Goal: Task Accomplishment & Management: Manage account settings

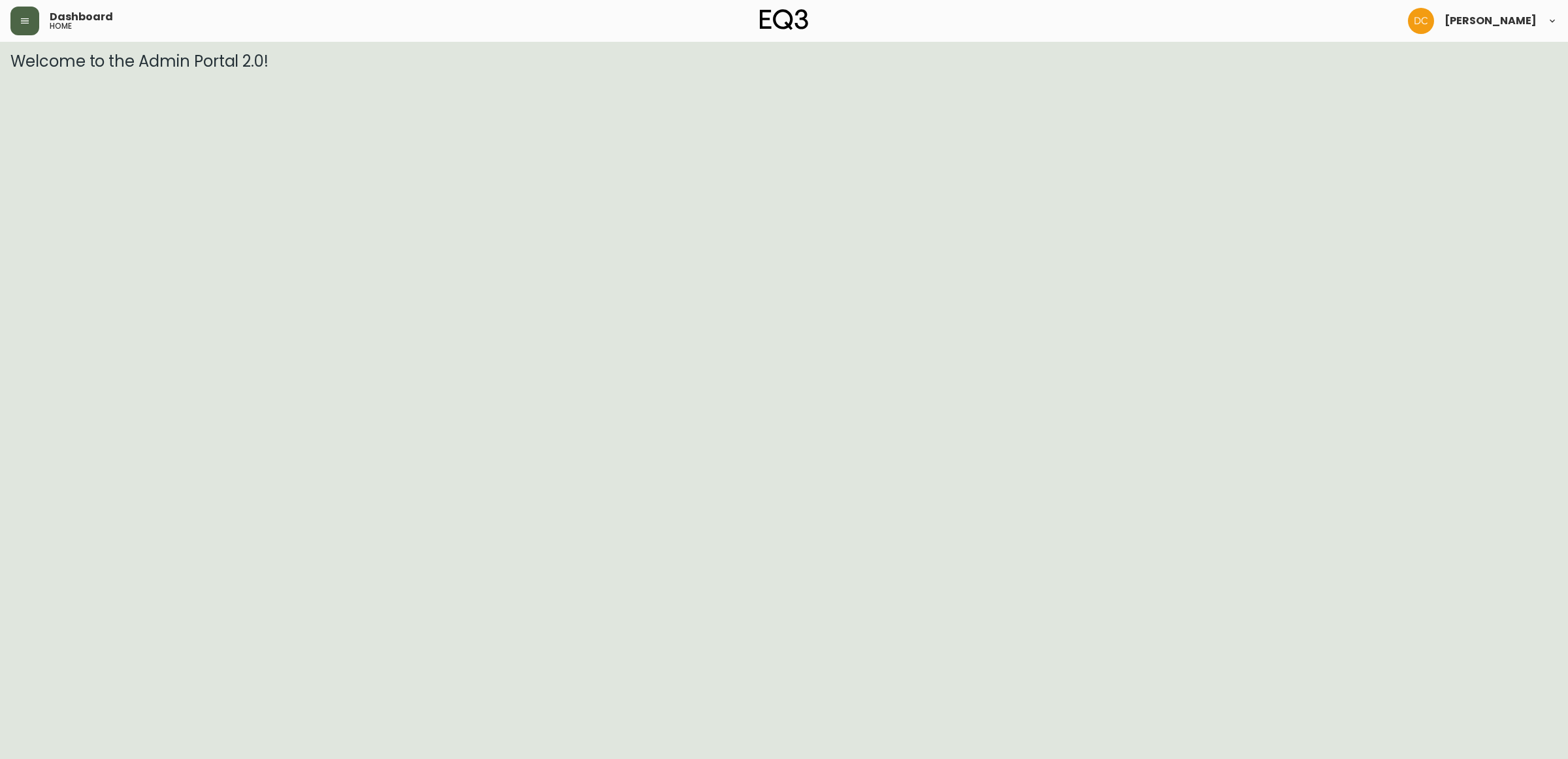
click at [25, 12] on button "button" at bounding box center [25, 21] width 29 height 29
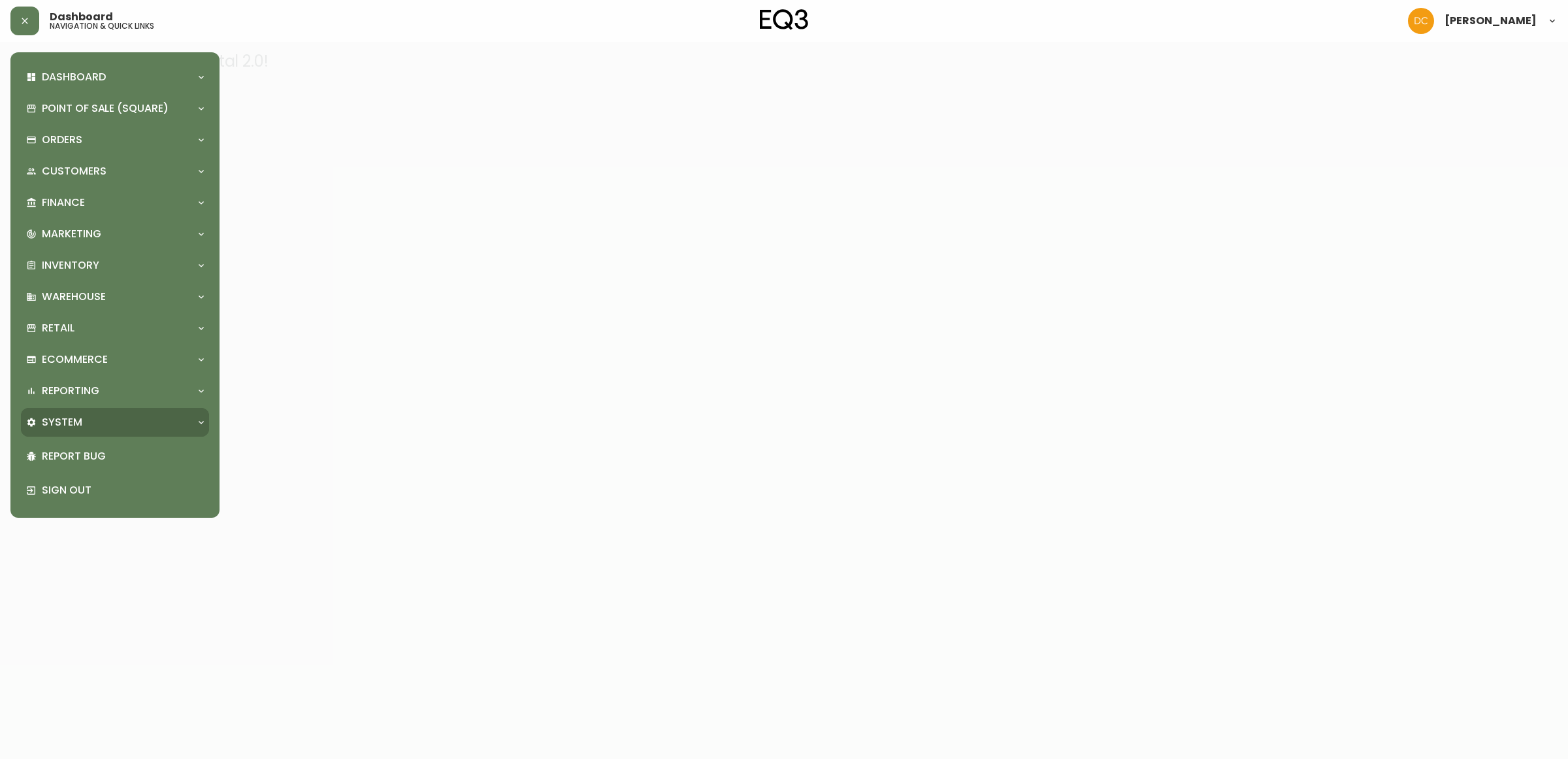
click at [98, 423] on div "System" at bounding box center [109, 422] width 165 height 15
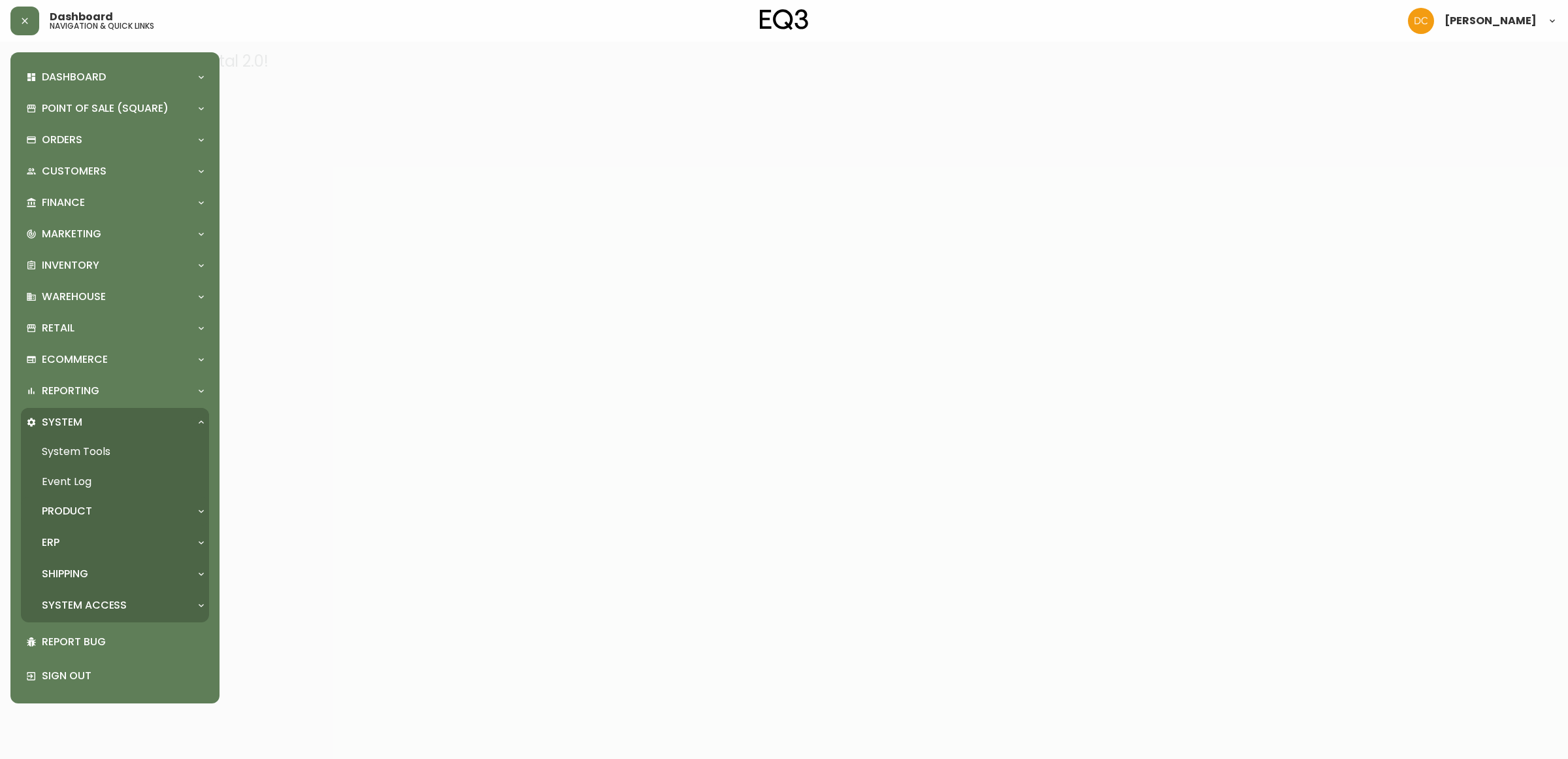
click at [91, 508] on div "Product" at bounding box center [109, 511] width 165 height 15
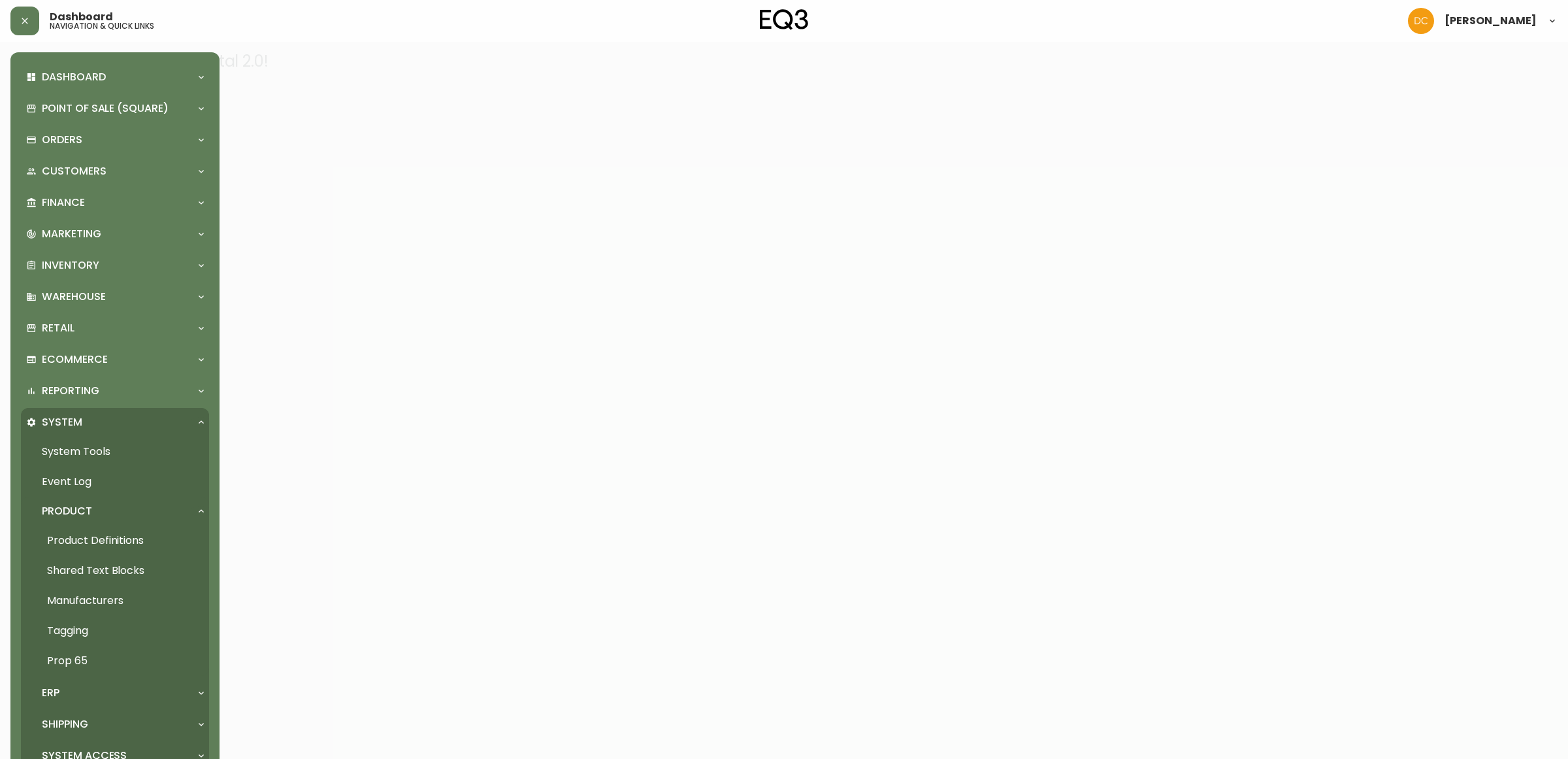
click at [97, 540] on link "Product Definitions" at bounding box center [115, 540] width 188 height 30
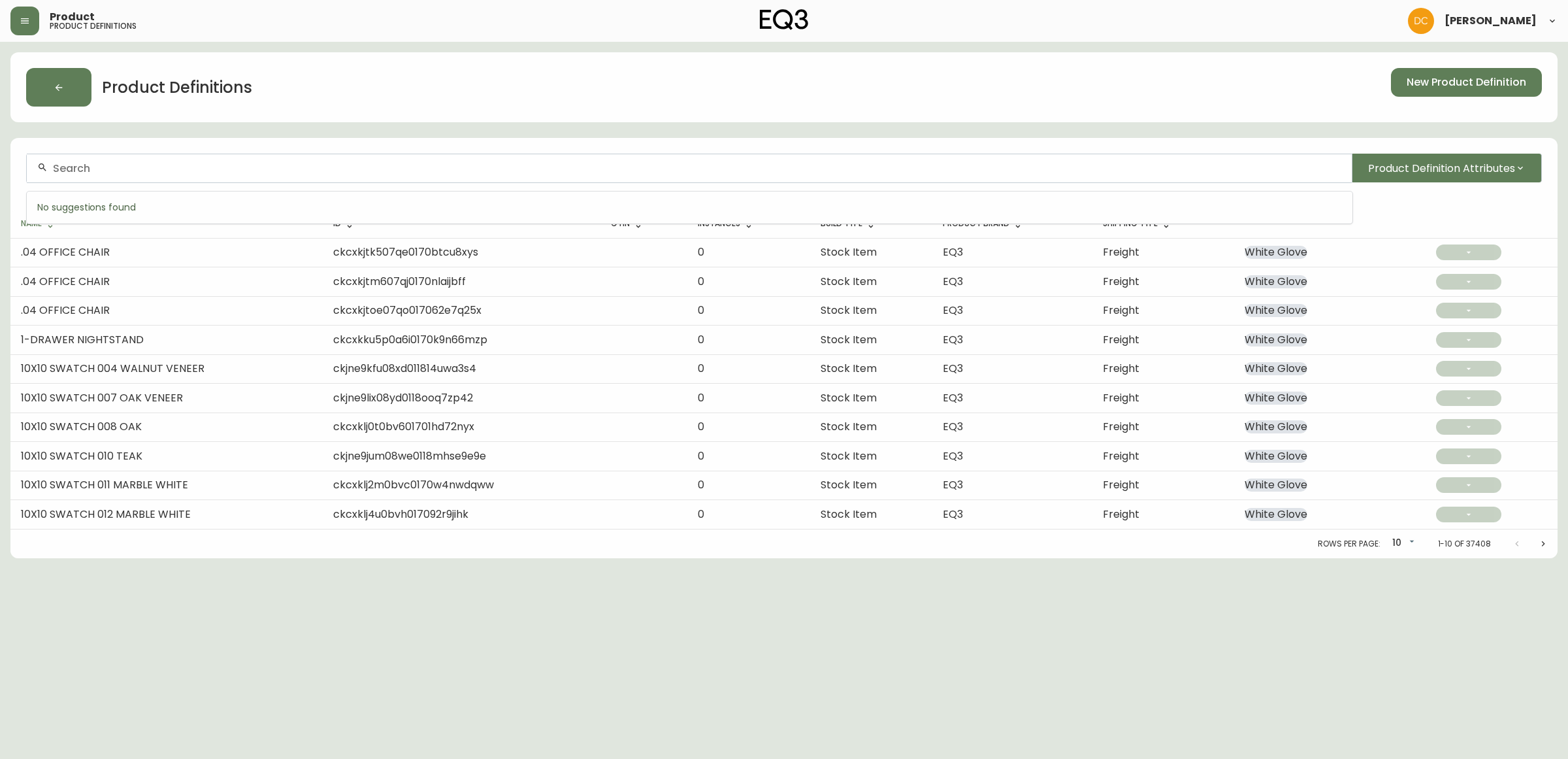
click at [183, 172] on input "text" at bounding box center [698, 168] width 1289 height 13
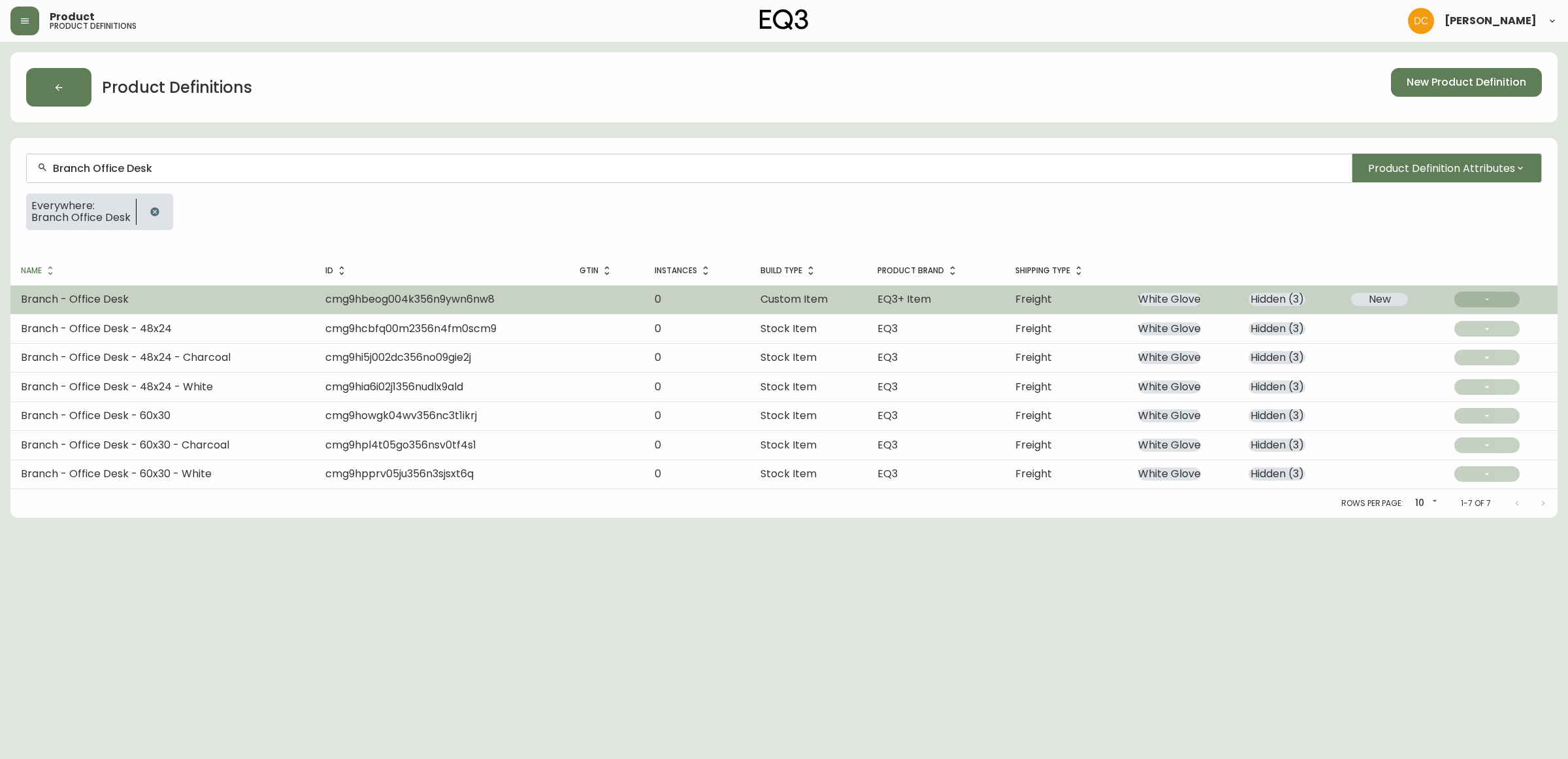
type input "Branch Office Desk"
click at [200, 298] on td "Branch - Office Desk" at bounding box center [163, 300] width 304 height 29
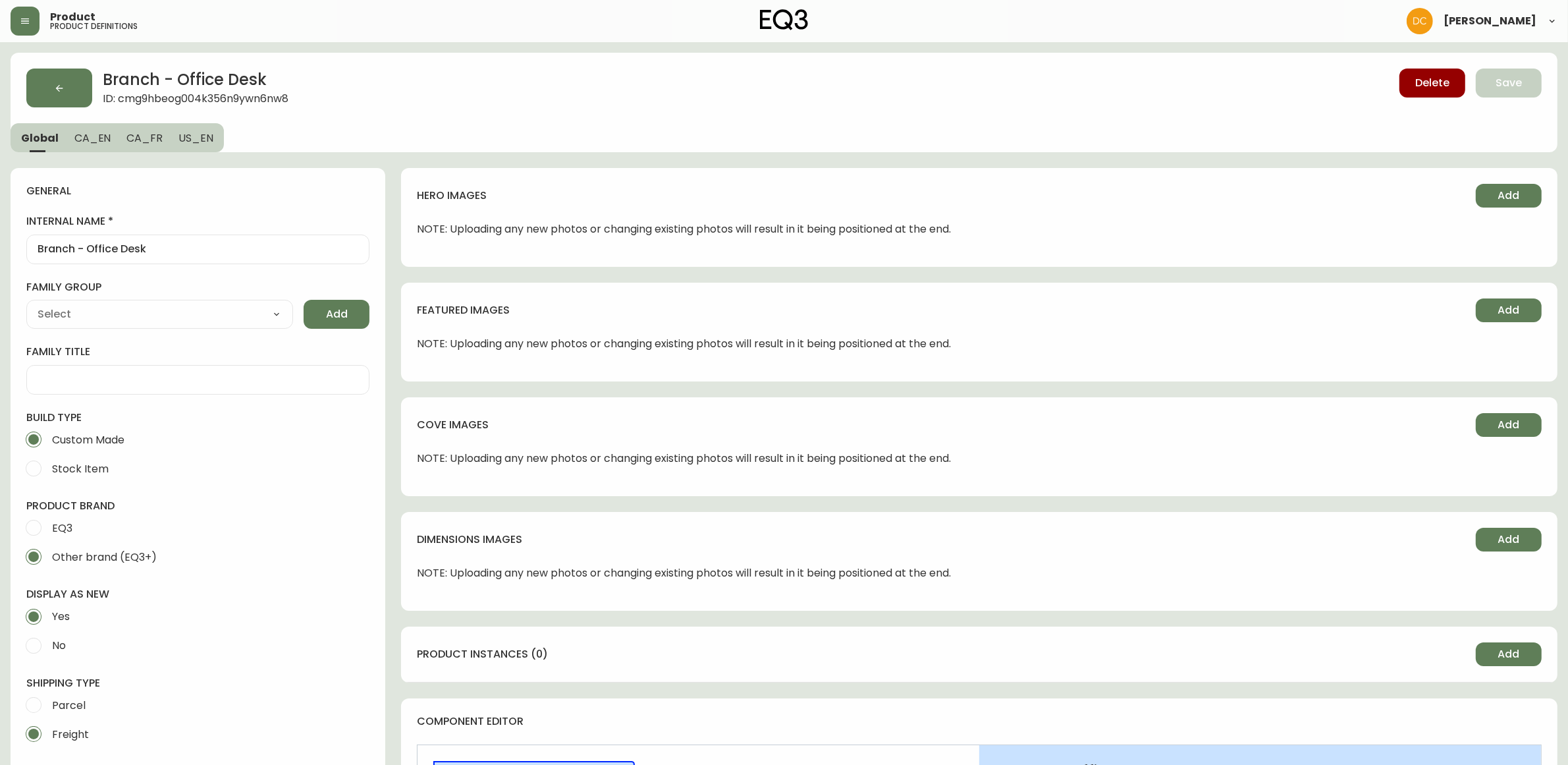
type input "Branch Furniture"
type input "Furniture > Office Furniture > Desks"
select select "cmdqi44aw1pvq0198ref13kmb"
click at [1499, 427] on span "Add" at bounding box center [1509, 424] width 21 height 15
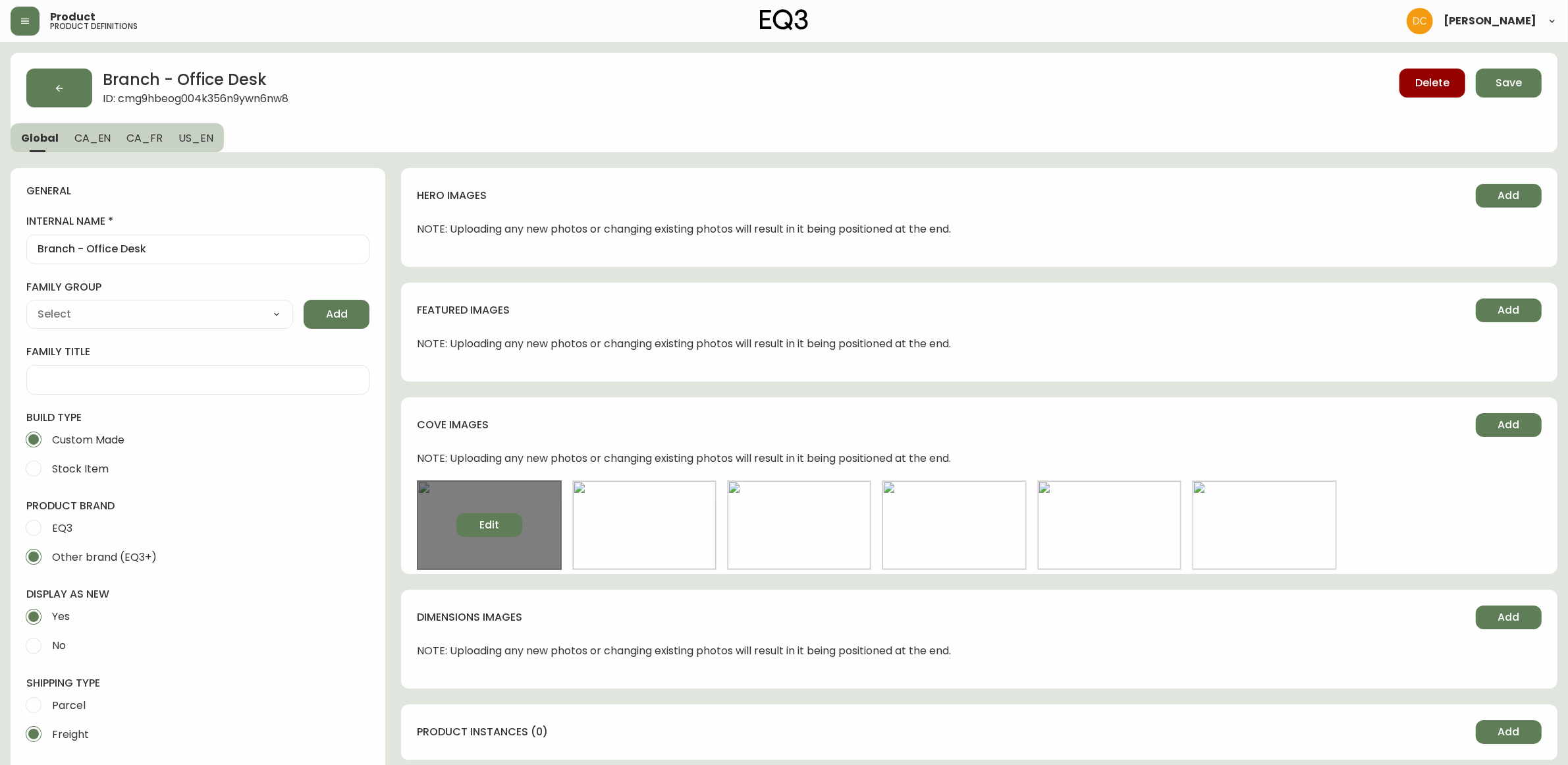
click at [489, 527] on span "Edit" at bounding box center [489, 525] width 20 height 15
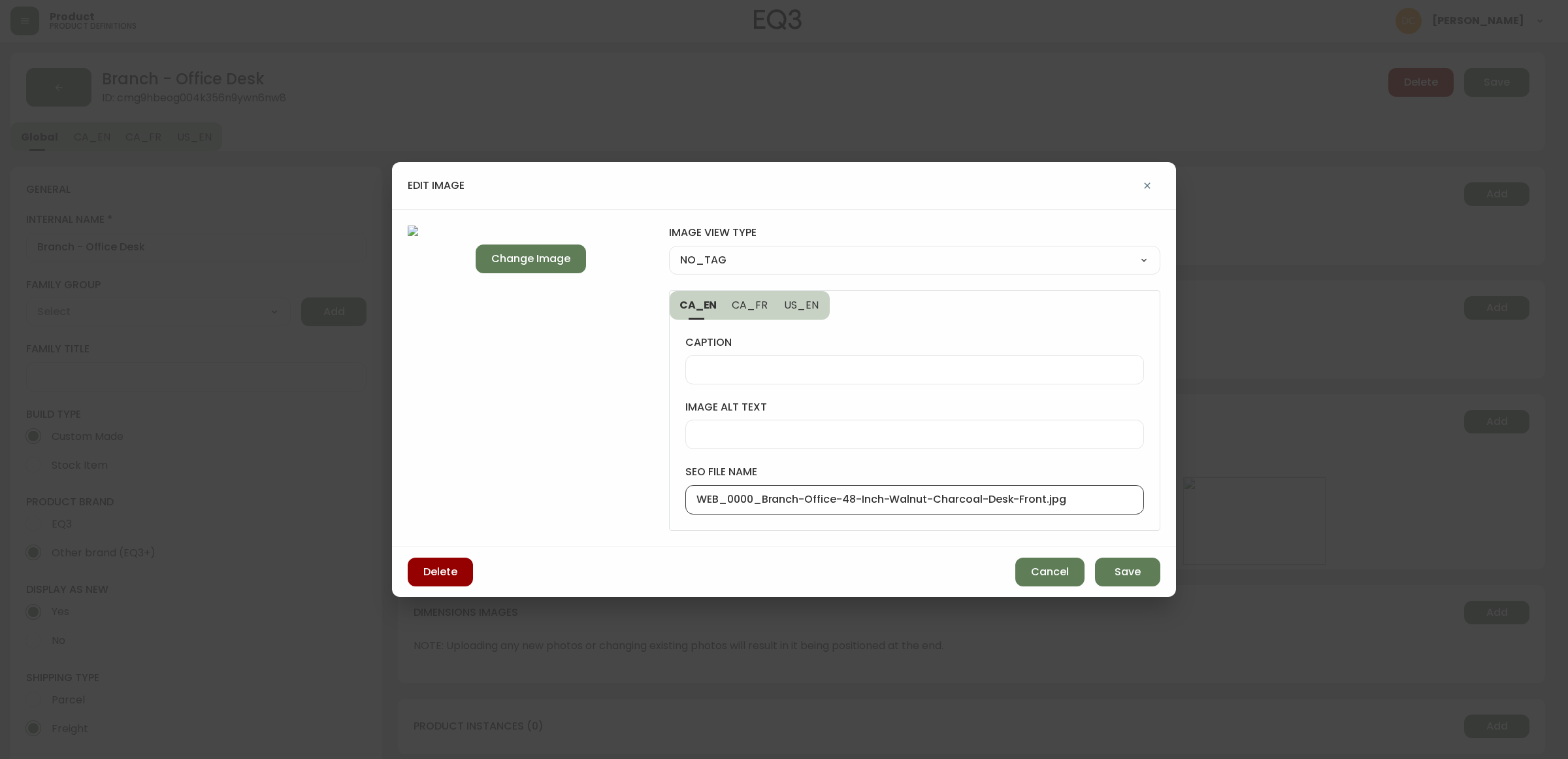
drag, startPoint x: 763, startPoint y: 501, endPoint x: 644, endPoint y: 502, distance: 119.0
click at [644, 502] on div "Change Image image view type NO_TAG NO_TAG FRONT_VIEW SIDE_VIEW BACK_VIEW CORNE…" at bounding box center [784, 378] width 784 height 338
type input "Branch-Office-48-Inch-Walnut-Charcoal-Desk-Front.jpg"
click at [813, 250] on select "NO_TAG FRONT_VIEW SIDE_VIEW BACK_VIEW CORNER_VIEW FEATURED_VIEW BIRDSEYE_VIEW D…" at bounding box center [914, 260] width 491 height 19
select select "FRONT_VIEW"
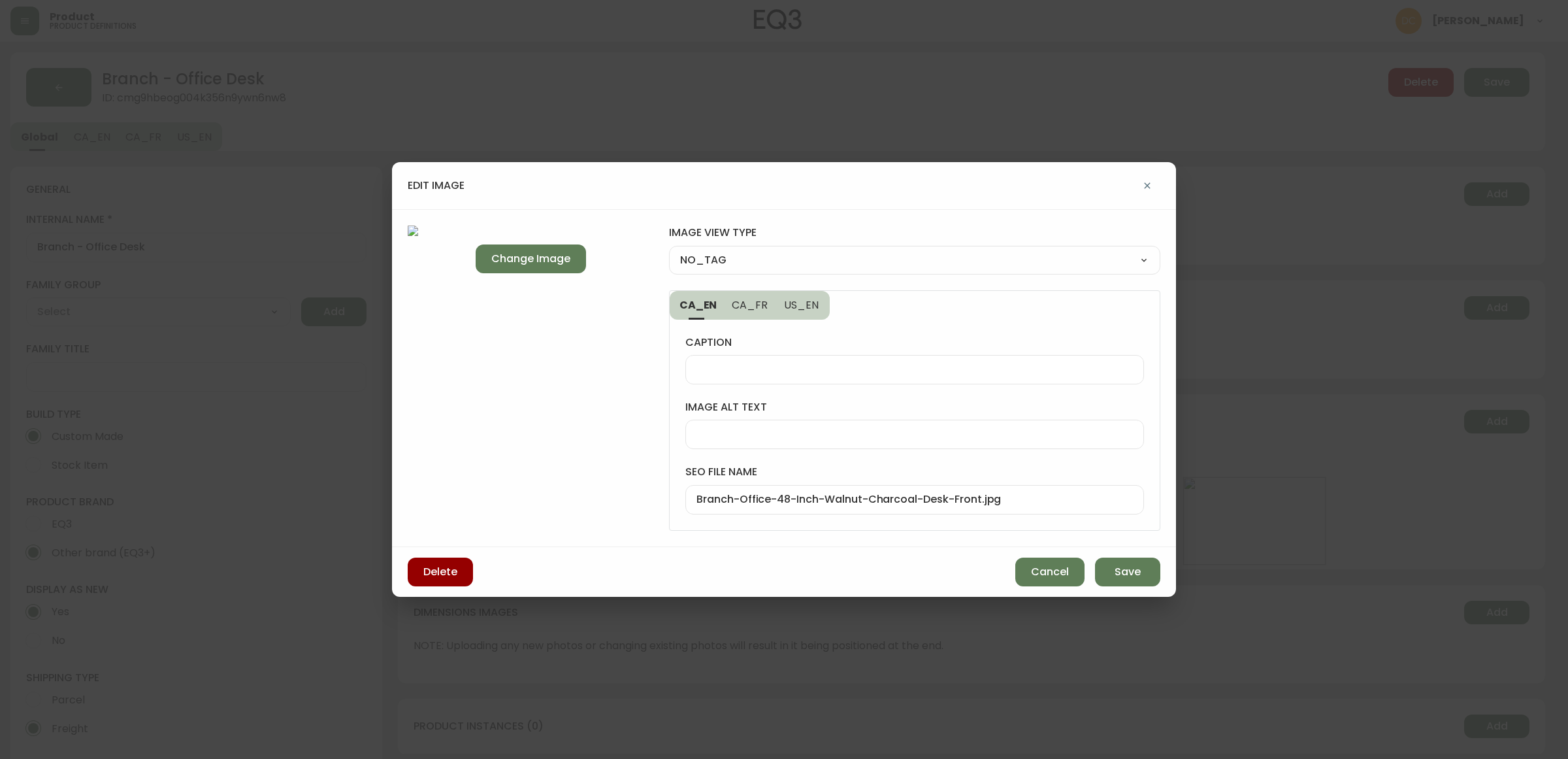
click at [669, 250] on select "NO_TAG FRONT_VIEW SIDE_VIEW BACK_VIEW CORNER_VIEW FEATURED_VIEW BIRDSEYE_VIEW D…" at bounding box center [914, 260] width 491 height 19
type input "FRONT_VIEW"
click at [1118, 560] on button "Save" at bounding box center [1127, 572] width 65 height 29
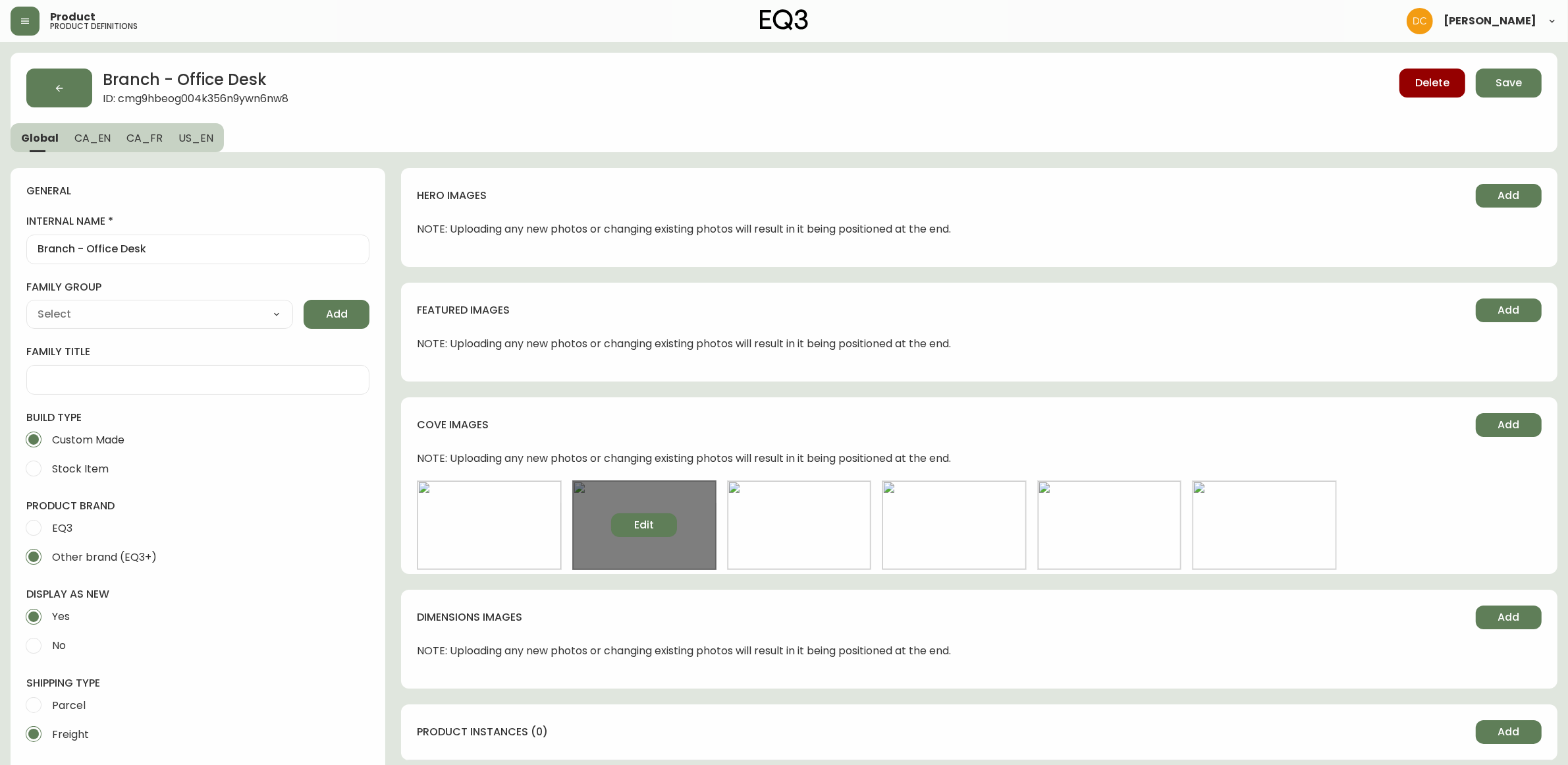
click at [659, 519] on button "Edit" at bounding box center [644, 525] width 65 height 23
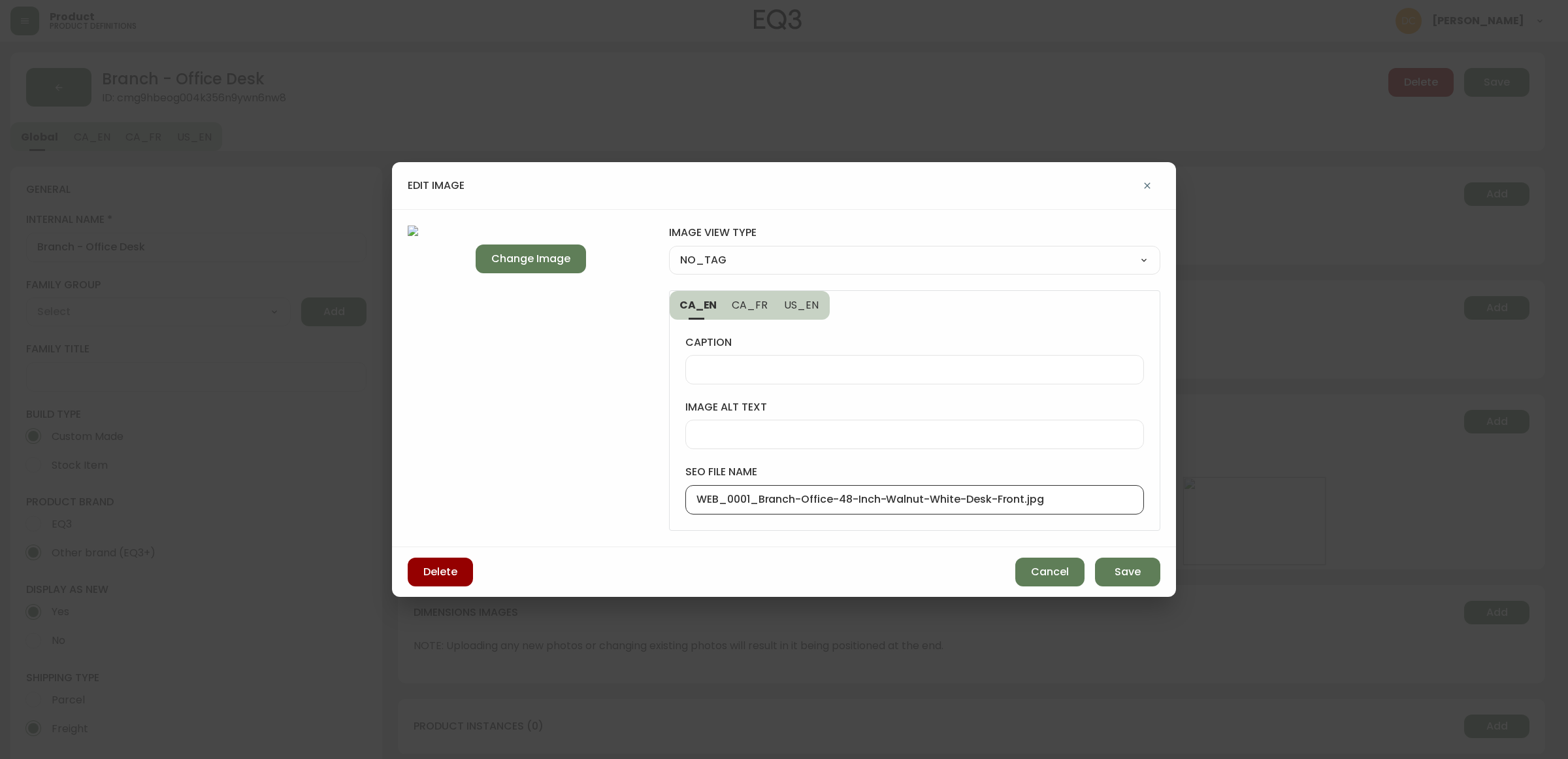
drag, startPoint x: 759, startPoint y: 497, endPoint x: 583, endPoint y: 485, distance: 176.4
click at [583, 485] on div "Change Image image view type NO_TAG NO_TAG FRONT_VIEW SIDE_VIEW BACK_VIEW CORNE…" at bounding box center [784, 378] width 784 height 338
type input "Branch-Office-48-Inch-Walnut-White-Desk-Front.jpg"
click at [848, 255] on select "NO_TAG FRONT_VIEW SIDE_VIEW BACK_VIEW CORNER_VIEW FEATURED_VIEW BIRDSEYE_VIEW D…" at bounding box center [914, 260] width 491 height 19
select select "FRONT_VIEW"
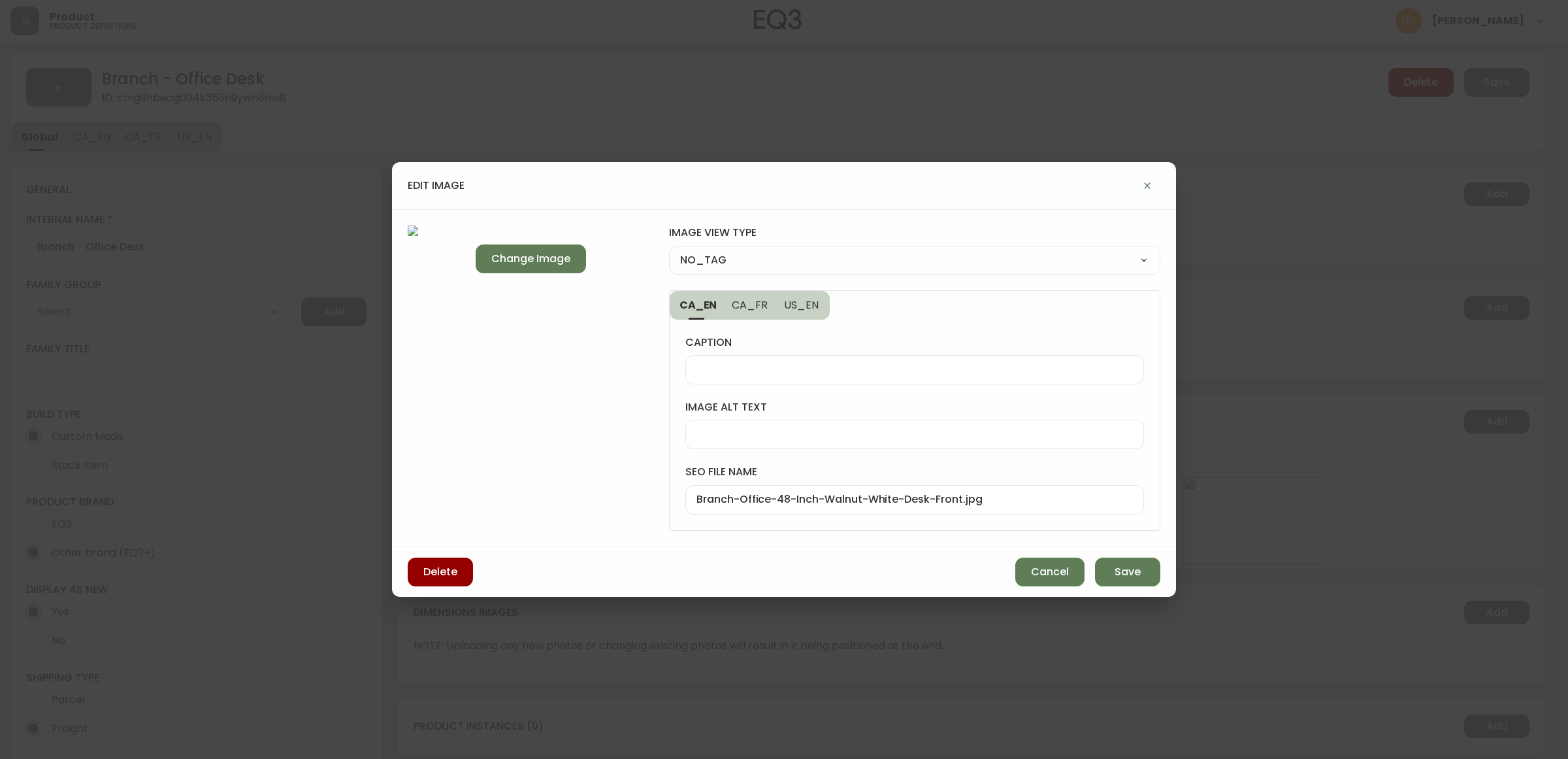
click at [669, 250] on select "NO_TAG FRONT_VIEW SIDE_VIEW BACK_VIEW CORNER_VIEW FEATURED_VIEW BIRDSEYE_VIEW D…" at bounding box center [914, 260] width 491 height 19
type input "FRONT_VIEW"
drag, startPoint x: 1113, startPoint y: 572, endPoint x: 1032, endPoint y: 557, distance: 82.4
click at [1114, 571] on button "Save" at bounding box center [1127, 572] width 65 height 29
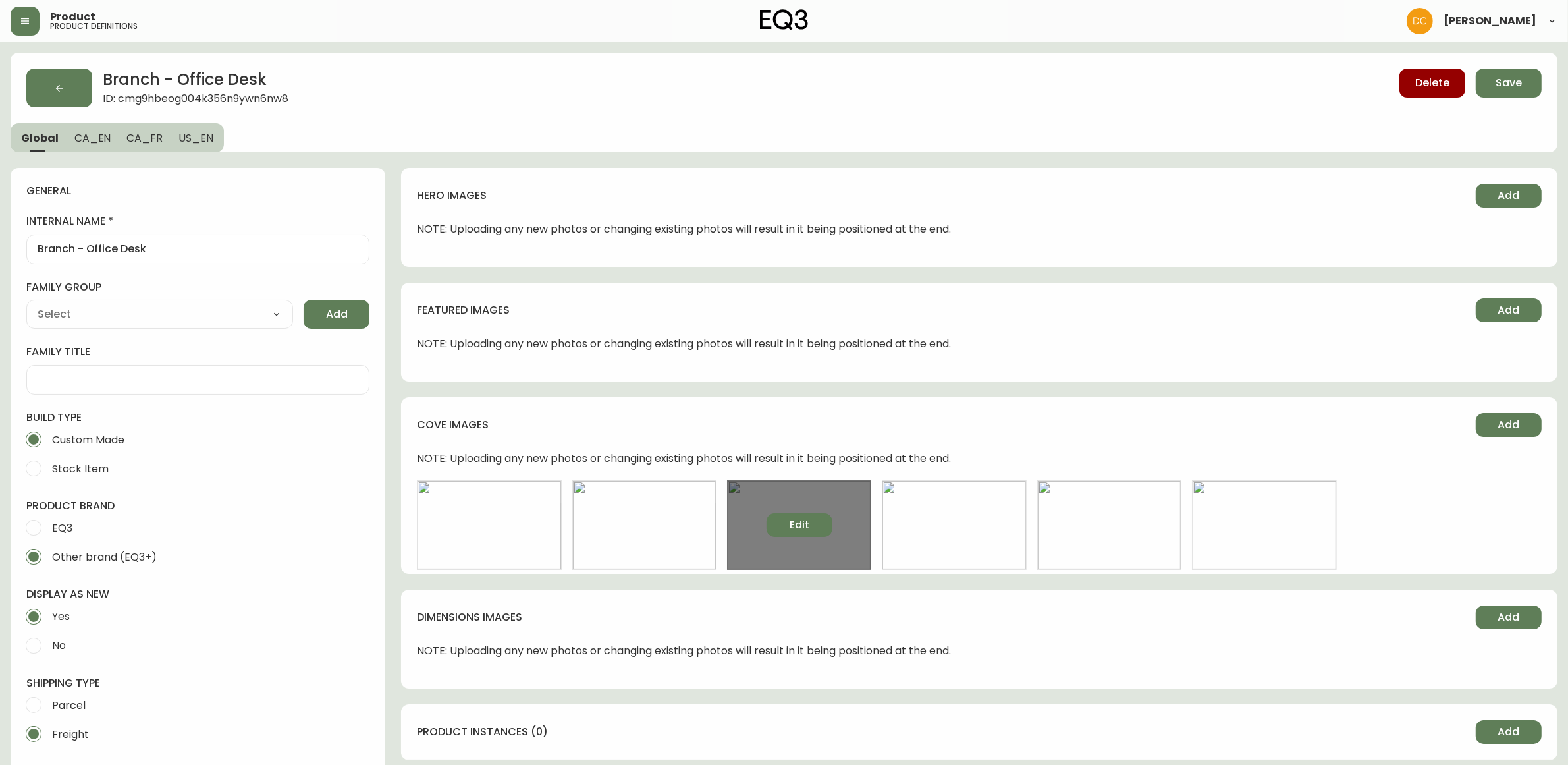
click at [775, 526] on button "Edit" at bounding box center [799, 525] width 65 height 23
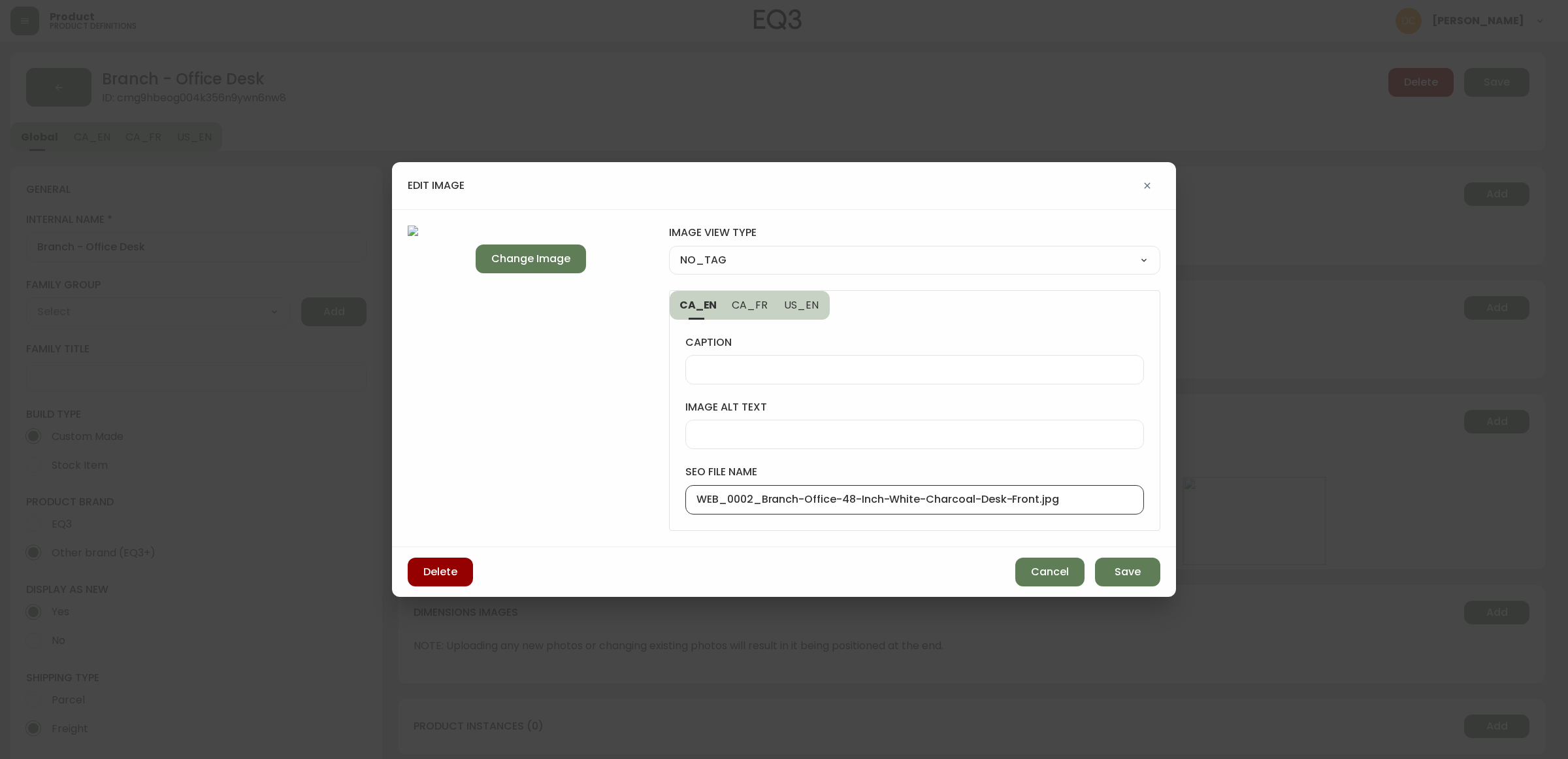
drag, startPoint x: 762, startPoint y: 501, endPoint x: 521, endPoint y: 491, distance: 241.2
click at [521, 491] on div "Change Image image view type NO_TAG NO_TAG FRONT_VIEW SIDE_VIEW BACK_VIEW CORNE…" at bounding box center [784, 378] width 784 height 338
type input "Branch-Office-48-Inch-White-Charcoal-Desk-Front.jpg"
click at [807, 252] on select "NO_TAG FRONT_VIEW SIDE_VIEW BACK_VIEW CORNER_VIEW FEATURED_VIEW BIRDSEYE_VIEW D…" at bounding box center [914, 260] width 491 height 19
select select "FRONT_VIEW"
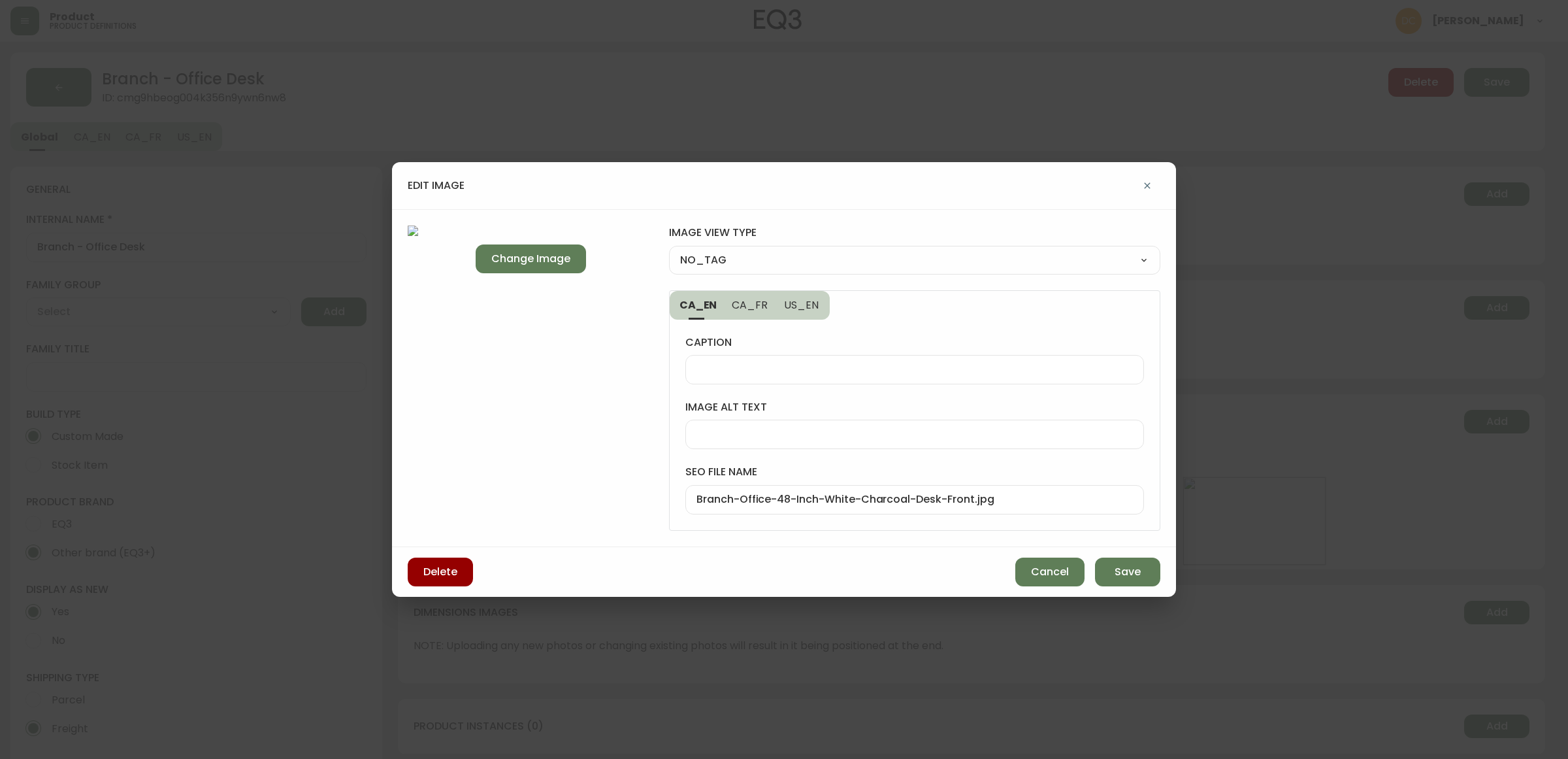
click at [669, 250] on select "NO_TAG FRONT_VIEW SIDE_VIEW BACK_VIEW CORNER_VIEW FEATURED_VIEW BIRDSEYE_VIEW D…" at bounding box center [914, 260] width 491 height 19
type input "FRONT_VIEW"
click at [1126, 571] on span "Save" at bounding box center [1127, 572] width 26 height 15
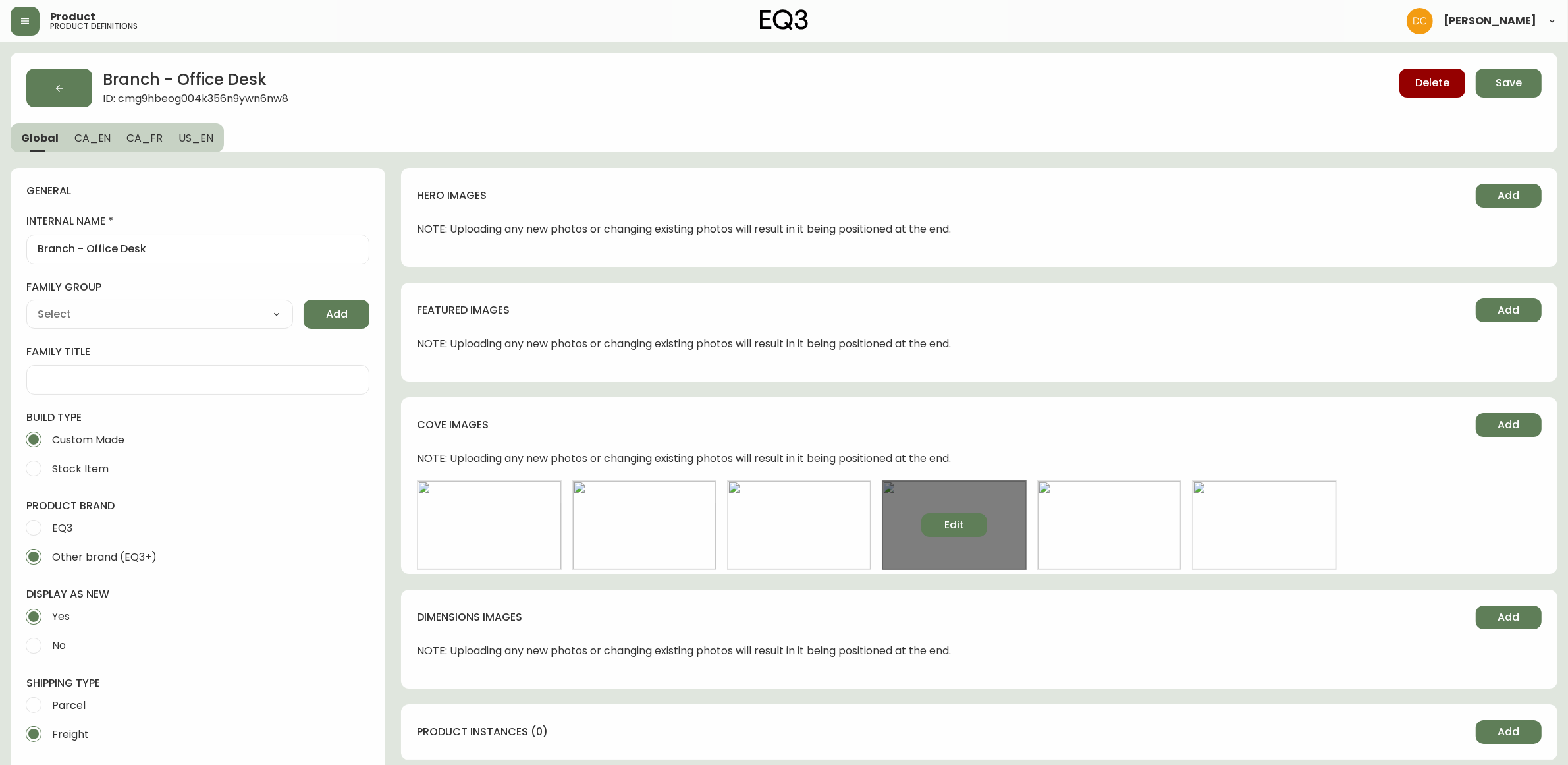
click at [944, 525] on button "Edit" at bounding box center [954, 525] width 65 height 23
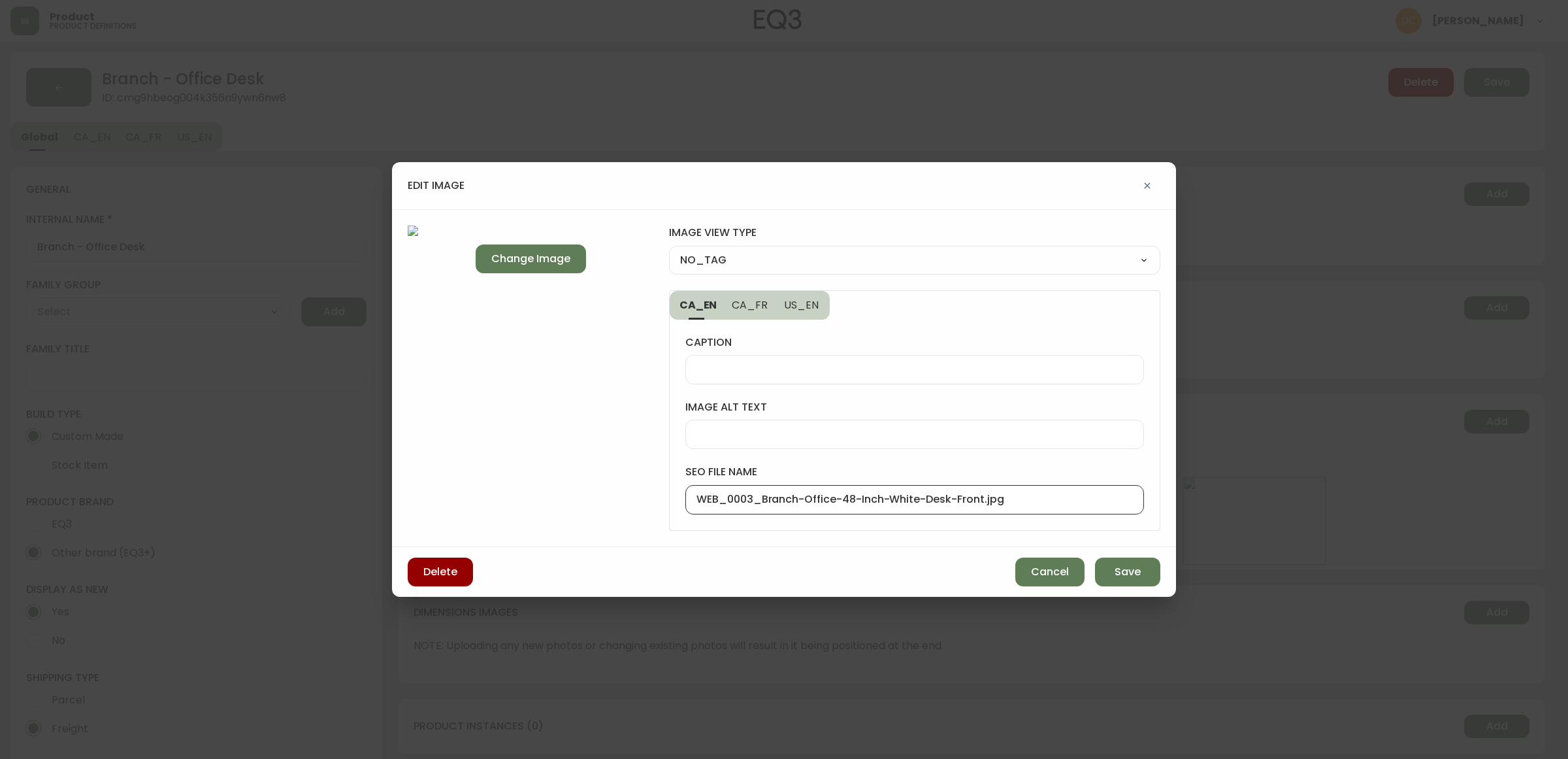
drag, startPoint x: 761, startPoint y: 500, endPoint x: 567, endPoint y: 482, distance: 194.8
click at [567, 485] on div "Change Image image view type NO_TAG NO_TAG FRONT_VIEW SIDE_VIEW BACK_VIEW CORNE…" at bounding box center [784, 378] width 784 height 338
type input "Branch-Office-48-Inch-White-Desk-Front.jpg"
drag, startPoint x: 789, startPoint y: 250, endPoint x: 782, endPoint y: 260, distance: 12.2
click at [789, 250] on select "NO_TAG FRONT_VIEW SIDE_VIEW BACK_VIEW CORNER_VIEW FEATURED_VIEW BIRDSEYE_VIEW D…" at bounding box center [914, 260] width 491 height 19
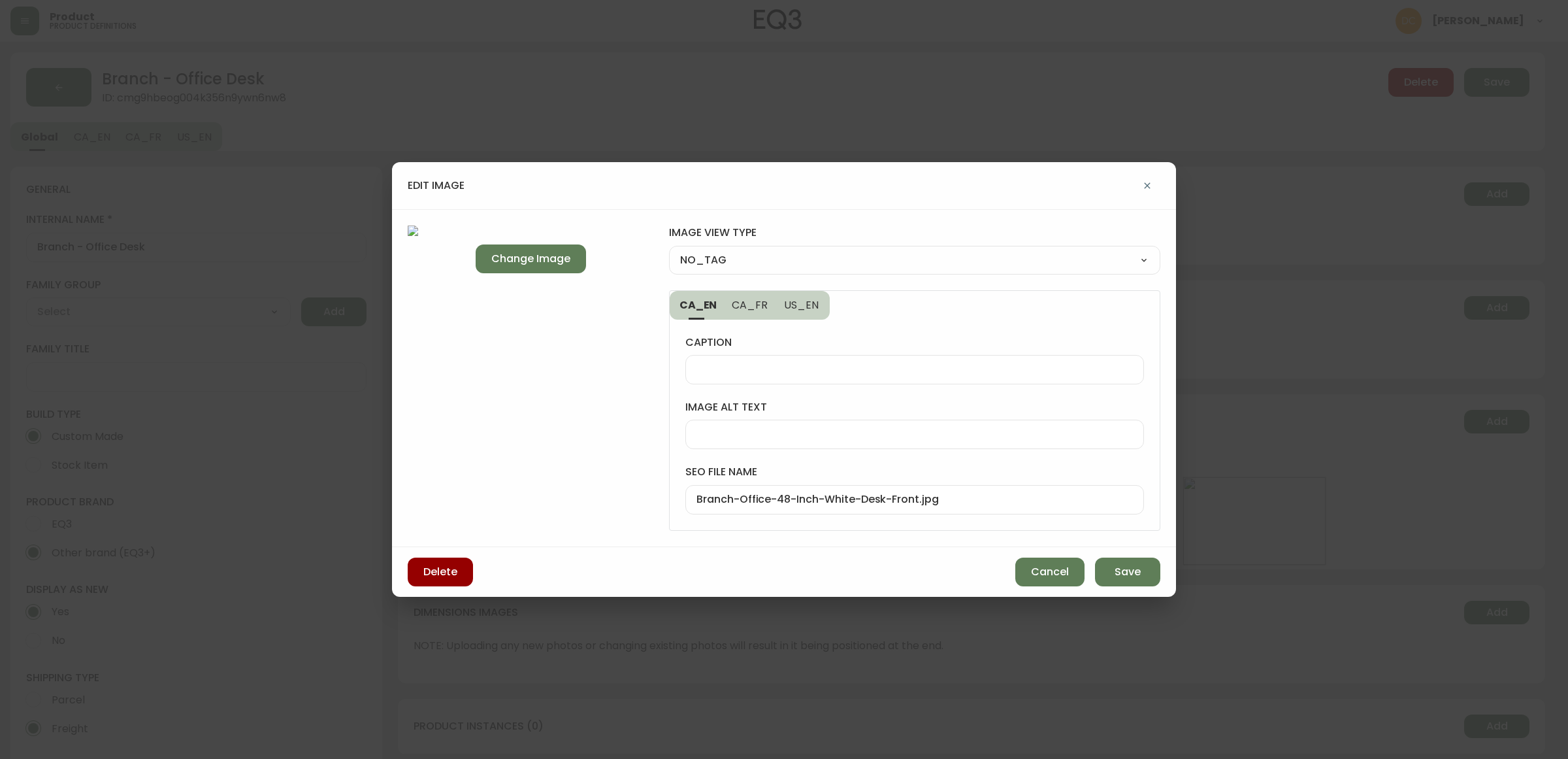
select select "FRONT_VIEW"
click at [669, 250] on select "NO_TAG FRONT_VIEW SIDE_VIEW BACK_VIEW CORNER_VIEW FEATURED_VIEW BIRDSEYE_VIEW D…" at bounding box center [914, 260] width 491 height 19
type input "FRONT_VIEW"
click at [1128, 560] on button "Save" at bounding box center [1127, 572] width 65 height 29
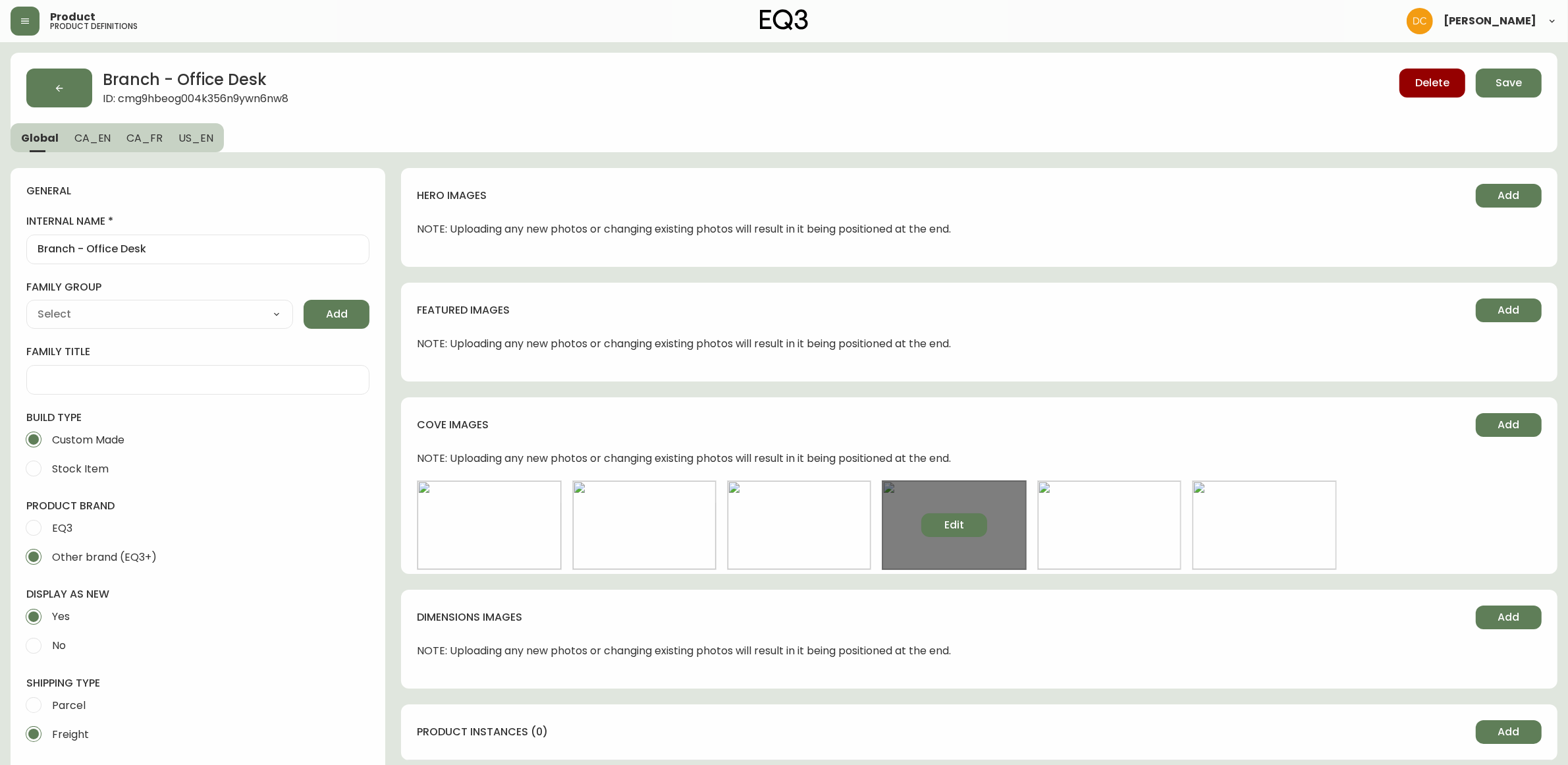
click at [986, 527] on button "Edit" at bounding box center [954, 525] width 65 height 23
select select "FRONT_VIEW"
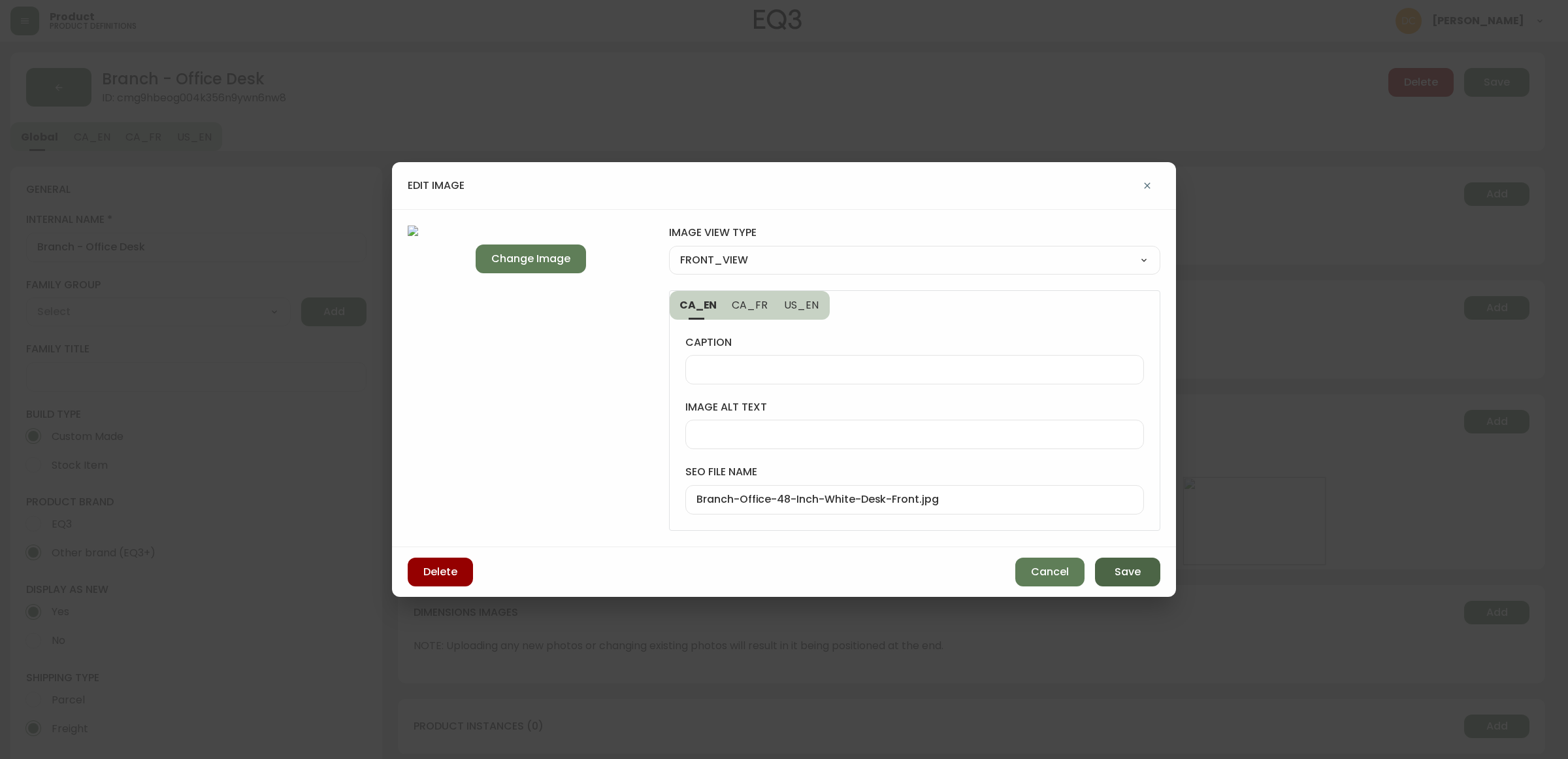
click at [1119, 573] on span "Save" at bounding box center [1127, 572] width 26 height 15
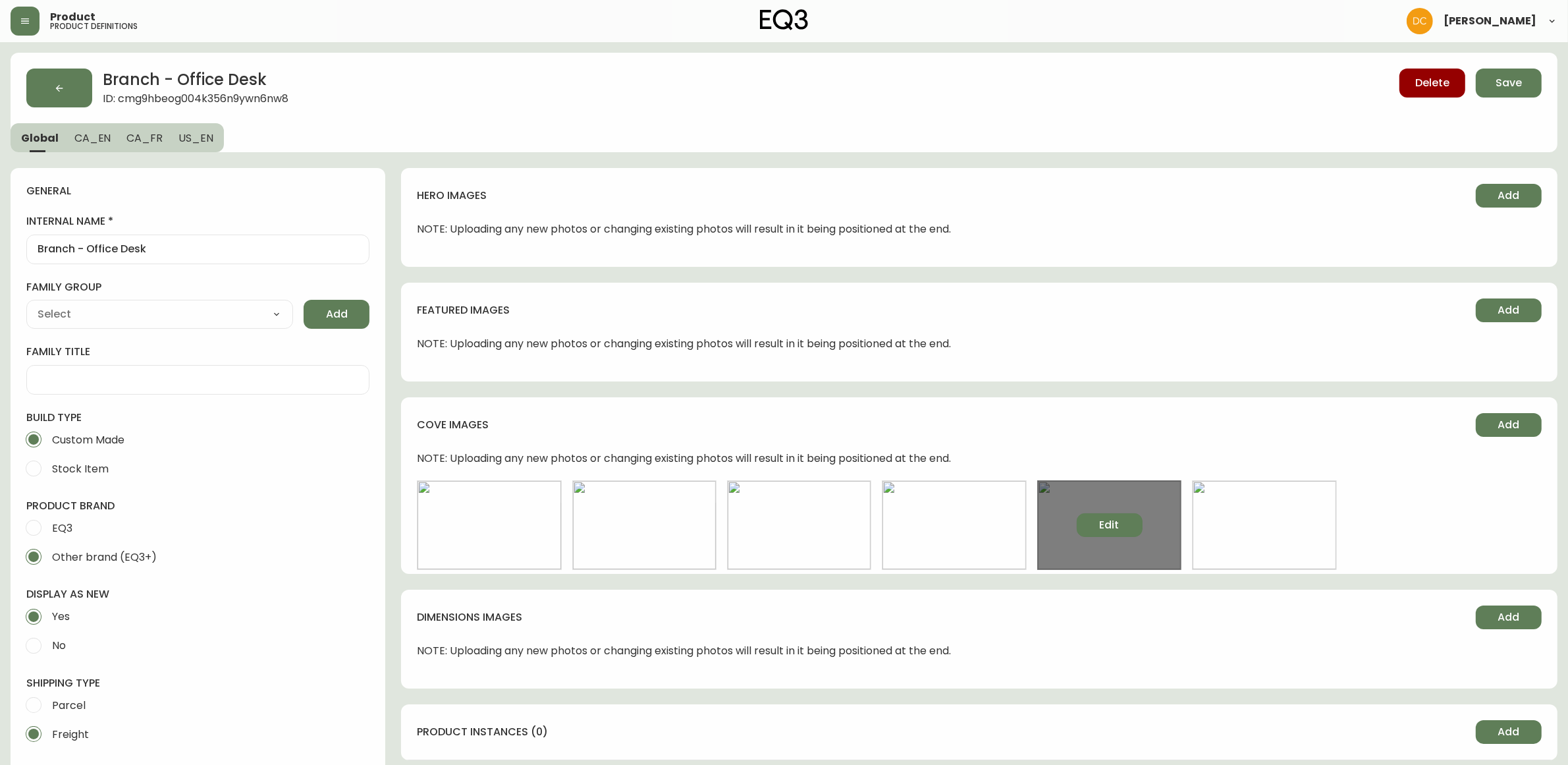
click at [1090, 518] on button "Edit" at bounding box center [1109, 525] width 65 height 23
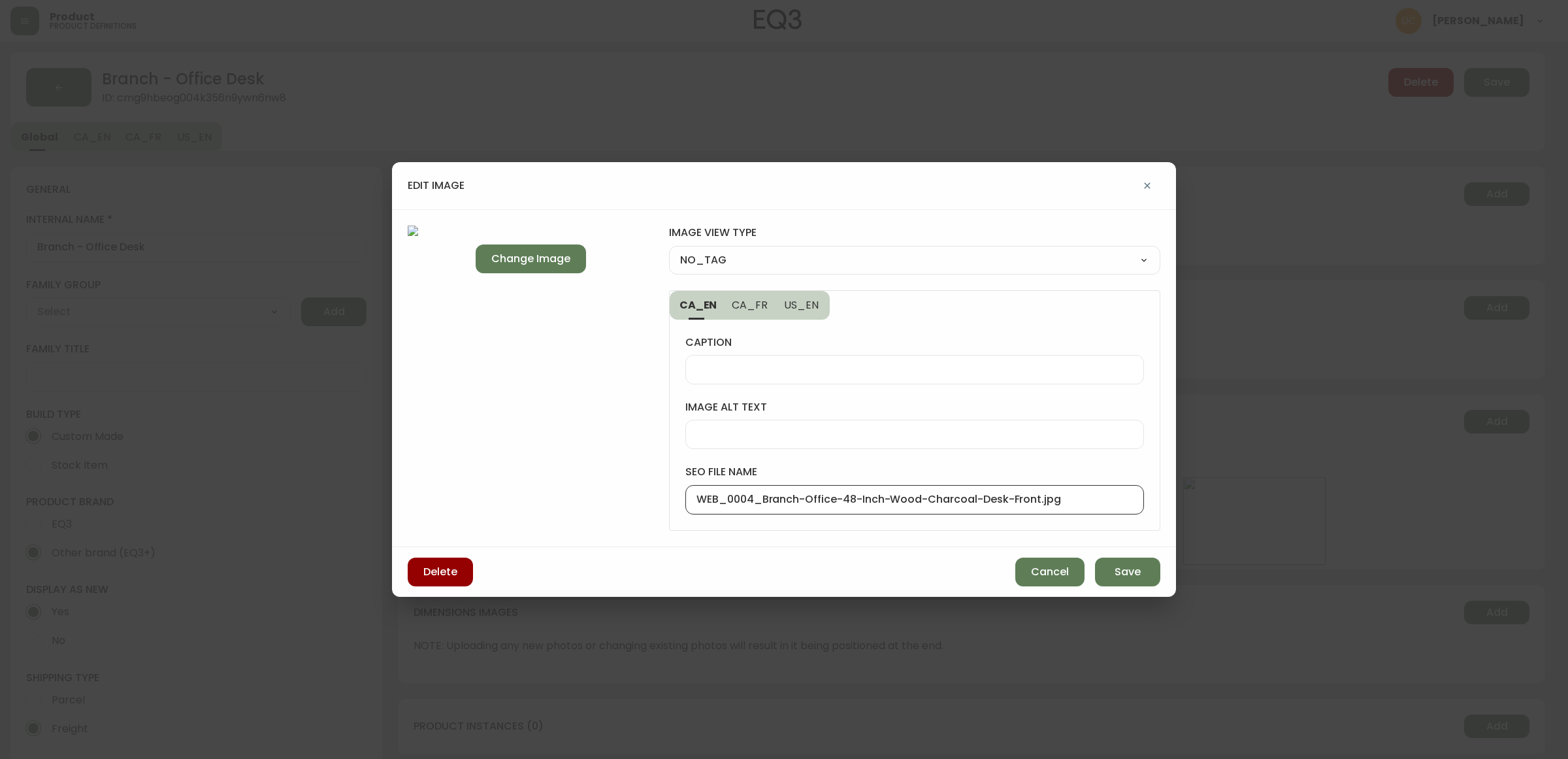
drag, startPoint x: 761, startPoint y: 500, endPoint x: 575, endPoint y: 491, distance: 186.2
click at [575, 491] on div "Change Image image view type NO_TAG NO_TAG FRONT_VIEW SIDE_VIEW BACK_VIEW CORNE…" at bounding box center [784, 378] width 784 height 338
type input "Branch-Office-48-Inch-Wood-Charcoal-Desk-Front.jpg"
click at [801, 256] on select "NO_TAG FRONT_VIEW SIDE_VIEW BACK_VIEW CORNER_VIEW FEATURED_VIEW BIRDSEYE_VIEW D…" at bounding box center [914, 260] width 491 height 19
select select "FRONT_VIEW"
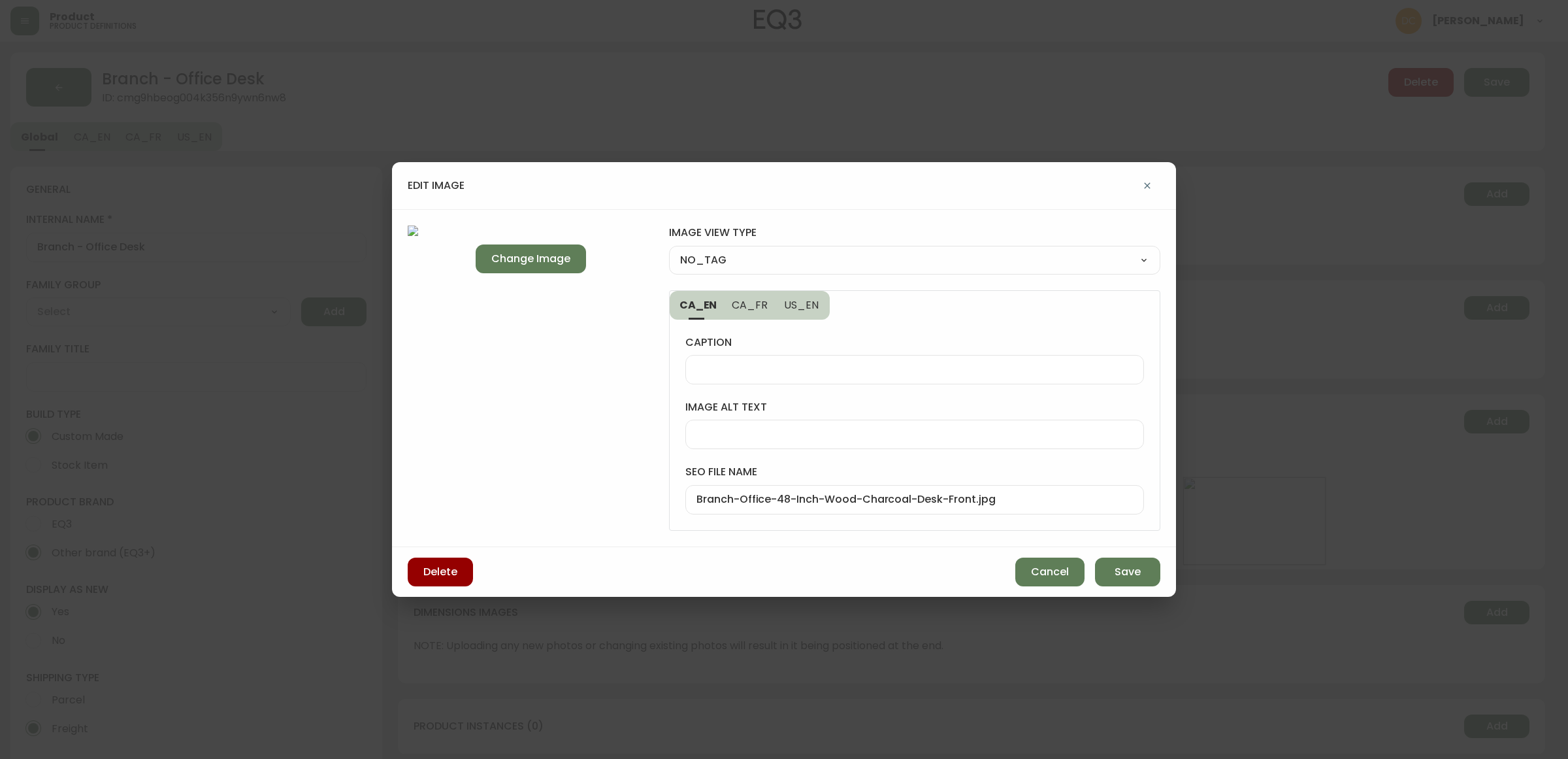
click at [669, 250] on select "NO_TAG FRONT_VIEW SIDE_VIEW BACK_VIEW CORNER_VIEW FEATURED_VIEW BIRDSEYE_VIEW D…" at bounding box center [914, 260] width 491 height 19
type input "FRONT_VIEW"
click at [1114, 567] on span "Save" at bounding box center [1127, 572] width 26 height 15
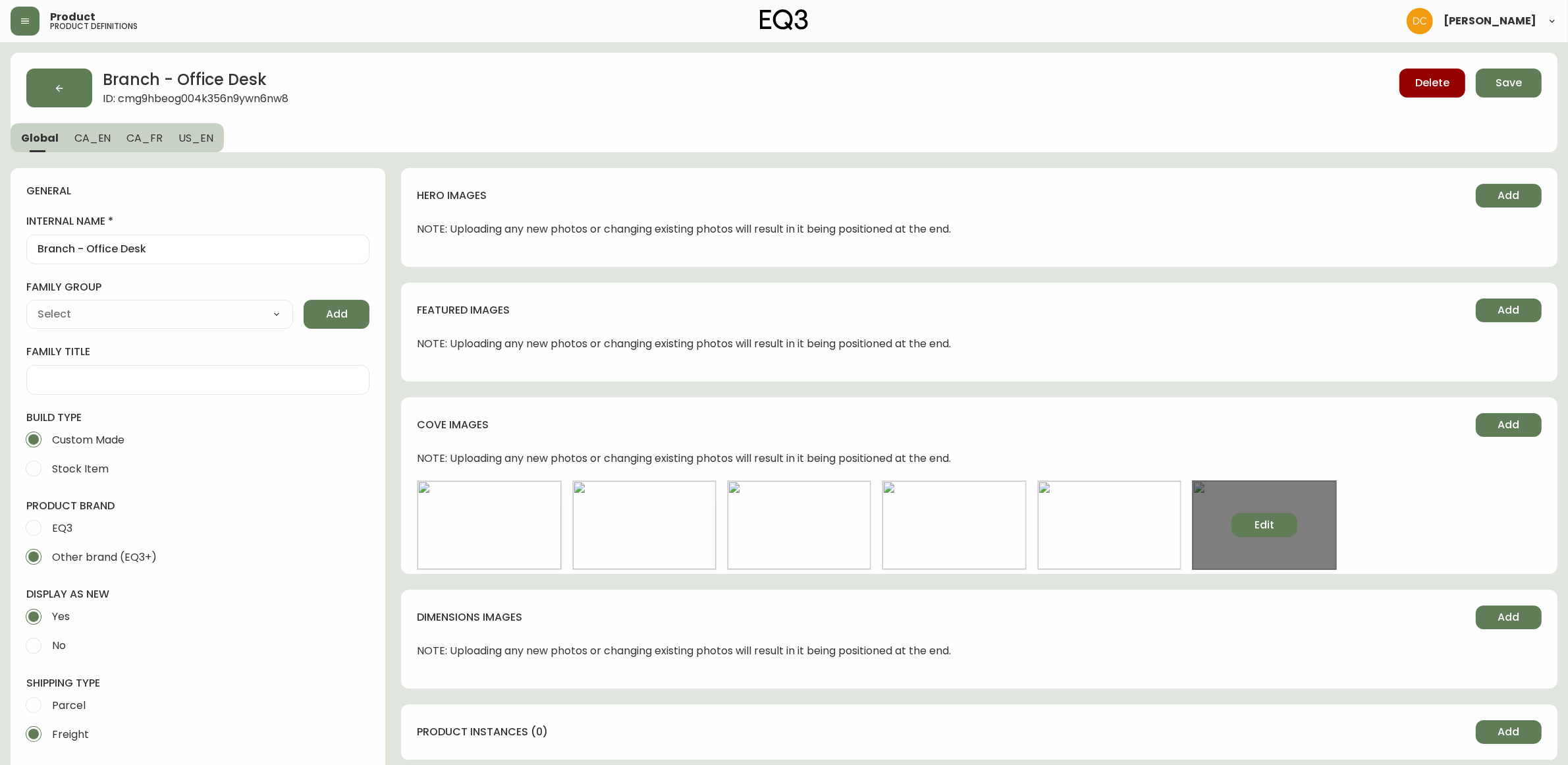
click at [1255, 521] on span "Edit" at bounding box center [1264, 525] width 20 height 15
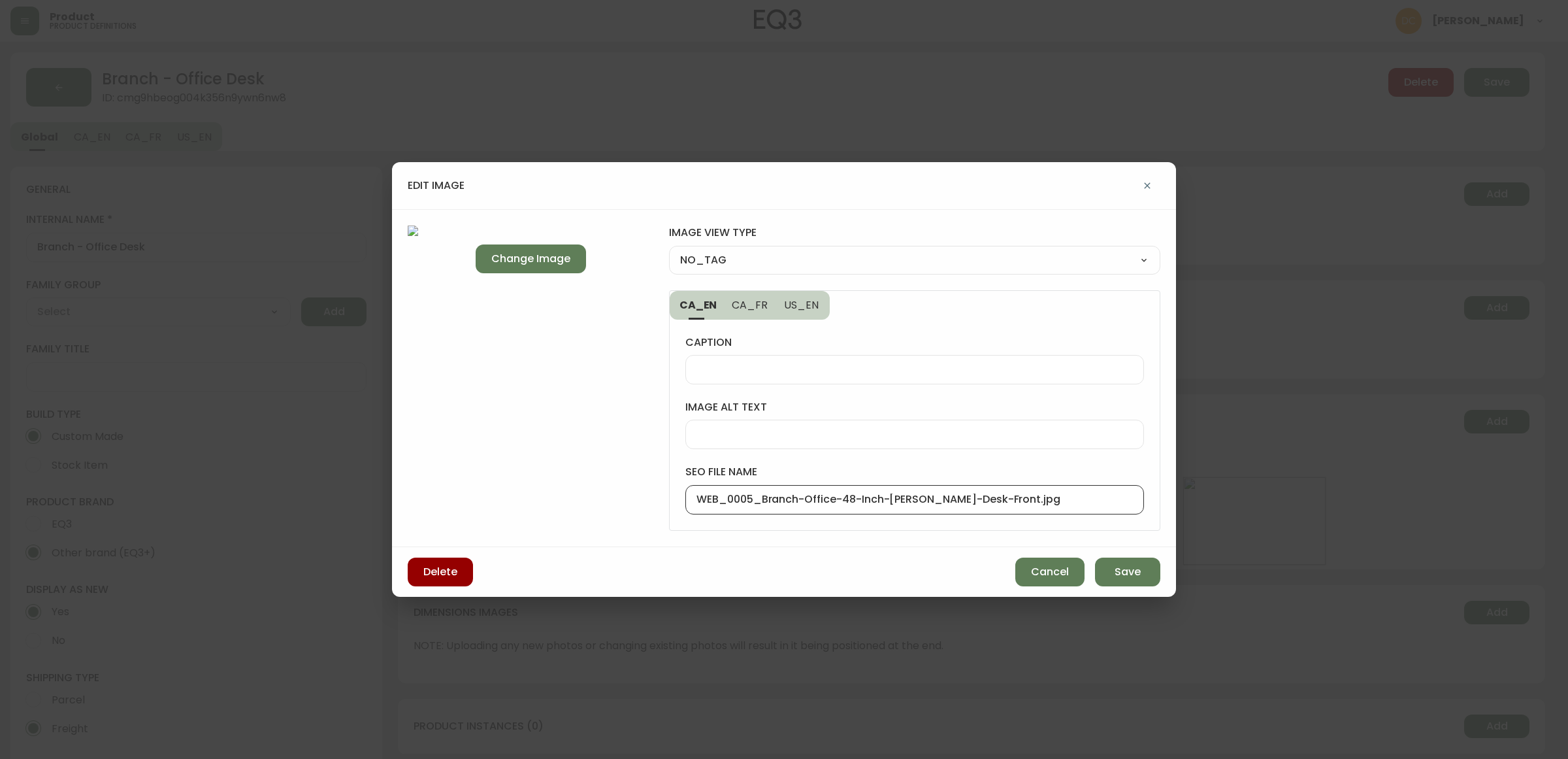
drag, startPoint x: 763, startPoint y: 500, endPoint x: 618, endPoint y: 496, distance: 145.1
click at [618, 496] on div "Change Image image view type NO_TAG NO_TAG FRONT_VIEW SIDE_VIEW BACK_VIEW CORNE…" at bounding box center [784, 378] width 784 height 338
type input "Branch-Office-48-Inch-[PERSON_NAME]-Desk-Front.jpg"
click at [768, 254] on select "NO_TAG FRONT_VIEW SIDE_VIEW BACK_VIEW CORNER_VIEW FEATURED_VIEW BIRDSEYE_VIEW D…" at bounding box center [914, 260] width 491 height 19
select select "FRONT_VIEW"
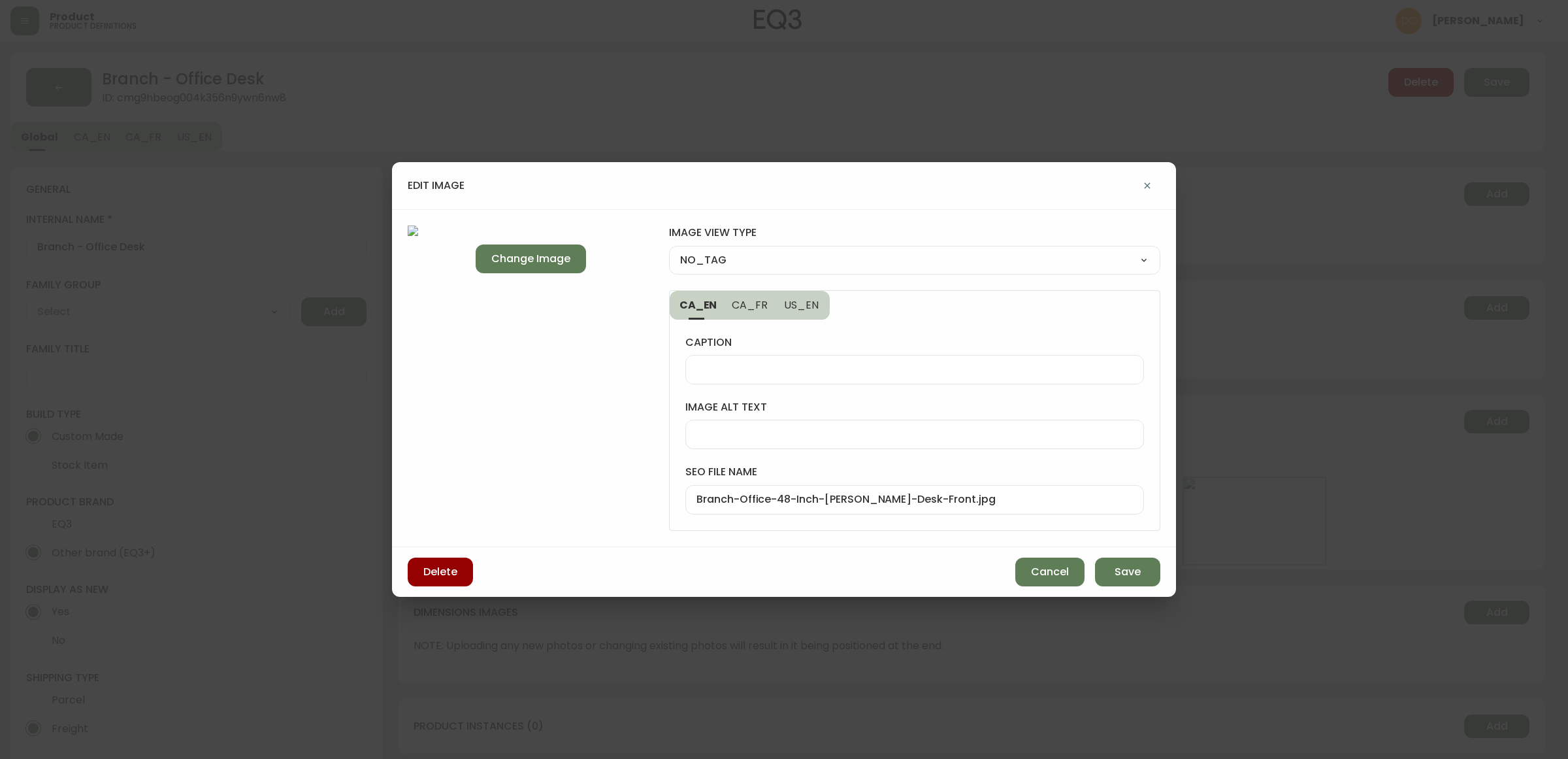
click at [669, 250] on select "NO_TAG FRONT_VIEW SIDE_VIEW BACK_VIEW CORNER_VIEW FEATURED_VIEW BIRDSEYE_VIEW D…" at bounding box center [914, 260] width 491 height 19
type input "FRONT_VIEW"
click at [1134, 567] on span "Save" at bounding box center [1127, 572] width 26 height 15
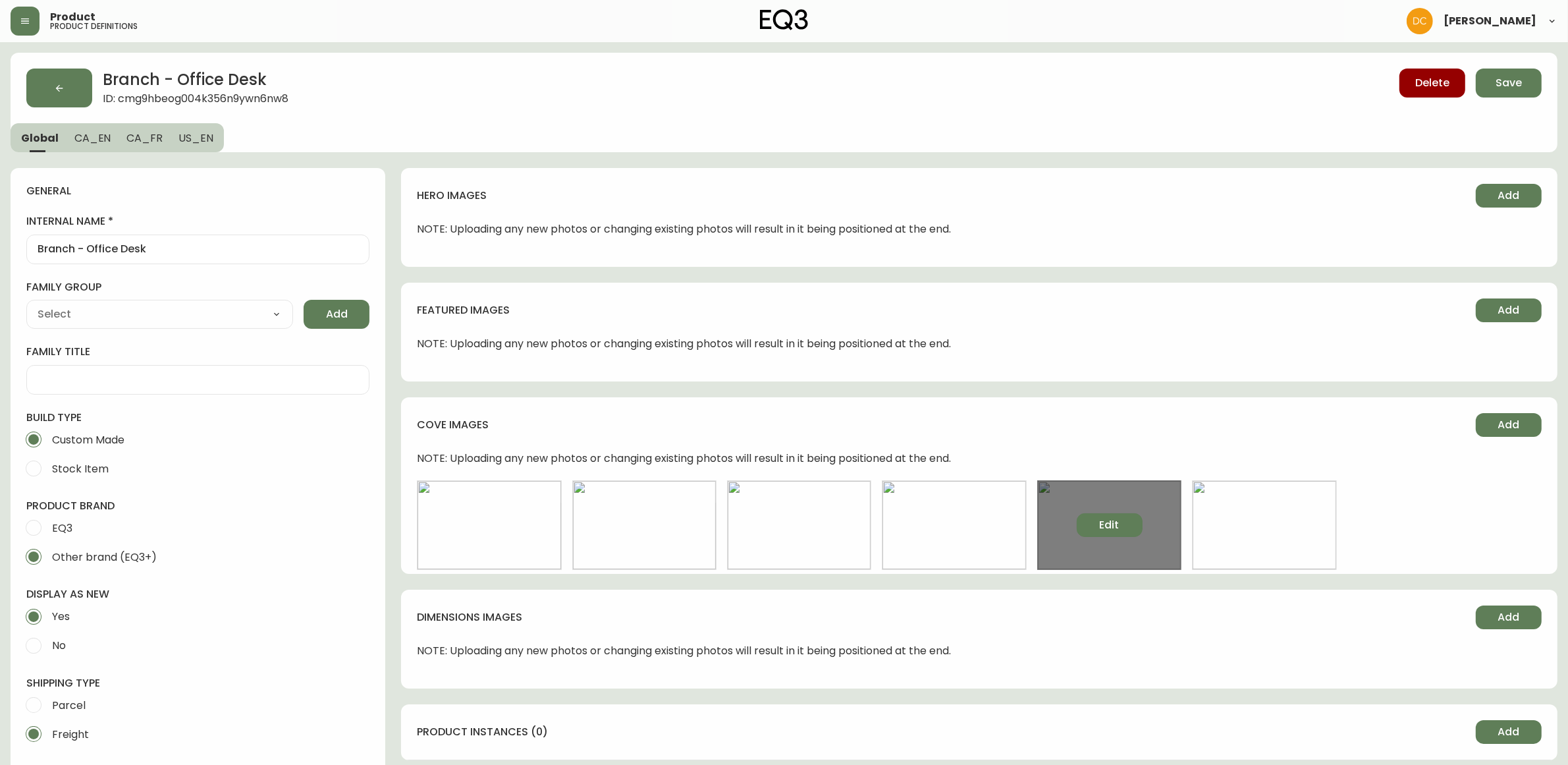
click at [1129, 524] on button "Edit" at bounding box center [1109, 525] width 65 height 23
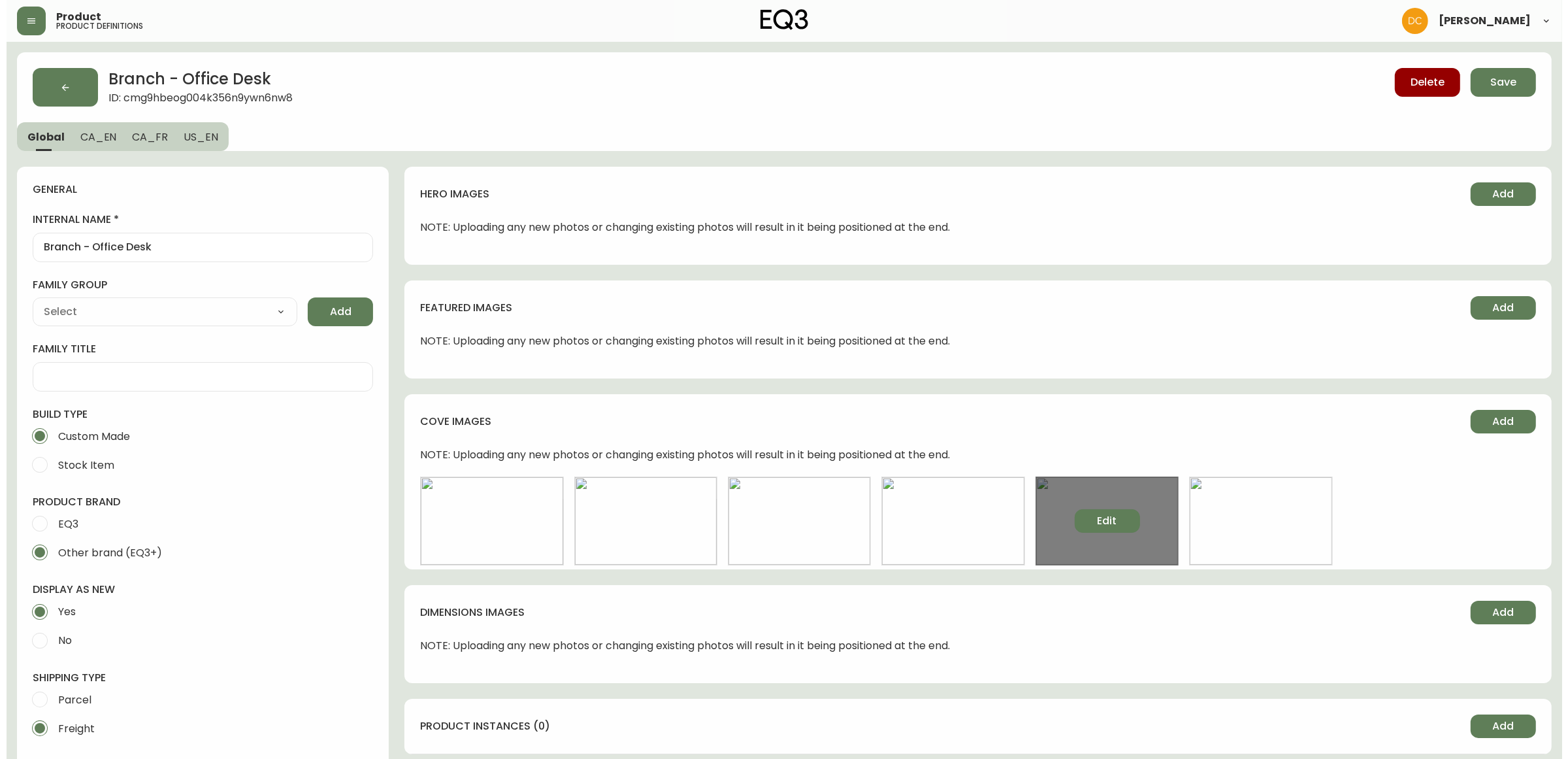
select select "FRONT_VIEW"
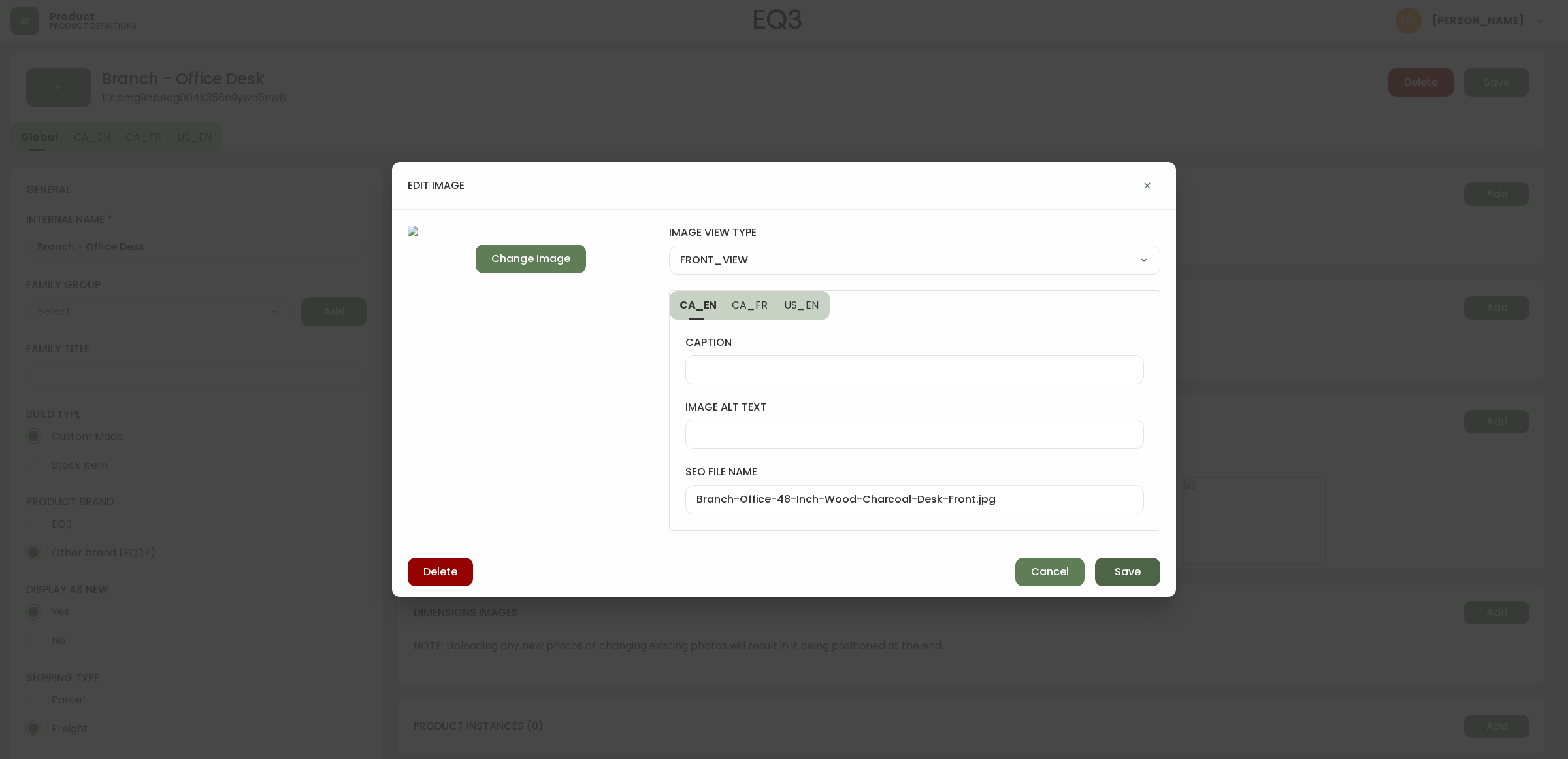
click at [1108, 571] on button "Save" at bounding box center [1127, 572] width 65 height 29
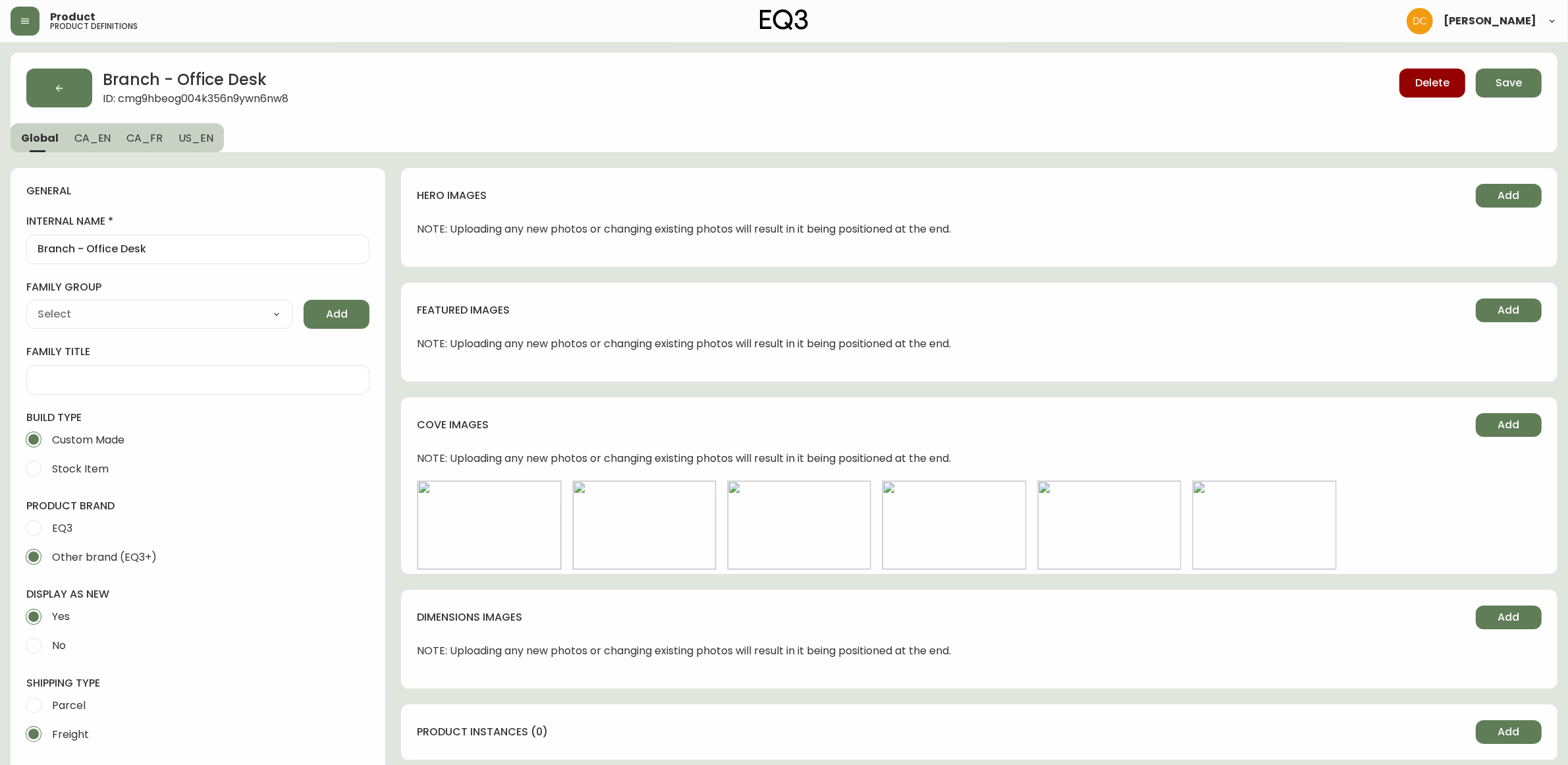
click at [1493, 78] on button "Save" at bounding box center [1508, 83] width 65 height 29
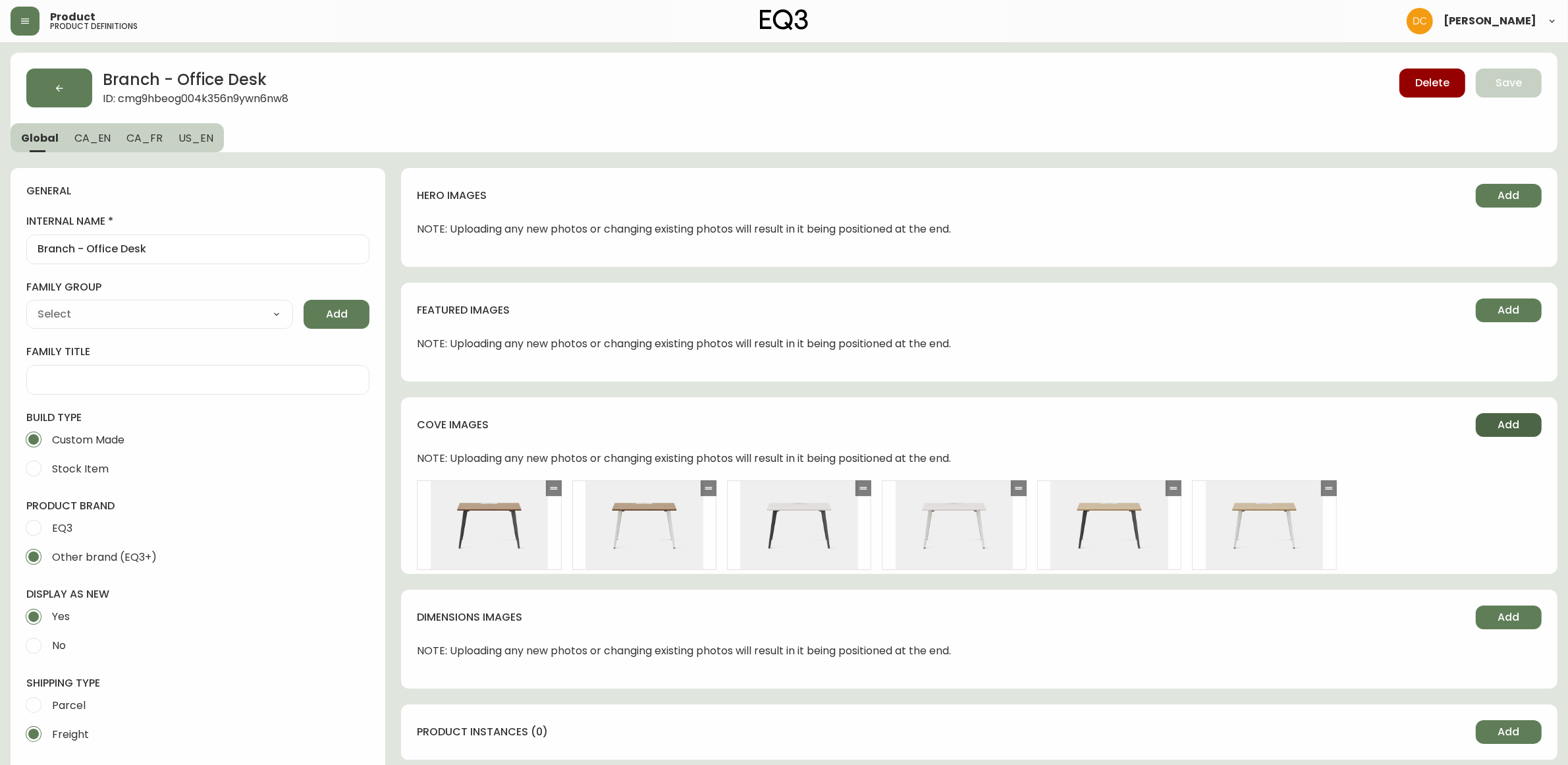
click at [1484, 419] on button "Add" at bounding box center [1508, 425] width 65 height 23
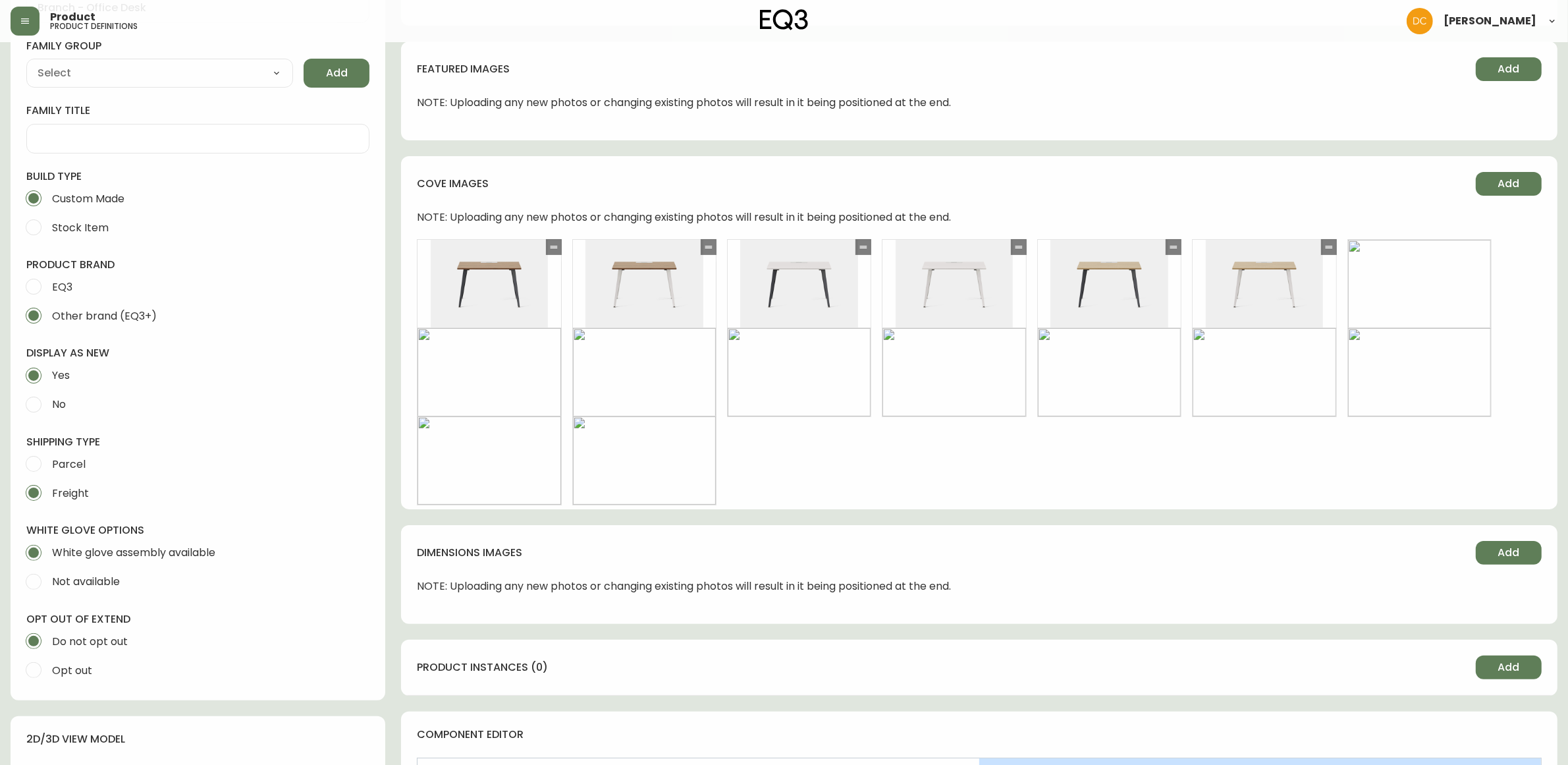
scroll to position [238, 0]
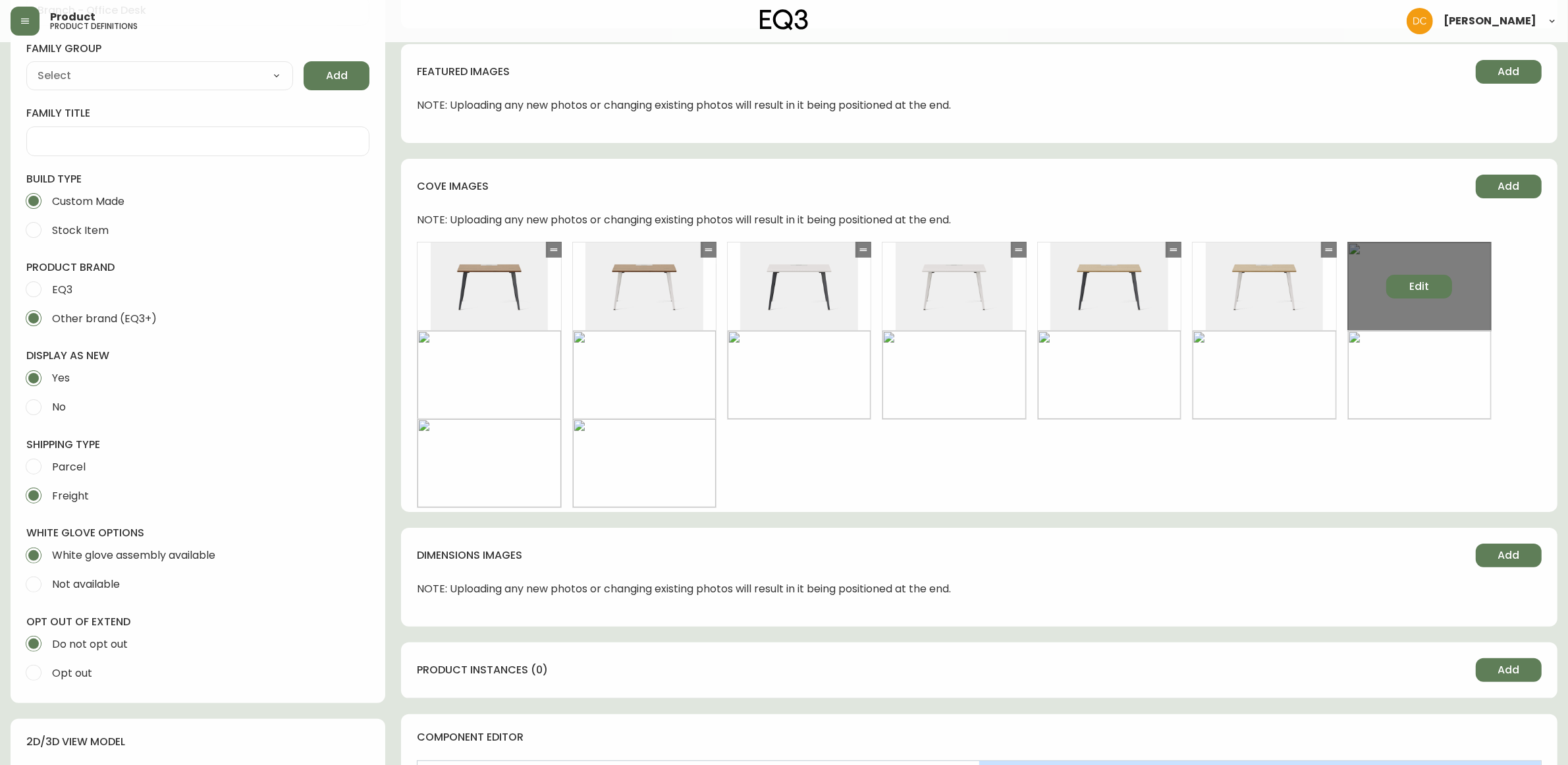
click at [1397, 275] on button "Edit" at bounding box center [1419, 286] width 65 height 23
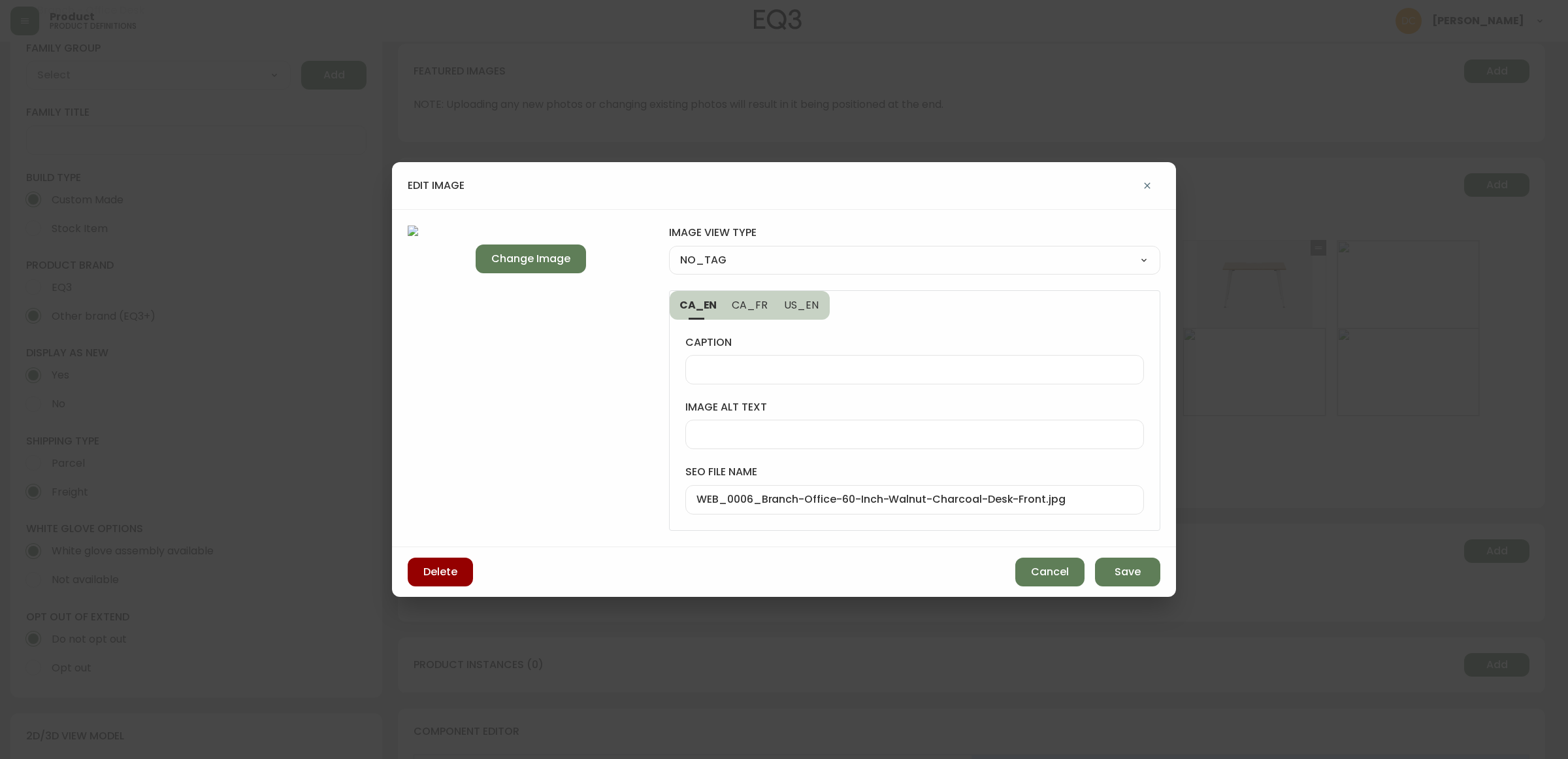
click at [798, 243] on div "image view type NO_TAG NO_TAG FRONT_VIEW SIDE_VIEW BACK_VIEW CORNER_VIEW FEATUR…" at bounding box center [914, 250] width 491 height 48
click at [781, 262] on select "NO_TAG FRONT_VIEW SIDE_VIEW BACK_VIEW CORNER_VIEW FEATURED_VIEW BIRDSEYE_VIEW D…" at bounding box center [914, 260] width 491 height 19
select select "FRONT_VIEW"
click at [669, 250] on select "NO_TAG FRONT_VIEW SIDE_VIEW BACK_VIEW CORNER_VIEW FEATURED_VIEW BIRDSEYE_VIEW D…" at bounding box center [914, 260] width 491 height 19
type input "FRONT_VIEW"
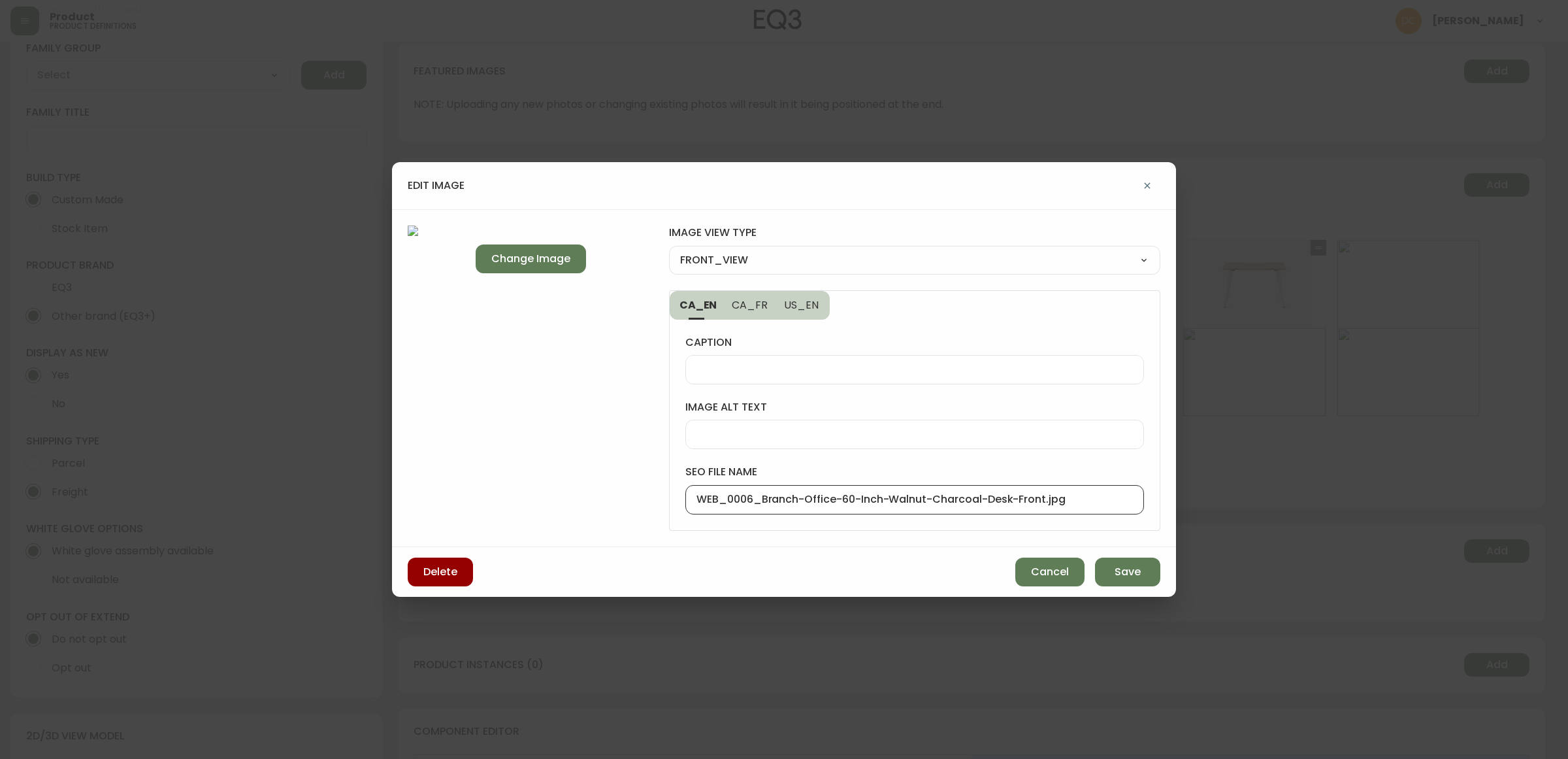
drag, startPoint x: 761, startPoint y: 502, endPoint x: 612, endPoint y: 494, distance: 149.2
click at [612, 494] on div "Change Image image view type FRONT_VIEW NO_TAG FRONT_VIEW SIDE_VIEW BACK_VIEW C…" at bounding box center [784, 378] width 784 height 338
type input "Branch-Office-60-Inch-Walnut-Charcoal-Desk-Front.jpg"
click at [1118, 569] on span "Save" at bounding box center [1127, 572] width 26 height 15
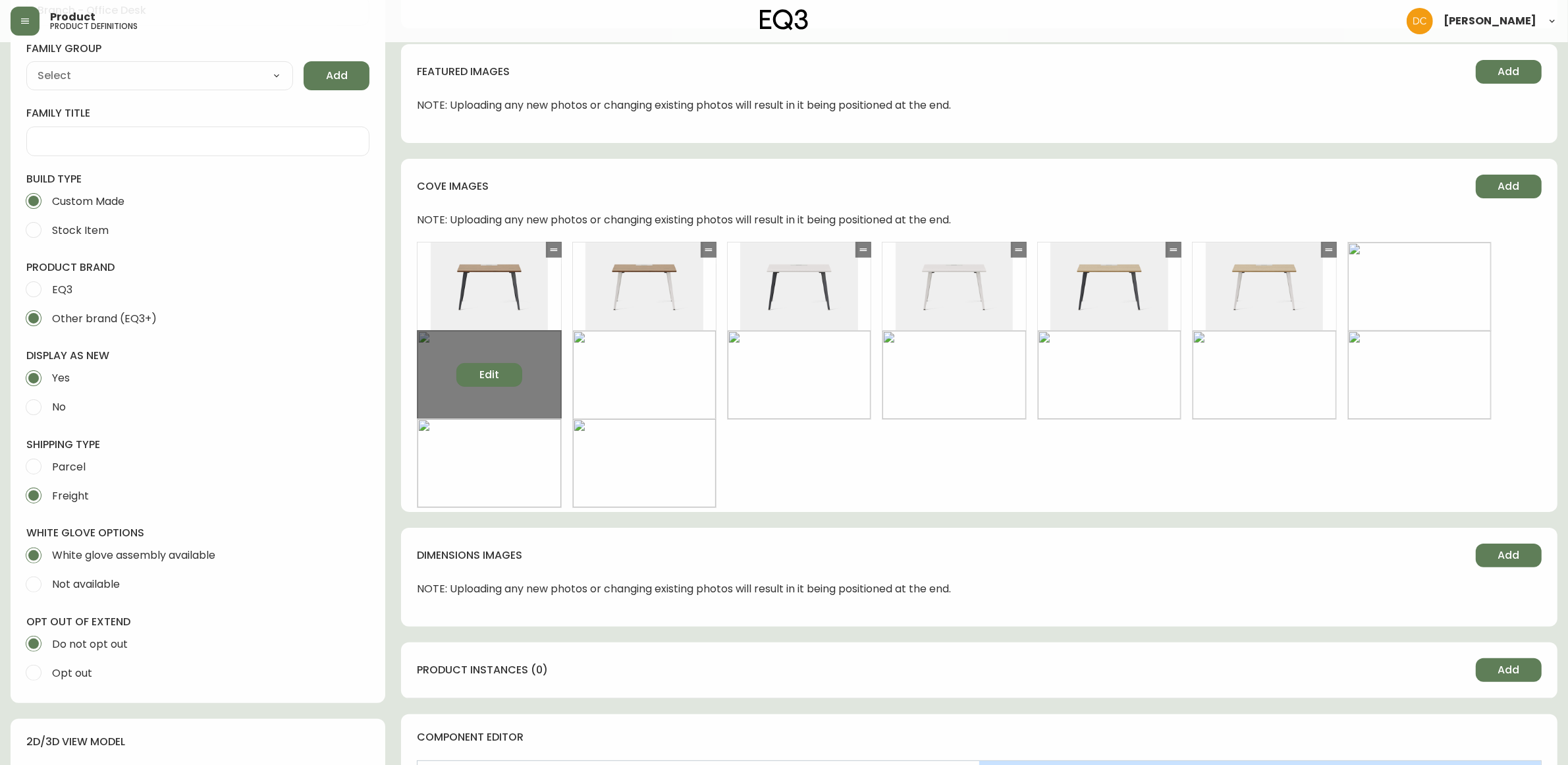
click at [489, 375] on span "Edit" at bounding box center [489, 374] width 20 height 15
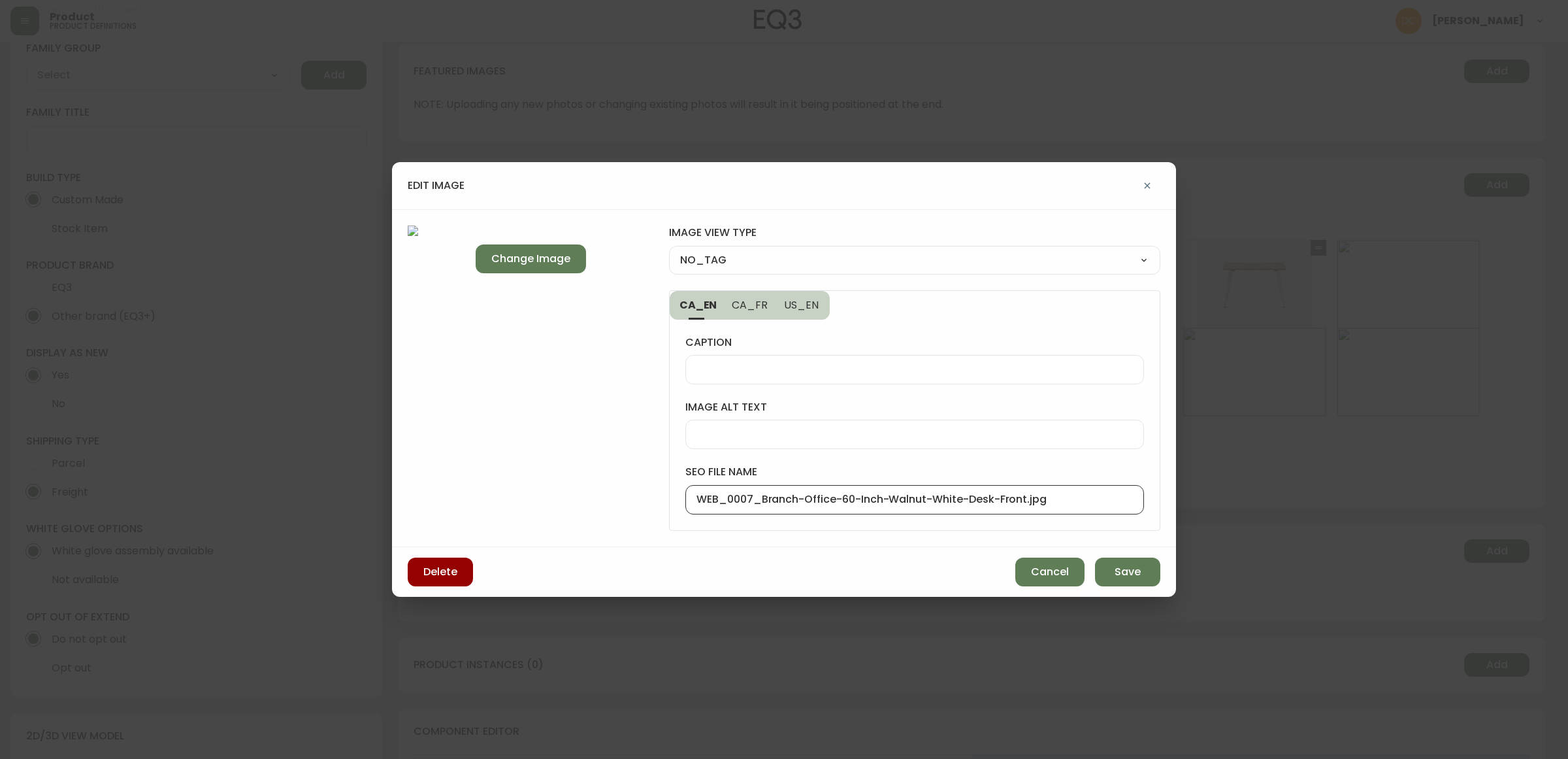
drag, startPoint x: 761, startPoint y: 498, endPoint x: 625, endPoint y: 489, distance: 136.3
click at [625, 489] on div "Change Image image view type NO_TAG NO_TAG FRONT_VIEW SIDE_VIEW BACK_VIEW CORNE…" at bounding box center [784, 378] width 784 height 338
type input "Branch-Office-60-Inch-Walnut-White-Desk-Front.jpg"
click at [792, 266] on select "NO_TAG FRONT_VIEW SIDE_VIEW BACK_VIEW CORNER_VIEW FEATURED_VIEW BIRDSEYE_VIEW D…" at bounding box center [914, 260] width 491 height 19
select select "FRONT_VIEW"
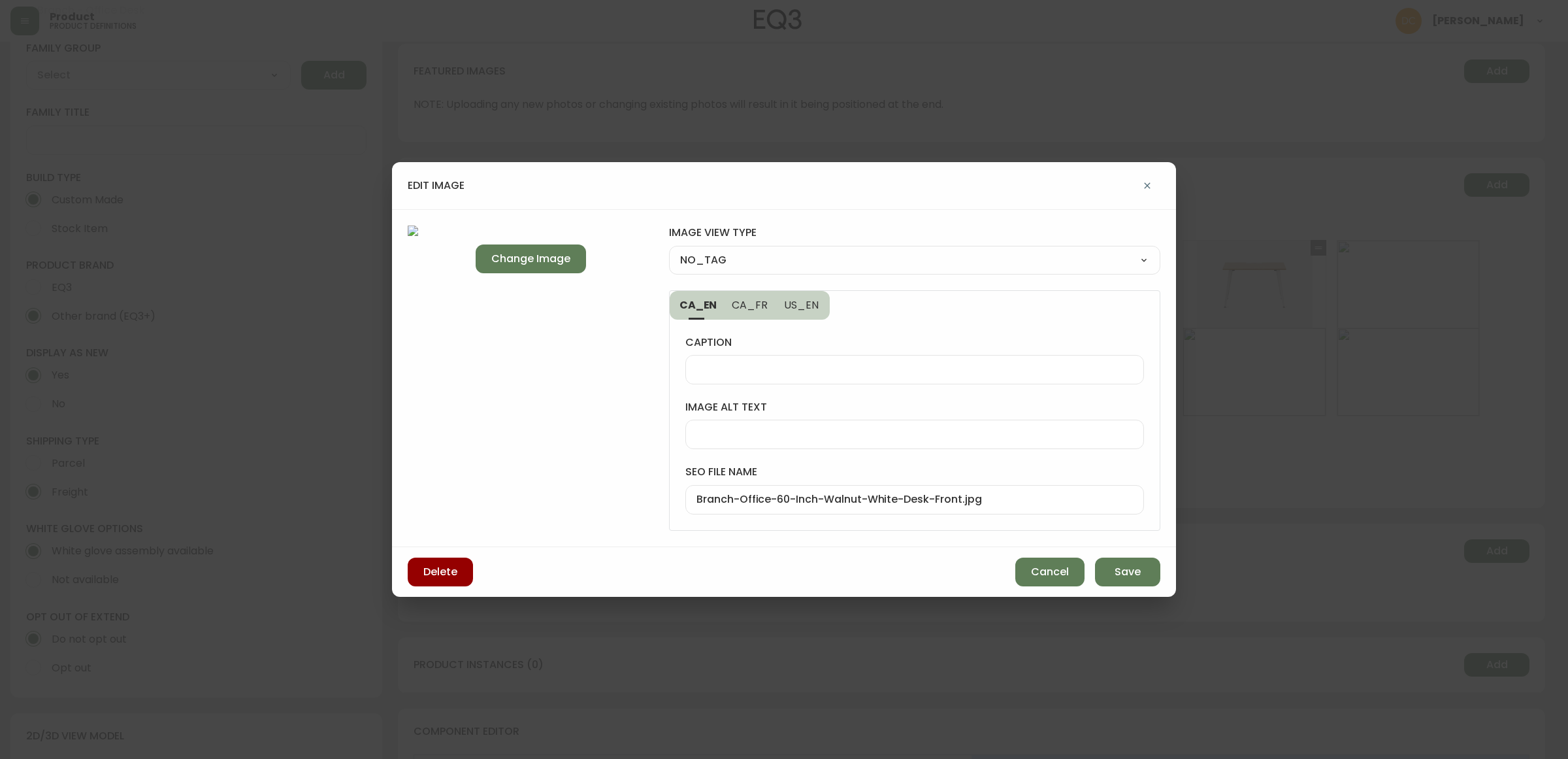
click at [669, 250] on select "NO_TAG FRONT_VIEW SIDE_VIEW BACK_VIEW CORNER_VIEW FEATURED_VIEW BIRDSEYE_VIEW D…" at bounding box center [914, 260] width 491 height 19
type input "FRONT_VIEW"
click at [1108, 566] on button "Save" at bounding box center [1127, 572] width 65 height 29
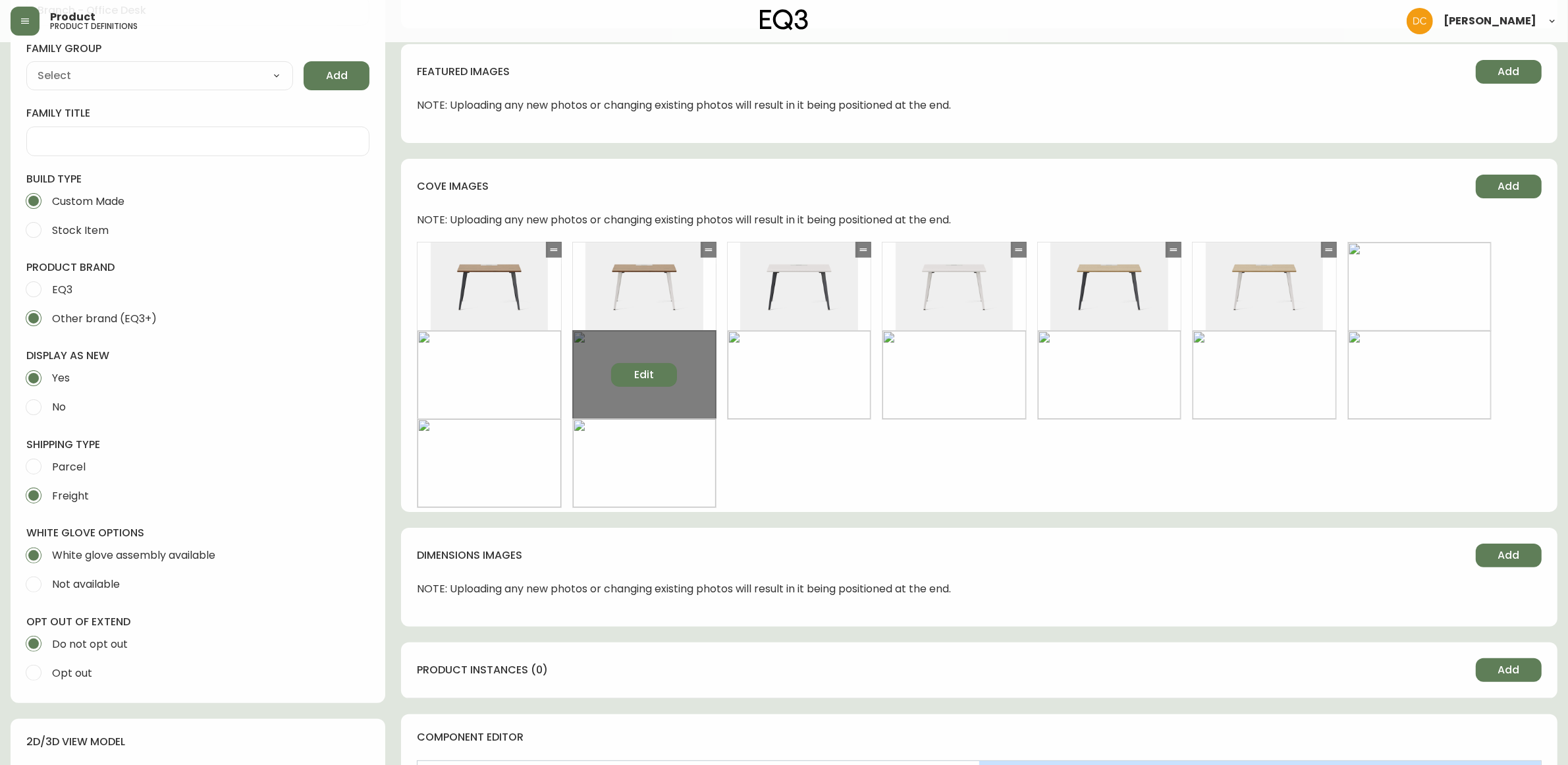
click at [647, 377] on span "Edit" at bounding box center [644, 374] width 20 height 15
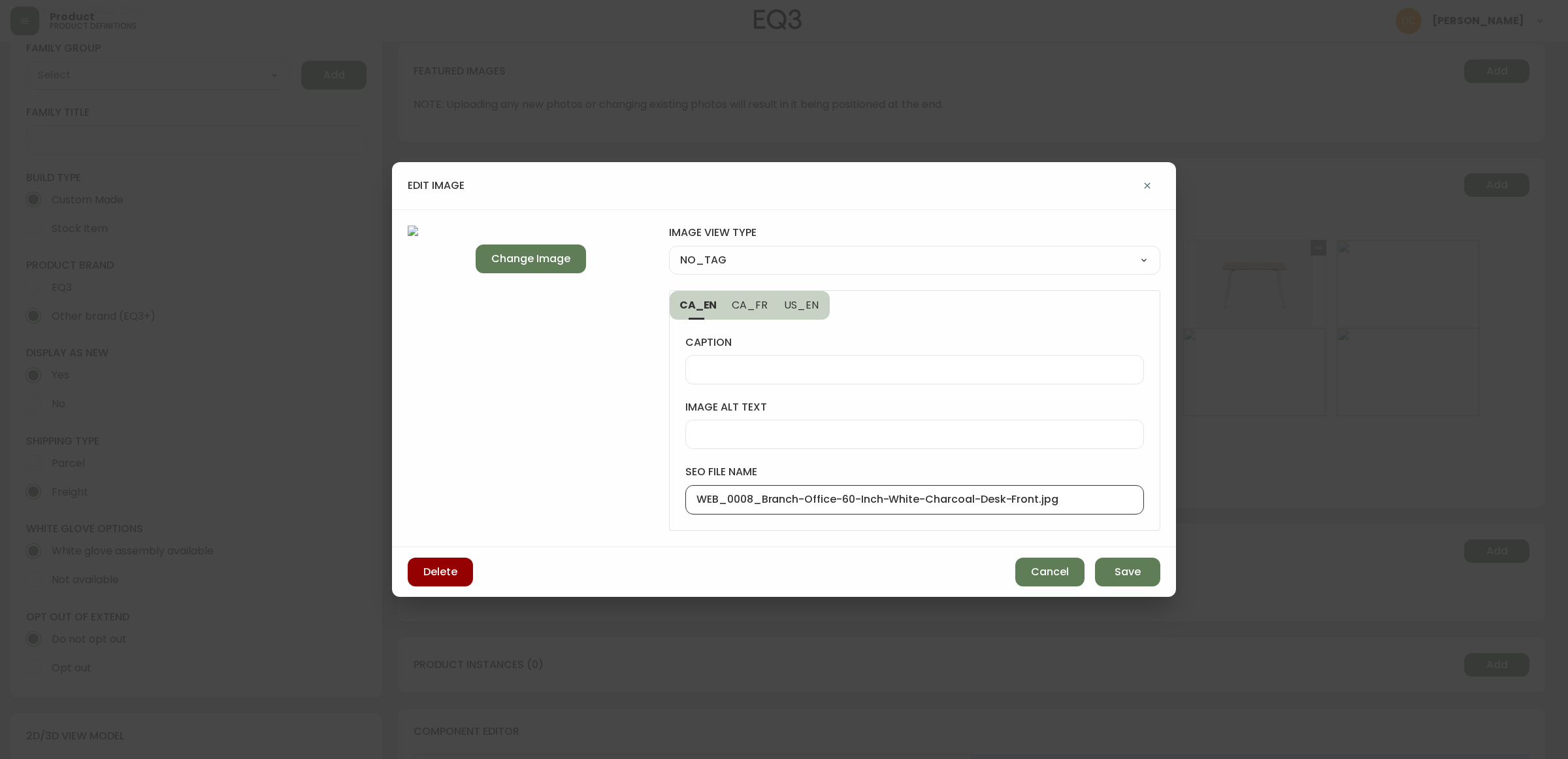
drag, startPoint x: 762, startPoint y: 502, endPoint x: 620, endPoint y: 491, distance: 142.4
click at [620, 491] on div "Change Image image view type NO_TAG NO_TAG FRONT_VIEW SIDE_VIEW BACK_VIEW CORNE…" at bounding box center [784, 378] width 784 height 338
type input "Branch-Office-60-Inch-White-Charcoal-Desk-Front.jpg"
click at [784, 247] on div "NO_TAG FRONT_VIEW SIDE_VIEW BACK_VIEW CORNER_VIEW FEATURED_VIEW BIRDSEYE_VIEW D…" at bounding box center [914, 260] width 491 height 29
click at [777, 258] on select "NO_TAG FRONT_VIEW SIDE_VIEW BACK_VIEW CORNER_VIEW FEATURED_VIEW BIRDSEYE_VIEW D…" at bounding box center [914, 260] width 491 height 19
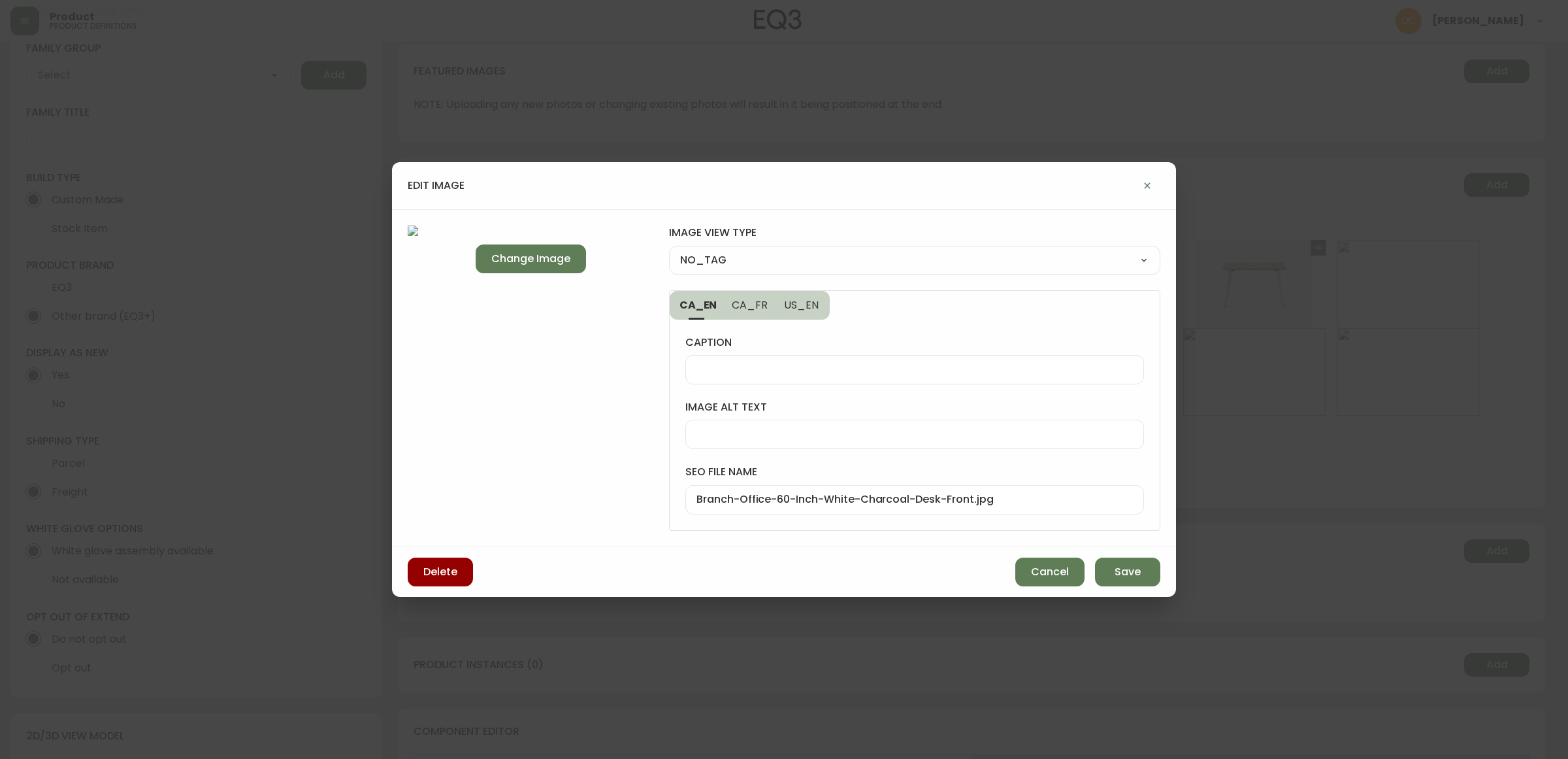
select select "FRONT_VIEW"
click at [669, 250] on select "NO_TAG FRONT_VIEW SIDE_VIEW BACK_VIEW CORNER_VIEW FEATURED_VIEW BIRDSEYE_VIEW D…" at bounding box center [914, 260] width 491 height 19
type input "FRONT_VIEW"
click at [1116, 567] on span "Save" at bounding box center [1127, 572] width 26 height 15
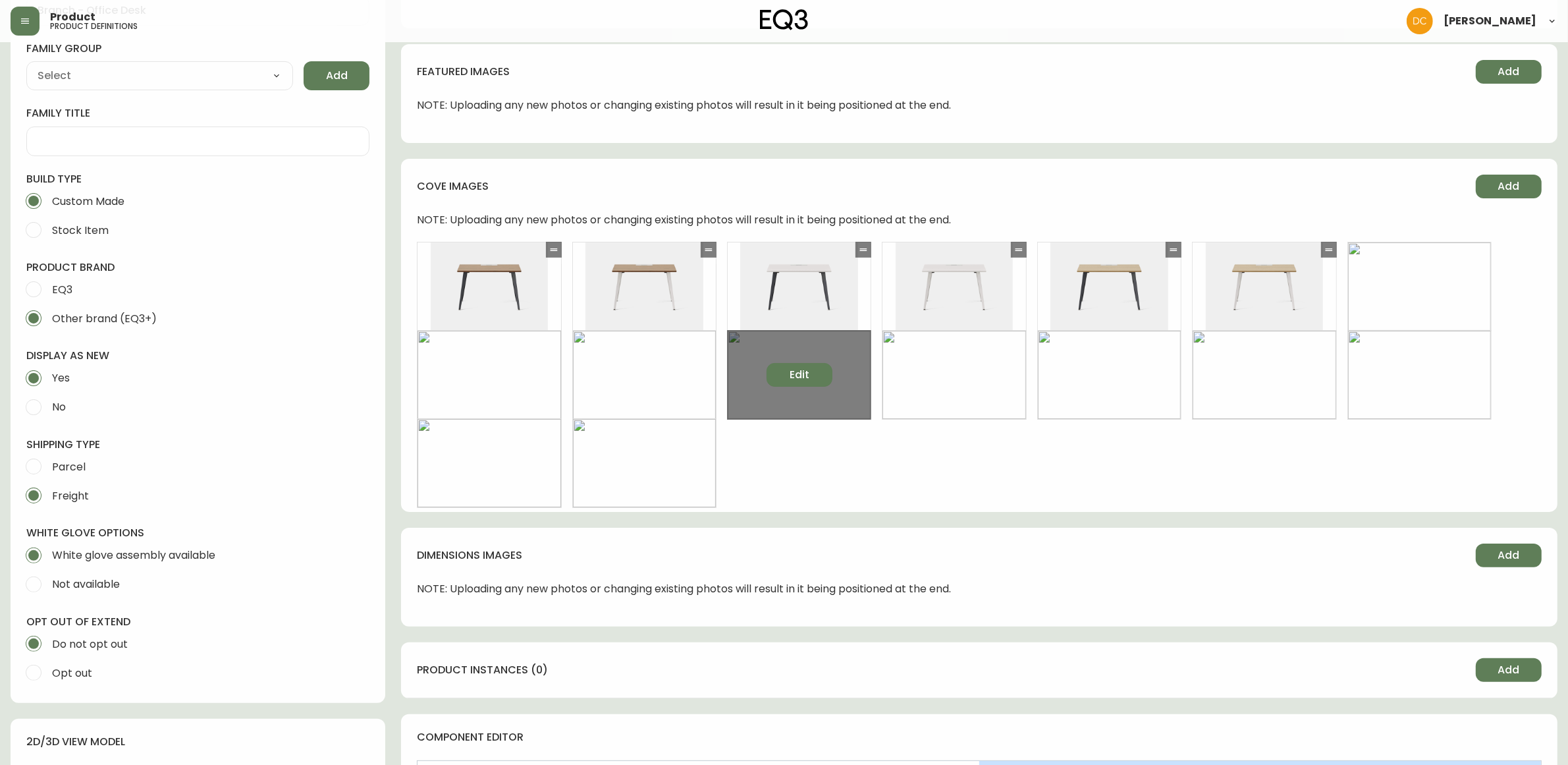
click at [779, 372] on button "Edit" at bounding box center [799, 374] width 65 height 23
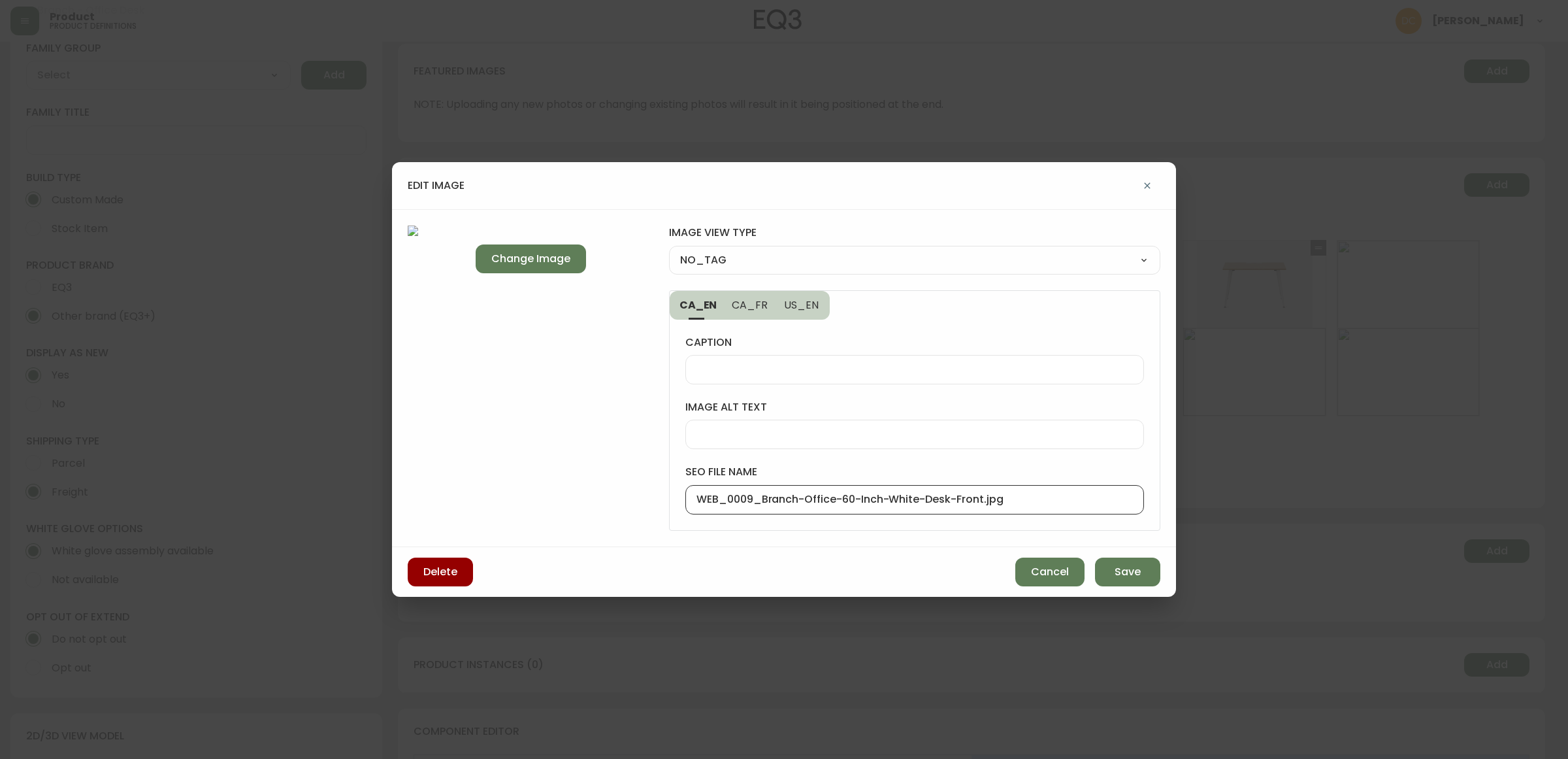
drag, startPoint x: 763, startPoint y: 500, endPoint x: 668, endPoint y: 497, distance: 95.0
click at [668, 497] on div "Change Image image view type NO_TAG NO_TAG FRONT_VIEW SIDE_VIEW BACK_VIEW CORNE…" at bounding box center [784, 378] width 784 height 338
type input "Branch-Office-60-Inch-White-Desk-Front.jpg"
click at [757, 260] on select "NO_TAG FRONT_VIEW SIDE_VIEW BACK_VIEW CORNER_VIEW FEATURED_VIEW BIRDSEYE_VIEW D…" at bounding box center [914, 260] width 491 height 19
select select "FRONT_VIEW"
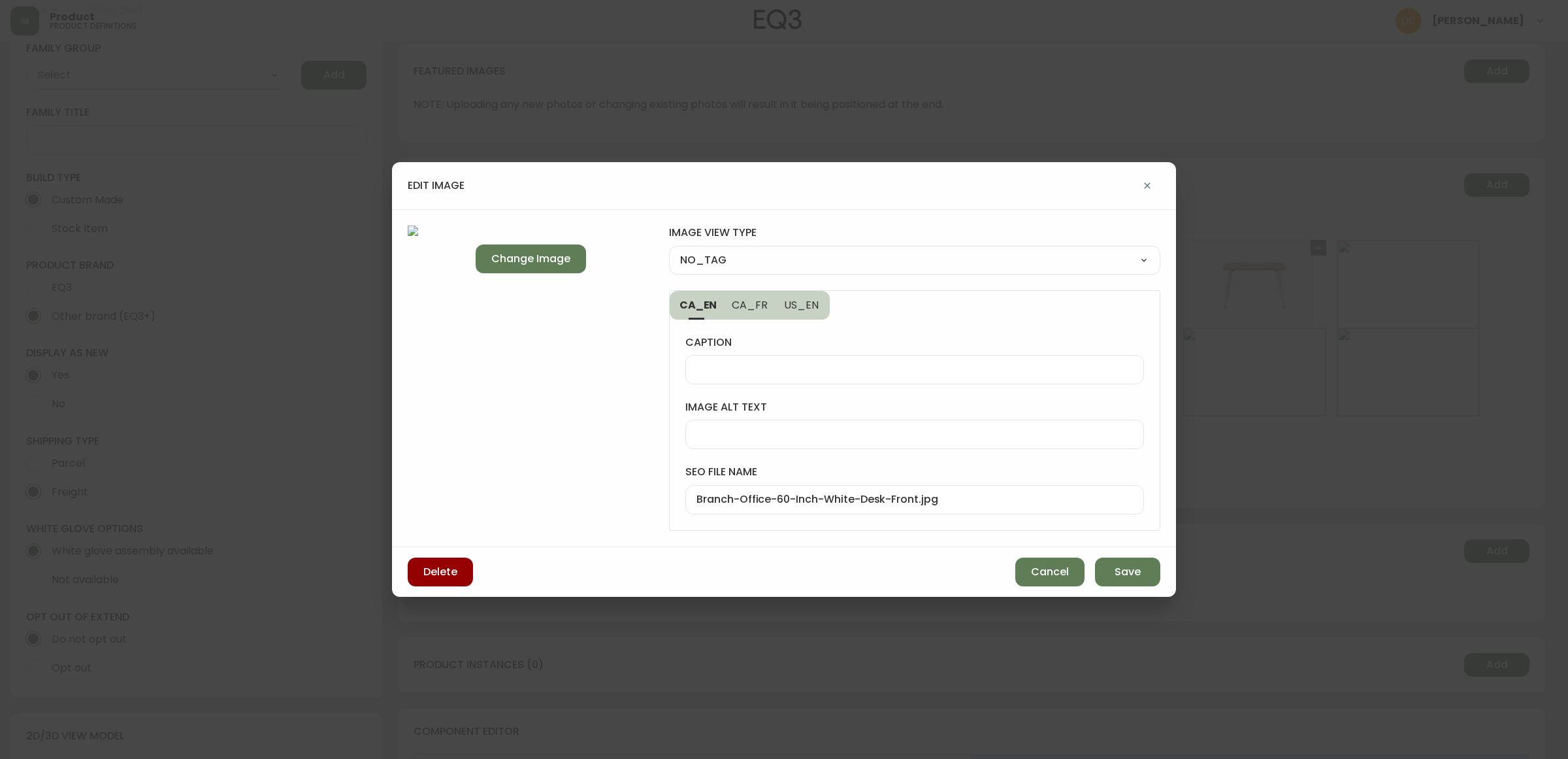
click at [669, 250] on select "NO_TAG FRONT_VIEW SIDE_VIEW BACK_VIEW CORNER_VIEW FEATURED_VIEW BIRDSEYE_VIEW D…" at bounding box center [914, 260] width 491 height 19
type input "FRONT_VIEW"
drag, startPoint x: 1098, startPoint y: 567, endPoint x: 984, endPoint y: 518, distance: 124.1
click at [1098, 567] on button "Save" at bounding box center [1127, 572] width 65 height 29
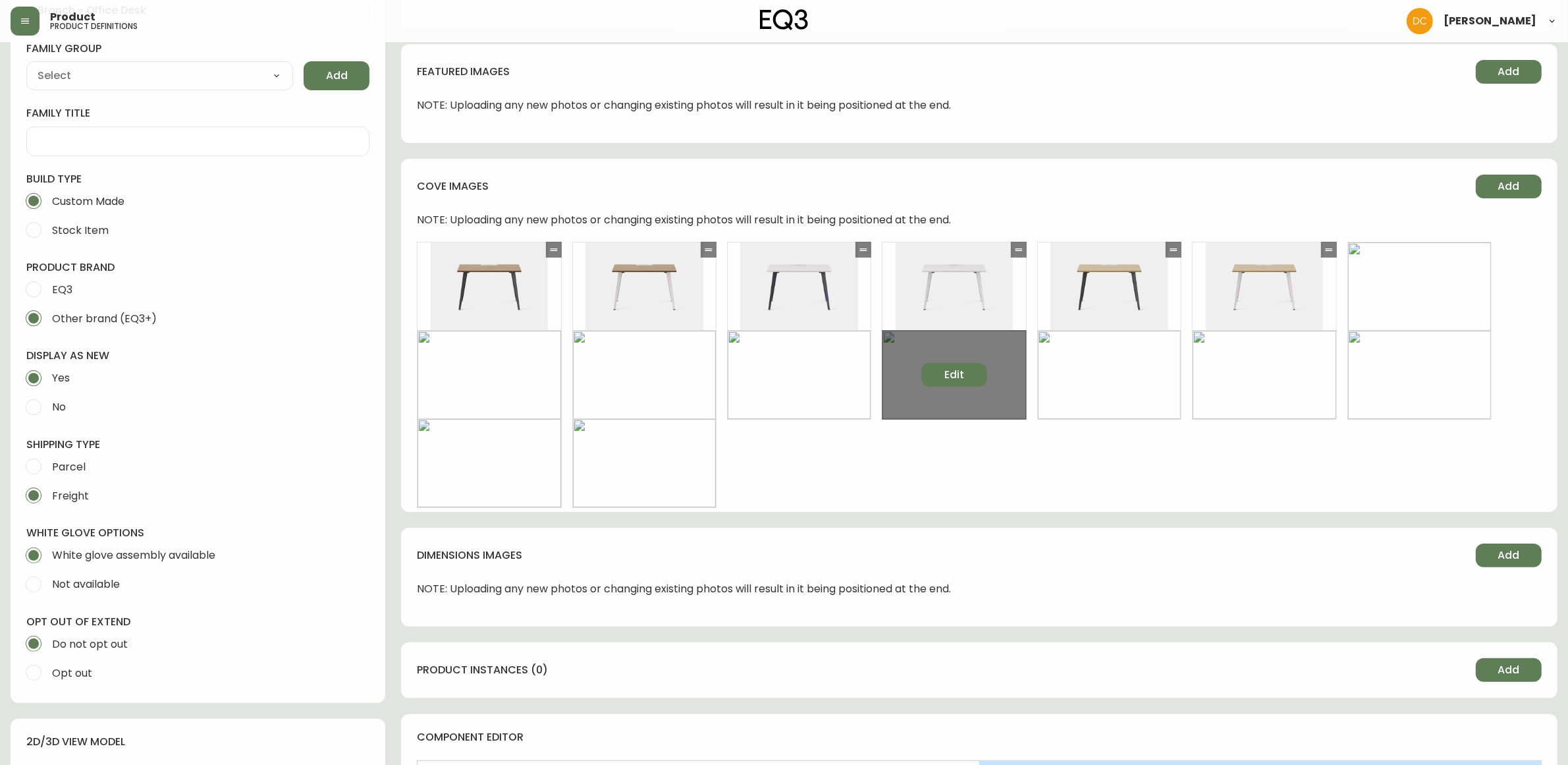
click at [945, 367] on span "Edit" at bounding box center [954, 374] width 20 height 15
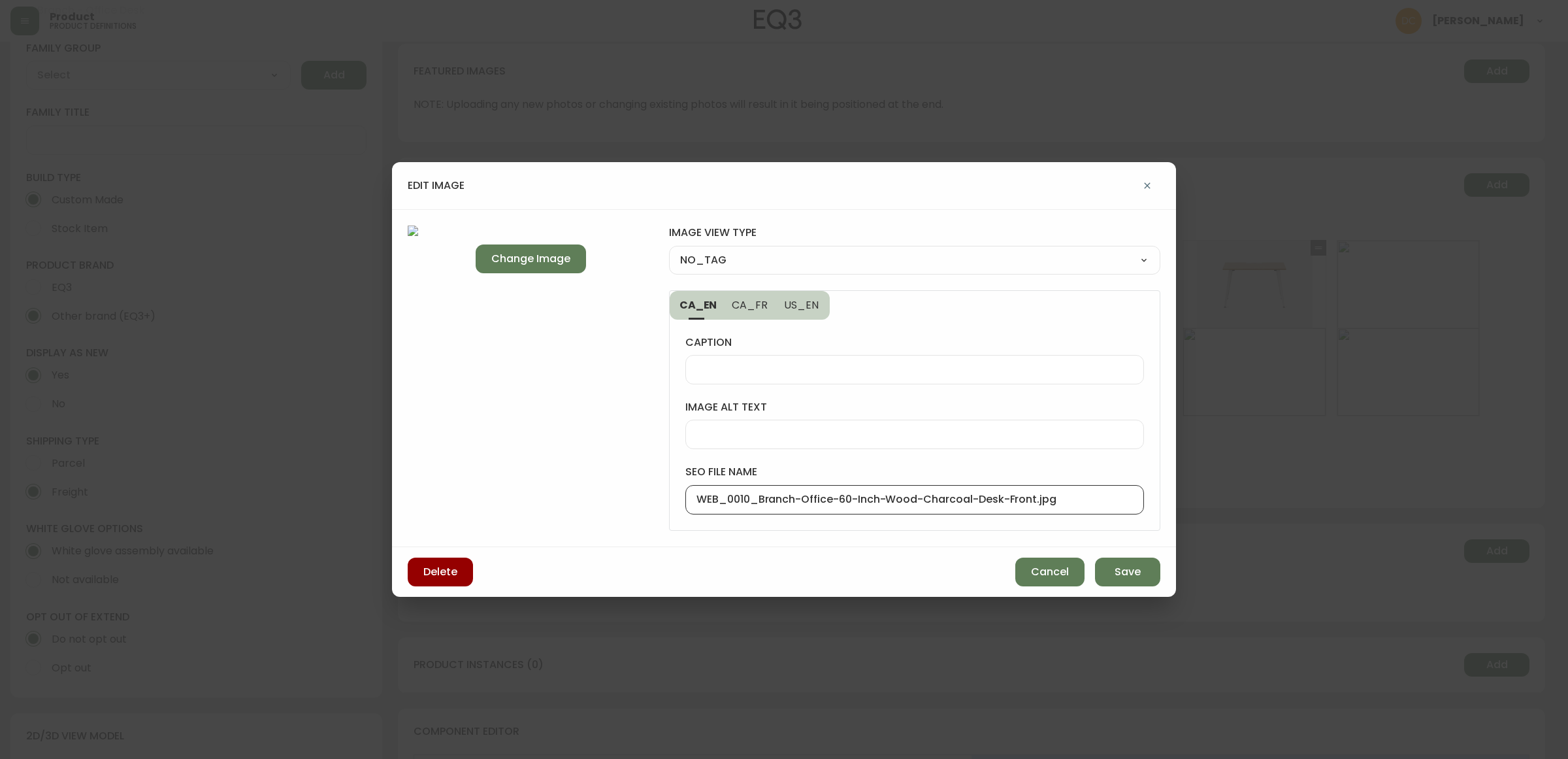
drag, startPoint x: 758, startPoint y: 501, endPoint x: 626, endPoint y: 492, distance: 132.3
click at [626, 492] on div "Change Image image view type NO_TAG NO_TAG FRONT_VIEW SIDE_VIEW BACK_VIEW CORNE…" at bounding box center [784, 378] width 784 height 338
type input "Branch-Office-60-Inch-Wood-Charcoal-Desk-Front.jpg"
click at [751, 256] on select "NO_TAG FRONT_VIEW SIDE_VIEW BACK_VIEW CORNER_VIEW FEATURED_VIEW BIRDSEYE_VIEW D…" at bounding box center [914, 260] width 491 height 19
select select "FRONT_VIEW"
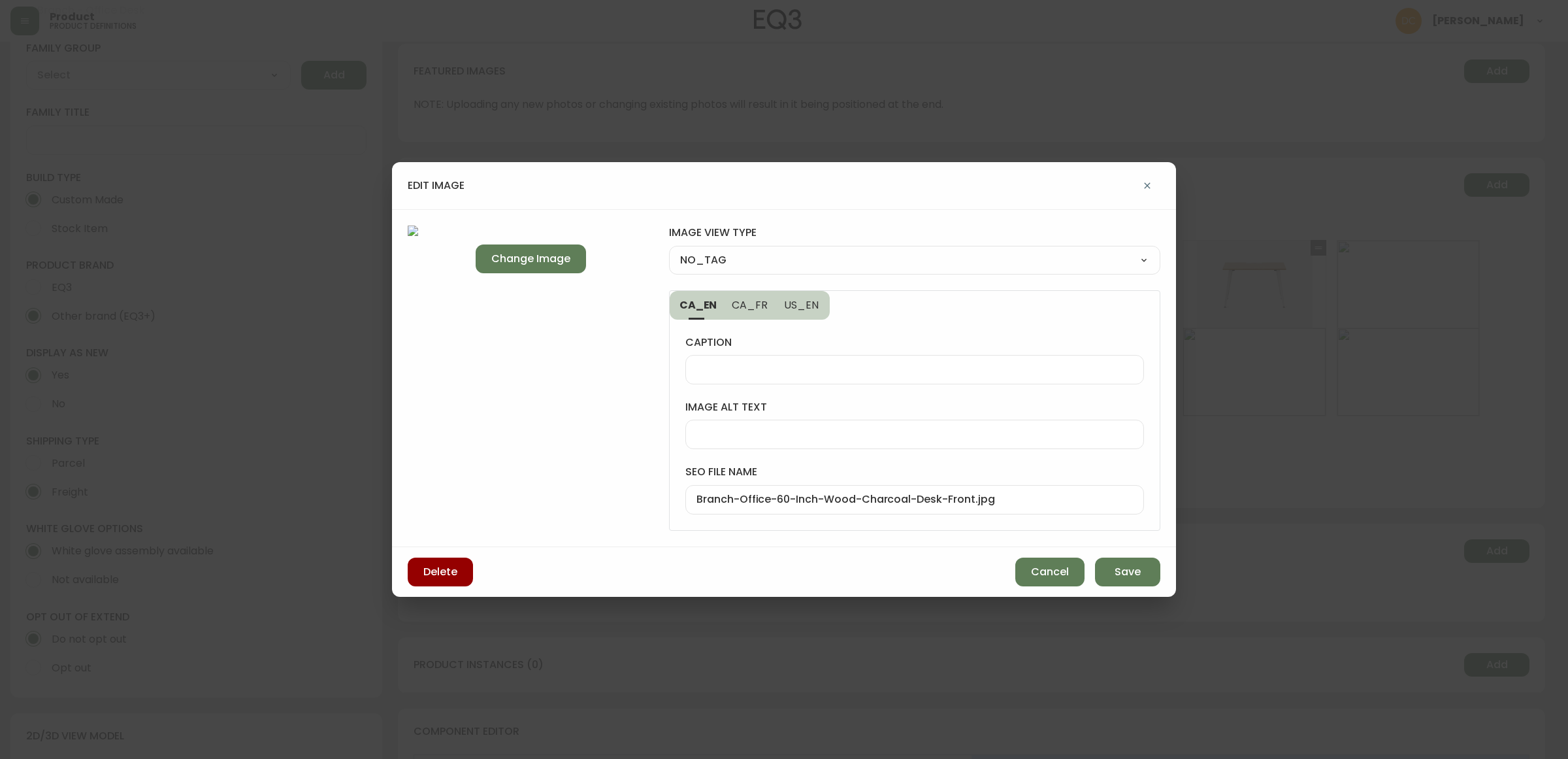
click at [669, 250] on select "NO_TAG FRONT_VIEW SIDE_VIEW BACK_VIEW CORNER_VIEW FEATURED_VIEW BIRDSEYE_VIEW D…" at bounding box center [914, 260] width 491 height 19
type input "FRONT_VIEW"
click at [1108, 566] on button "Save" at bounding box center [1127, 572] width 65 height 29
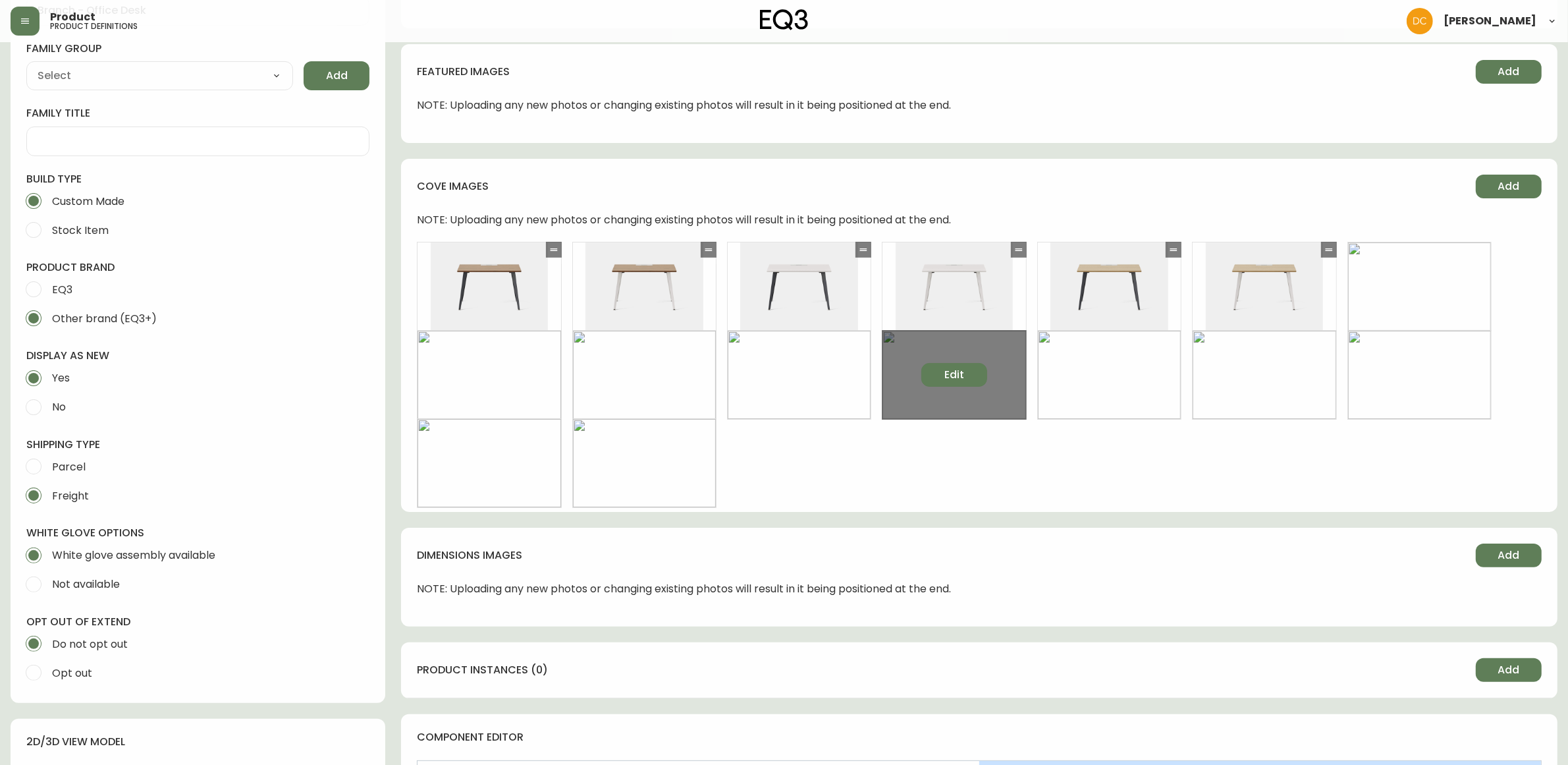
click at [933, 373] on button "Edit" at bounding box center [954, 374] width 65 height 23
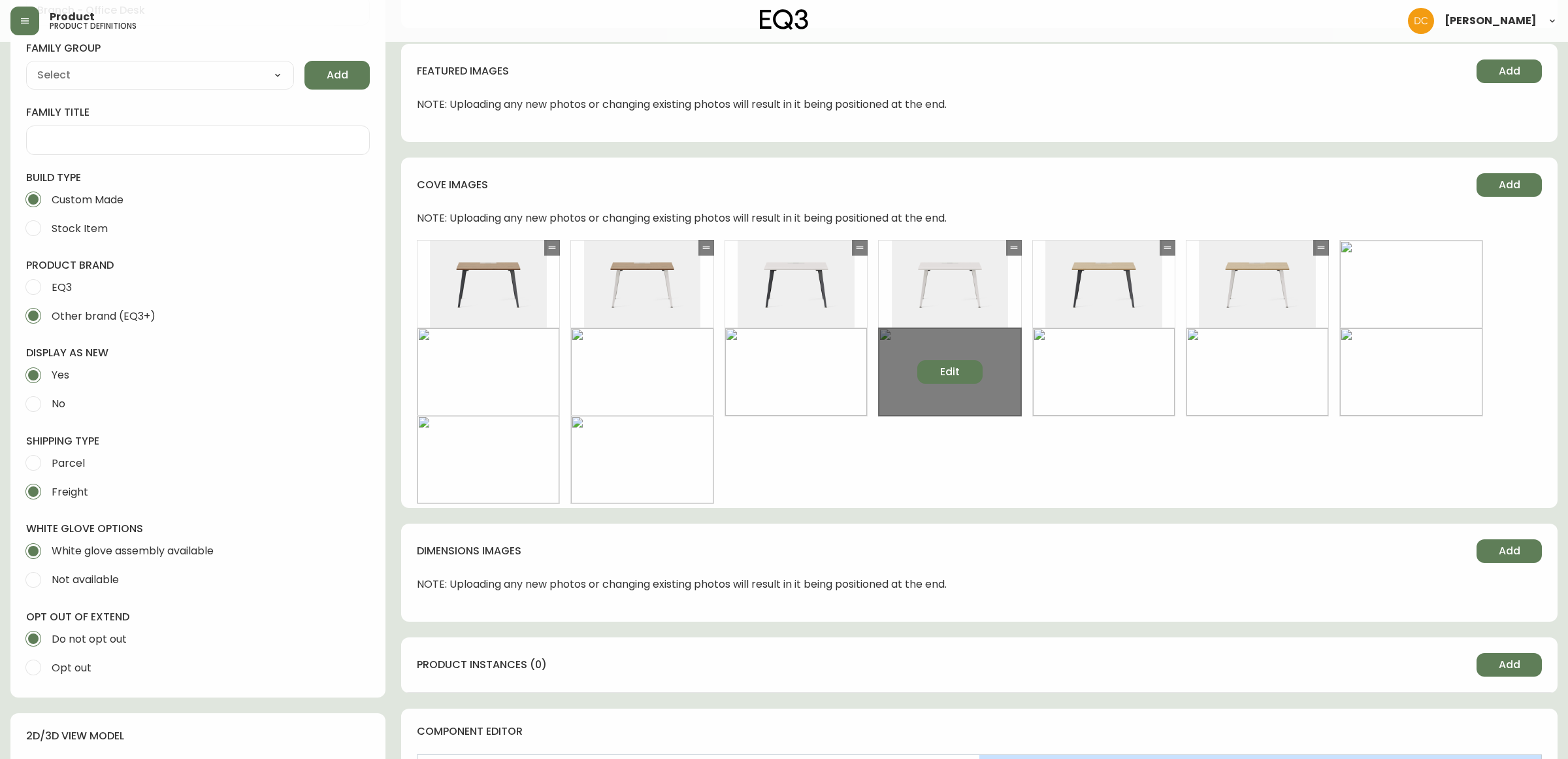
select select "FRONT_VIEW"
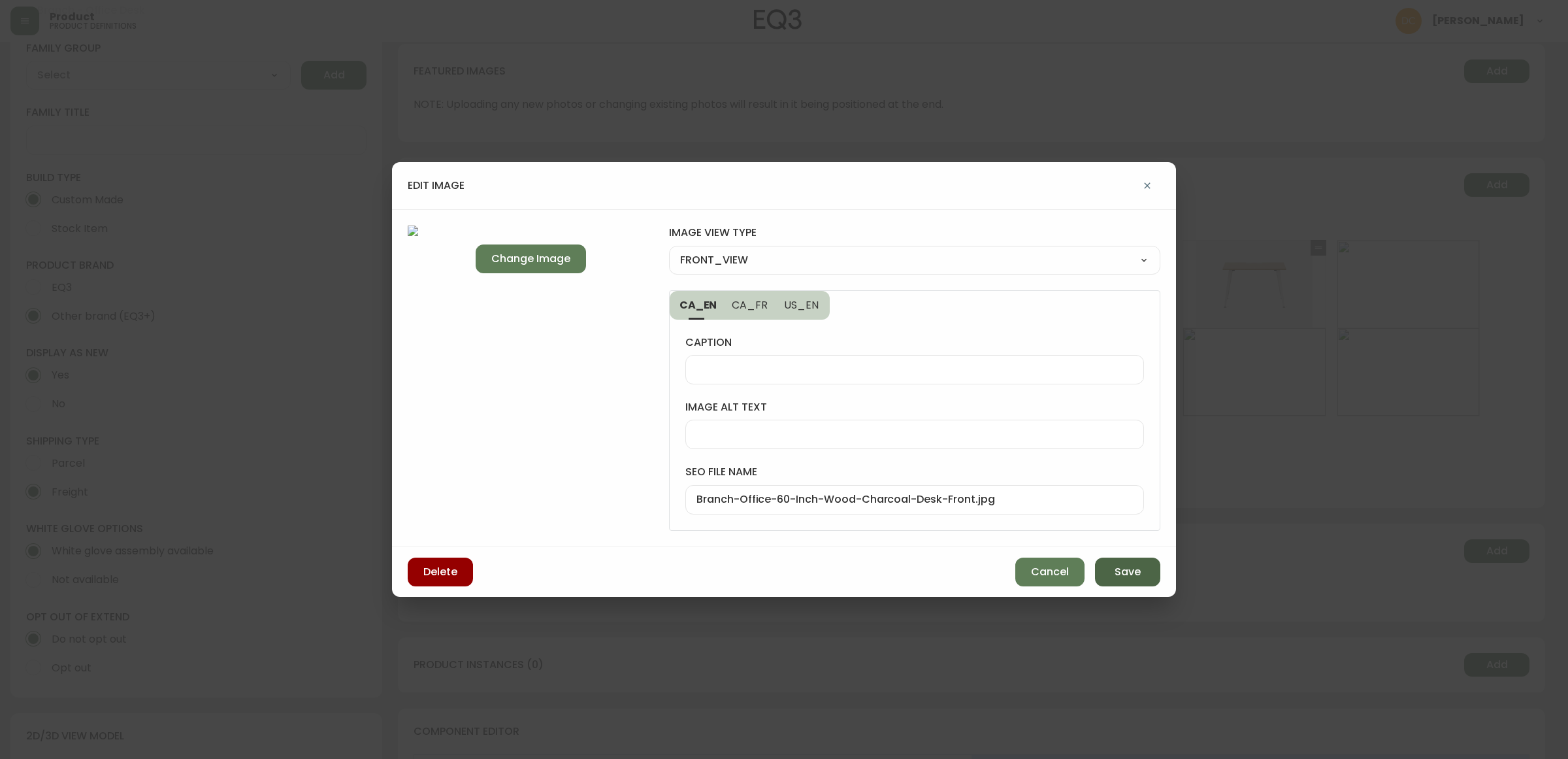
drag, startPoint x: 1129, startPoint y: 575, endPoint x: 1128, endPoint y: 567, distance: 8.1
click at [1129, 574] on span "Save" at bounding box center [1127, 572] width 26 height 15
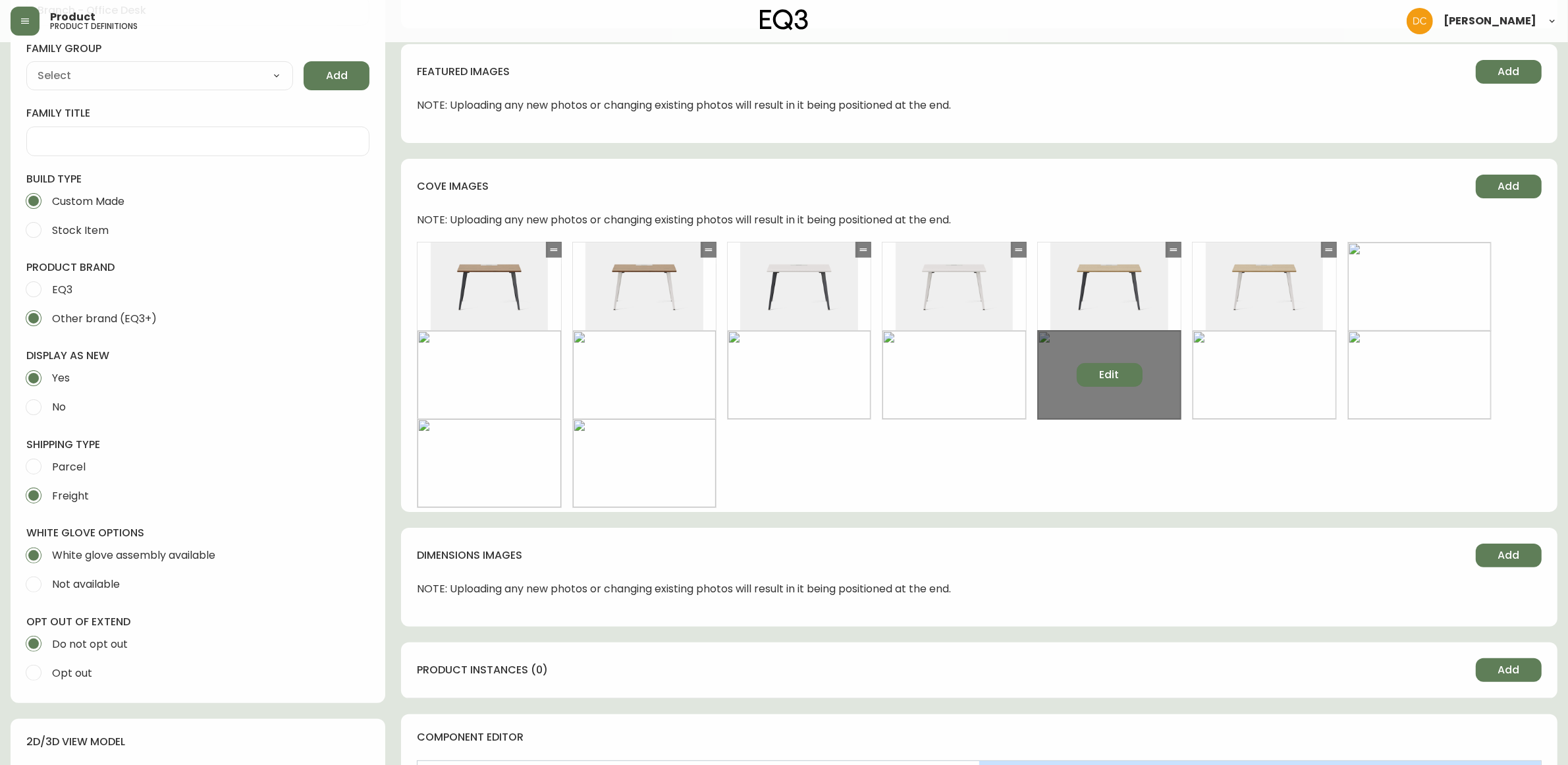
click at [1097, 370] on button "Edit" at bounding box center [1109, 374] width 65 height 23
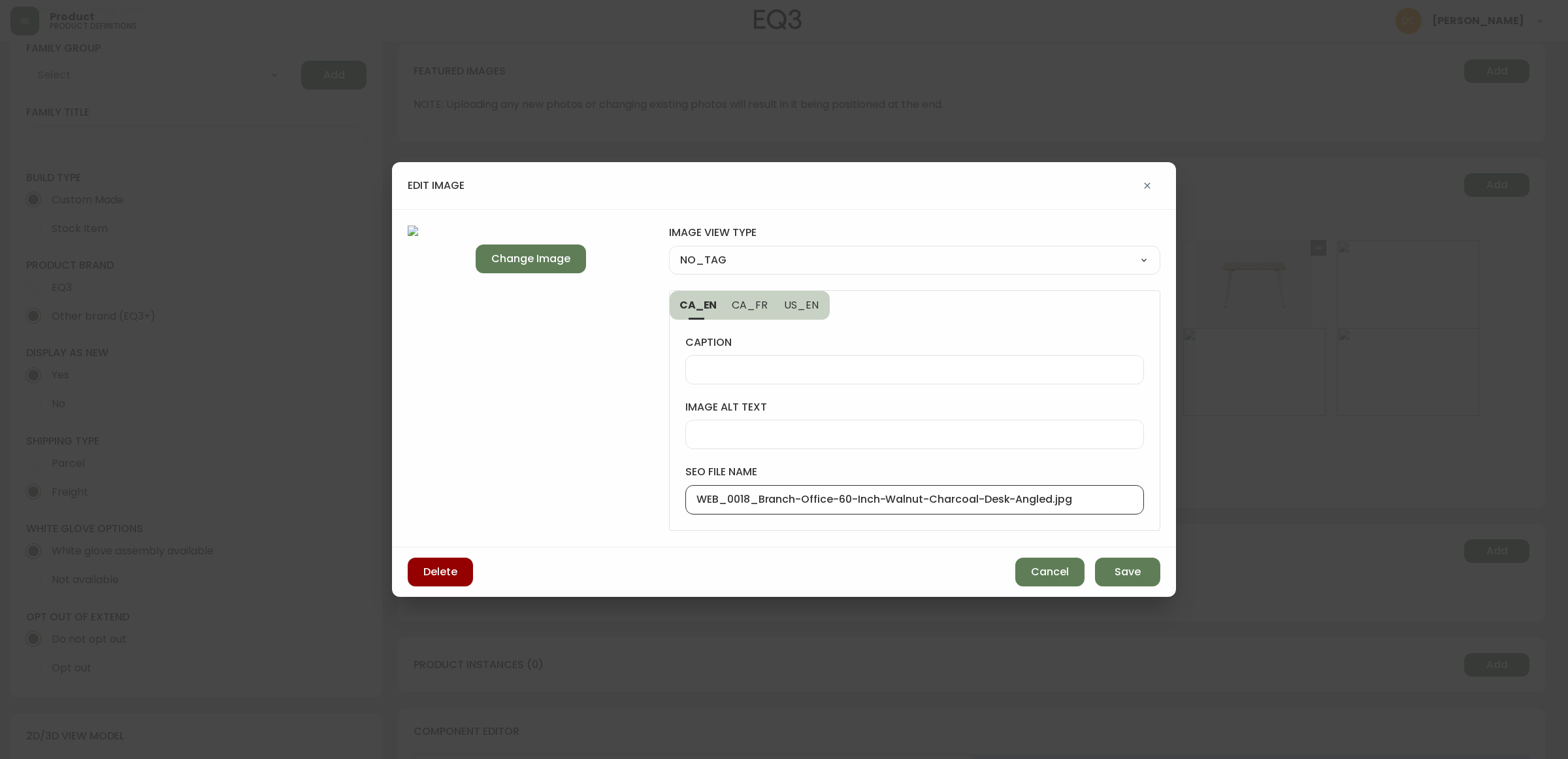
drag, startPoint x: 759, startPoint y: 500, endPoint x: 629, endPoint y: 491, distance: 130.3
click at [629, 494] on div "Change Image image view type NO_TAG NO_TAG FRONT_VIEW SIDE_VIEW BACK_VIEW CORNE…" at bounding box center [784, 378] width 784 height 338
type input "Branch-Office-60-Inch-Walnut-Charcoal-Desk-Angled.jpg"
click at [785, 262] on select "NO_TAG FRONT_VIEW SIDE_VIEW BACK_VIEW CORNER_VIEW FEATURED_VIEW BIRDSEYE_VIEW D…" at bounding box center [914, 260] width 491 height 19
select select "CORNER_VIEW"
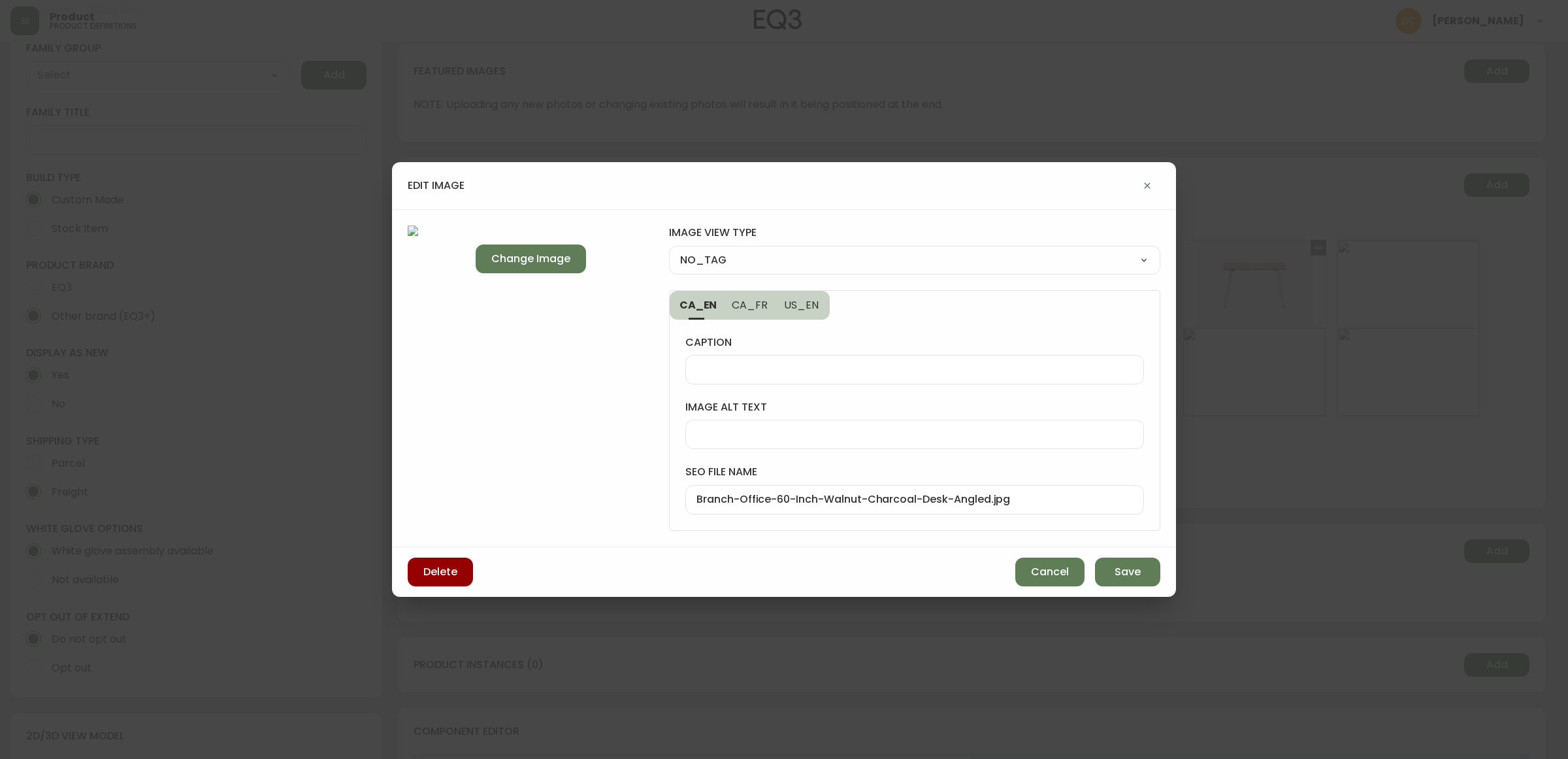
click at [669, 250] on select "NO_TAG FRONT_VIEW SIDE_VIEW BACK_VIEW CORNER_VIEW FEATURED_VIEW BIRDSEYE_VIEW D…" at bounding box center [914, 260] width 491 height 19
type input "CORNER_VIEW"
click at [1117, 567] on span "Save" at bounding box center [1127, 572] width 26 height 15
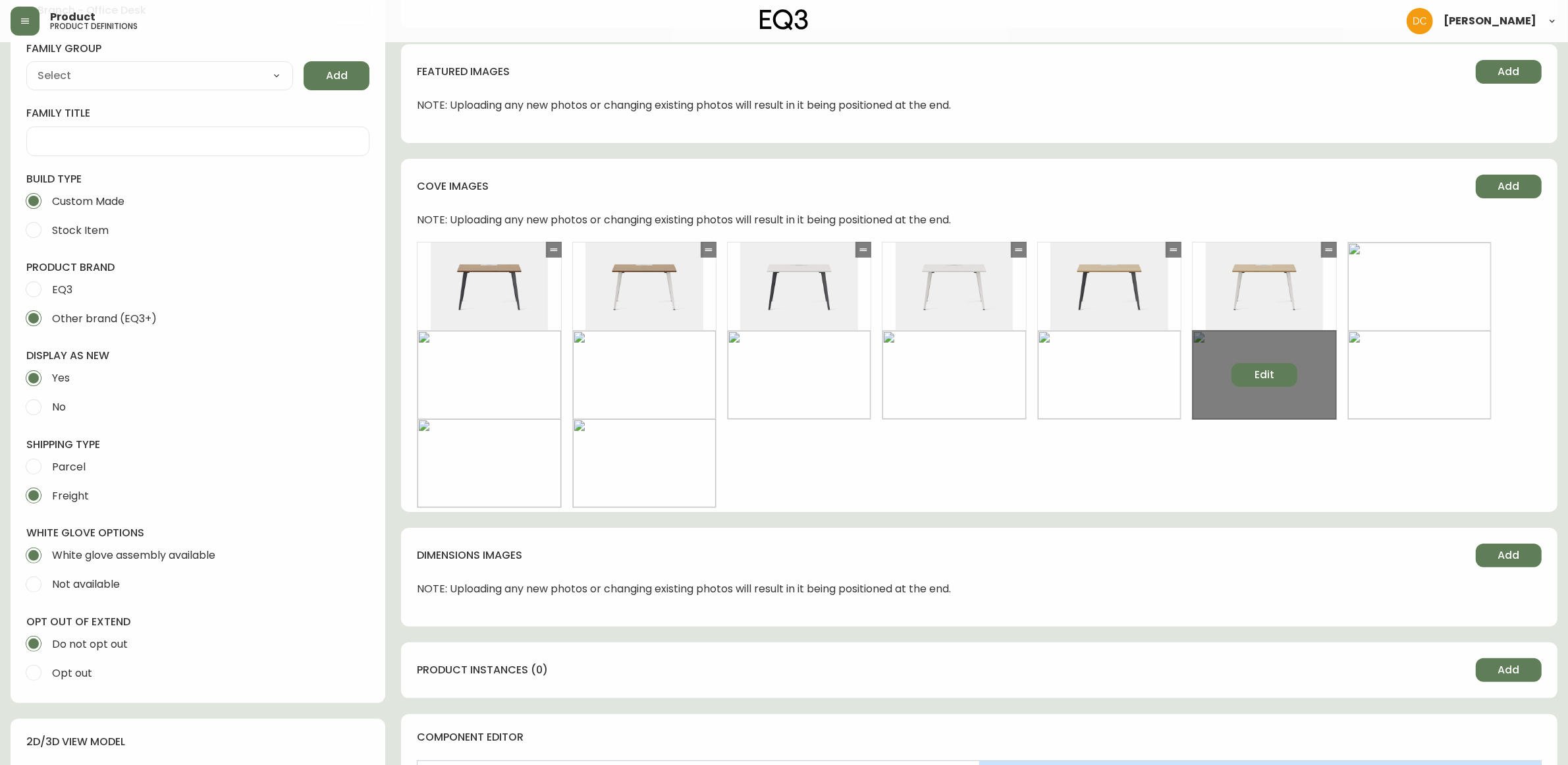
click at [1249, 362] on button "Edit" at bounding box center [1264, 374] width 65 height 23
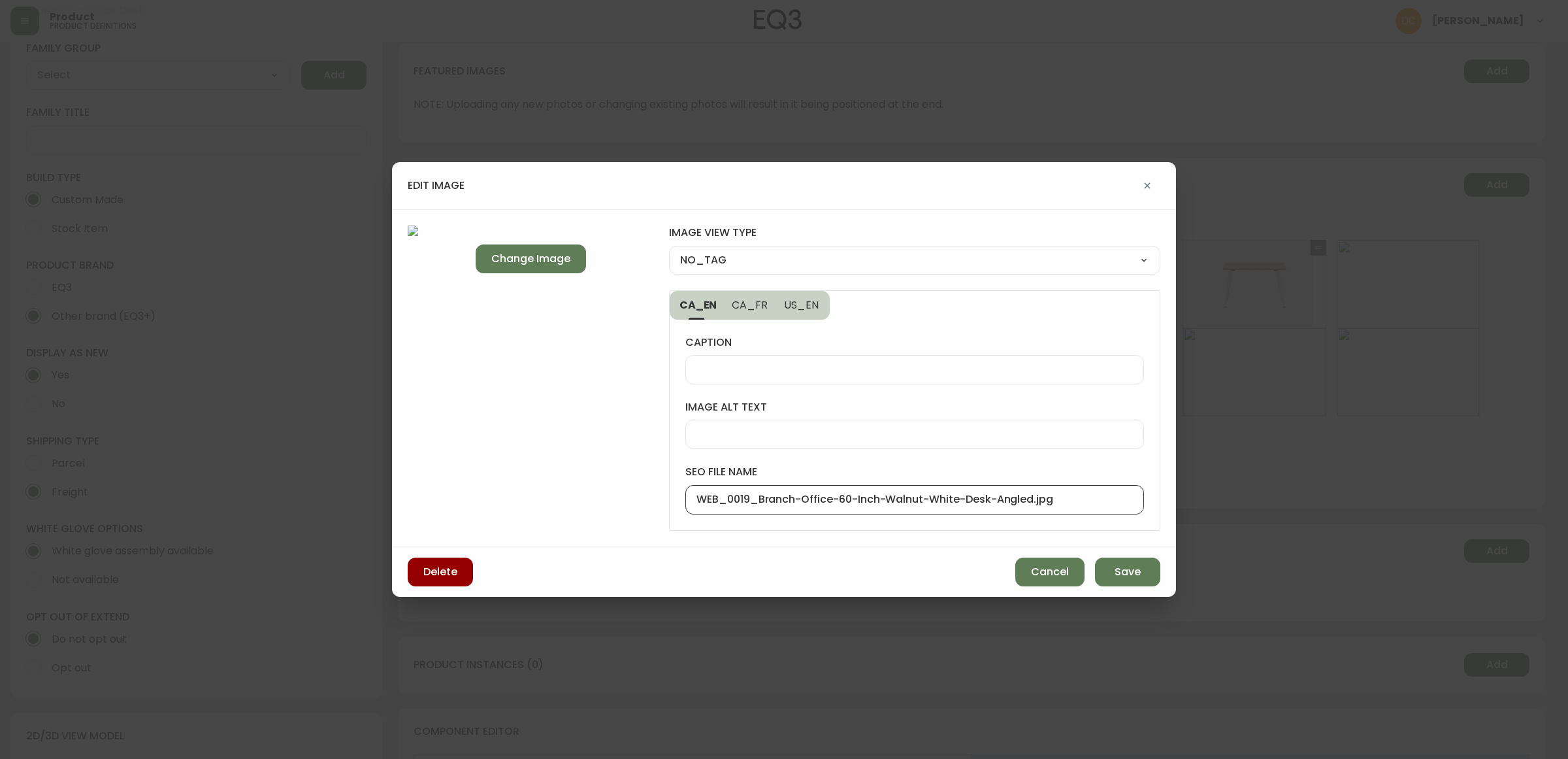
drag, startPoint x: 759, startPoint y: 500, endPoint x: 601, endPoint y: 496, distance: 158.1
click at [601, 496] on div "Change Image image view type NO_TAG NO_TAG FRONT_VIEW SIDE_VIEW BACK_VIEW CORNE…" at bounding box center [784, 378] width 784 height 338
type input "Branch-Office-60-Inch-Walnut-White-Desk-Angled.jpg"
click at [810, 256] on select "NO_TAG FRONT_VIEW SIDE_VIEW BACK_VIEW CORNER_VIEW FEATURED_VIEW BIRDSEYE_VIEW D…" at bounding box center [914, 260] width 491 height 19
select select "CORNER_VIEW"
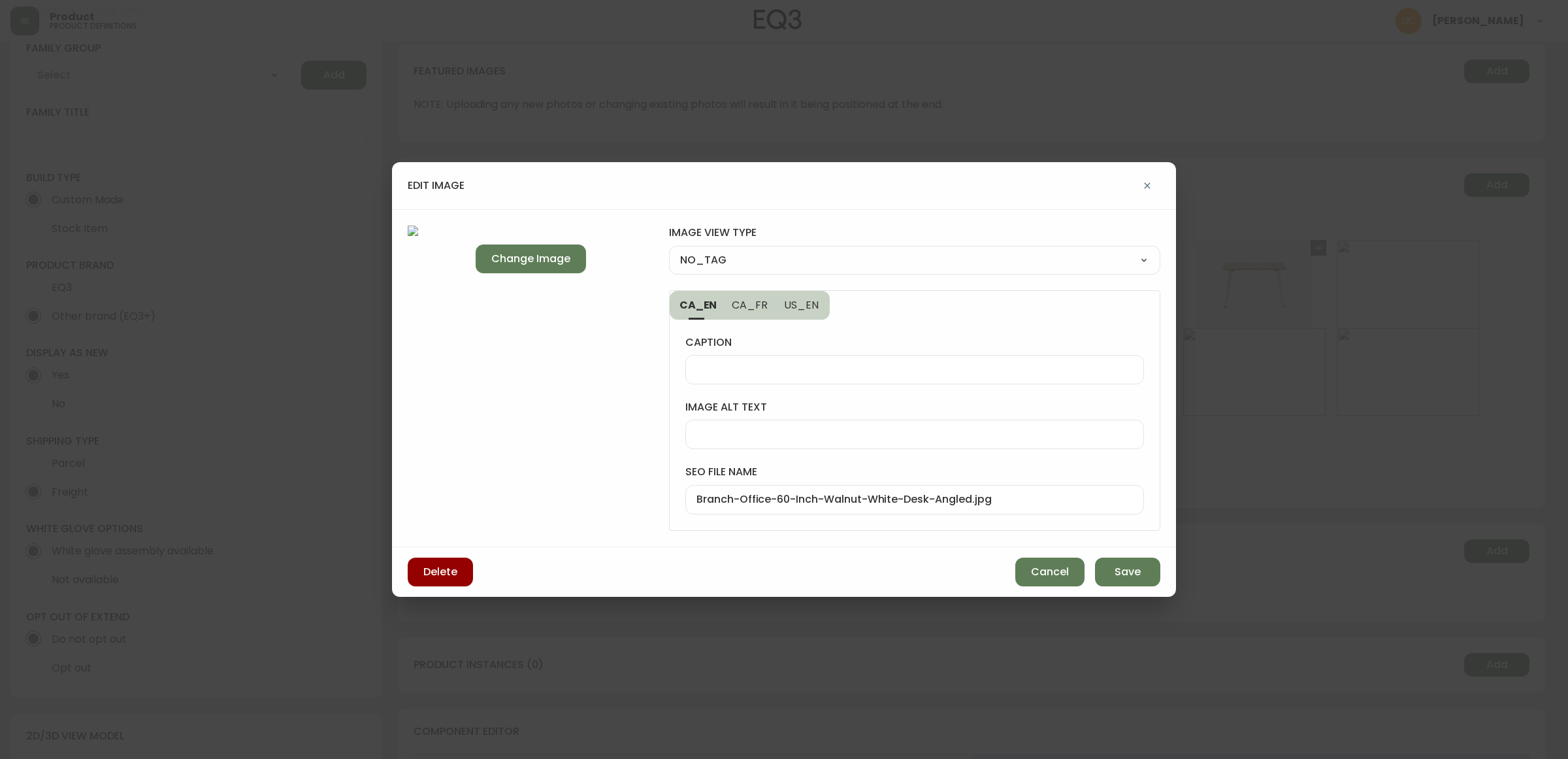
click at [669, 250] on select "NO_TAG FRONT_VIEW SIDE_VIEW BACK_VIEW CORNER_VIEW FEATURED_VIEW BIRDSEYE_VIEW D…" at bounding box center [914, 260] width 491 height 19
type input "CORNER_VIEW"
click at [1131, 573] on span "Save" at bounding box center [1127, 572] width 26 height 15
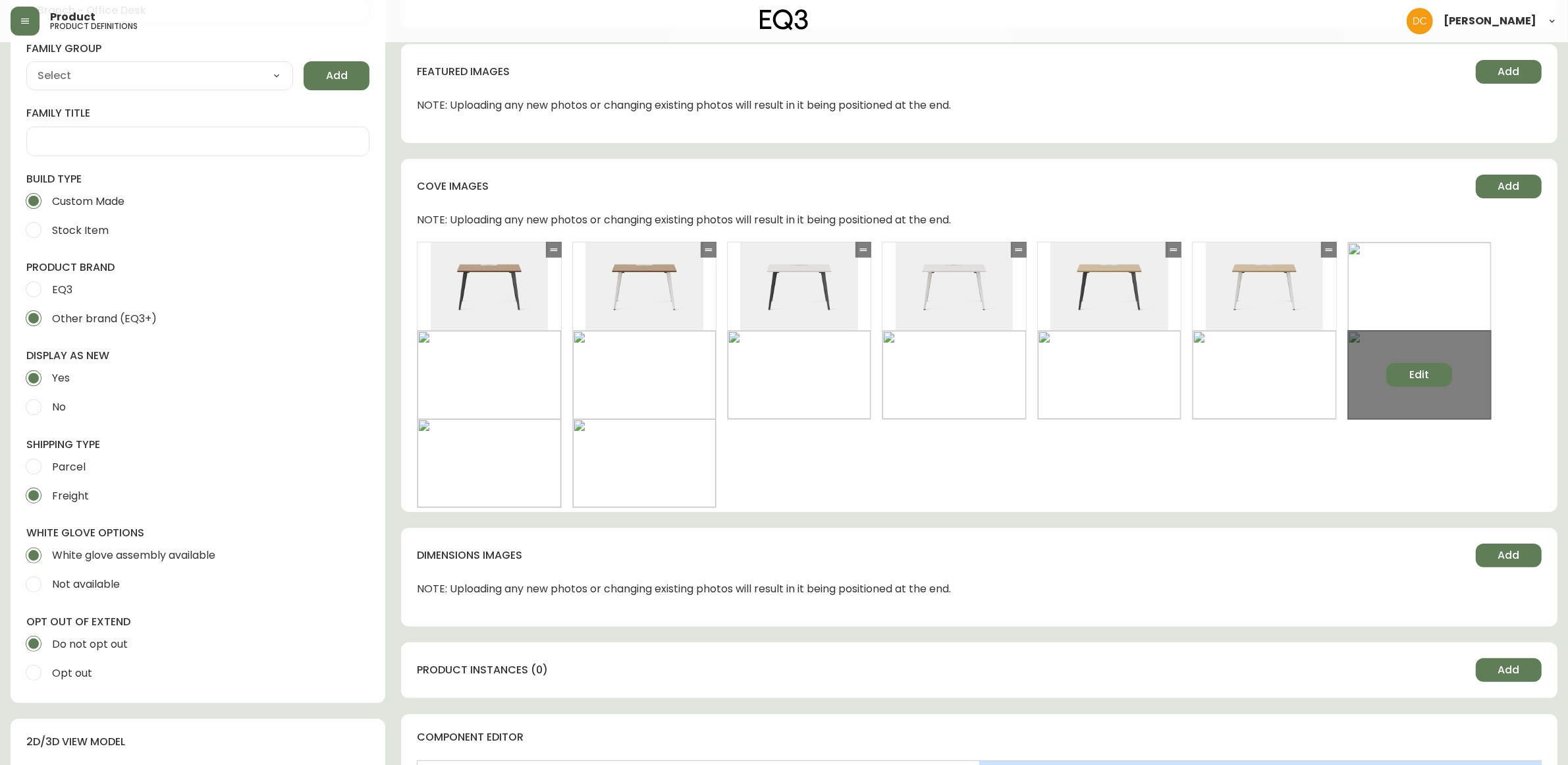
click at [1404, 369] on button "Edit" at bounding box center [1419, 374] width 65 height 23
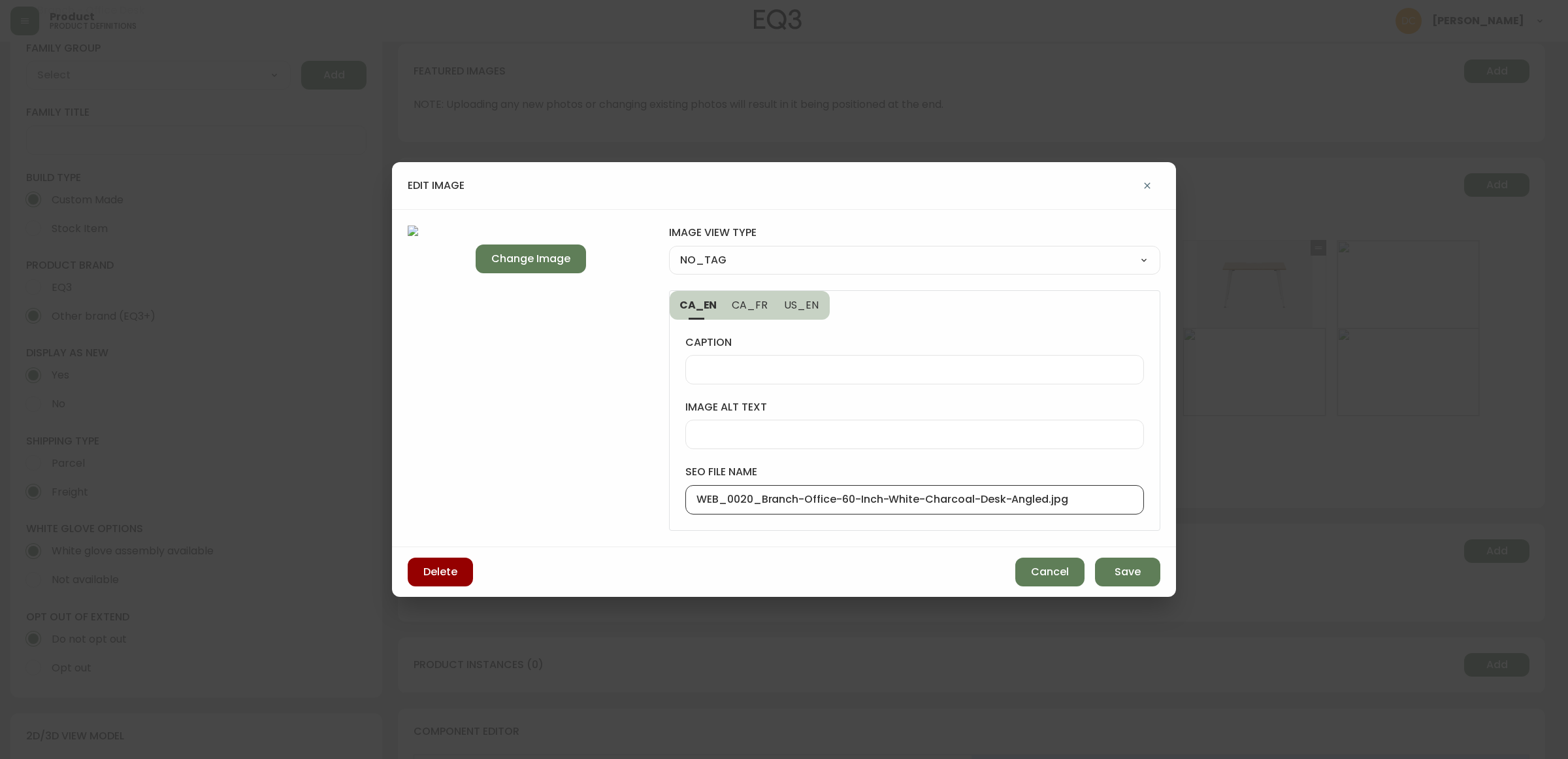
drag, startPoint x: 759, startPoint y: 500, endPoint x: 615, endPoint y: 494, distance: 144.1
click at [616, 494] on div "Change Image image view type NO_TAG NO_TAG FRONT_VIEW SIDE_VIEW BACK_VIEW CORNE…" at bounding box center [784, 378] width 784 height 338
type input "Branch-Office-60-Inch-White-Charcoal-Desk-Angled.jpg"
click at [786, 255] on select "NO_TAG FRONT_VIEW SIDE_VIEW BACK_VIEW CORNER_VIEW FEATURED_VIEW BIRDSEYE_VIEW D…" at bounding box center [914, 260] width 491 height 19
select select "CORNER_VIEW"
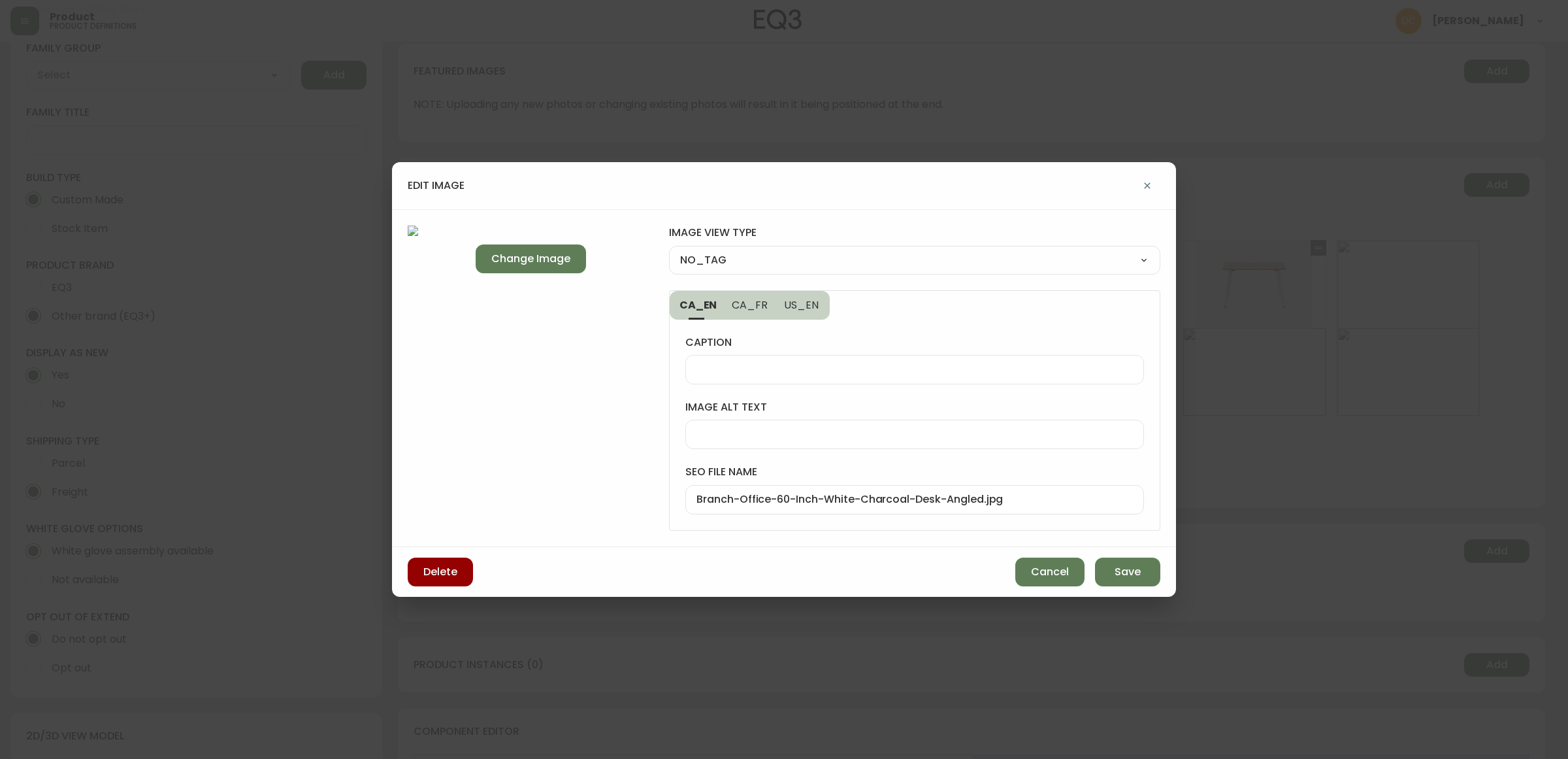
click at [669, 250] on select "NO_TAG FRONT_VIEW SIDE_VIEW BACK_VIEW CORNER_VIEW FEATURED_VIEW BIRDSEYE_VIEW D…" at bounding box center [914, 260] width 491 height 19
type input "CORNER_VIEW"
click at [1122, 562] on button "Save" at bounding box center [1127, 572] width 65 height 29
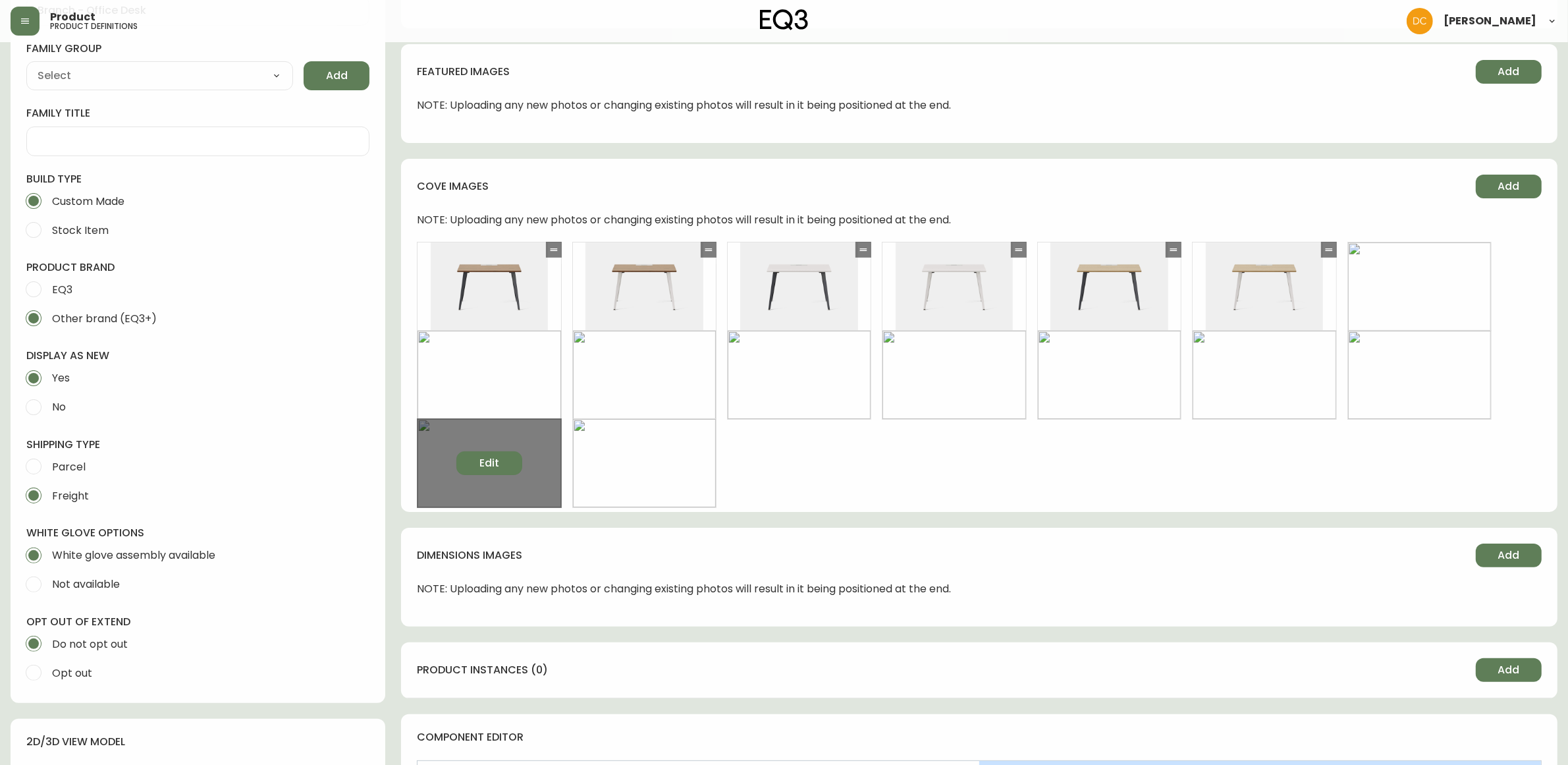
click at [472, 464] on button "Edit" at bounding box center [488, 463] width 65 height 23
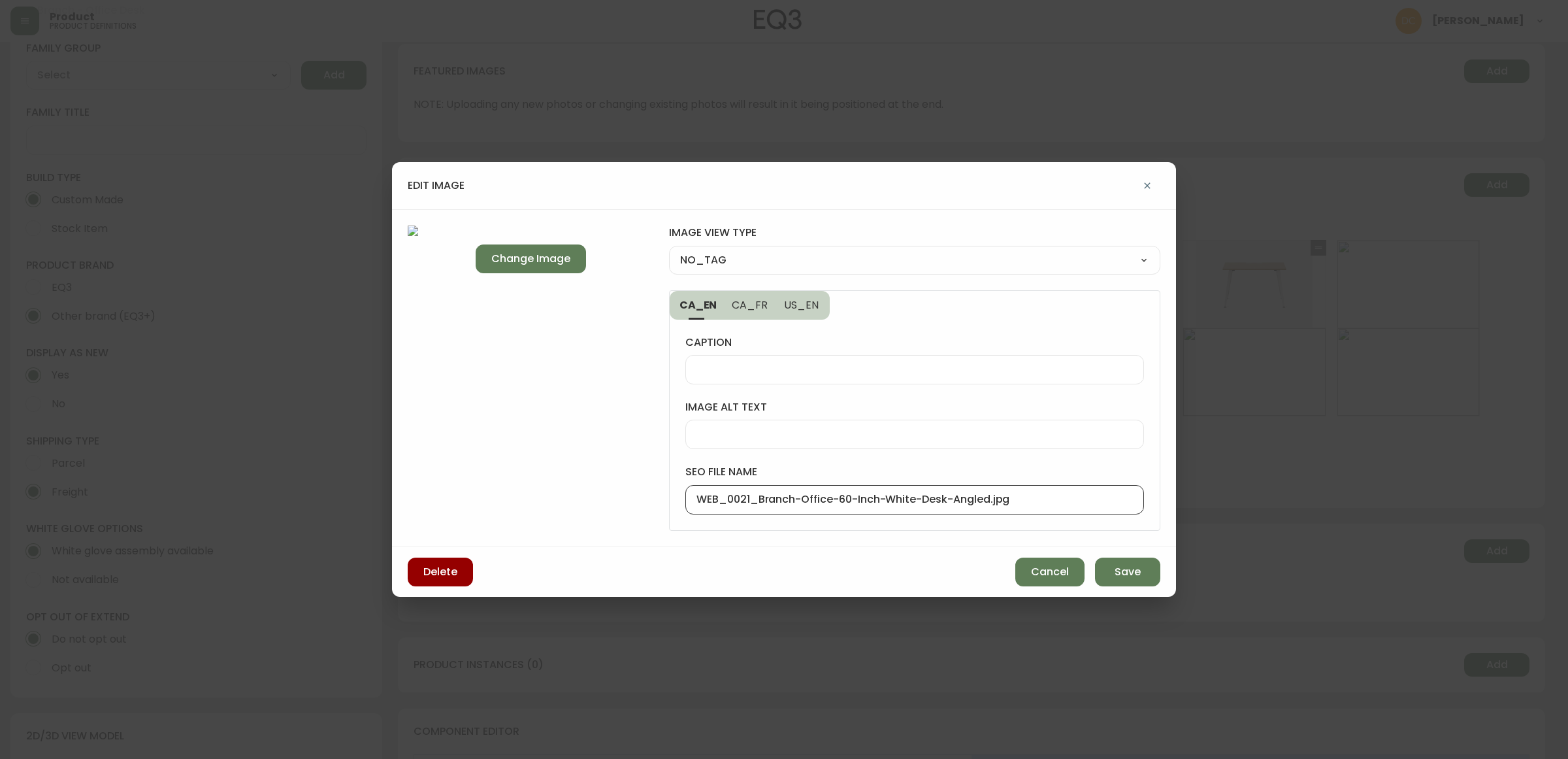
drag, startPoint x: 757, startPoint y: 500, endPoint x: 620, endPoint y: 487, distance: 137.6
click at [616, 495] on div "Change Image image view type NO_TAG NO_TAG FRONT_VIEW SIDE_VIEW BACK_VIEW CORNE…" at bounding box center [784, 378] width 784 height 338
type input "Branch-Office-60-Inch-White-Desk-Angled.jpg"
click at [751, 260] on select "NO_TAG FRONT_VIEW SIDE_VIEW BACK_VIEW CORNER_VIEW FEATURED_VIEW BIRDSEYE_VIEW D…" at bounding box center [914, 260] width 491 height 19
select select "CORNER_VIEW"
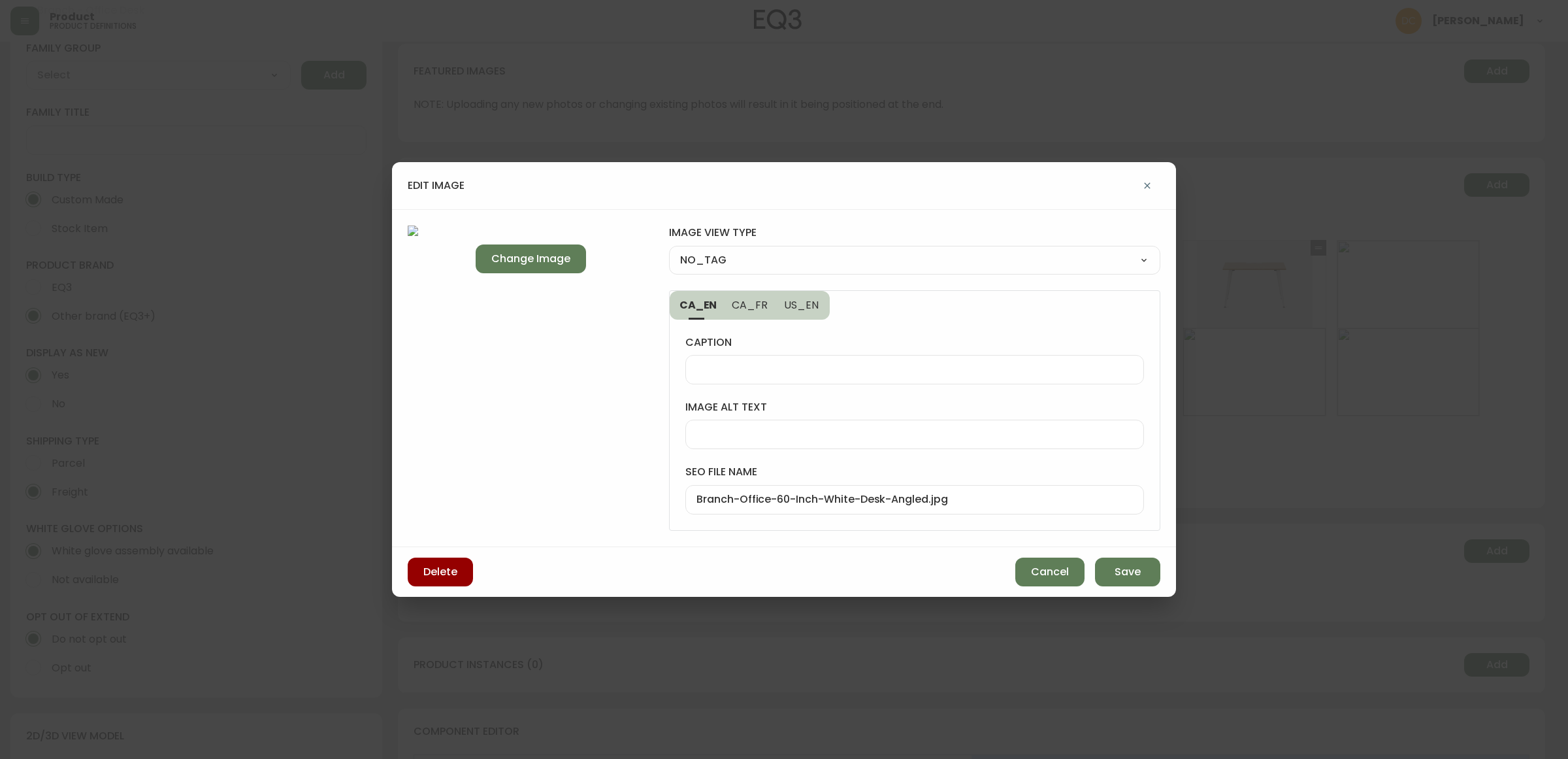
click at [669, 250] on select "NO_TAG FRONT_VIEW SIDE_VIEW BACK_VIEW CORNER_VIEW FEATURED_VIEW BIRDSEYE_VIEW D…" at bounding box center [914, 260] width 491 height 19
type input "CORNER_VIEW"
click at [1105, 556] on div "Delete Cancel Save" at bounding box center [784, 571] width 784 height 49
click at [1104, 562] on button "Save" at bounding box center [1127, 572] width 65 height 29
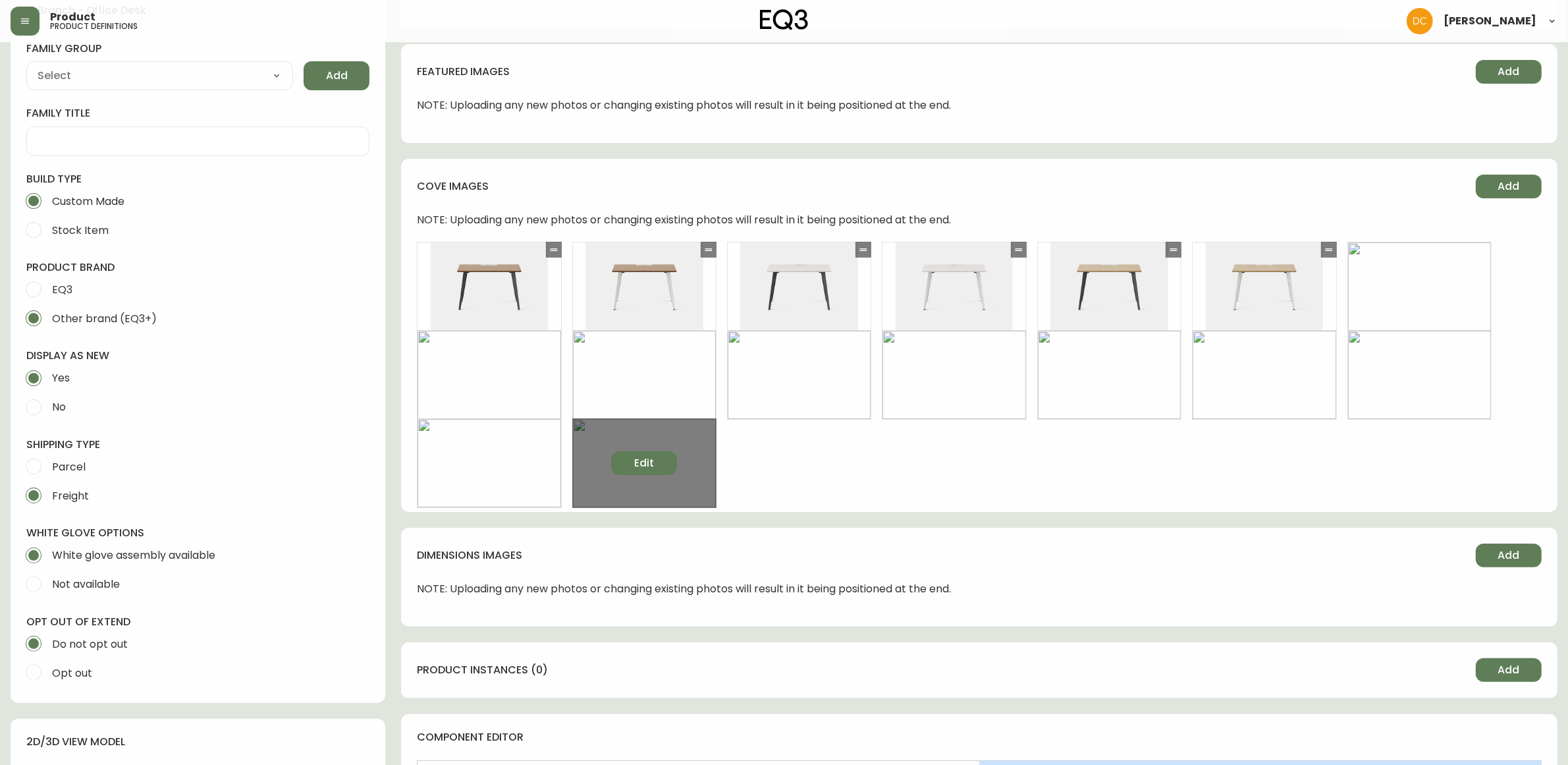
click at [644, 462] on span "Edit" at bounding box center [644, 463] width 20 height 15
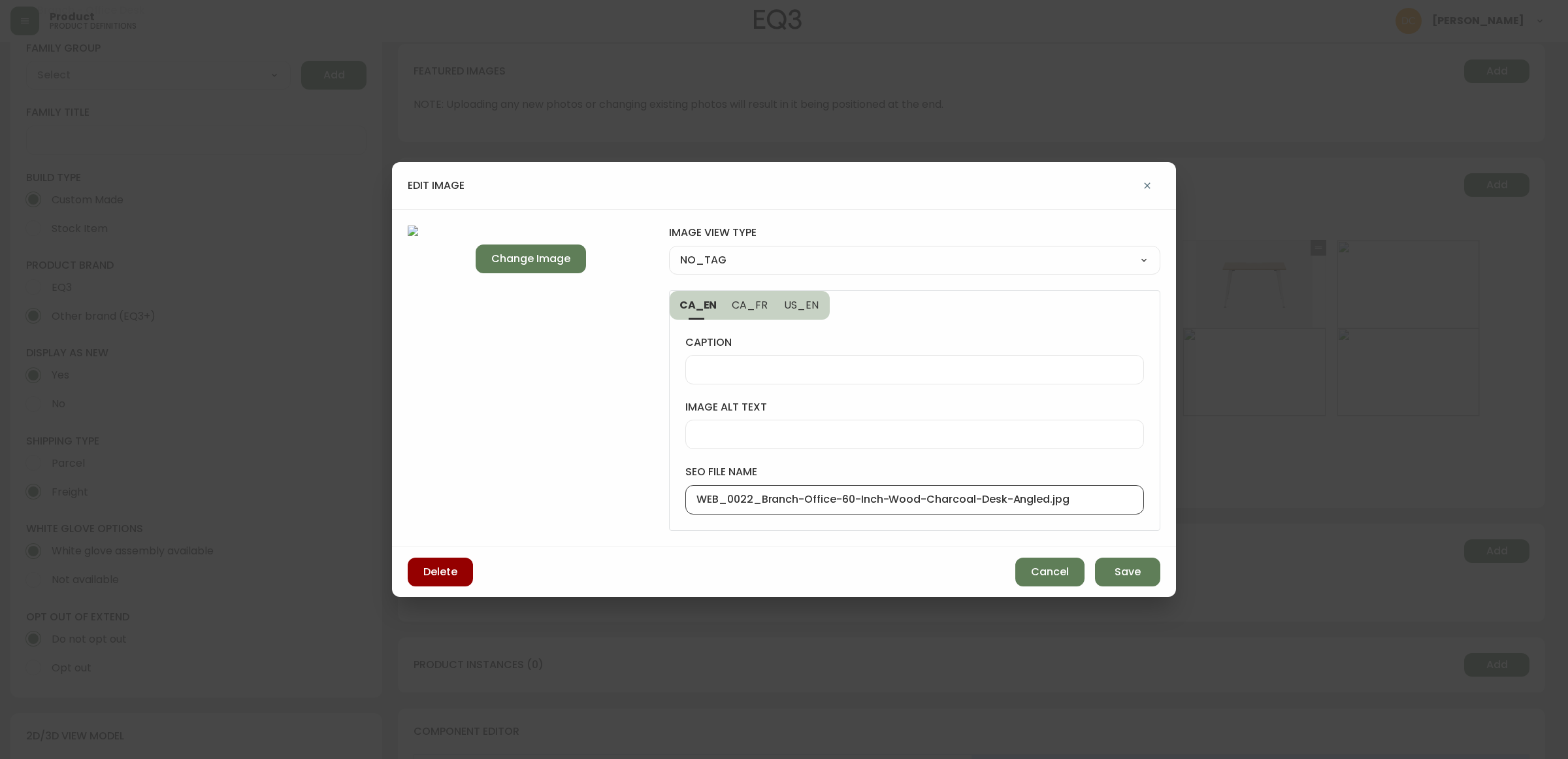
drag, startPoint x: 759, startPoint y: 503, endPoint x: 671, endPoint y: 495, distance: 88.4
click at [671, 495] on div "caption image alt text seo file name WEB_0022_Branch-Office-60-Inch-Wood-Charco…" at bounding box center [915, 425] width 490 height 210
type input "Branch-Office-60-Inch-Wood-Charcoal-Desk-Angled.jpg"
click at [749, 263] on select "NO_TAG FRONT_VIEW SIDE_VIEW BACK_VIEW CORNER_VIEW FEATURED_VIEW BIRDSEYE_VIEW D…" at bounding box center [914, 260] width 491 height 19
select select "CORNER_VIEW"
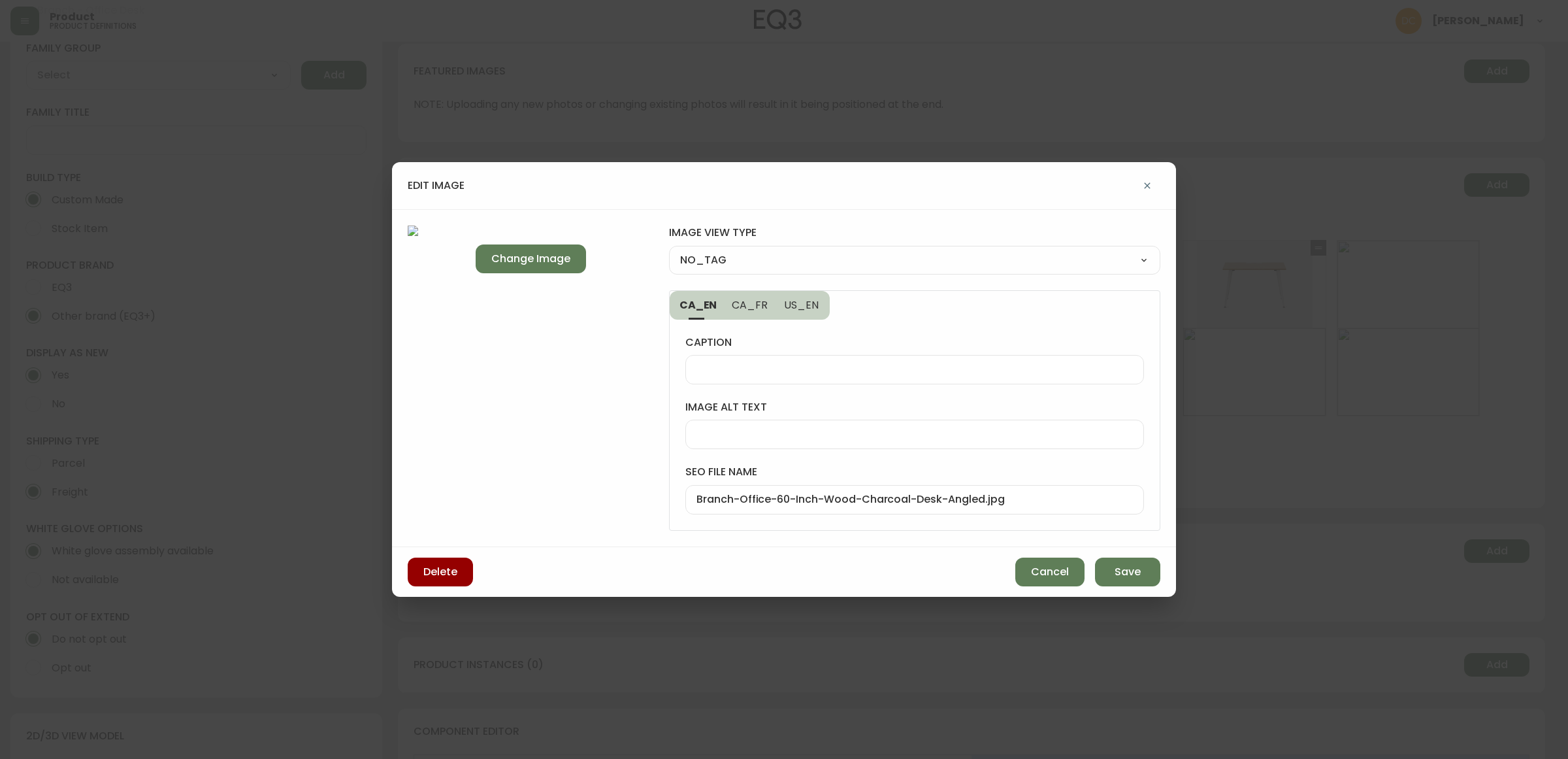
click at [669, 250] on select "NO_TAG FRONT_VIEW SIDE_VIEW BACK_VIEW CORNER_VIEW FEATURED_VIEW BIRDSEYE_VIEW D…" at bounding box center [914, 260] width 491 height 19
type input "CORNER_VIEW"
click at [1121, 572] on span "Save" at bounding box center [1127, 572] width 26 height 15
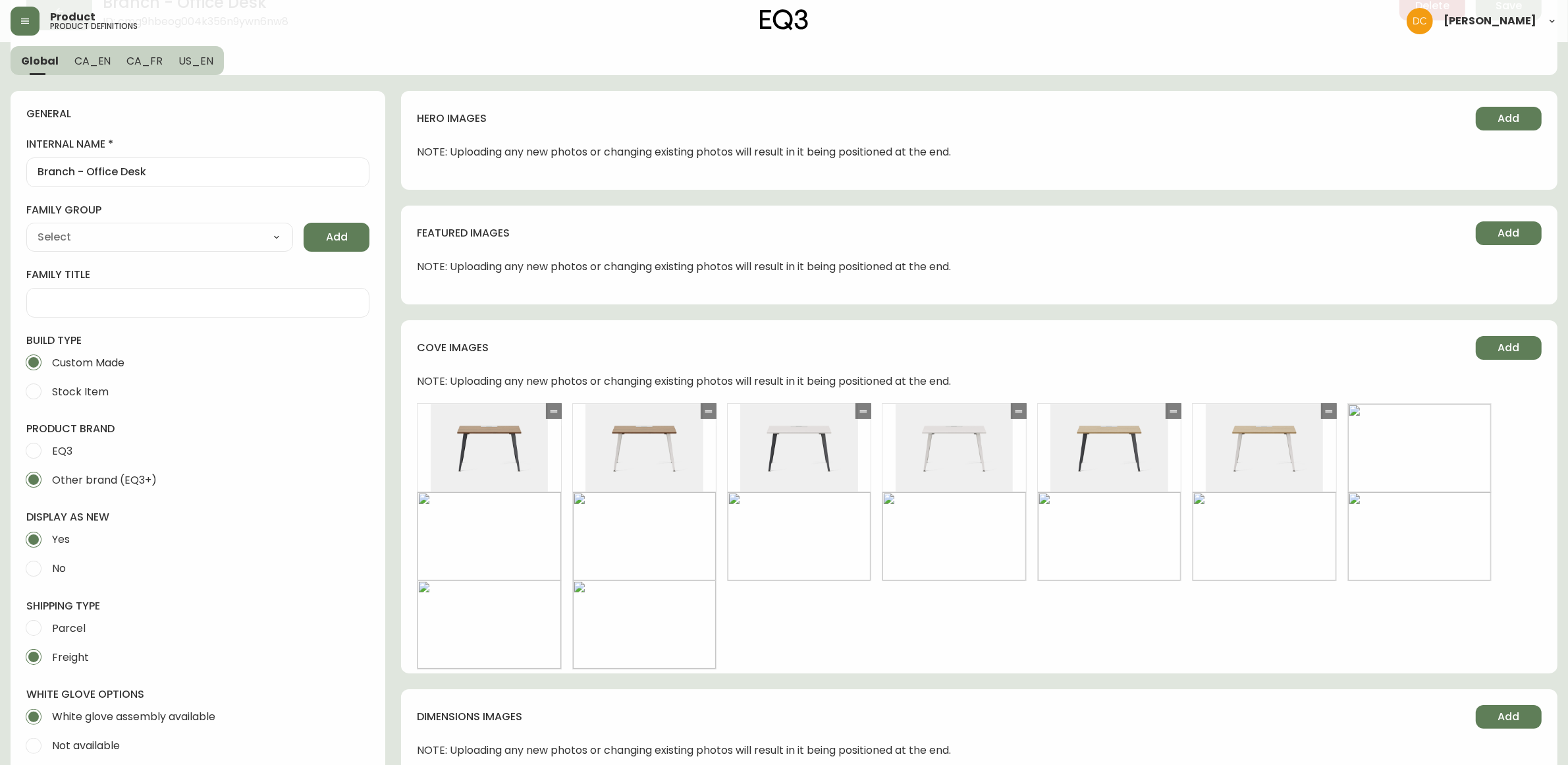
scroll to position [0, 0]
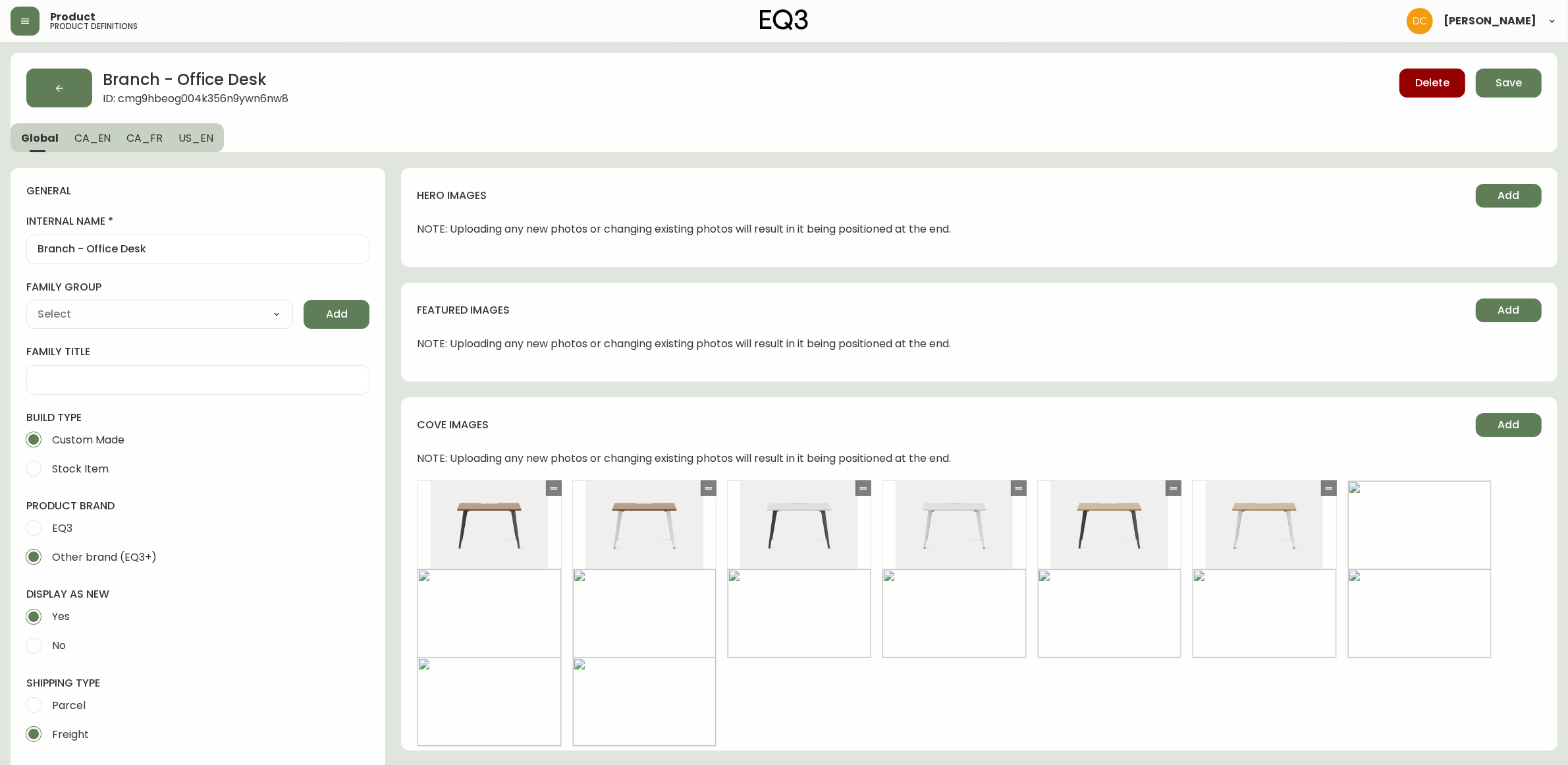
click at [1504, 100] on div "Delete Save" at bounding box center [1193, 88] width 699 height 39
click at [1513, 92] on button "Save" at bounding box center [1508, 83] width 65 height 29
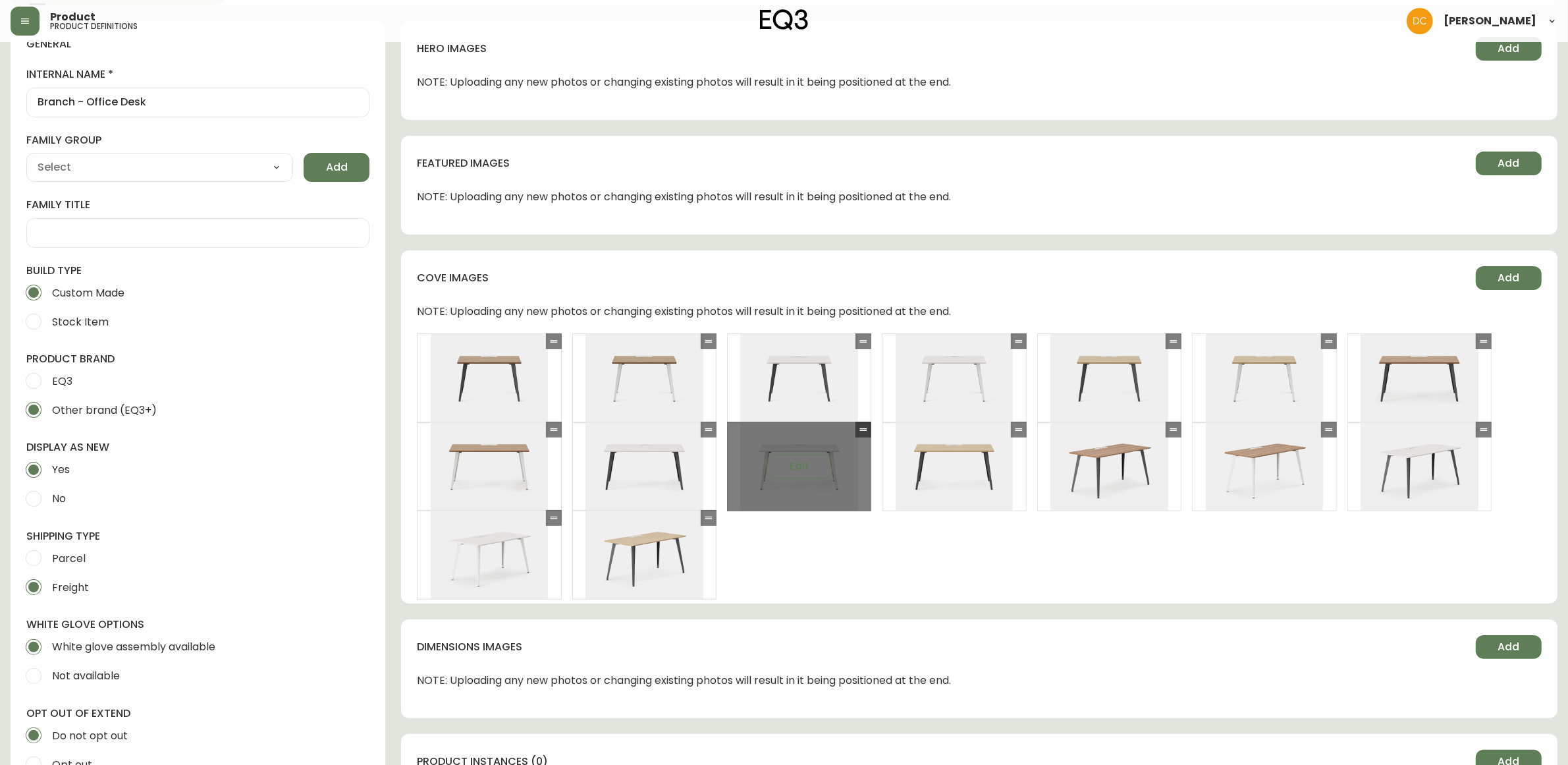
scroll to position [165, 0]
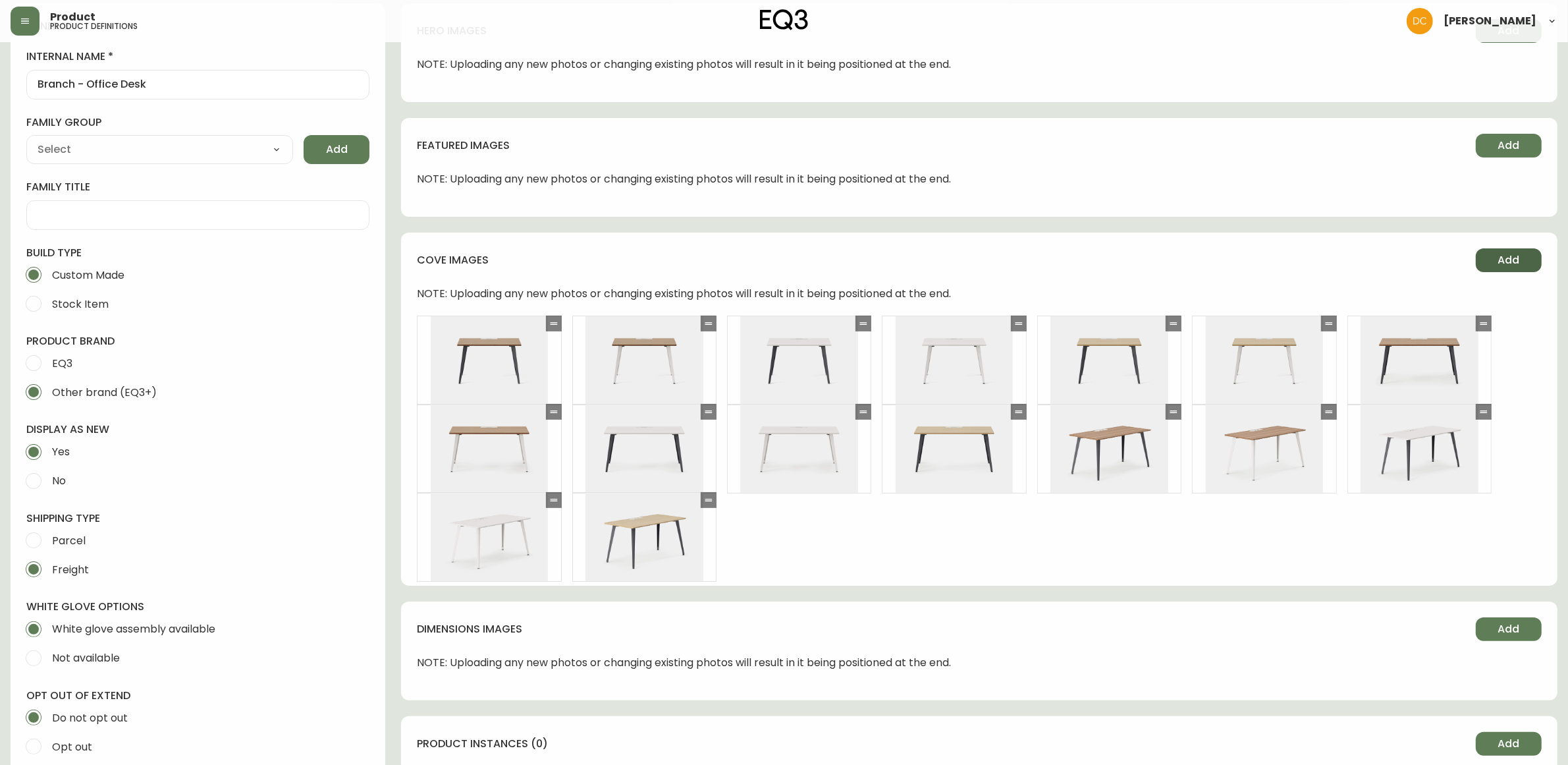
click at [1512, 262] on span "Add" at bounding box center [1509, 260] width 21 height 15
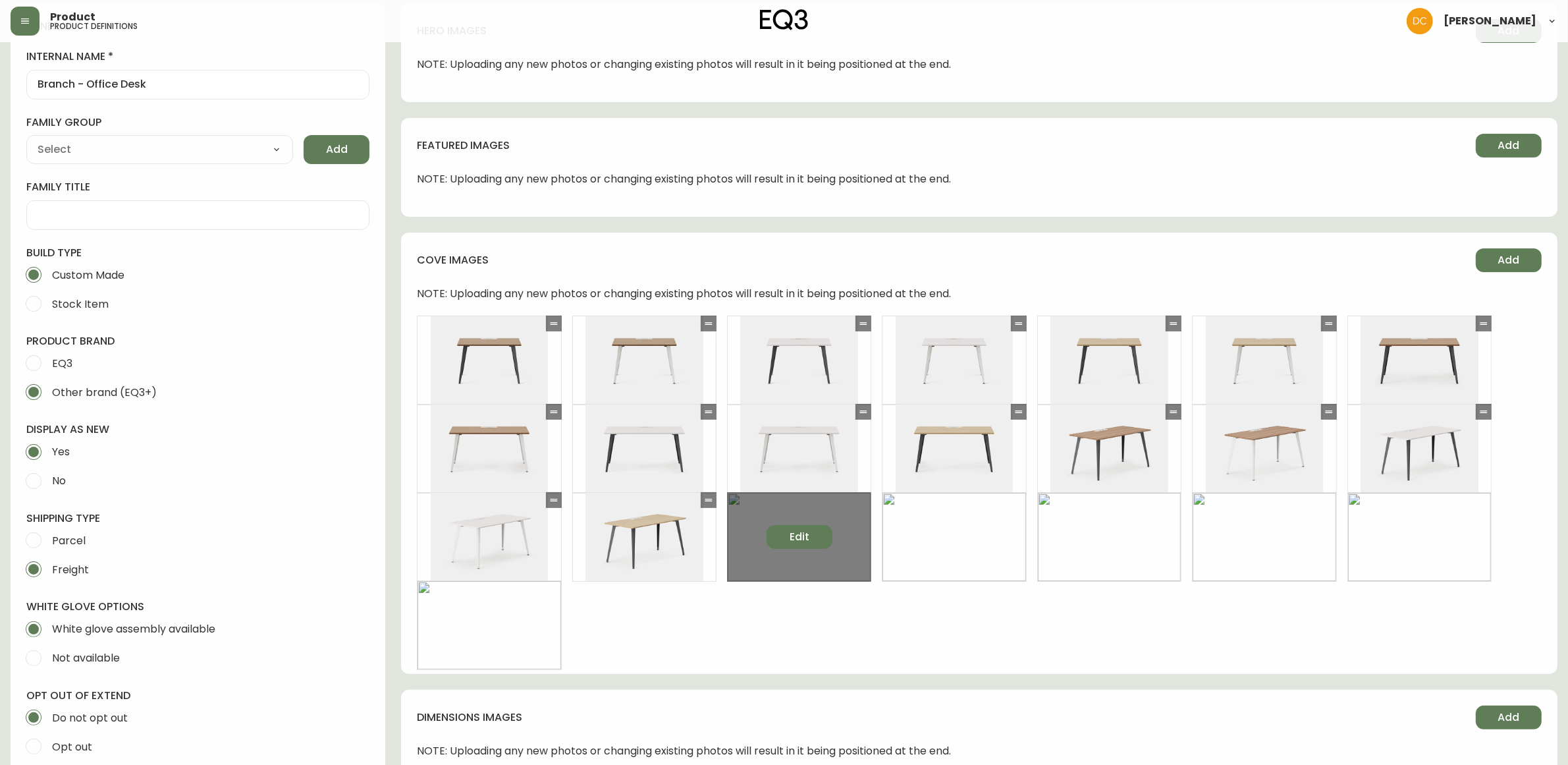
click at [799, 530] on span "Edit" at bounding box center [799, 536] width 20 height 15
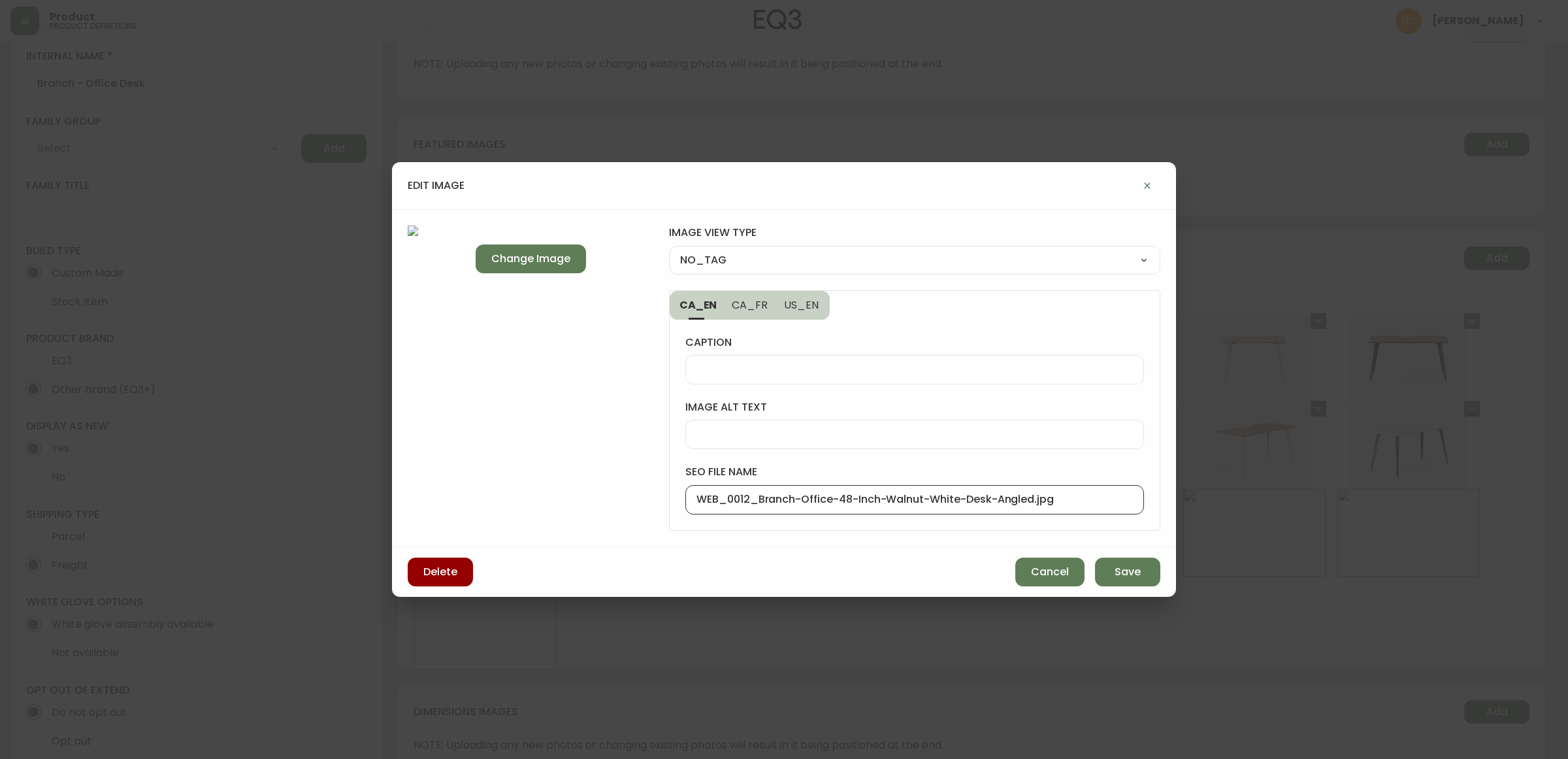
drag, startPoint x: 755, startPoint y: 502, endPoint x: 623, endPoint y: 485, distance: 133.1
click at [623, 485] on div "Change Image image view type NO_TAG NO_TAG FRONT_VIEW SIDE_VIEW BACK_VIEW CORNE…" at bounding box center [784, 378] width 784 height 338
type input "Branch-Office-48-Inch-Walnut-White-Desk-Angled.jpg"
drag, startPoint x: 766, startPoint y: 260, endPoint x: 765, endPoint y: 266, distance: 6.1
click at [766, 260] on select "NO_TAG FRONT_VIEW SIDE_VIEW BACK_VIEW CORNER_VIEW FEATURED_VIEW BIRDSEYE_VIEW D…" at bounding box center [914, 260] width 491 height 19
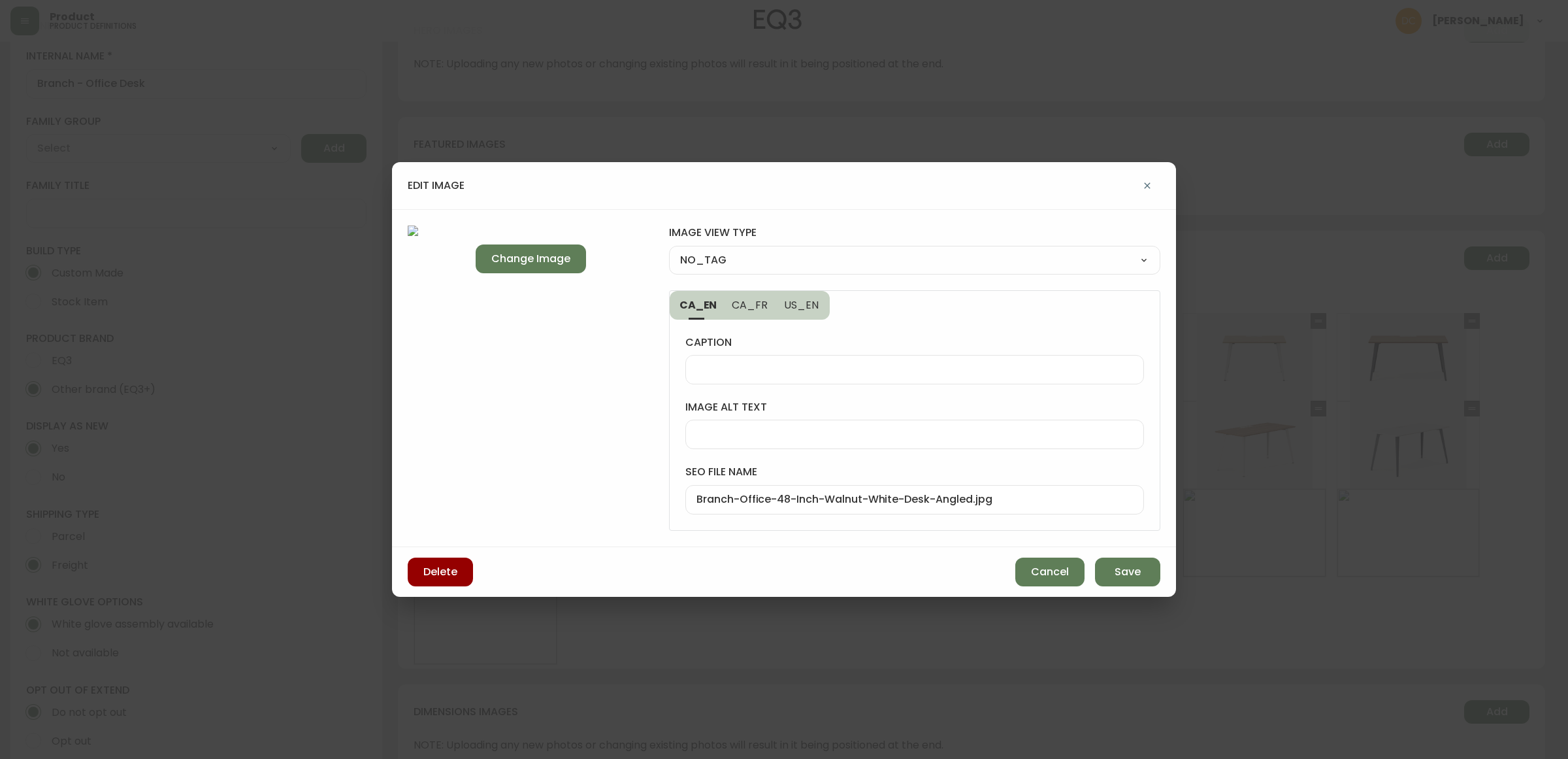
select select "CORNER_VIEW"
click at [669, 250] on select "NO_TAG FRONT_VIEW SIDE_VIEW BACK_VIEW CORNER_VIEW FEATURED_VIEW BIRDSEYE_VIEW D…" at bounding box center [914, 260] width 491 height 19
type input "CORNER_VIEW"
click at [1142, 574] on button "Save" at bounding box center [1127, 572] width 65 height 29
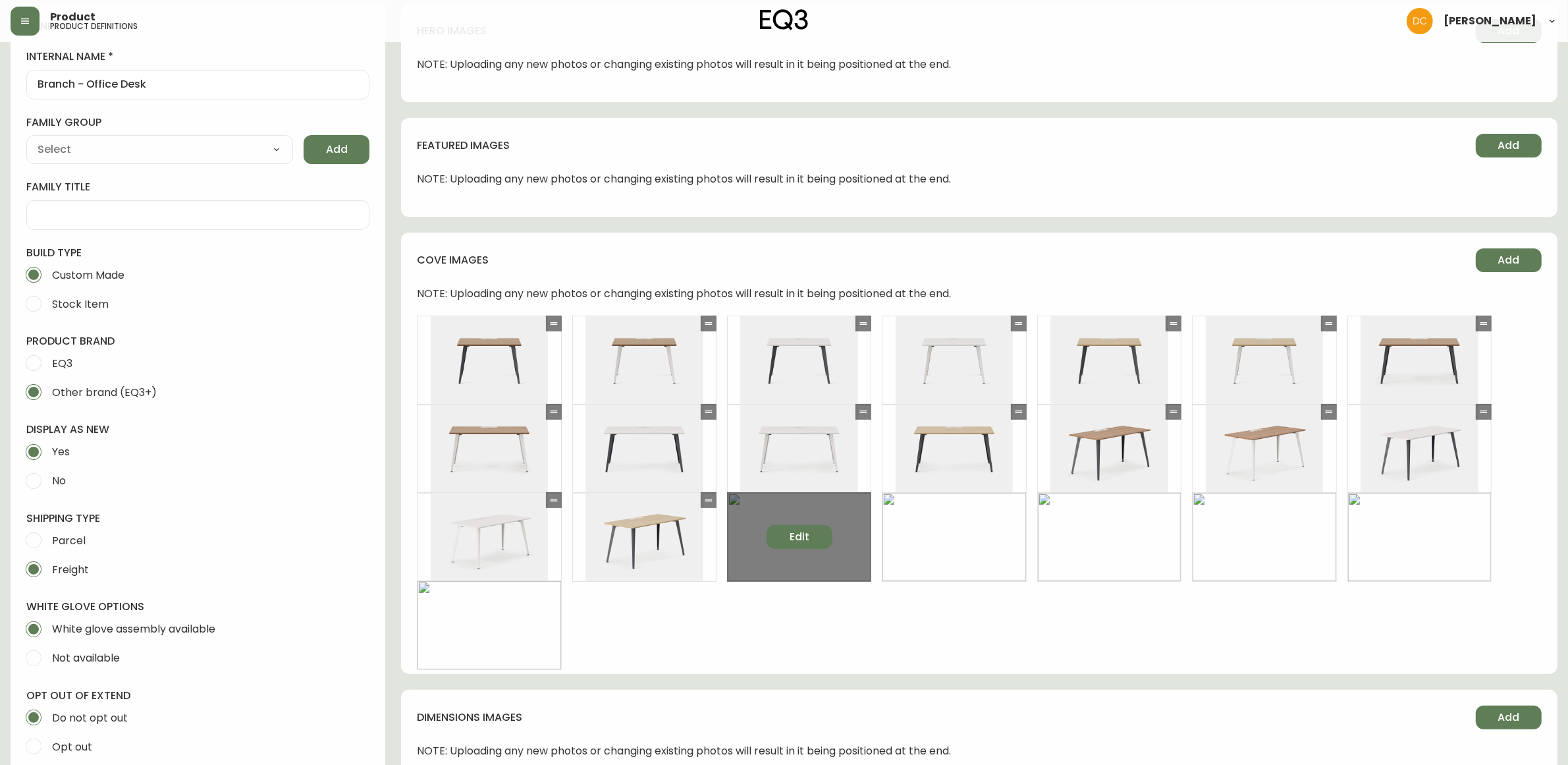
click at [818, 531] on button "Edit" at bounding box center [799, 536] width 65 height 23
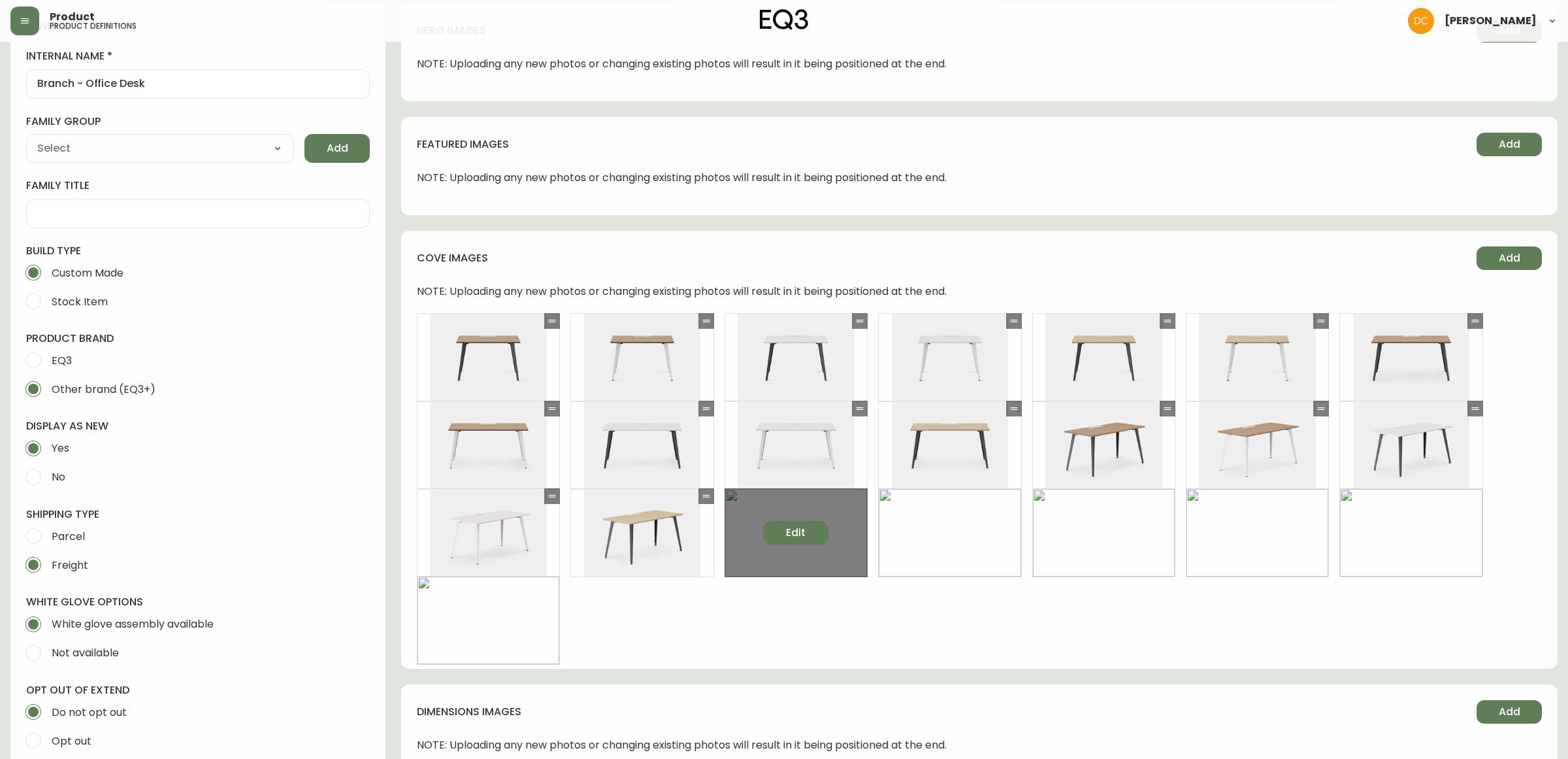
select select "CORNER_VIEW"
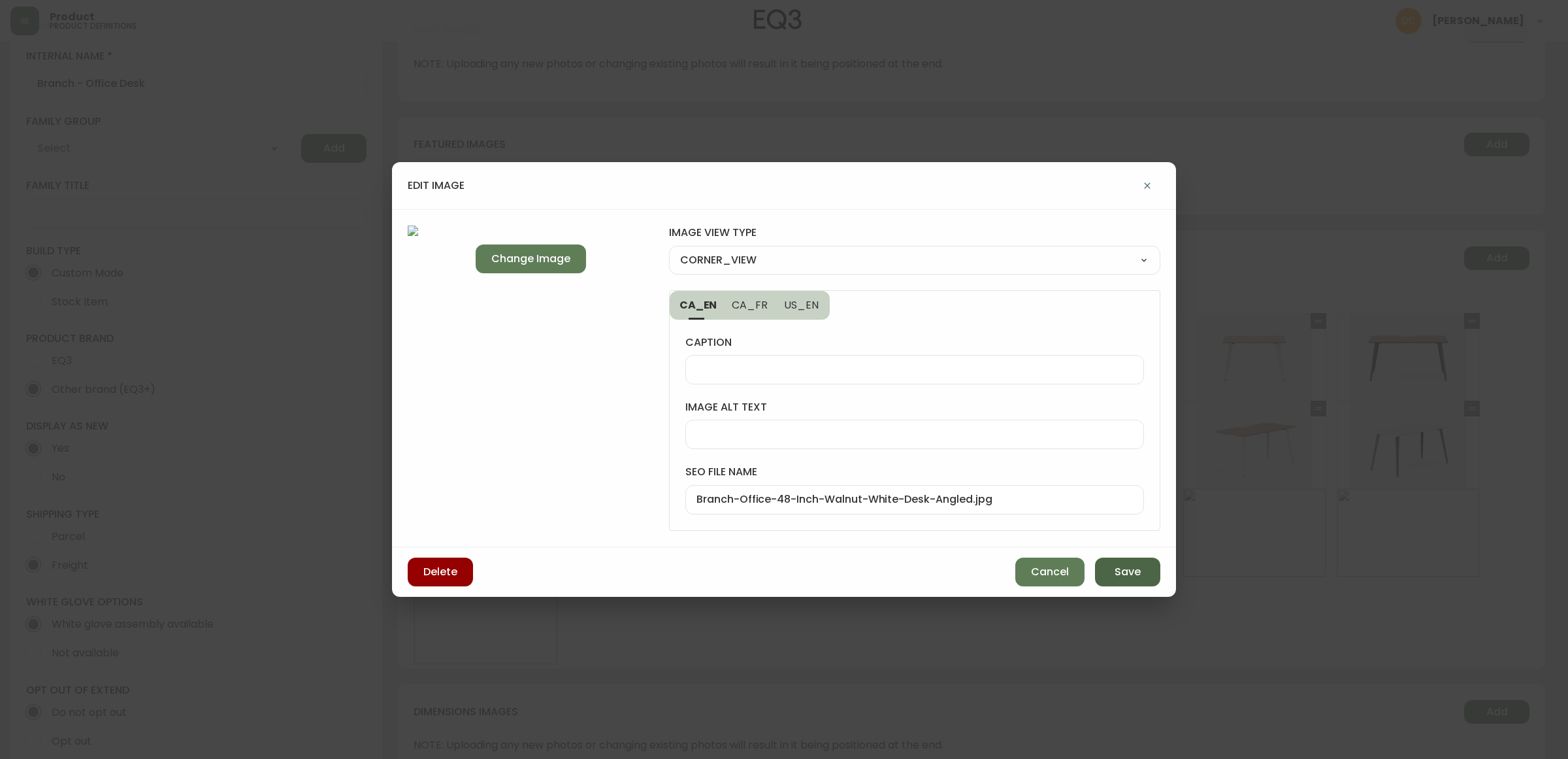
click at [1111, 572] on button "Save" at bounding box center [1127, 572] width 65 height 29
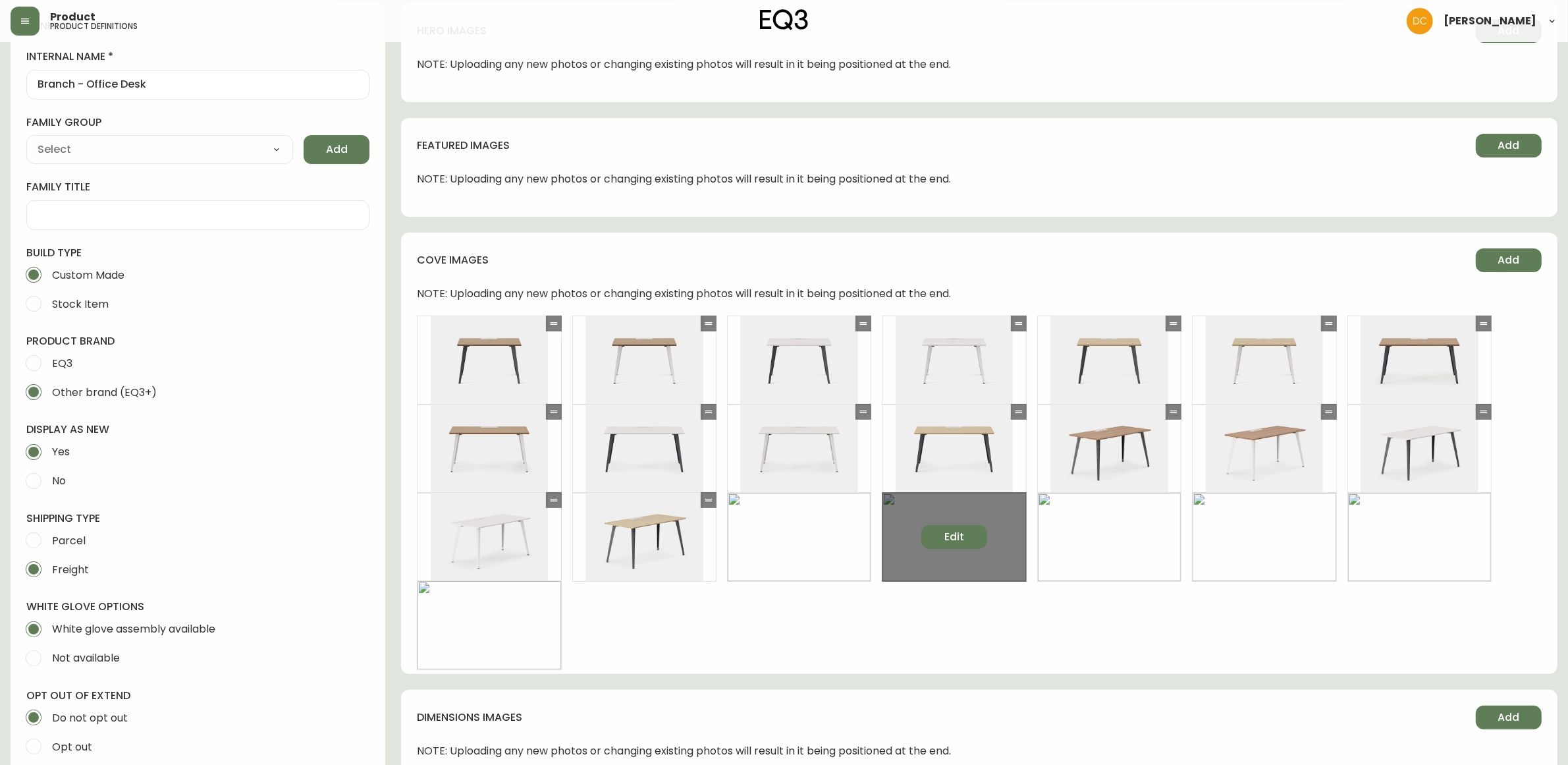
click at [973, 531] on button "Edit" at bounding box center [954, 536] width 65 height 23
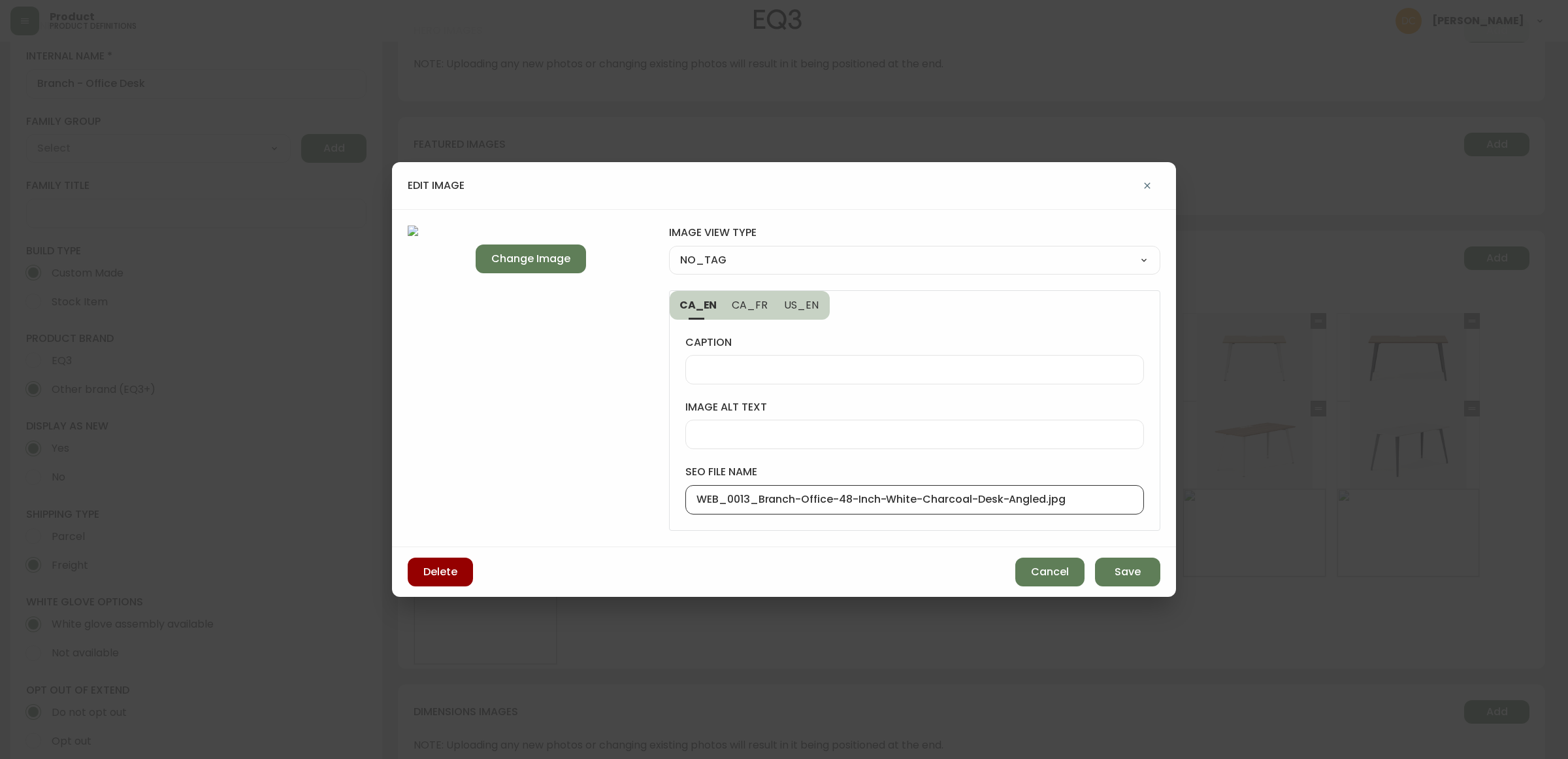
drag, startPoint x: 761, startPoint y: 500, endPoint x: 671, endPoint y: 464, distance: 96.9
click at [651, 494] on div "Change Image image view type NO_TAG NO_TAG FRONT_VIEW SIDE_VIEW BACK_VIEW CORNE…" at bounding box center [784, 378] width 784 height 338
type input "Branch-Office-48-Inch-White-Charcoal-Desk-Angled.jpg"
click at [756, 266] on select "NO_TAG FRONT_VIEW SIDE_VIEW BACK_VIEW CORNER_VIEW FEATURED_VIEW BIRDSEYE_VIEW D…" at bounding box center [914, 260] width 491 height 19
select select "CORNER_VIEW"
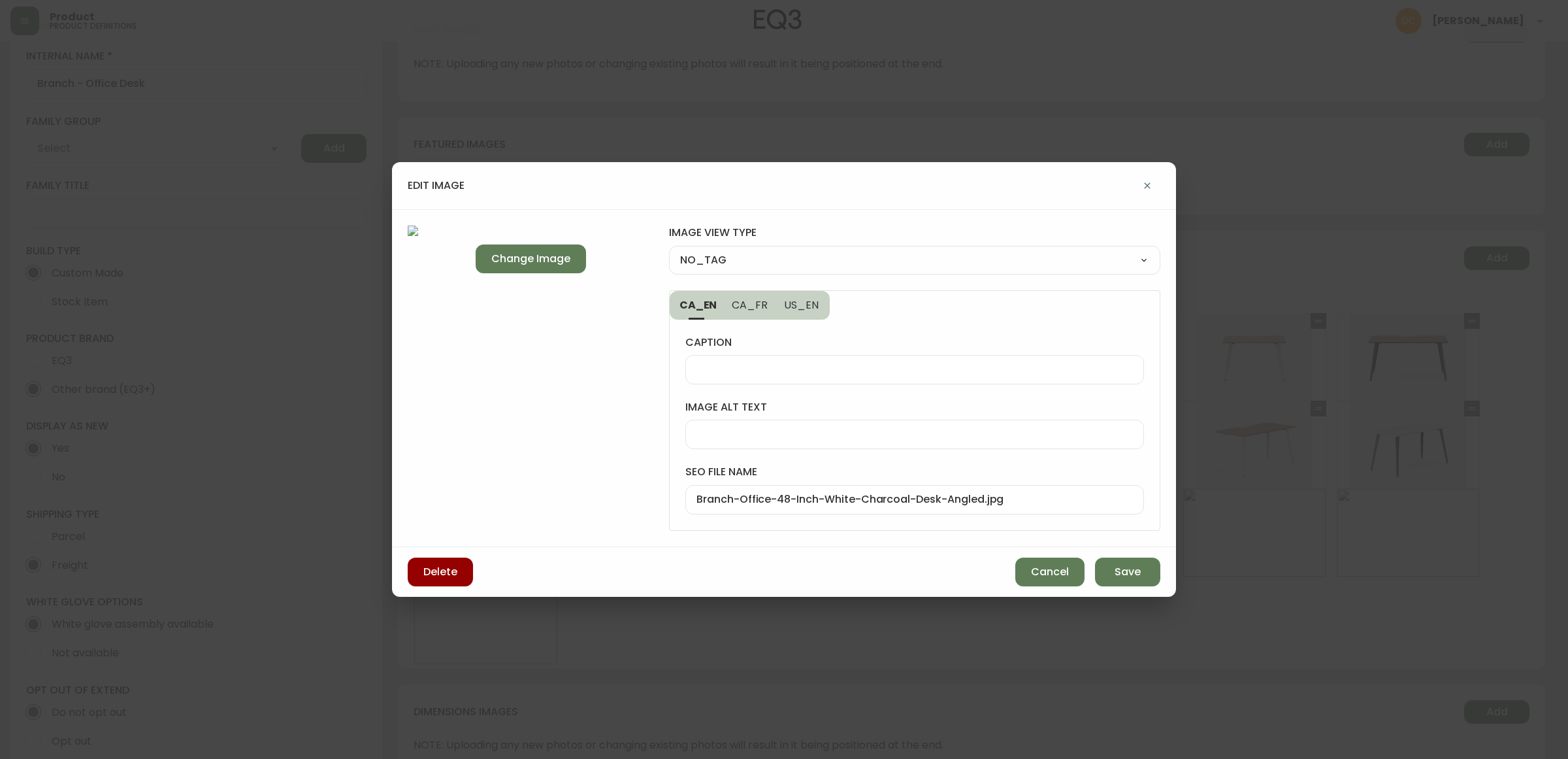
click at [669, 250] on select "NO_TAG FRONT_VIEW SIDE_VIEW BACK_VIEW CORNER_VIEW FEATURED_VIEW BIRDSEYE_VIEW D…" at bounding box center [914, 260] width 491 height 19
type input "CORNER_VIEW"
click at [1129, 567] on span "Save" at bounding box center [1127, 572] width 26 height 15
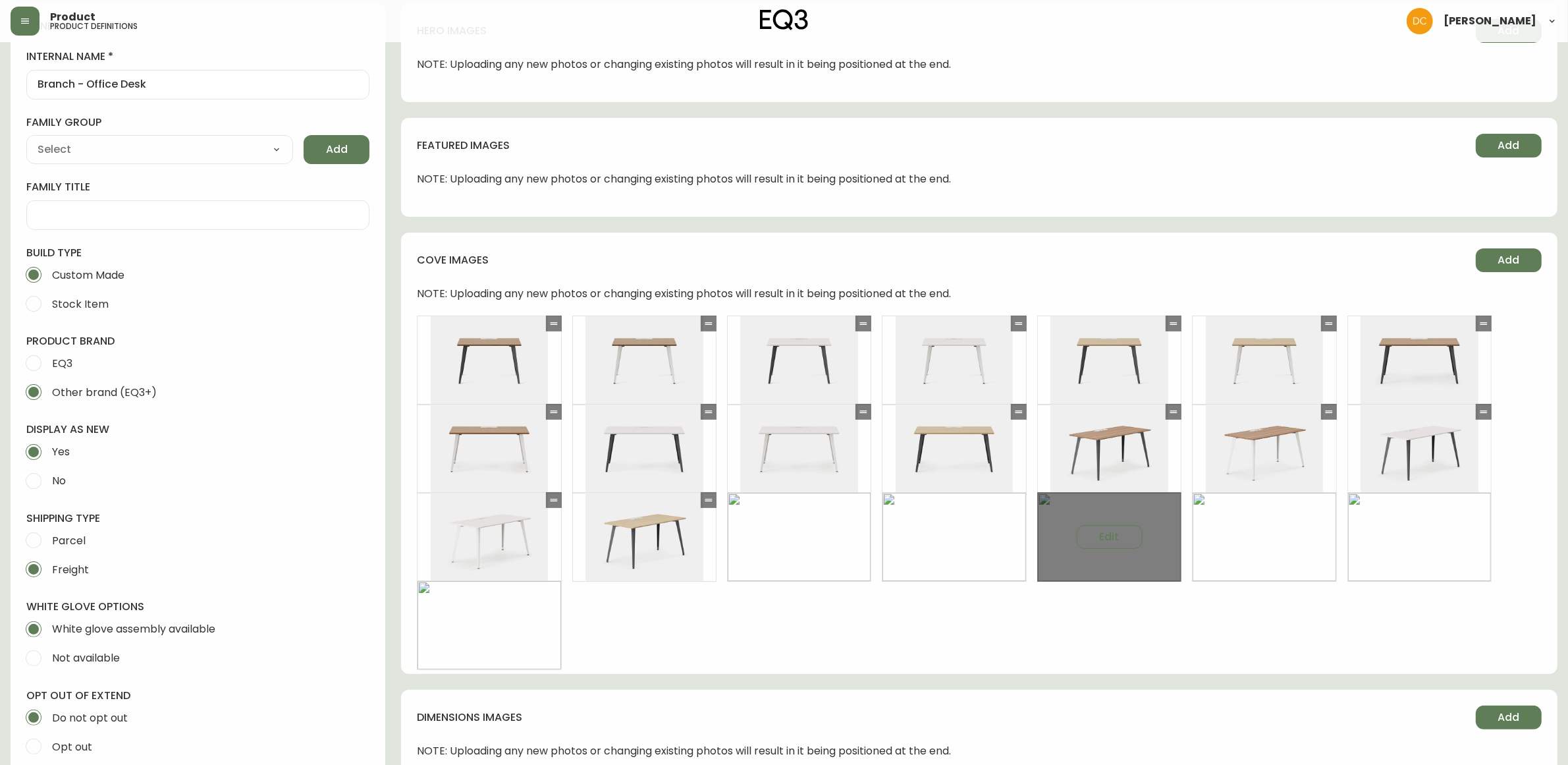
click at [1121, 523] on div "Edit" at bounding box center [1110, 537] width 145 height 90
click at [1115, 527] on button "Edit" at bounding box center [1109, 536] width 65 height 23
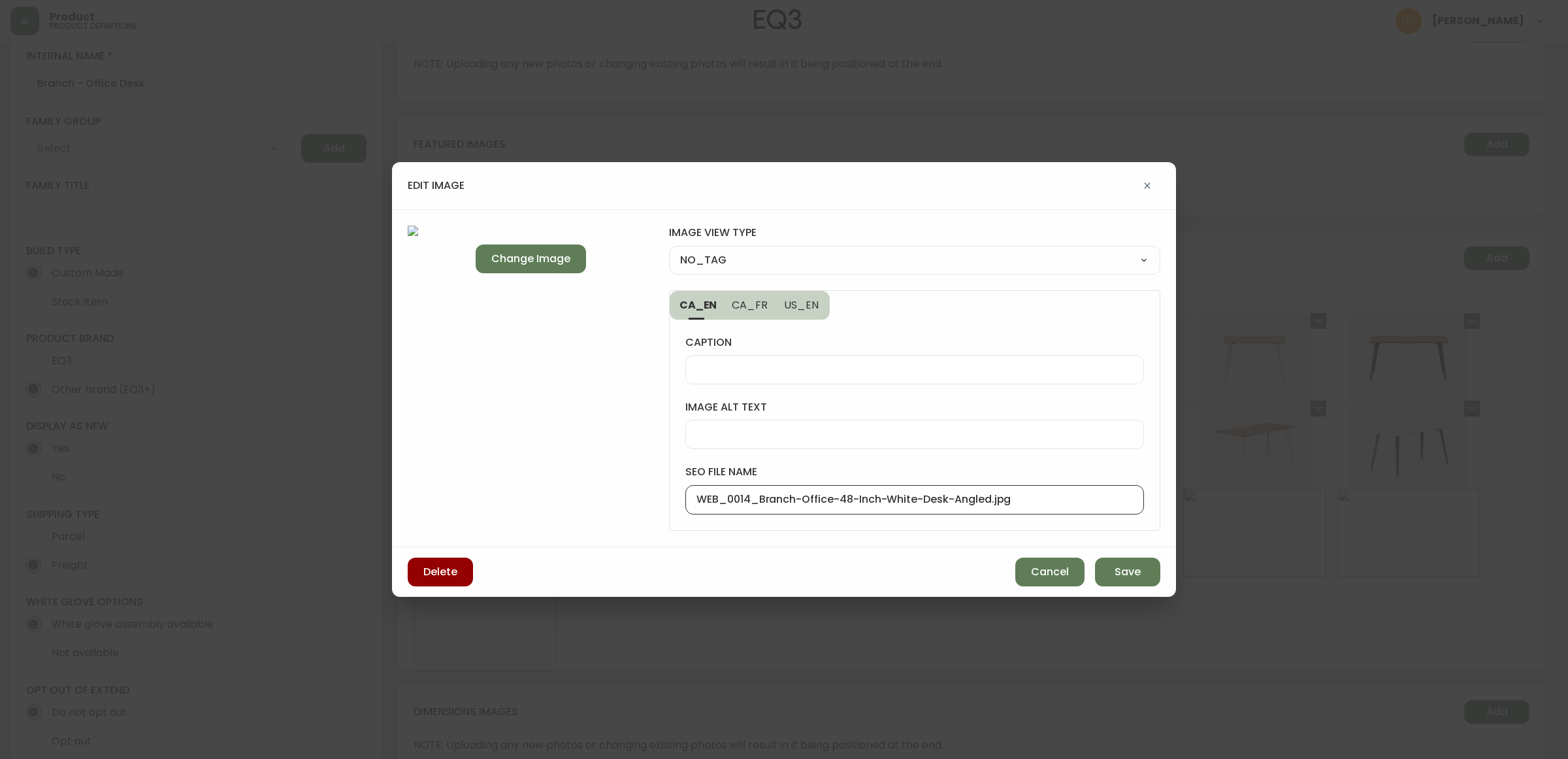
drag, startPoint x: 760, startPoint y: 500, endPoint x: 642, endPoint y: 488, distance: 118.6
click at [642, 488] on div "Change Image image view type NO_TAG NO_TAG FRONT_VIEW SIDE_VIEW BACK_VIEW CORNE…" at bounding box center [784, 378] width 784 height 338
type input "Branch-Office-48-Inch-White-Desk-Angled.jpg"
click at [778, 260] on select "NO_TAG FRONT_VIEW SIDE_VIEW BACK_VIEW CORNER_VIEW FEATURED_VIEW BIRDSEYE_VIEW D…" at bounding box center [914, 260] width 491 height 19
select select "CORNER_VIEW"
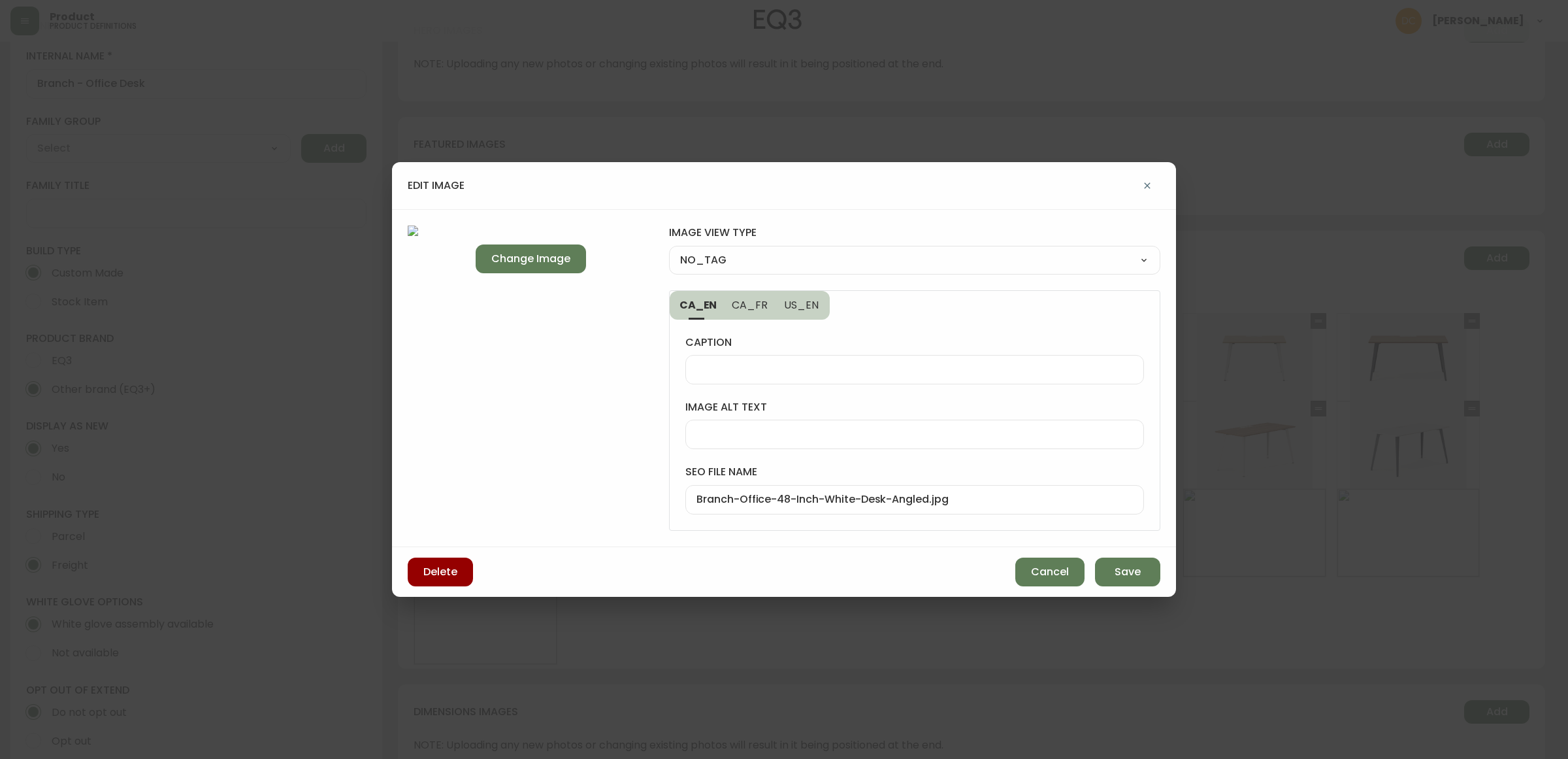
click at [669, 250] on select "NO_TAG FRONT_VIEW SIDE_VIEW BACK_VIEW CORNER_VIEW FEATURED_VIEW BIRDSEYE_VIEW D…" at bounding box center [914, 260] width 491 height 19
type input "CORNER_VIEW"
click at [1122, 567] on span "Save" at bounding box center [1127, 572] width 26 height 15
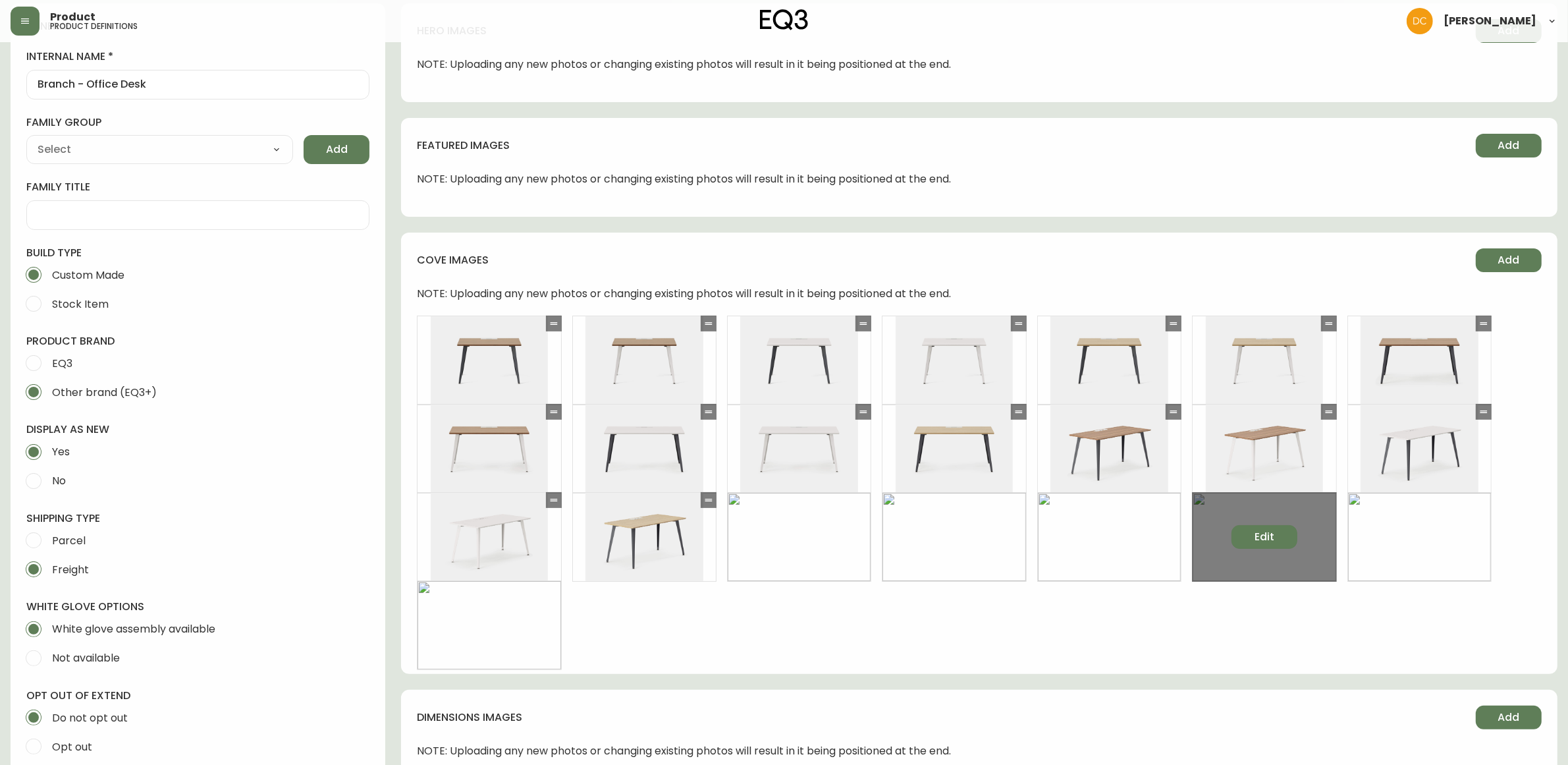
click at [1262, 533] on span "Edit" at bounding box center [1264, 536] width 20 height 15
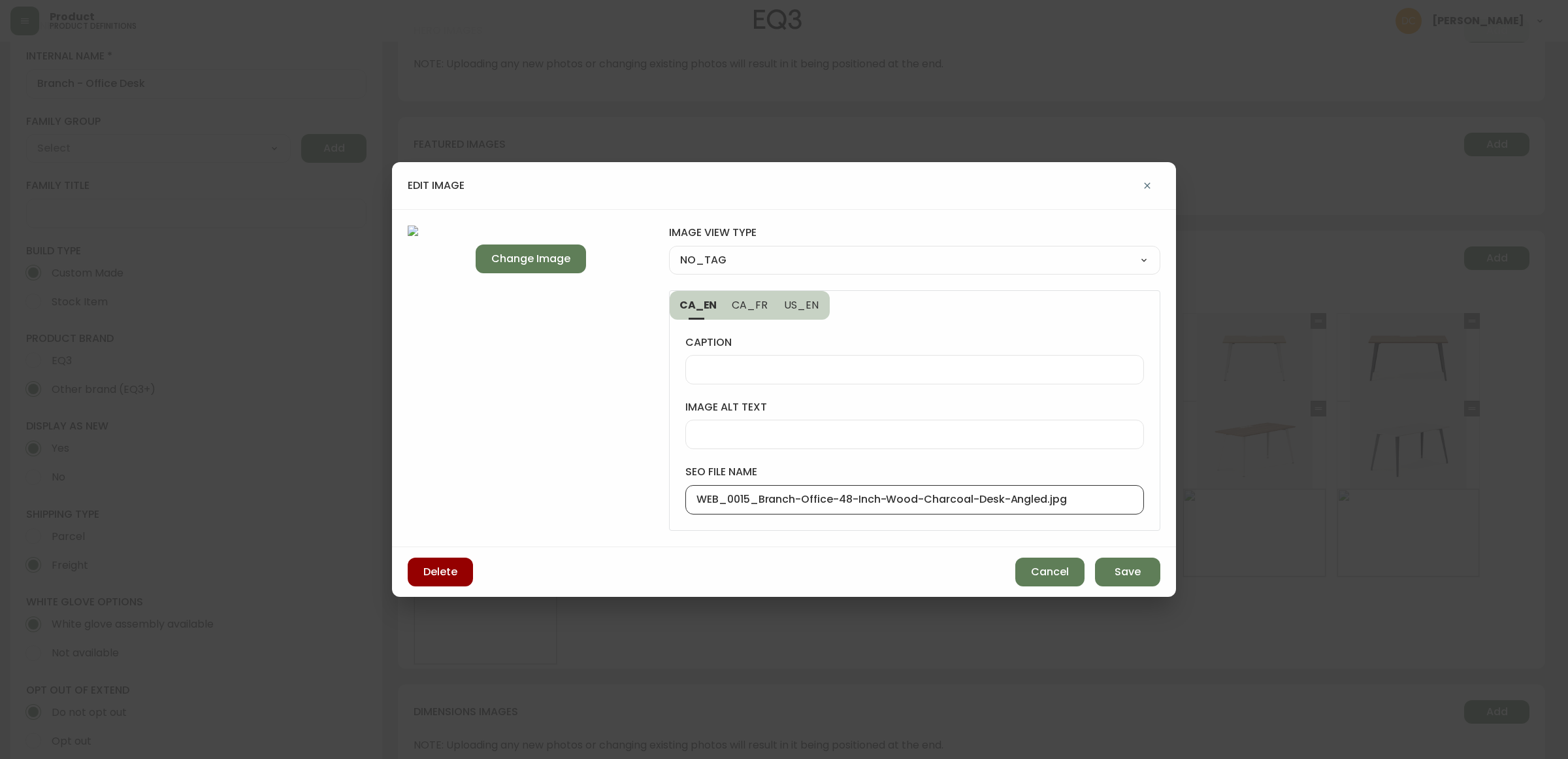
drag, startPoint x: 759, startPoint y: 500, endPoint x: 657, endPoint y: 478, distance: 104.3
click at [641, 490] on div "Change Image image view type NO_TAG NO_TAG FRONT_VIEW SIDE_VIEW BACK_VIEW CORNE…" at bounding box center [784, 378] width 784 height 338
type input "Branch-Office-48-Inch-Wood-Charcoal-Desk-Angled.jpg"
click at [785, 256] on select "NO_TAG FRONT_VIEW SIDE_VIEW BACK_VIEW CORNER_VIEW FEATURED_VIEW BIRDSEYE_VIEW D…" at bounding box center [914, 260] width 491 height 19
select select "CORNER_VIEW"
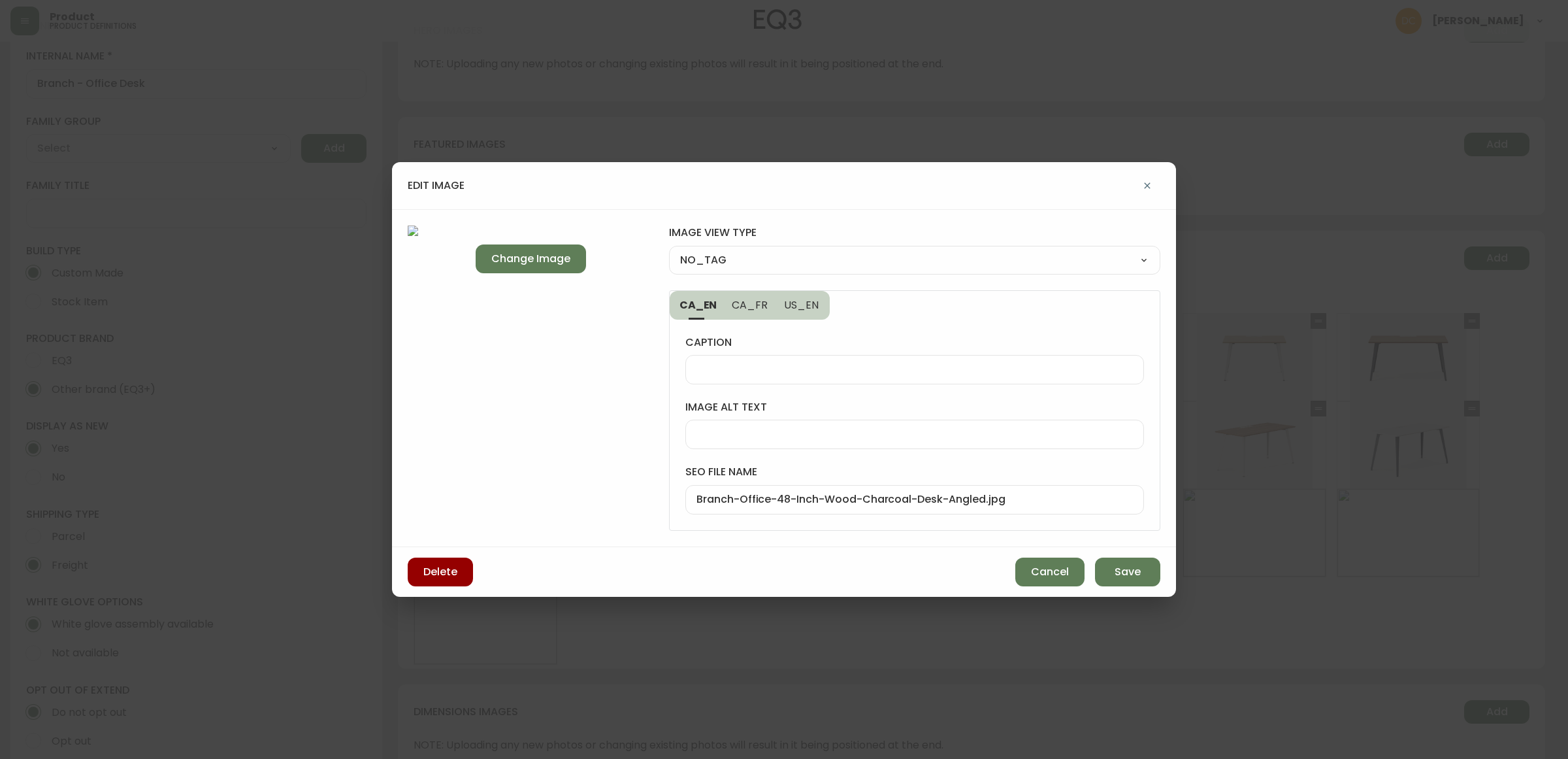
click at [669, 250] on select "NO_TAG FRONT_VIEW SIDE_VIEW BACK_VIEW CORNER_VIEW FEATURED_VIEW BIRDSEYE_VIEW D…" at bounding box center [914, 260] width 491 height 19
type input "CORNER_VIEW"
click at [1128, 566] on span "Save" at bounding box center [1127, 572] width 26 height 15
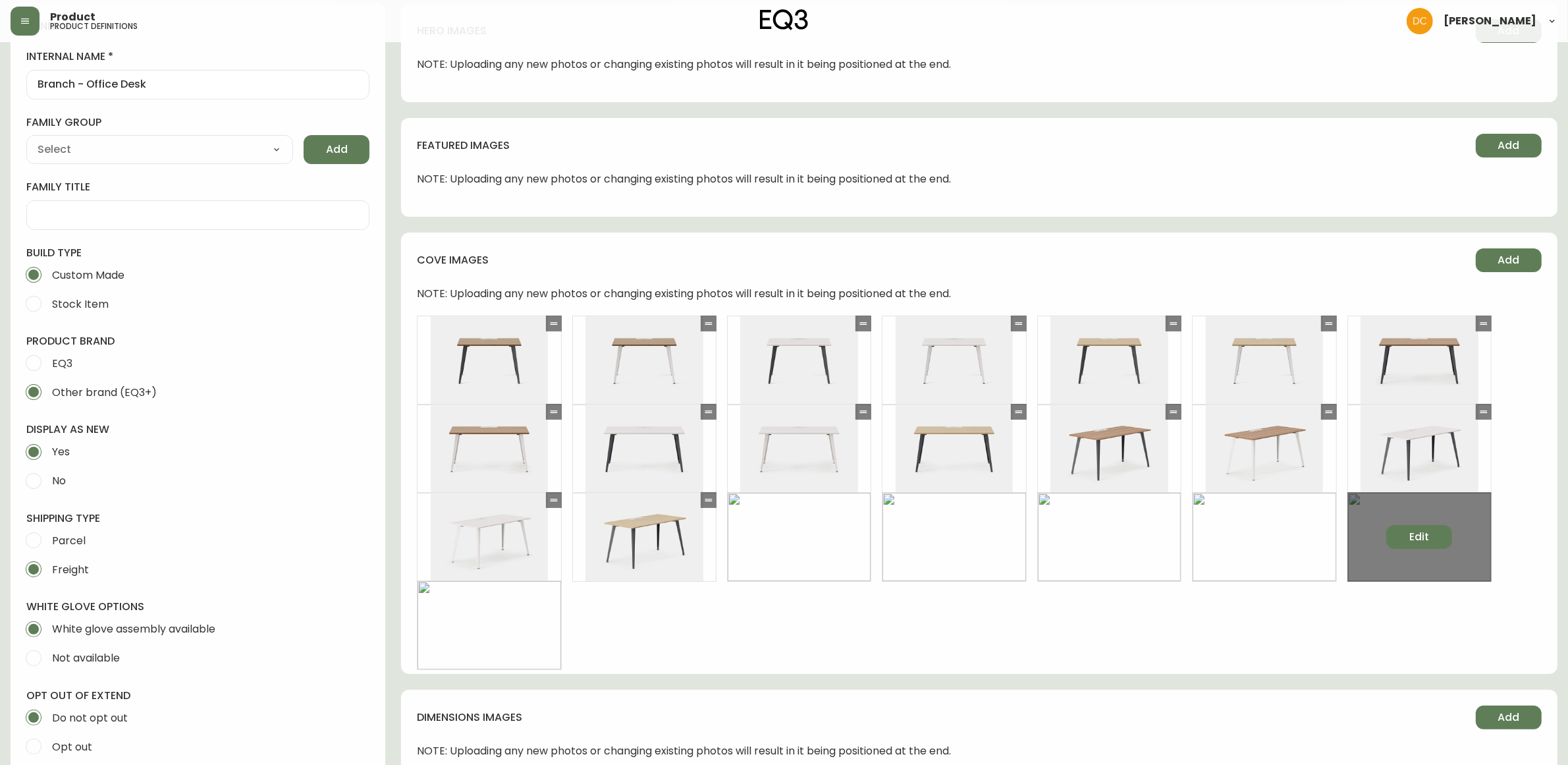
click at [1419, 538] on span "Edit" at bounding box center [1420, 536] width 20 height 15
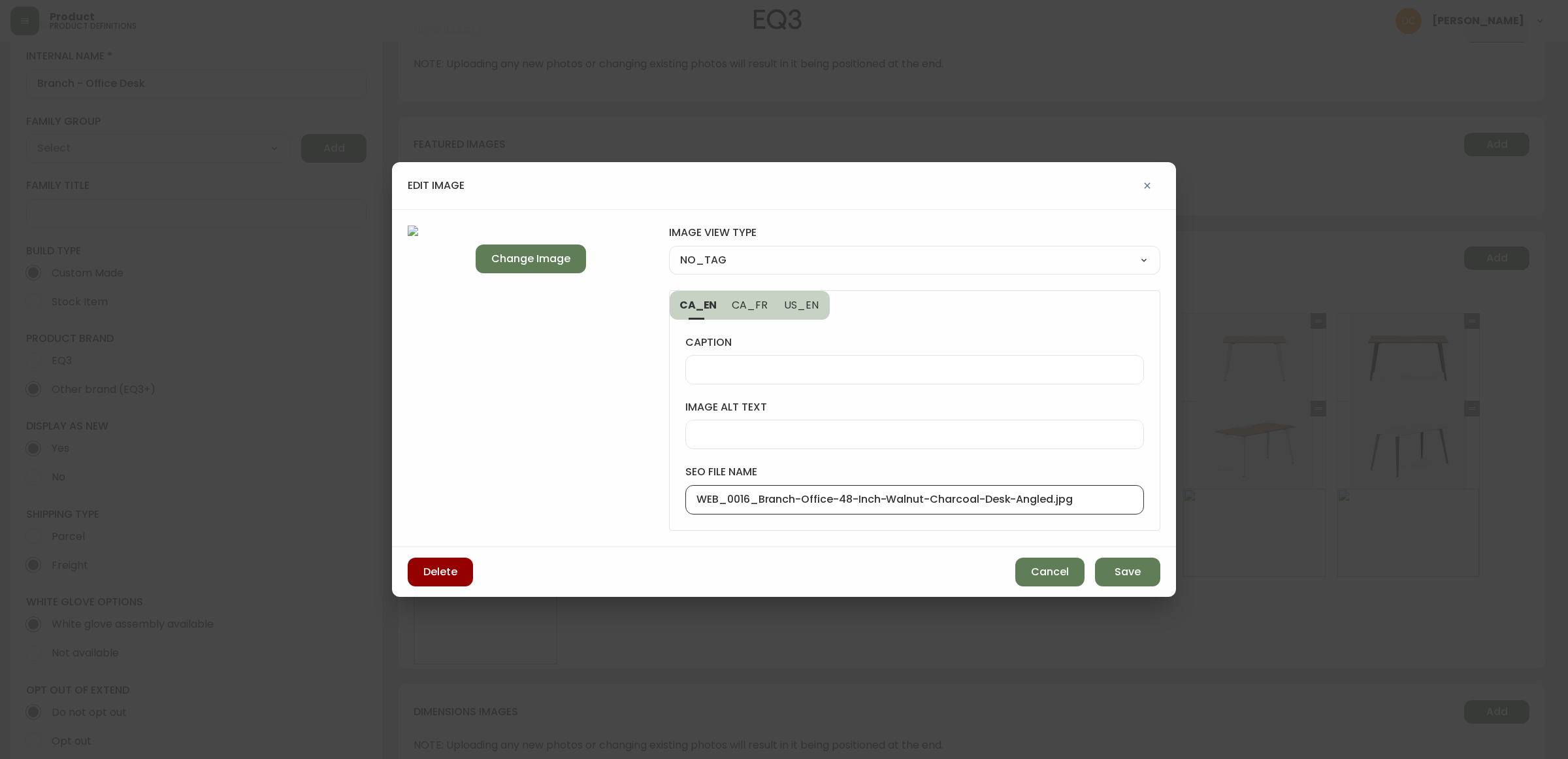
drag, startPoint x: 762, startPoint y: 503, endPoint x: 631, endPoint y: 464, distance: 136.7
click at [569, 494] on div "Change Image image view type NO_TAG NO_TAG FRONT_VIEW SIDE_VIEW BACK_VIEW CORNE…" at bounding box center [784, 378] width 784 height 338
type input "Branch-Office-48-Inch-Walnut-Charcoal-Desk-Angled.jpg"
click at [774, 262] on select "NO_TAG FRONT_VIEW SIDE_VIEW BACK_VIEW CORNER_VIEW FEATURED_VIEW BIRDSEYE_VIEW D…" at bounding box center [914, 260] width 491 height 19
select select "FEATURED_VIEW"
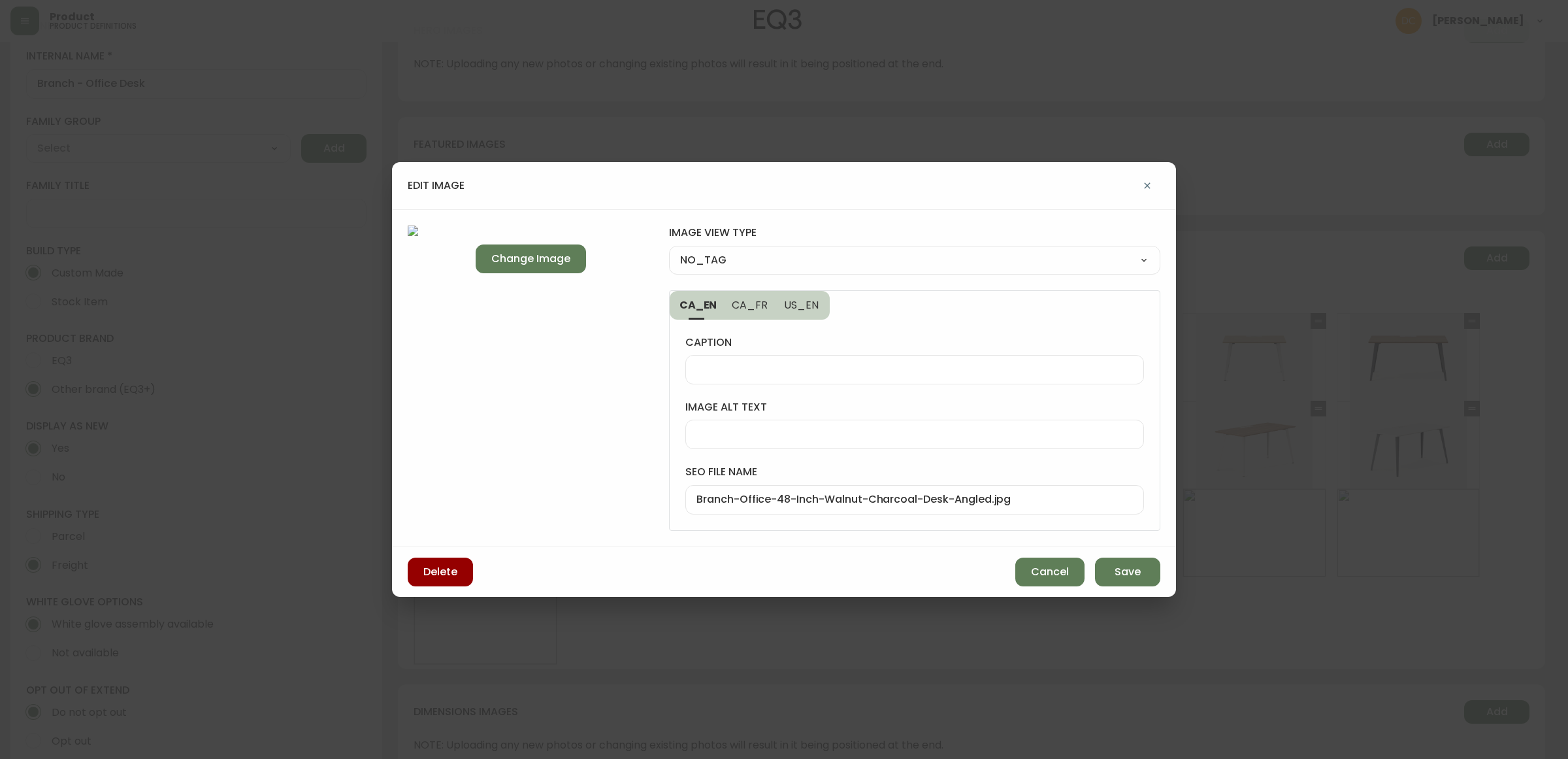
click at [669, 250] on select "NO_TAG FRONT_VIEW SIDE_VIEW BACK_VIEW CORNER_VIEW FEATURED_VIEW BIRDSEYE_VIEW D…" at bounding box center [914, 260] width 491 height 19
type input "FEATURED_VIEW"
click at [769, 262] on select "NO_TAG FRONT_VIEW SIDE_VIEW BACK_VIEW CORNER_VIEW FEATURED_VIEW BIRDSEYE_VIEW D…" at bounding box center [914, 260] width 491 height 19
select select "CORNER_VIEW"
click at [669, 250] on select "NO_TAG FRONT_VIEW SIDE_VIEW BACK_VIEW CORNER_VIEW FEATURED_VIEW BIRDSEYE_VIEW D…" at bounding box center [914, 260] width 491 height 19
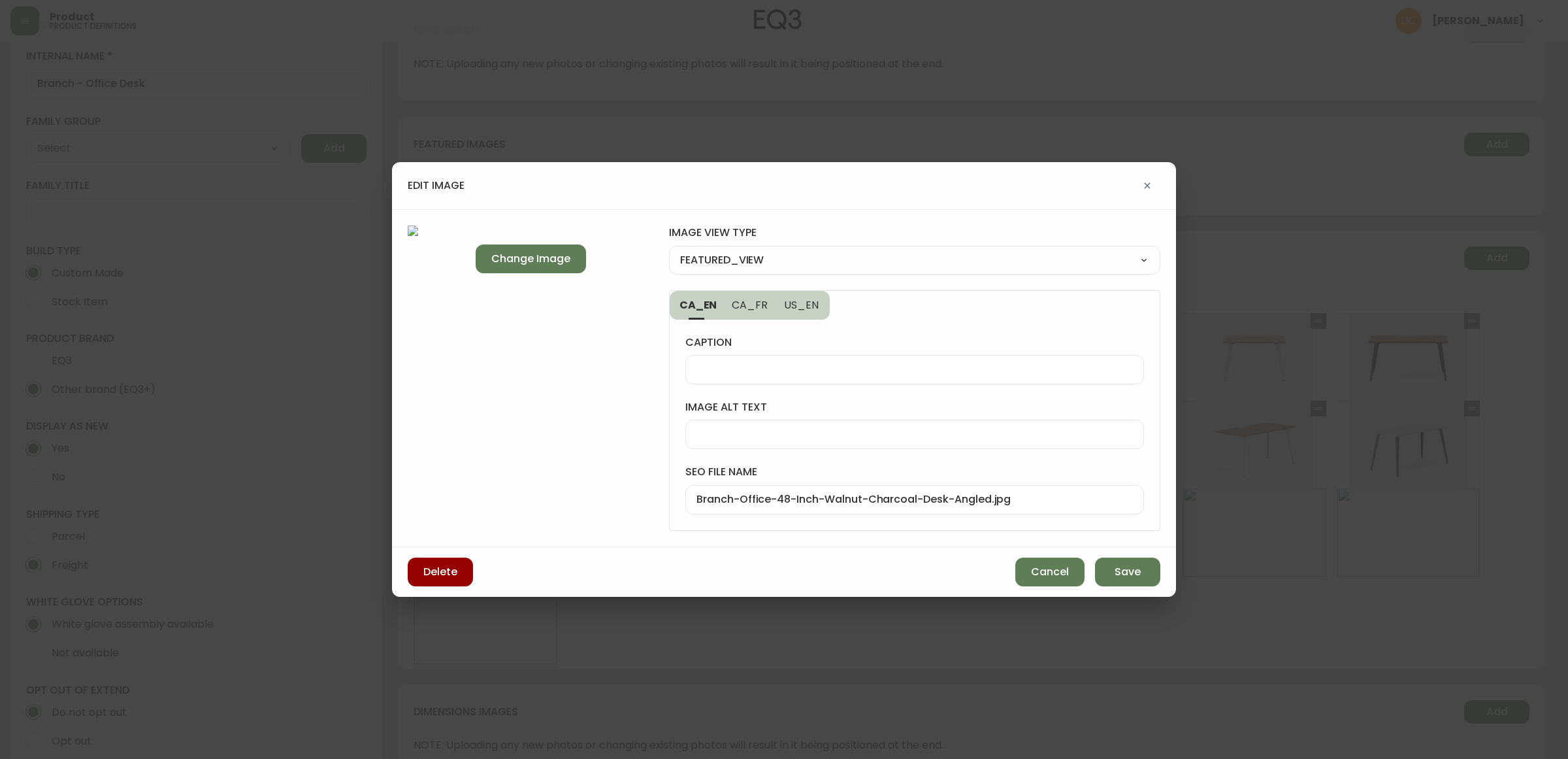
type input "CORNER_VIEW"
click at [1112, 563] on button "Save" at bounding box center [1127, 572] width 65 height 29
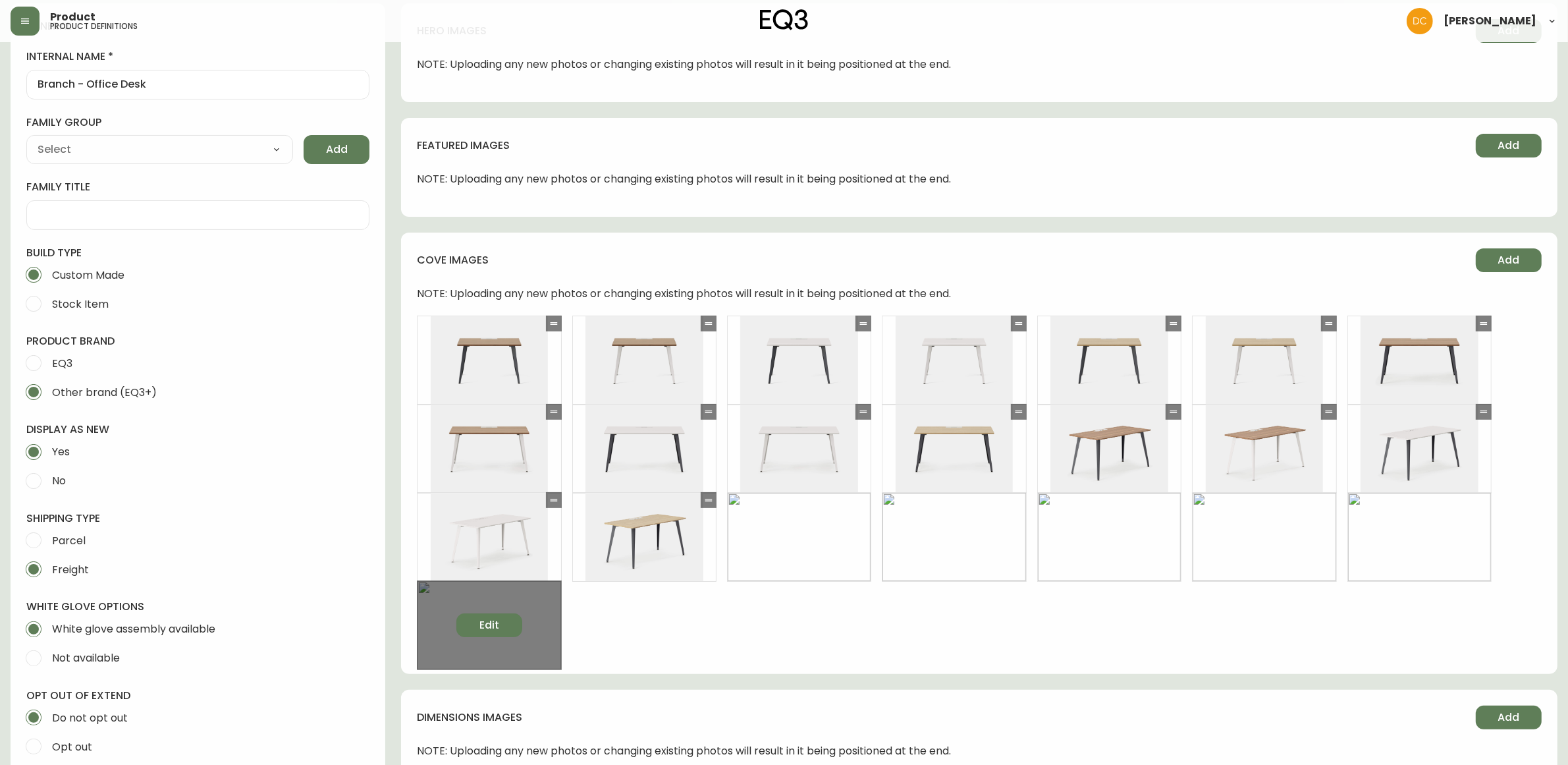
click at [494, 614] on button "Edit" at bounding box center [488, 625] width 65 height 23
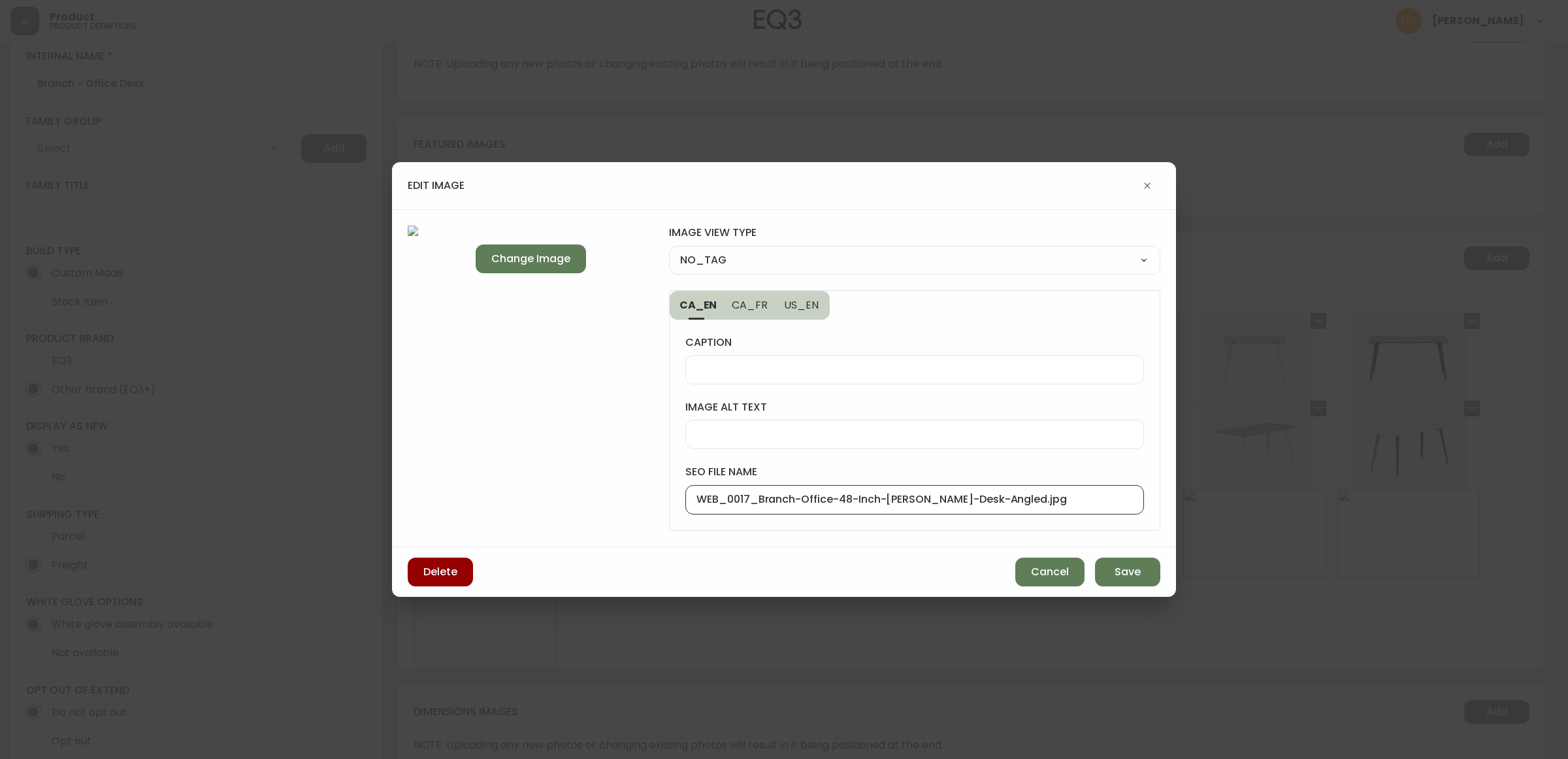
drag, startPoint x: 759, startPoint y: 502, endPoint x: 642, endPoint y: 495, distance: 117.2
click at [637, 498] on div "Change Image image view type NO_TAG NO_TAG FRONT_VIEW SIDE_VIEW BACK_VIEW CORNE…" at bounding box center [784, 378] width 784 height 338
type input "Branch-Office-48-Inch-[PERSON_NAME]-Desk-Angled.jpg"
click at [788, 262] on select "NO_TAG FRONT_VIEW SIDE_VIEW BACK_VIEW CORNER_VIEW FEATURED_VIEW BIRDSEYE_VIEW D…" at bounding box center [914, 260] width 491 height 19
select select "CORNER_VIEW"
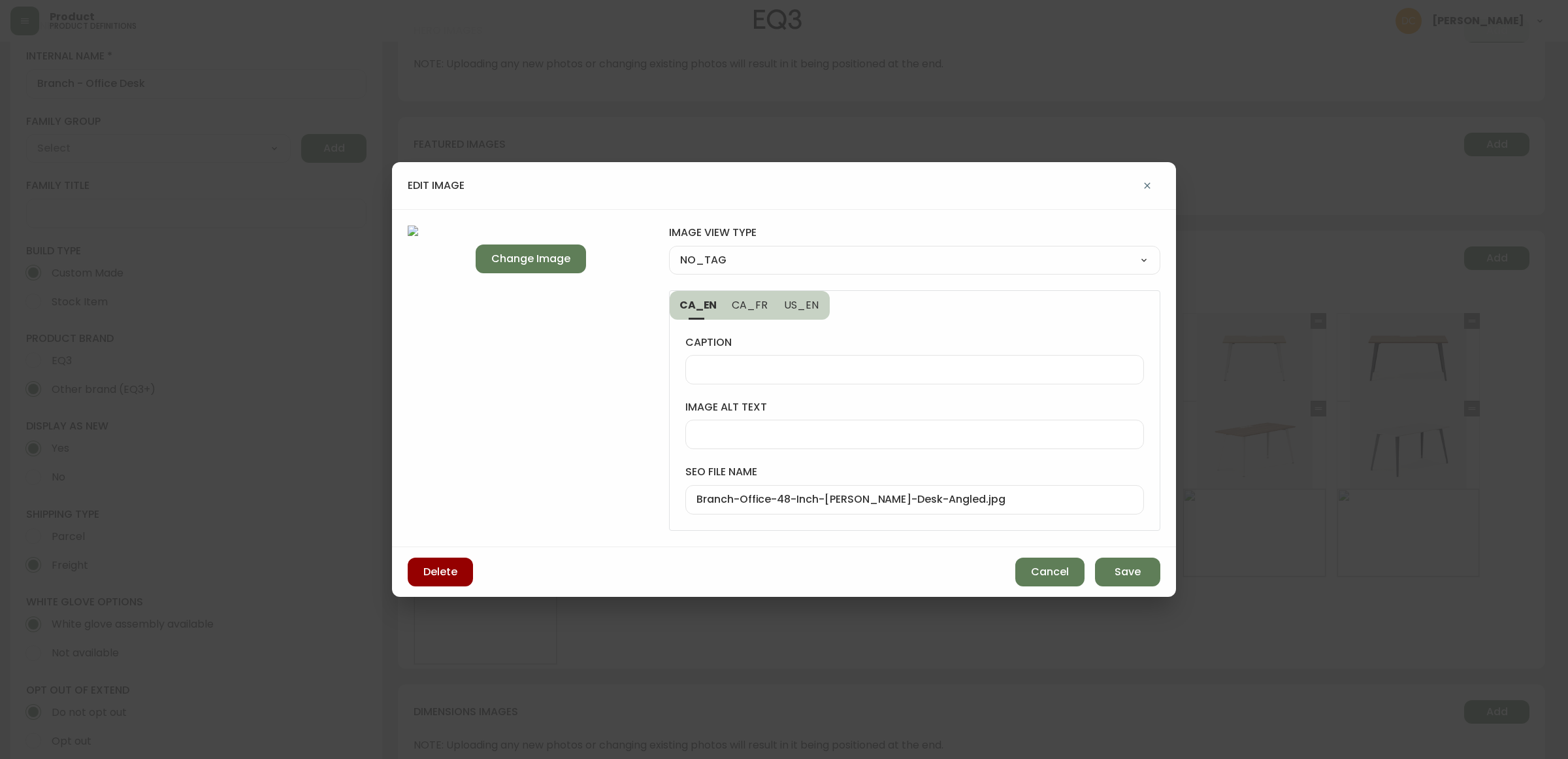
click at [669, 250] on select "NO_TAG FRONT_VIEW SIDE_VIEW BACK_VIEW CORNER_VIEW FEATURED_VIEW BIRDSEYE_VIEW D…" at bounding box center [914, 260] width 491 height 19
type input "CORNER_VIEW"
click at [1134, 572] on span "Save" at bounding box center [1127, 572] width 26 height 15
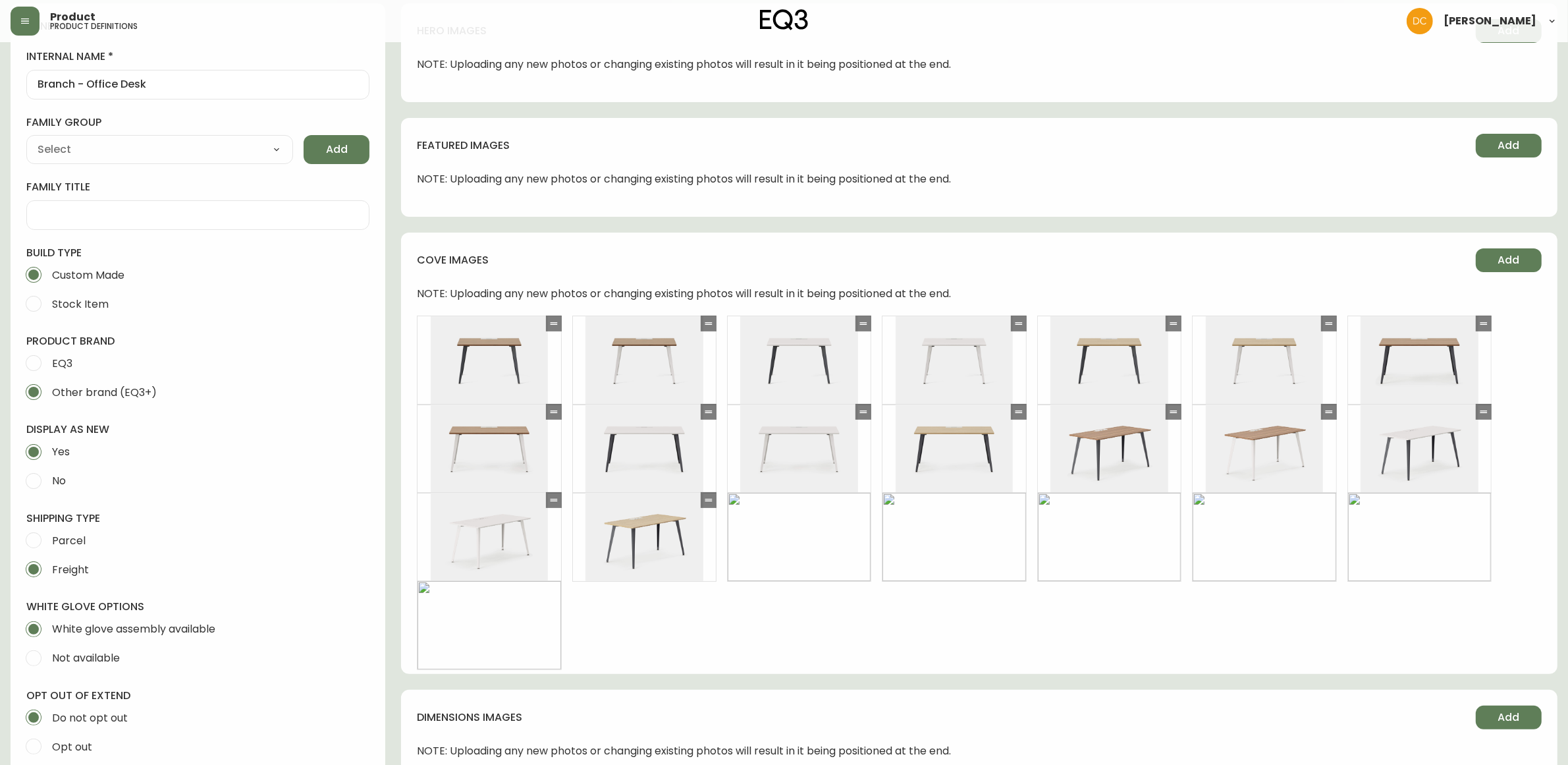
click at [1128, 647] on div "Edit Edit Edit Edit Edit Edit Edit Edit Edit Edit Edit Edit Edit Edit Edit Edit…" at bounding box center [980, 487] width 1125 height 343
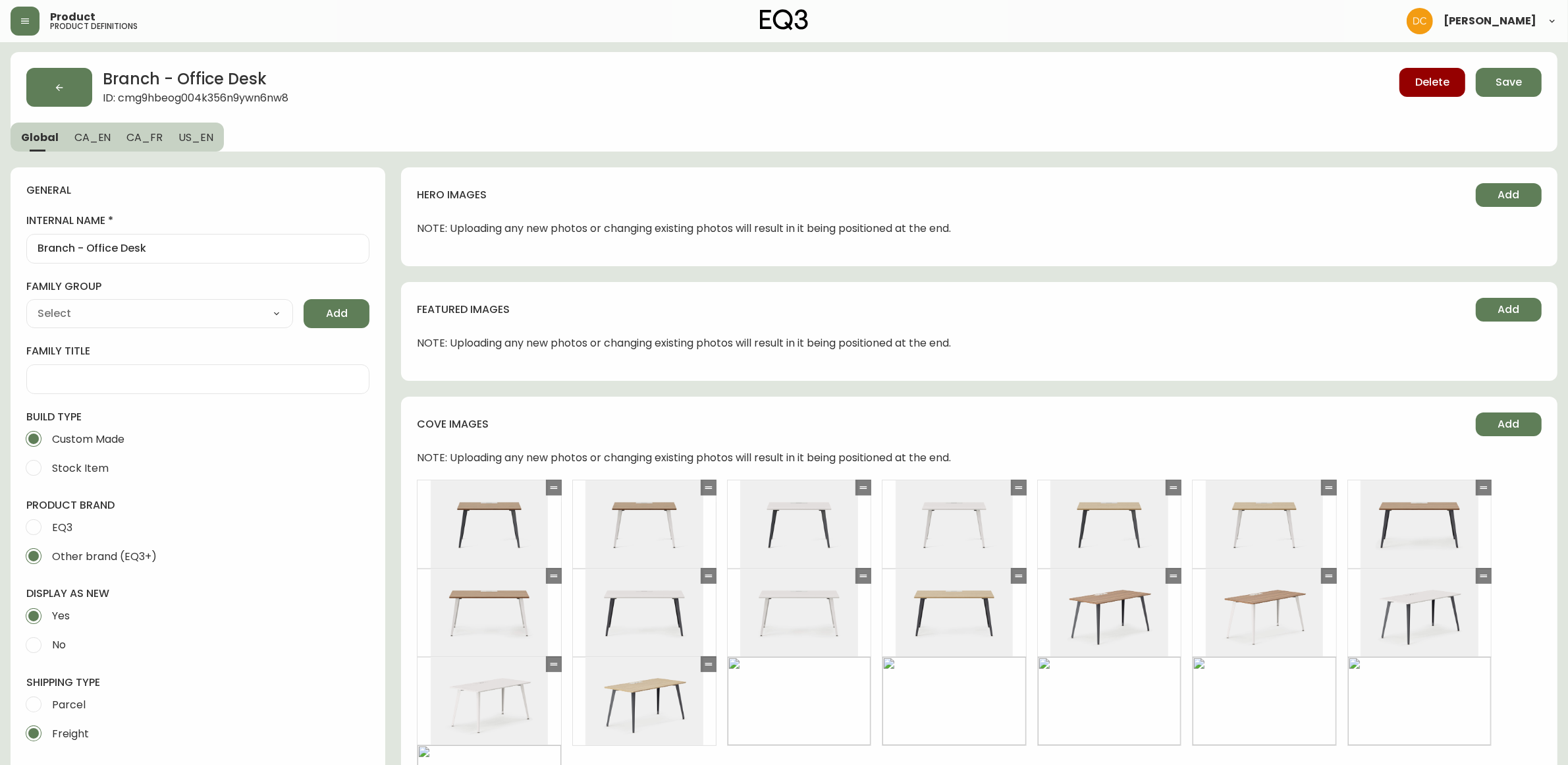
scroll to position [0, 0]
click at [1499, 88] on span "Save" at bounding box center [1508, 83] width 26 height 15
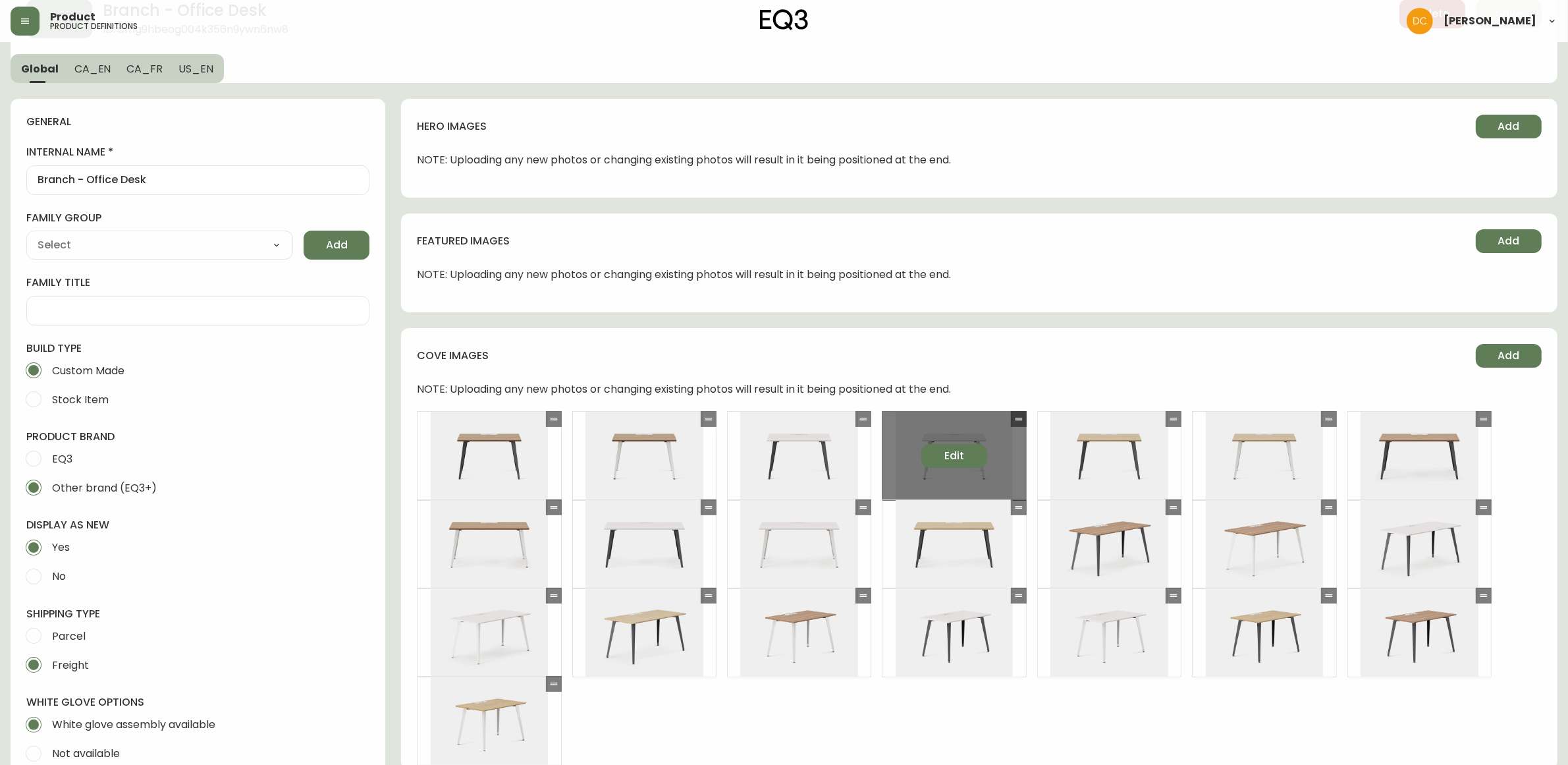
scroll to position [165, 0]
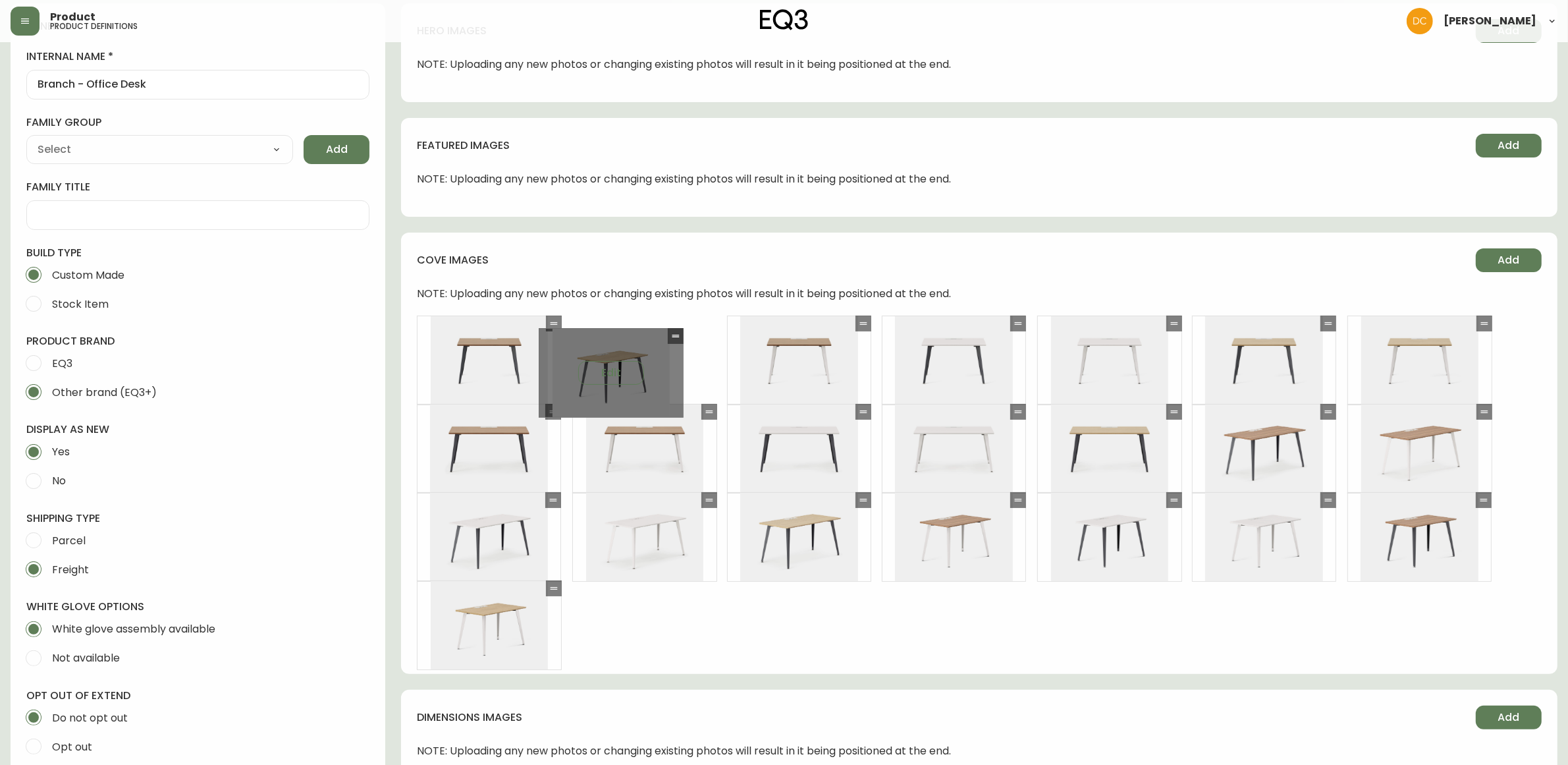
drag, startPoint x: 1324, startPoint y: 499, endPoint x: 667, endPoint y: 329, distance: 678.6
click at [670, 330] on icon at bounding box center [675, 335] width 11 height 11
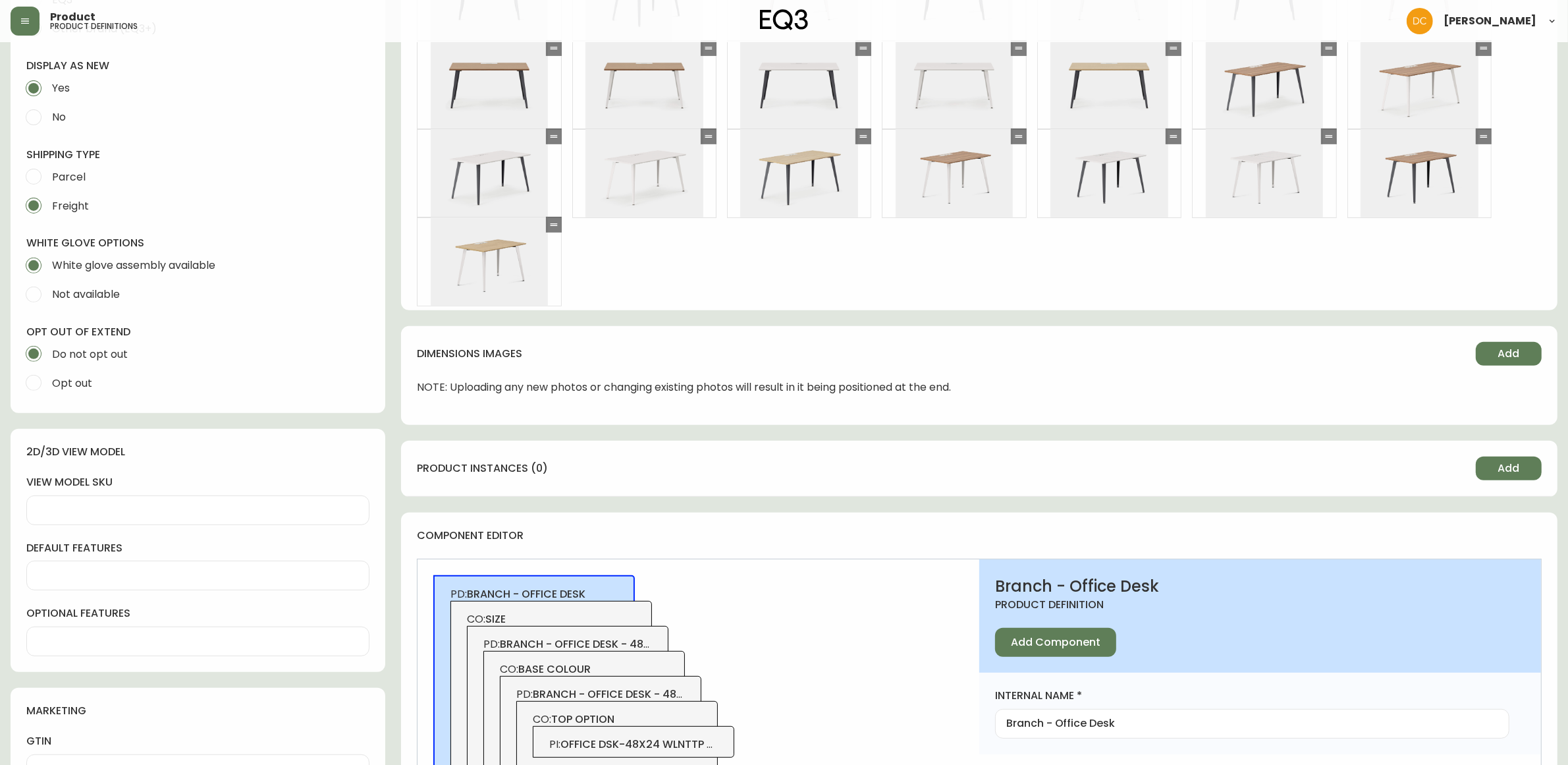
scroll to position [329, 0]
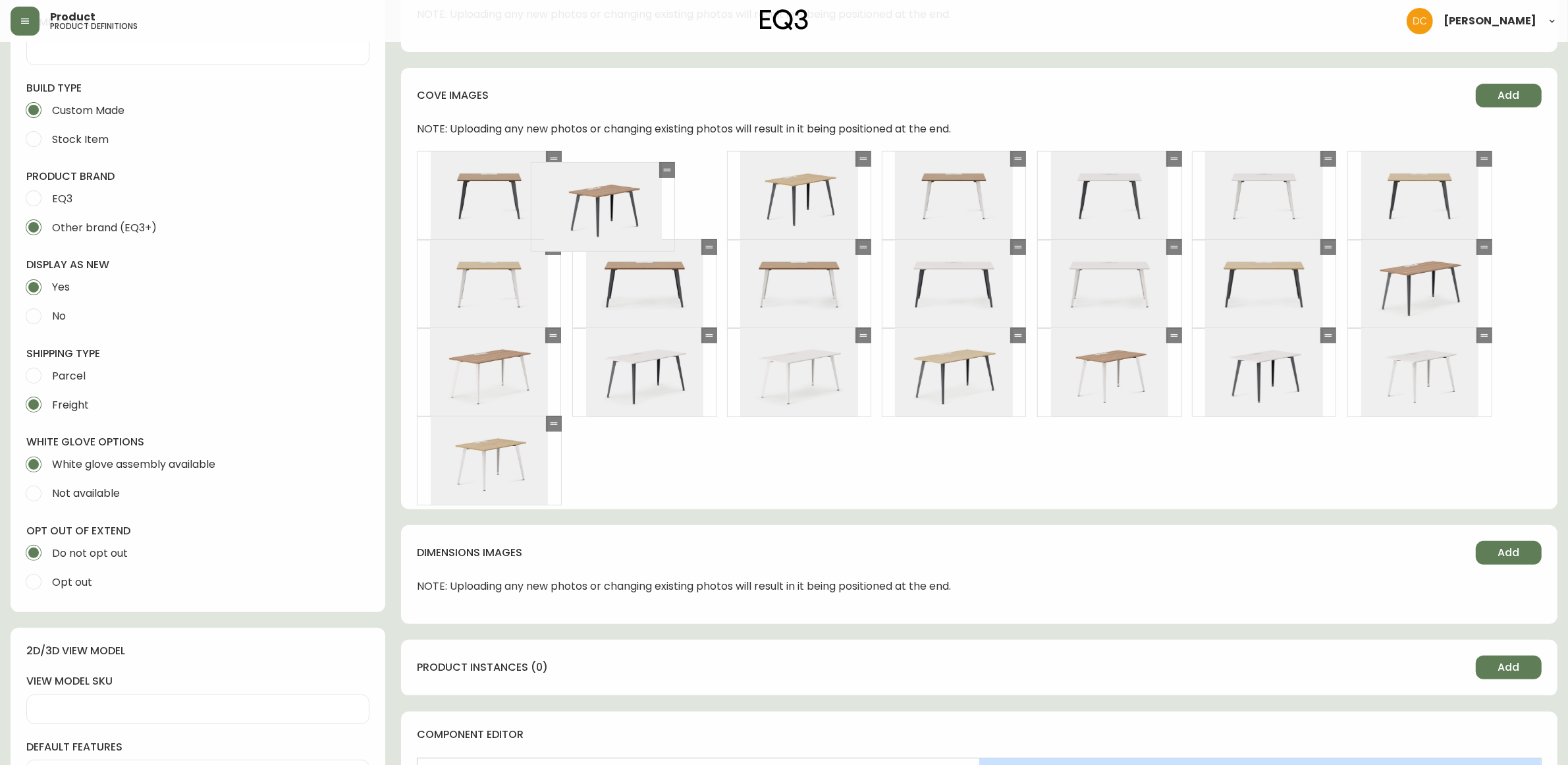
drag, startPoint x: 1484, startPoint y: 341, endPoint x: 691, endPoint y: 166, distance: 812.1
click at [675, 166] on div at bounding box center [667, 170] width 16 height 16
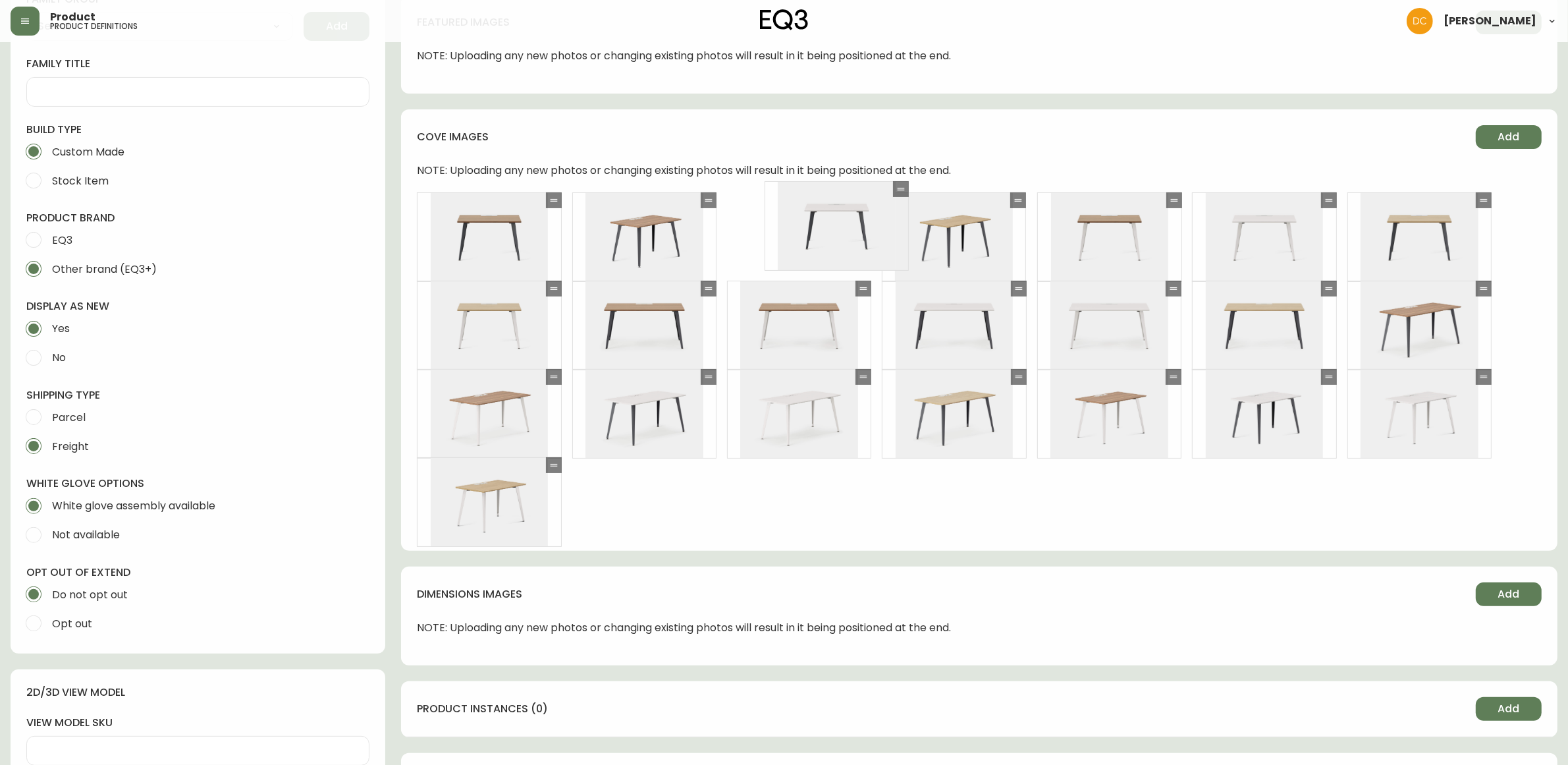
scroll to position [286, 0]
drag, startPoint x: 1173, startPoint y: 155, endPoint x: 901, endPoint y: 144, distance: 272.2
click at [901, 144] on div "cove images Add NOTE: Uploading any new photos or changing existing photos will…" at bounding box center [980, 331] width 1157 height 442
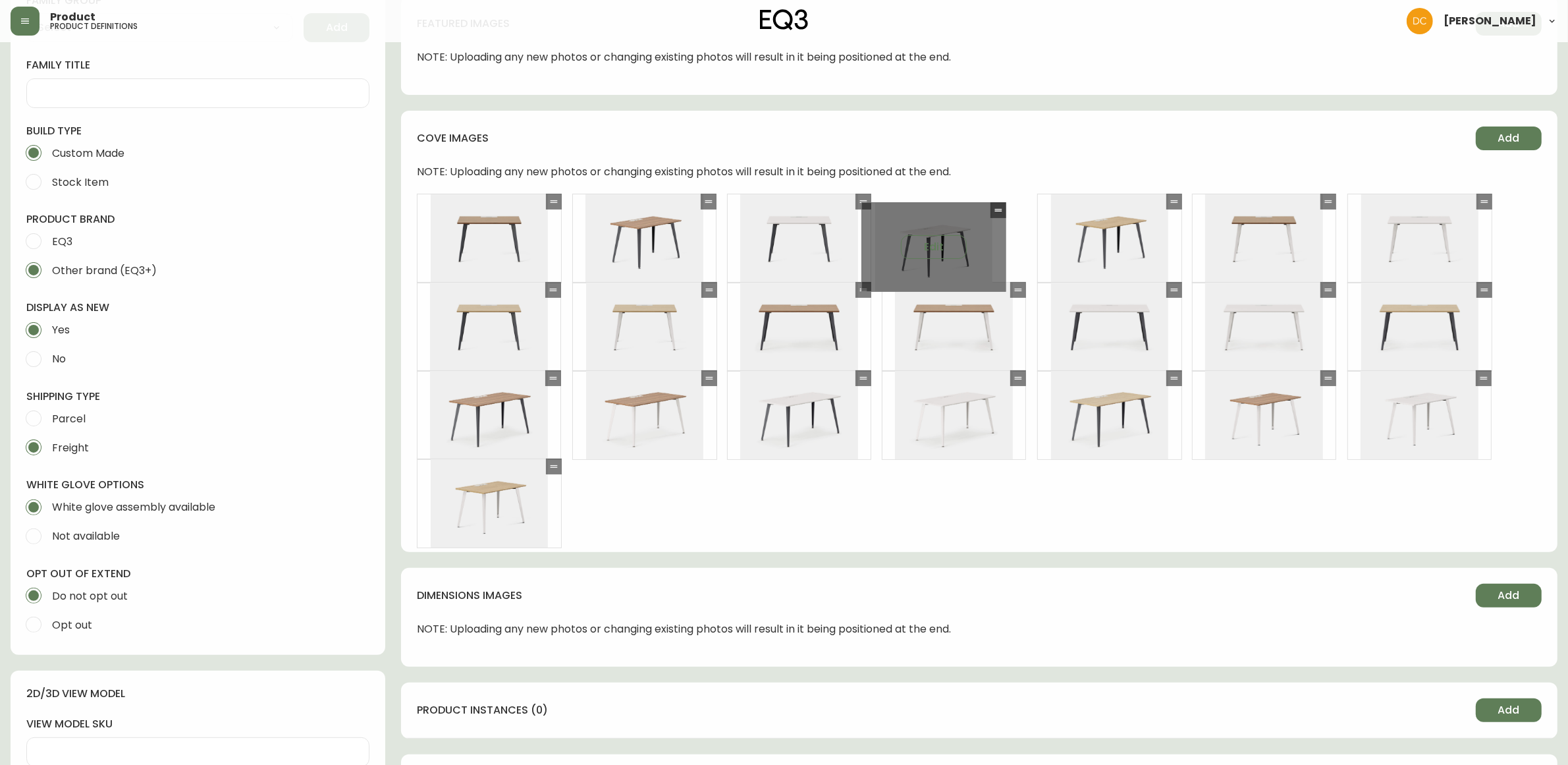
drag, startPoint x: 1328, startPoint y: 381, endPoint x: 992, endPoint y: 205, distance: 379.3
click at [996, 205] on icon at bounding box center [998, 210] width 11 height 11
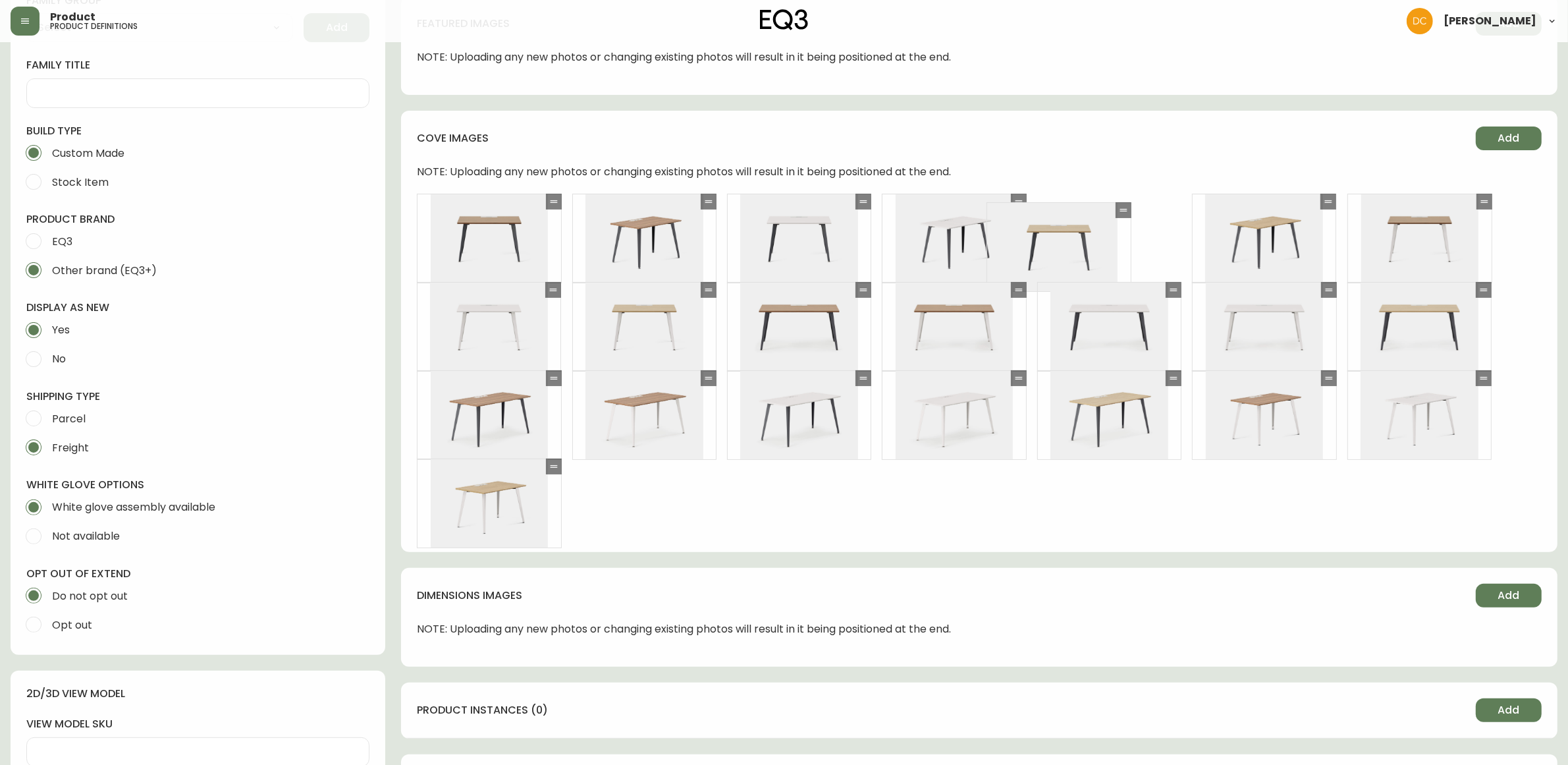
drag, startPoint x: 551, startPoint y: 291, endPoint x: 1137, endPoint y: 205, distance: 592.3
click at [1129, 205] on icon at bounding box center [1123, 210] width 11 height 11
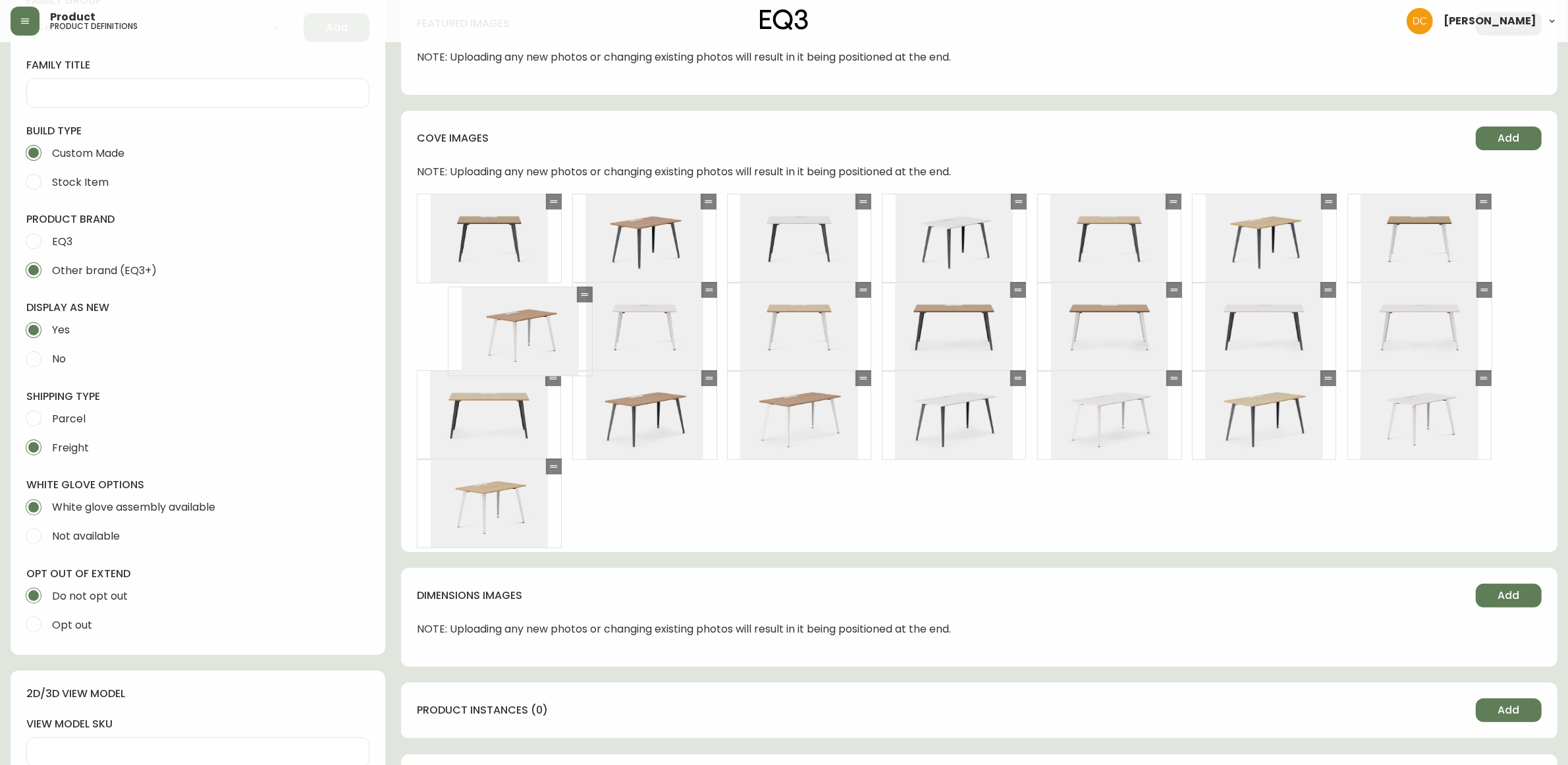
drag, startPoint x: 1325, startPoint y: 373, endPoint x: 581, endPoint y: 290, distance: 748.6
click at [581, 290] on icon at bounding box center [584, 294] width 11 height 11
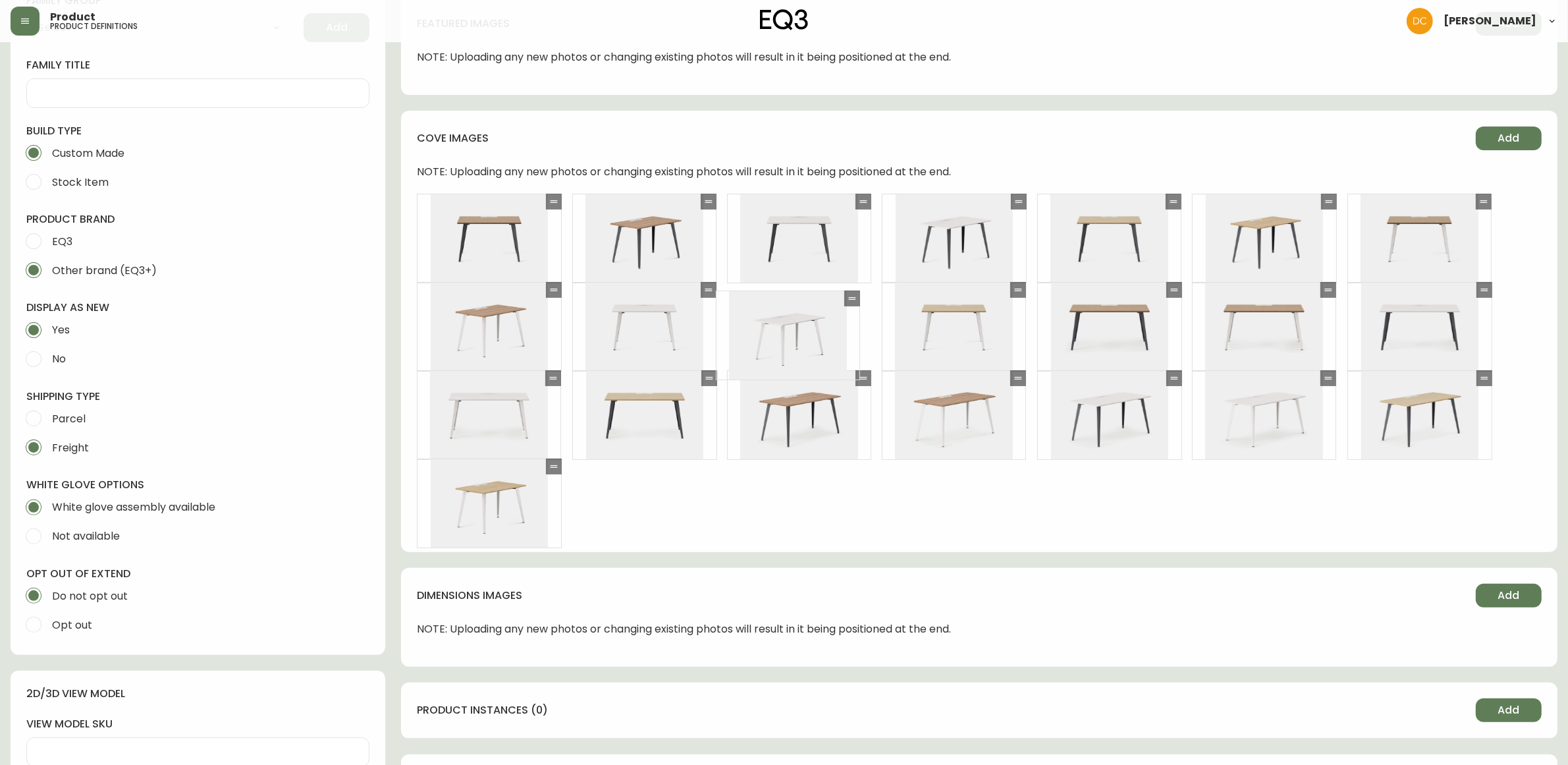
drag, startPoint x: 1486, startPoint y: 375, endPoint x: 854, endPoint y: 295, distance: 637.0
click at [854, 295] on icon at bounding box center [852, 298] width 11 height 11
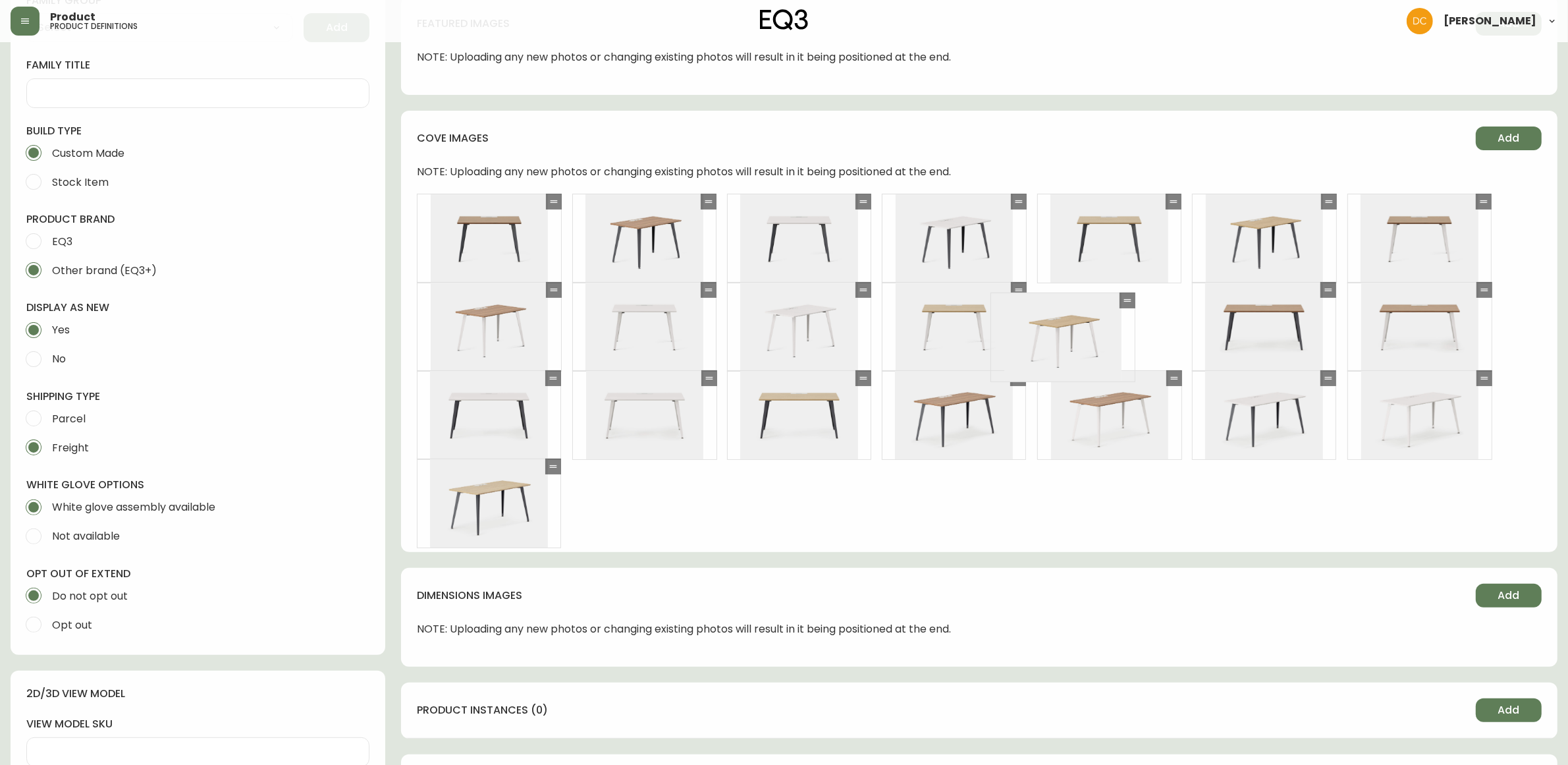
drag, startPoint x: 559, startPoint y: 468, endPoint x: 1133, endPoint y: 301, distance: 597.8
click at [1133, 301] on div at bounding box center [1127, 300] width 16 height 16
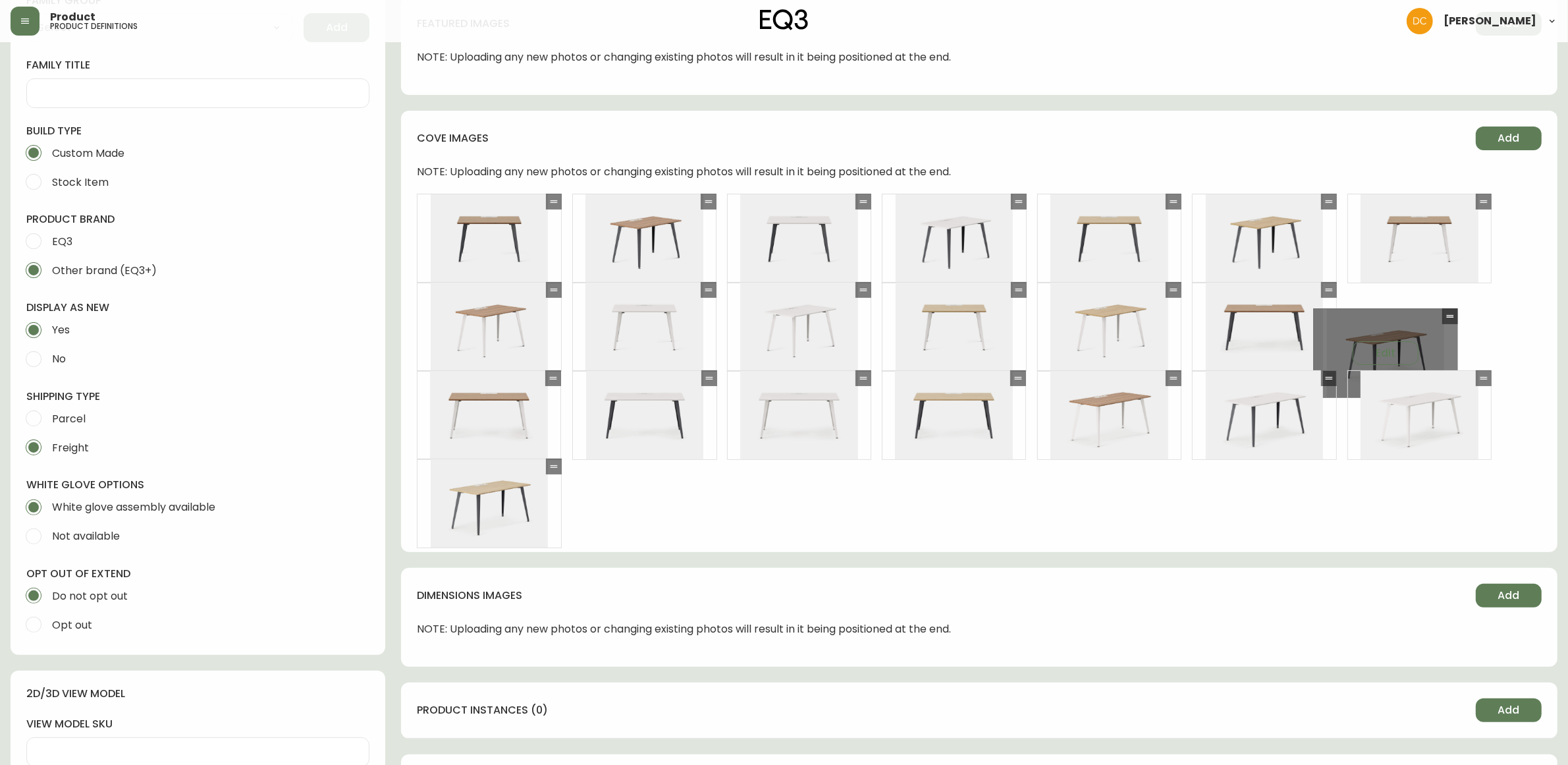
drag, startPoint x: 1019, startPoint y: 377, endPoint x: 1464, endPoint y: 294, distance: 452.7
click at [1456, 311] on icon at bounding box center [1450, 316] width 11 height 11
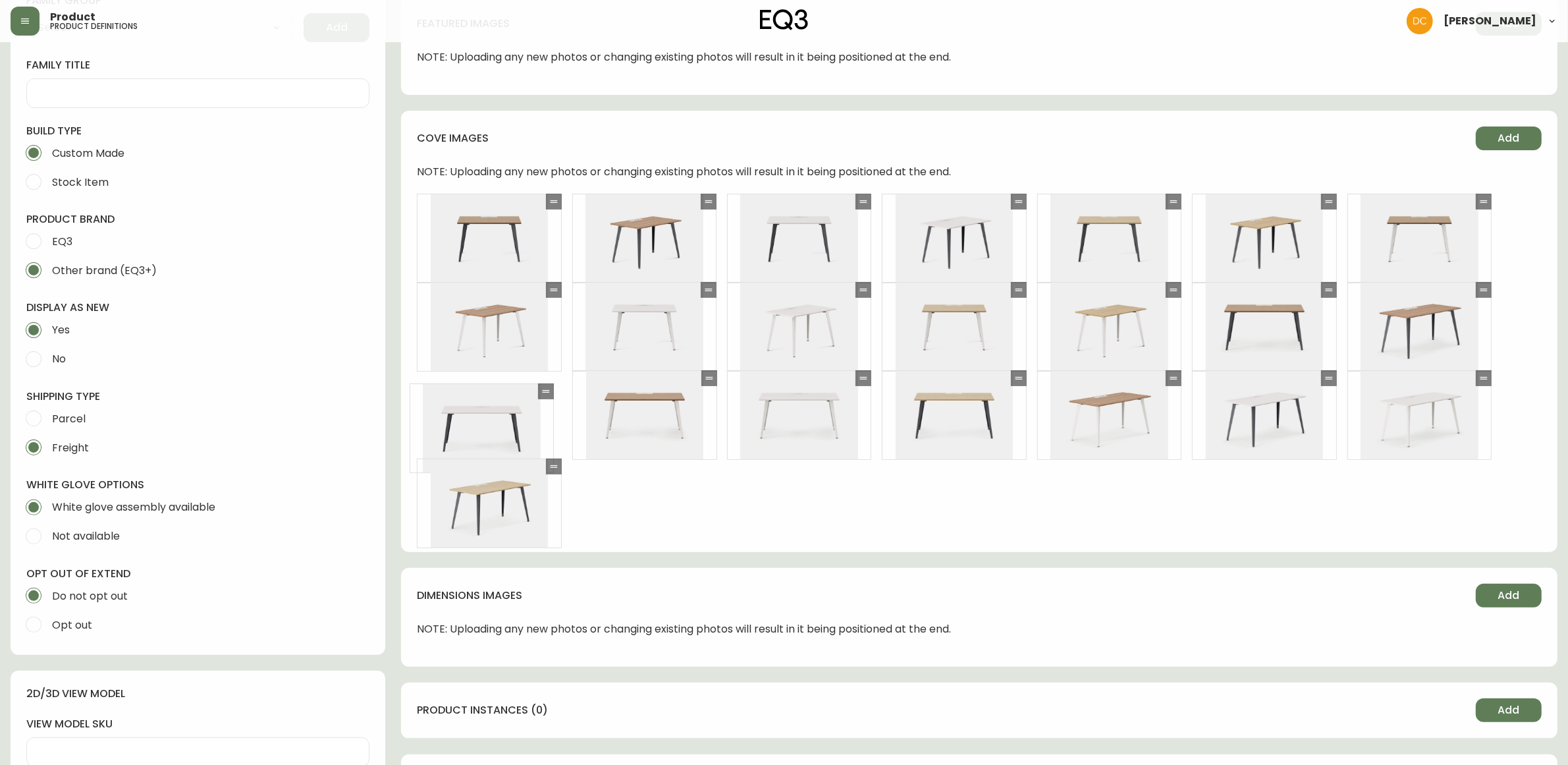
drag, startPoint x: 703, startPoint y: 379, endPoint x: 538, endPoint y: 393, distance: 165.6
click at [541, 393] on icon at bounding box center [546, 391] width 11 height 11
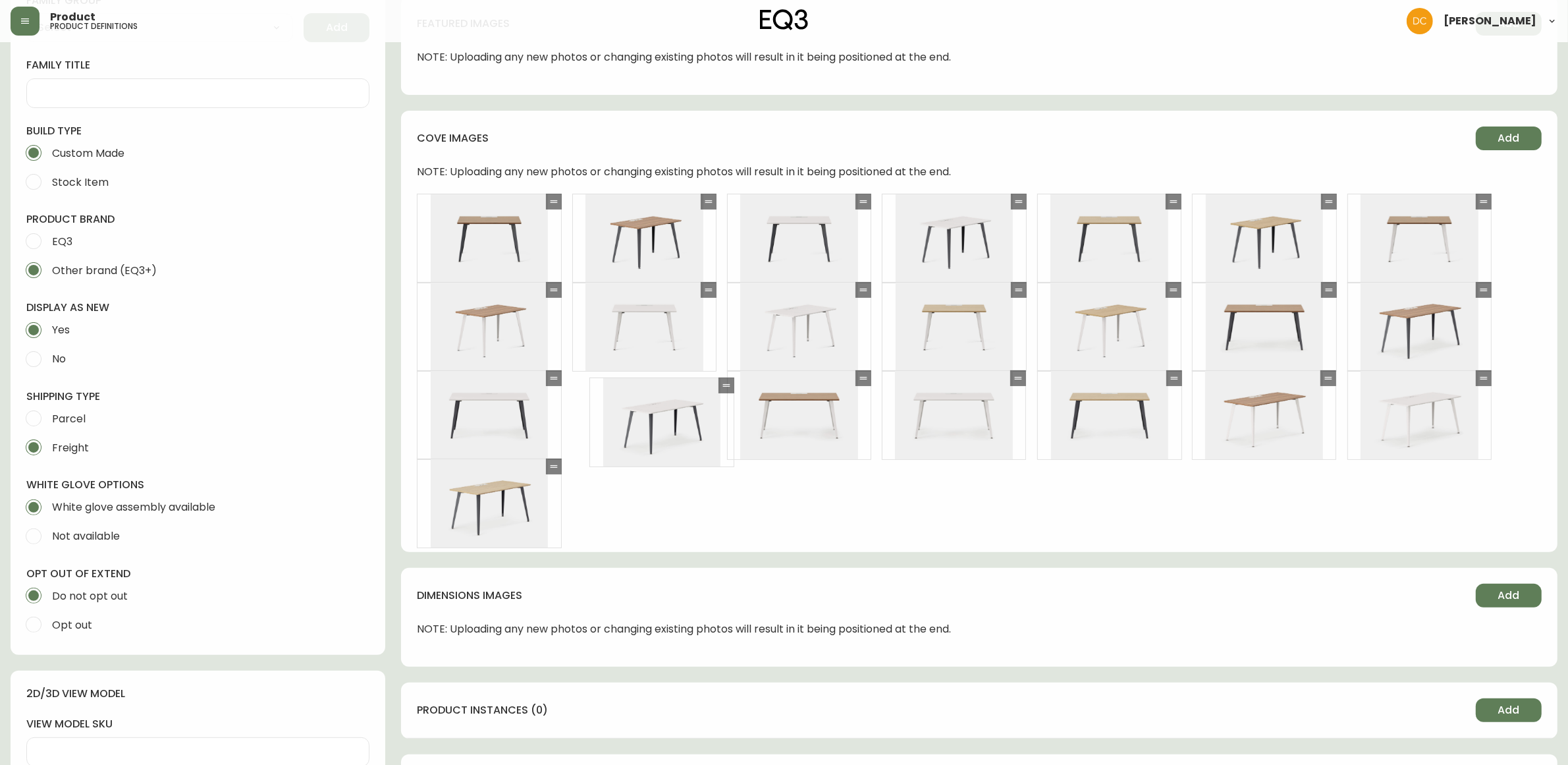
drag, startPoint x: 1328, startPoint y: 374, endPoint x: 725, endPoint y: 382, distance: 603.1
click at [725, 382] on icon at bounding box center [726, 385] width 11 height 11
drag, startPoint x: 1172, startPoint y: 377, endPoint x: 867, endPoint y: 381, distance: 305.0
click at [867, 382] on icon at bounding box center [868, 383] width 7 height 3
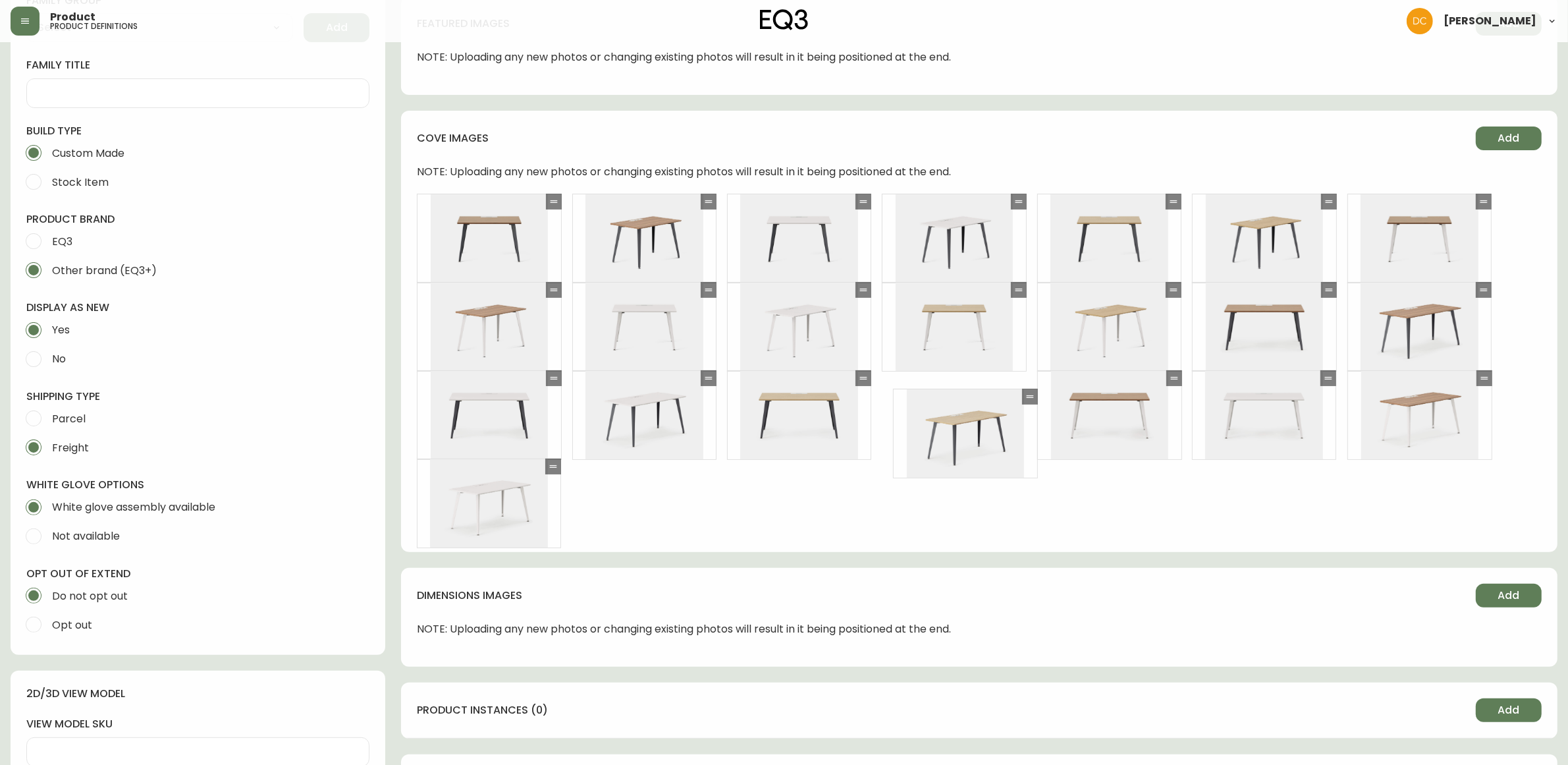
drag, startPoint x: 557, startPoint y: 468, endPoint x: 1032, endPoint y: 398, distance: 480.1
click at [1032, 398] on icon at bounding box center [1030, 396] width 11 height 11
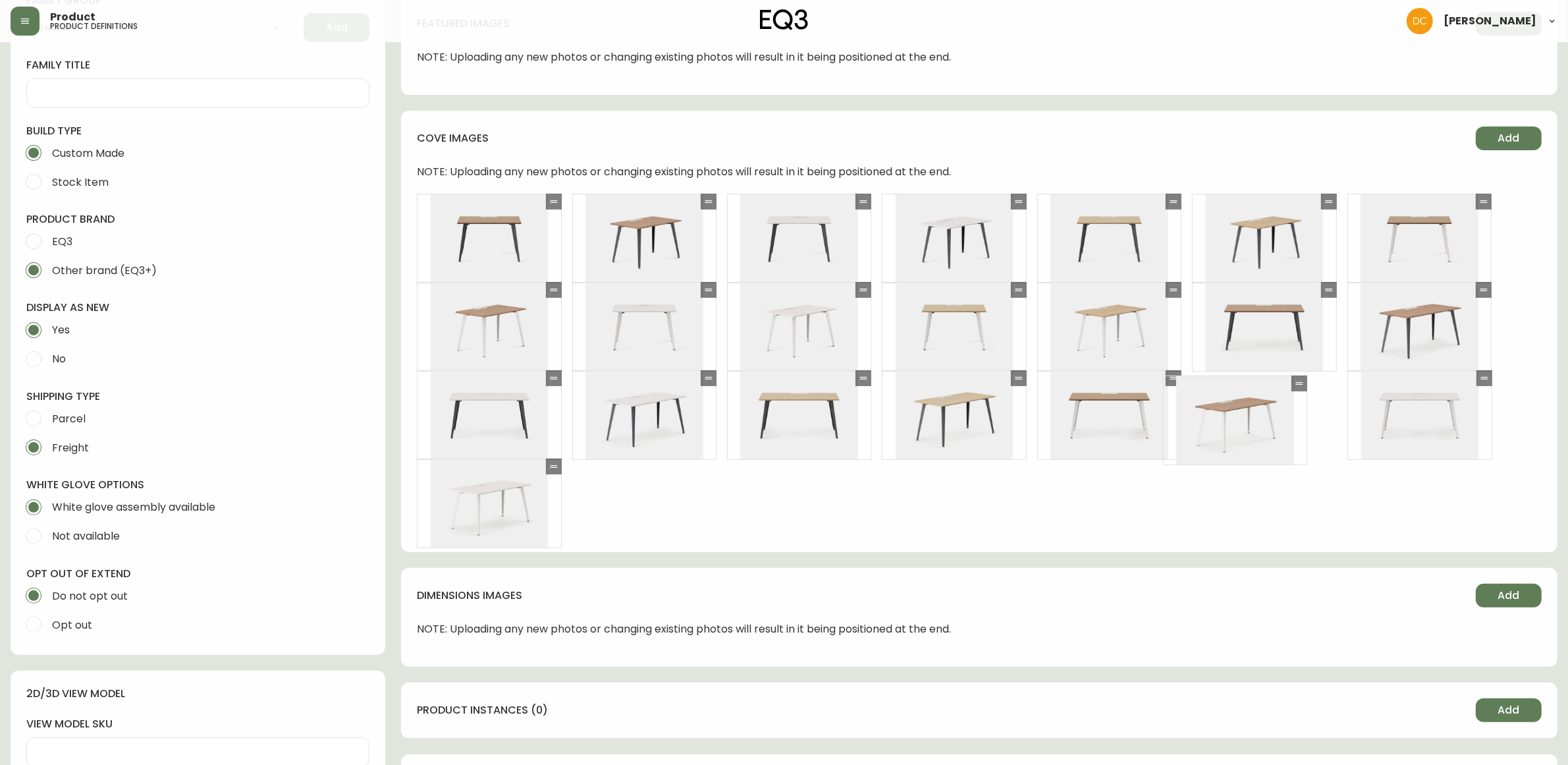
drag, startPoint x: 1483, startPoint y: 381, endPoint x: 1298, endPoint y: 386, distance: 185.1
click at [1298, 386] on icon at bounding box center [1299, 383] width 11 height 11
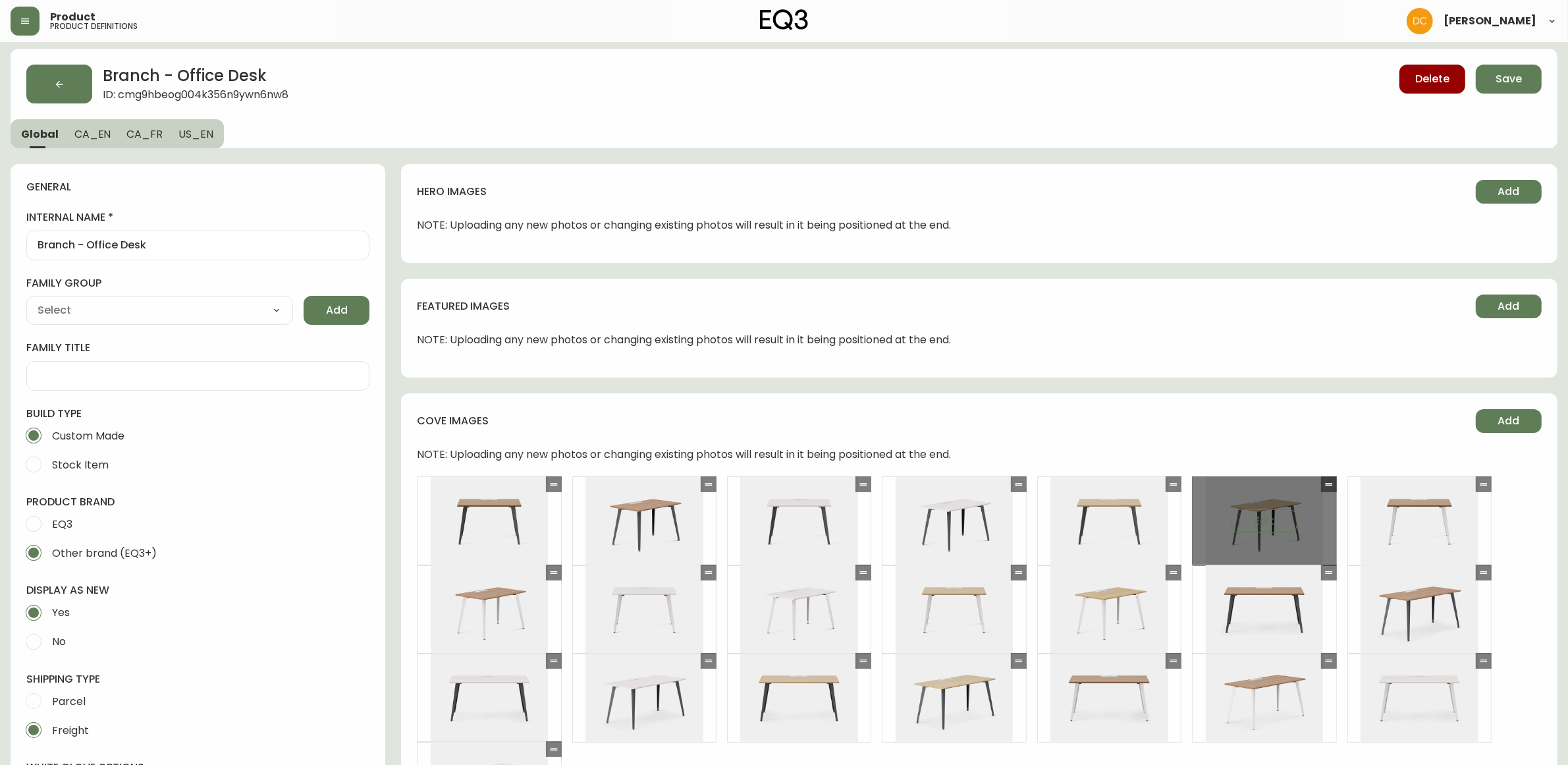
scroll to position [0, 0]
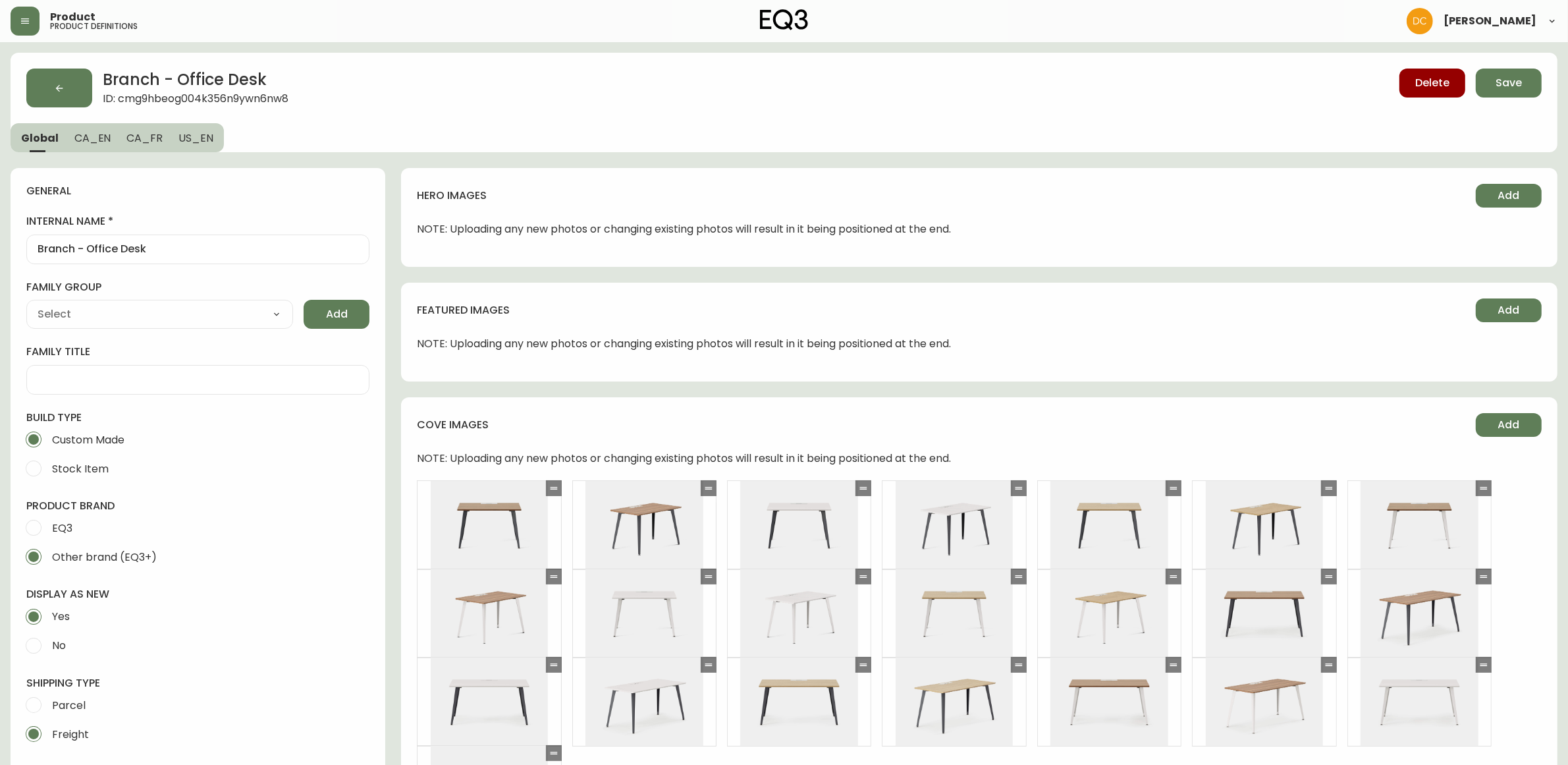
click at [1512, 86] on span "Save" at bounding box center [1508, 83] width 26 height 15
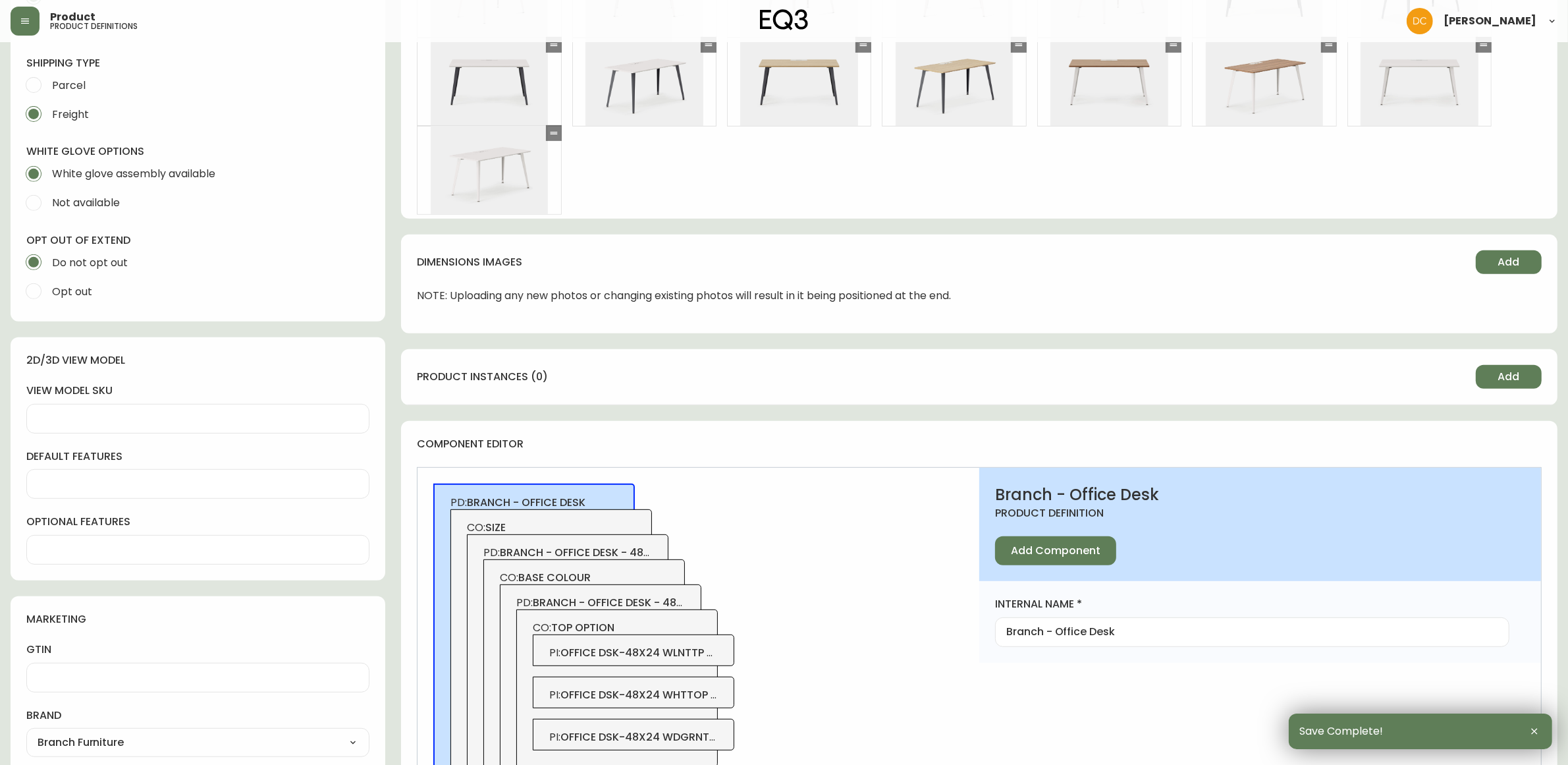
scroll to position [494, 0]
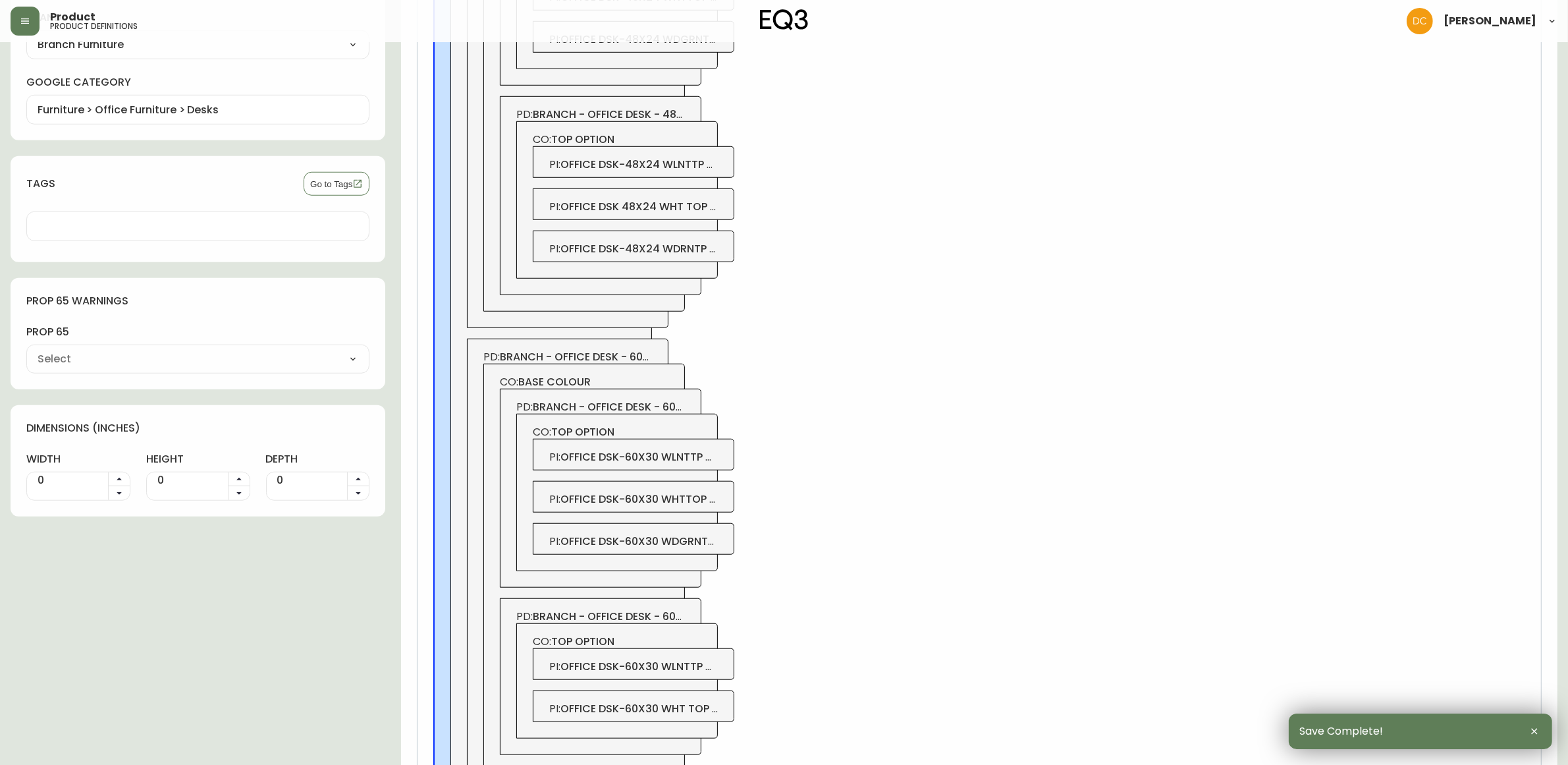
click at [719, 706] on div "PI : office dsk-60x30 wht top & leg" at bounding box center [633, 706] width 201 height 31
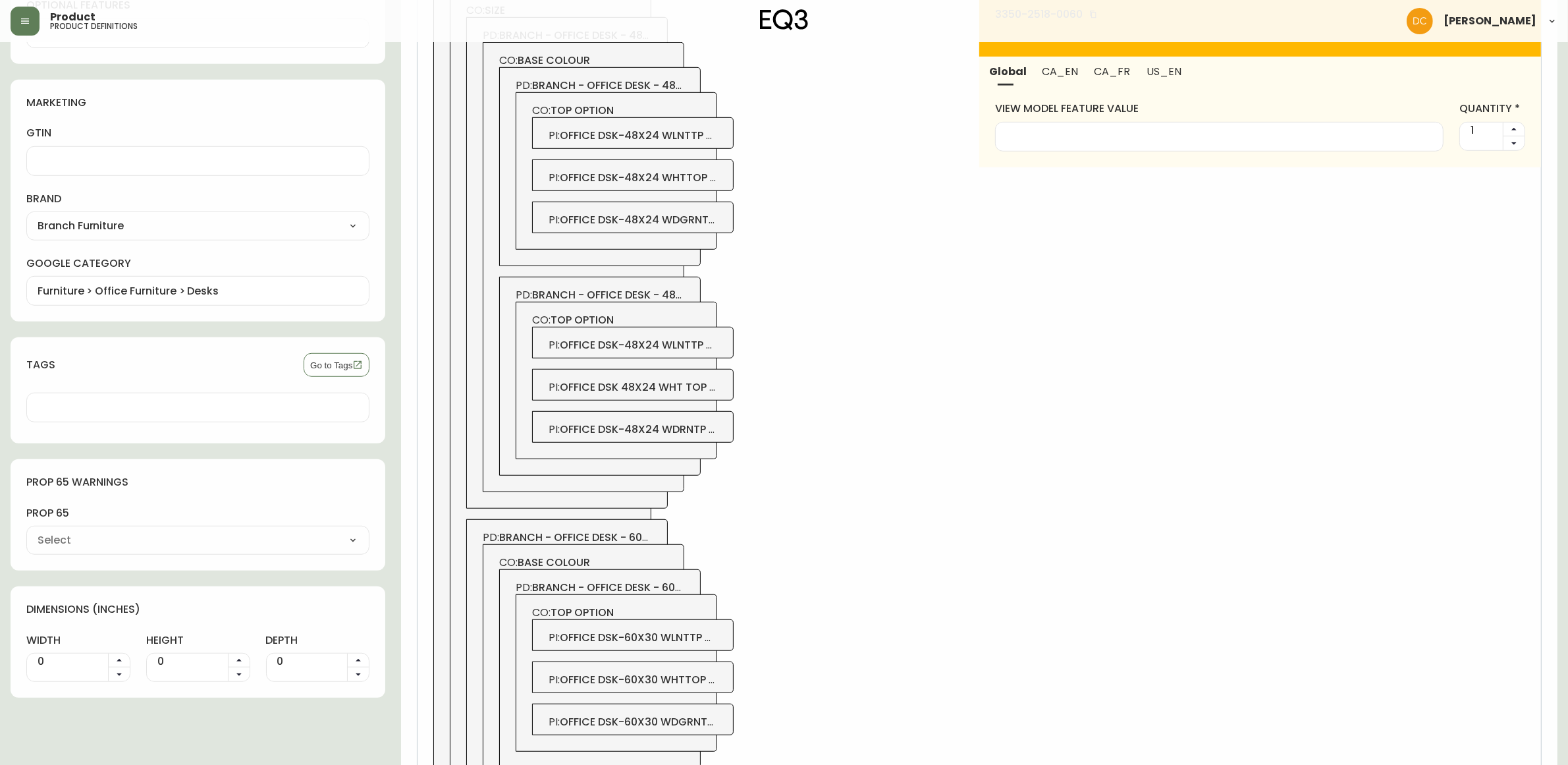
scroll to position [906, 0]
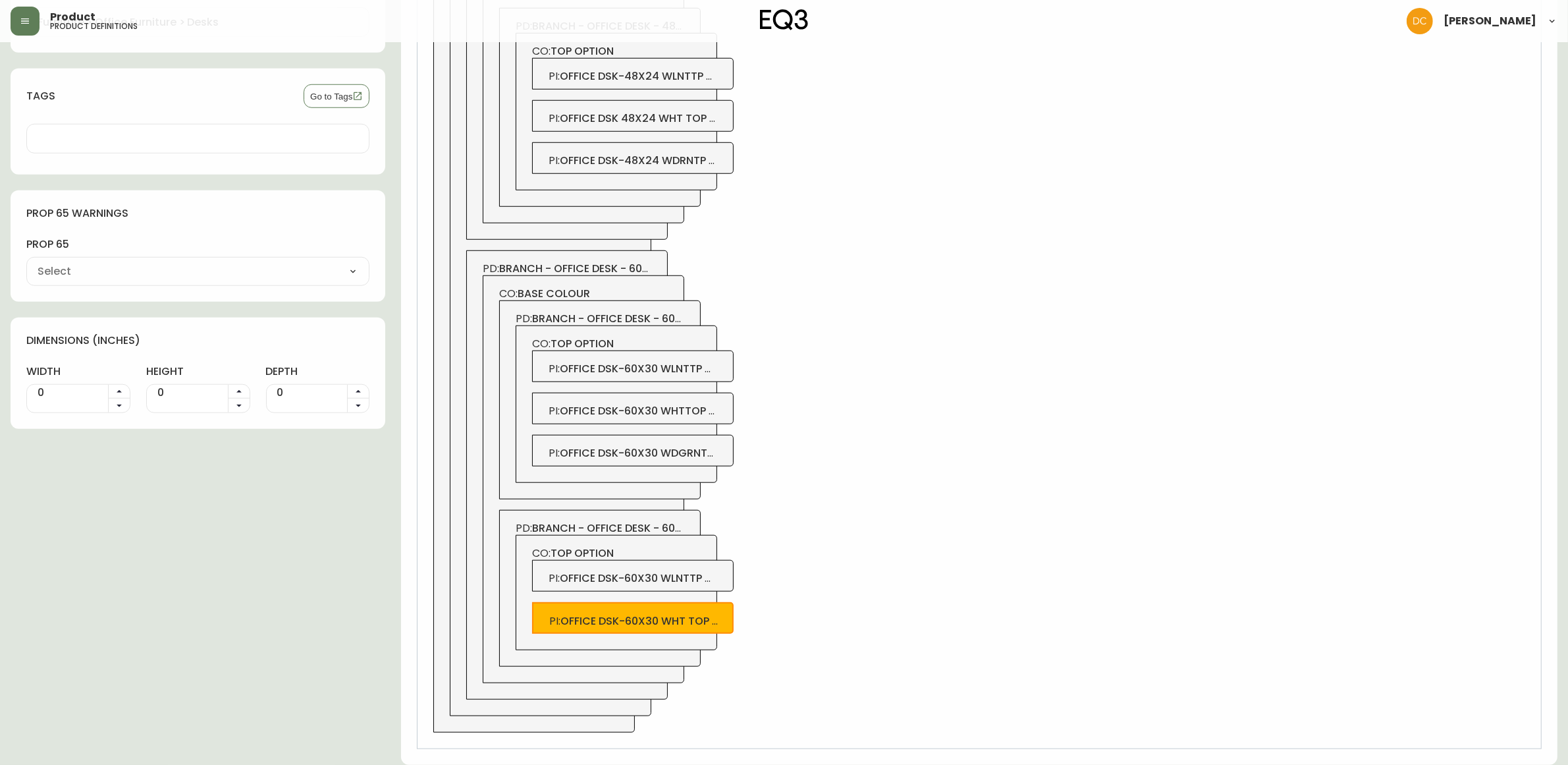
click at [723, 572] on div "PI : office dsk-60x30 wlnttp whtlg" at bounding box center [633, 575] width 201 height 31
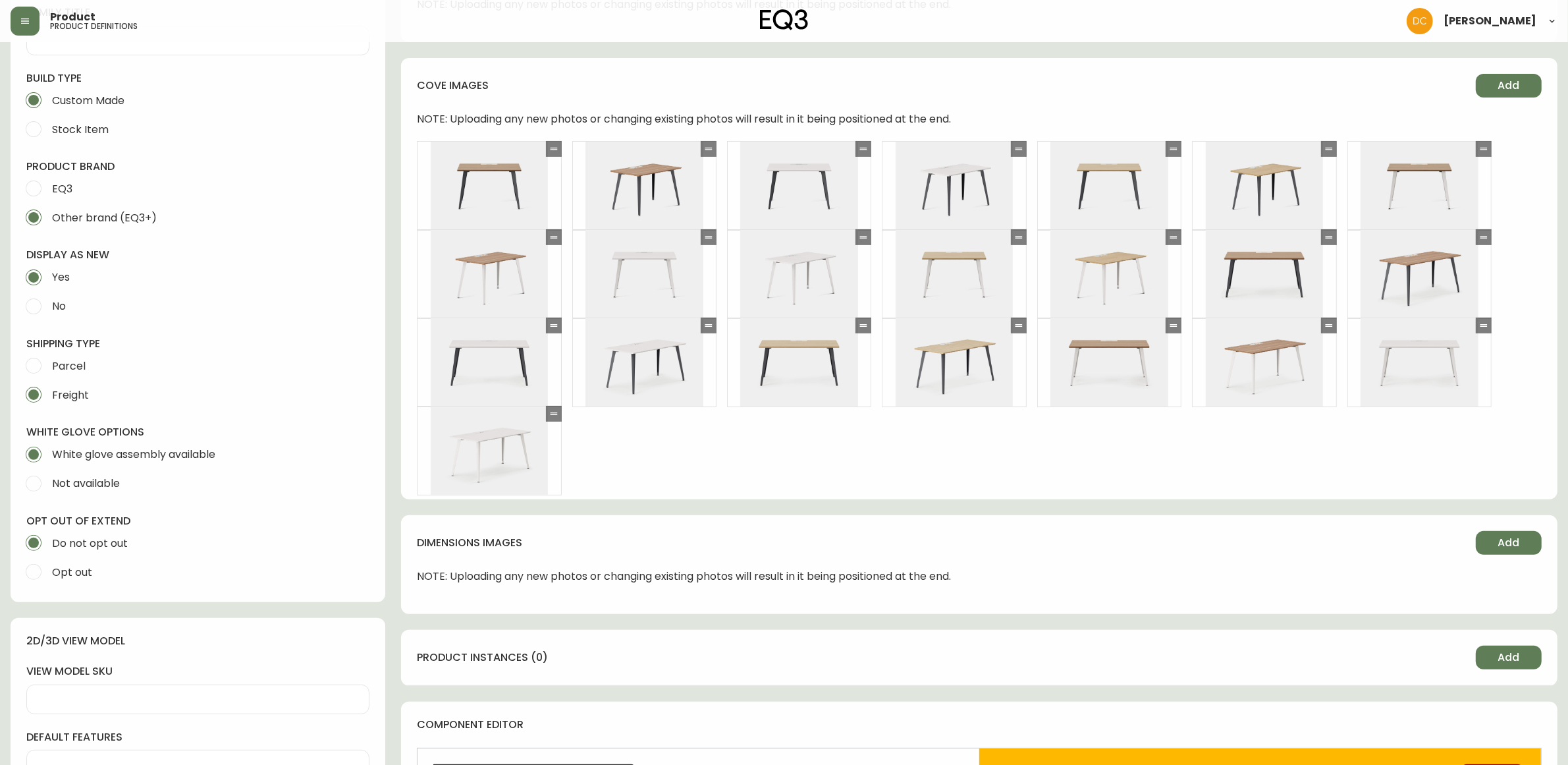
click at [1012, 545] on h4 "dimensions images" at bounding box center [941, 542] width 1048 height 15
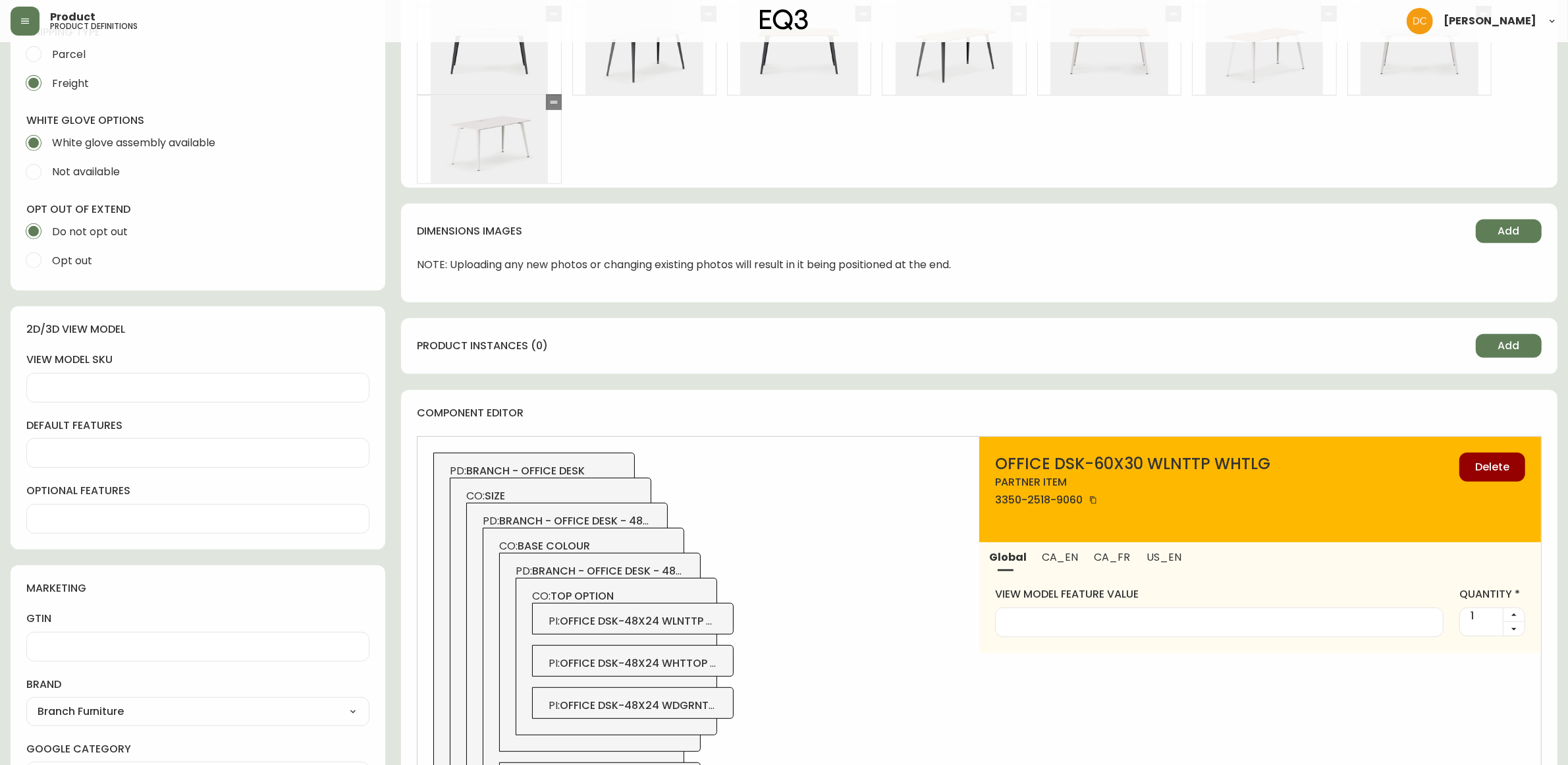
scroll to position [659, 0]
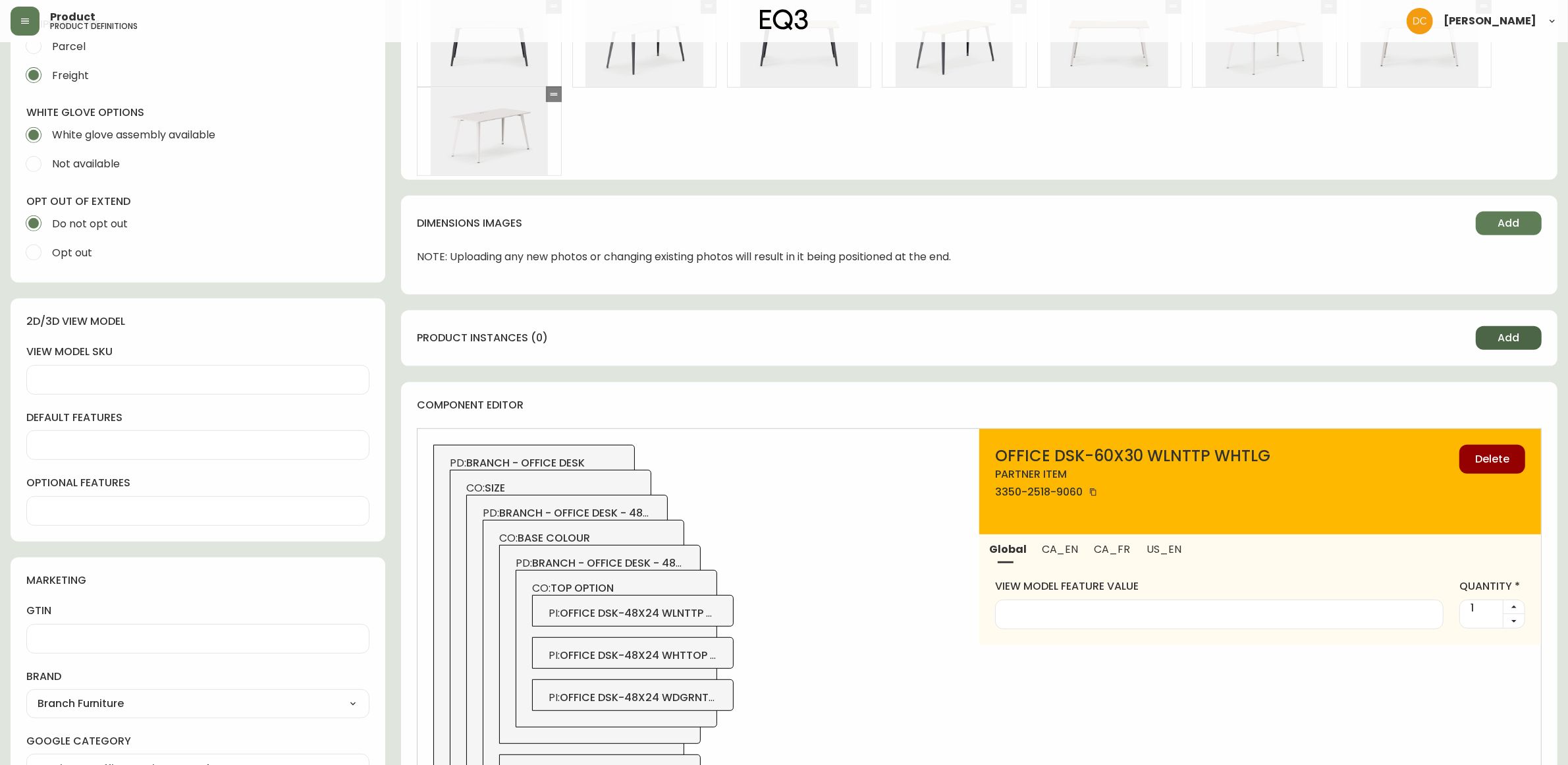
click at [1497, 330] on button "Add" at bounding box center [1508, 338] width 65 height 23
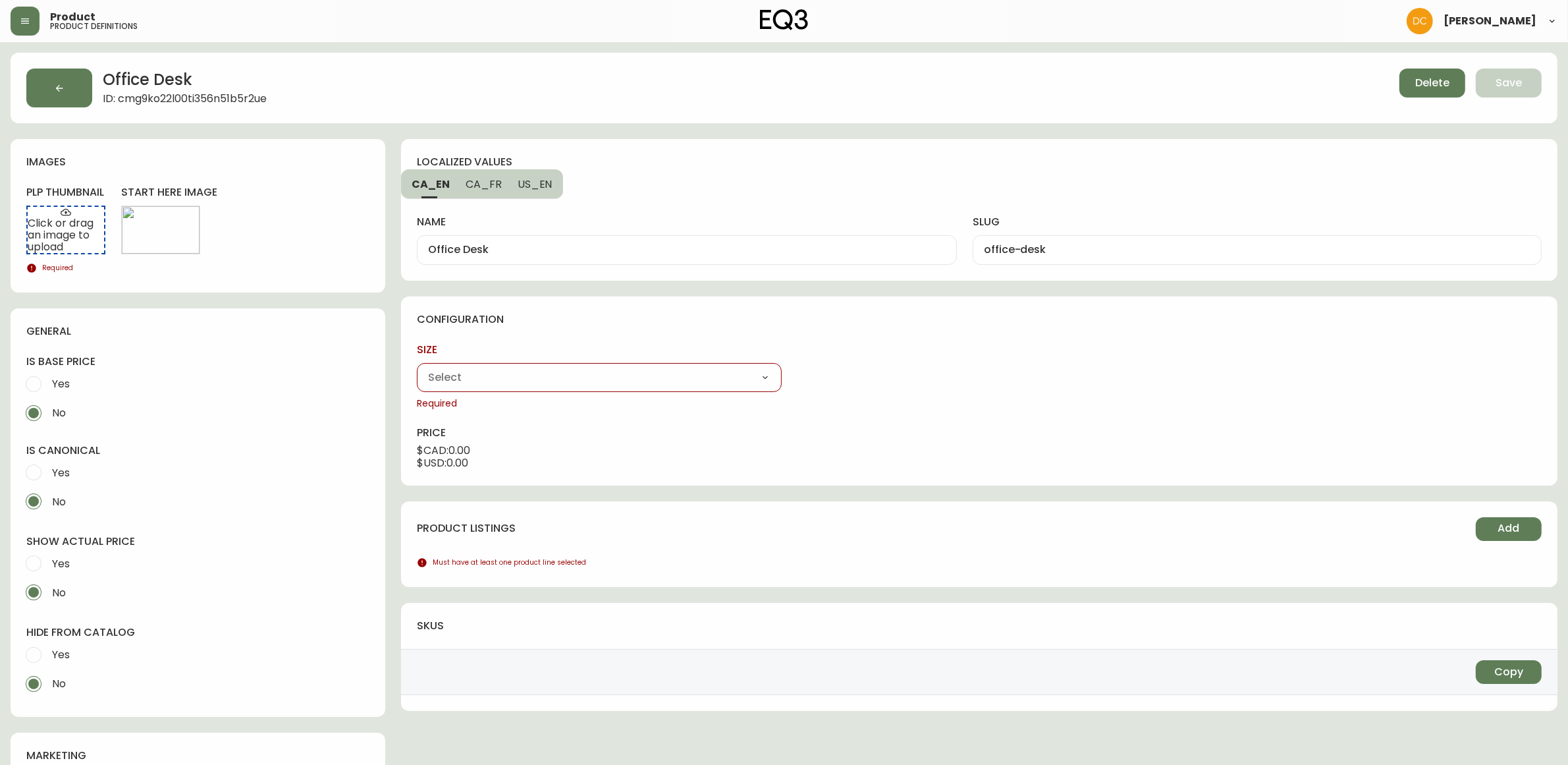
drag, startPoint x: 620, startPoint y: 379, endPoint x: 614, endPoint y: 383, distance: 7.2
click at [620, 379] on select "48" x 24" 60" x 30"" at bounding box center [599, 377] width 364 height 20
select select "cmg9hcbfq00m1356ngde1h01f"
click at [417, 367] on select "48" x 24" 60" x 30"" at bounding box center [599, 377] width 364 height 20
type input "48" x 24""
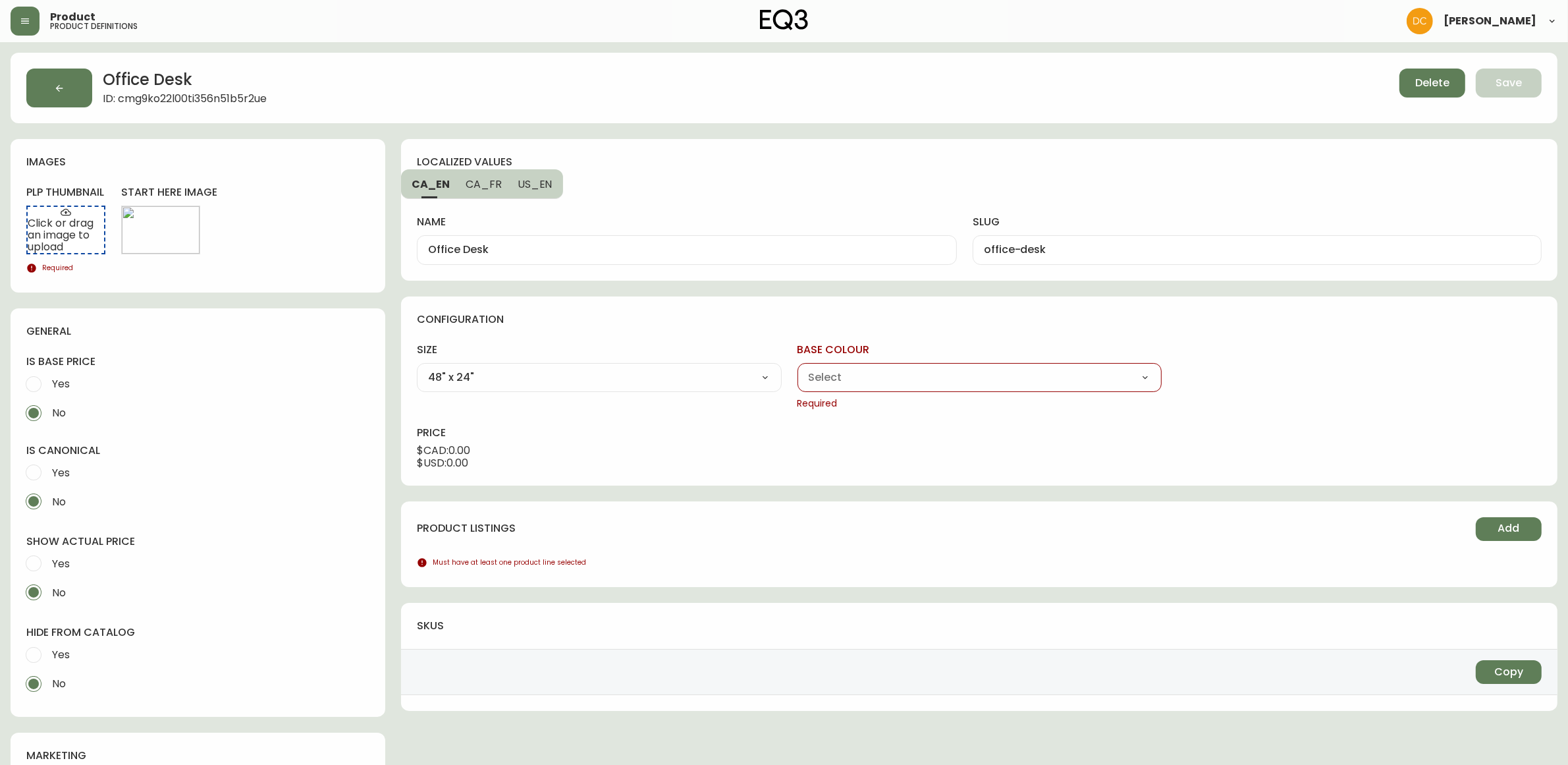
click at [907, 377] on select "Charcoal White" at bounding box center [979, 377] width 364 height 20
select select "cmg9hi5j002db356nv5tn2q36"
click at [797, 367] on select "Charcoal White" at bounding box center [979, 377] width 364 height 20
type input "Charcoal"
click at [1273, 374] on select "Walnut White Woodgrain" at bounding box center [1359, 377] width 364 height 20
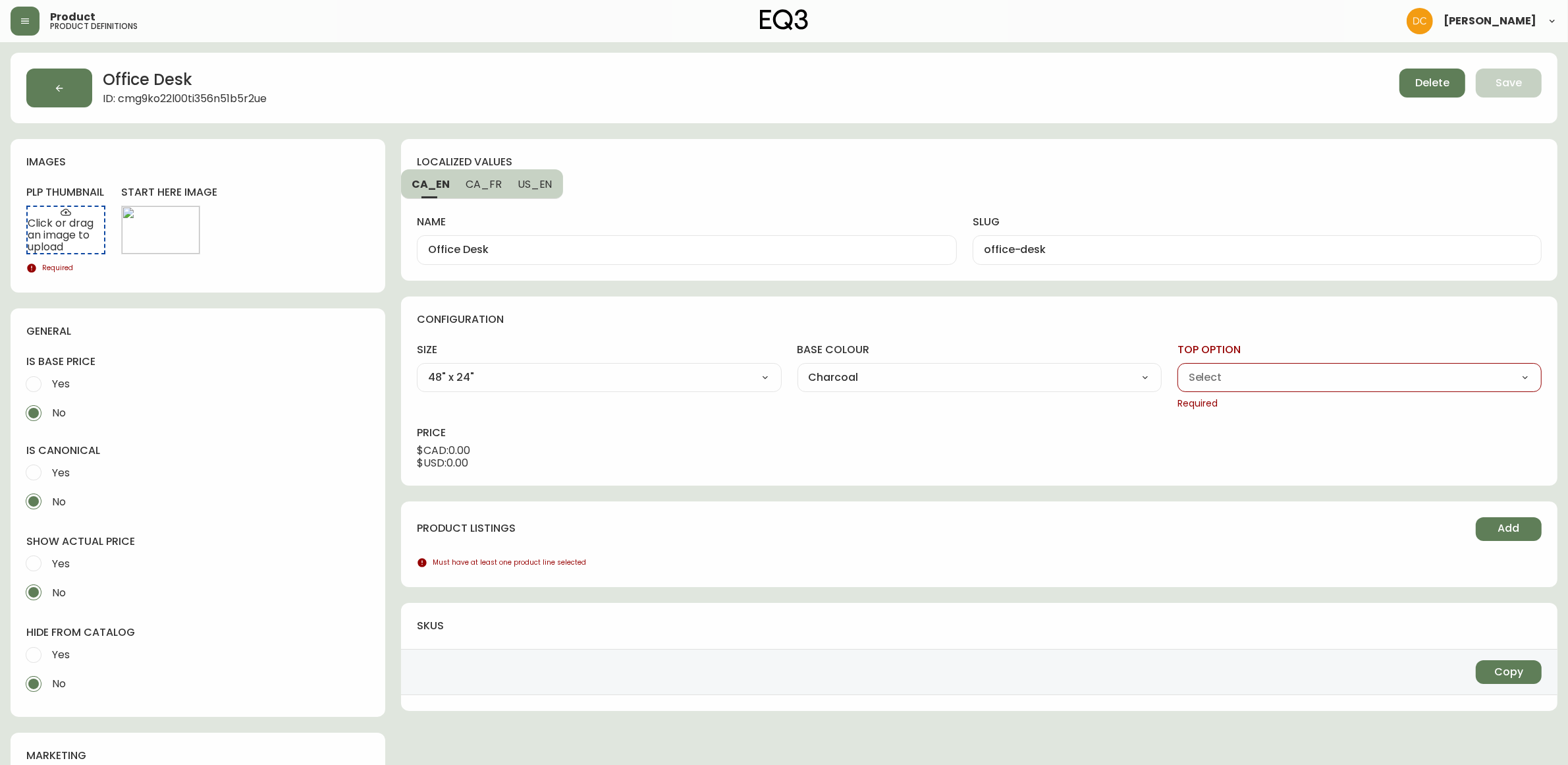
select select "cmg9hm3ic03pi356ng0g8hl6f"
click at [1177, 367] on select "Walnut White Woodgrain" at bounding box center [1359, 377] width 364 height 20
type input "Walnut"
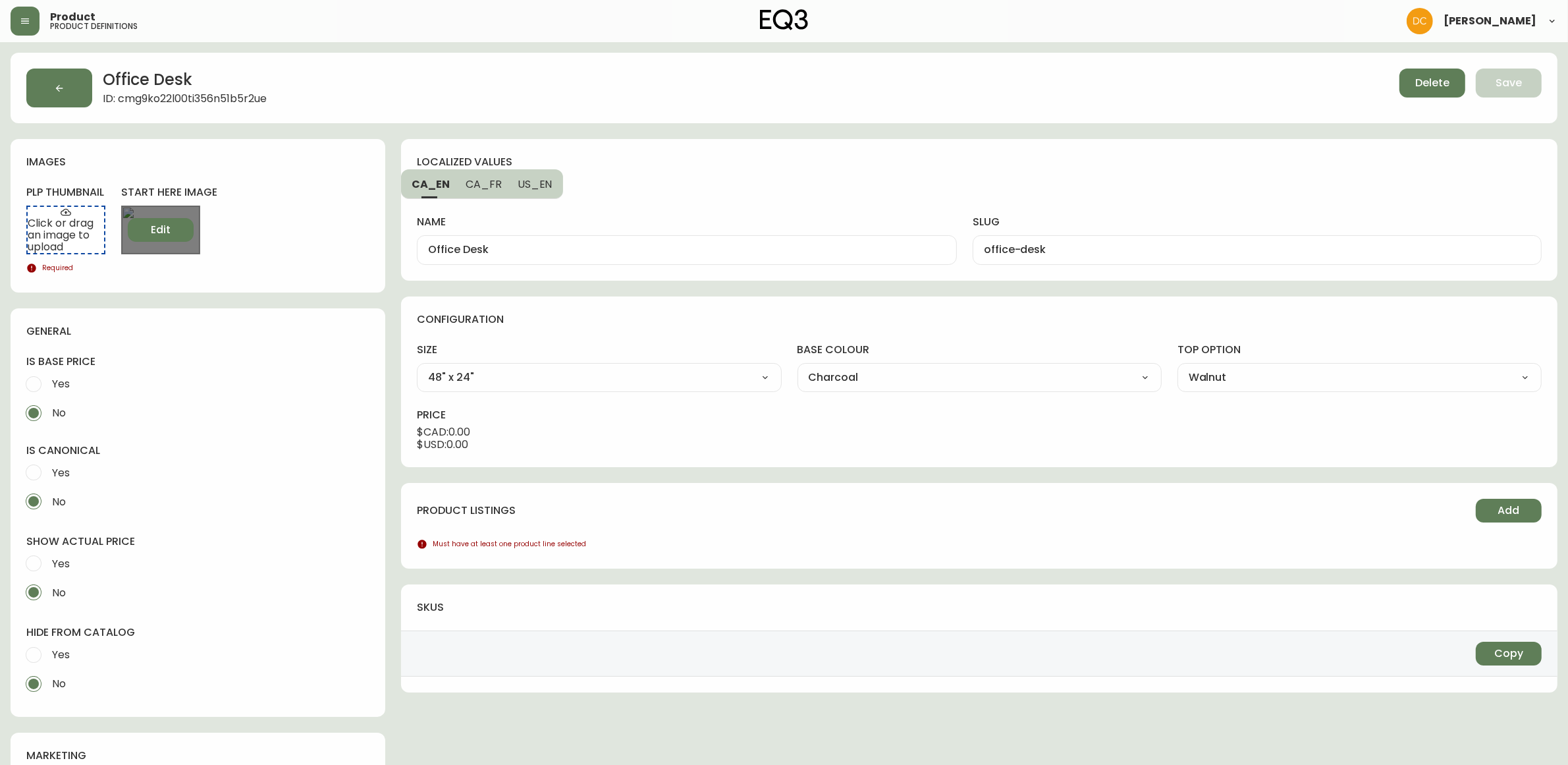
click at [181, 235] on button "Edit" at bounding box center [160, 230] width 65 height 23
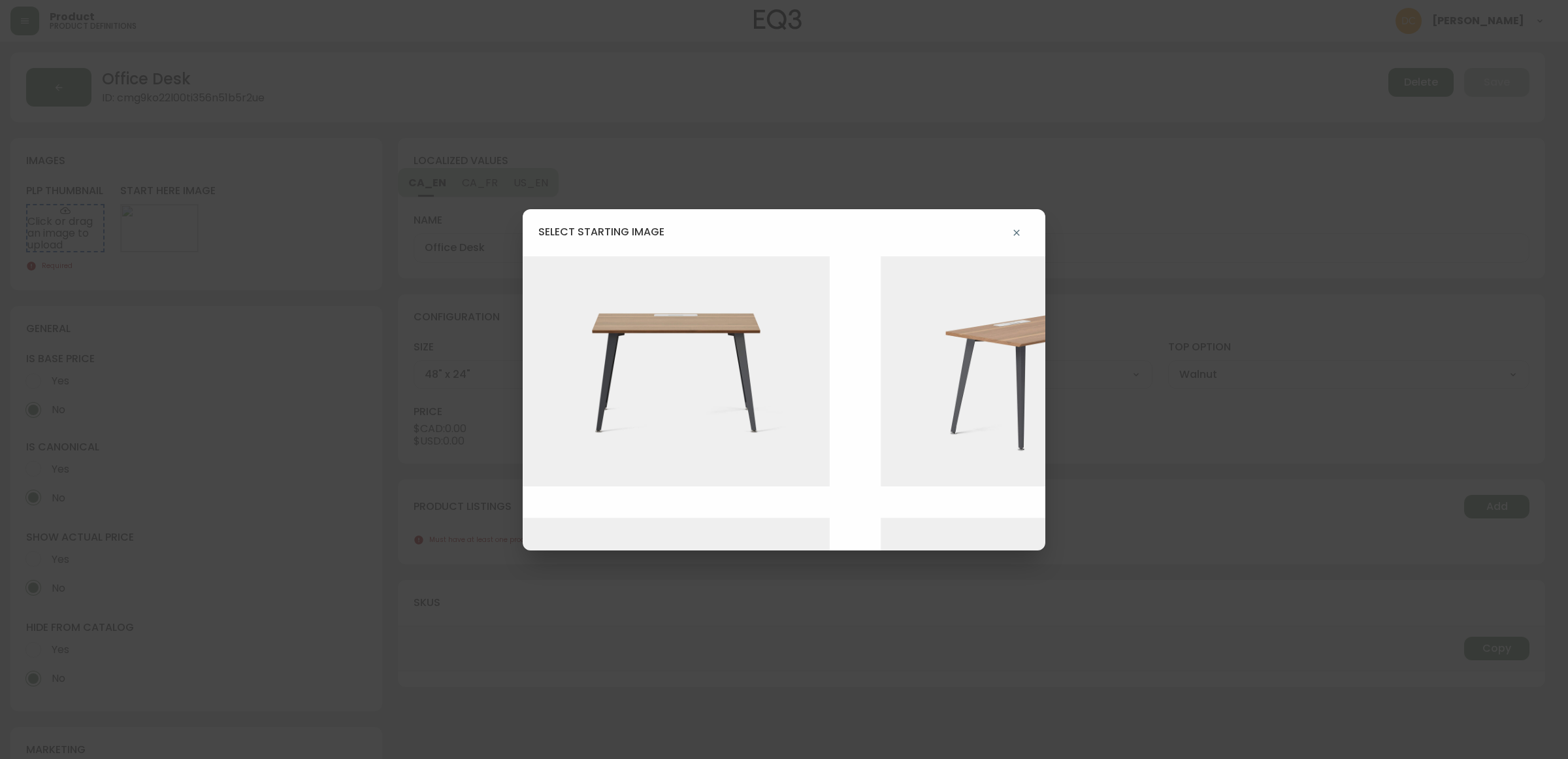
click at [609, 367] on img at bounding box center [685, 371] width 327 height 231
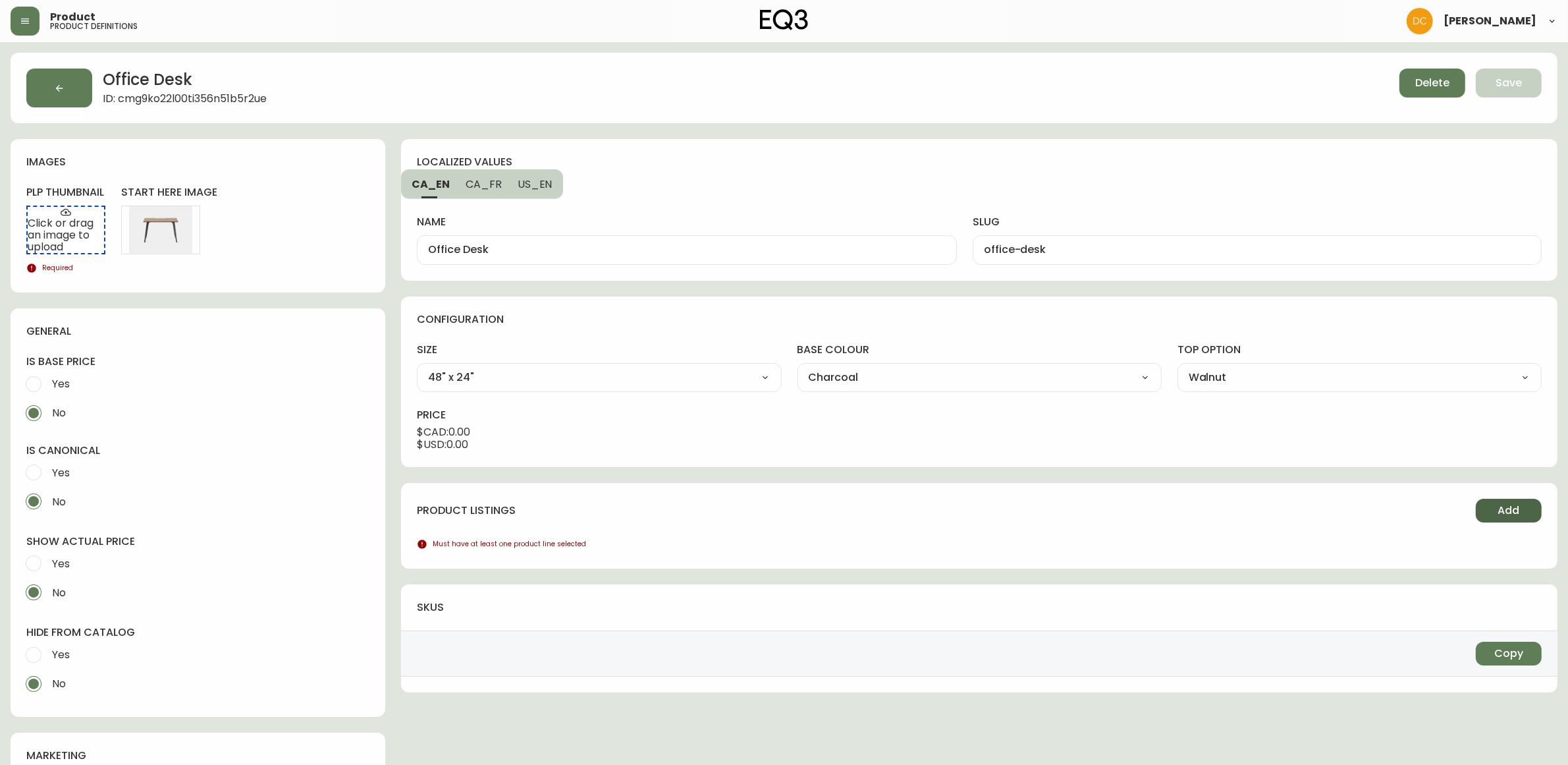
click at [1483, 512] on button "Add" at bounding box center [1508, 510] width 65 height 23
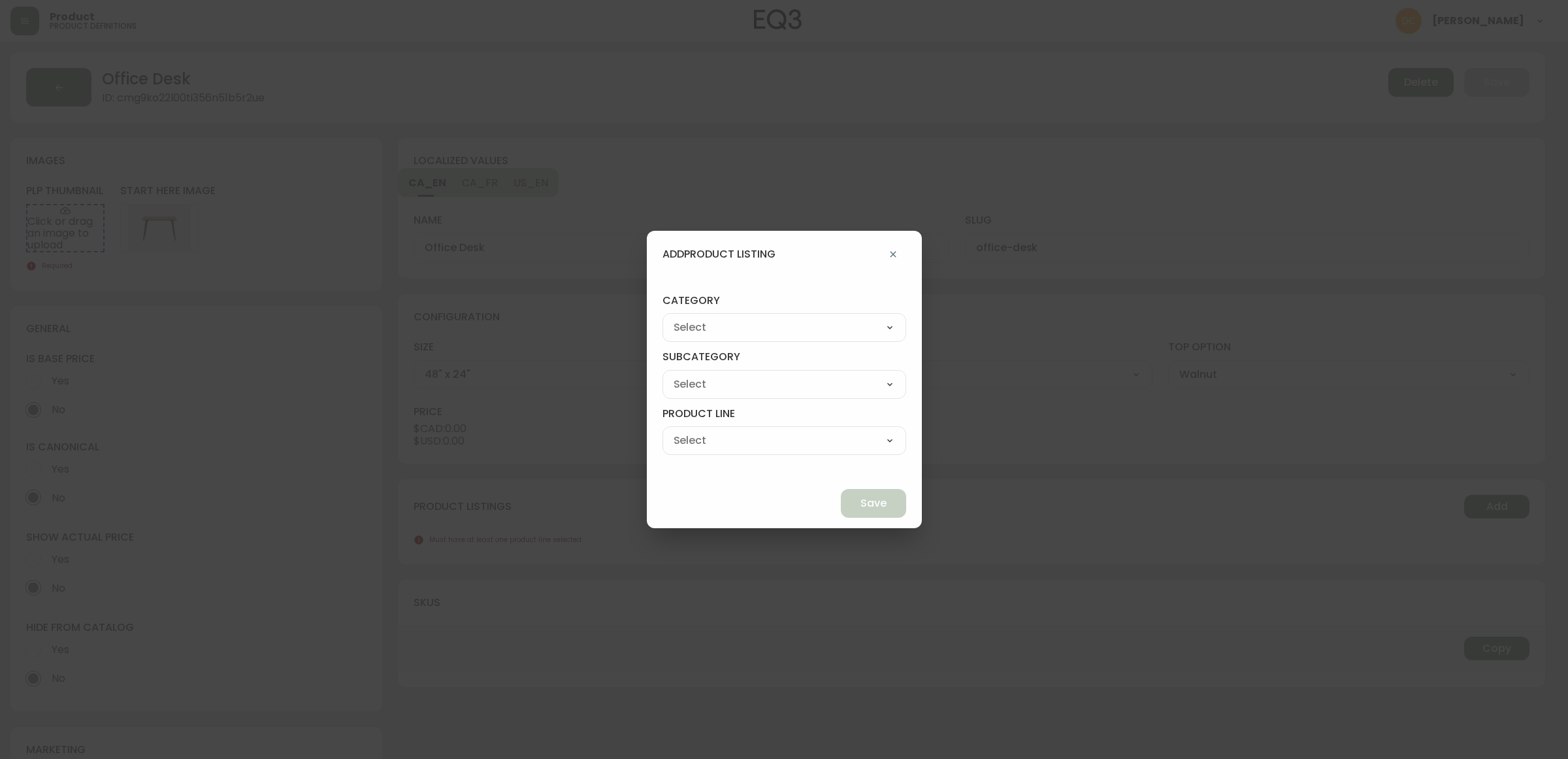
click at [761, 322] on select "Best Sellers Living Dining Bedroom Outdoor Office Lighting Rugs Accessories EQ3…" at bounding box center [784, 328] width 243 height 19
select select "9"
click at [693, 318] on select "Best Sellers Living Dining Bedroom Outdoor Office Lighting Rugs Accessories EQ3…" at bounding box center [784, 328] width 243 height 19
type input "EQ3+"
click at [781, 380] on select "[PERSON_NAME] Palliser Branch Silk & Snow Marimekko Neighbor Loll Designs [PERS…" at bounding box center [784, 384] width 243 height 19
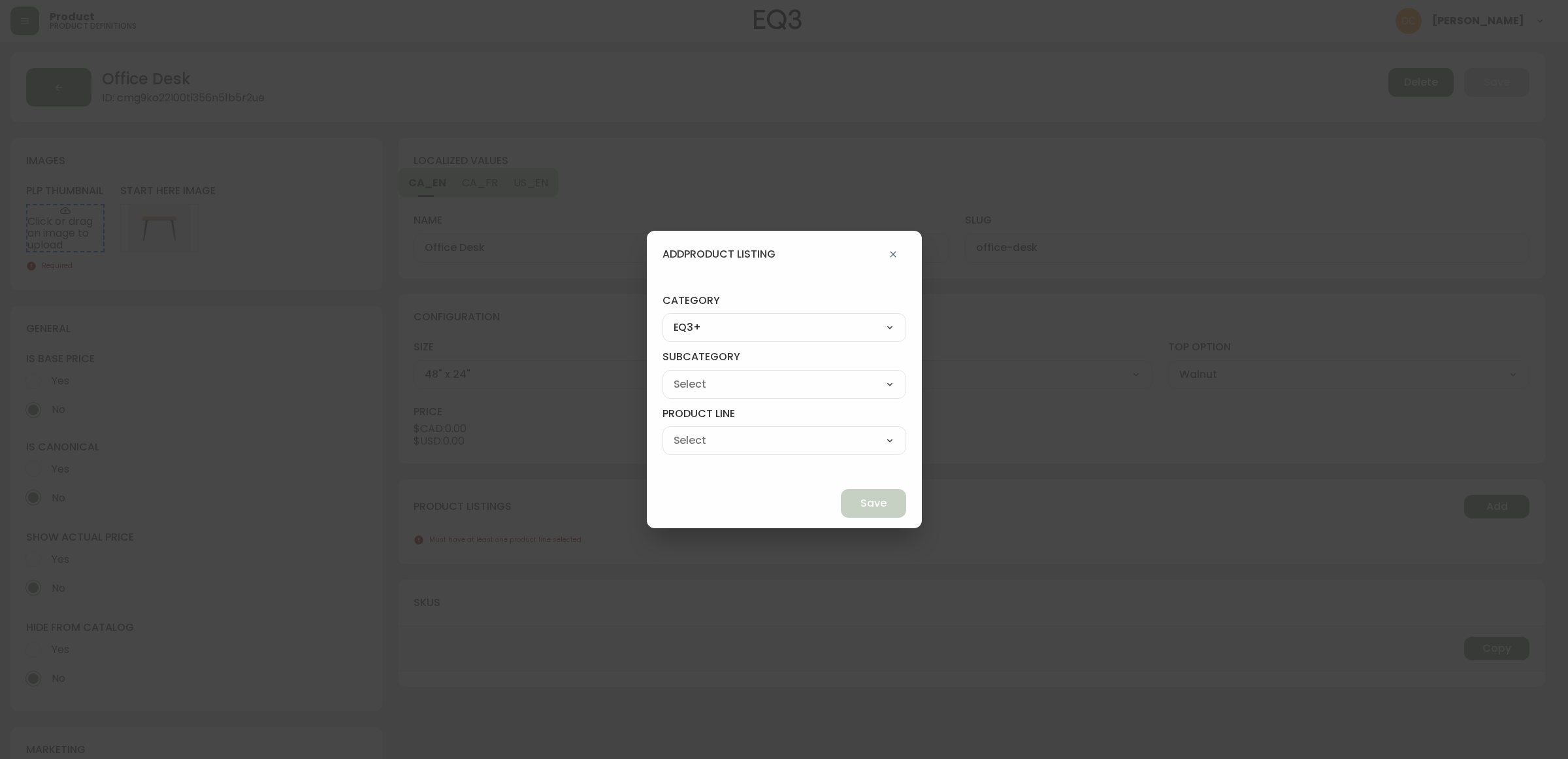
select select "ckf4hdesi5o090182ryhw2k8i"
click at [693, 374] on select "[PERSON_NAME] Palliser Branch Silk & Snow Marimekko Neighbor Loll Designs [PERS…" at bounding box center [784, 384] width 243 height 19
type input "Branch"
click at [774, 440] on select "Office Chairs Desks Desk Accessories Chair Accessories" at bounding box center [784, 440] width 243 height 19
select select "ckf4hlv3i5qp70138rsp9k9ve"
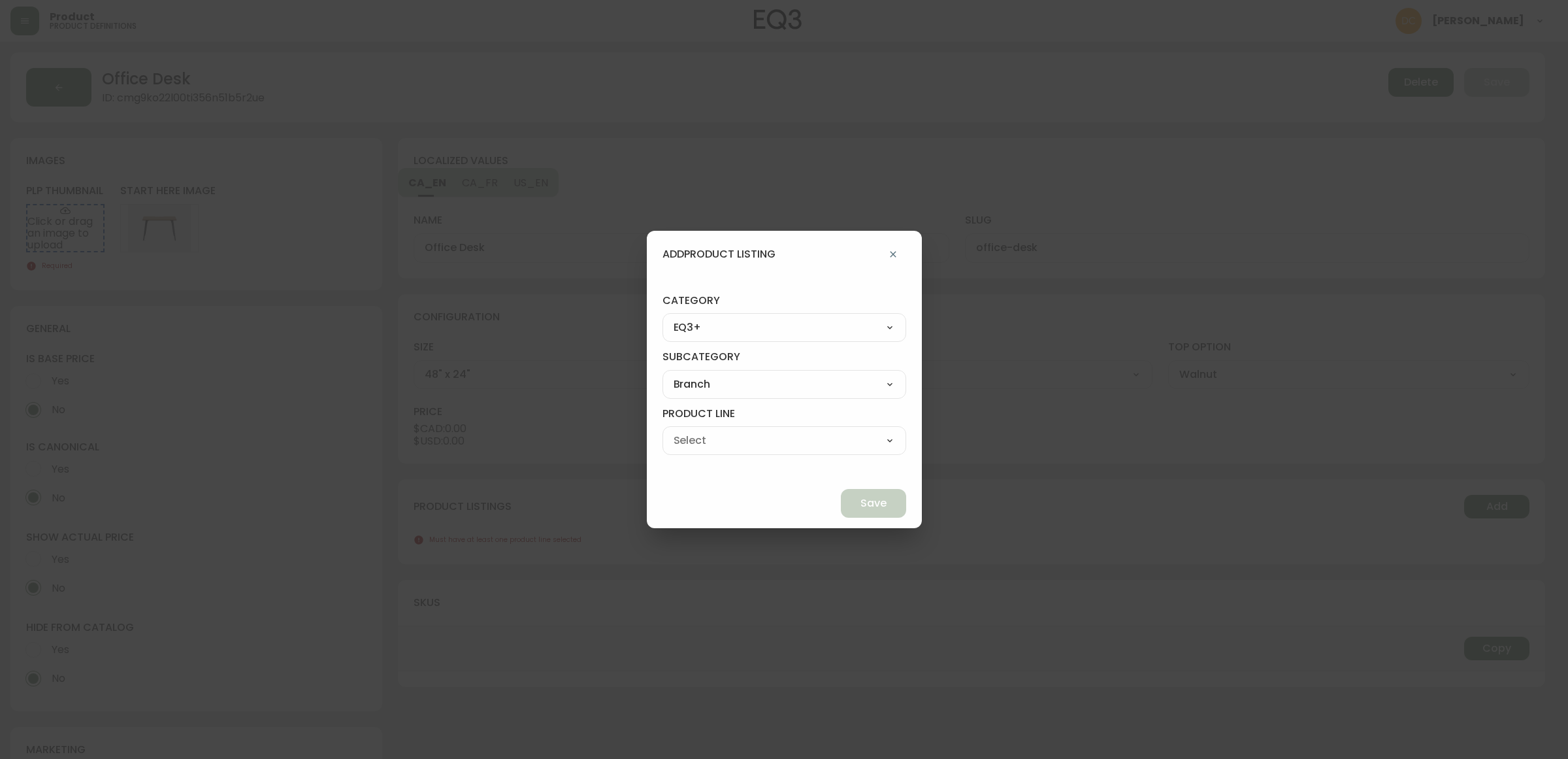
click at [693, 430] on select "Office Chairs Desks Desk Accessories Chair Accessories" at bounding box center [784, 440] width 243 height 19
type input "Desks"
click at [861, 504] on span "Save" at bounding box center [873, 503] width 26 height 15
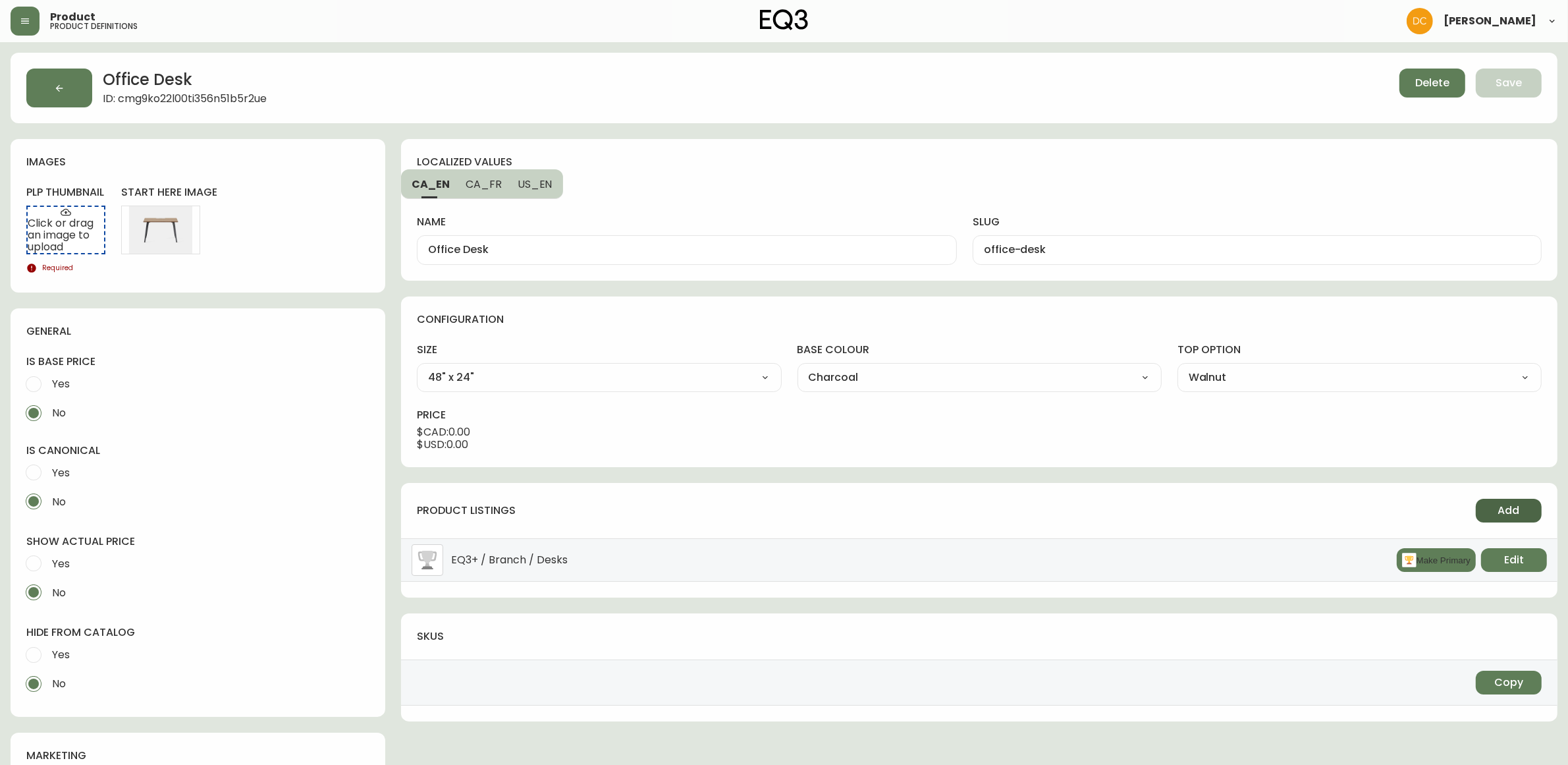
click at [1501, 505] on span "Add" at bounding box center [1509, 510] width 21 height 15
select select "9"
select select "ckf4hdesi5o090182ryhw2k8i"
select select "ckf4hlv3i5qp70138rsp9k9ve"
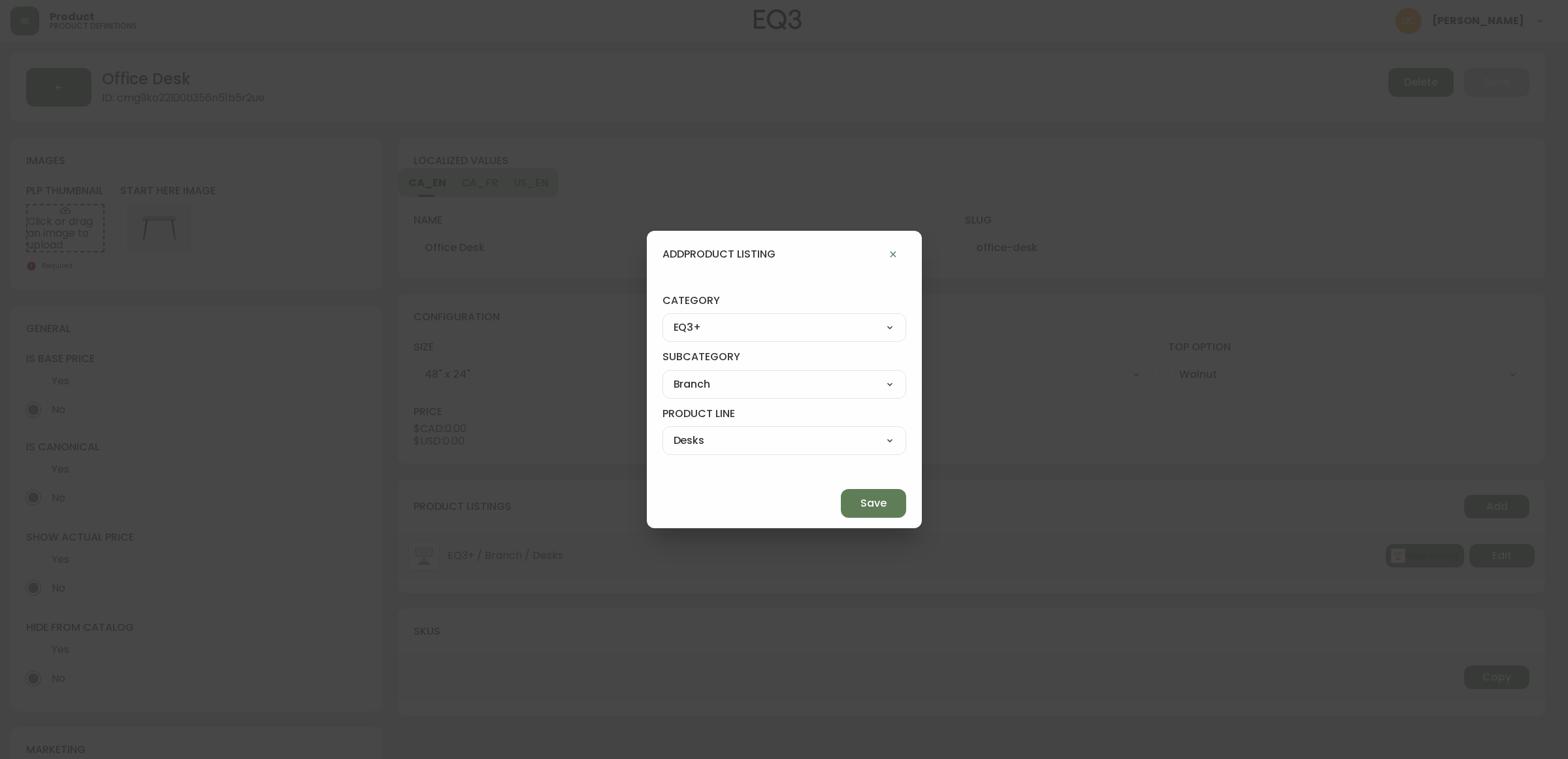
click at [738, 333] on select "Best Sellers Living Dining Bedroom Outdoor Office Lighting Rugs Accessories EQ3…" at bounding box center [784, 328] width 243 height 19
select select "3"
click at [693, 318] on select "Best Sellers Living Dining Bedroom Outdoor Office Lighting Rugs Accessories EQ3…" at bounding box center [784, 328] width 243 height 19
type input "Outdoor"
select select
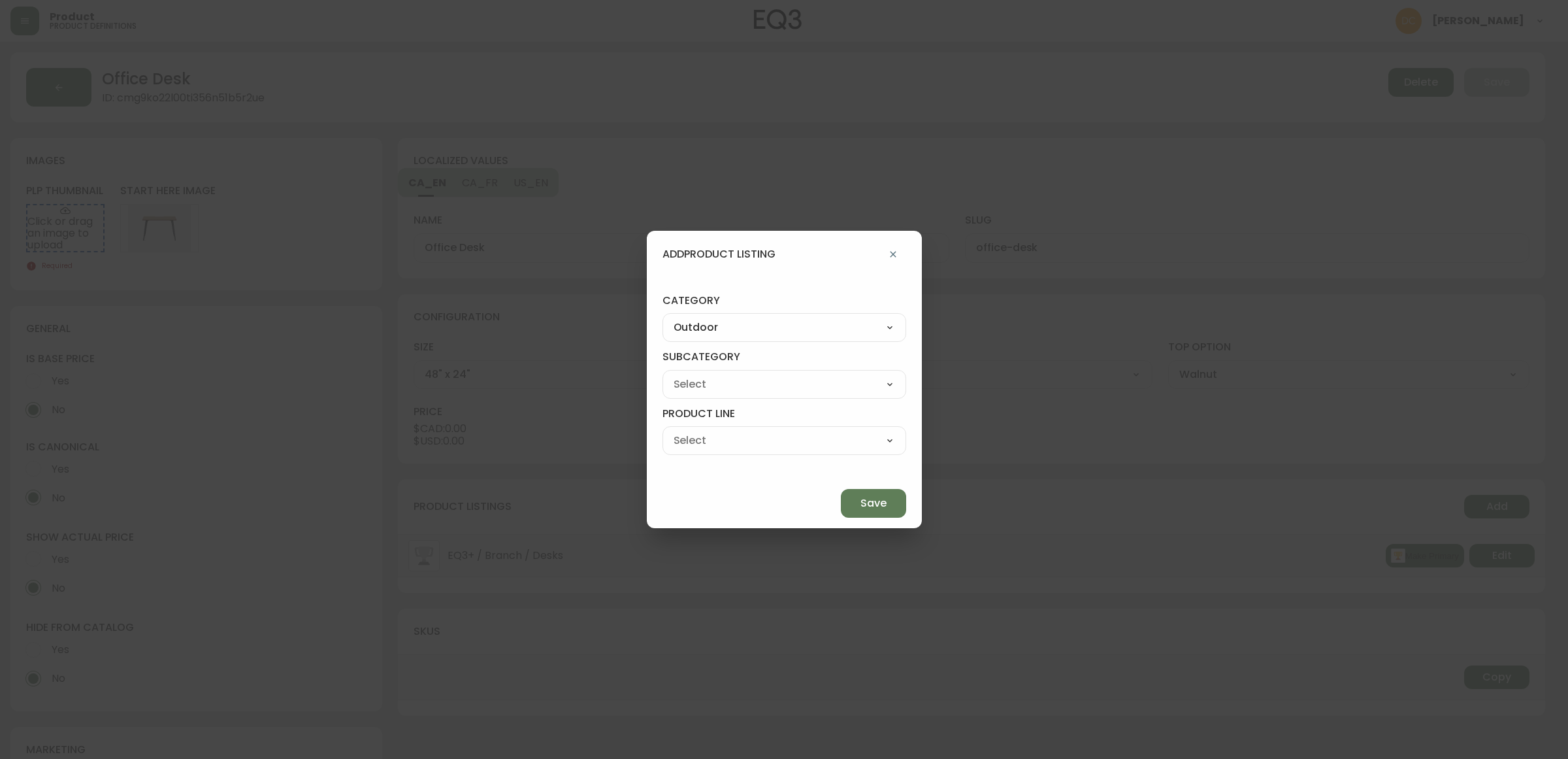
select select
click at [765, 337] on div "Best Sellers Living Dining Bedroom Outdoor Office Lighting Rugs Accessories EQ3…" at bounding box center [784, 328] width 243 height 29
click at [778, 333] on select "Best Sellers Living Dining Bedroom Outdoor Office Lighting Rugs Accessories EQ3…" at bounding box center [784, 328] width 243 height 19
select select "4"
click at [693, 318] on select "Best Sellers Living Dining Bedroom Outdoor Office Lighting Rugs Accessories EQ3…" at bounding box center [784, 328] width 243 height 19
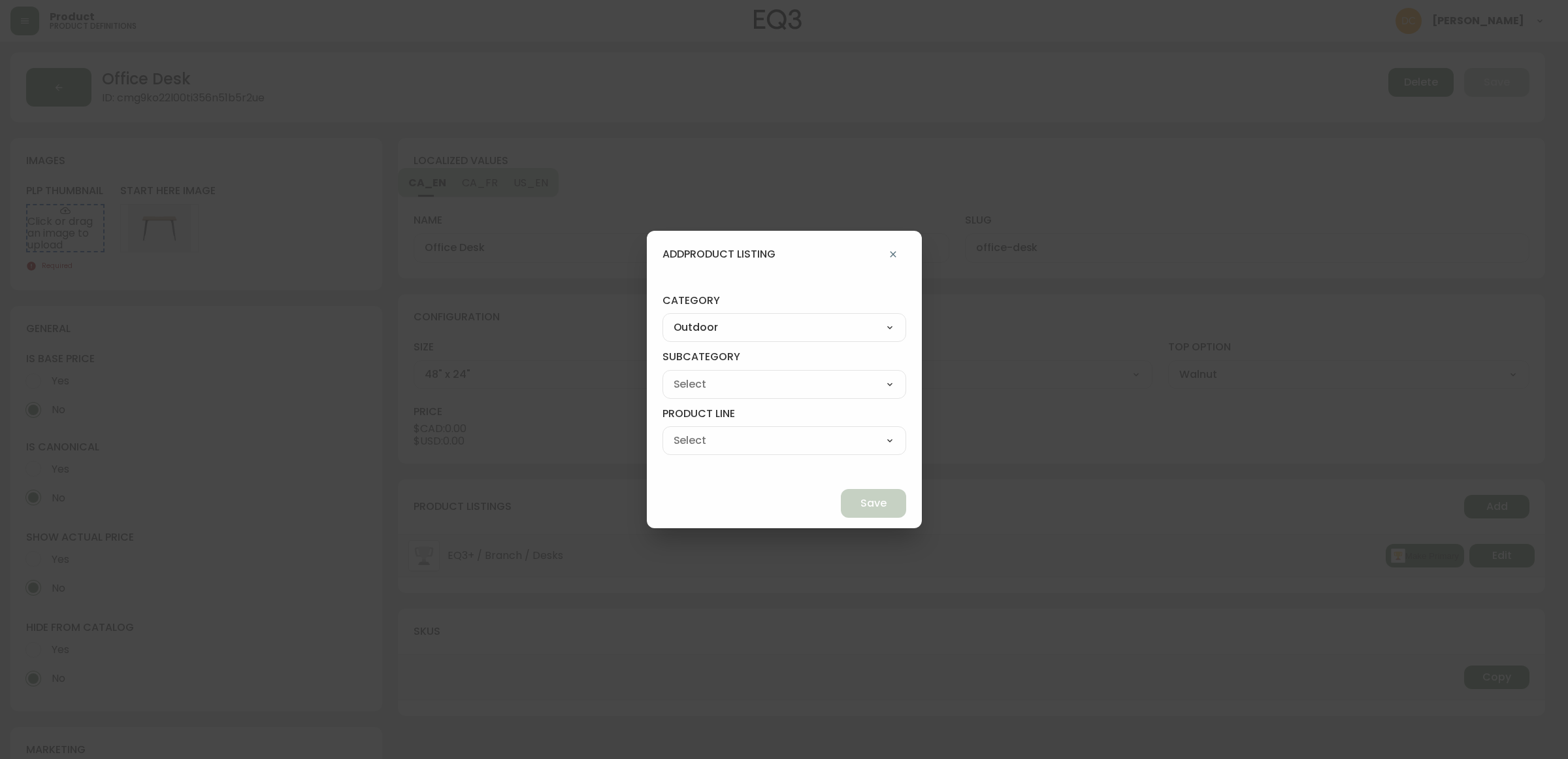
type input "Office"
click at [761, 376] on select "Desks & Chairs Storage Desk Accessories" at bounding box center [784, 384] width 243 height 19
select select "40"
click at [693, 374] on select "Desks & Chairs Storage Desk Accessories" at bounding box center [784, 384] width 243 height 19
type input "Desks & Chairs"
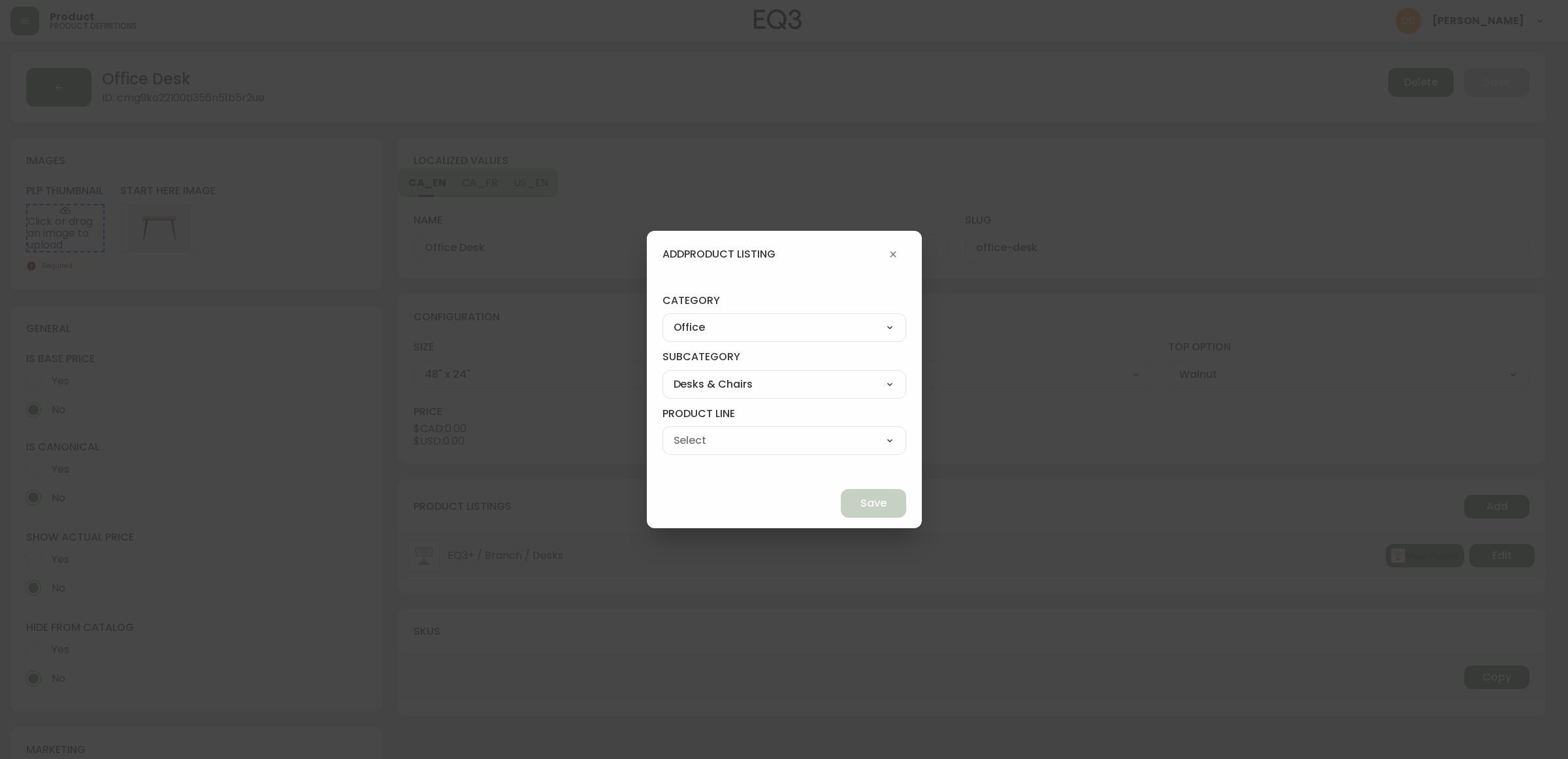
click at [736, 444] on select "Desks Office Chairs" at bounding box center [784, 440] width 243 height 19
select select "040"
click at [693, 430] on select "Desks Office Chairs" at bounding box center [784, 440] width 243 height 19
type input "Desks"
click at [841, 503] on button "Save" at bounding box center [873, 503] width 65 height 29
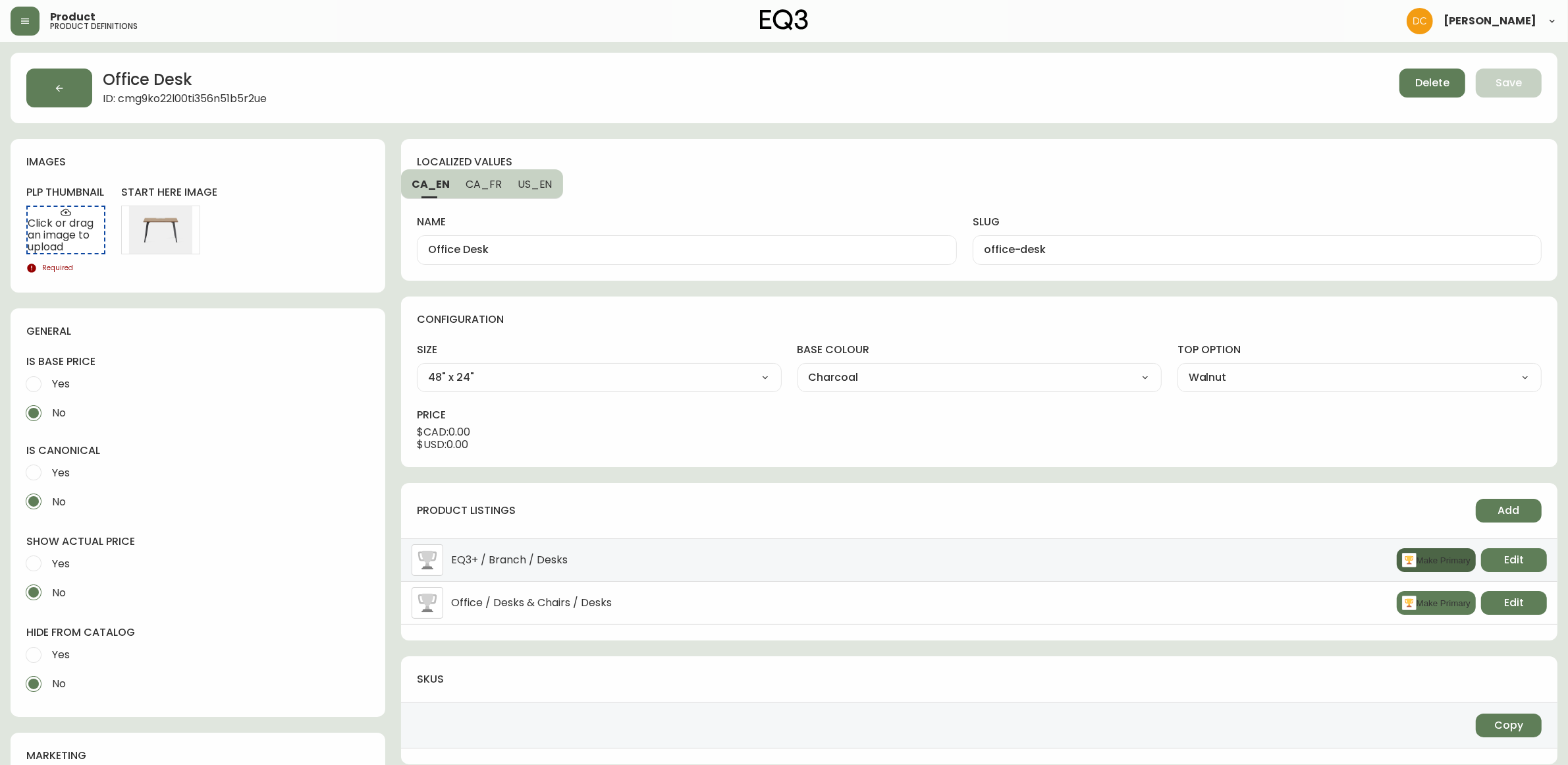
click at [1406, 553] on icon "button" at bounding box center [1409, 560] width 15 height 15
click at [67, 469] on span "Yes" at bounding box center [61, 473] width 18 height 14
click at [48, 469] on input "Yes" at bounding box center [34, 473] width 29 height 29
radio input "true"
radio input "false"
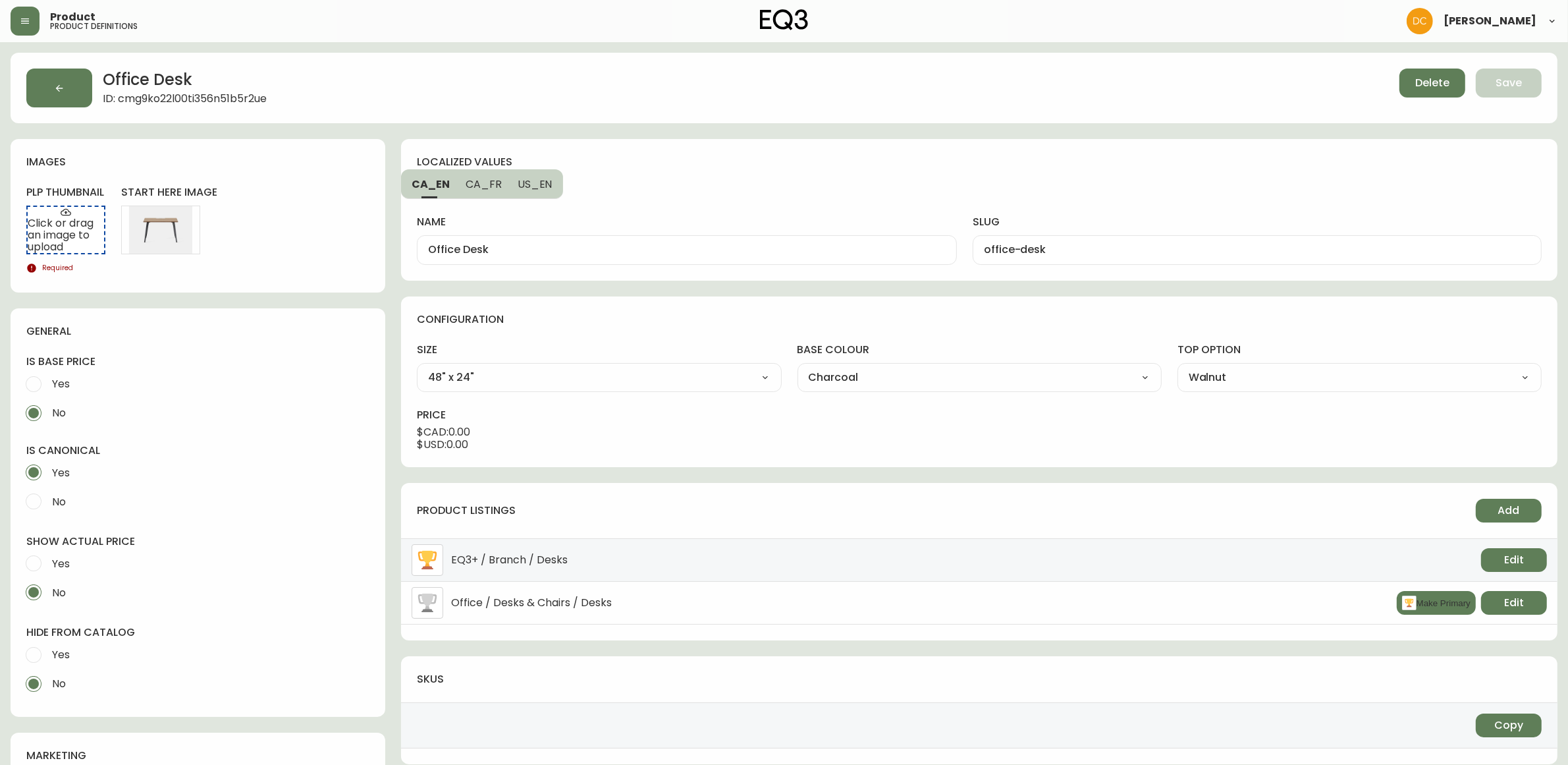
click at [55, 383] on span "Yes" at bounding box center [61, 384] width 18 height 14
click at [48, 383] on input "Yes" at bounding box center [34, 384] width 29 height 29
radio input "true"
radio input "false"
click at [69, 646] on span "Yes" at bounding box center [59, 655] width 21 height 29
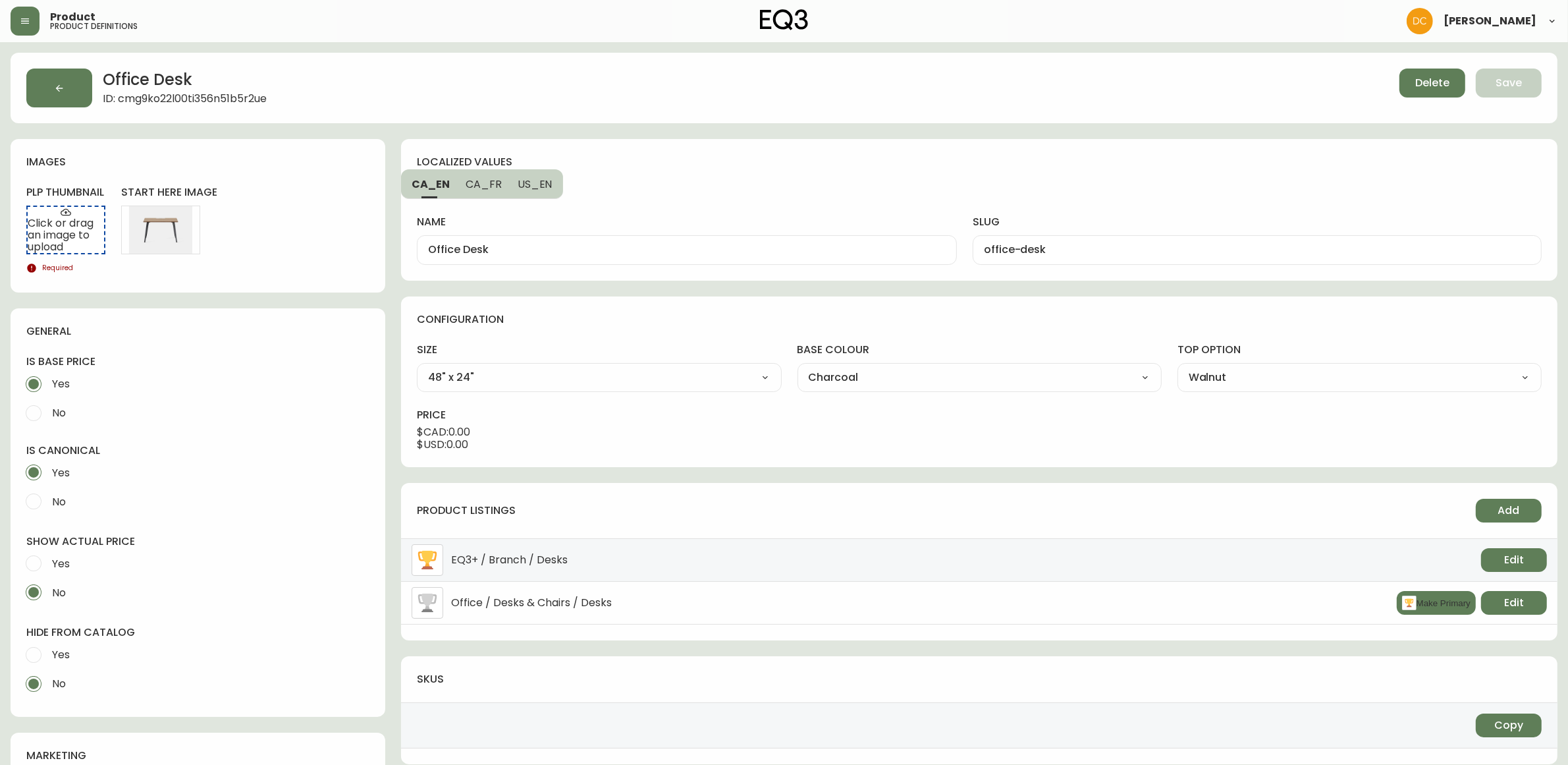
click at [48, 646] on input "Yes" at bounding box center [34, 655] width 29 height 29
radio input "true"
click at [61, 692] on span "No" at bounding box center [57, 684] width 18 height 29
click at [48, 692] on input "No" at bounding box center [34, 684] width 29 height 29
radio input "true"
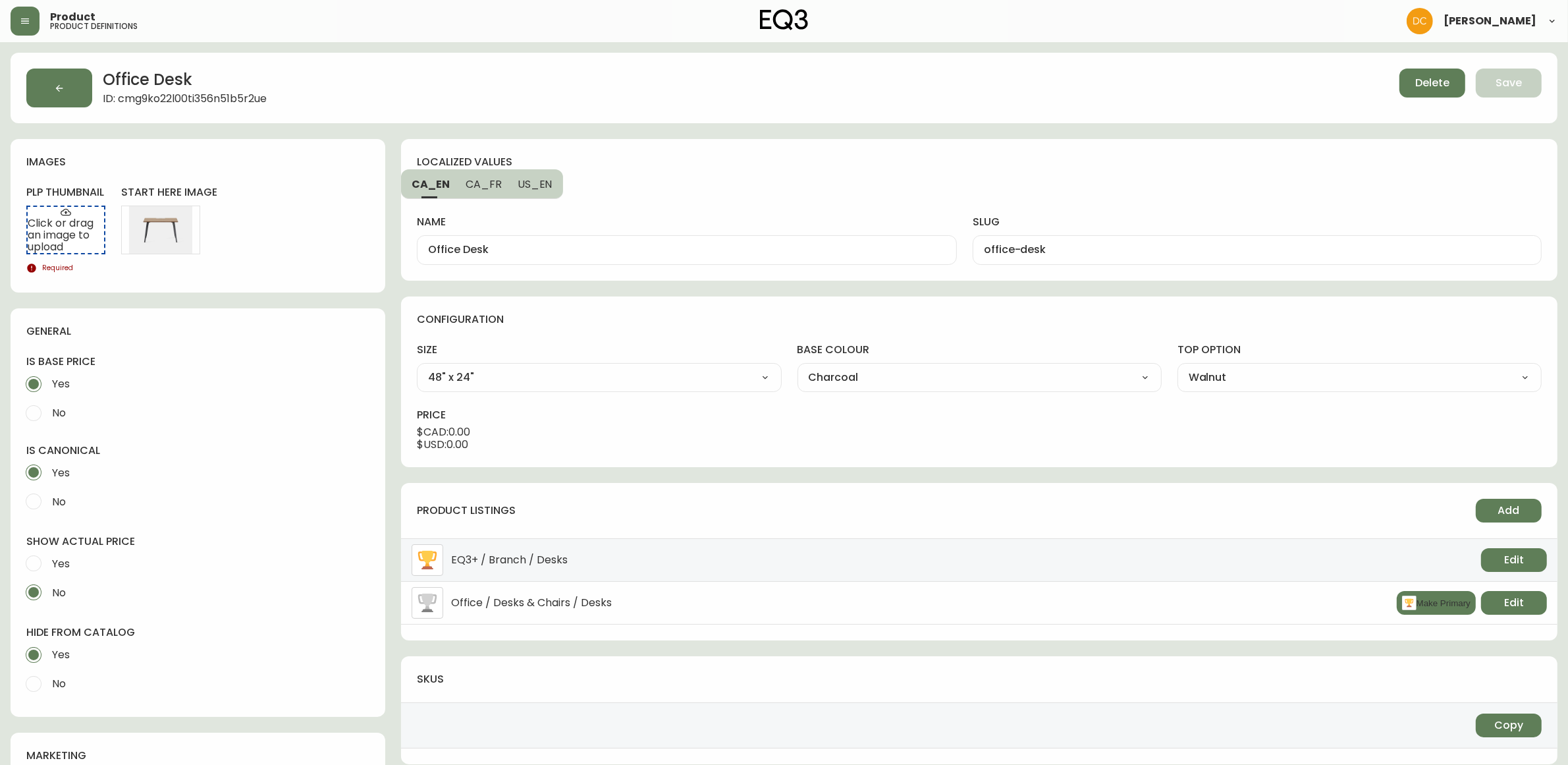
radio input "false"
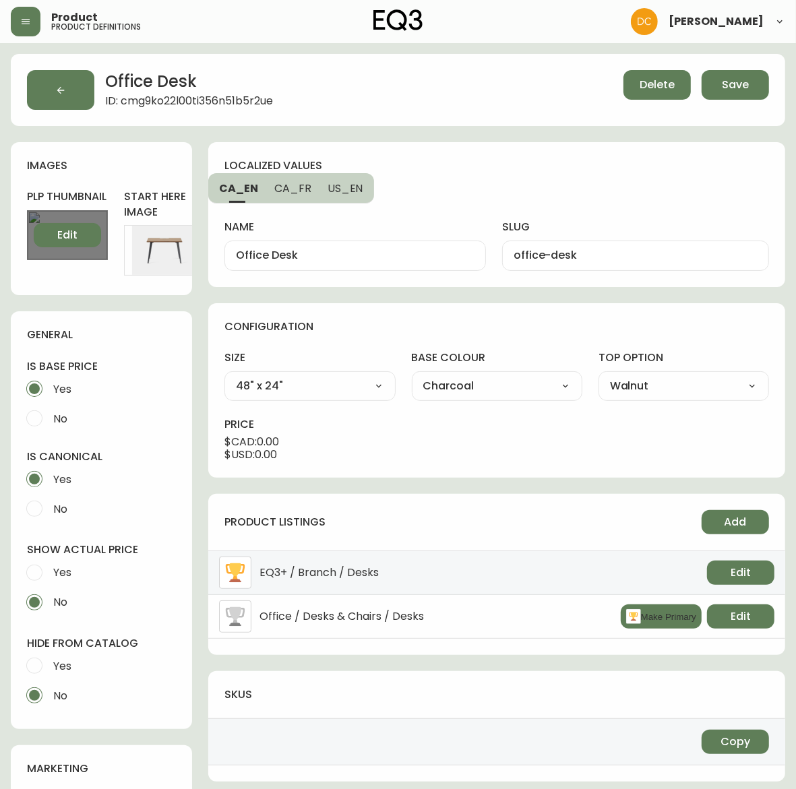
click at [66, 231] on span "Edit" at bounding box center [67, 235] width 20 height 15
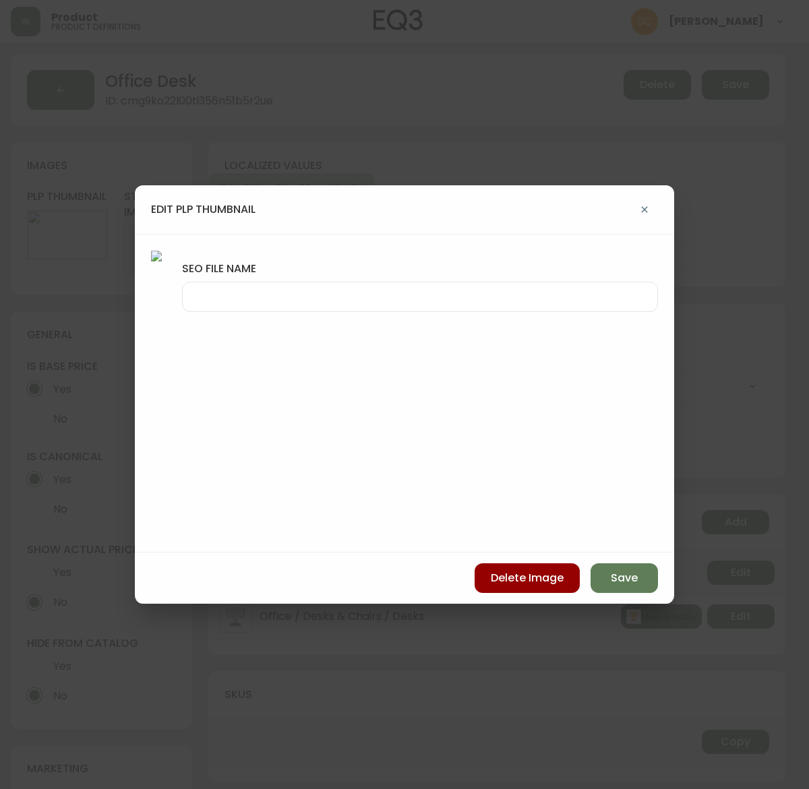
click at [486, 299] on input "seo file name" at bounding box center [419, 297] width 453 height 13
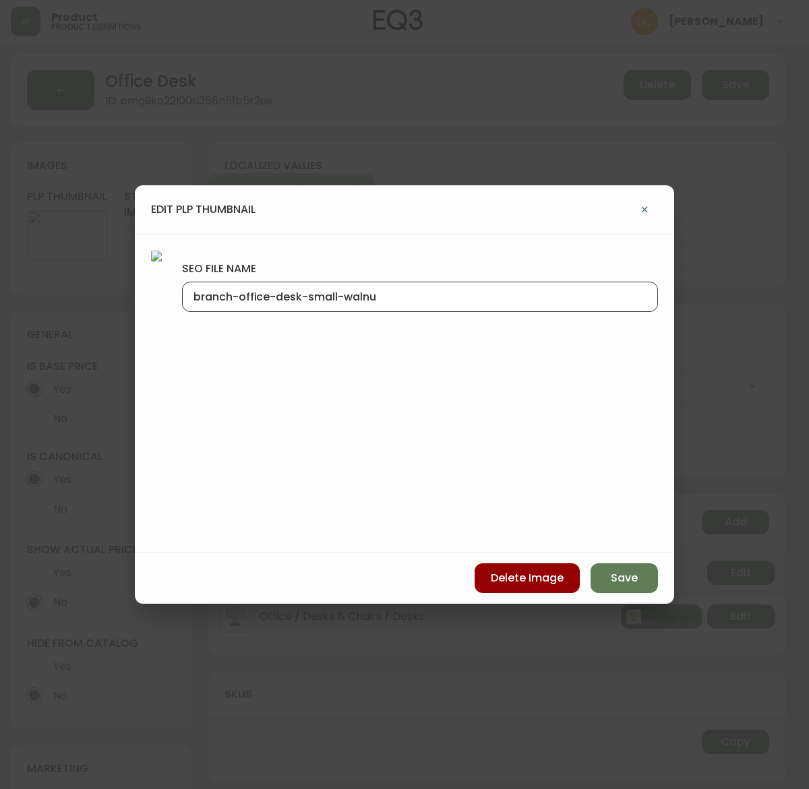
scroll to position [0, 7]
type input "branch-office-desk-small-walnut"
click at [607, 573] on button "Save" at bounding box center [624, 579] width 67 height 30
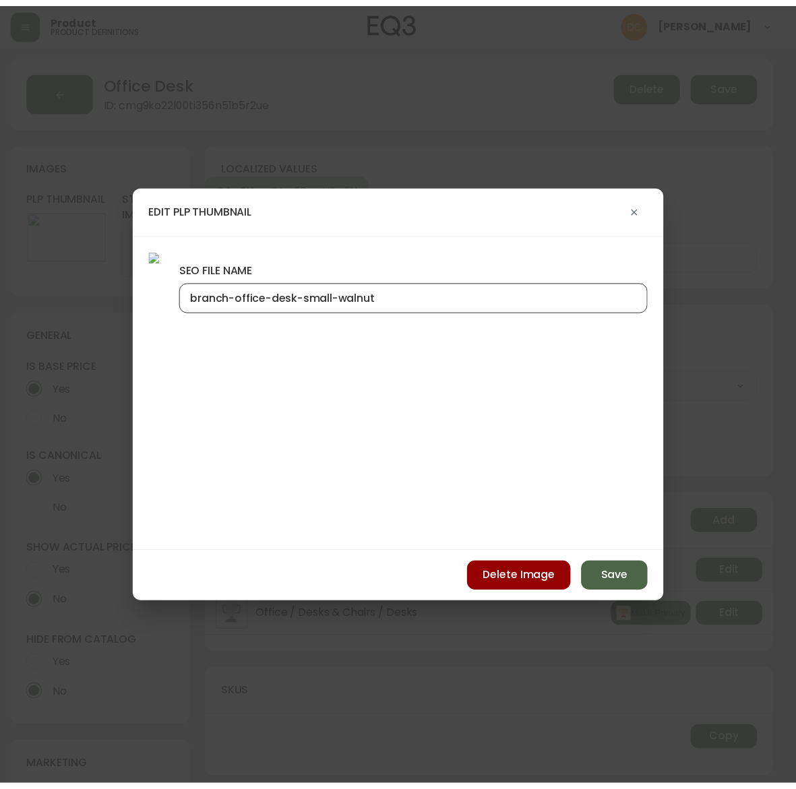
scroll to position [0, 0]
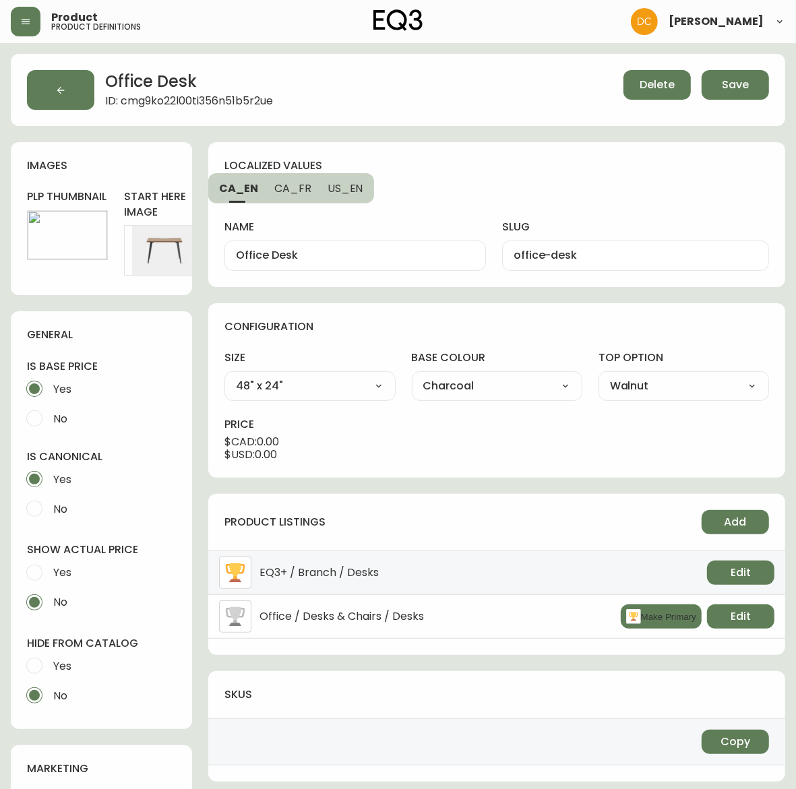
click at [715, 85] on button "Save" at bounding box center [735, 85] width 67 height 30
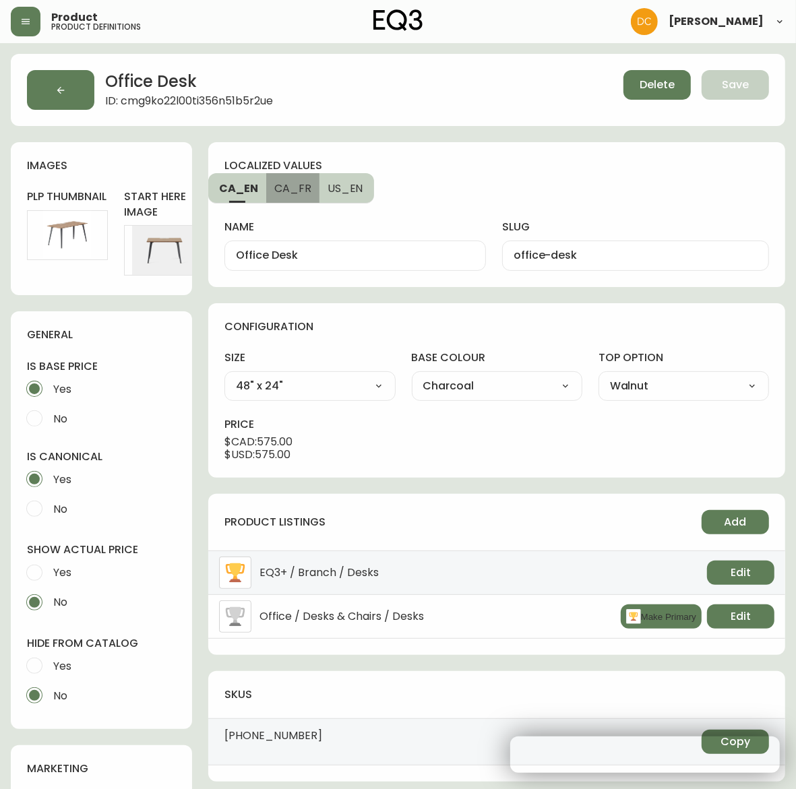
click at [294, 192] on span "CA_FR" at bounding box center [292, 188] width 37 height 14
type input "Bureau Office"
type input "bureau-office"
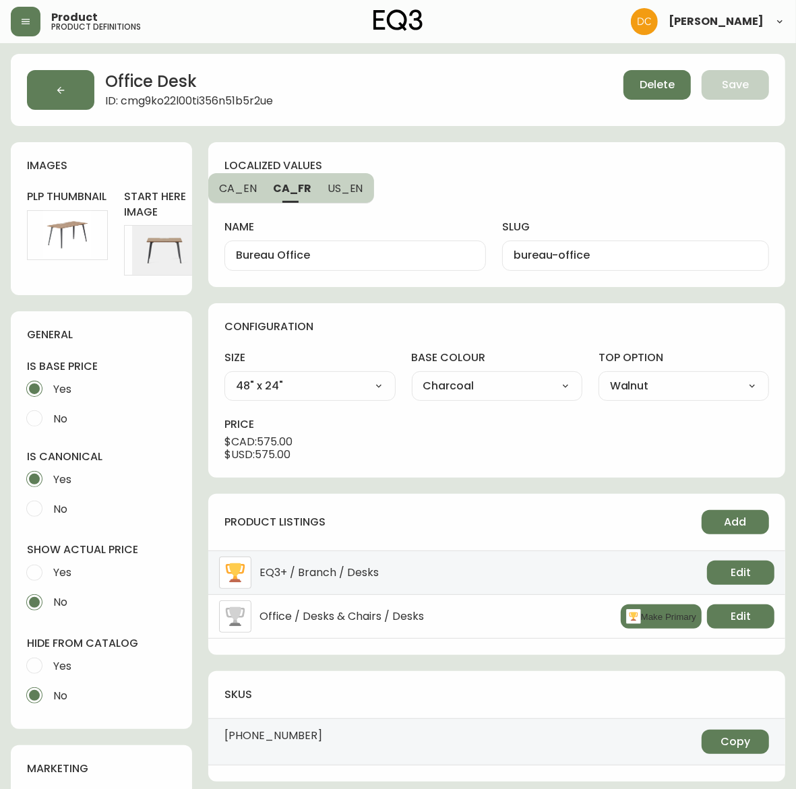
drag, startPoint x: 322, startPoint y: 186, endPoint x: 301, endPoint y: 187, distance: 21.6
click at [321, 186] on button "US_EN" at bounding box center [347, 188] width 55 height 30
type input "Office Desk"
type input "office-desk"
click at [284, 187] on span "CA_FR" at bounding box center [291, 188] width 37 height 14
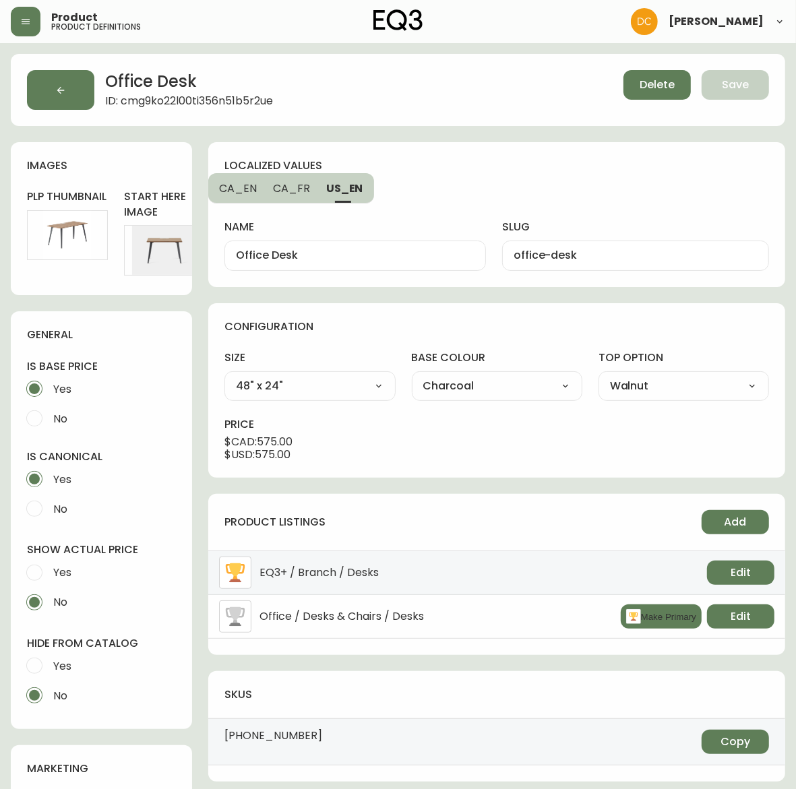
type input "Bureau Office"
type input "bureau-office"
click at [243, 187] on span "CA_EN" at bounding box center [238, 188] width 38 height 14
type input "Office Desk"
type input "office-desk"
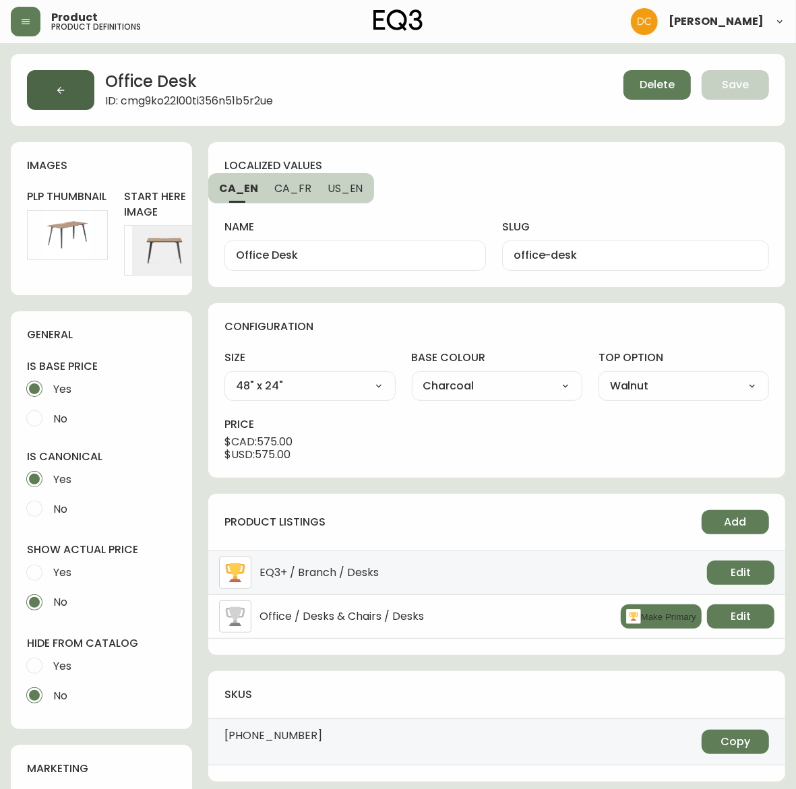
click at [73, 96] on button "button" at bounding box center [60, 90] width 67 height 40
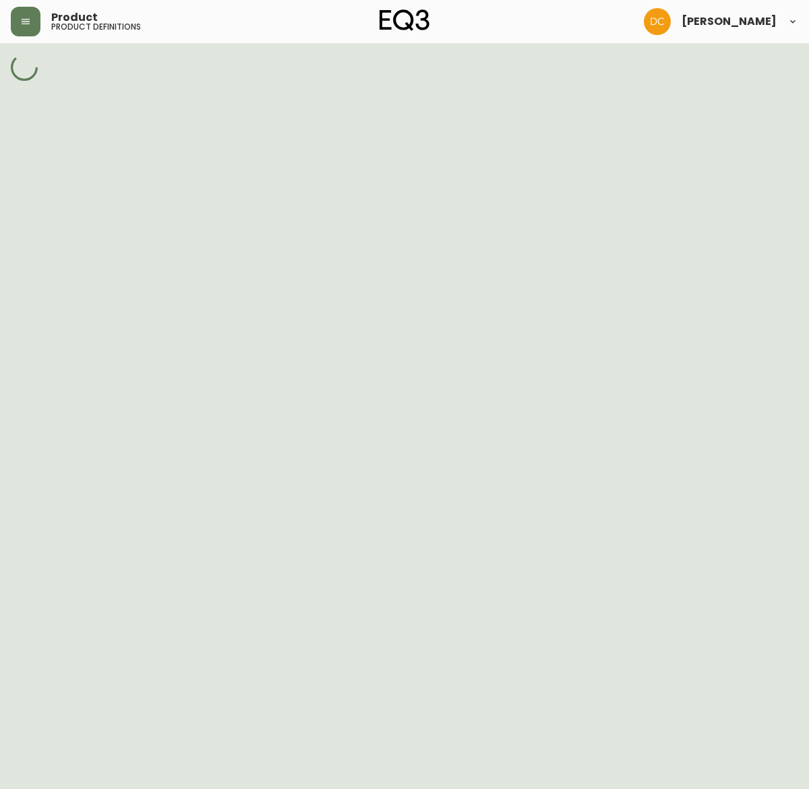
select select "cmdqi44aw1pvq0198ref13kmb"
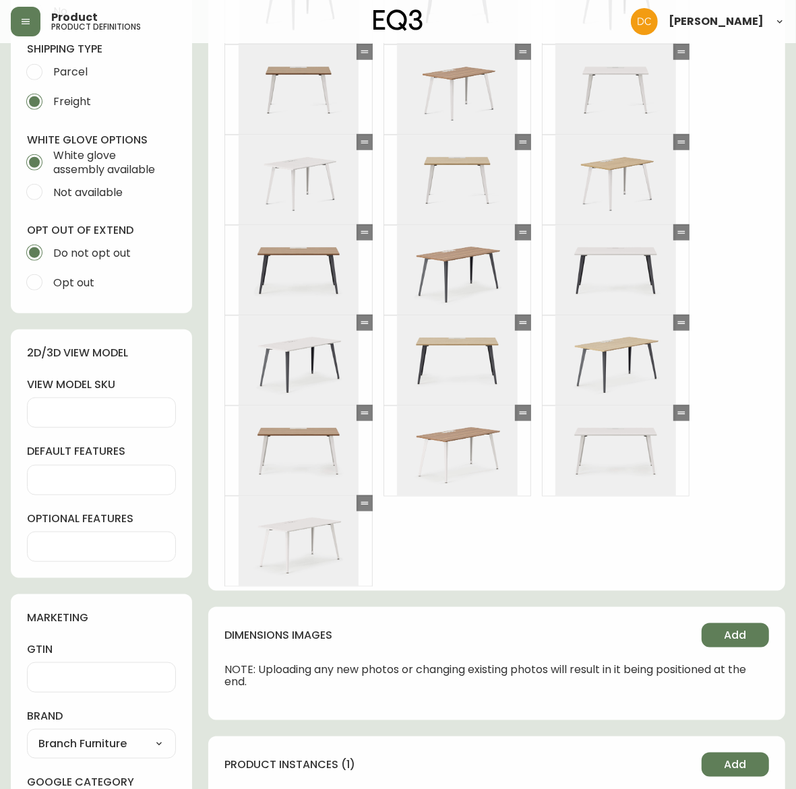
scroll to position [1011, 0]
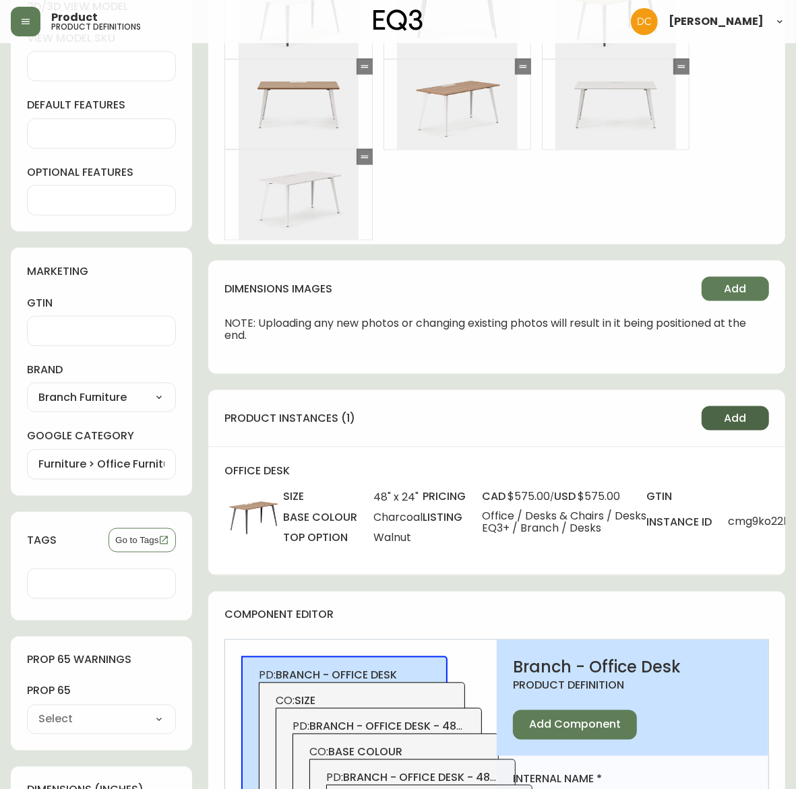
click at [730, 418] on span "Add" at bounding box center [736, 418] width 22 height 15
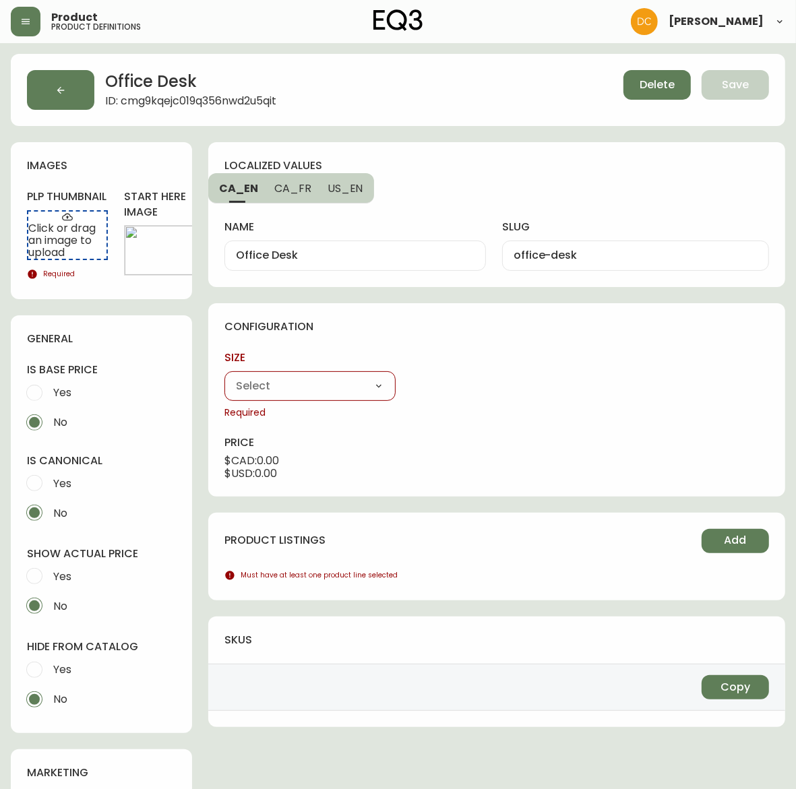
click at [332, 378] on select "48" x 24" 60" x 30"" at bounding box center [310, 386] width 171 height 20
select select "cmg9hcbfq00m1356ngde1h01f"
click at [225, 376] on select "48" x 24" 60" x 30"" at bounding box center [310, 386] width 171 height 20
type input "48" x 24""
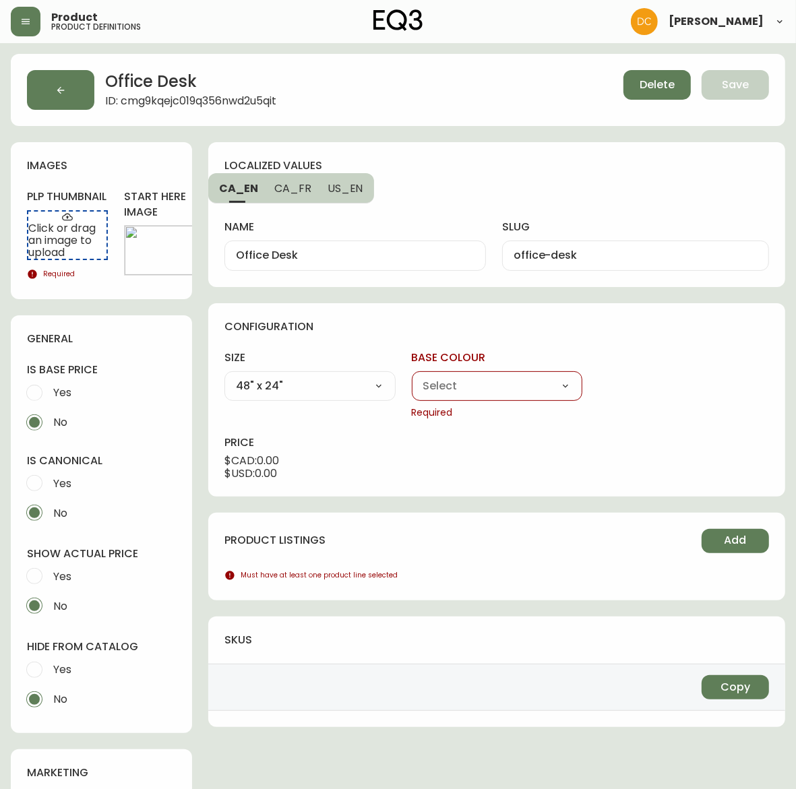
click at [444, 392] on select "Charcoal White" at bounding box center [497, 386] width 171 height 20
select select "cmg9hi5j002db356nv5tn2q36"
click at [412, 376] on select "Charcoal White" at bounding box center [497, 386] width 171 height 20
type input "Charcoal"
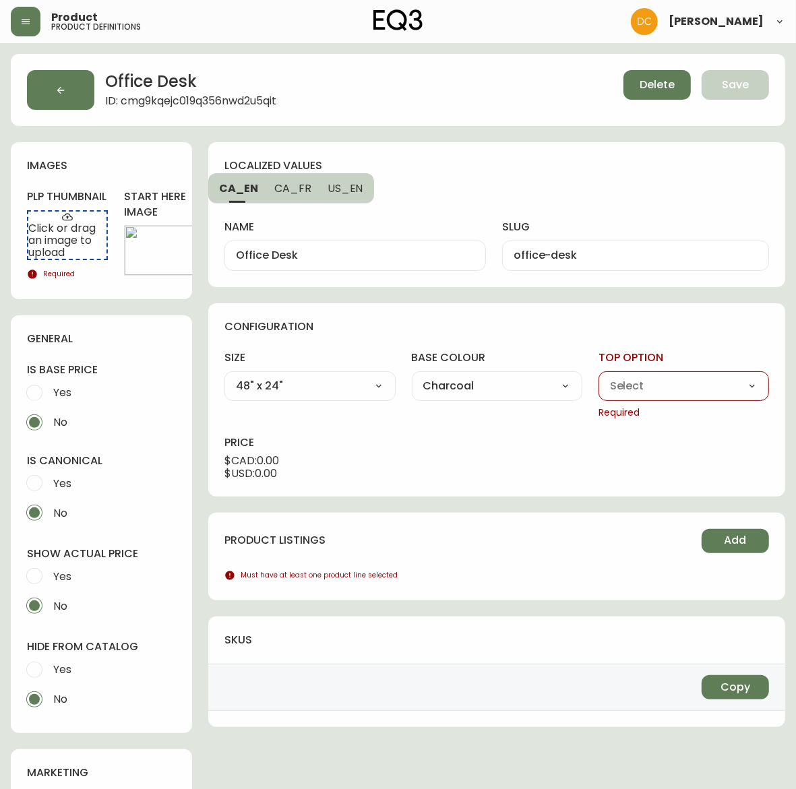
click at [622, 382] on select "Walnut White Woodgrain" at bounding box center [684, 386] width 171 height 20
select select "cmg9hmg8903r4356nmfsv91bv"
click at [599, 376] on select "Walnut White Woodgrain" at bounding box center [684, 386] width 171 height 20
type input "White"
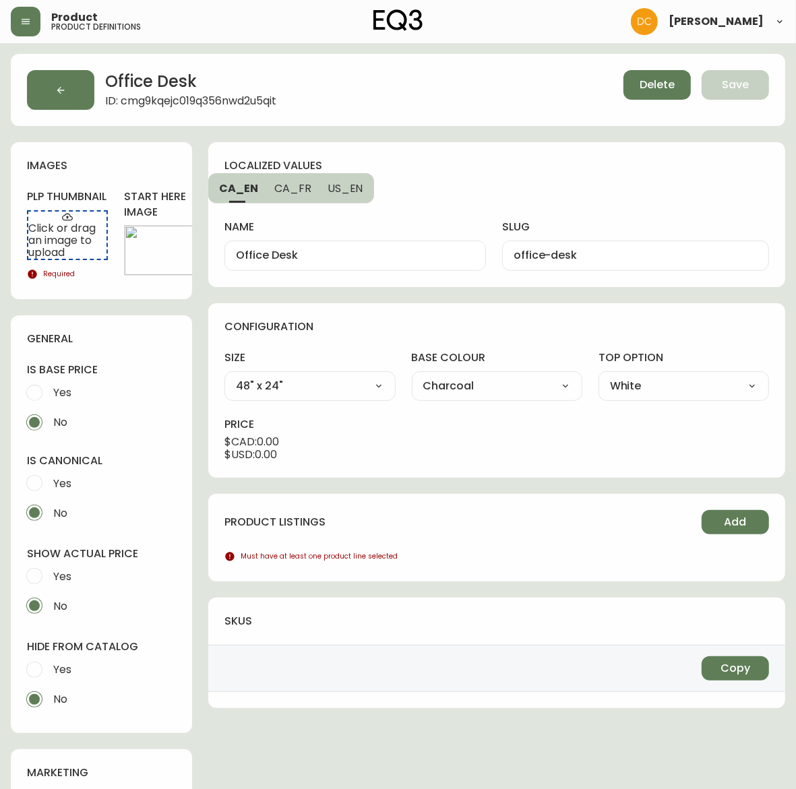
click at [763, 503] on div "product listings Add Must have at least one product line selected" at bounding box center [496, 538] width 577 height 88
click at [755, 520] on button "Add" at bounding box center [735, 522] width 67 height 24
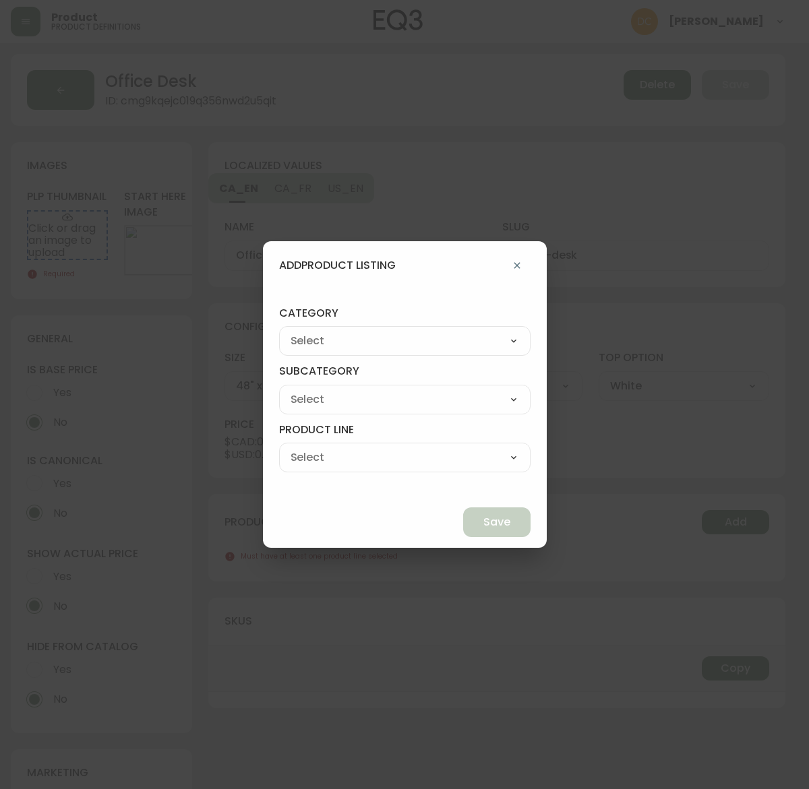
click at [407, 334] on select "Best Sellers Living Dining Bedroom Outdoor Office Lighting Rugs Accessories EQ3…" at bounding box center [404, 341] width 251 height 20
select select "9"
click at [310, 331] on select "Best Sellers Living Dining Bedroom Outdoor Office Lighting Rugs Accessories EQ3…" at bounding box center [404, 341] width 251 height 20
type input "EQ3+"
click at [388, 409] on div "[PERSON_NAME] Palliser Branch Silk & Snow Marimekko Neighbor Loll Designs [PERS…" at bounding box center [404, 400] width 251 height 30
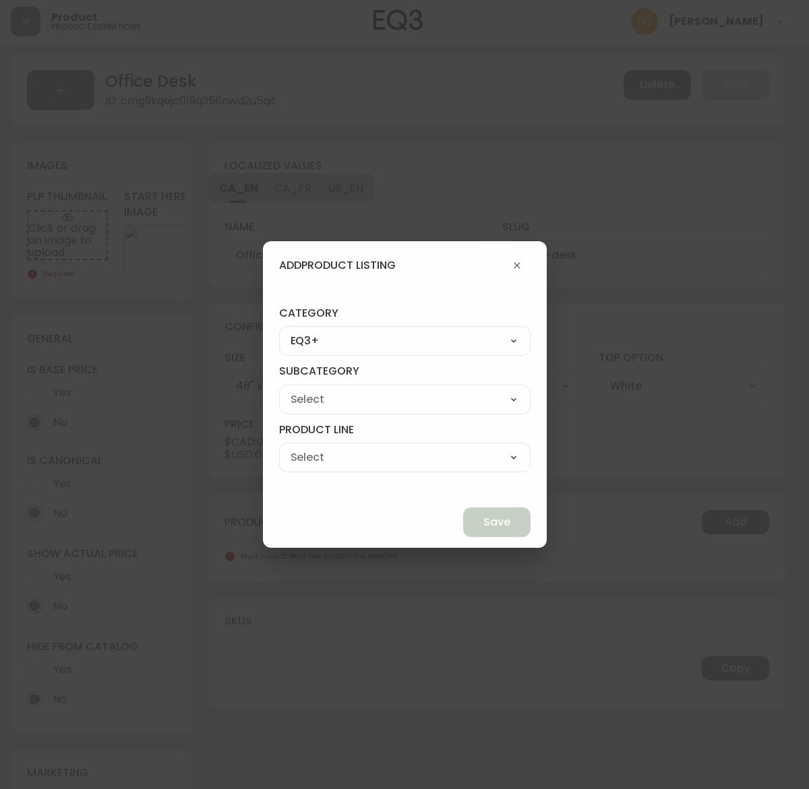
click at [395, 396] on select "[PERSON_NAME] Palliser Branch Silk & Snow Marimekko Neighbor Loll Designs [PERS…" at bounding box center [404, 400] width 251 height 20
select select "ckf4hdesi5o090182ryhw2k8i"
click at [310, 390] on select "[PERSON_NAME] Palliser Branch Silk & Snow Marimekko Neighbor Loll Designs [PERS…" at bounding box center [404, 400] width 251 height 20
type input "Branch"
click at [393, 460] on select "Office Chairs Desks Desk Accessories Chair Accessories" at bounding box center [404, 458] width 251 height 20
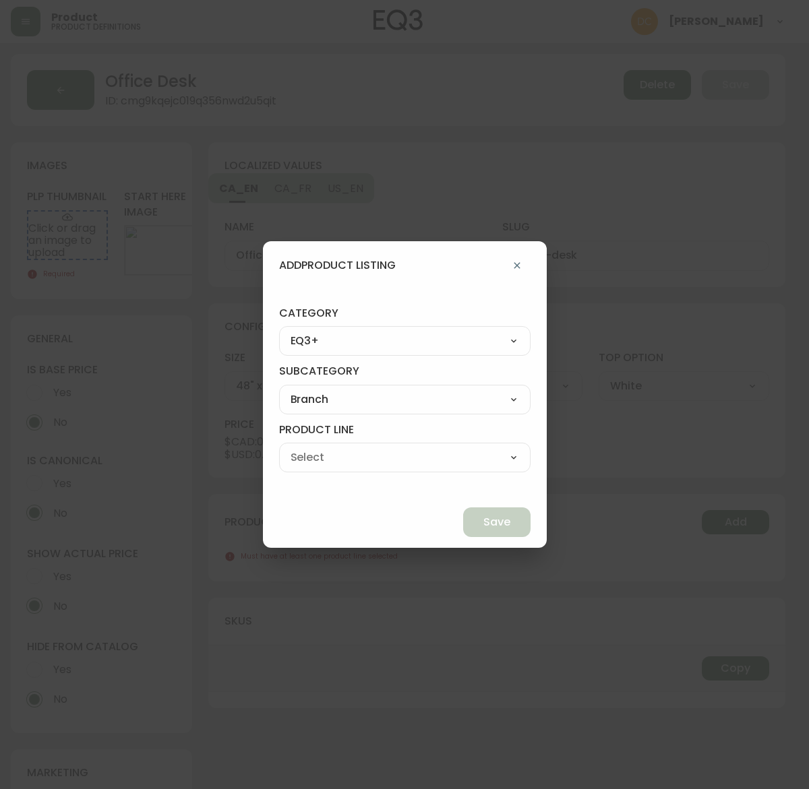
select select "ckf4hlv3i5qp70138rsp9k9ve"
click at [310, 448] on select "Office Chairs Desks Desk Accessories Chair Accessories" at bounding box center [404, 458] width 251 height 20
type input "Desks"
click at [463, 523] on button "Save" at bounding box center [496, 523] width 67 height 30
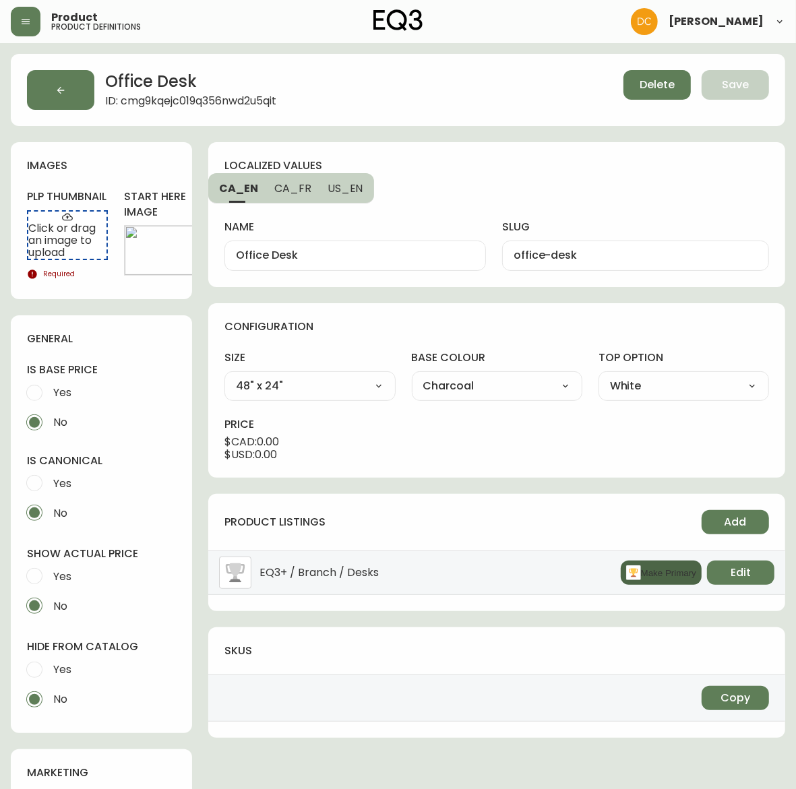
click at [655, 571] on button "Make Primary" at bounding box center [661, 573] width 81 height 24
click at [42, 661] on input "Yes" at bounding box center [35, 670] width 30 height 30
radio input "true"
radio input "false"
click at [65, 575] on span "Yes" at bounding box center [62, 577] width 18 height 14
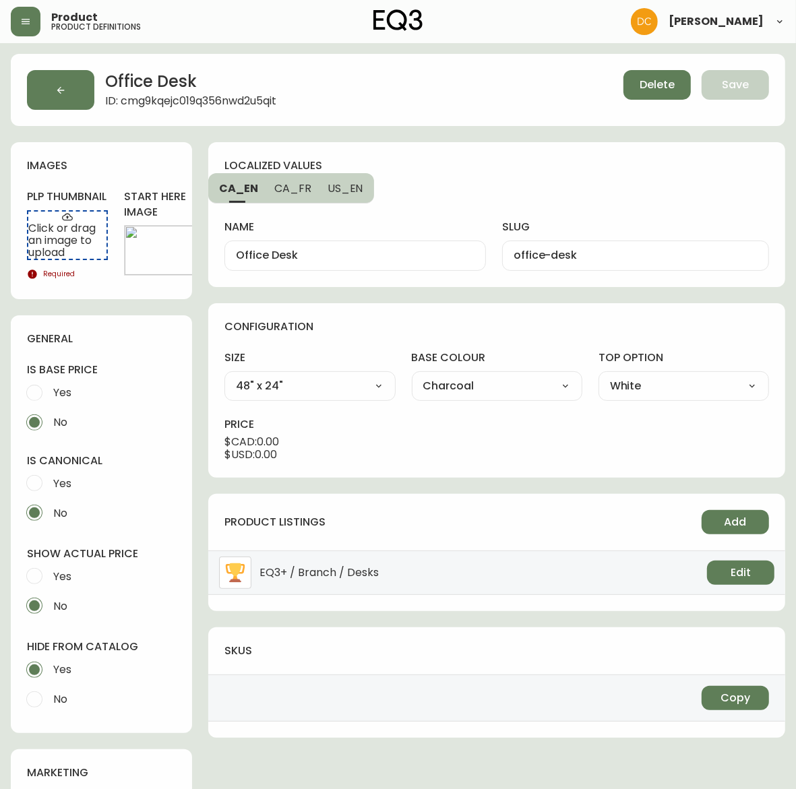
click at [49, 575] on input "Yes" at bounding box center [35, 577] width 30 height 30
radio input "true"
radio input "false"
click at [160, 250] on span "Edit" at bounding box center [164, 250] width 20 height 15
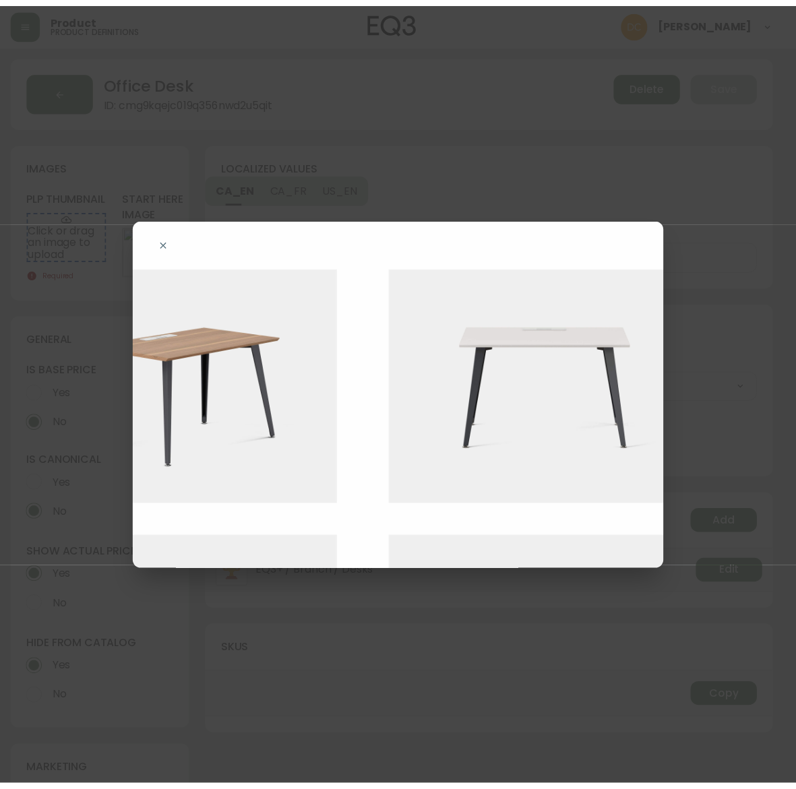
scroll to position [0, 511]
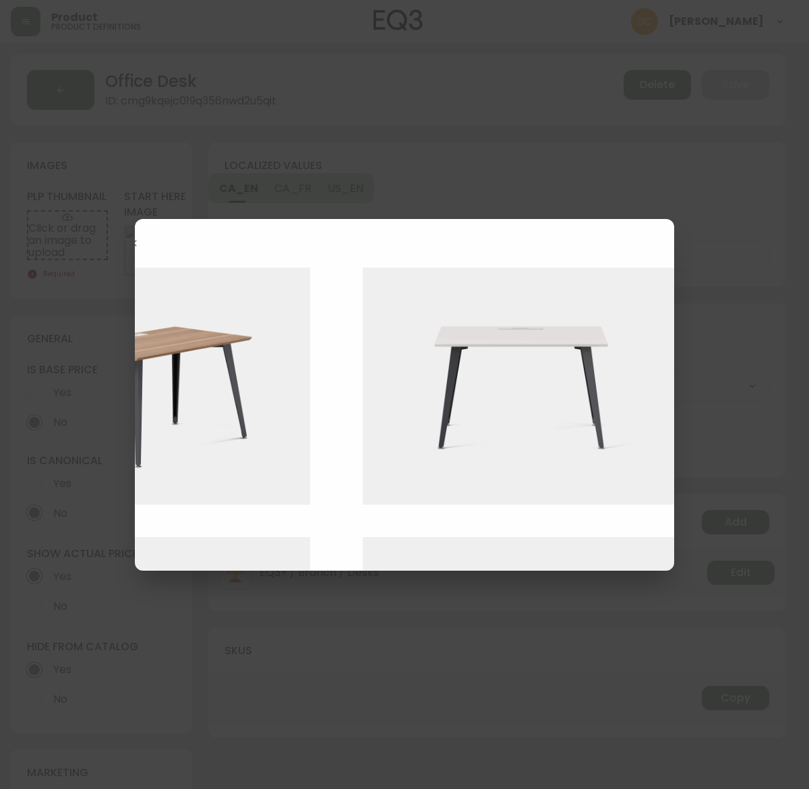
click at [510, 436] on img at bounding box center [531, 387] width 337 height 238
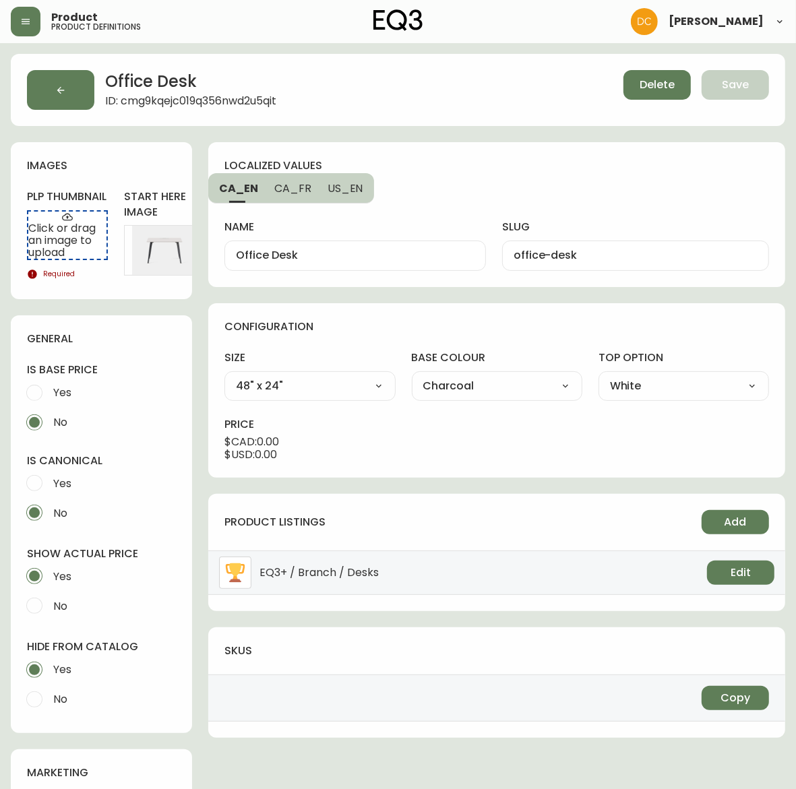
click at [61, 703] on span "No" at bounding box center [60, 699] width 14 height 14
click at [49, 703] on input "No" at bounding box center [35, 700] width 30 height 30
radio input "true"
radio input "false"
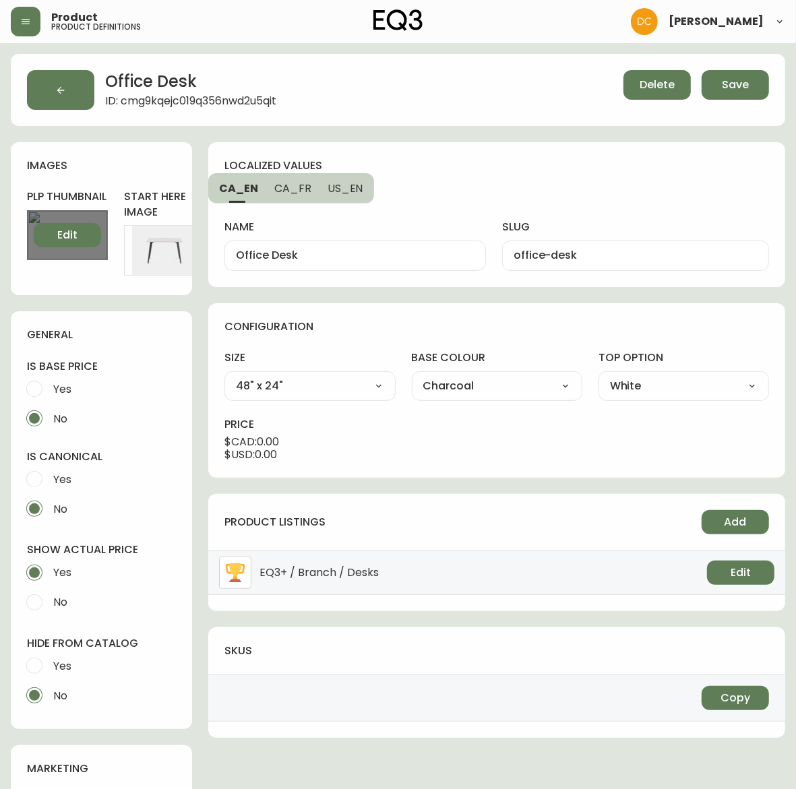
click at [65, 243] on button "Edit" at bounding box center [67, 235] width 67 height 24
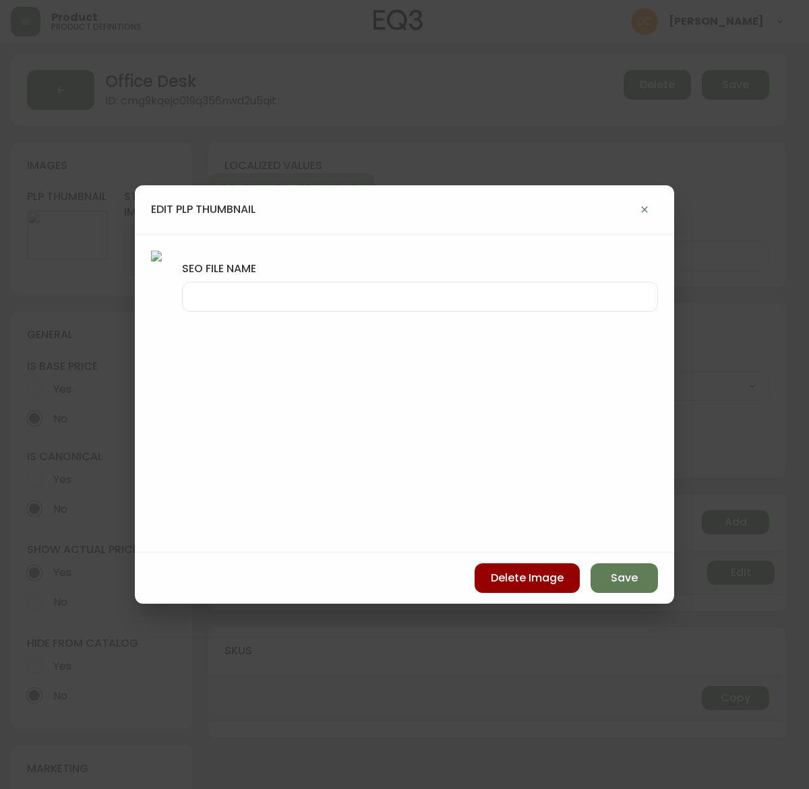
click at [466, 291] on div at bounding box center [420, 297] width 476 height 30
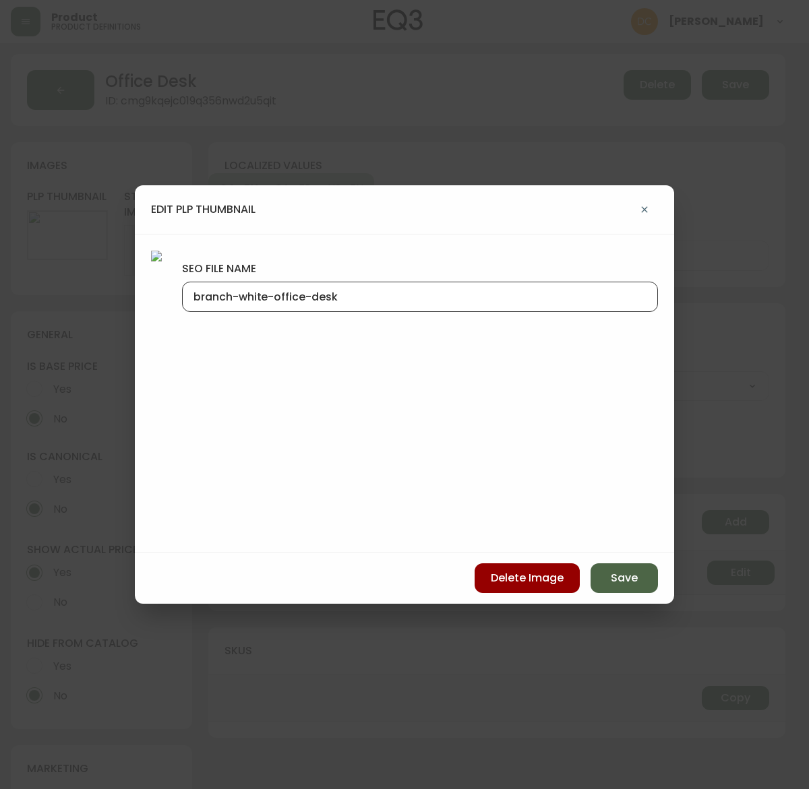
type input "branch-white-office-desk"
click at [628, 573] on span "Save" at bounding box center [624, 578] width 27 height 15
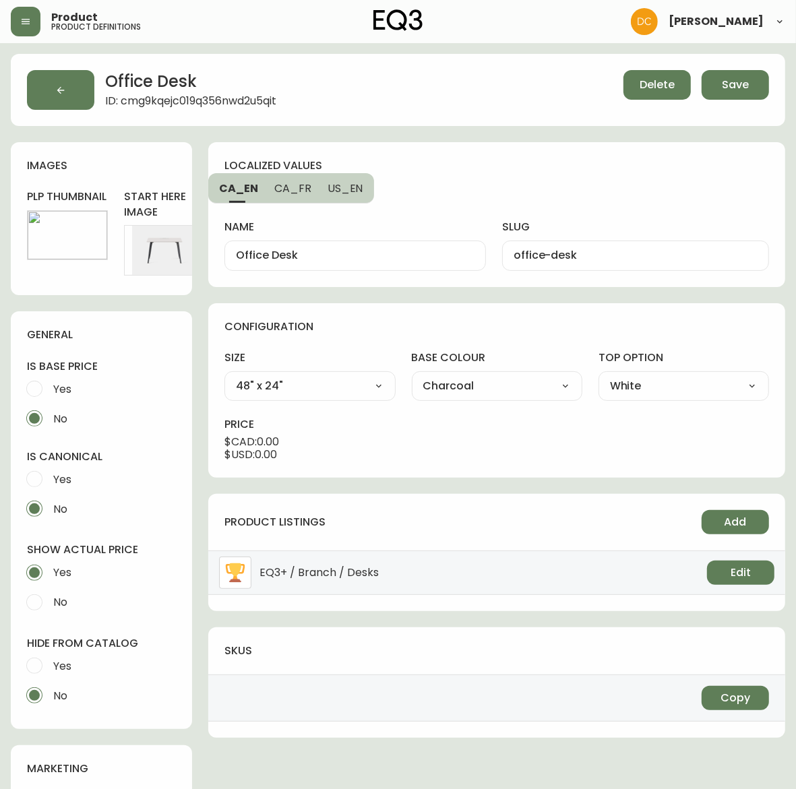
click at [737, 85] on span "Save" at bounding box center [735, 85] width 27 height 15
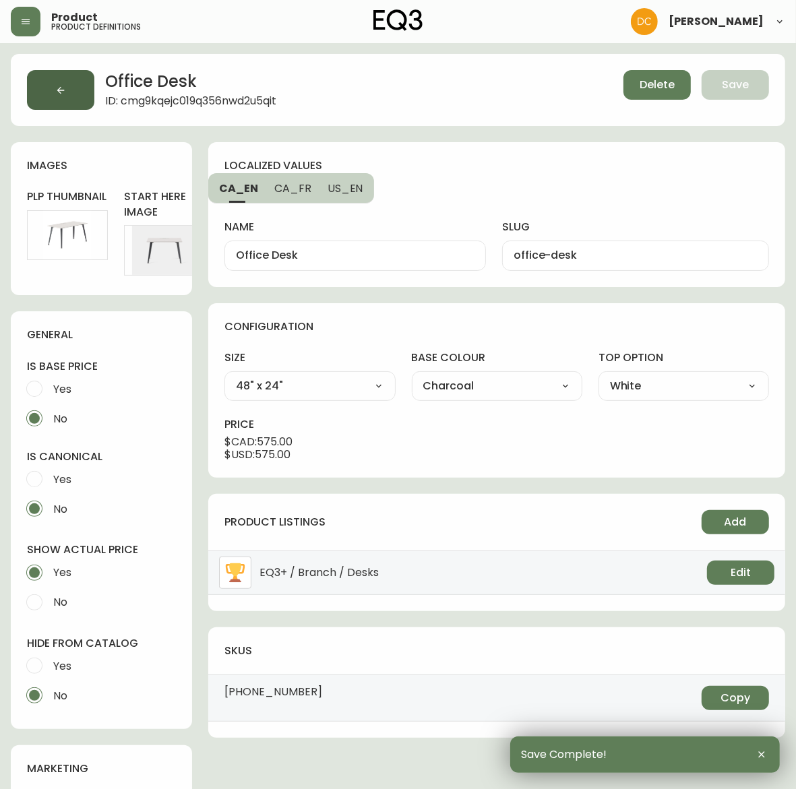
click at [72, 92] on button "button" at bounding box center [60, 90] width 67 height 40
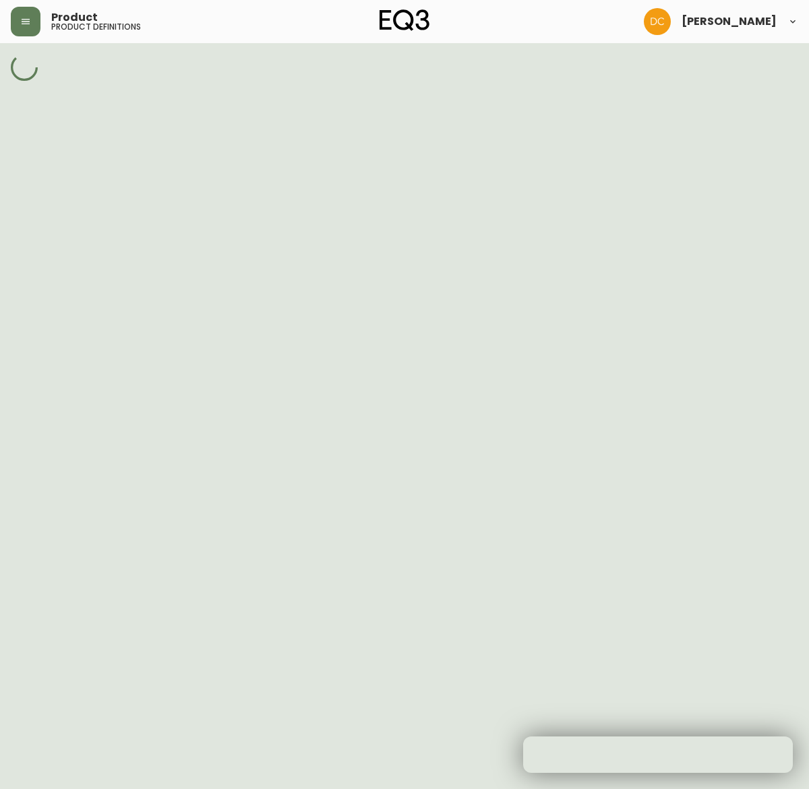
select select "cmdqi44aw1pvq0198ref13kmb"
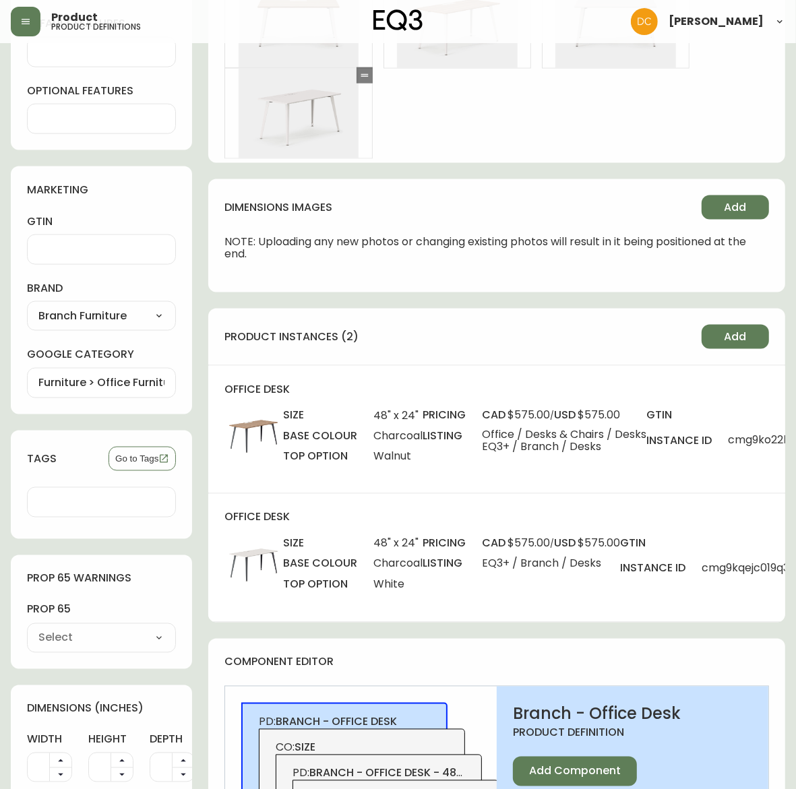
scroll to position [1096, 0]
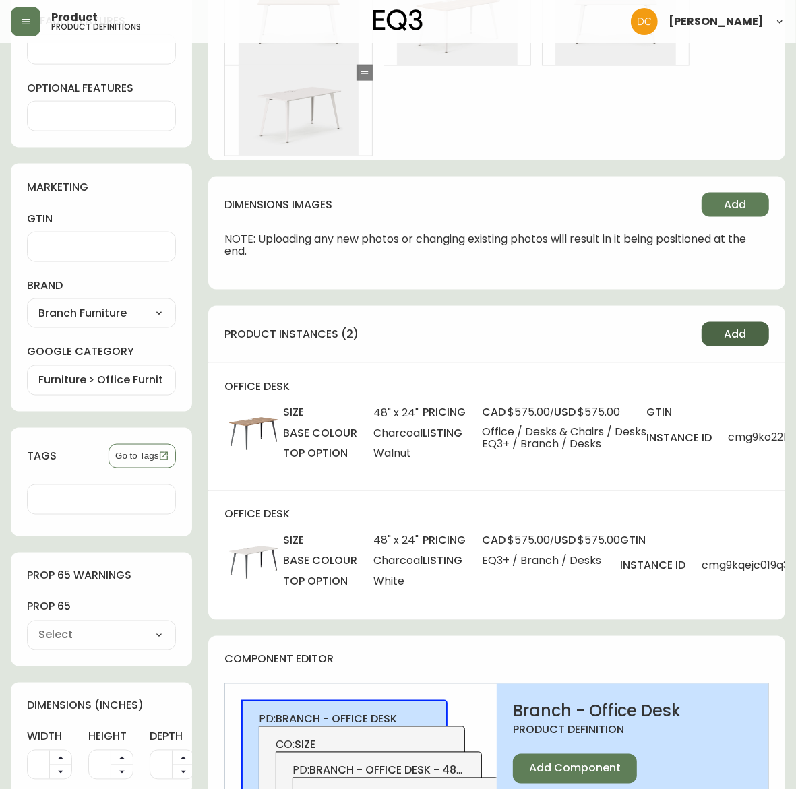
click at [715, 338] on button "Add" at bounding box center [735, 334] width 67 height 24
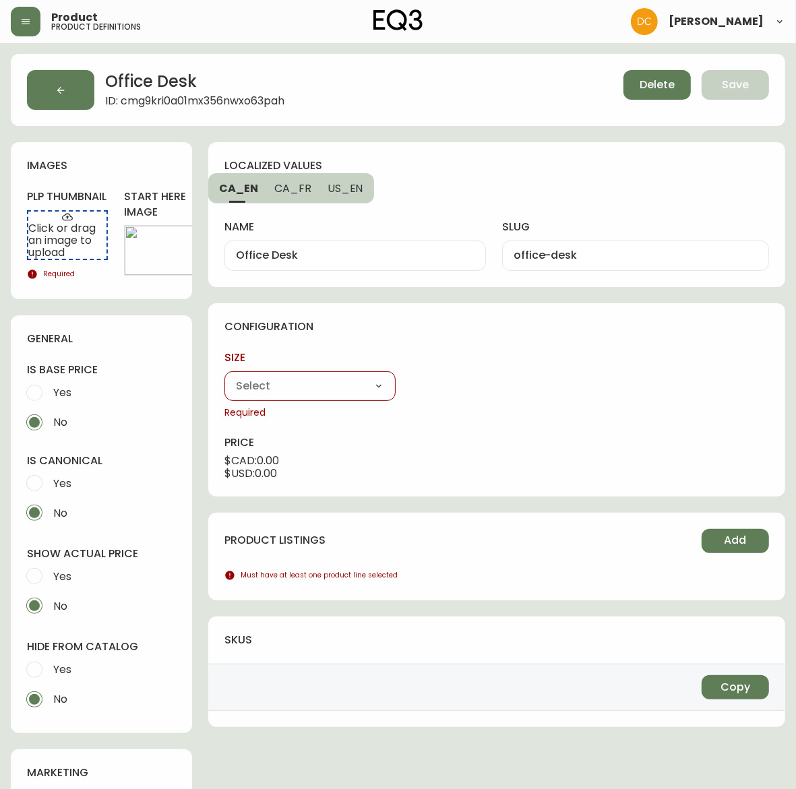
click at [310, 383] on select "48" x 24" 60" x 30"" at bounding box center [310, 386] width 171 height 20
select select "cmg9hcbfq00m1356ngde1h01f"
click at [225, 376] on select "48" x 24" 60" x 30"" at bounding box center [310, 386] width 171 height 20
type input "48" x 24""
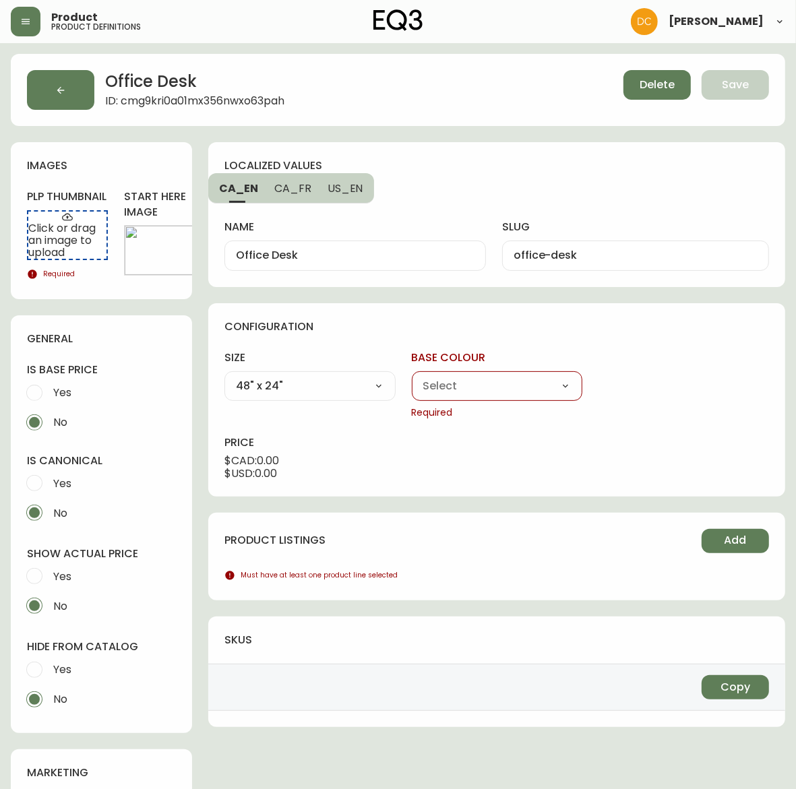
click at [450, 386] on select "Charcoal White" at bounding box center [497, 386] width 171 height 20
select select "cmg9hi5j002db356nv5tn2q36"
click at [412, 376] on select "Charcoal White" at bounding box center [497, 386] width 171 height 20
type input "Charcoal"
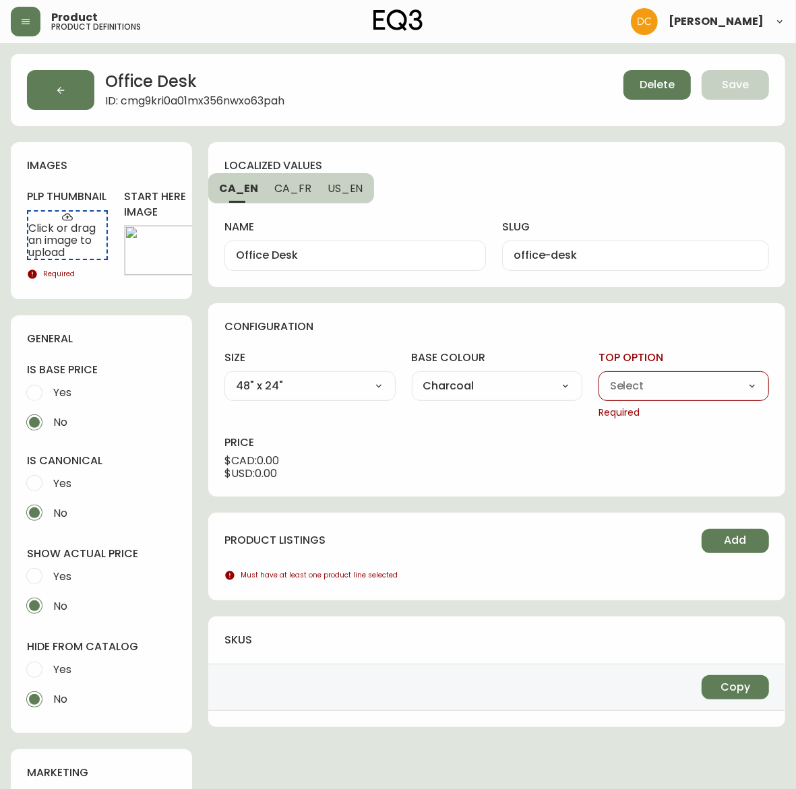
click at [661, 388] on select "Walnut White Woodgrain" at bounding box center [684, 386] width 171 height 20
select select "cmg9hmkre03sq356nrs4qaqmv"
click at [599, 376] on select "Walnut White Woodgrain" at bounding box center [684, 386] width 171 height 20
type input "Woodgrain"
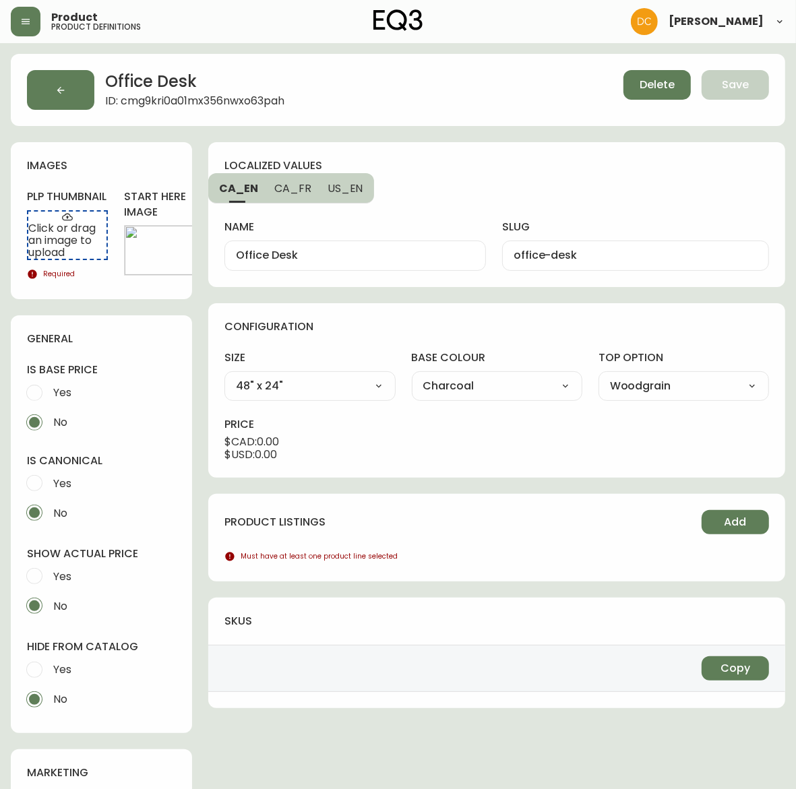
click at [69, 659] on span "Yes" at bounding box center [60, 670] width 22 height 30
click at [49, 659] on input "Yes" at bounding box center [35, 670] width 30 height 30
radio input "true"
radio input "false"
click at [75, 575] on label "Yes" at bounding box center [93, 577] width 146 height 30
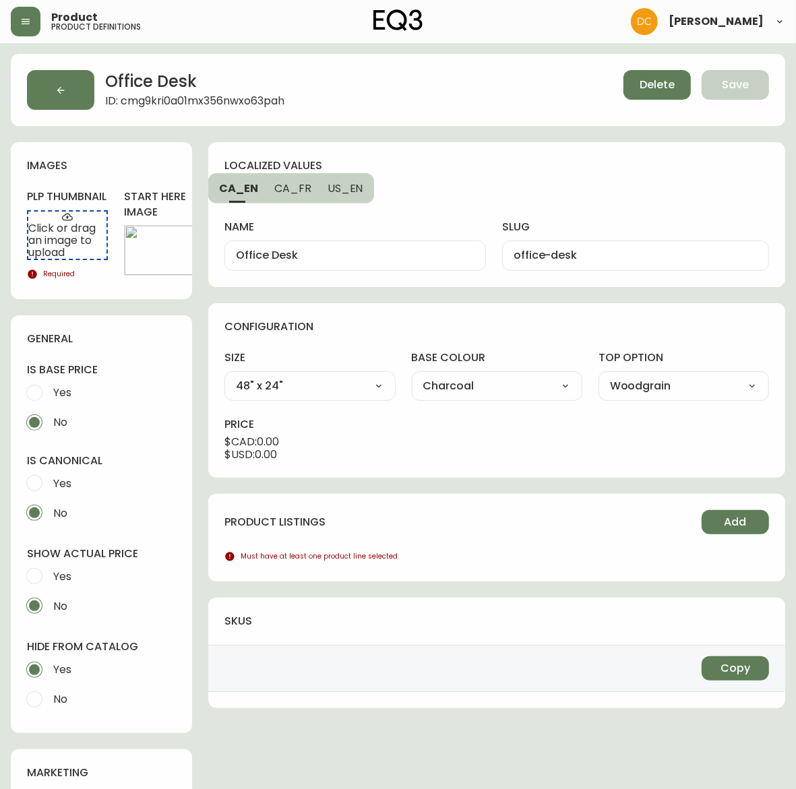
click at [49, 575] on input "Yes" at bounding box center [35, 577] width 30 height 30
radio input "true"
radio input "false"
click at [175, 251] on button "Edit" at bounding box center [164, 250] width 67 height 24
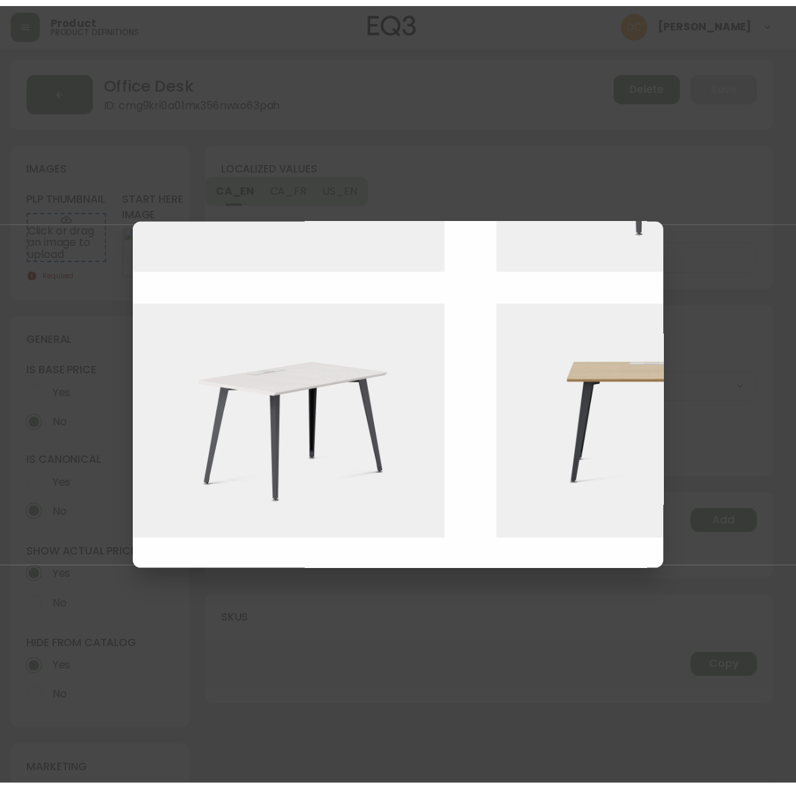
scroll to position [253, 0]
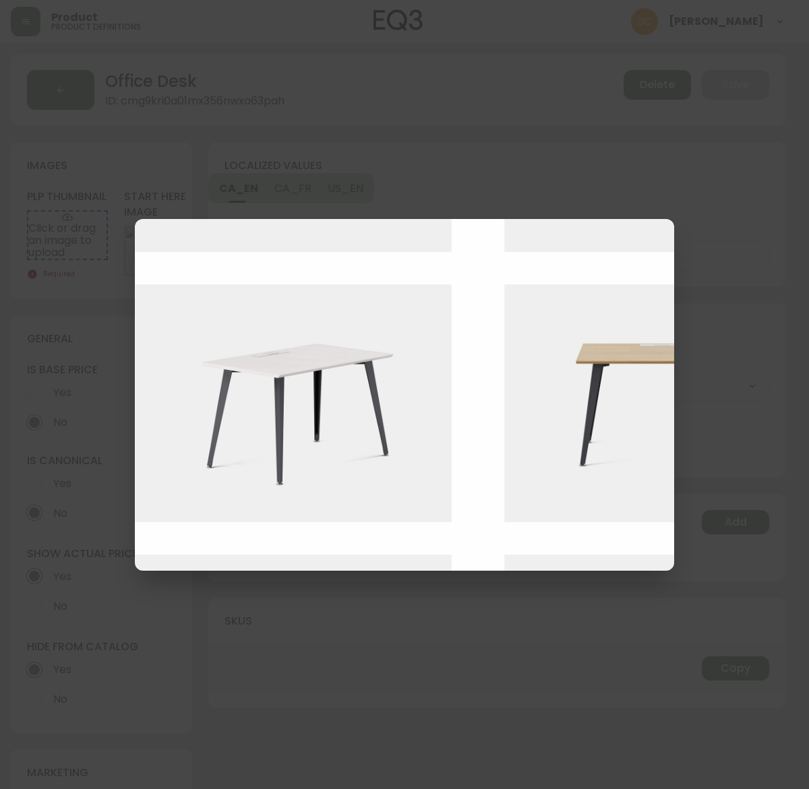
click at [547, 409] on img at bounding box center [672, 404] width 337 height 238
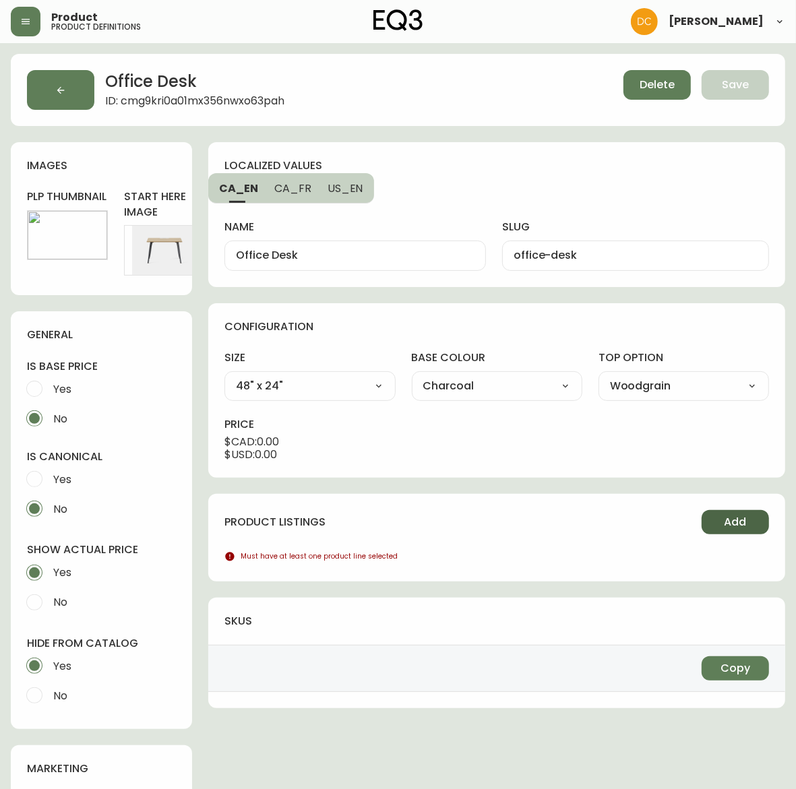
click at [720, 526] on button "Add" at bounding box center [735, 522] width 67 height 24
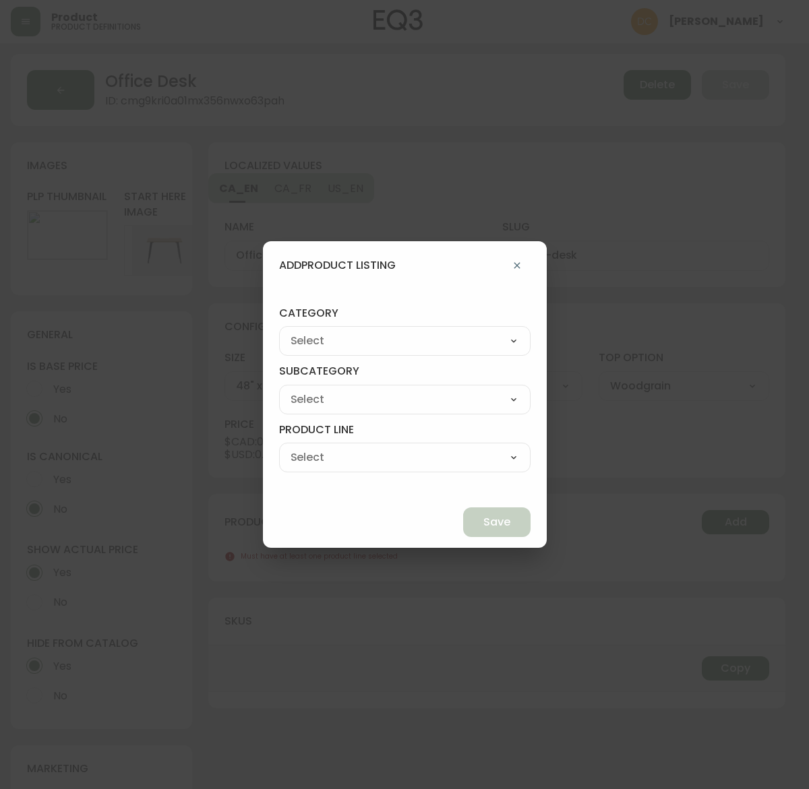
click at [416, 335] on select "Best Sellers Living Dining Bedroom Outdoor Office Lighting Rugs Accessories EQ3…" at bounding box center [404, 341] width 251 height 20
select select "9"
click at [310, 331] on select "Best Sellers Living Dining Bedroom Outdoor Office Lighting Rugs Accessories EQ3…" at bounding box center [404, 341] width 251 height 20
type input "EQ3+"
click at [382, 395] on select "[PERSON_NAME] Palliser Branch Silk & Snow Marimekko Neighbor Loll Designs [PERS…" at bounding box center [404, 400] width 251 height 20
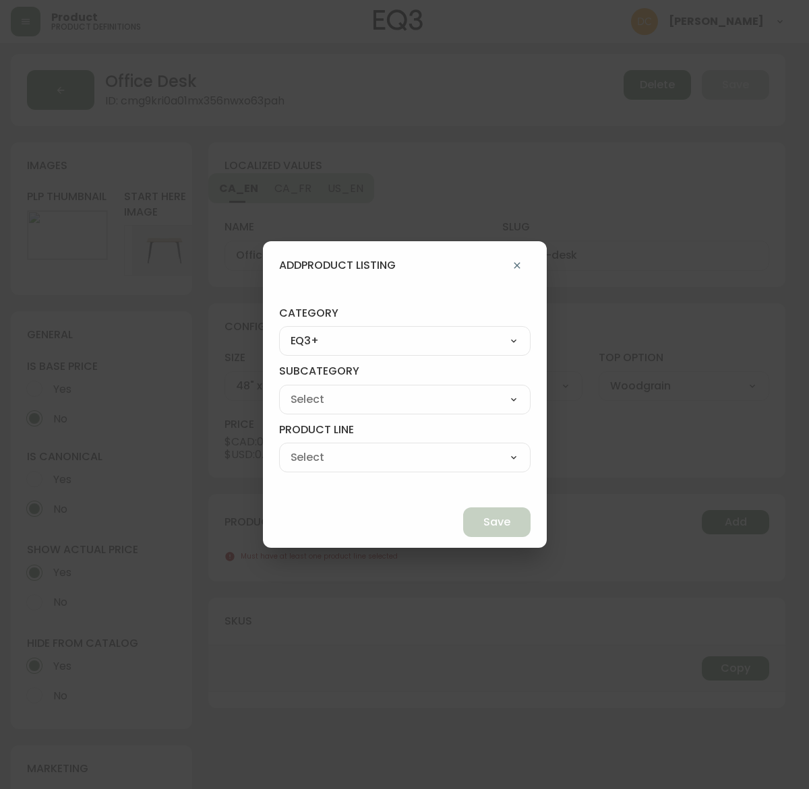
select select "ckf4hdesi5o090182ryhw2k8i"
click at [310, 390] on select "[PERSON_NAME] Palliser Branch Silk & Snow Marimekko Neighbor Loll Designs [PERS…" at bounding box center [404, 400] width 251 height 20
type input "Branch"
drag, startPoint x: 364, startPoint y: 446, endPoint x: 365, endPoint y: 456, distance: 9.5
click at [364, 446] on div "Office Chairs Desks Desk Accessories Chair Accessories" at bounding box center [404, 458] width 251 height 30
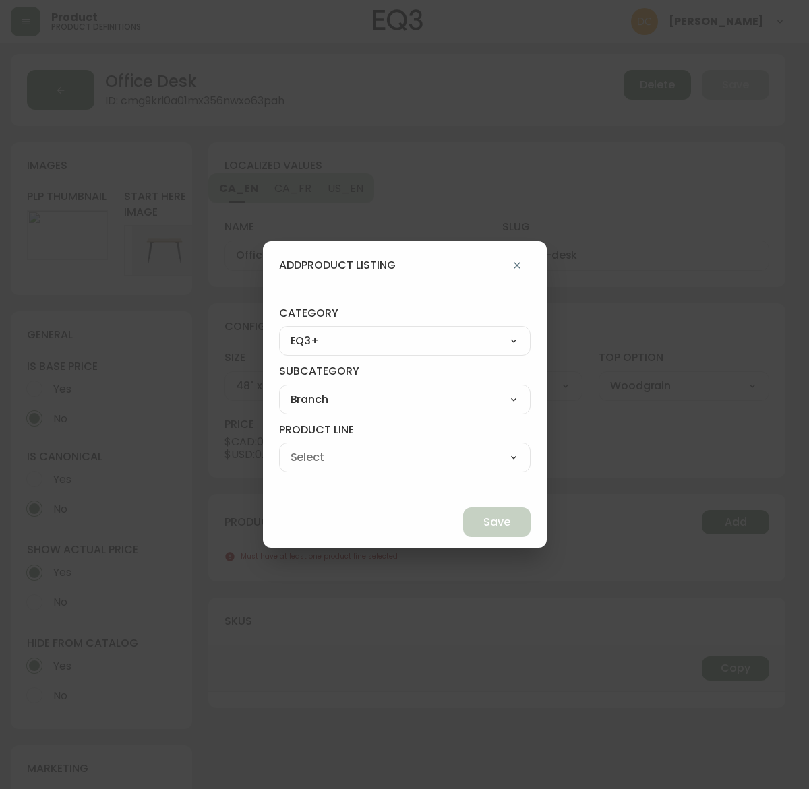
click at [378, 452] on select "Office Chairs Desks Desk Accessories Chair Accessories" at bounding box center [404, 458] width 251 height 20
select select "ckf4hlv3i5qp70138rsp9k9ve"
click at [310, 448] on select "Office Chairs Desks Desk Accessories Chair Accessories" at bounding box center [404, 458] width 251 height 20
type input "Desks"
click at [483, 520] on span "Save" at bounding box center [496, 522] width 27 height 15
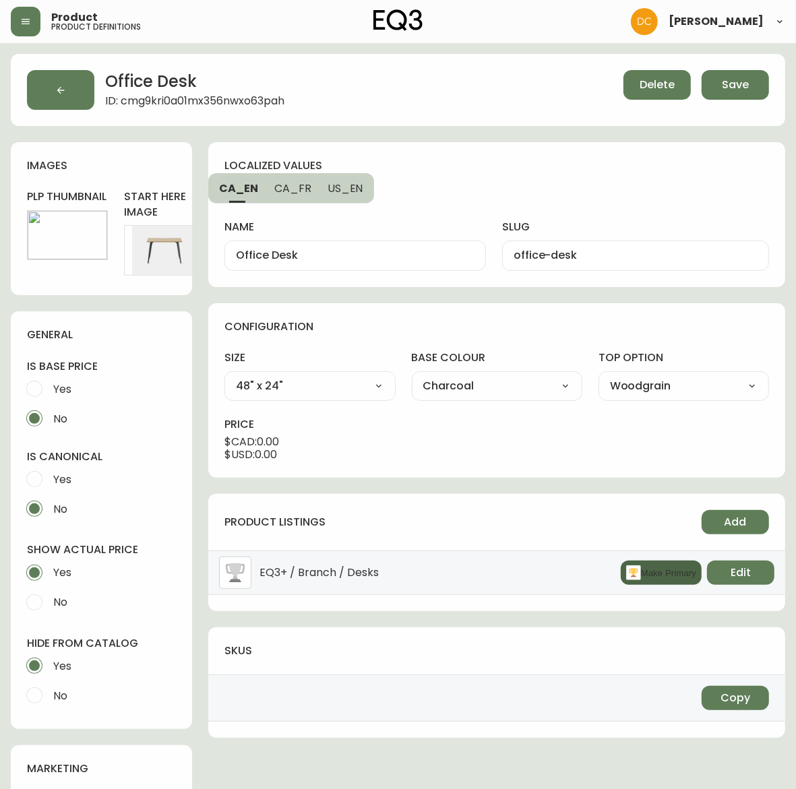
click at [637, 574] on button "Make Primary" at bounding box center [661, 573] width 81 height 24
click at [67, 235] on span "Edit" at bounding box center [67, 235] width 20 height 15
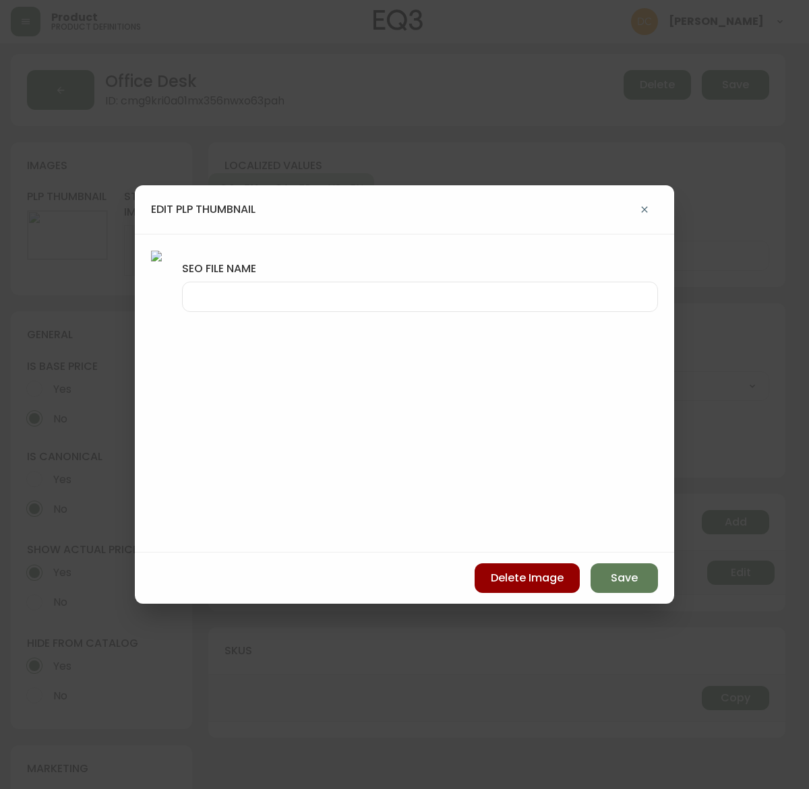
click at [584, 295] on input "seo file name" at bounding box center [419, 297] width 453 height 13
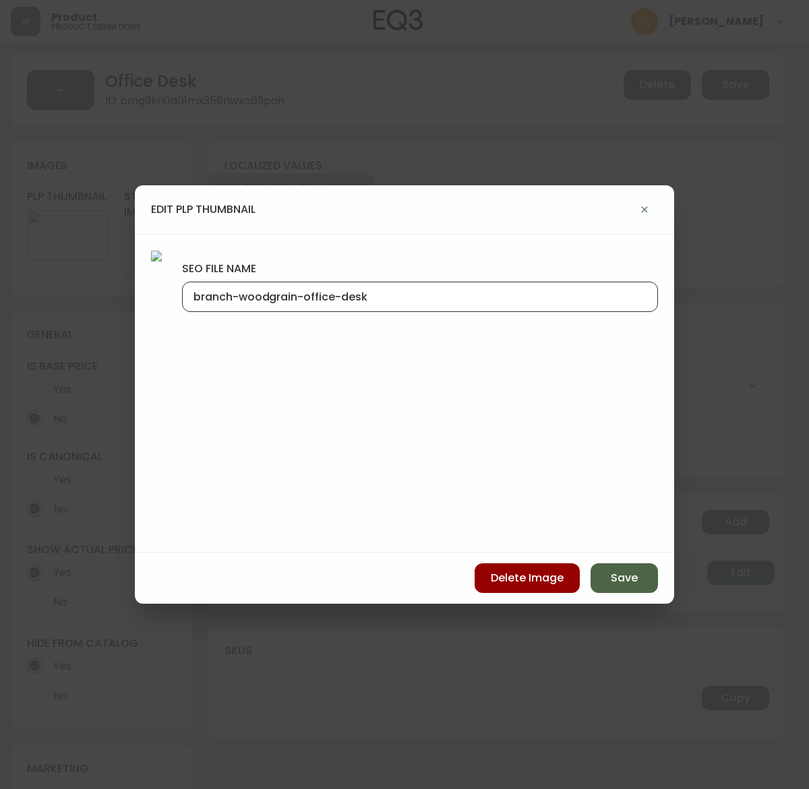
type input "branch-woodgrain-office-desk"
click at [607, 577] on button "Save" at bounding box center [624, 579] width 67 height 30
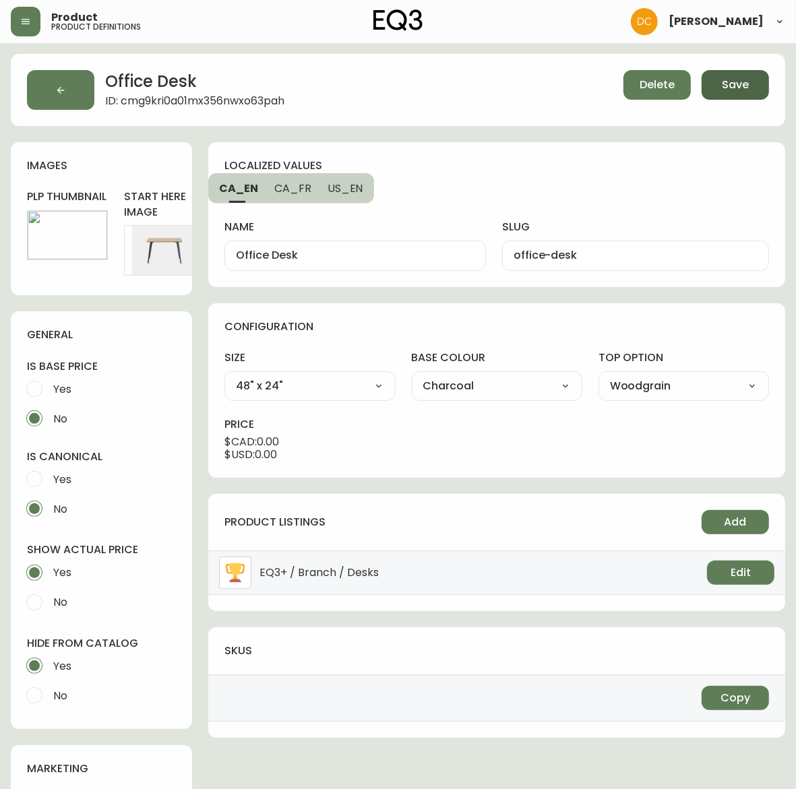
click at [756, 76] on button "Save" at bounding box center [735, 85] width 67 height 30
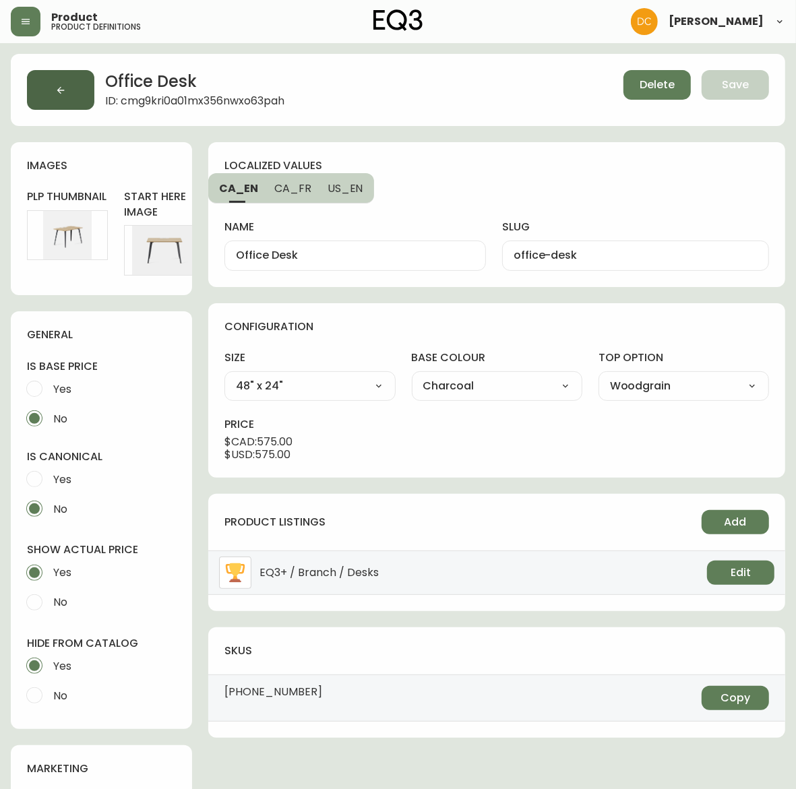
click at [72, 82] on button "button" at bounding box center [60, 90] width 67 height 40
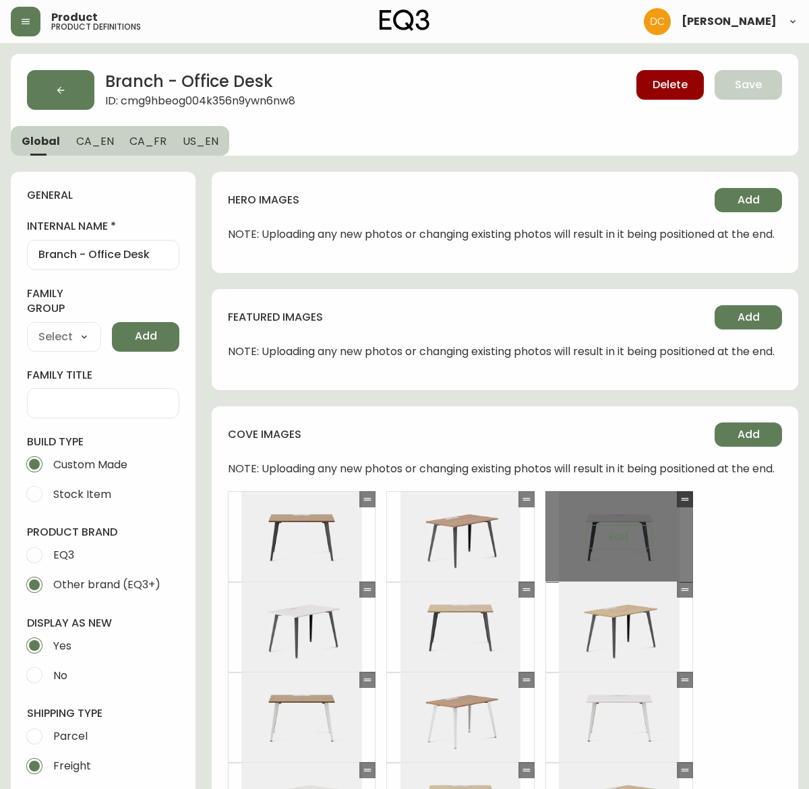
type input "Branch Furniture"
type input "Furniture > Office Furniture > Desks"
select select "cmdqi44aw1pvq0198ref13kmb"
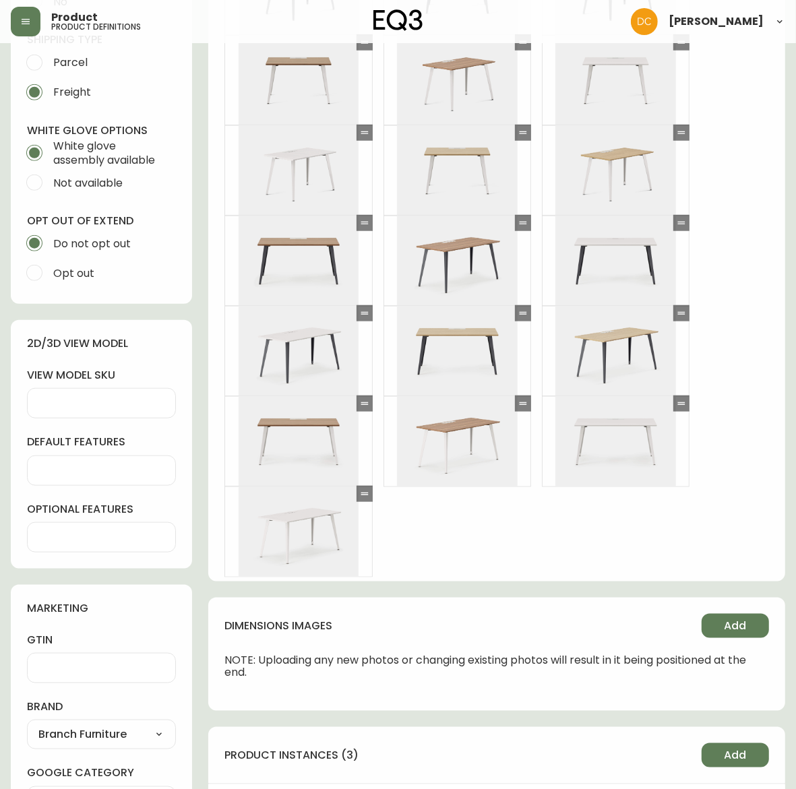
scroll to position [1264, 0]
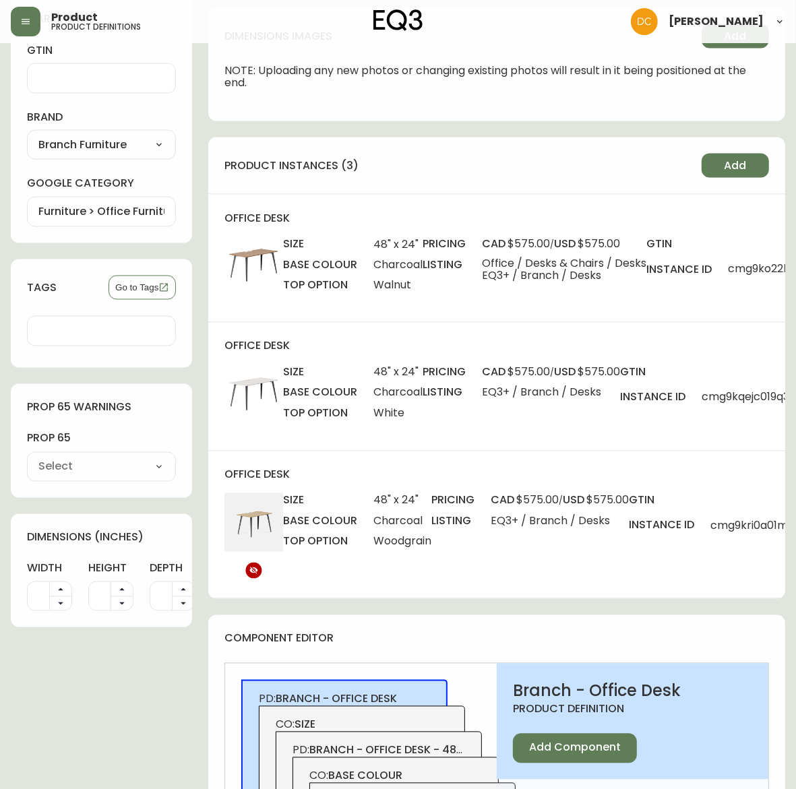
click at [560, 436] on div "office desk size 48" x 24" base colour Charcoal top option White pricing cad $5…" at bounding box center [496, 386] width 577 height 127
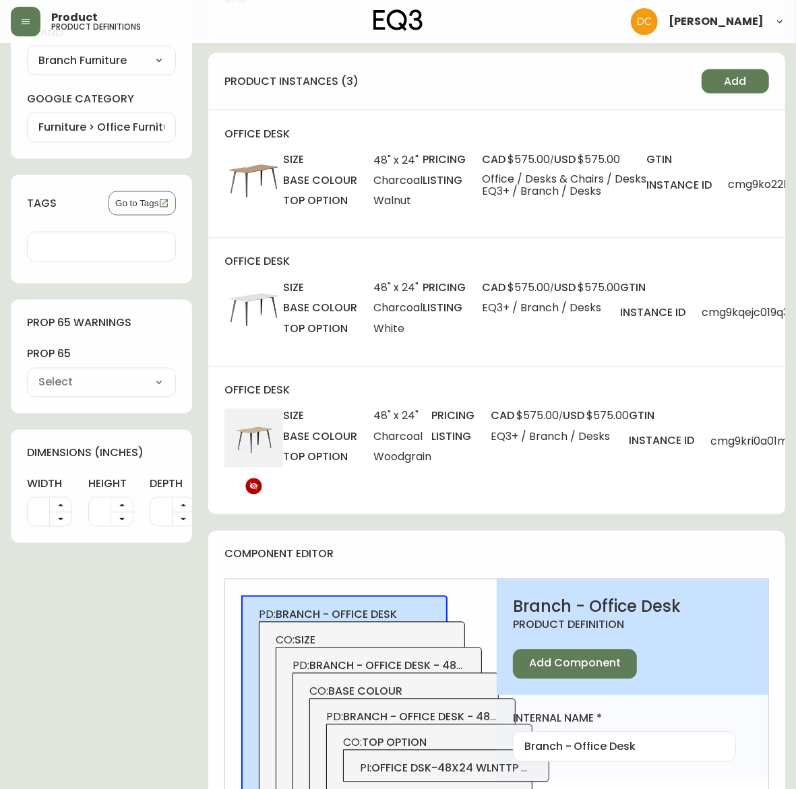
scroll to position [1433, 0]
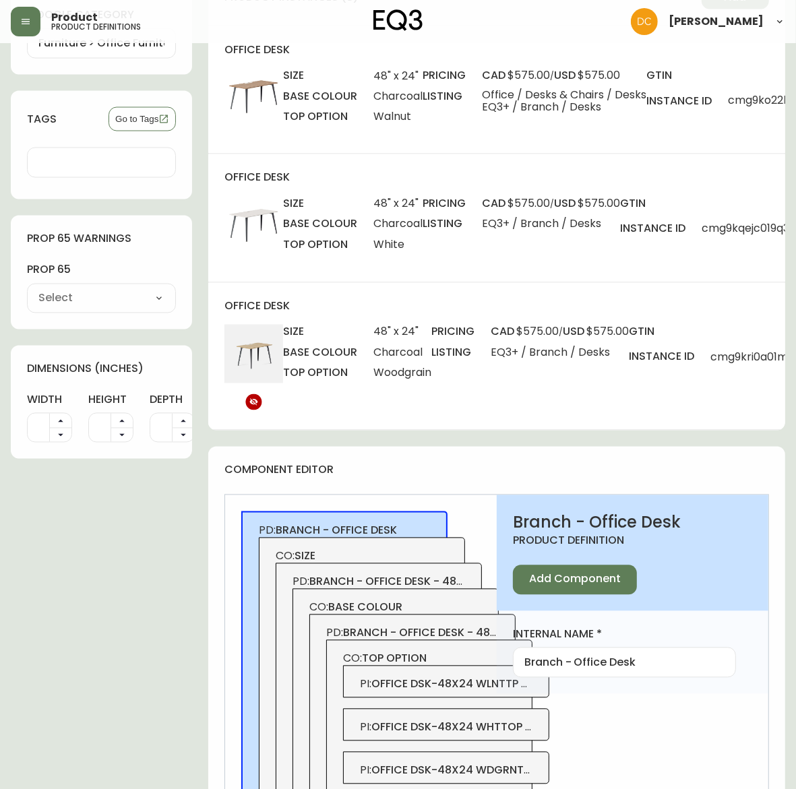
click at [565, 402] on div "pricing cad $575.00 / usd $575.00 listing EQ3+ / Branch / Desks" at bounding box center [530, 369] width 198 height 89
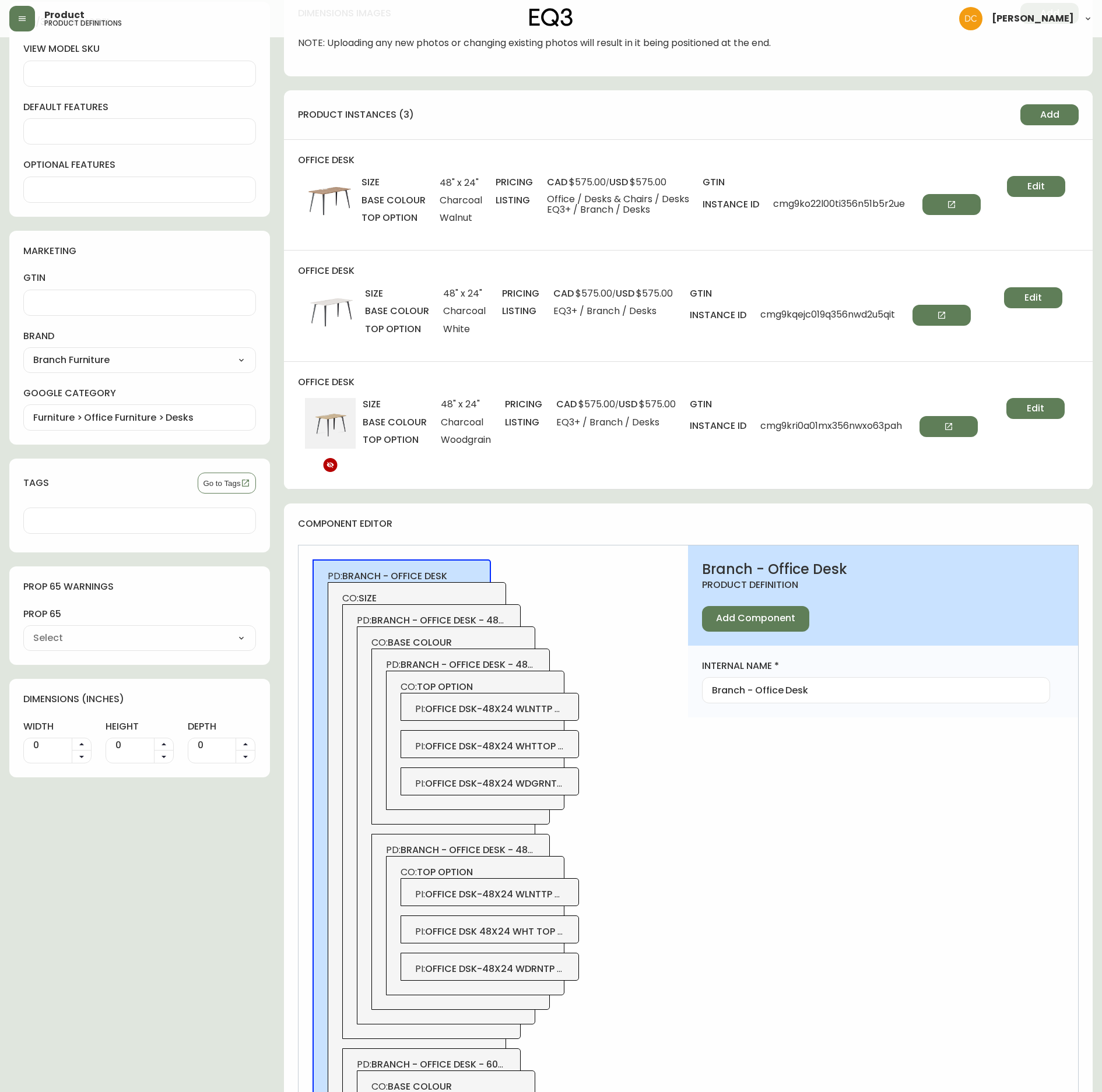
scroll to position [831, 0]
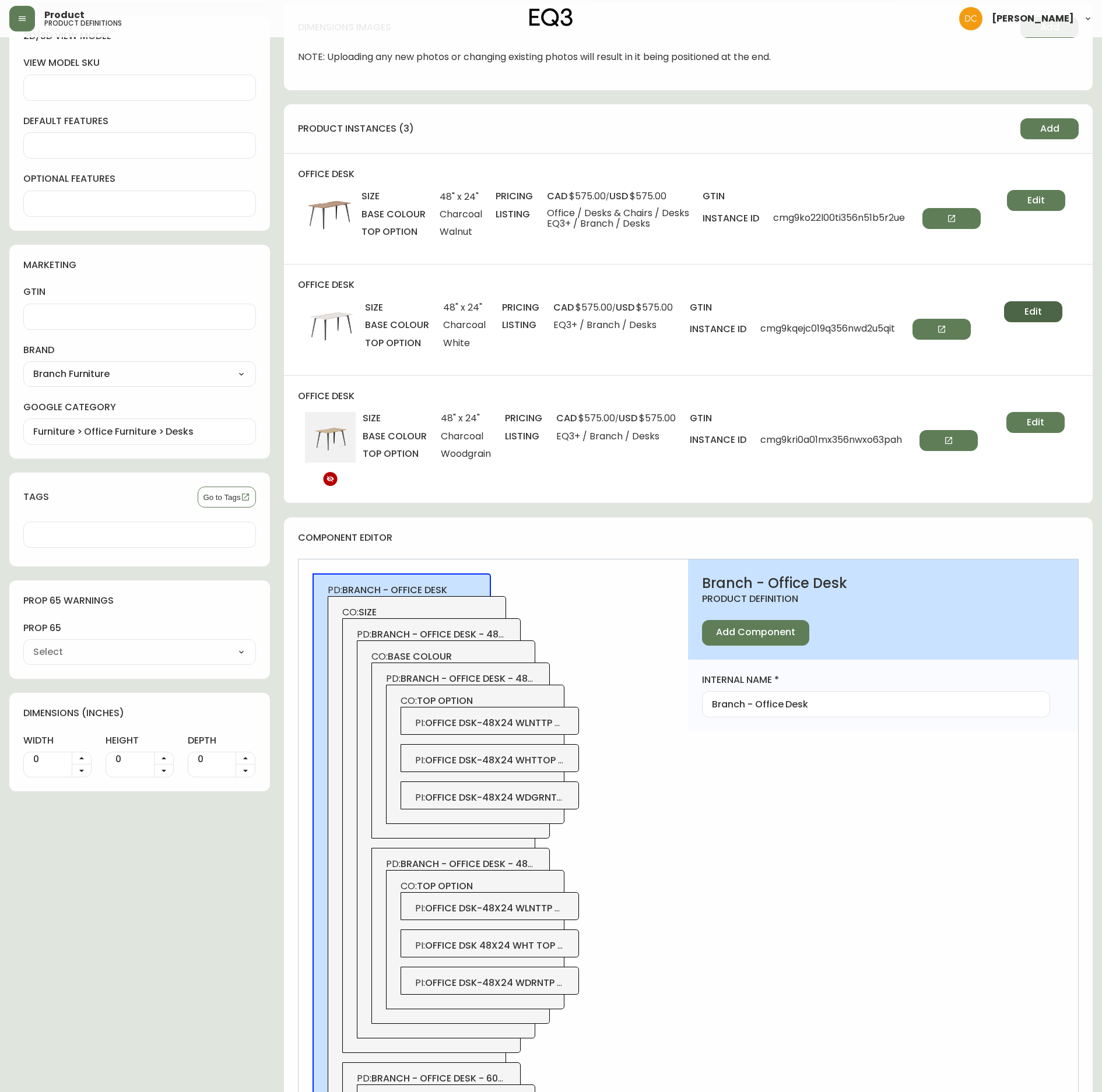
click at [1057, 315] on button "Edit" at bounding box center [1033, 312] width 58 height 21
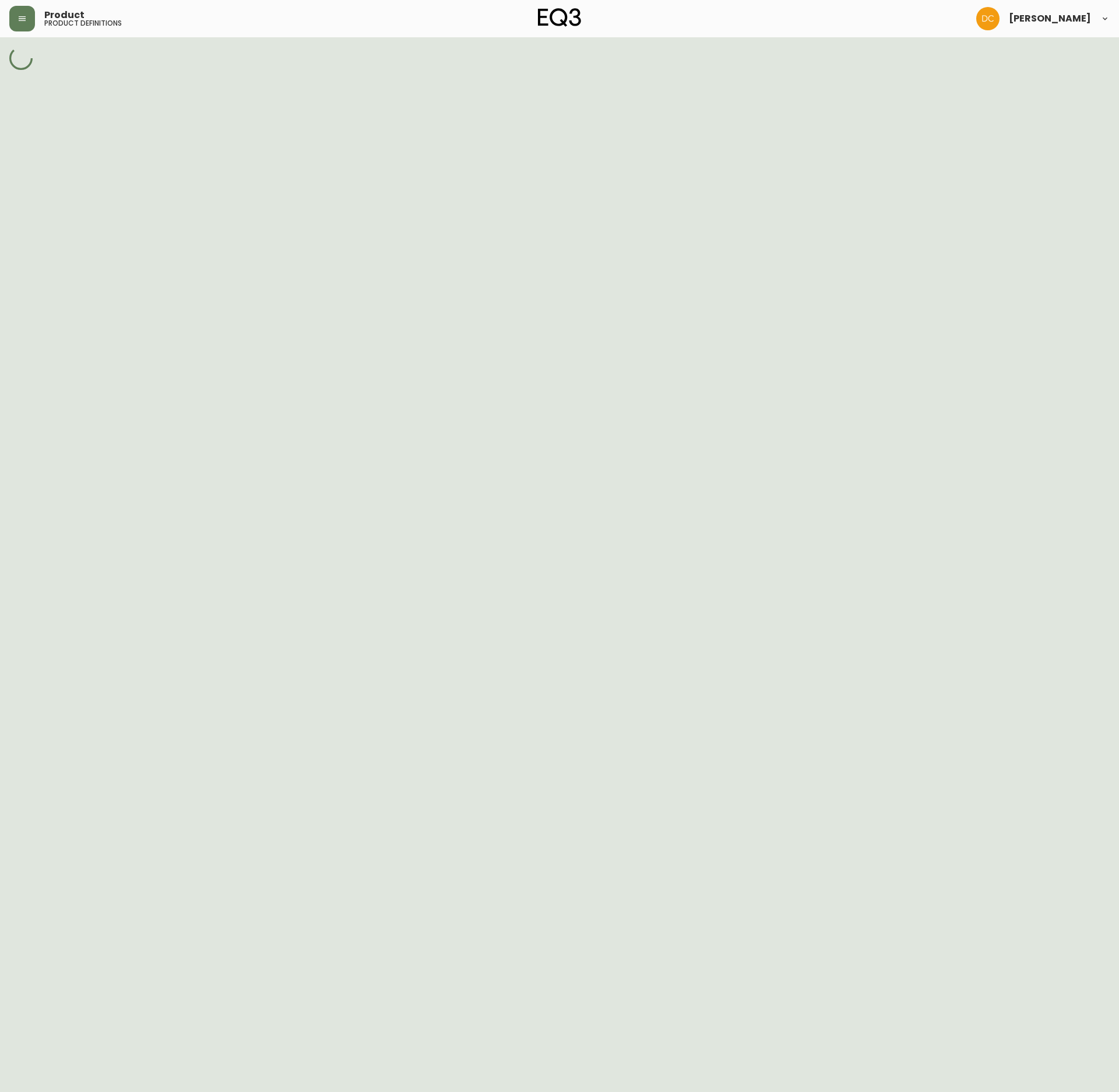
select select "cmg9hmg8903r4356nmfsv91bv"
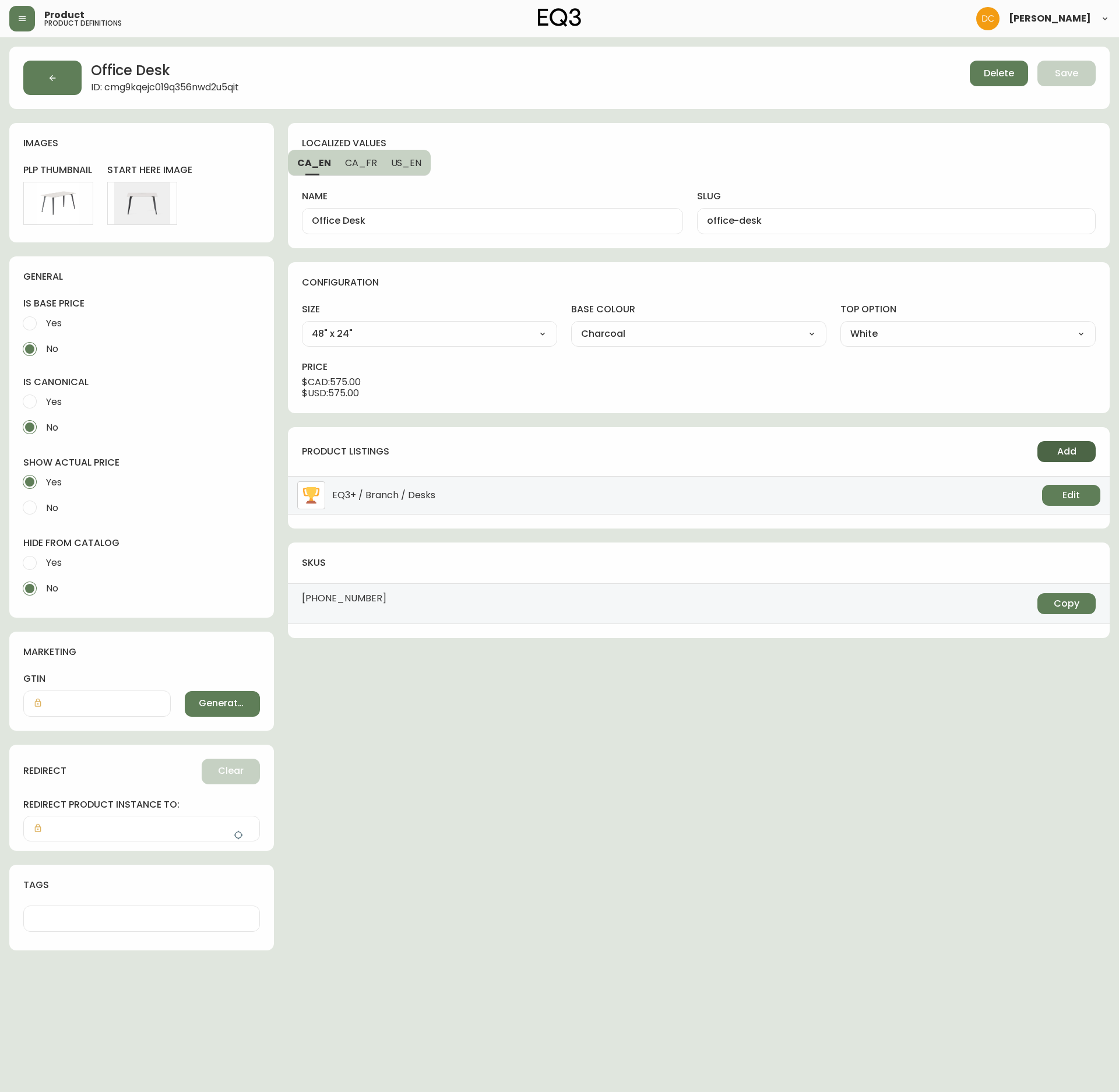
click at [1044, 454] on button "Add" at bounding box center [1066, 451] width 58 height 21
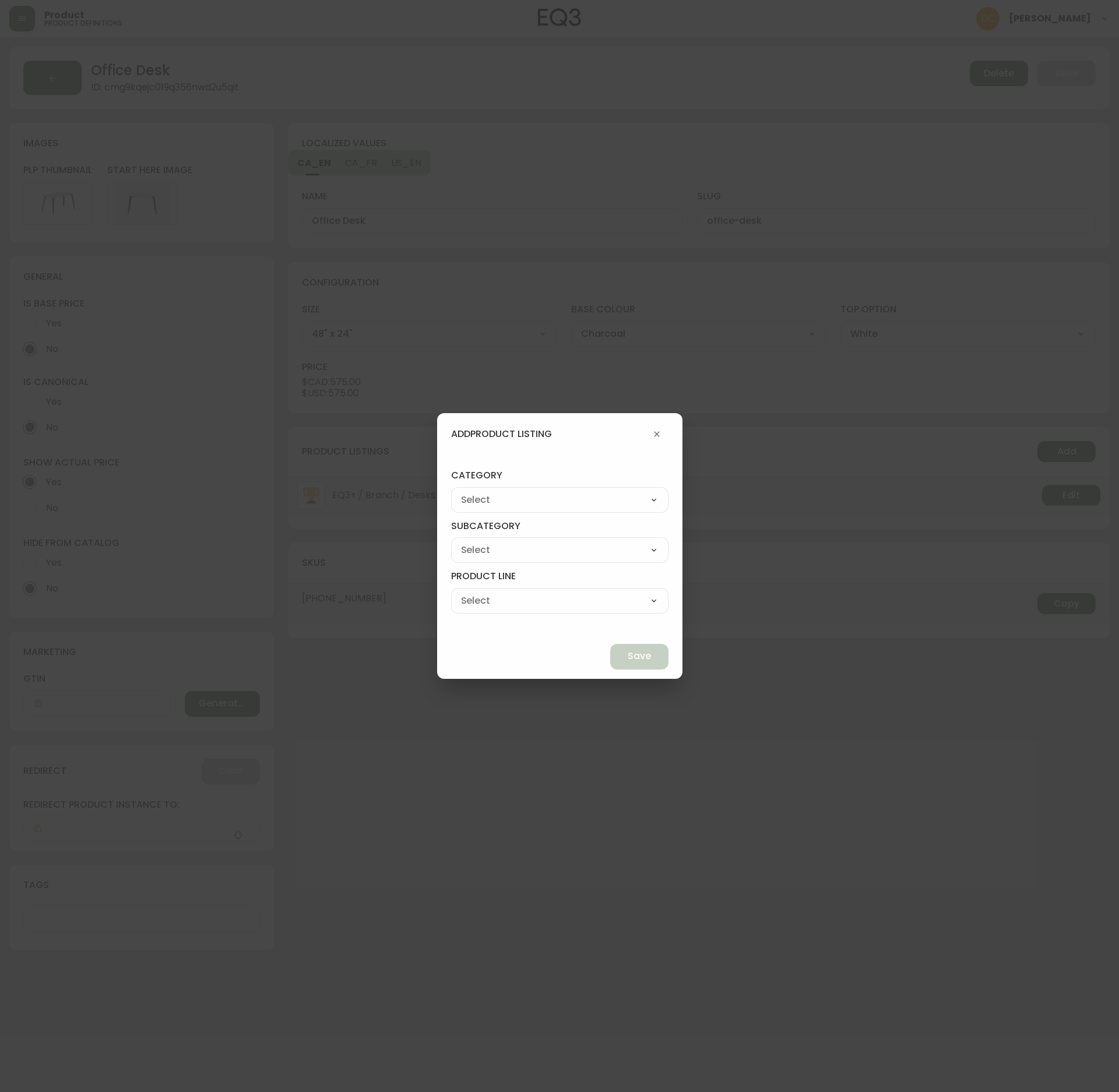
click at [546, 495] on select "Best Sellers Living Dining Bedroom Outdoor Office Lighting Rugs Accessories EQ3…" at bounding box center [560, 500] width 217 height 17
select select "4"
click at [478, 491] on select "Best Sellers Living Dining Bedroom Outdoor Office Lighting Rugs Accessories EQ3…" at bounding box center [560, 500] width 217 height 17
type input "Office"
click at [542, 546] on select "Desks & Chairs Storage Desk Accessories" at bounding box center [560, 550] width 217 height 17
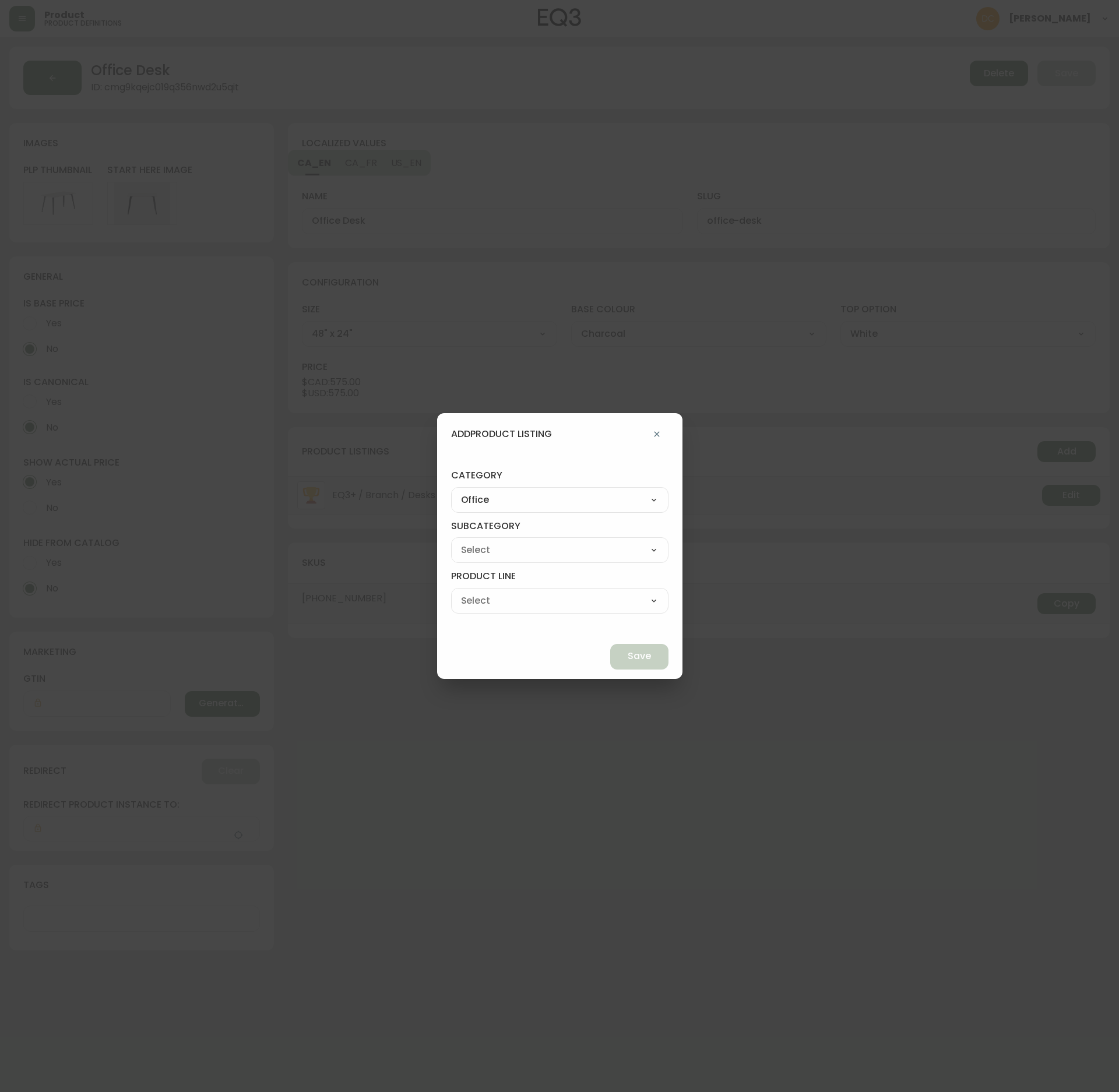
select select "40"
click at [478, 541] on select "Desks & Chairs Storage Desk Accessories" at bounding box center [560, 550] width 217 height 17
type input "Desks & Chairs"
click at [533, 595] on select "Desks Office Chairs" at bounding box center [560, 601] width 217 height 17
select select "040"
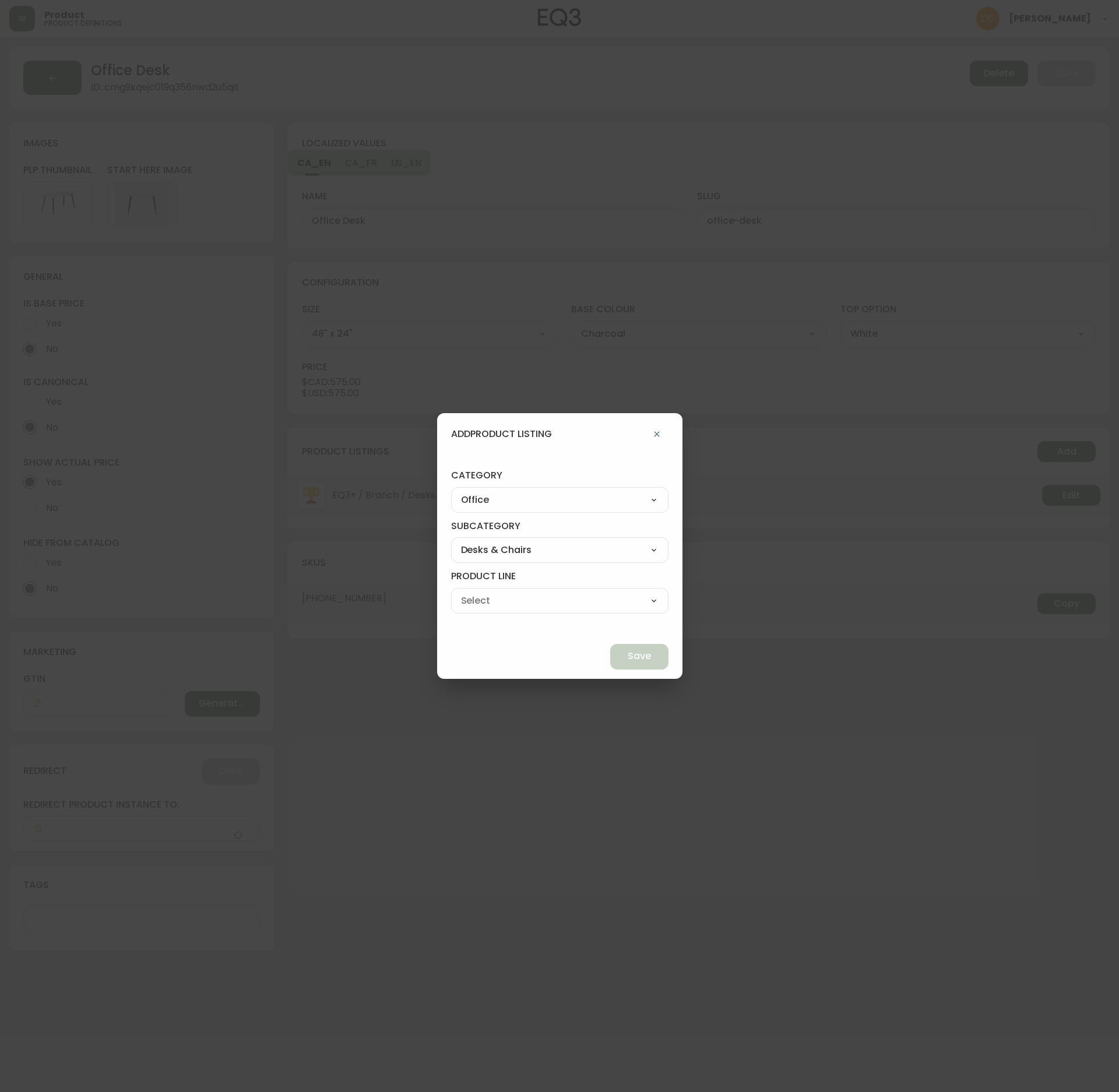
click at [478, 592] on select "Desks Office Chairs" at bounding box center [560, 601] width 217 height 17
type input "Desks"
click at [625, 663] on button "Save" at bounding box center [639, 657] width 58 height 26
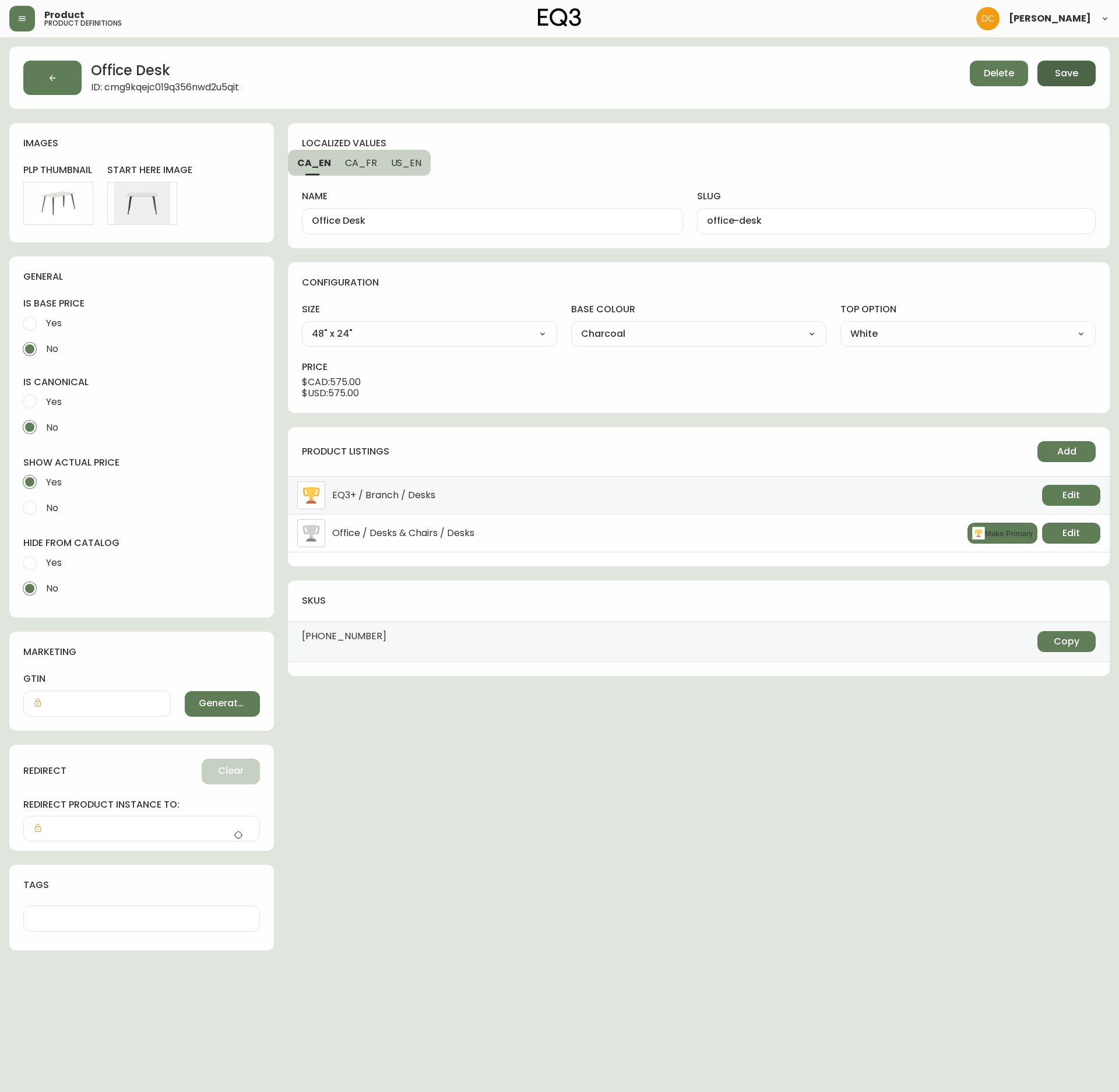
click at [1082, 85] on button "Save" at bounding box center [1066, 73] width 58 height 26
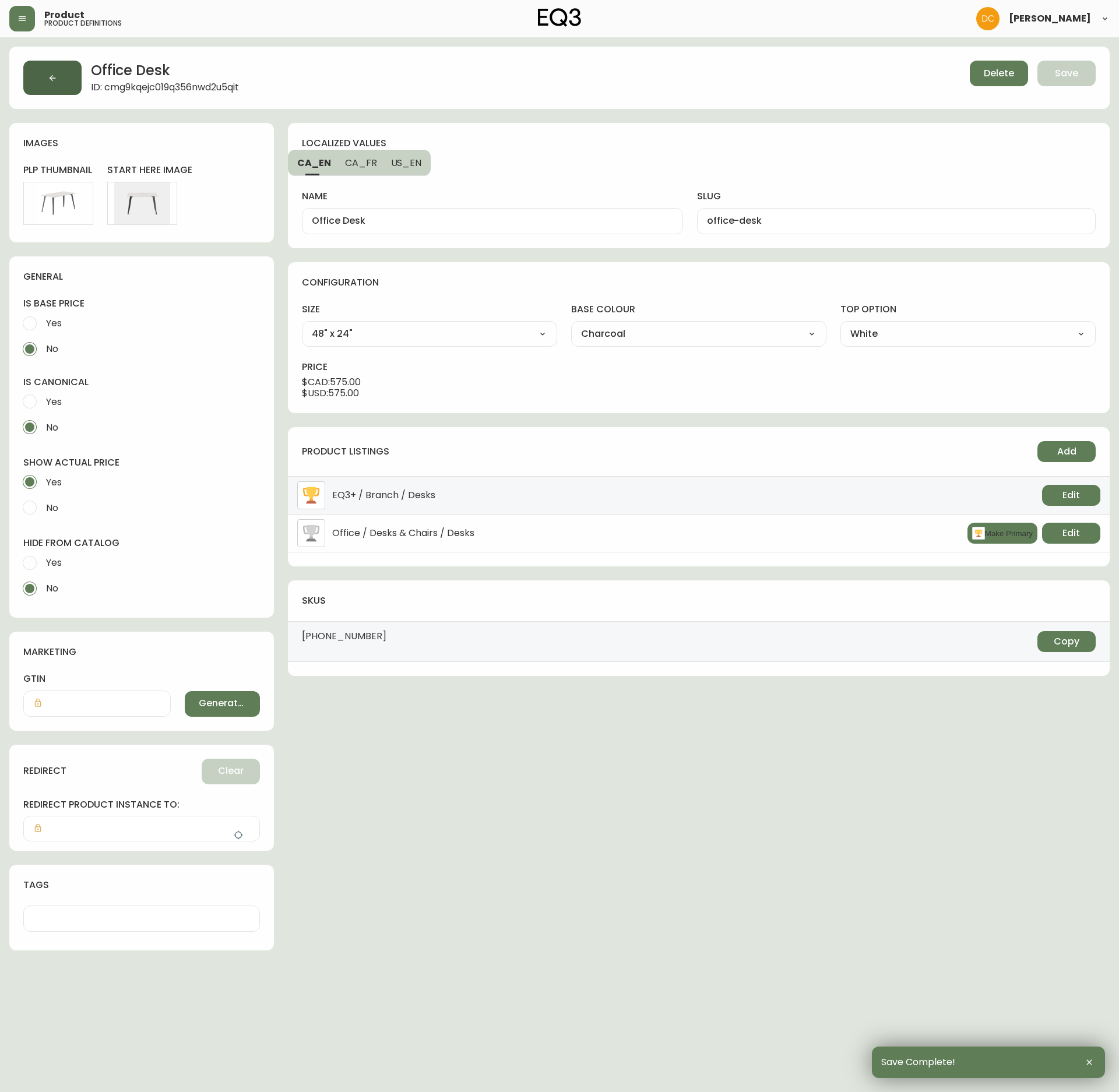
click at [47, 86] on button "button" at bounding box center [52, 78] width 58 height 35
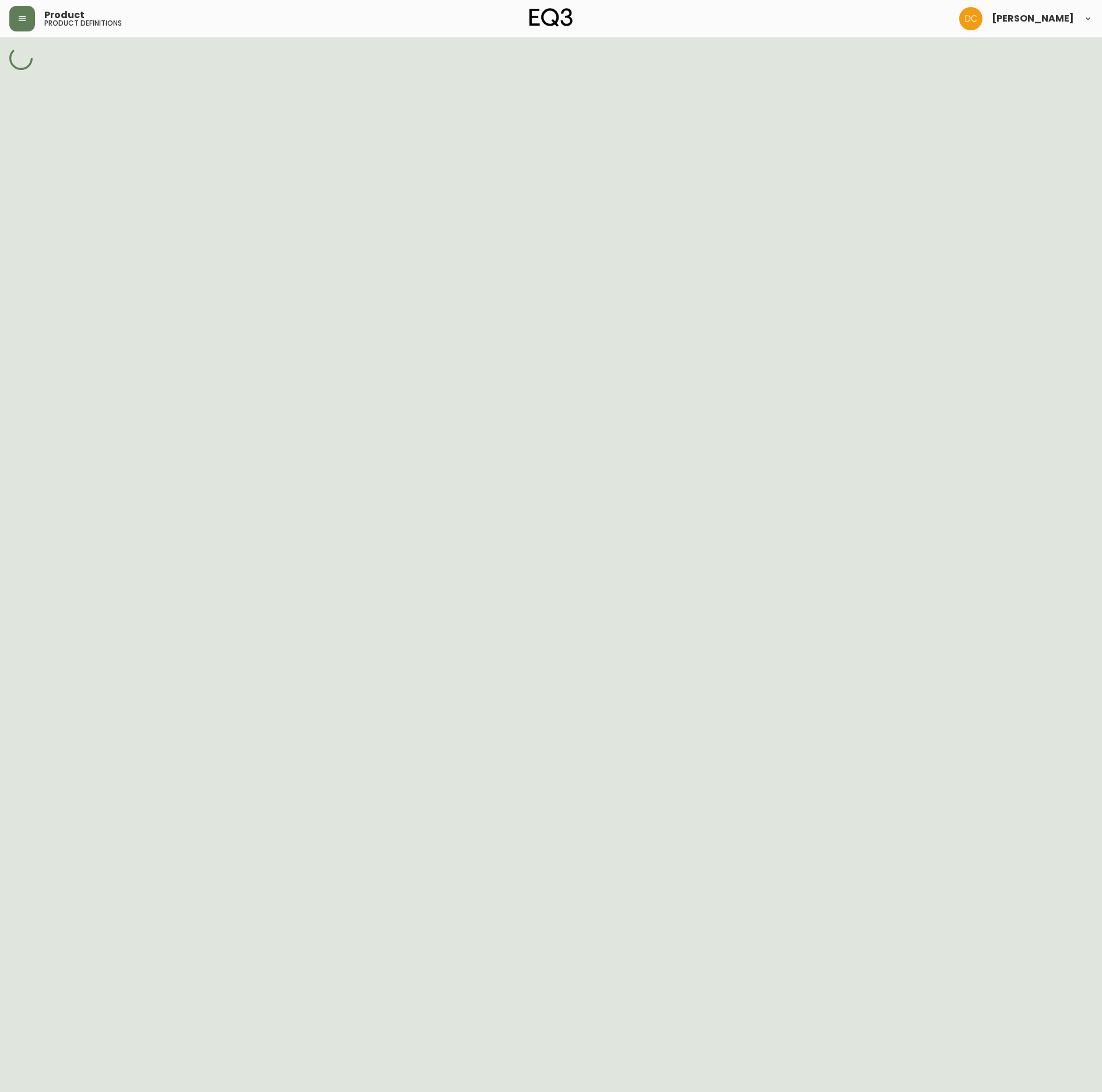
select select "cmdqi44aw1pvq0198ref13kmb"
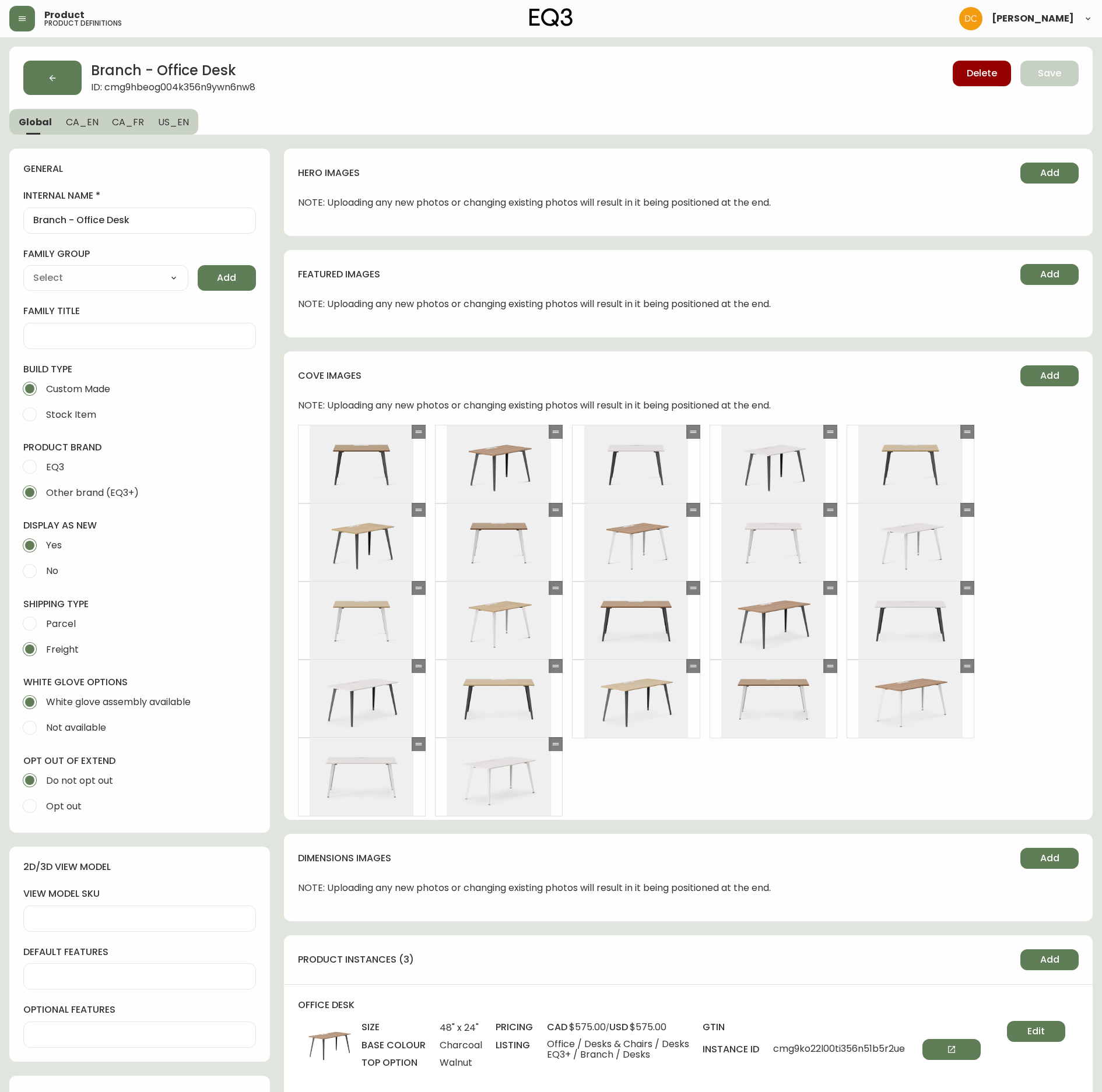
type input "Furniture > Office Furniture > Desks"
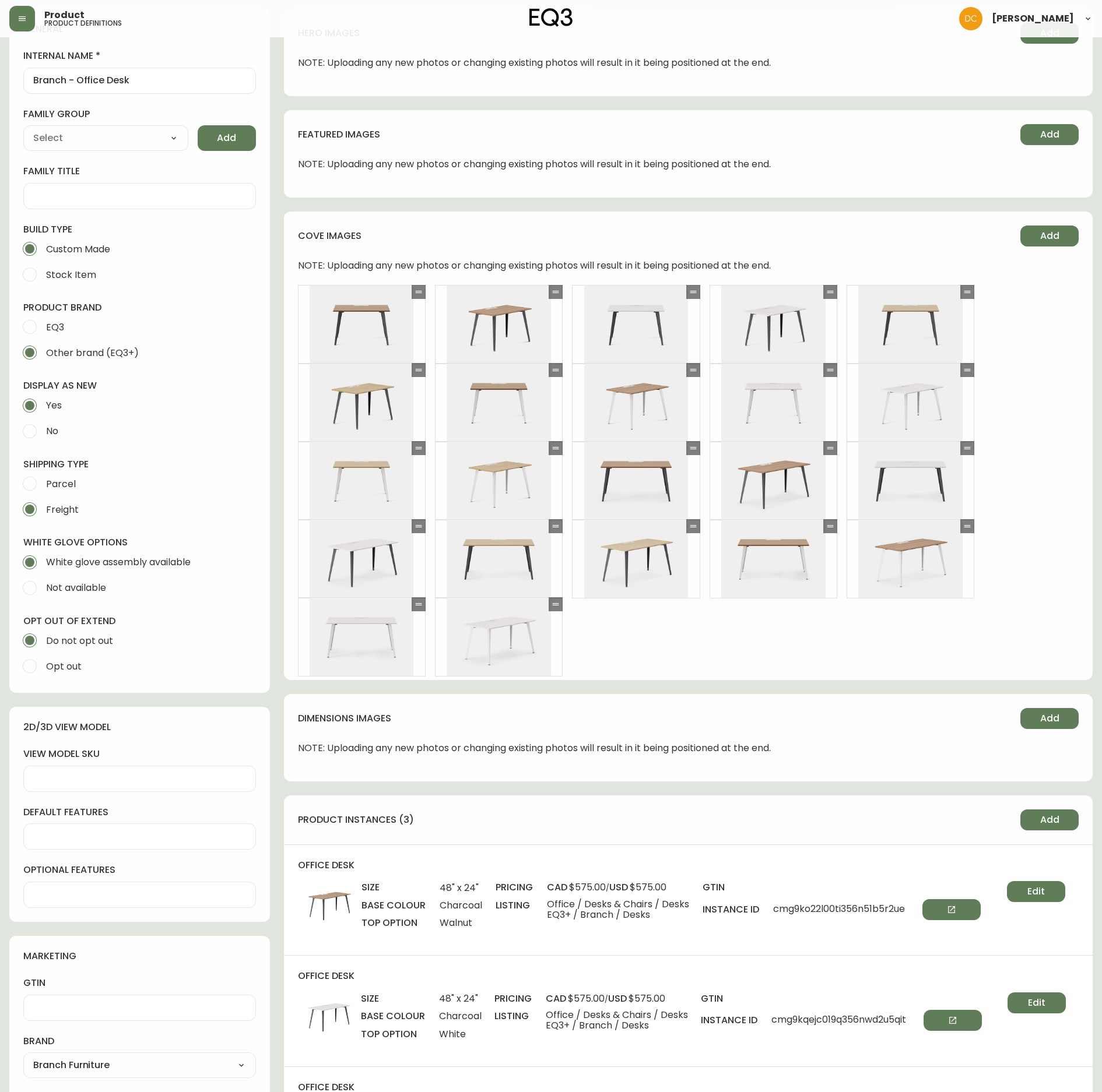
scroll to position [699, 0]
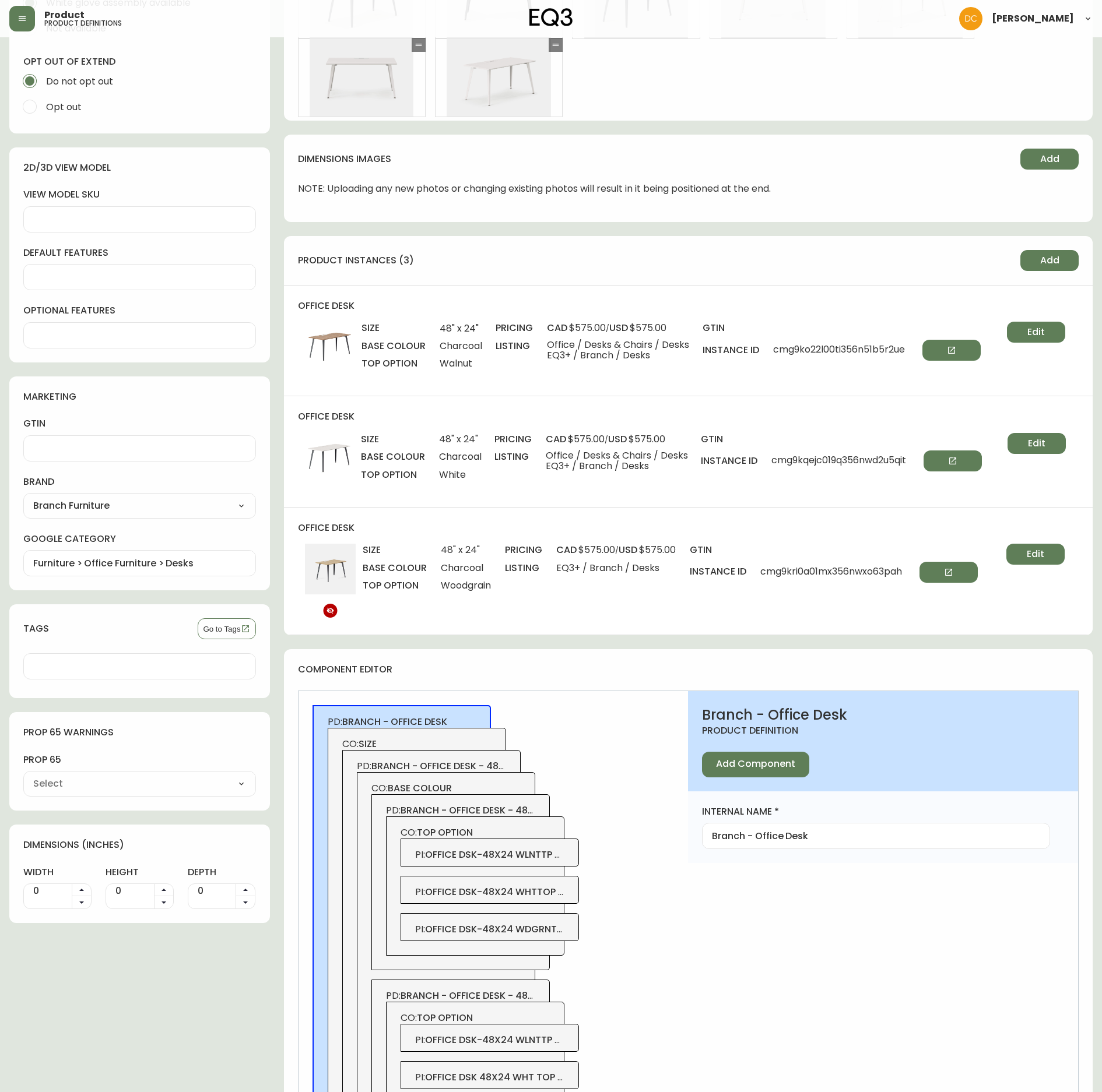
click at [1061, 271] on button "Add" at bounding box center [1049, 260] width 58 height 21
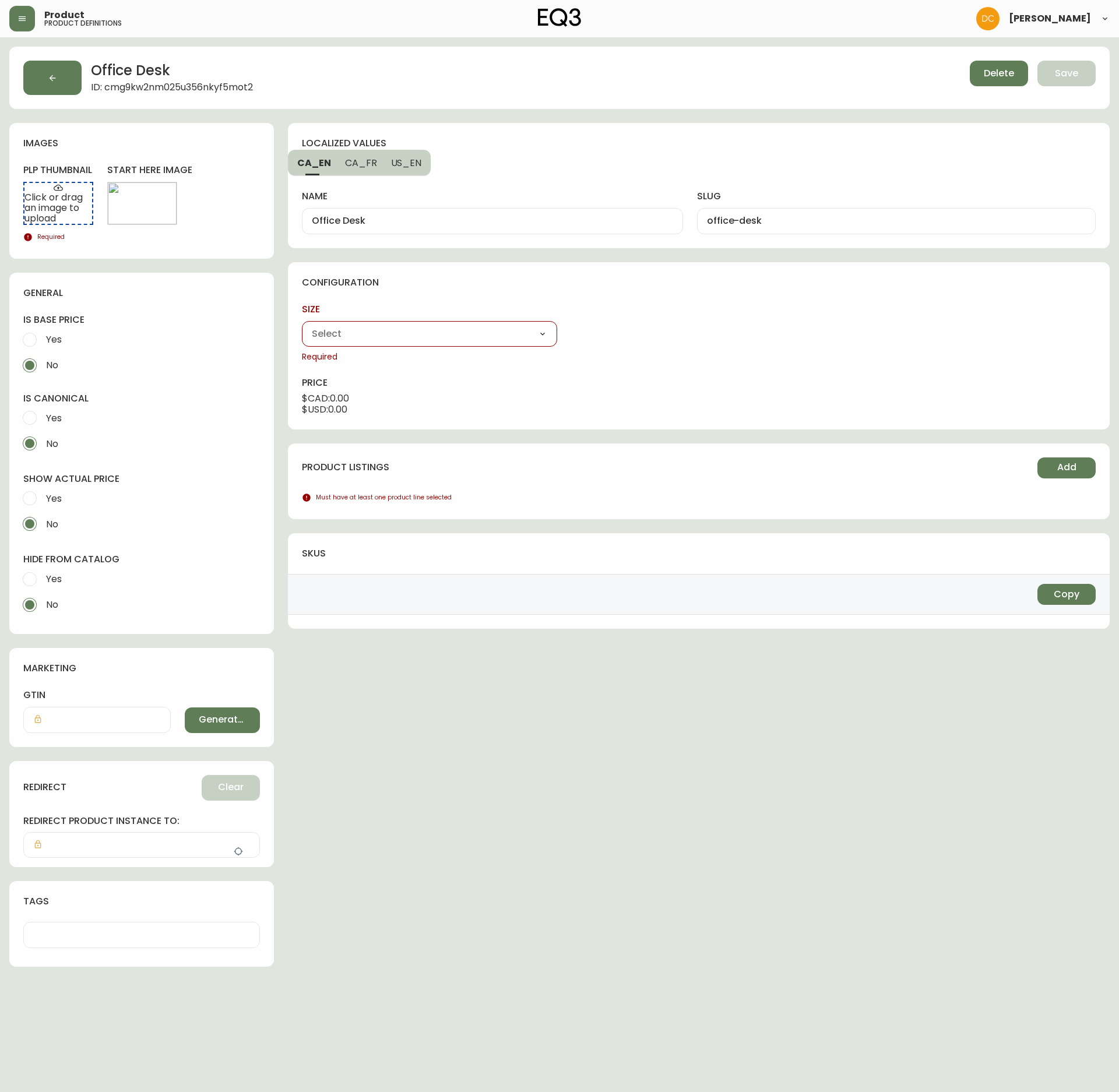
click at [491, 338] on select "48" x 24" 60" x 30"" at bounding box center [429, 334] width 255 height 17
select select "cmg9hcbfq00m1356ngde1h01f"
click at [302, 327] on select "48" x 24" 60" x 30"" at bounding box center [429, 334] width 255 height 17
type input "48" x 24""
click at [616, 334] on select "Charcoal White" at bounding box center [699, 334] width 255 height 17
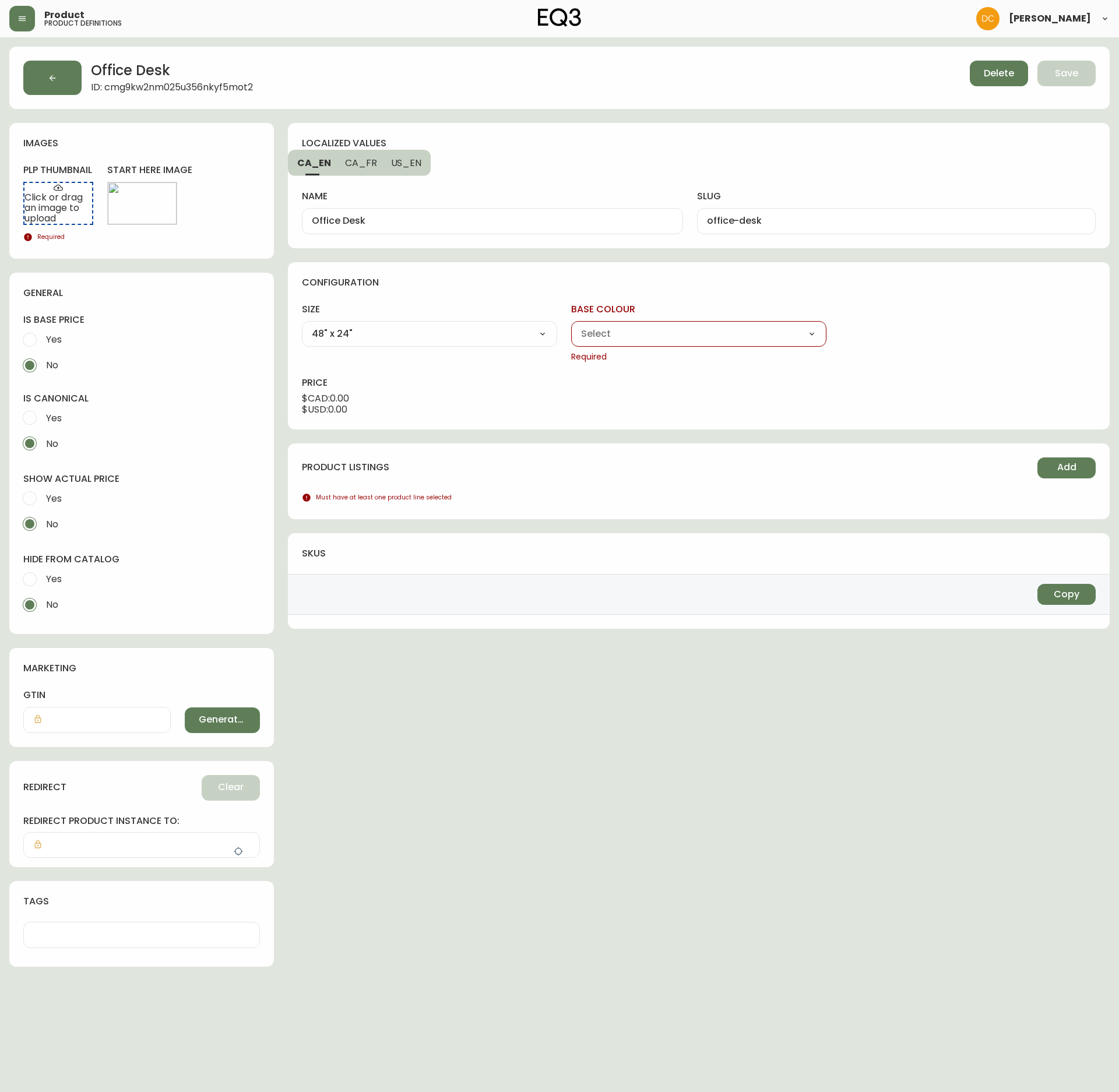
select select "cmg9hia6i02j0356nowsqf24w"
click at [572, 327] on select "Charcoal White" at bounding box center [699, 334] width 255 height 17
type input "White"
click at [881, 332] on select "Walnut White Woodgrain" at bounding box center [968, 334] width 255 height 17
select select "cmg9hmrlt03uc356ngb4l18az"
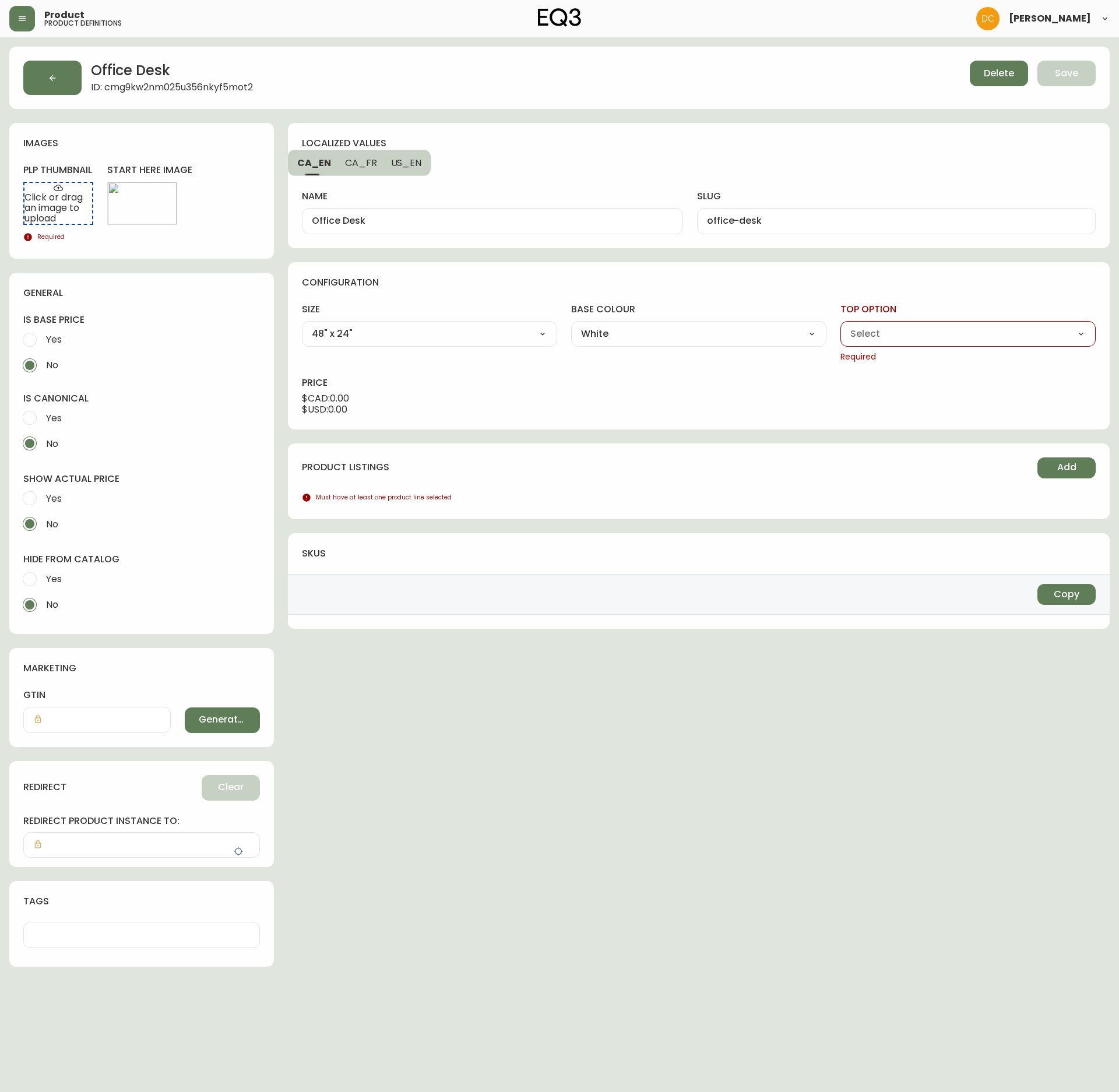
click at [841, 327] on select "Walnut White Woodgrain" at bounding box center [968, 334] width 255 height 17
type input "Walnut"
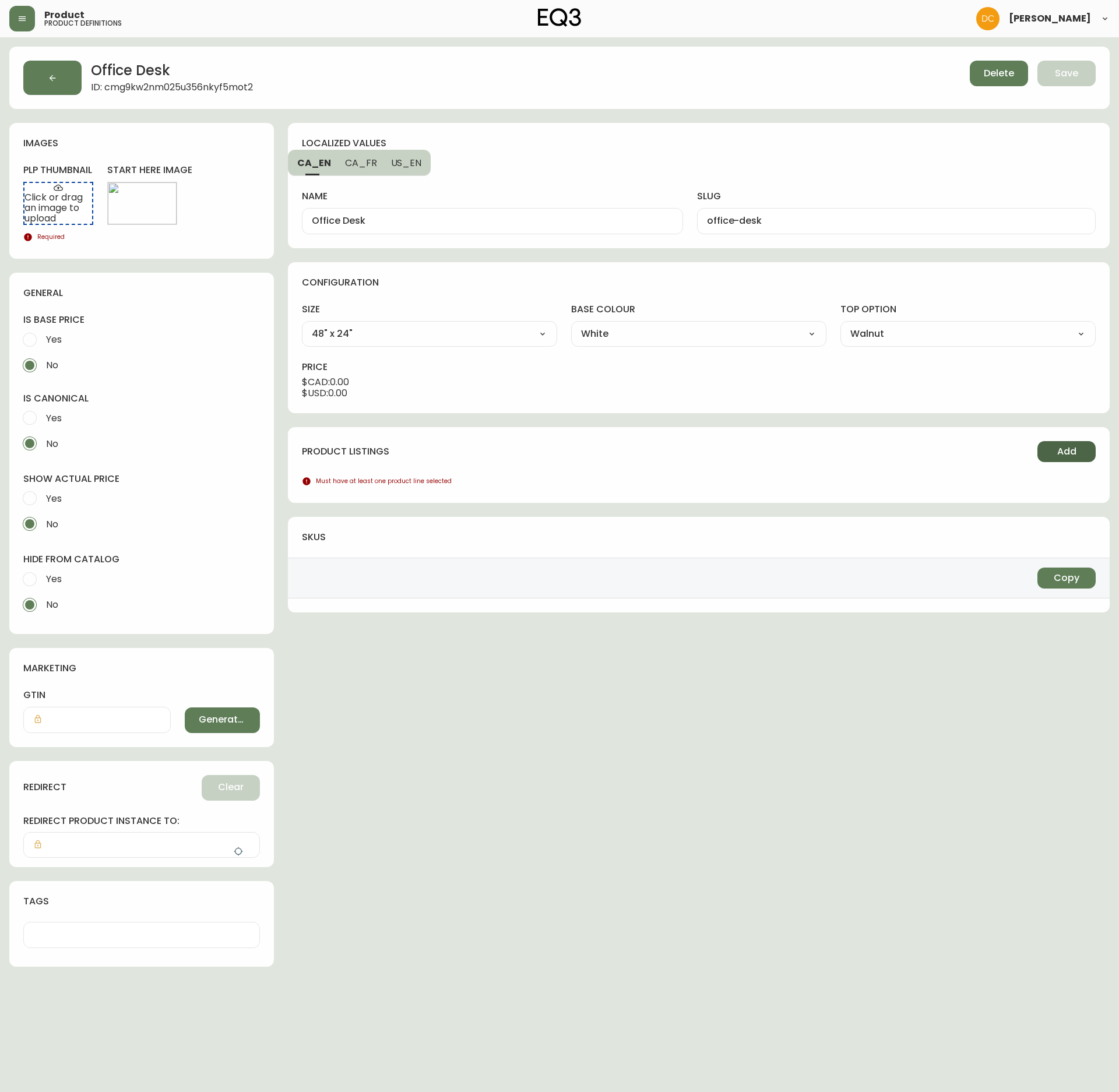
click at [1065, 455] on span "Add" at bounding box center [1067, 451] width 19 height 13
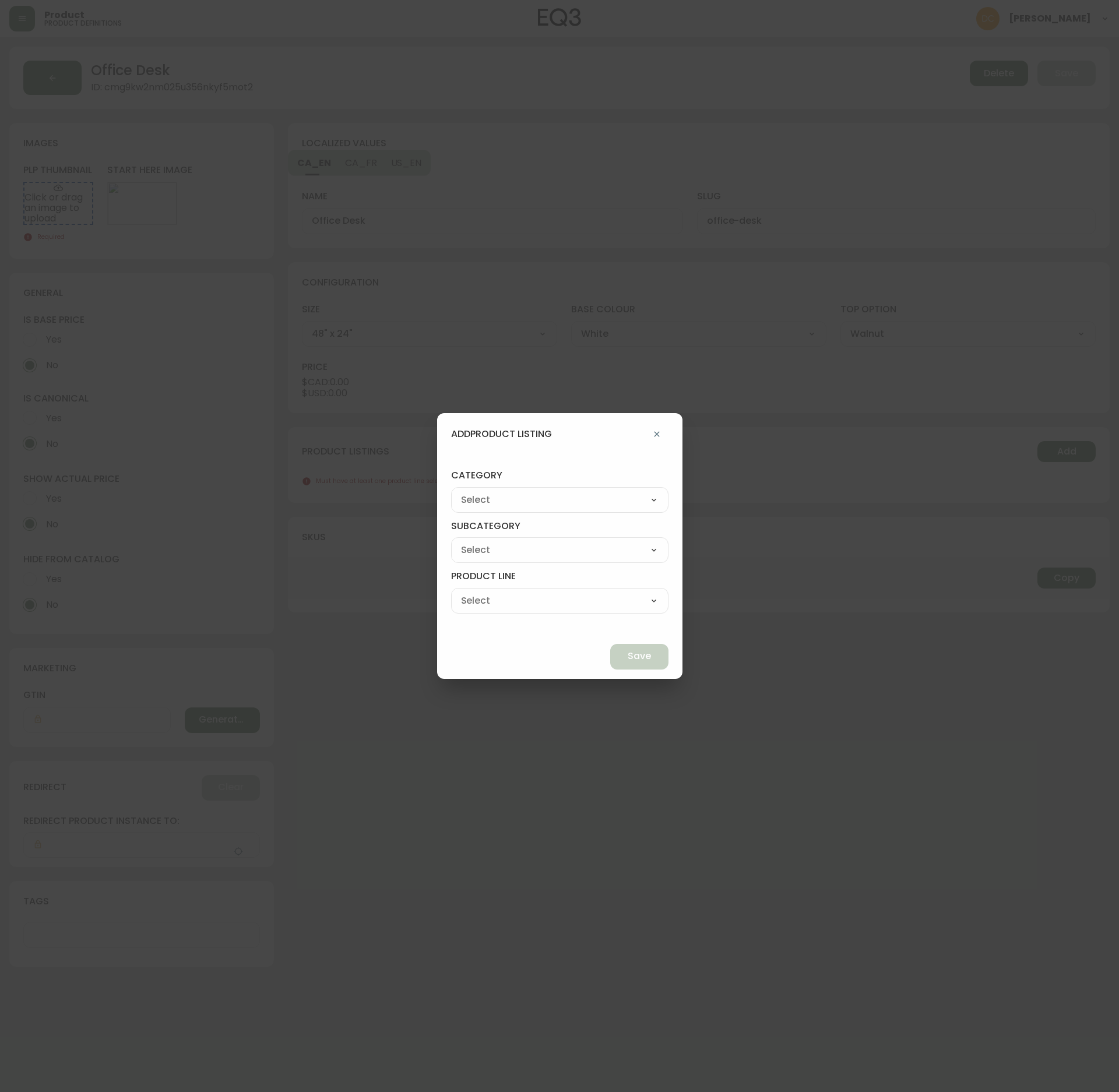
click at [563, 491] on select "Best Sellers Living Dining Bedroom Outdoor Office Lighting Rugs Accessories EQ3…" at bounding box center [560, 500] width 217 height 17
select select "9"
click at [478, 491] on select "Best Sellers Living Dining Bedroom Outdoor Office Lighting Rugs Accessories EQ3…" at bounding box center [560, 500] width 217 height 17
type input "EQ3+"
drag, startPoint x: 546, startPoint y: 523, endPoint x: 545, endPoint y: 541, distance: 18.0
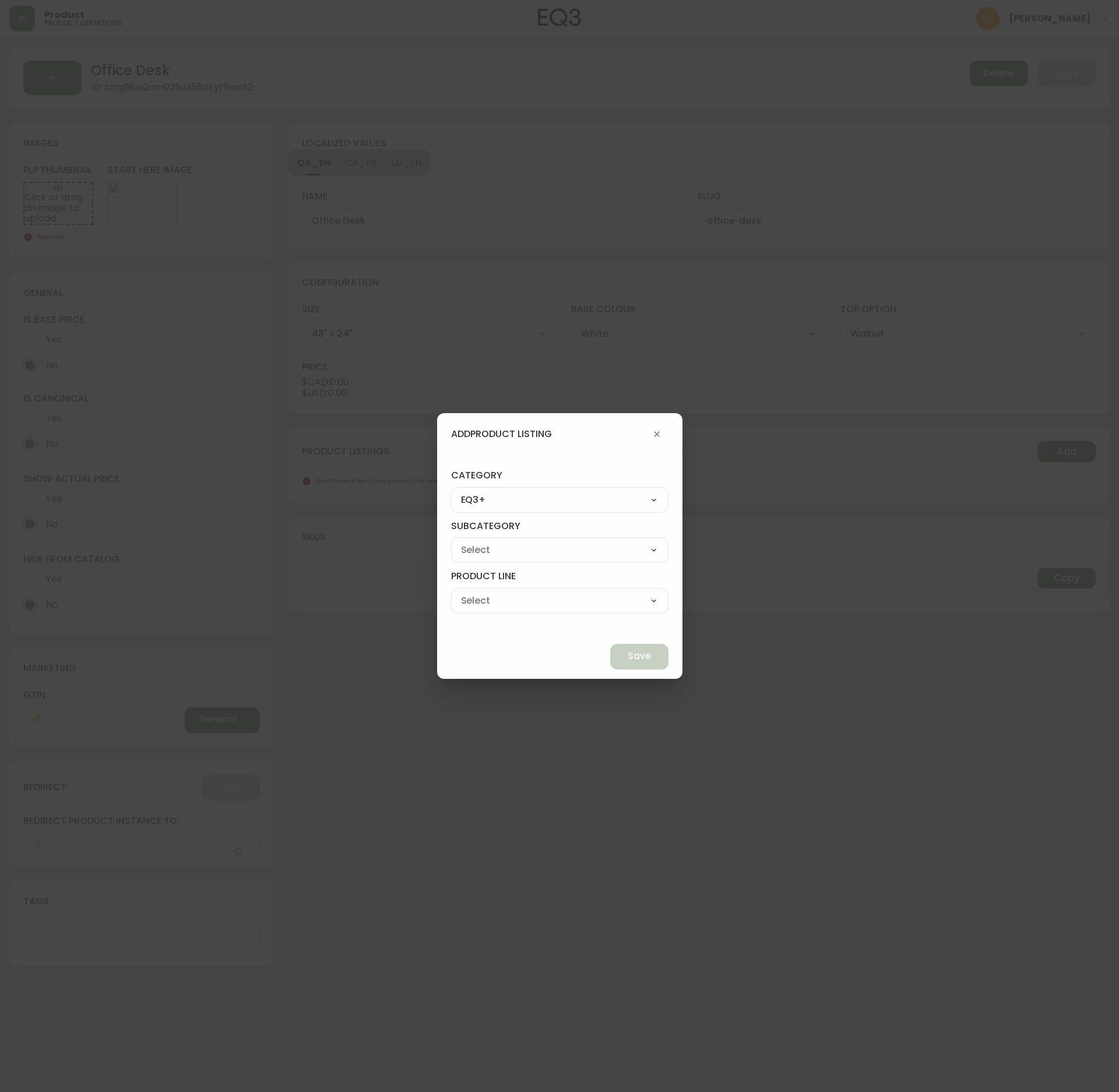
click at [546, 522] on h4 "subcategory" at bounding box center [560, 528] width 217 height 17
drag, startPoint x: 543, startPoint y: 546, endPoint x: 542, endPoint y: 552, distance: 6.1
click at [543, 546] on select "[PERSON_NAME] Palliser Branch Silk & Snow Marimekko Neighbor Loll Designs [PERS…" at bounding box center [560, 550] width 217 height 17
select select "ckf4hdesi5o090182ryhw2k8i"
click at [478, 541] on select "[PERSON_NAME] Palliser Branch Silk & Snow Marimekko Neighbor Loll Designs [PERS…" at bounding box center [560, 550] width 217 height 17
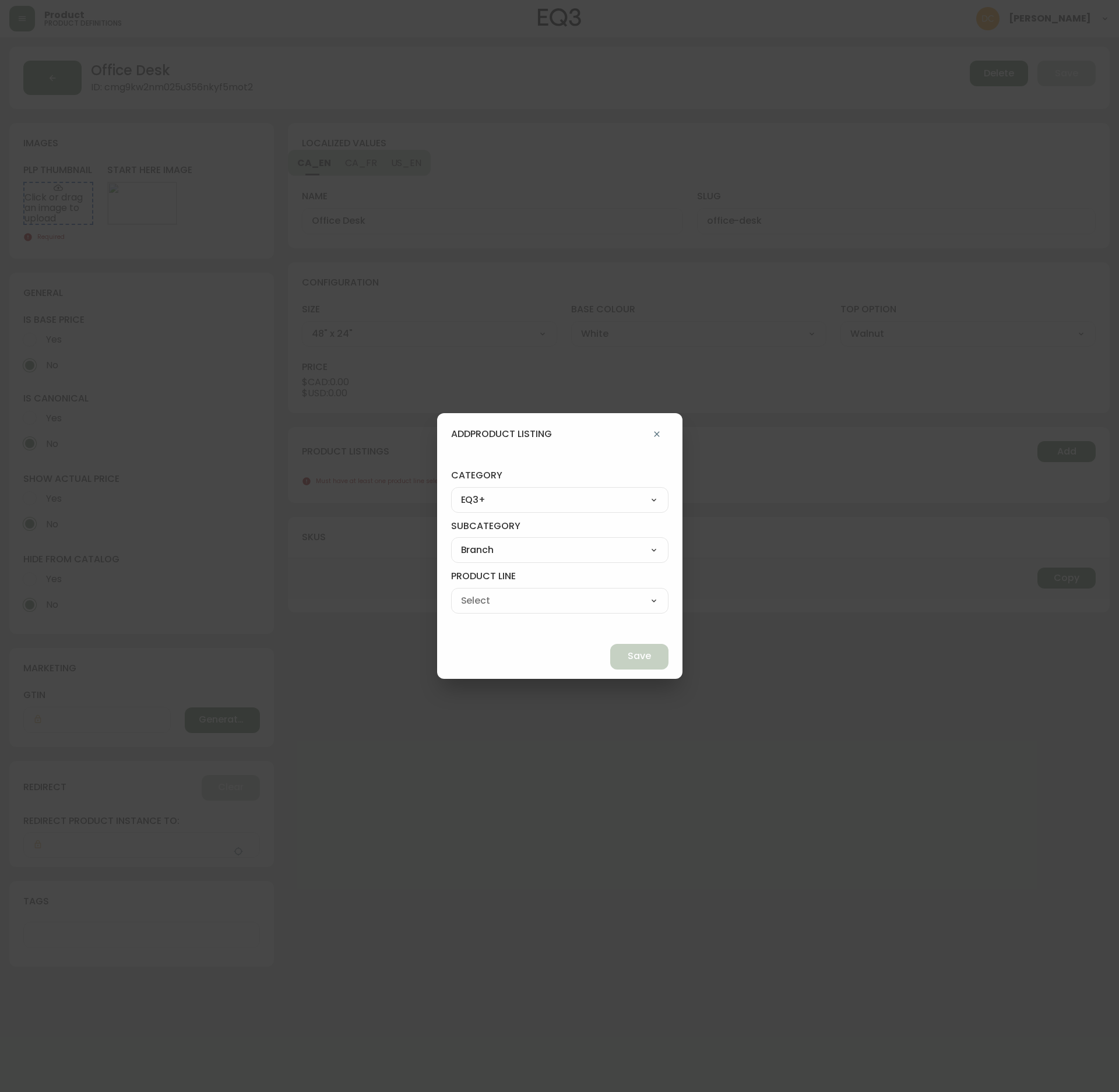
type input "Branch"
click at [556, 588] on div "Office Chairs Desks Desk Accessories Chair Accessories" at bounding box center [560, 601] width 217 height 26
click at [553, 600] on select "Office Chairs Desks Desk Accessories Chair Accessories" at bounding box center [560, 601] width 217 height 17
select select "ckf4hlv3i5qp70138rsp9k9ve"
click at [478, 592] on select "Office Chairs Desks Desk Accessories Chair Accessories" at bounding box center [560, 601] width 217 height 17
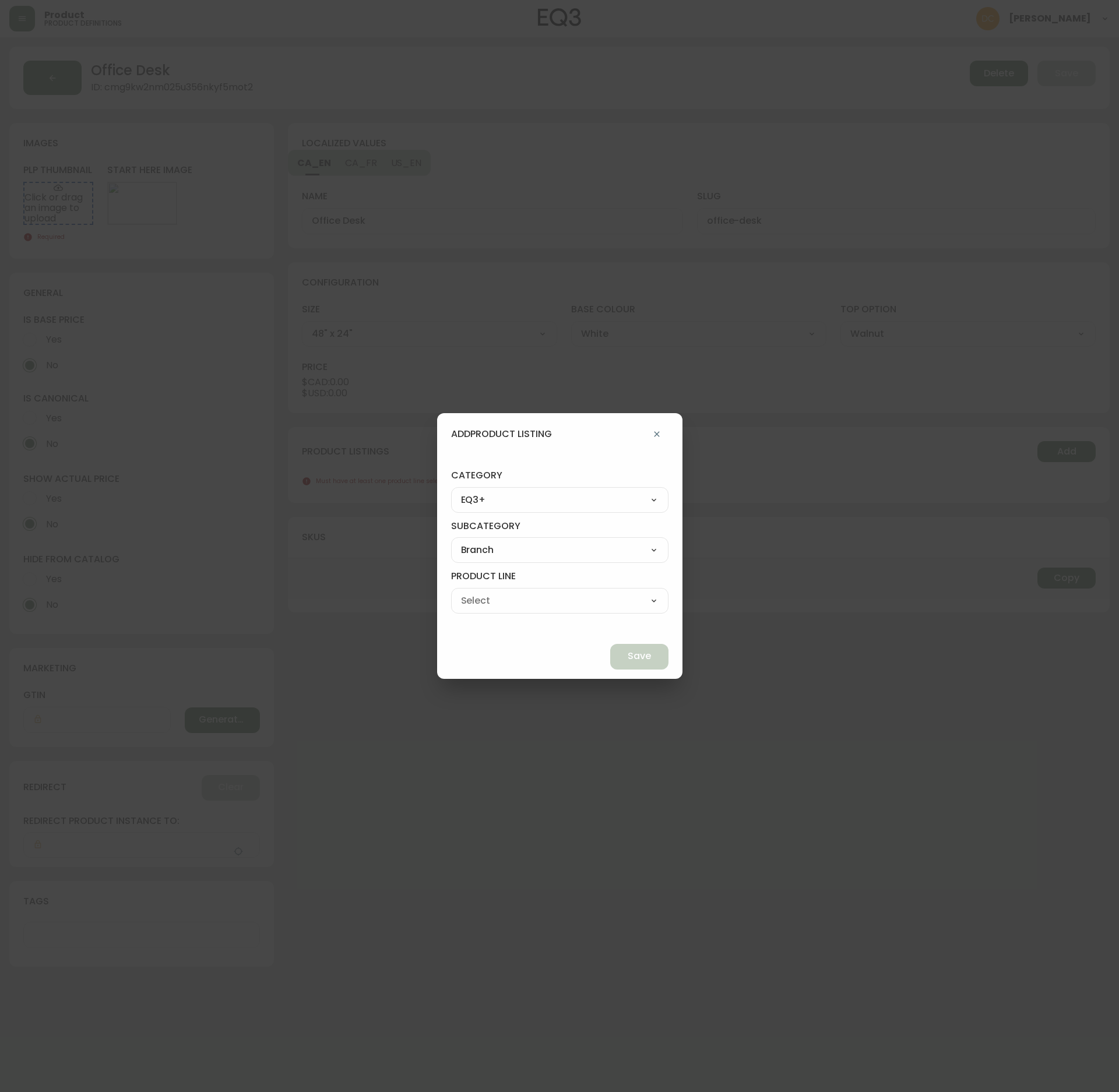
type input "Desks"
drag, startPoint x: 616, startPoint y: 650, endPoint x: 633, endPoint y: 648, distance: 17.1
click at [628, 650] on span "Save" at bounding box center [639, 656] width 23 height 13
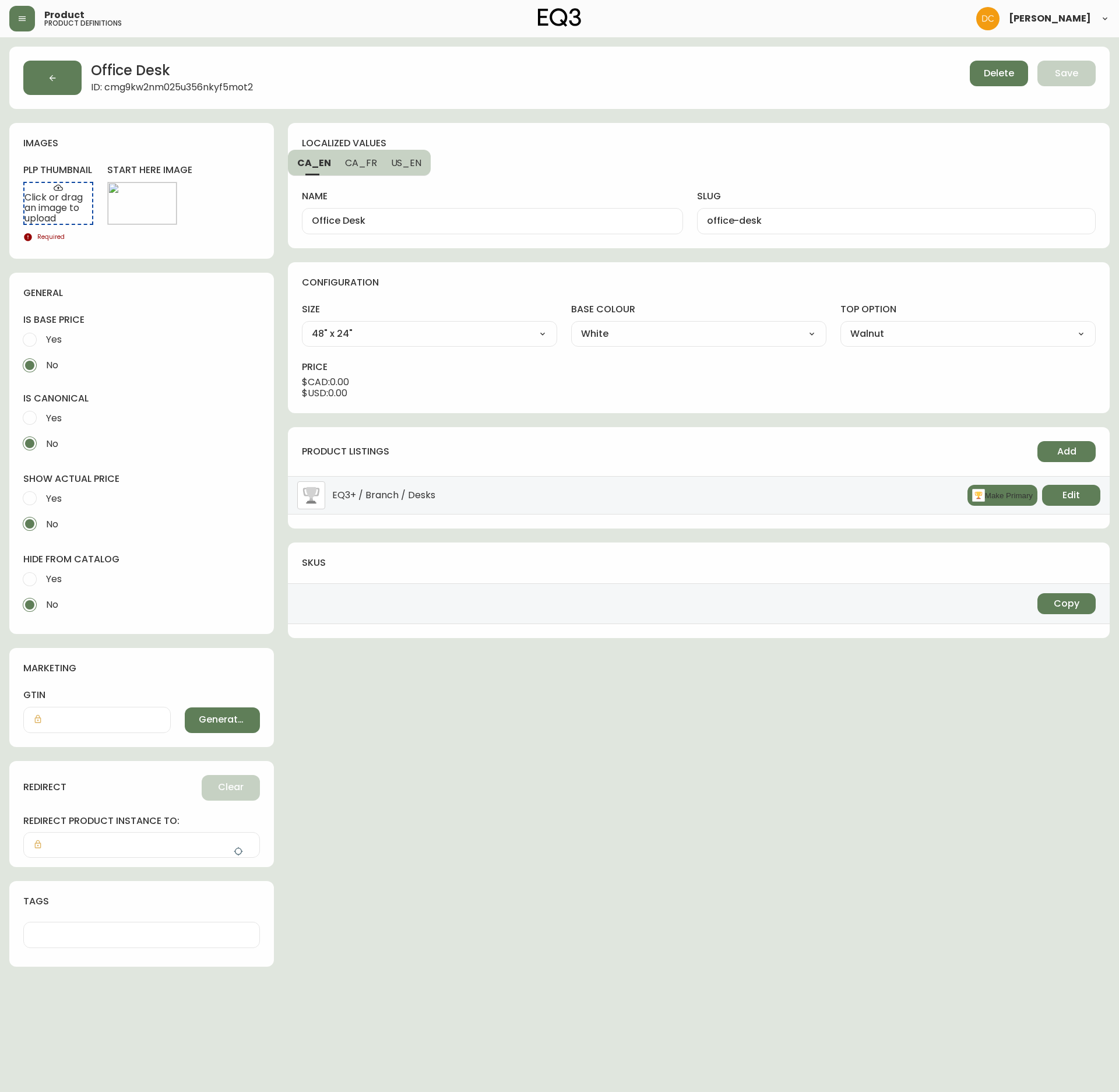
click at [58, 575] on span "Yes" at bounding box center [54, 579] width 16 height 12
click at [42, 575] on input "Yes" at bounding box center [30, 579] width 26 height 26
radio input "true"
radio input "false"
click at [58, 500] on span "Yes" at bounding box center [54, 499] width 16 height 12
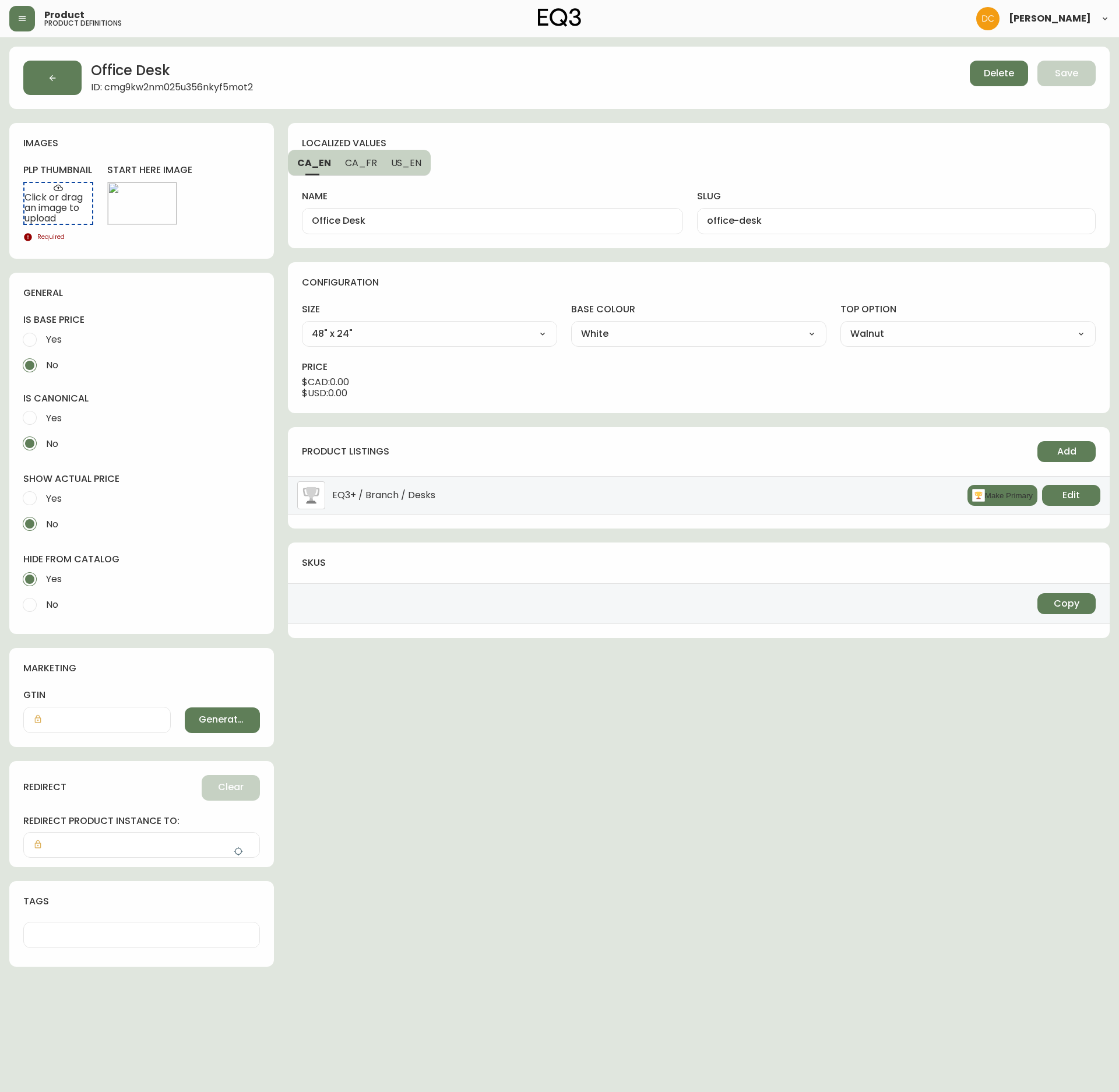
click at [42, 500] on input "Yes" at bounding box center [30, 499] width 26 height 26
radio input "true"
radio input "false"
click at [150, 207] on span "Edit" at bounding box center [142, 203] width 17 height 13
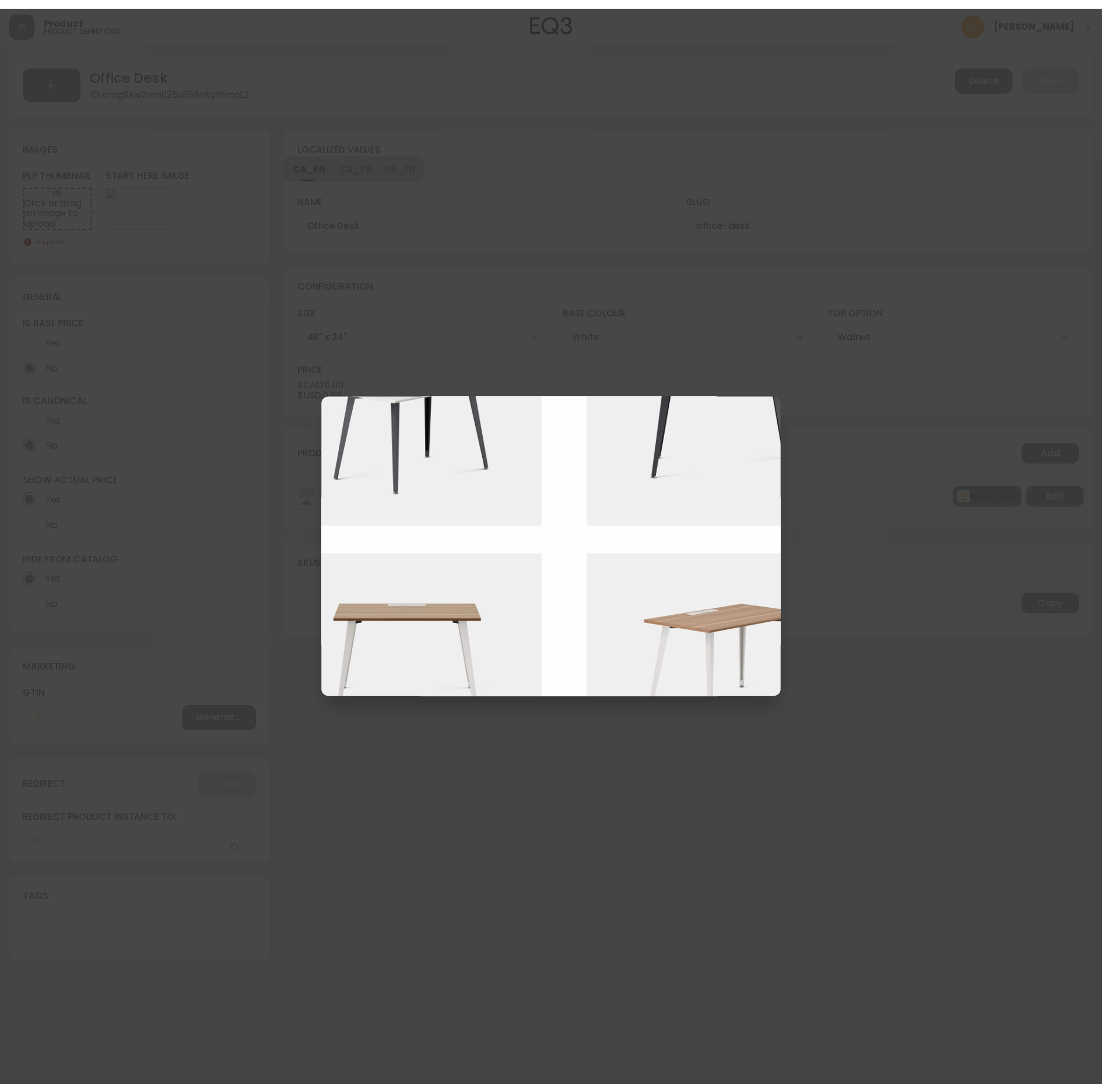
scroll to position [350, 0]
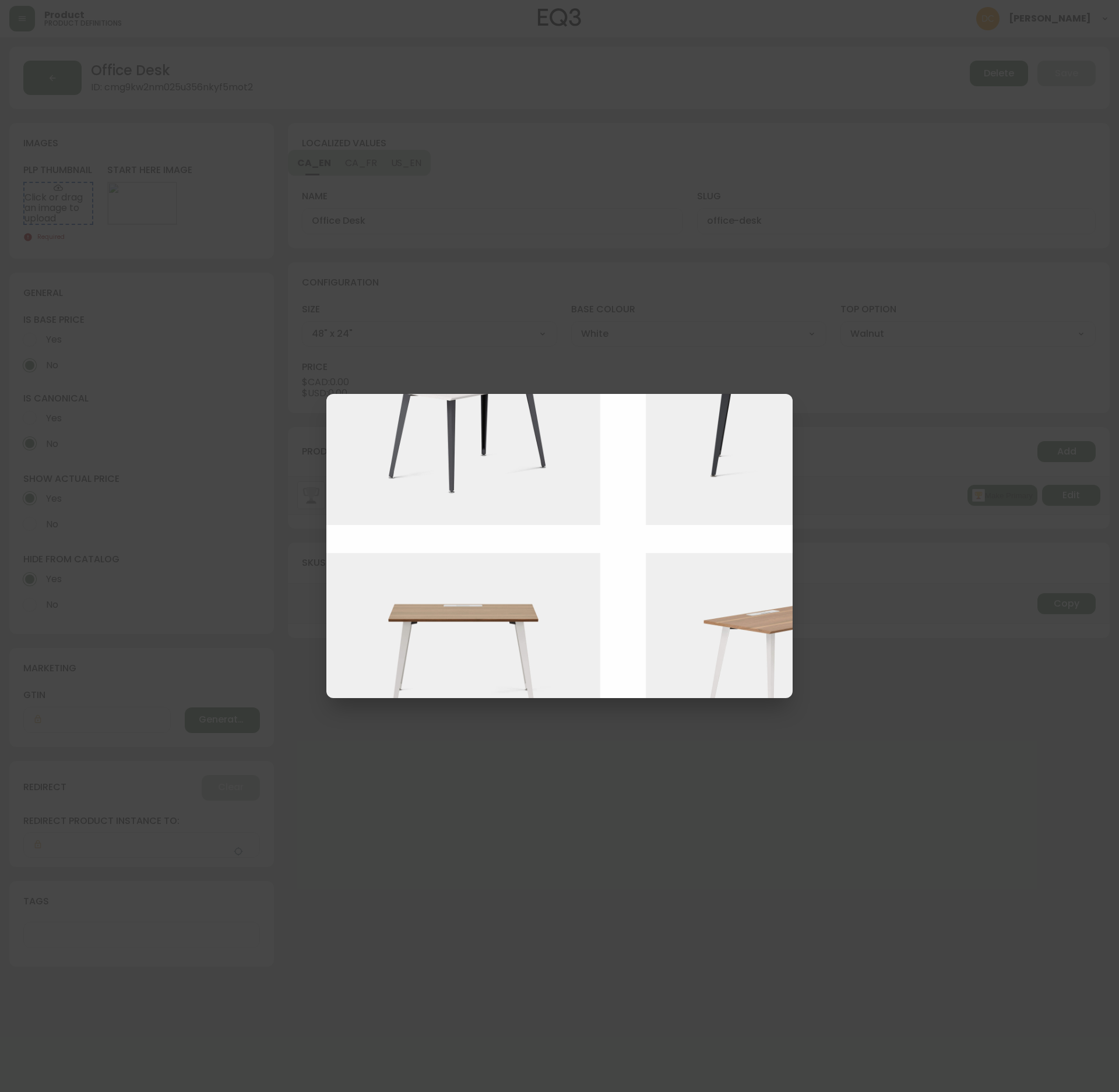
click at [489, 626] on img at bounding box center [472, 656] width 291 height 206
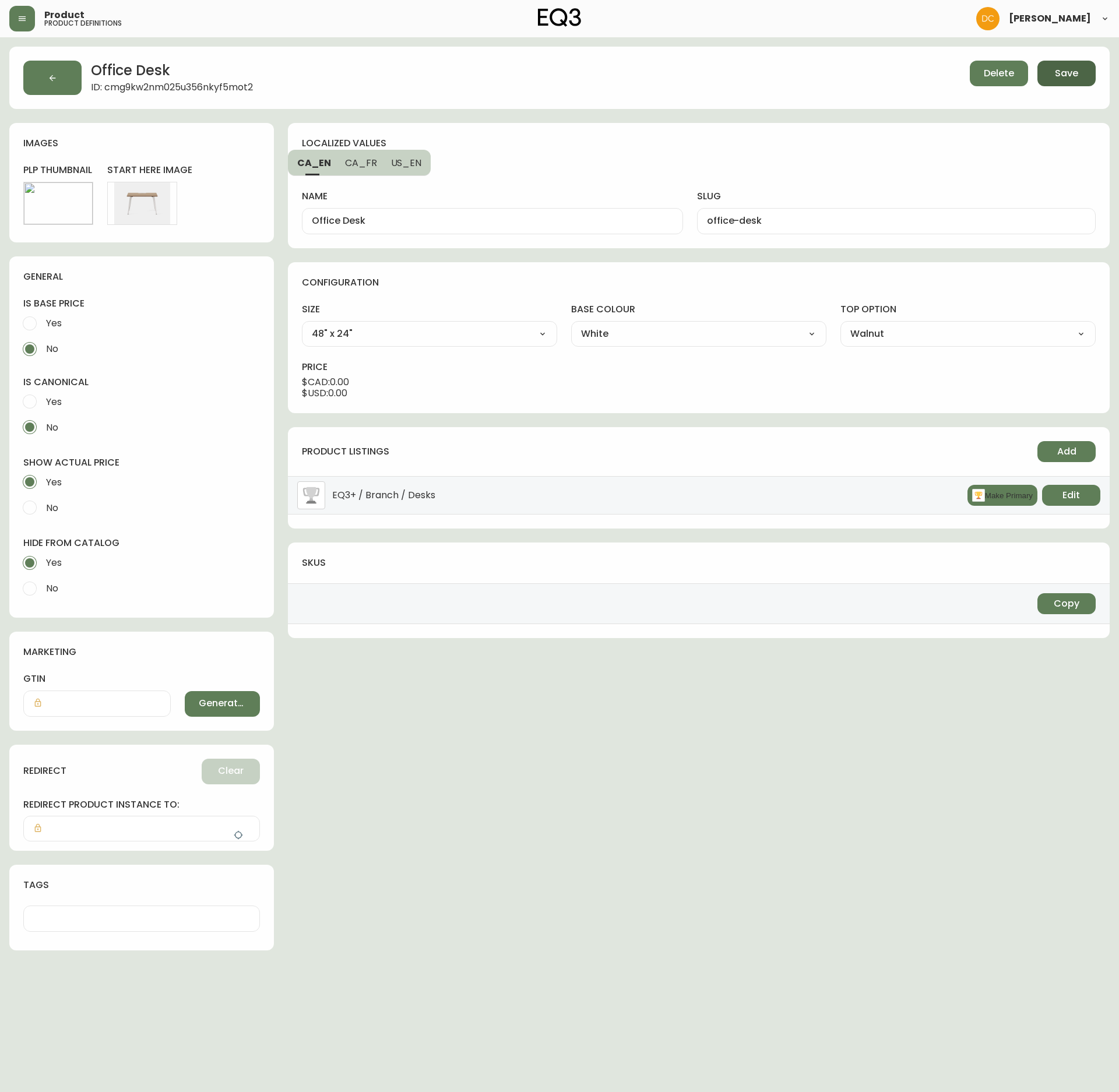
click at [1058, 76] on span "Save" at bounding box center [1066, 73] width 23 height 13
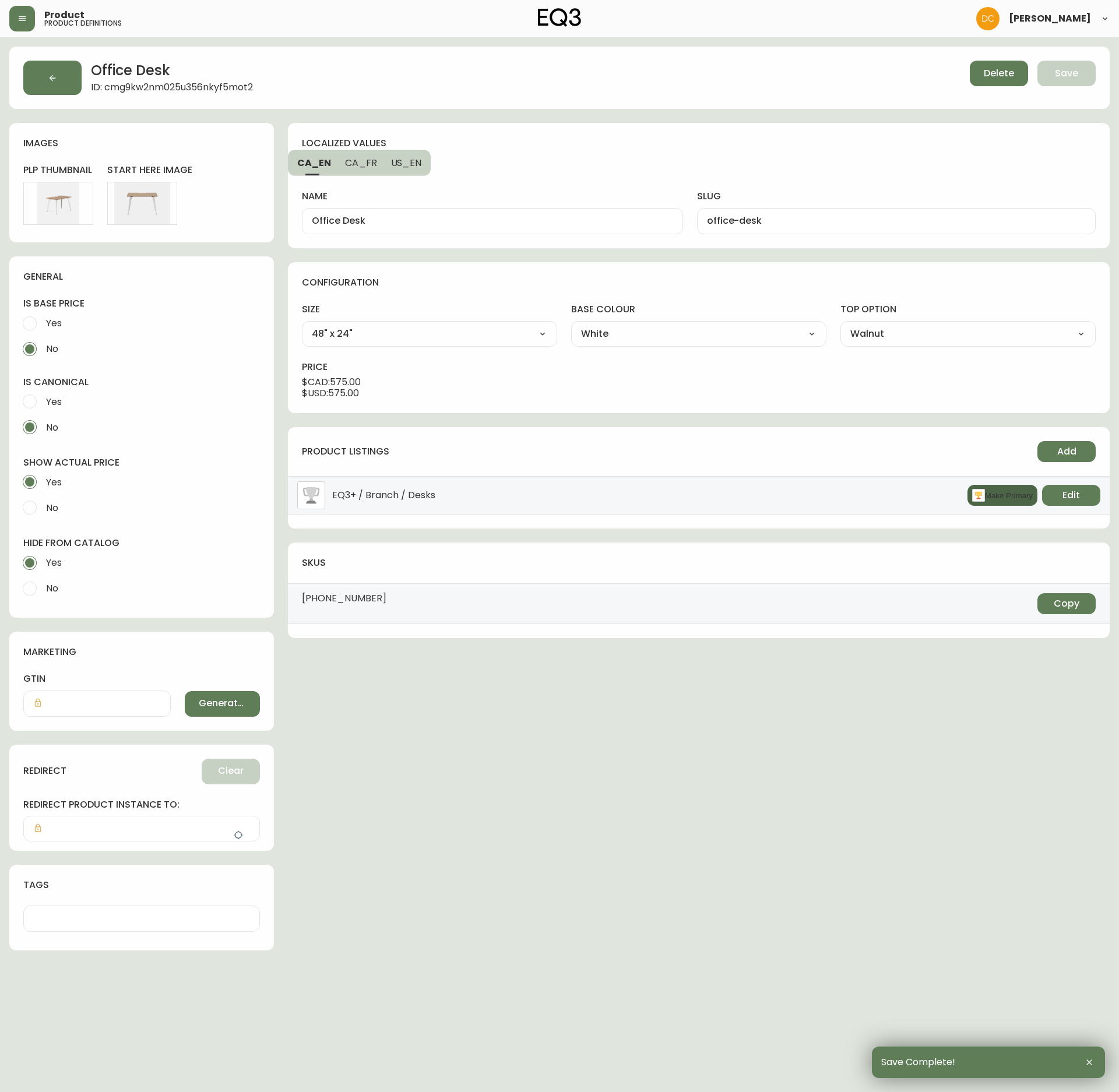
click at [1001, 506] on button "Make Primary" at bounding box center [1002, 495] width 70 height 21
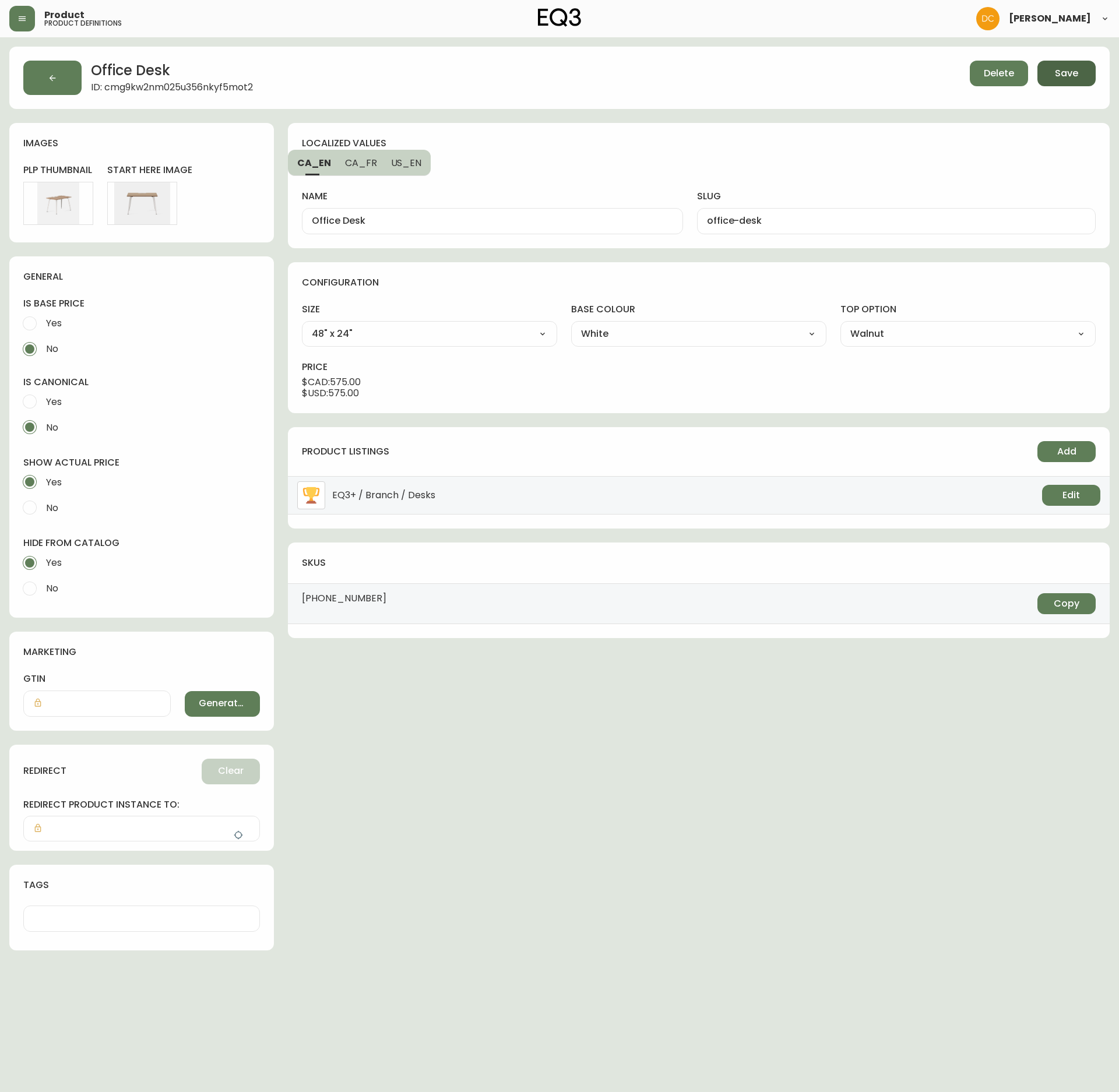
click at [1060, 67] on span "Save" at bounding box center [1066, 73] width 23 height 13
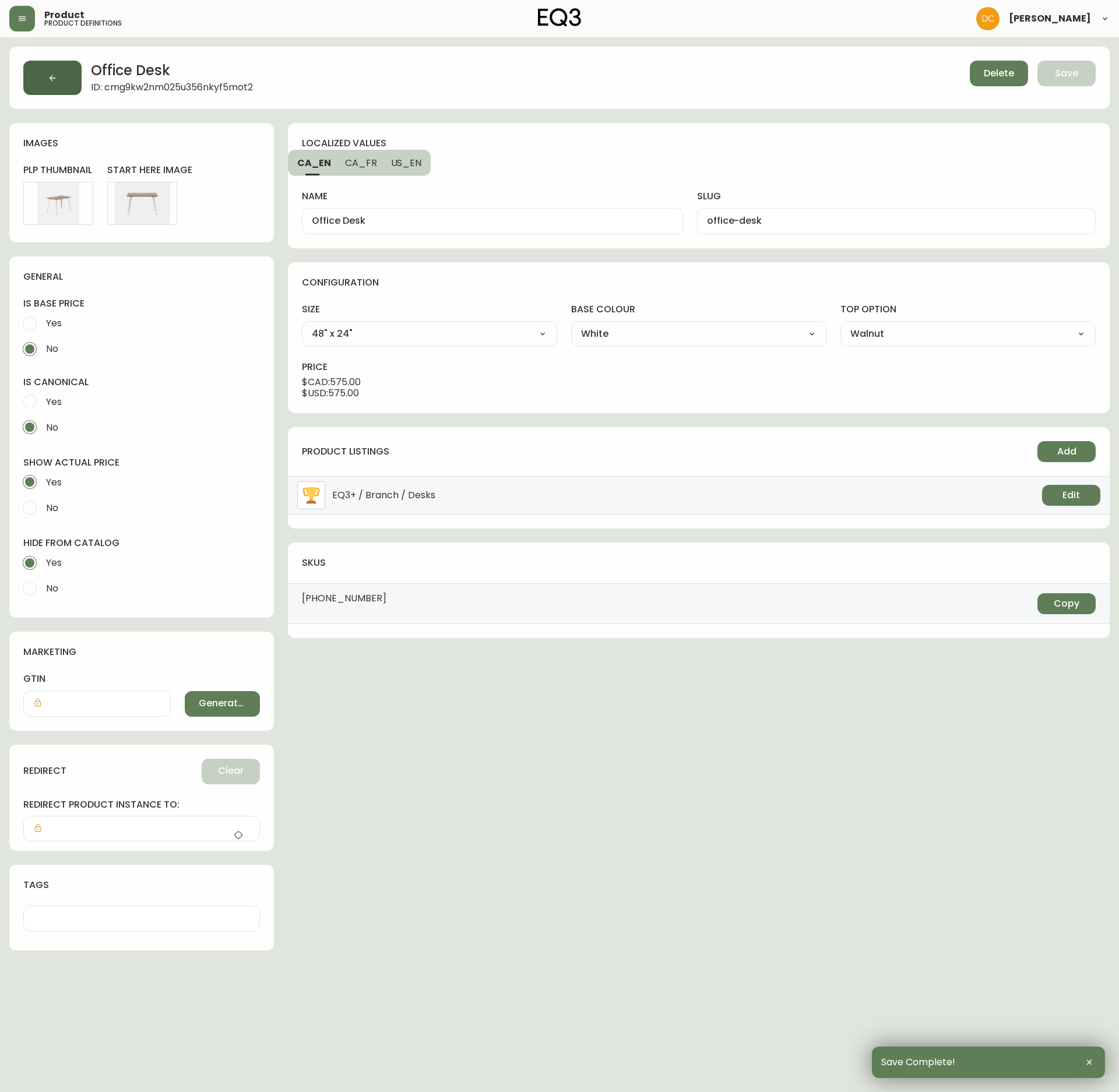
click at [60, 77] on button "button" at bounding box center [52, 78] width 58 height 35
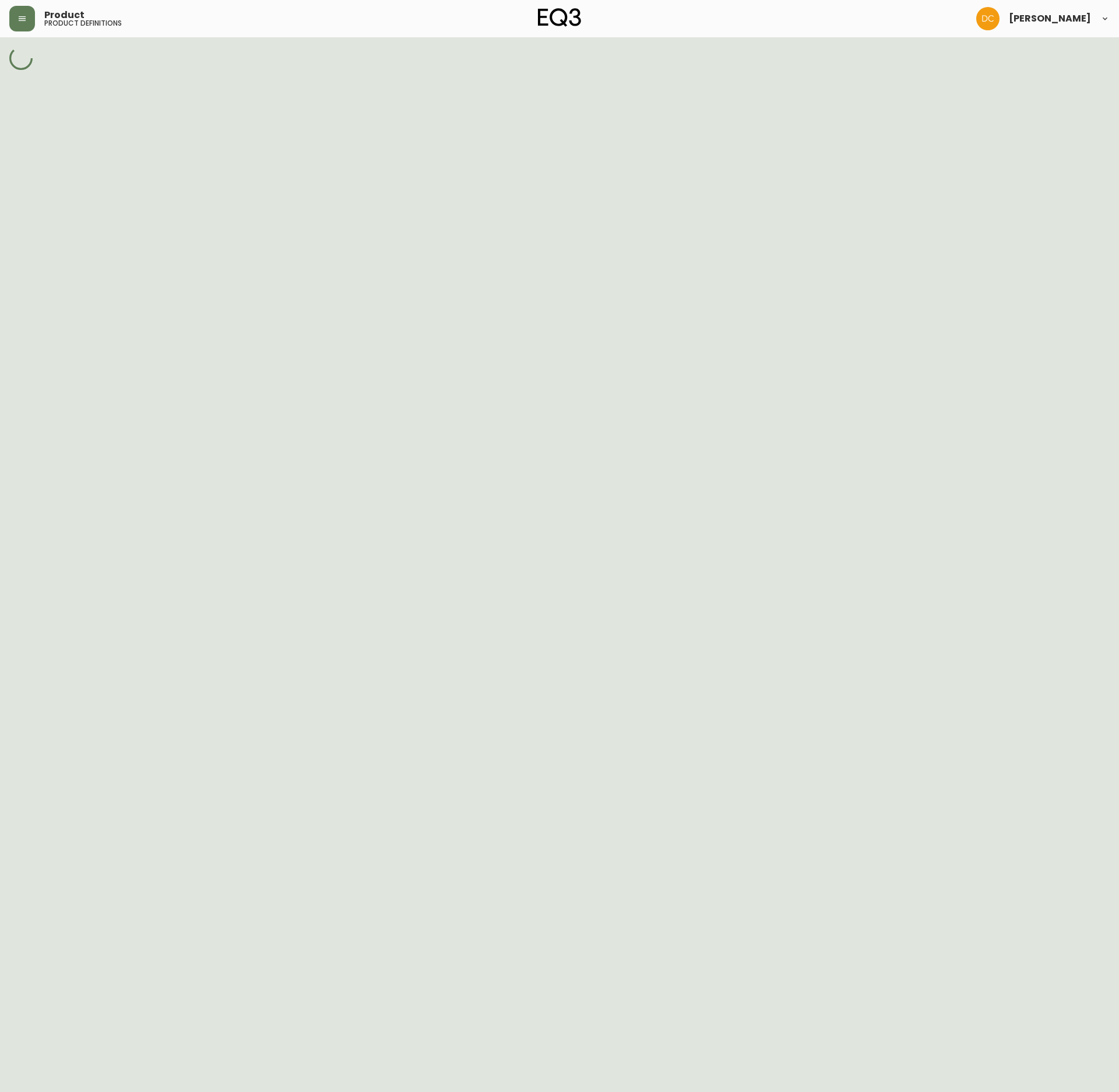
select select "cmdqi44aw1pvq0198ref13kmb"
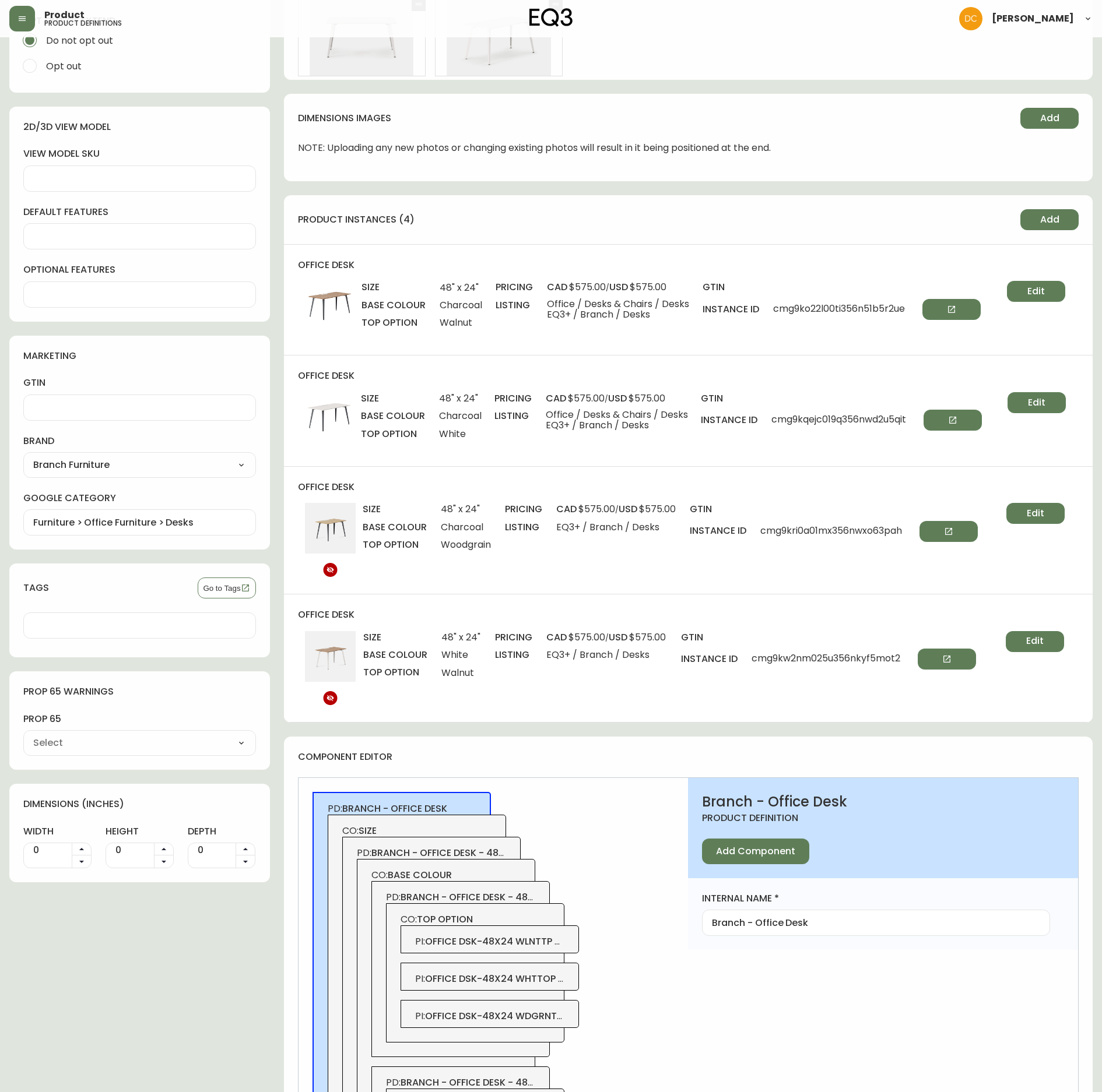
scroll to position [699, 0]
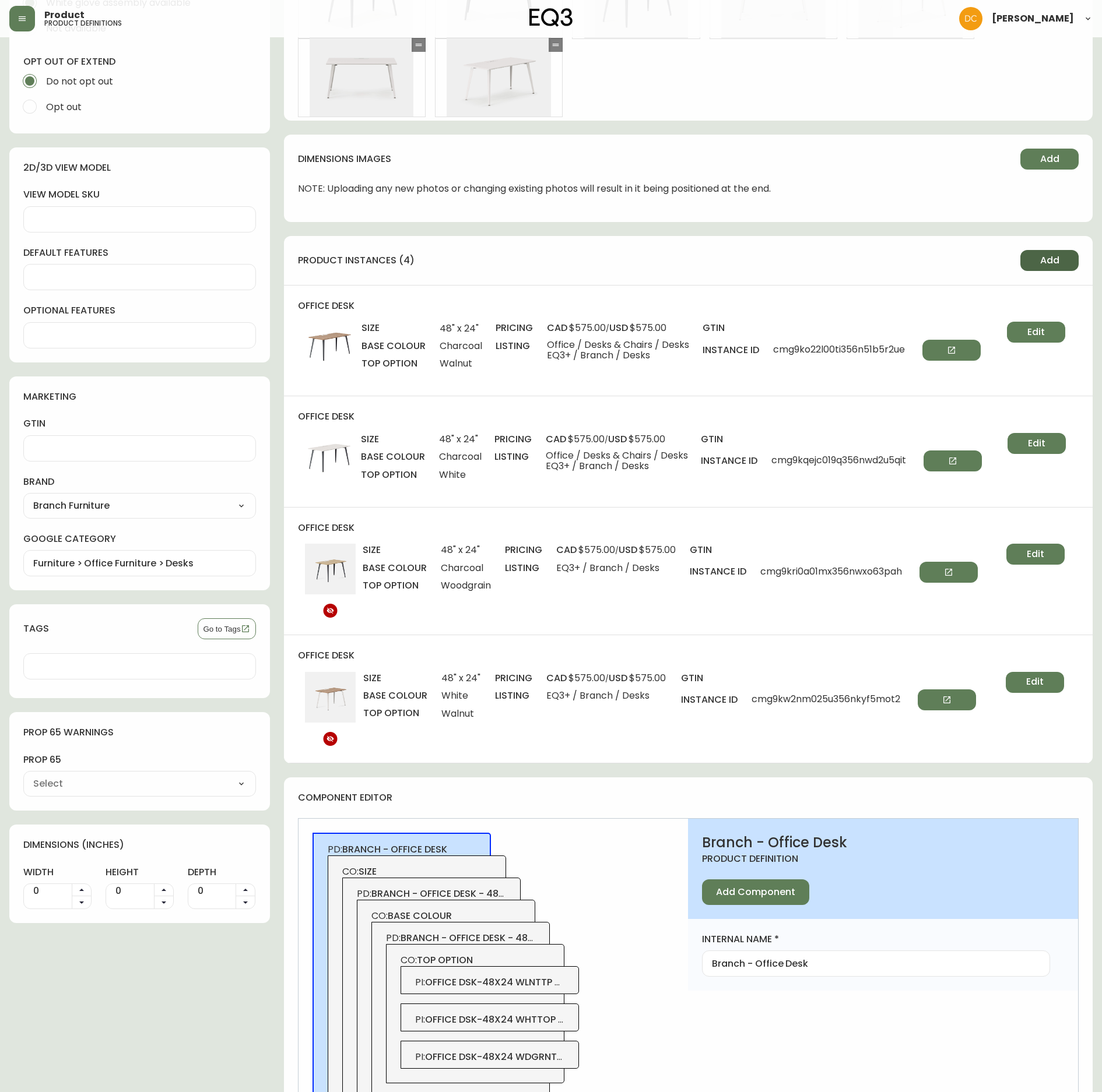
click at [1059, 254] on span "Add" at bounding box center [1050, 260] width 19 height 13
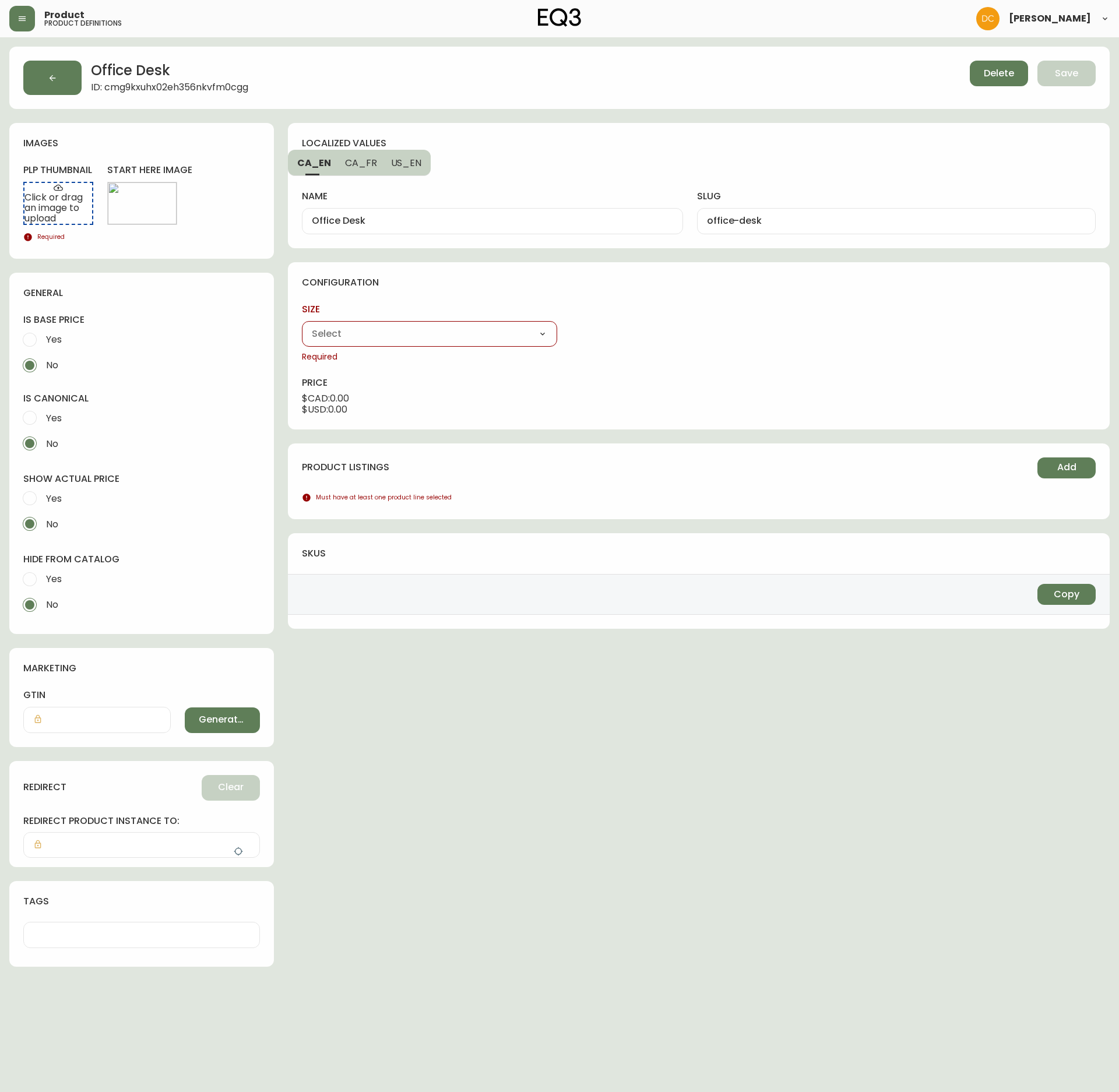
click at [392, 308] on label "size" at bounding box center [429, 310] width 255 height 13
click at [385, 327] on select "48" x 24" 60" x 30"" at bounding box center [429, 334] width 255 height 17
select select "cmg9hcbfq00m1356ngde1h01f"
click at [302, 327] on select "48" x 24" 60" x 30"" at bounding box center [429, 334] width 255 height 17
type input "48" x 24""
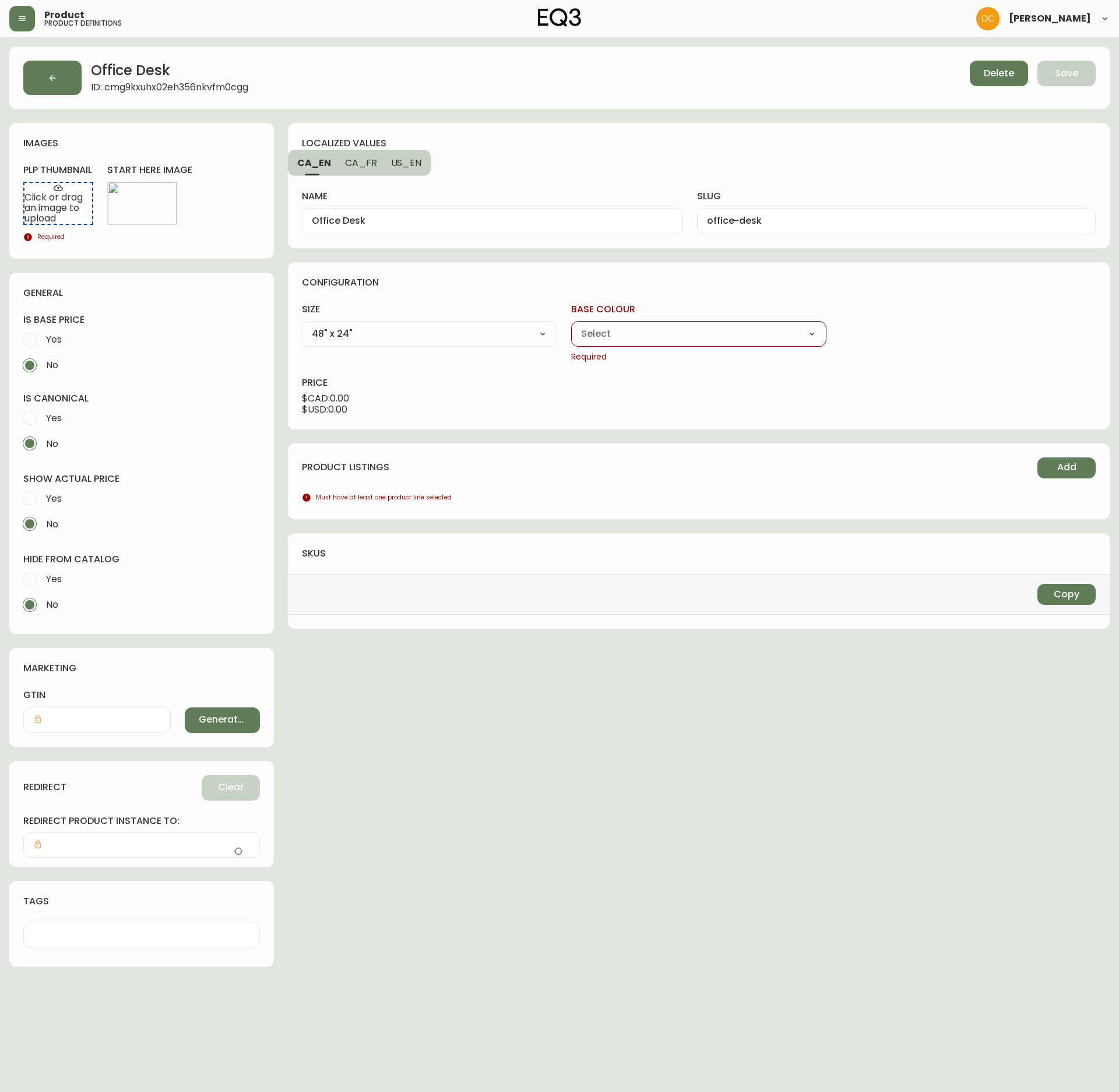
click at [632, 328] on select "Charcoal White" at bounding box center [699, 334] width 255 height 17
select select "cmg9hia6i02j0356nowsqf24w"
click at [572, 327] on select "Charcoal White" at bounding box center [699, 334] width 255 height 17
type input "White"
click at [881, 332] on select "Walnut White Woodgrain" at bounding box center [968, 334] width 255 height 17
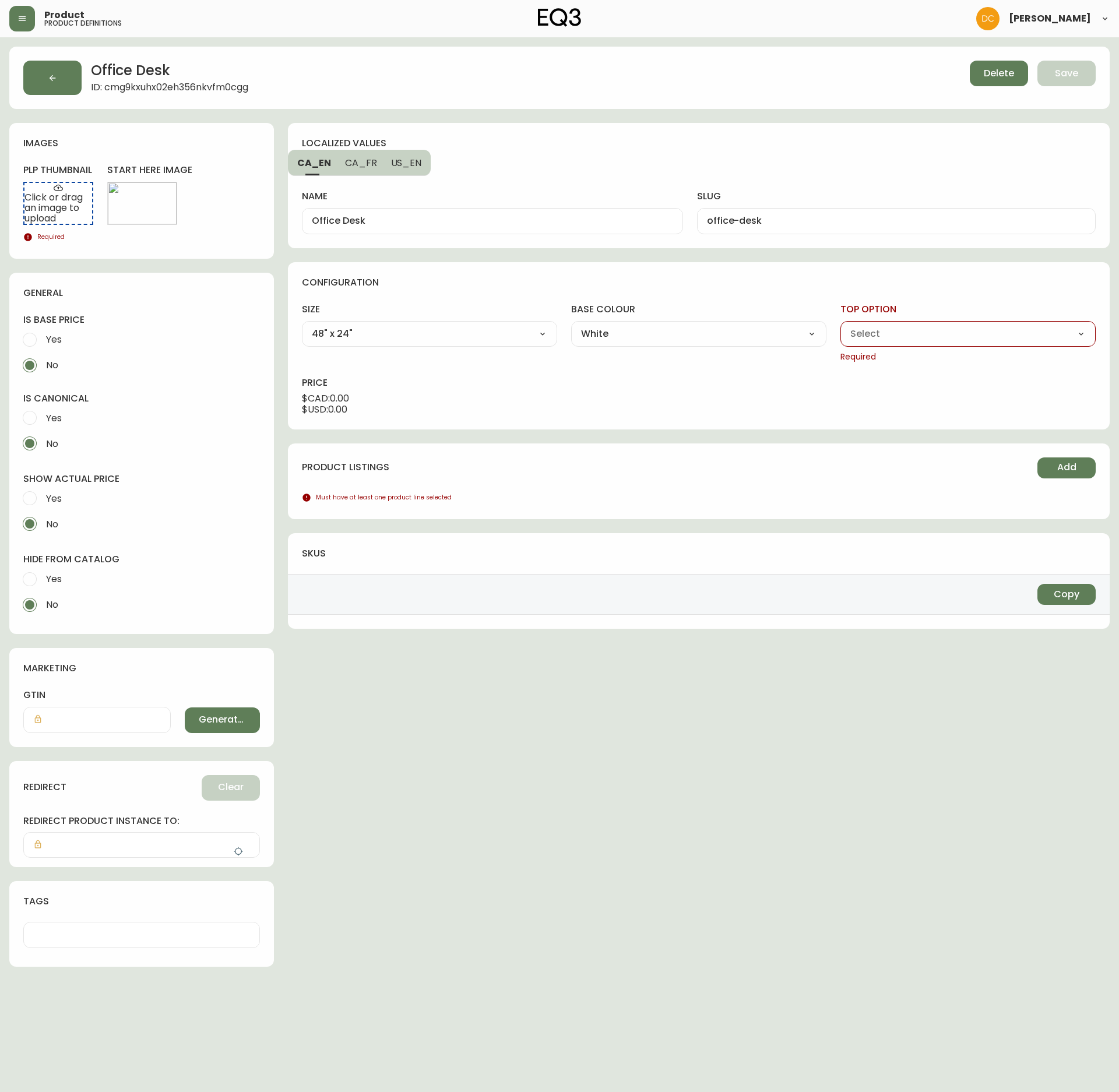
select select "cmg9hmw0103vy356nzbpik54l"
click at [841, 327] on select "Walnut White Woodgrain" at bounding box center [968, 334] width 255 height 17
type input "White"
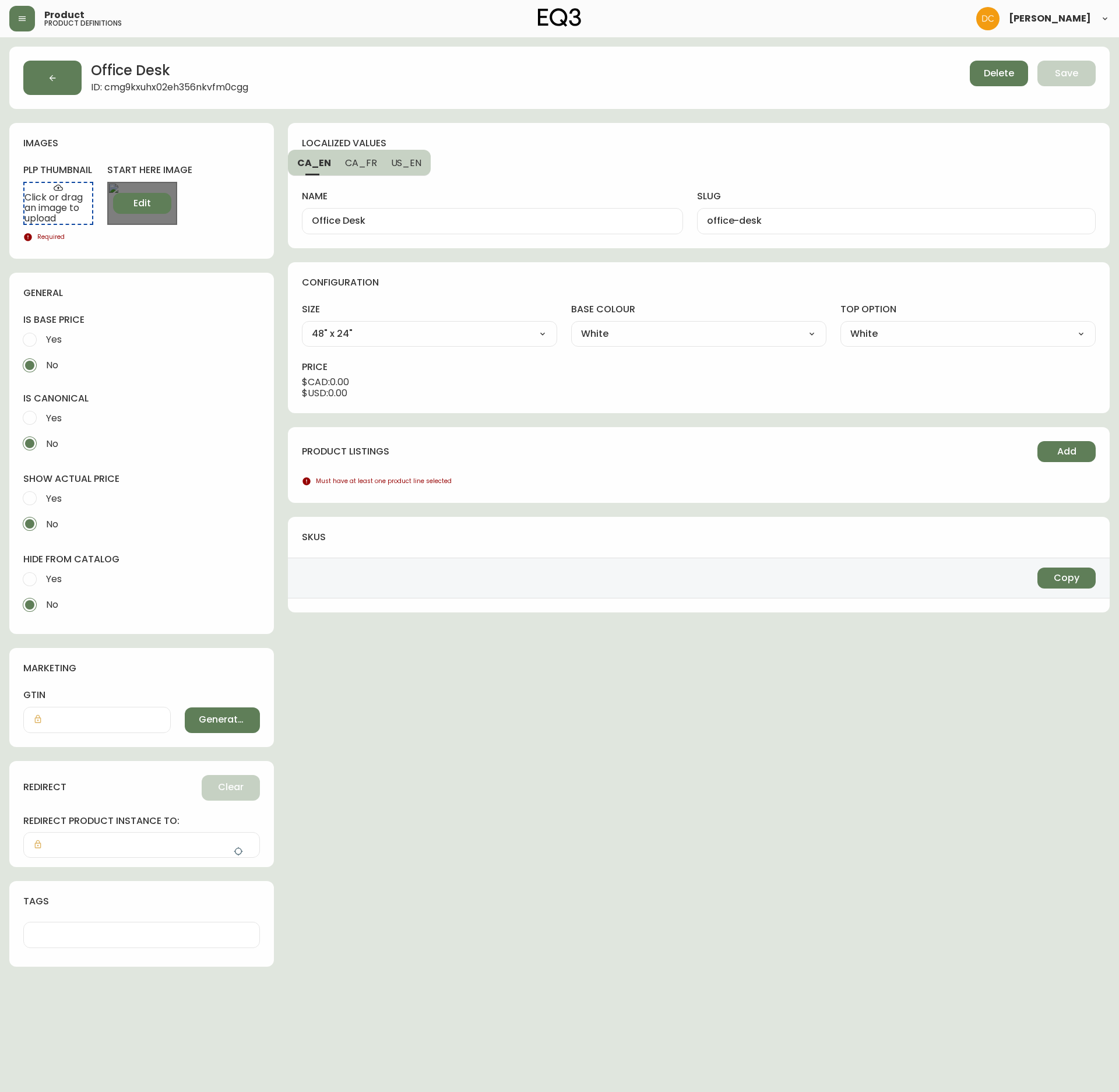
click at [144, 204] on span "Edit" at bounding box center [142, 203] width 17 height 13
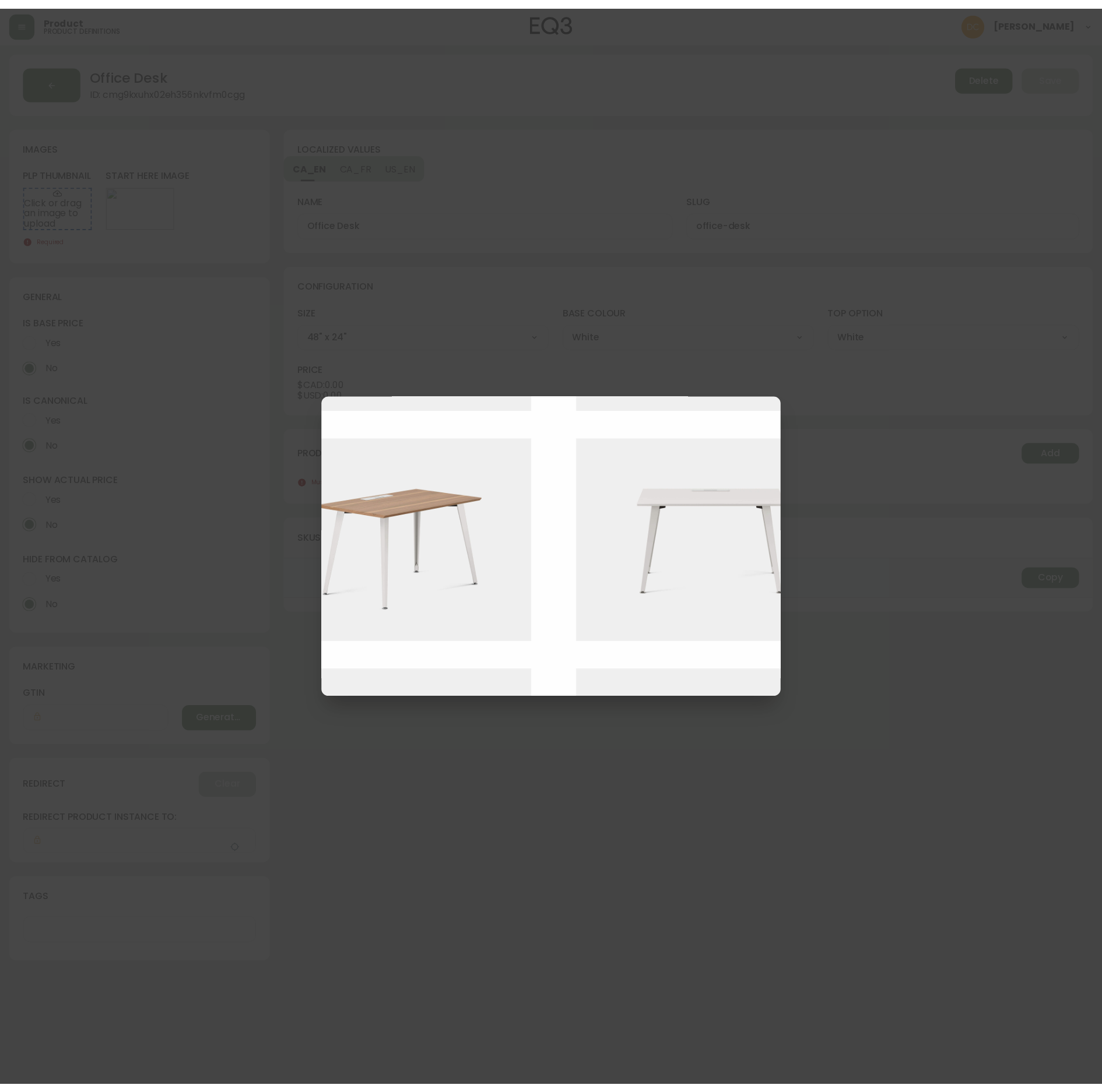
scroll to position [466, 482]
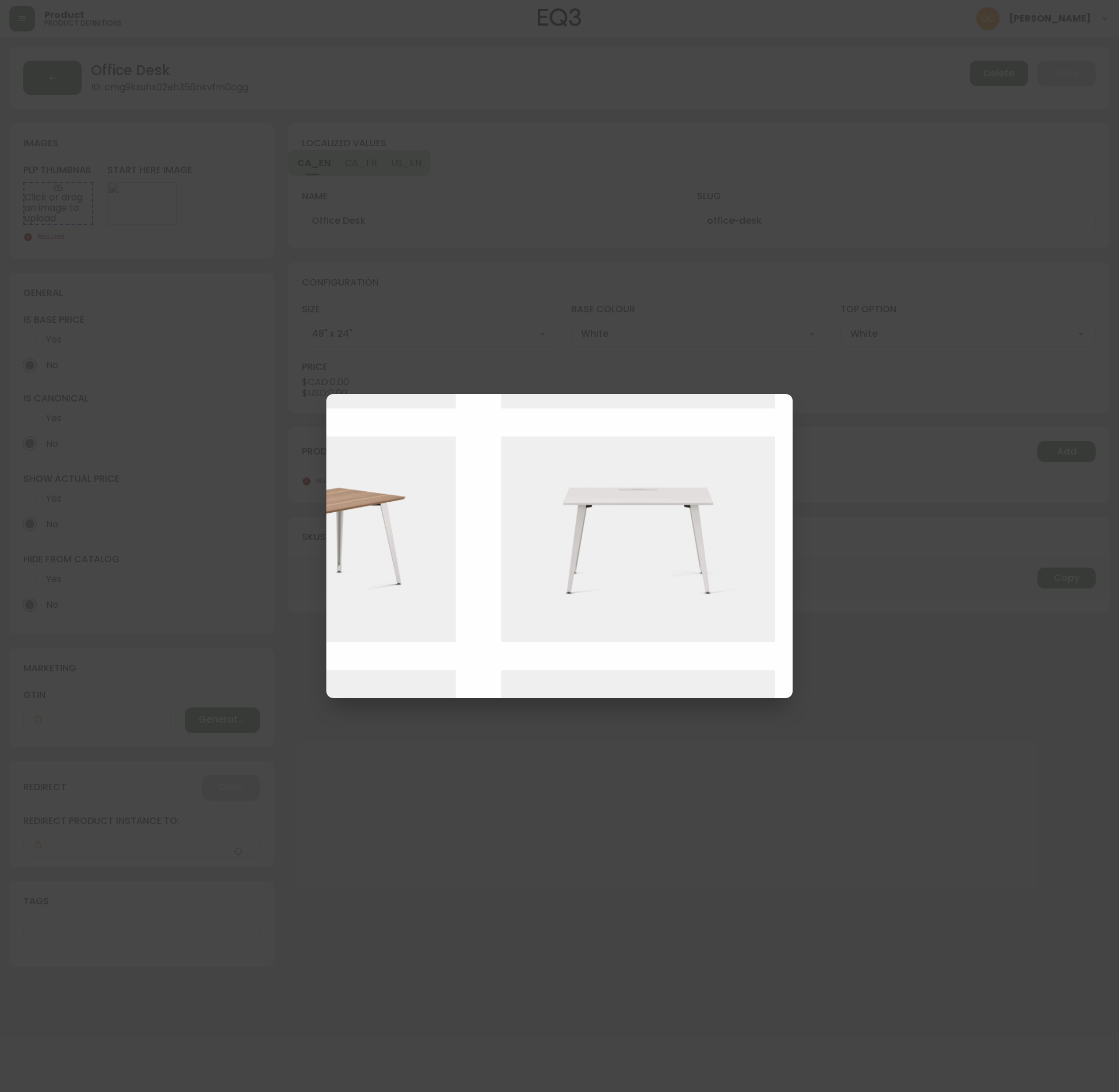
click at [669, 562] on img at bounding box center [647, 540] width 291 height 206
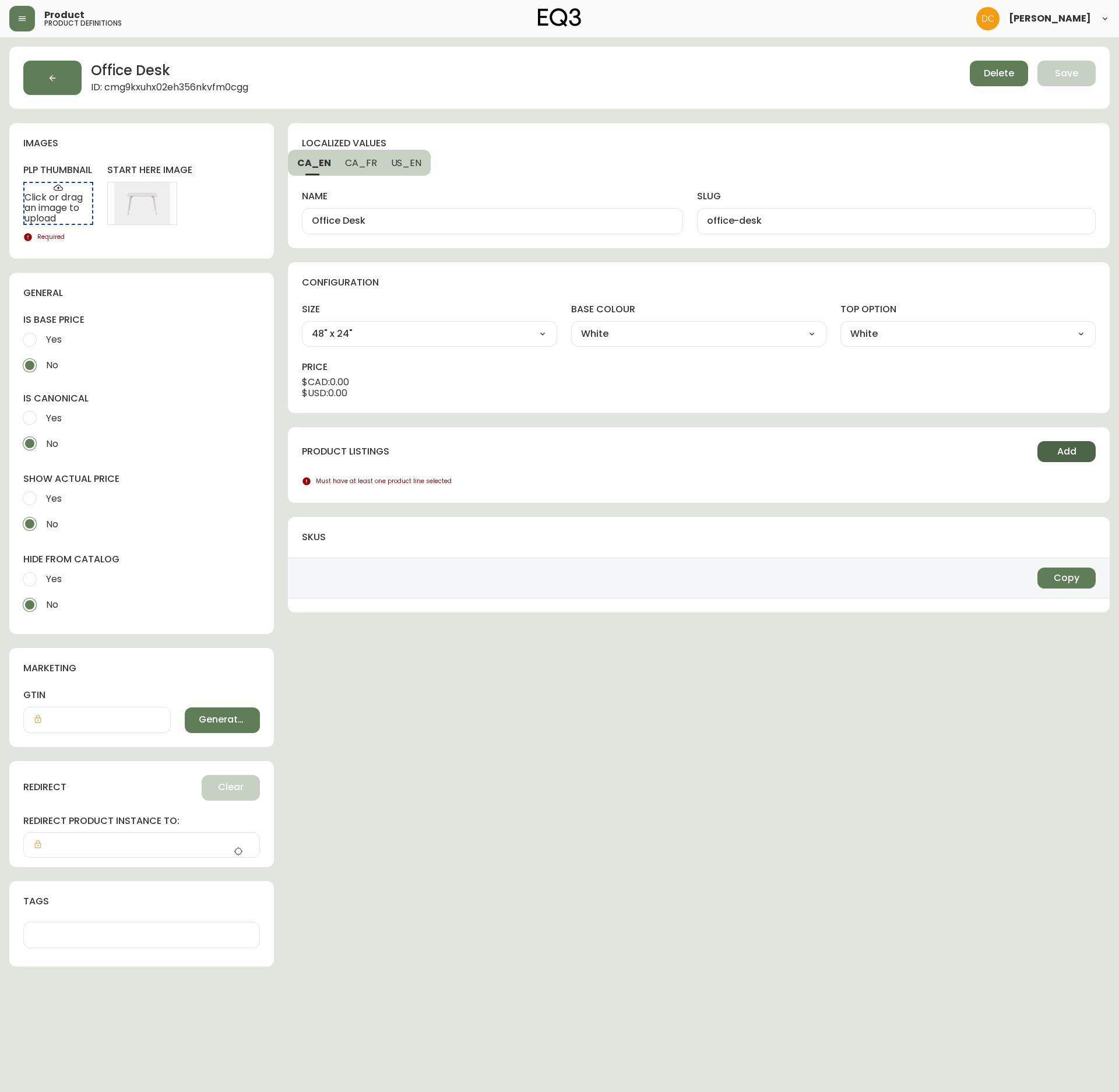
click at [1042, 449] on button "Add" at bounding box center [1066, 451] width 58 height 21
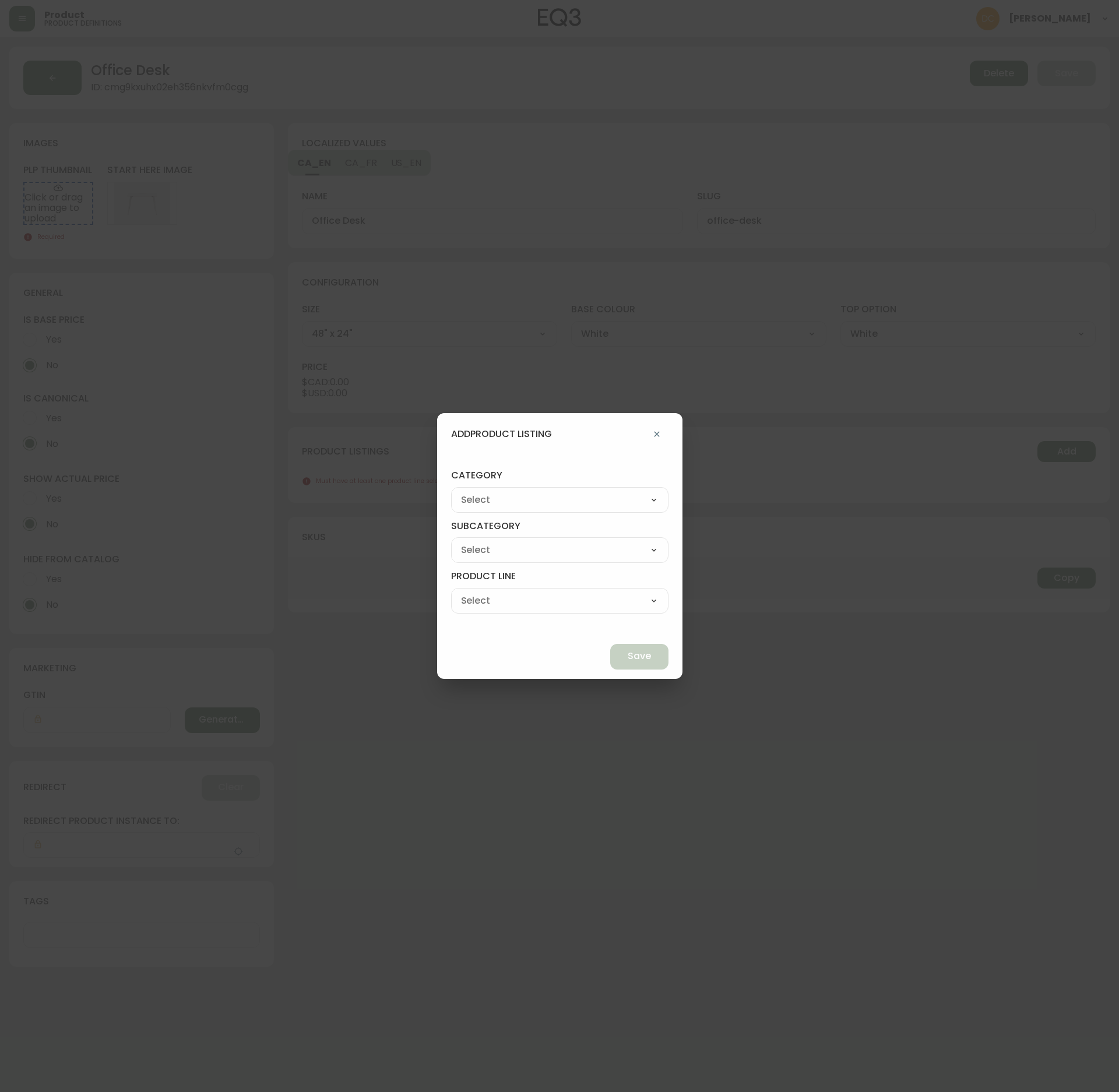
click at [606, 499] on select "Best Sellers Living Dining Bedroom Outdoor Office Lighting Rugs Accessories EQ3…" at bounding box center [560, 500] width 217 height 17
select select "9"
click at [478, 491] on select "Best Sellers Living Dining Bedroom Outdoor Office Lighting Rugs Accessories EQ3…" at bounding box center [560, 500] width 217 height 17
type input "EQ3+"
click at [549, 559] on select "[PERSON_NAME] Palliser Branch Silk & Snow Marimekko Neighbor Loll Designs [PERS…" at bounding box center [560, 550] width 217 height 17
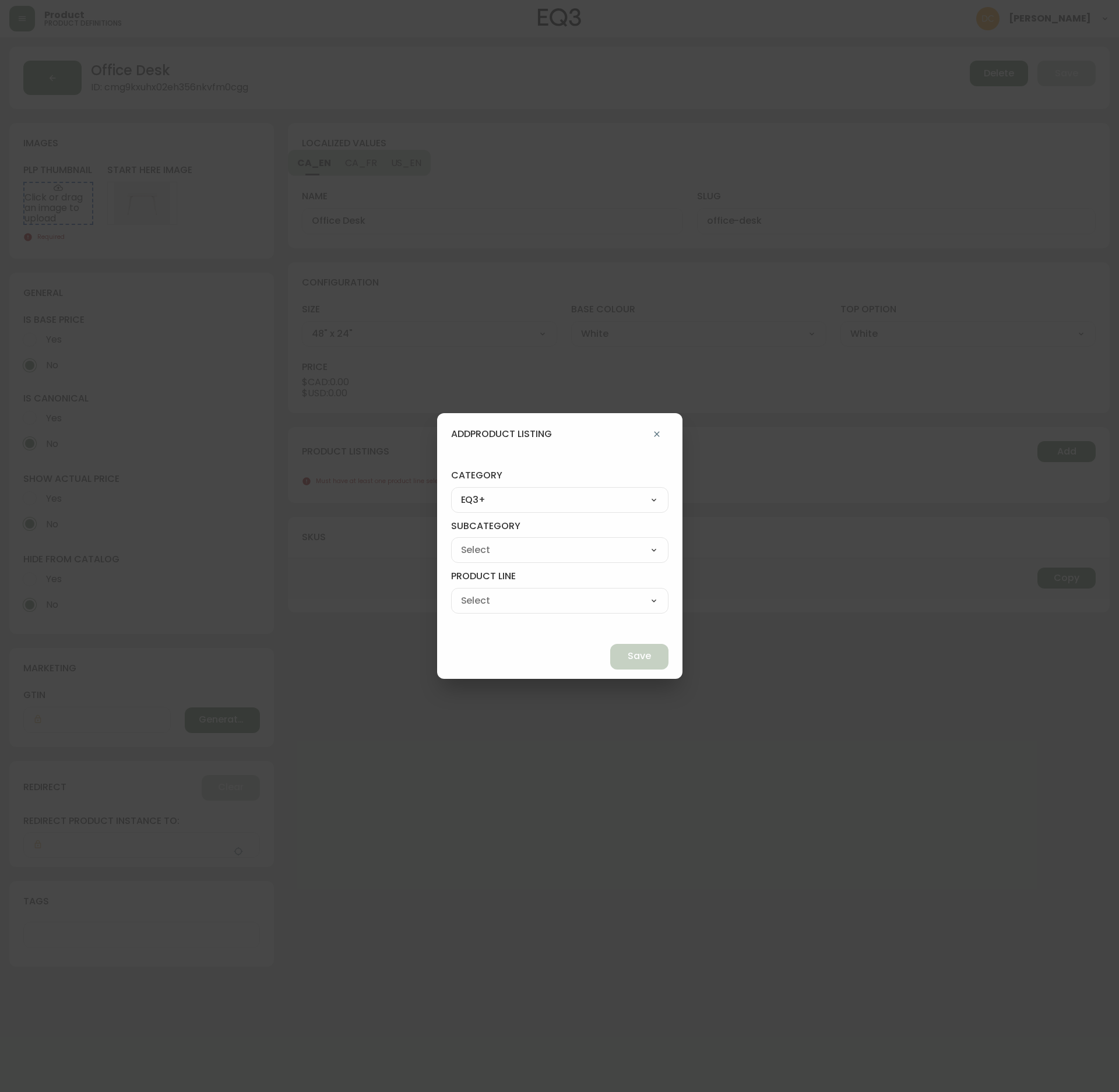
select select "ckf4hdesi5o090182ryhw2k8i"
click at [478, 541] on select "[PERSON_NAME] Palliser Branch Silk & Snow Marimekko Neighbor Loll Designs [PERS…" at bounding box center [560, 550] width 217 height 17
type input "Branch"
drag, startPoint x: 534, startPoint y: 598, endPoint x: 536, endPoint y: 603, distance: 5.4
click at [534, 598] on select "Office Chairs Desks Desk Accessories Chair Accessories" at bounding box center [560, 601] width 217 height 17
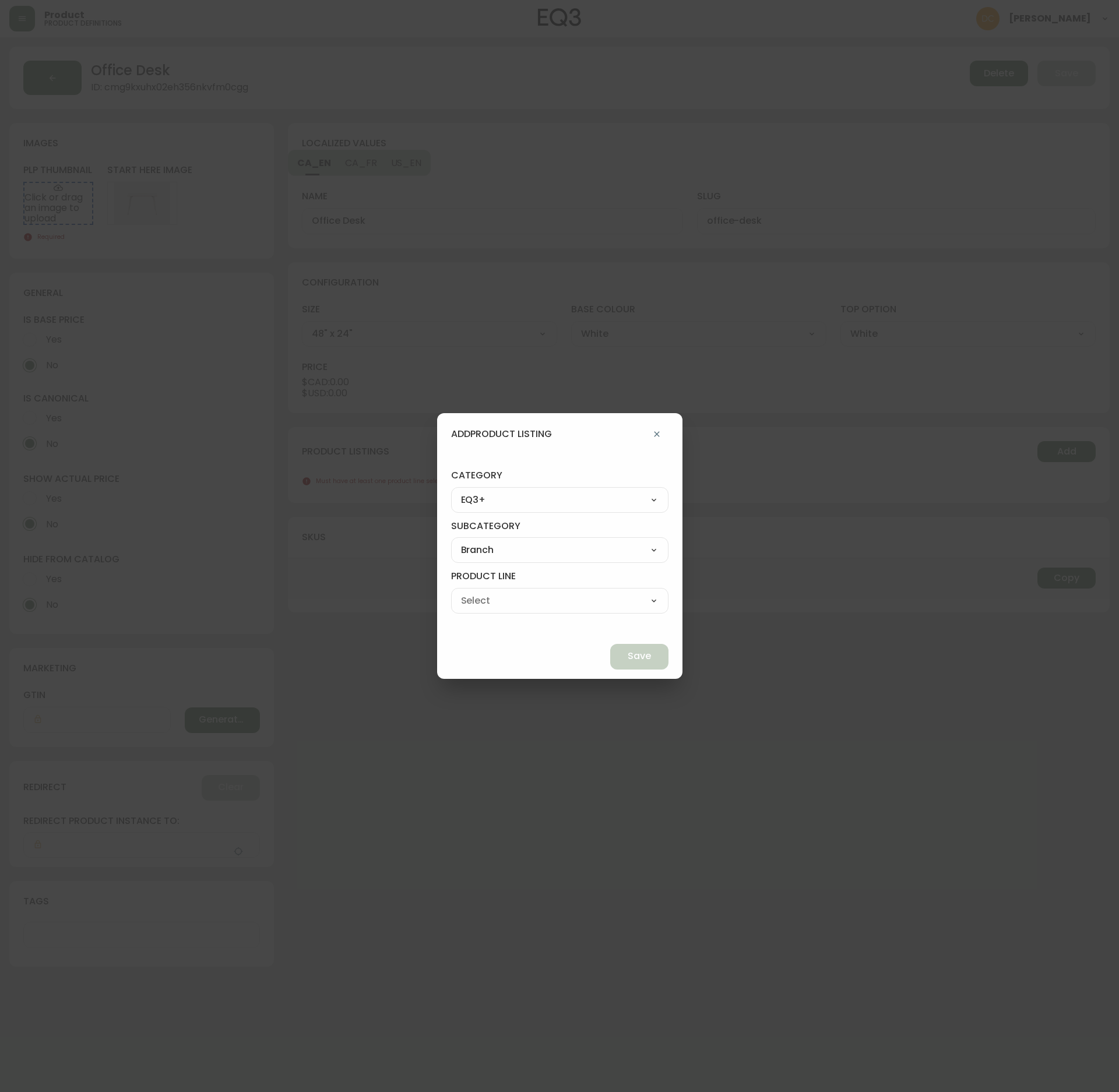
select select "ckf4hlv3i5qp70138rsp9k9ve"
click at [478, 592] on select "Office Chairs Desks Desk Accessories Chair Accessories" at bounding box center [560, 601] width 217 height 17
type input "Desks"
click at [616, 645] on button "Save" at bounding box center [639, 657] width 58 height 26
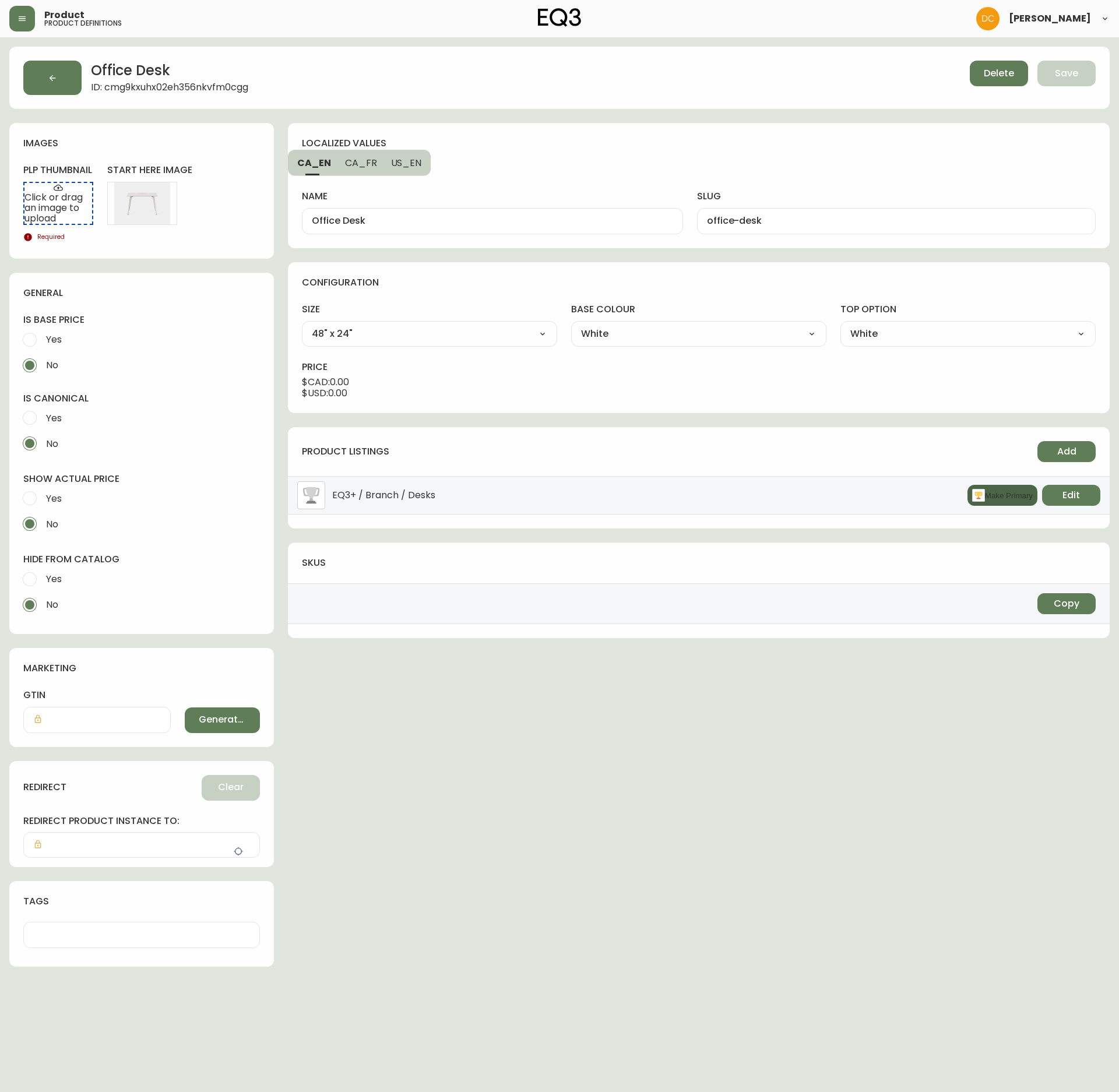
click at [994, 500] on button "Make Primary" at bounding box center [1002, 495] width 70 height 21
click at [67, 582] on label "Yes" at bounding box center [134, 579] width 233 height 26
click at [42, 582] on input "Yes" at bounding box center [30, 579] width 26 height 26
radio input "true"
radio input "false"
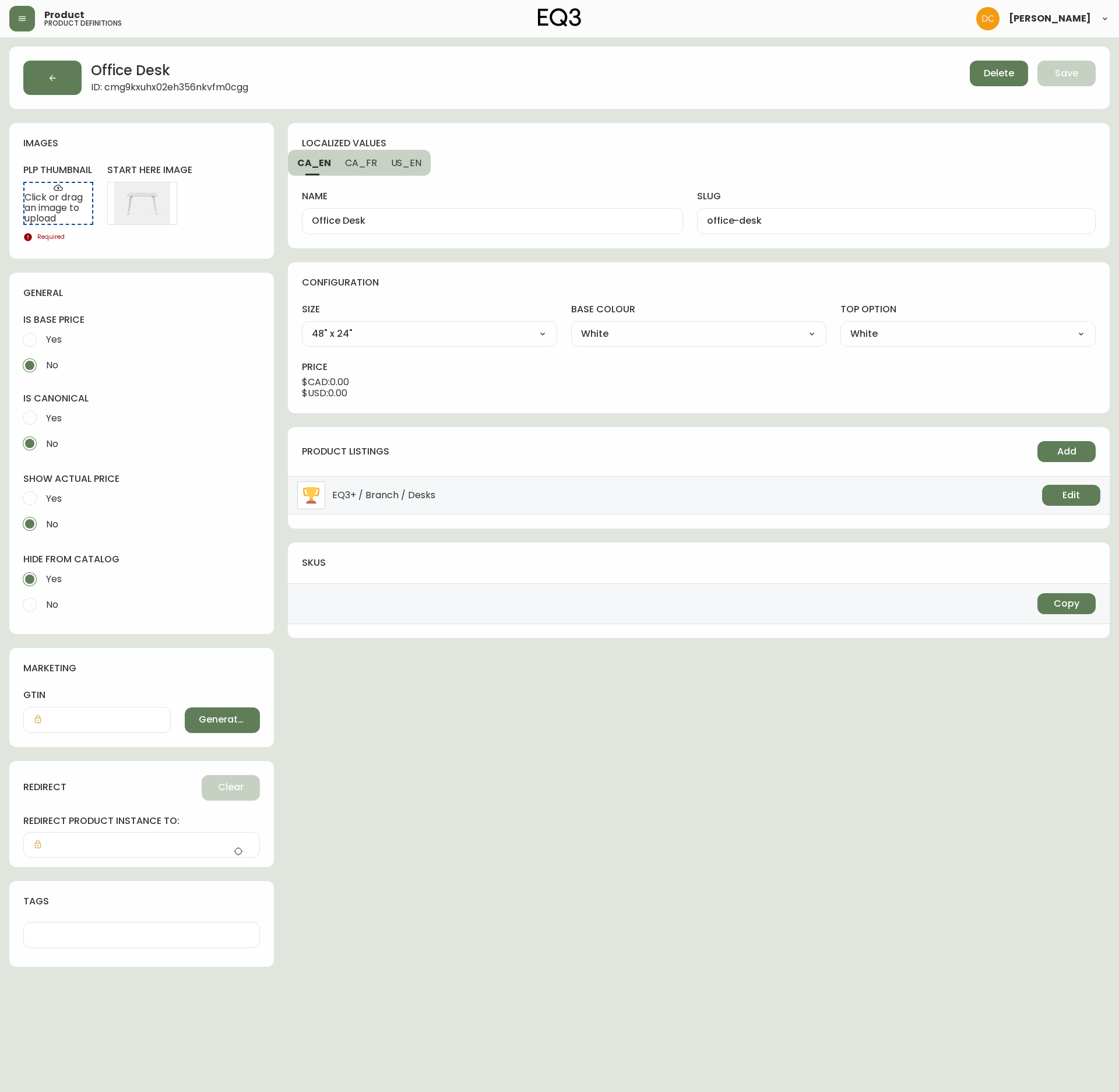
click at [49, 495] on span "Yes" at bounding box center [54, 499] width 16 height 12
click at [42, 495] on input "Yes" at bounding box center [30, 499] width 26 height 26
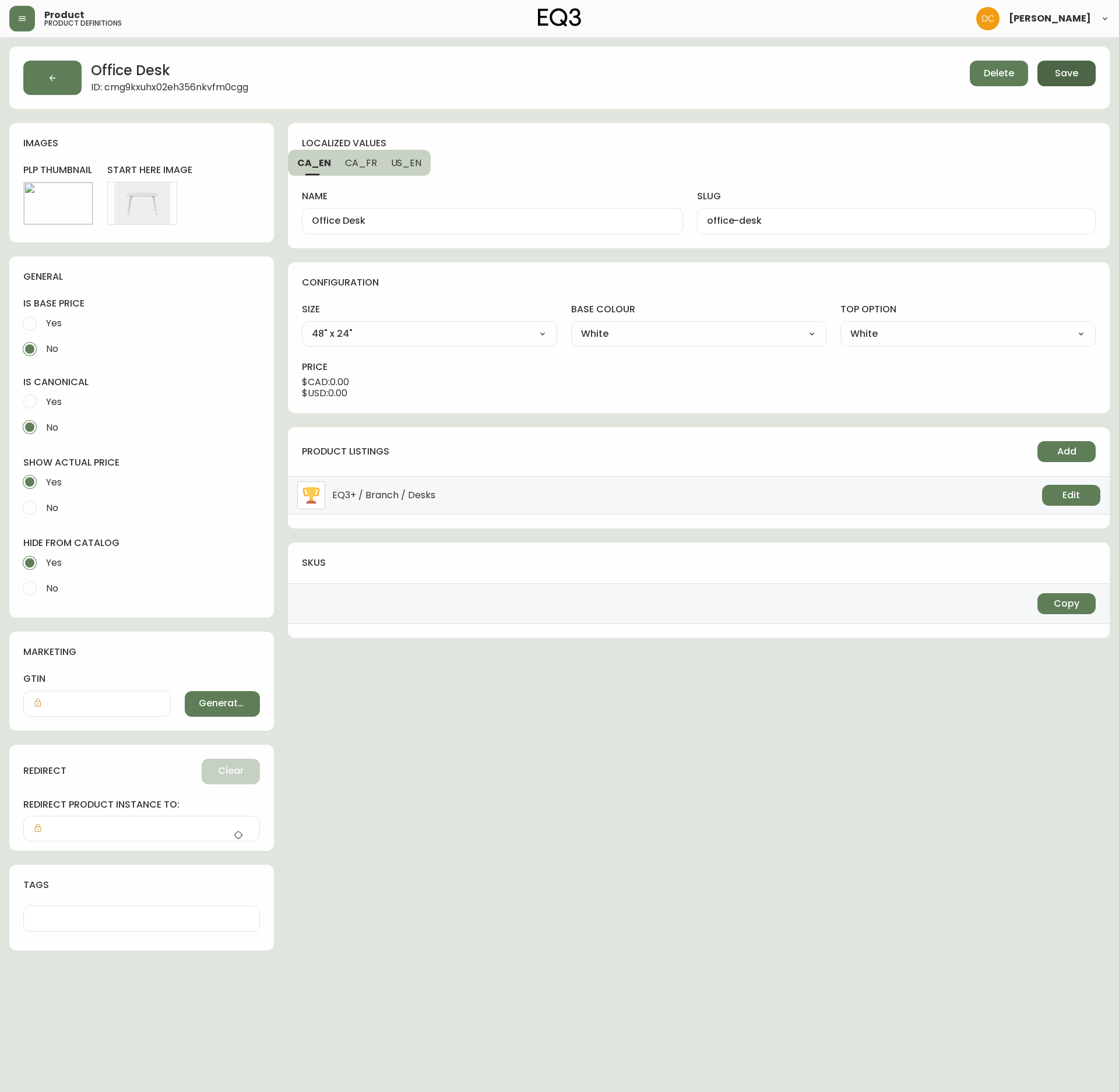
click at [1062, 71] on span "Save" at bounding box center [1066, 73] width 23 height 13
click at [54, 74] on icon "button" at bounding box center [52, 78] width 10 height 10
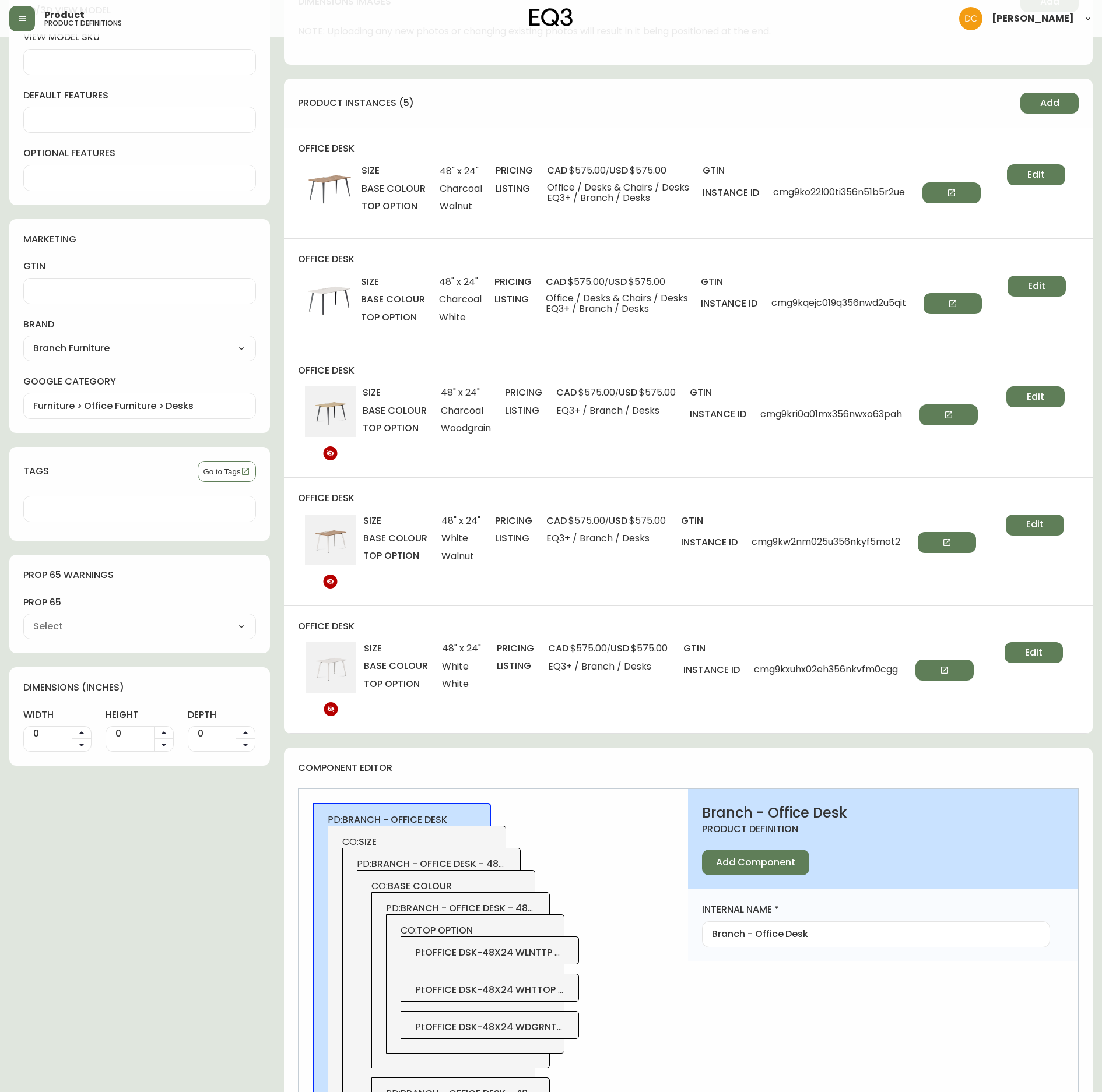
scroll to position [816, 0]
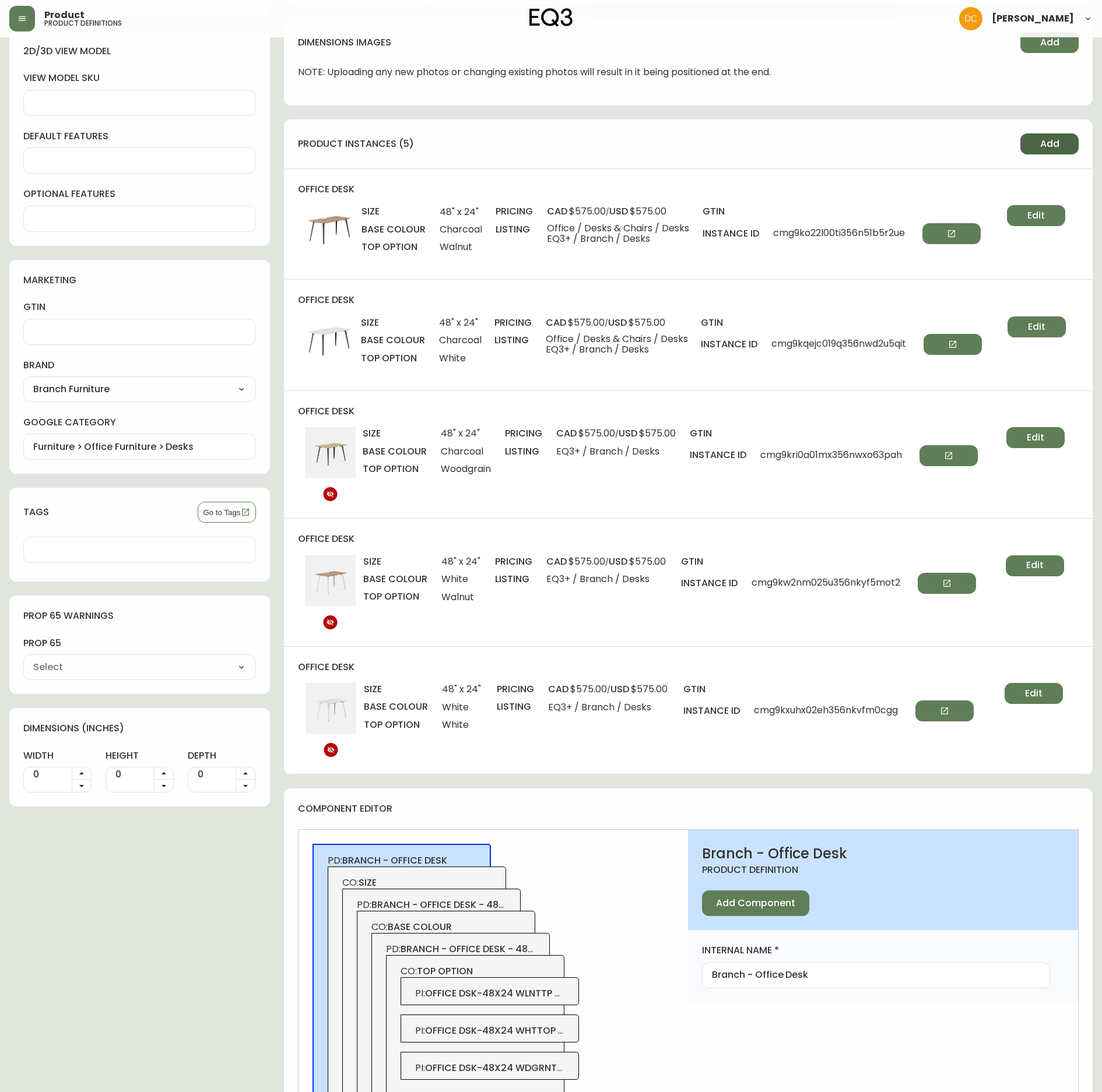
click at [1038, 150] on button "Add" at bounding box center [1049, 144] width 58 height 21
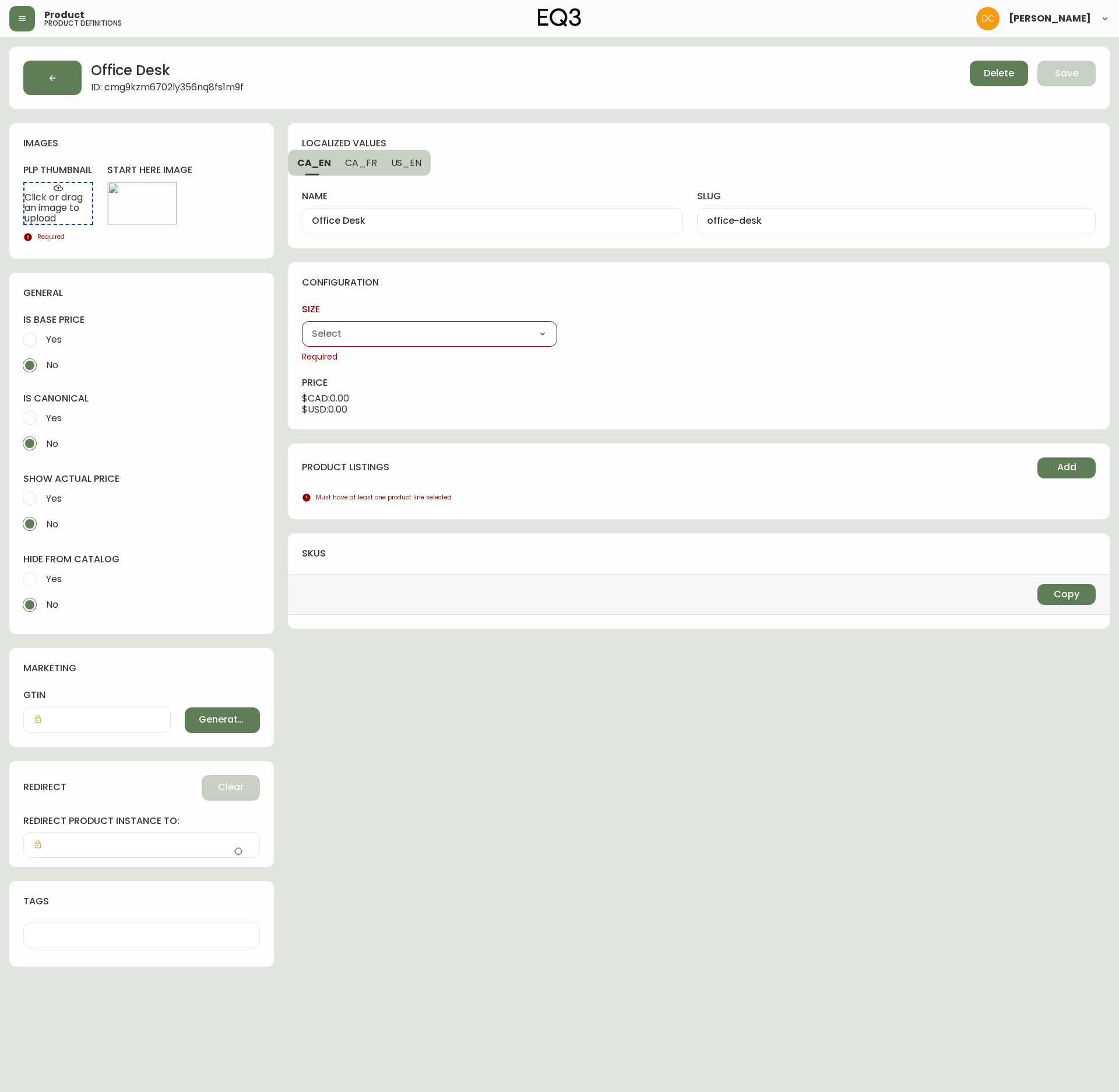
click at [394, 341] on select "48" x 24" 60" x 30"" at bounding box center [429, 334] width 255 height 17
click at [302, 327] on select "48" x 24" 60" x 30"" at bounding box center [429, 334] width 255 height 17
click at [667, 338] on select "Charcoal White" at bounding box center [699, 334] width 255 height 17
click at [572, 327] on select "Charcoal White" at bounding box center [699, 334] width 255 height 17
click at [880, 346] on div "Walnut White Woodgrain" at bounding box center [968, 334] width 255 height 26
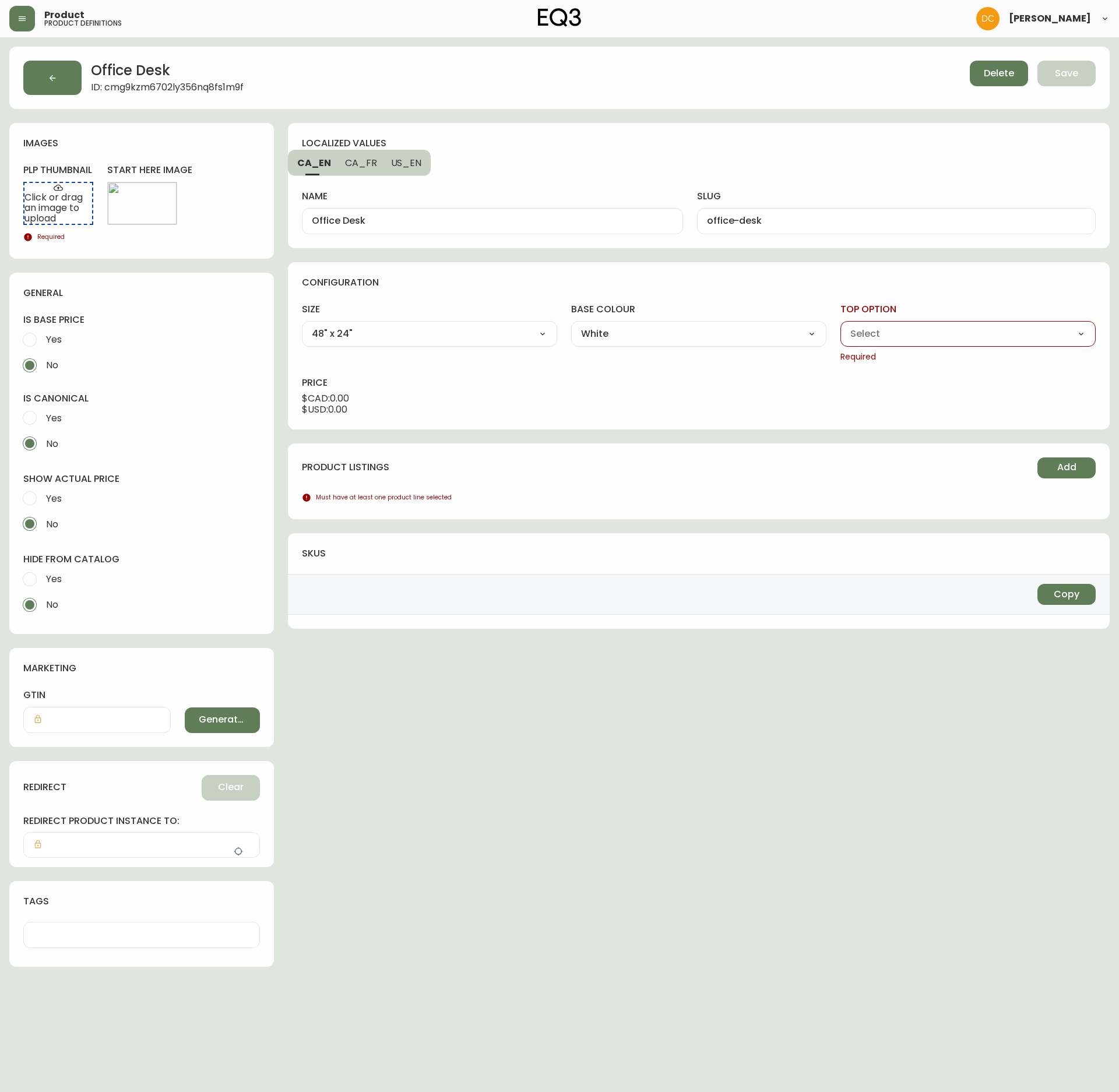
click at [893, 338] on select "Walnut White Woodgrain" at bounding box center [968, 334] width 255 height 17
click at [841, 327] on select "Walnut White Woodgrain" at bounding box center [968, 334] width 255 height 17
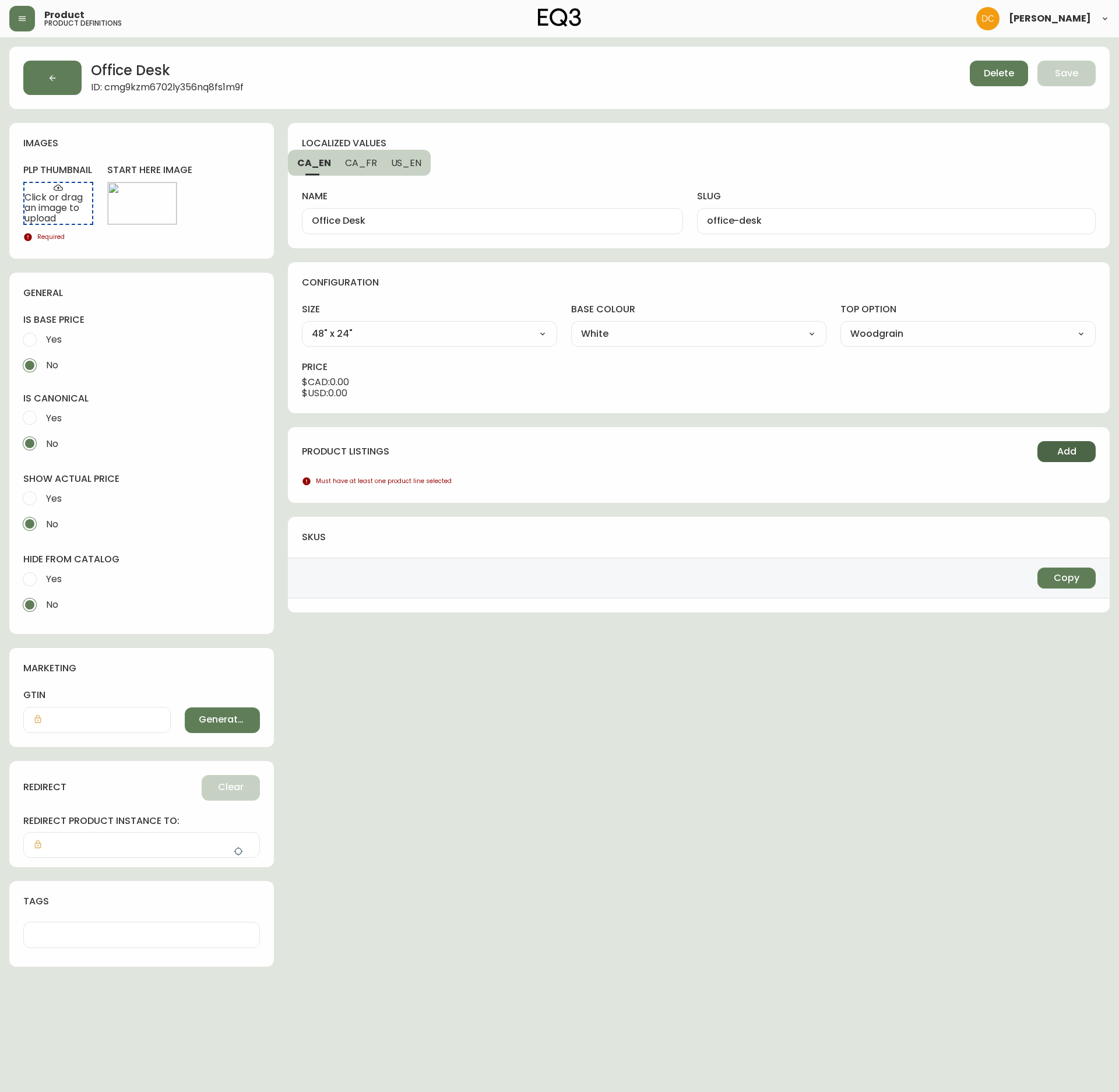
click at [1064, 456] on span "Add" at bounding box center [1067, 451] width 19 height 13
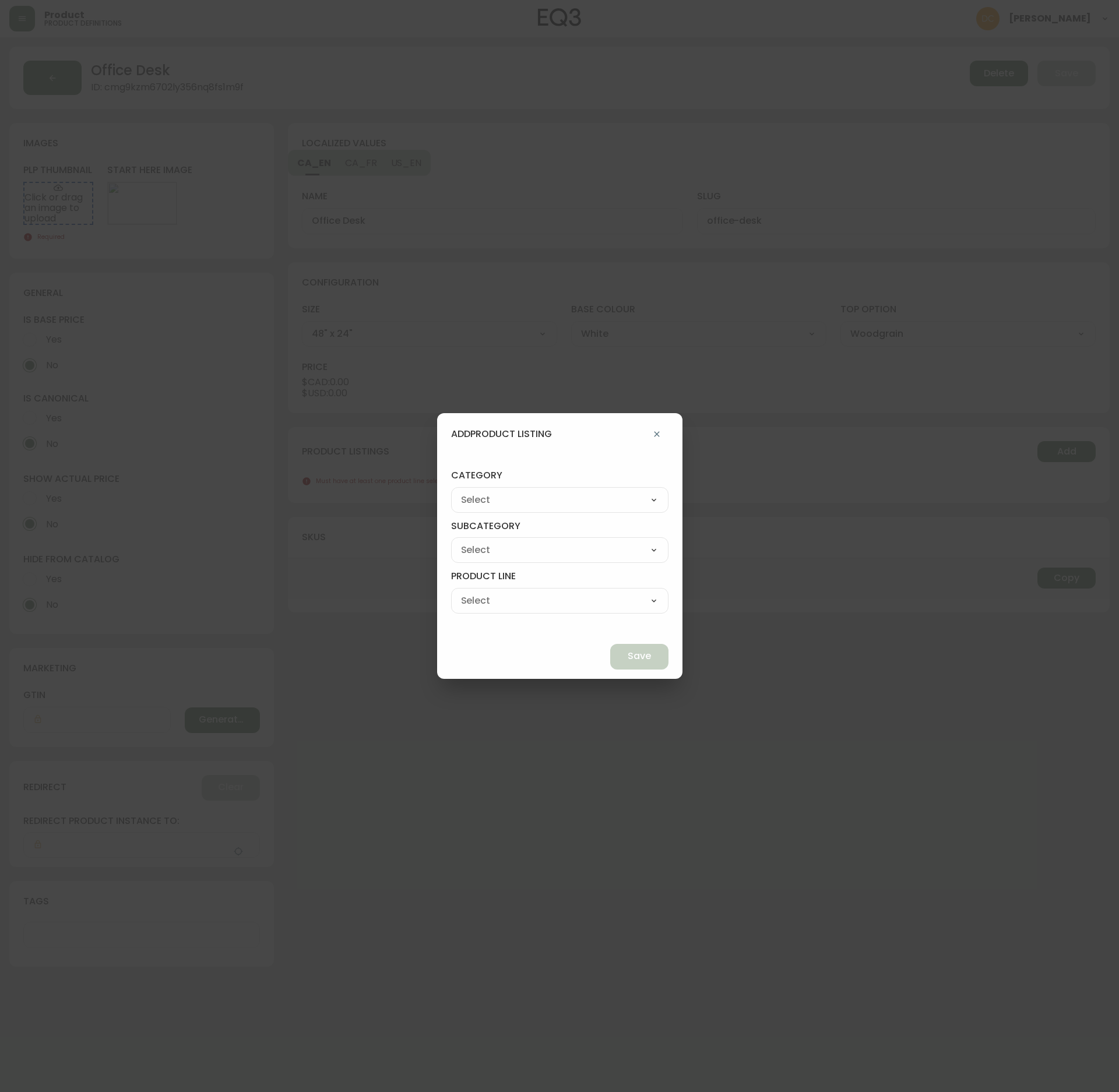
click at [552, 495] on select "Best Sellers Living Dining Bedroom Outdoor Office Lighting Rugs Accessories EQ3…" at bounding box center [560, 500] width 217 height 17
click at [478, 491] on select "Best Sellers Living Dining Bedroom Outdoor Office Lighting Rugs Accessories EQ3…" at bounding box center [560, 500] width 217 height 17
click at [549, 538] on div "[PERSON_NAME] Palliser Branch Silk & Snow Marimekko Neighbor Loll Designs [PERS…" at bounding box center [560, 551] width 217 height 26
click at [548, 556] on select "[PERSON_NAME] Palliser Branch Silk & Snow Marimekko Neighbor Loll Designs [PERS…" at bounding box center [560, 550] width 217 height 17
click at [478, 541] on select "[PERSON_NAME] Palliser Branch Silk & Snow Marimekko Neighbor Loll Designs [PERS…" at bounding box center [560, 550] width 217 height 17
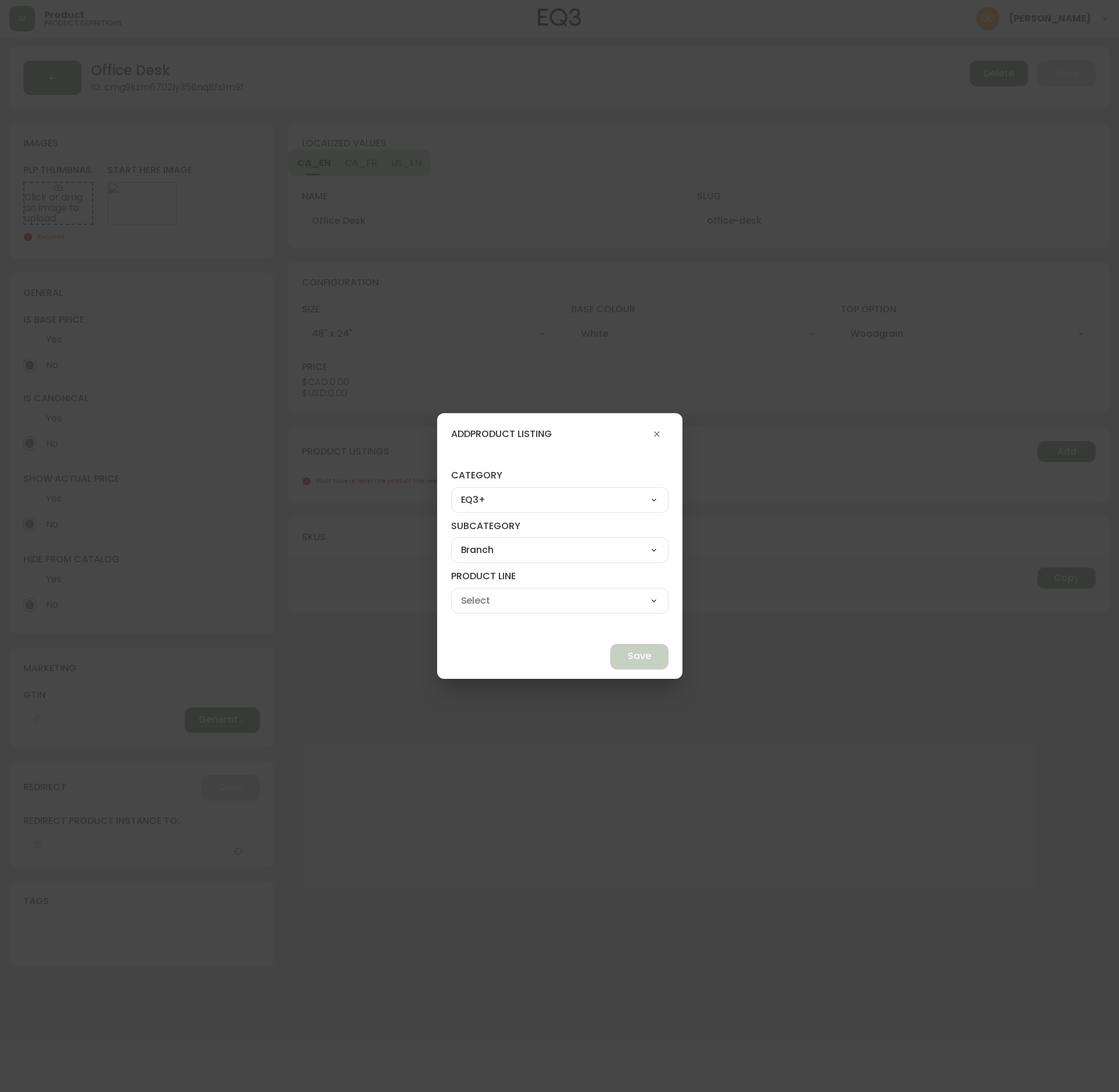
click at [555, 592] on select "Office Chairs Desks Desk Accessories Chair Accessories" at bounding box center [560, 601] width 217 height 17
click at [478, 592] on select "Office Chairs Desks Desk Accessories Chair Accessories" at bounding box center [560, 601] width 217 height 17
click at [572, 598] on select "Office Chairs Desks Desk Accessories Chair Accessories" at bounding box center [560, 601] width 217 height 17
click at [478, 592] on select "Office Chairs Desks Desk Accessories Chair Accessories" at bounding box center [560, 601] width 217 height 17
drag, startPoint x: 604, startPoint y: 654, endPoint x: 633, endPoint y: 654, distance: 29.0
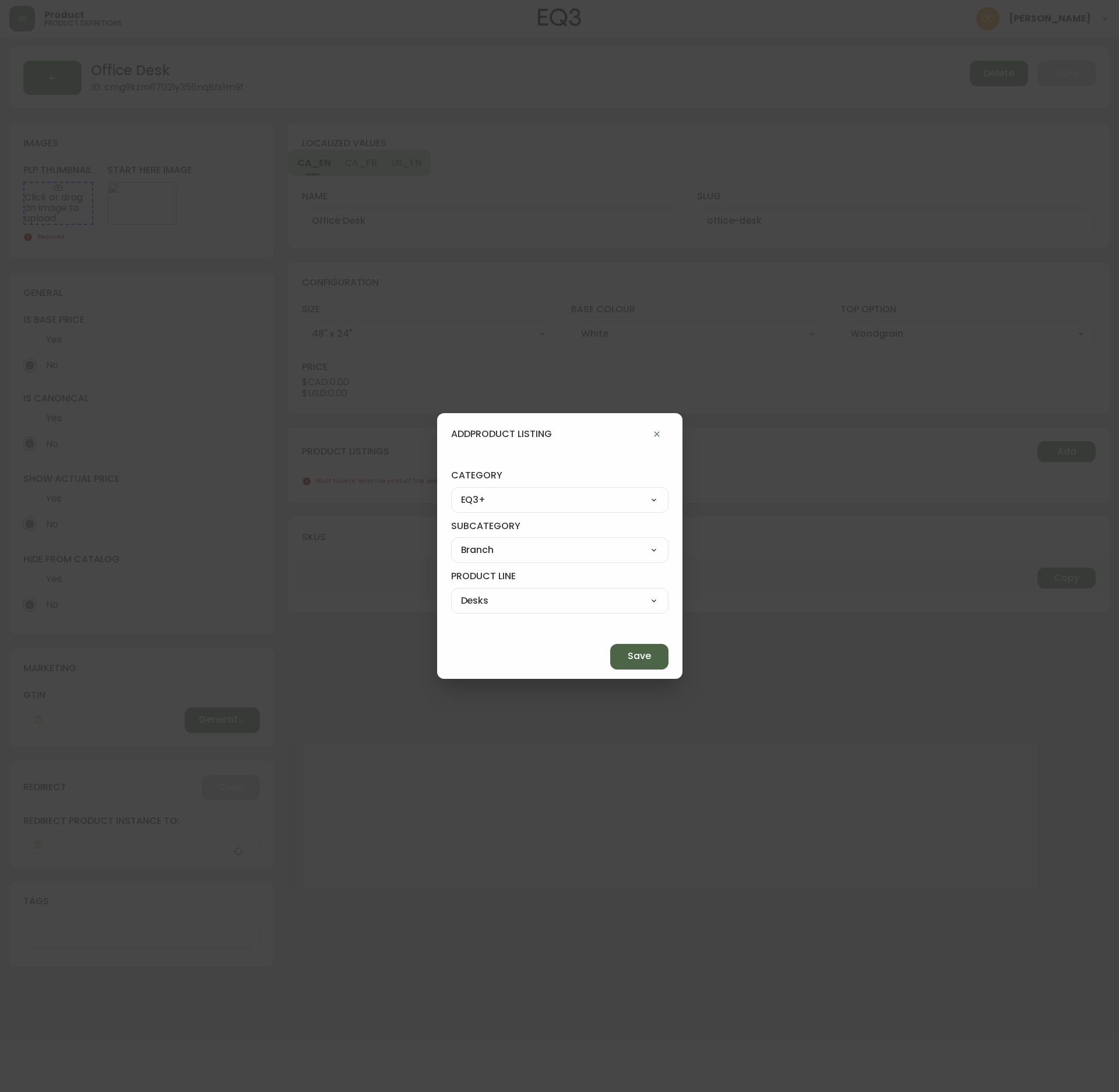
click at [628, 654] on span "Save" at bounding box center [639, 656] width 23 height 13
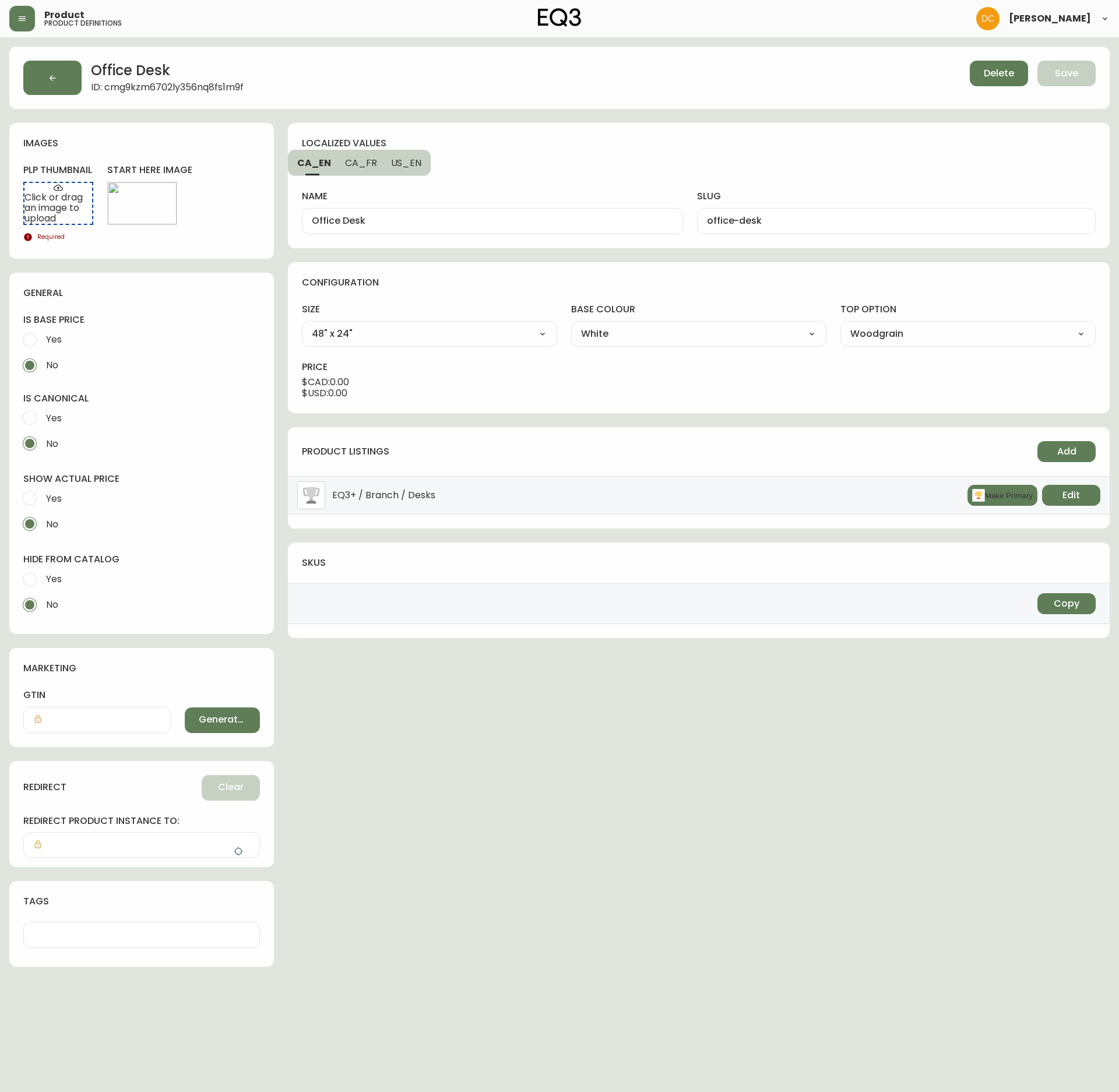
click at [983, 512] on li "EQ3+ / Branch / Desks Make Primary Edit" at bounding box center [699, 495] width 822 height 38
click at [987, 506] on button "Make Primary" at bounding box center [1002, 495] width 70 height 21
click at [150, 201] on span "Edit" at bounding box center [142, 203] width 17 height 13
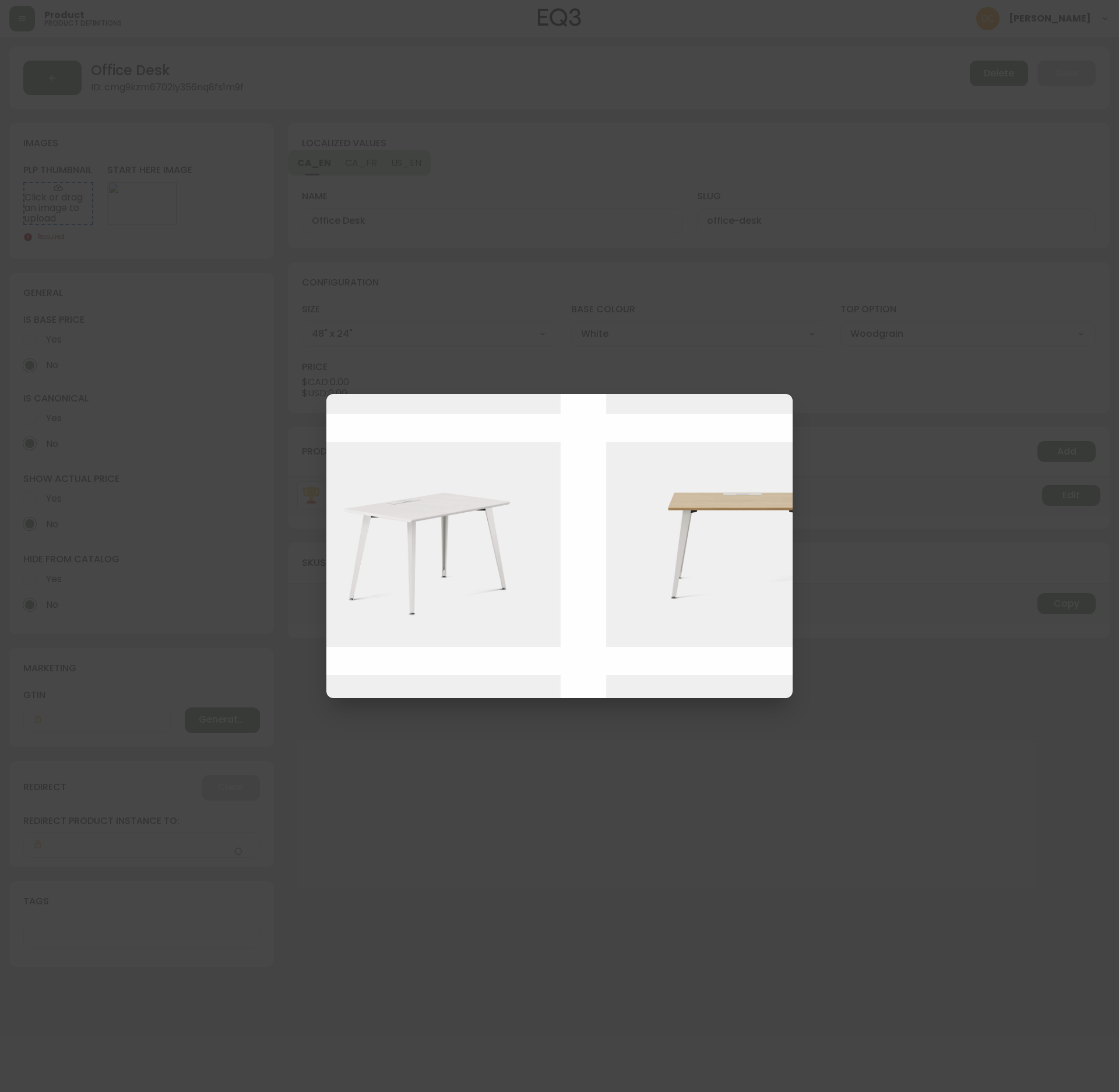
scroll to position [699, 40]
click at [700, 586] on img at bounding box center [751, 540] width 291 height 206
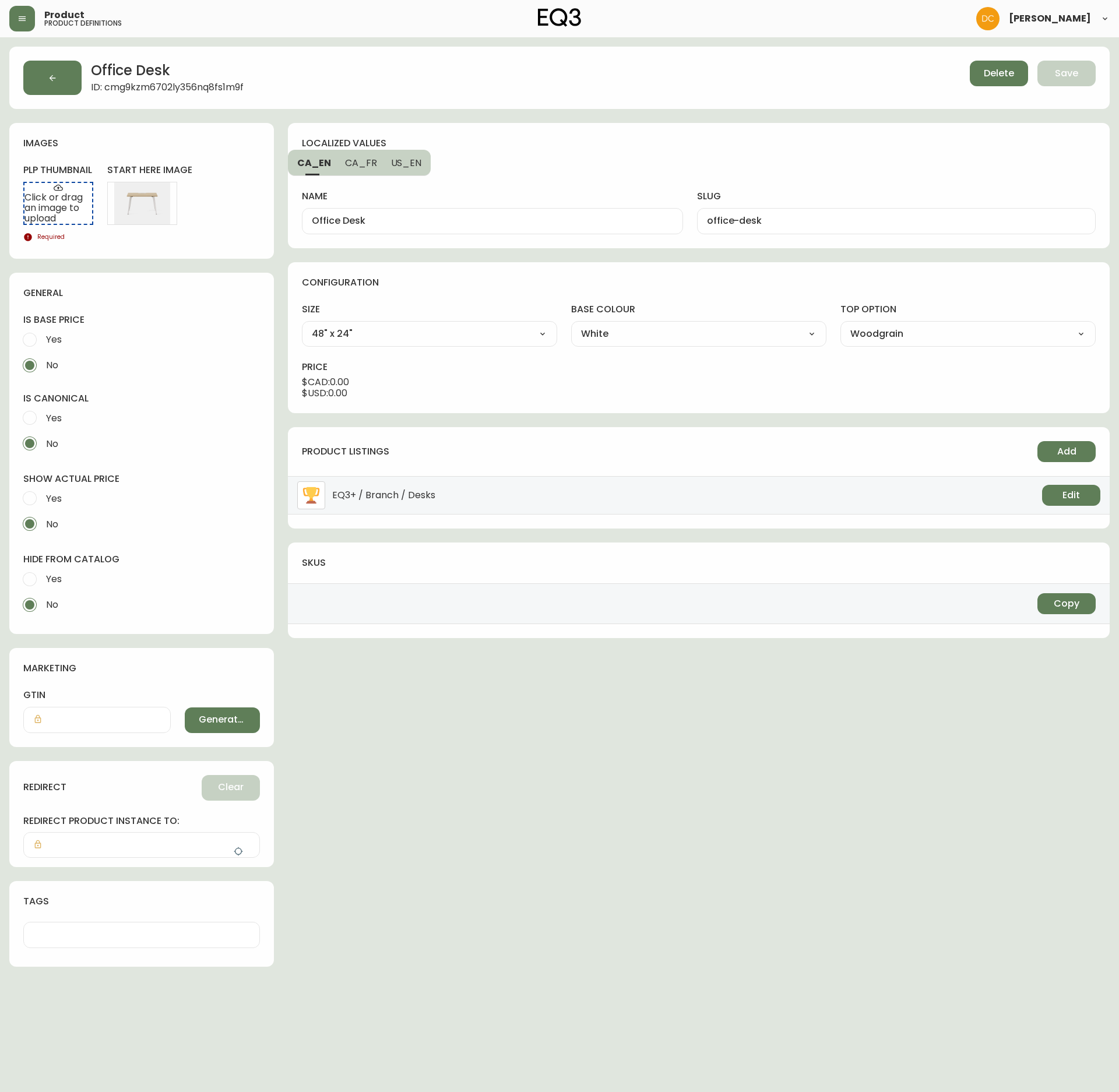
click at [54, 572] on span "Yes" at bounding box center [52, 579] width 19 height 26
click at [42, 572] on input "Yes" at bounding box center [30, 579] width 26 height 26
click at [60, 489] on span "Yes" at bounding box center [52, 499] width 19 height 26
click at [42, 489] on input "Yes" at bounding box center [30, 499] width 26 height 26
click at [43, 608] on span "No" at bounding box center [50, 605] width 16 height 26
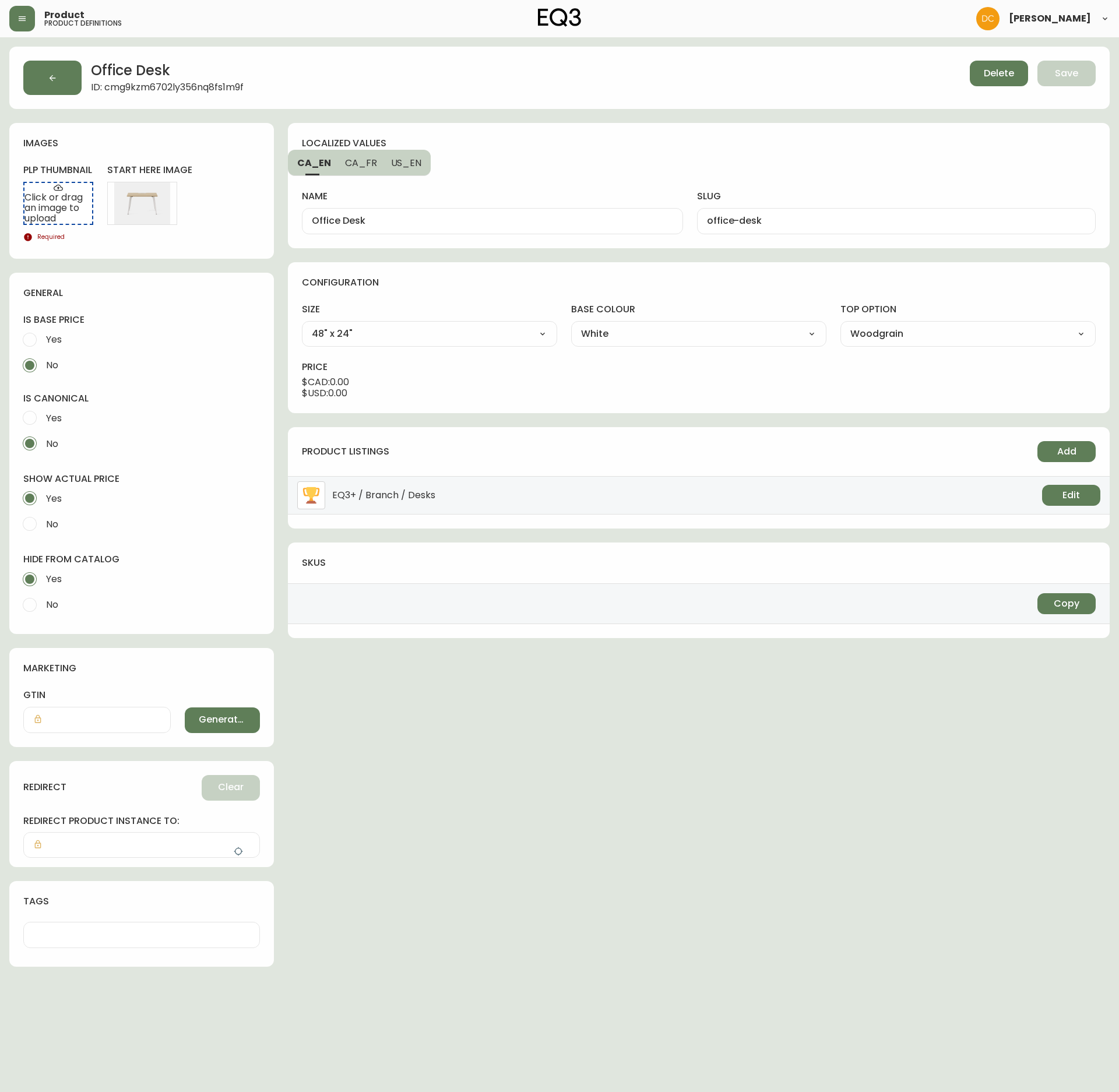
click at [42, 608] on input "No" at bounding box center [30, 605] width 26 height 26
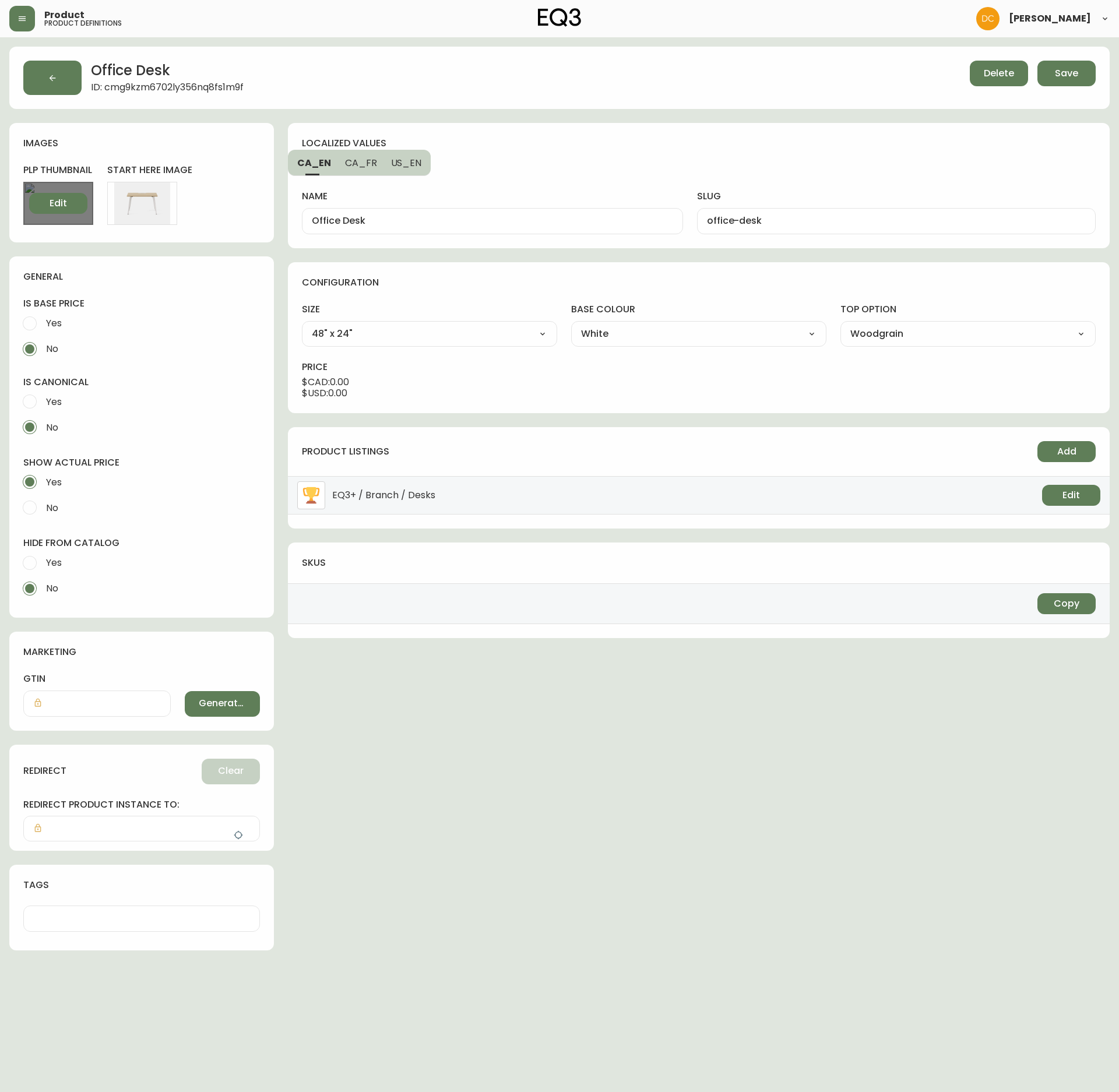
click at [63, 198] on span "Edit" at bounding box center [58, 203] width 17 height 13
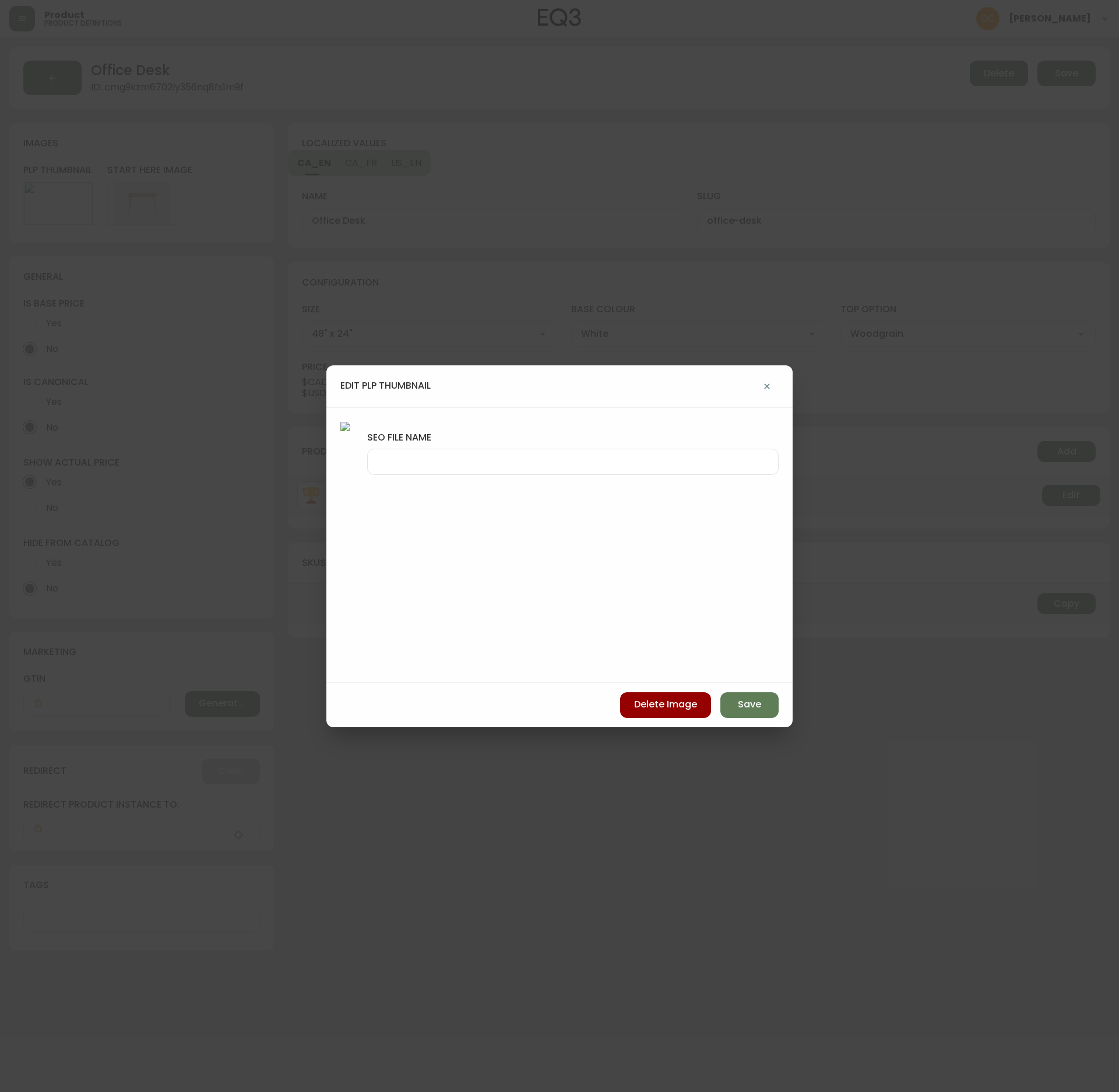
click at [645, 452] on div at bounding box center [573, 462] width 412 height 26
click at [760, 676] on span "Save" at bounding box center [750, 705] width 23 height 13
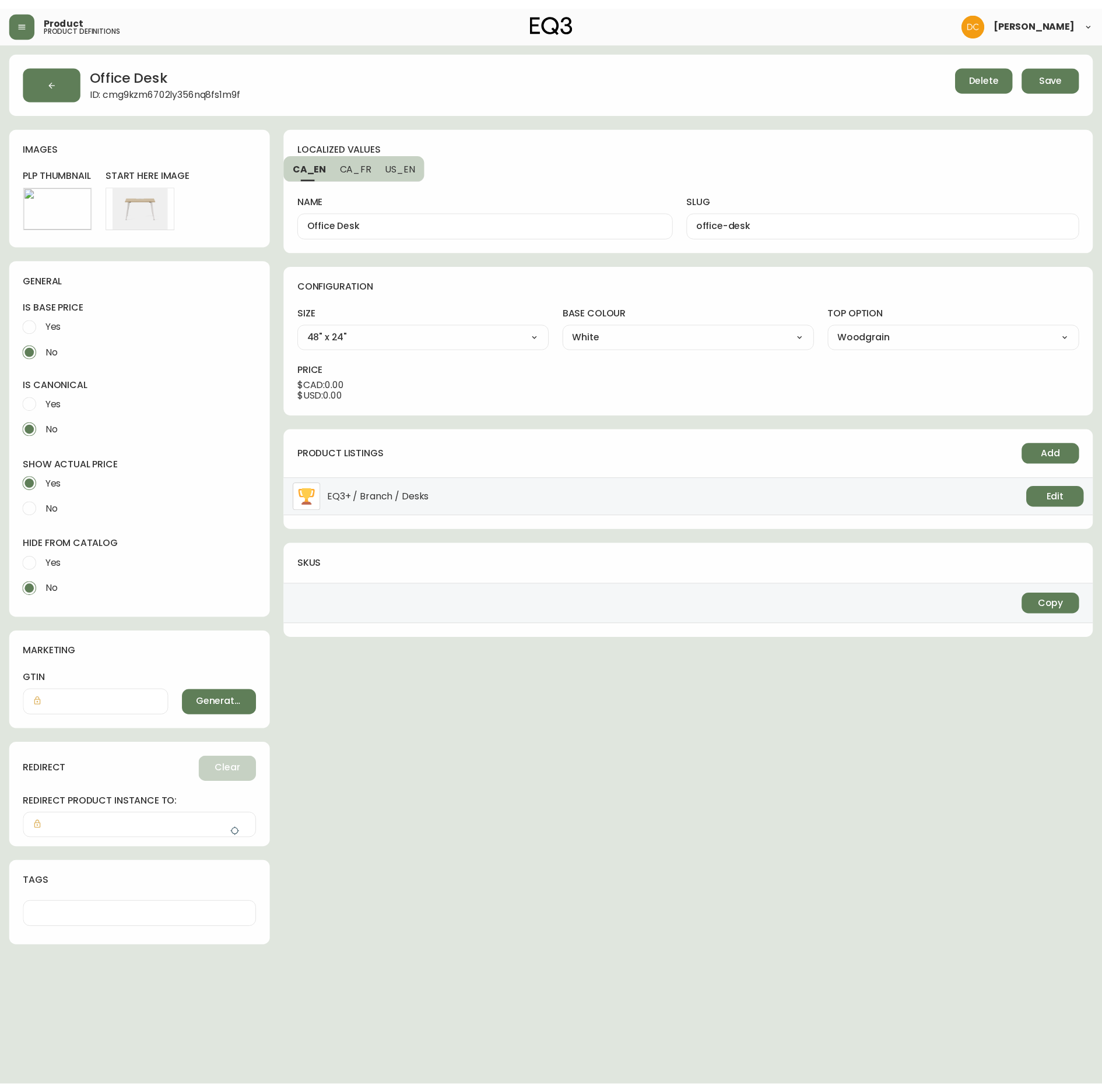
scroll to position [0, 0]
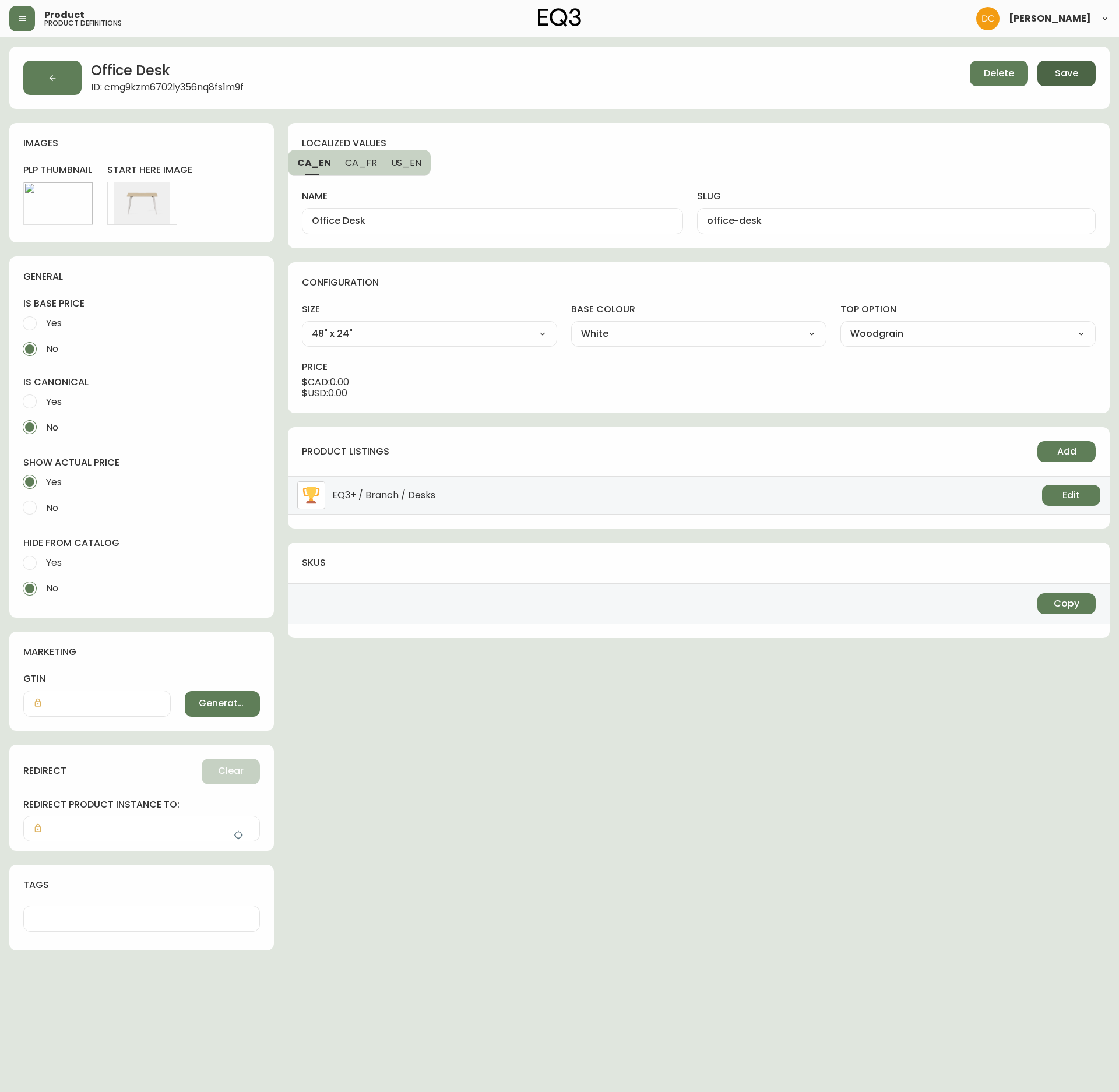
click at [1064, 73] on span "Save" at bounding box center [1066, 73] width 23 height 13
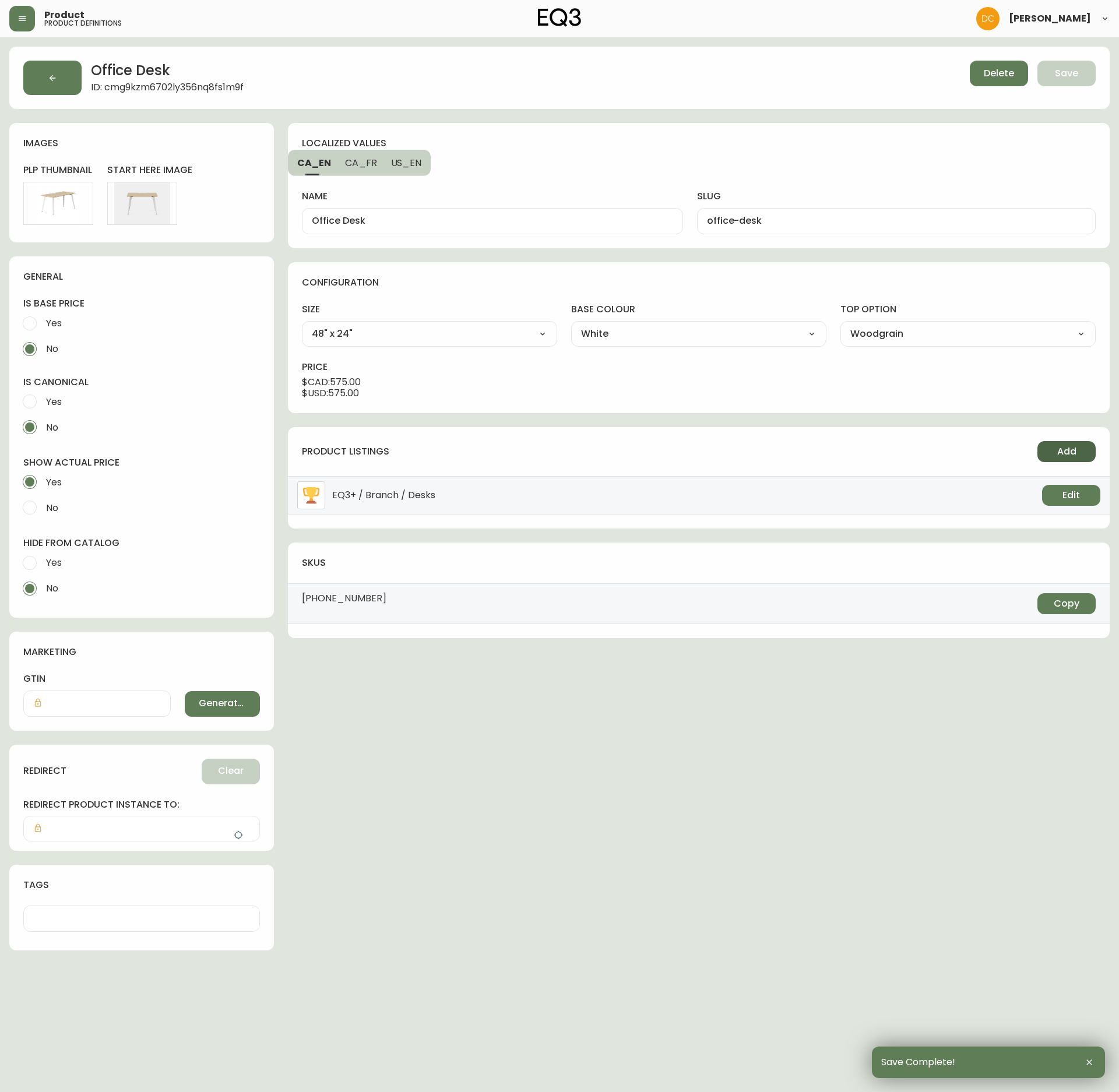
click at [1068, 448] on span "Add" at bounding box center [1067, 451] width 19 height 13
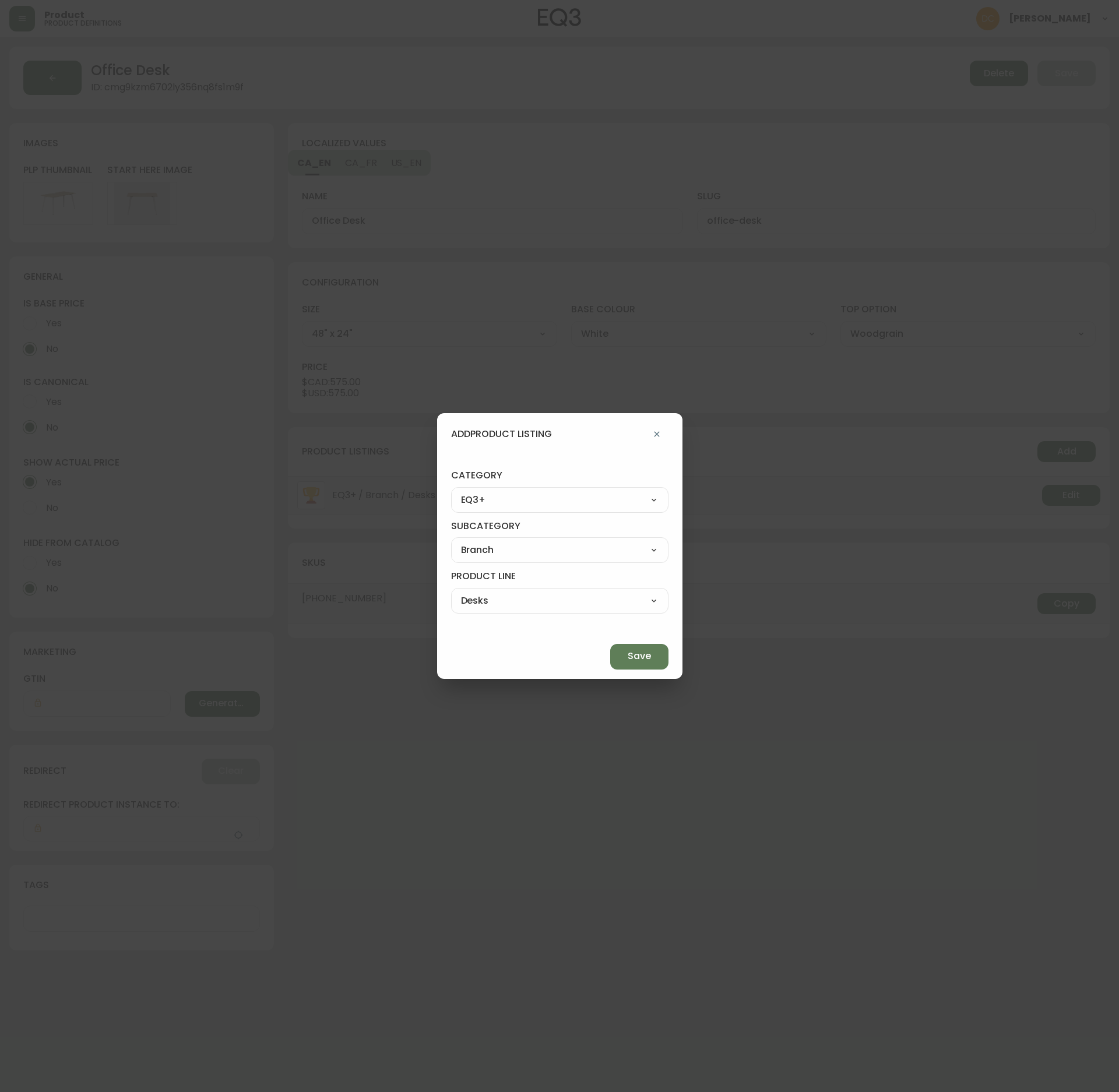
click at [558, 499] on select "Best Sellers Living Dining Bedroom Outdoor Office Lighting Rugs Accessories EQ3…" at bounding box center [560, 500] width 217 height 17
click at [478, 491] on select "Best Sellers Living Dining Bedroom Outdoor Office Lighting Rugs Accessories EQ3…" at bounding box center [560, 500] width 217 height 17
click at [566, 550] on select "Desks & Chairs Storage Desk Accessories" at bounding box center [560, 550] width 217 height 17
click at [478, 541] on select "Desks & Chairs Storage Desk Accessories" at bounding box center [560, 550] width 217 height 17
click at [565, 541] on select "Desks & Chairs Storage Desk Accessories" at bounding box center [560, 550] width 217 height 17
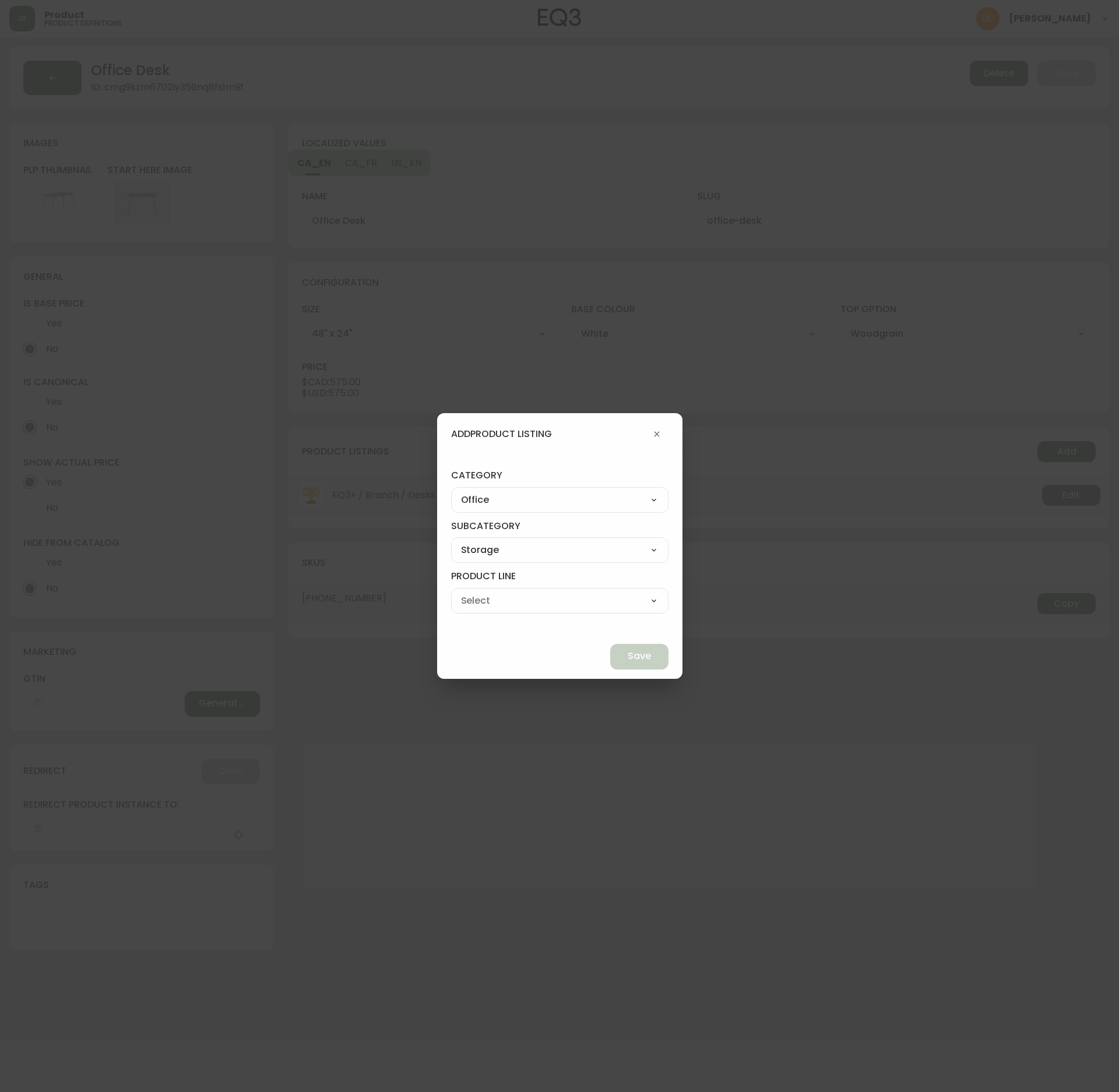
click at [478, 541] on select "Desks & Chairs Storage Desk Accessories" at bounding box center [560, 550] width 217 height 17
drag, startPoint x: 542, startPoint y: 598, endPoint x: 541, endPoint y: 609, distance: 11.0
click at [542, 598] on select "Desks Office Chairs" at bounding box center [560, 601] width 217 height 17
click at [478, 592] on select "Desks Office Chairs" at bounding box center [560, 601] width 217 height 17
drag, startPoint x: 603, startPoint y: 635, endPoint x: 603, endPoint y: 648, distance: 13.0
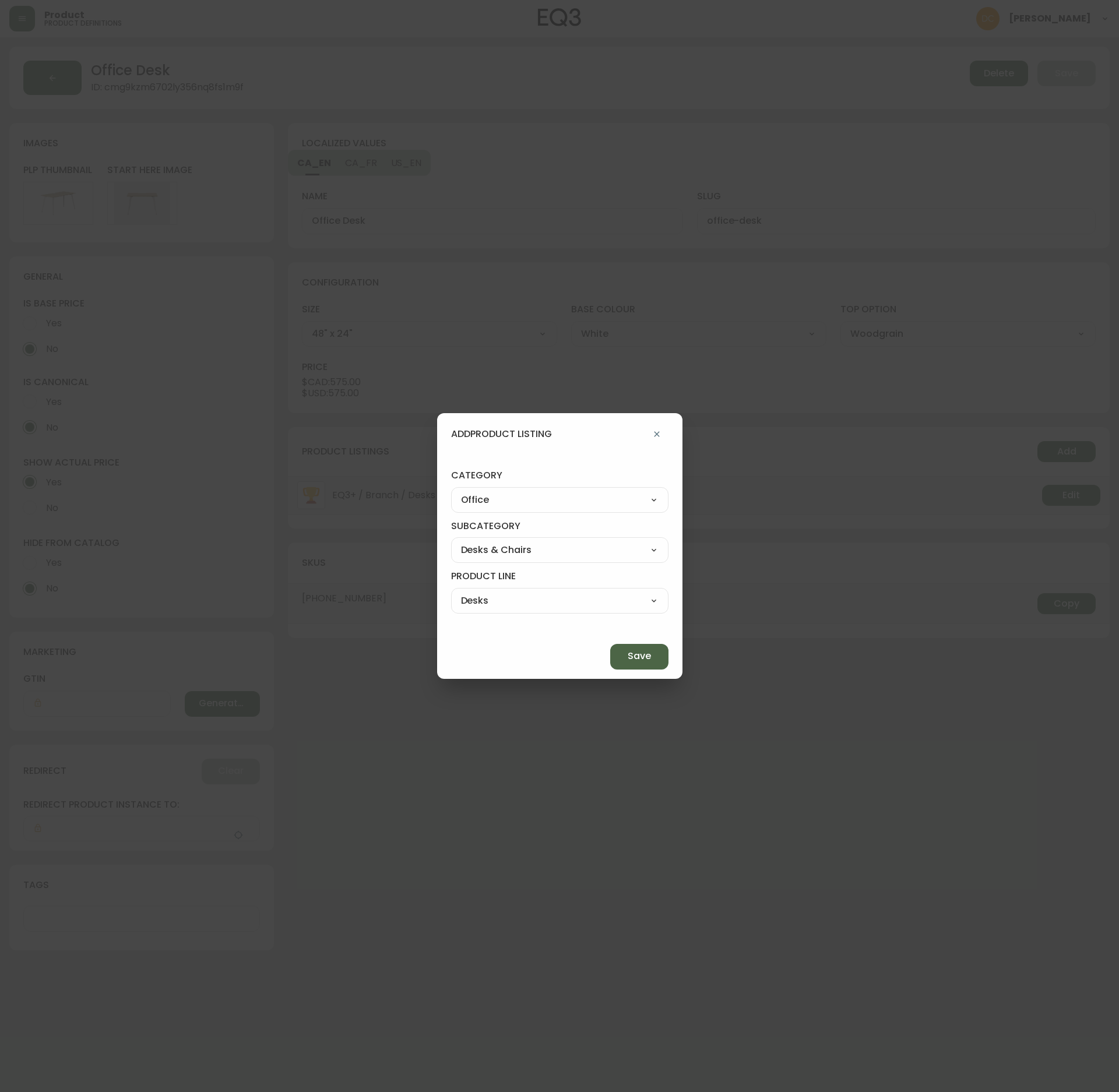
click at [604, 635] on div "Save" at bounding box center [560, 656] width 246 height 44
click at [628, 657] on span "Save" at bounding box center [639, 656] width 23 height 13
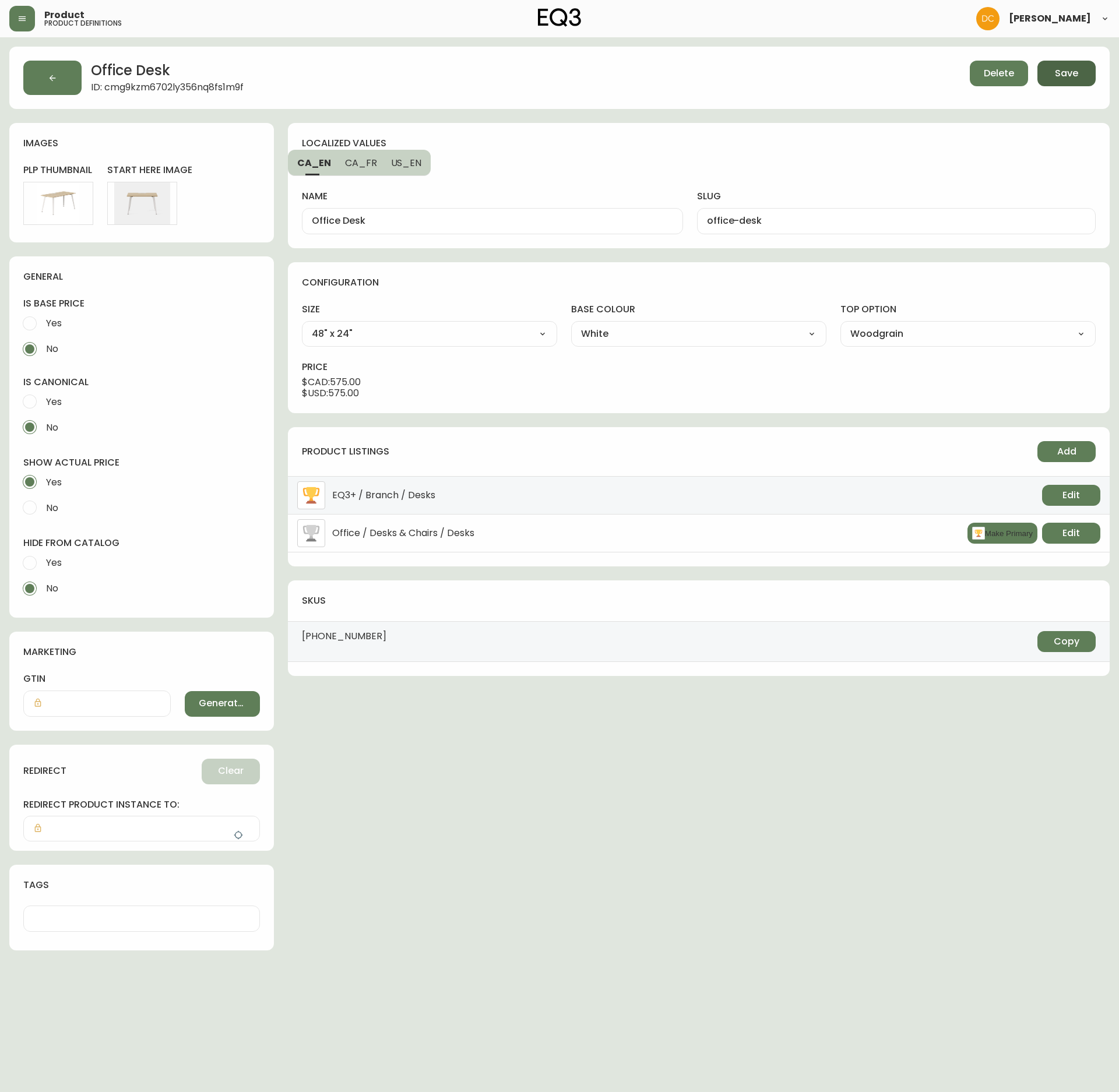
click at [1067, 77] on span "Save" at bounding box center [1066, 73] width 23 height 13
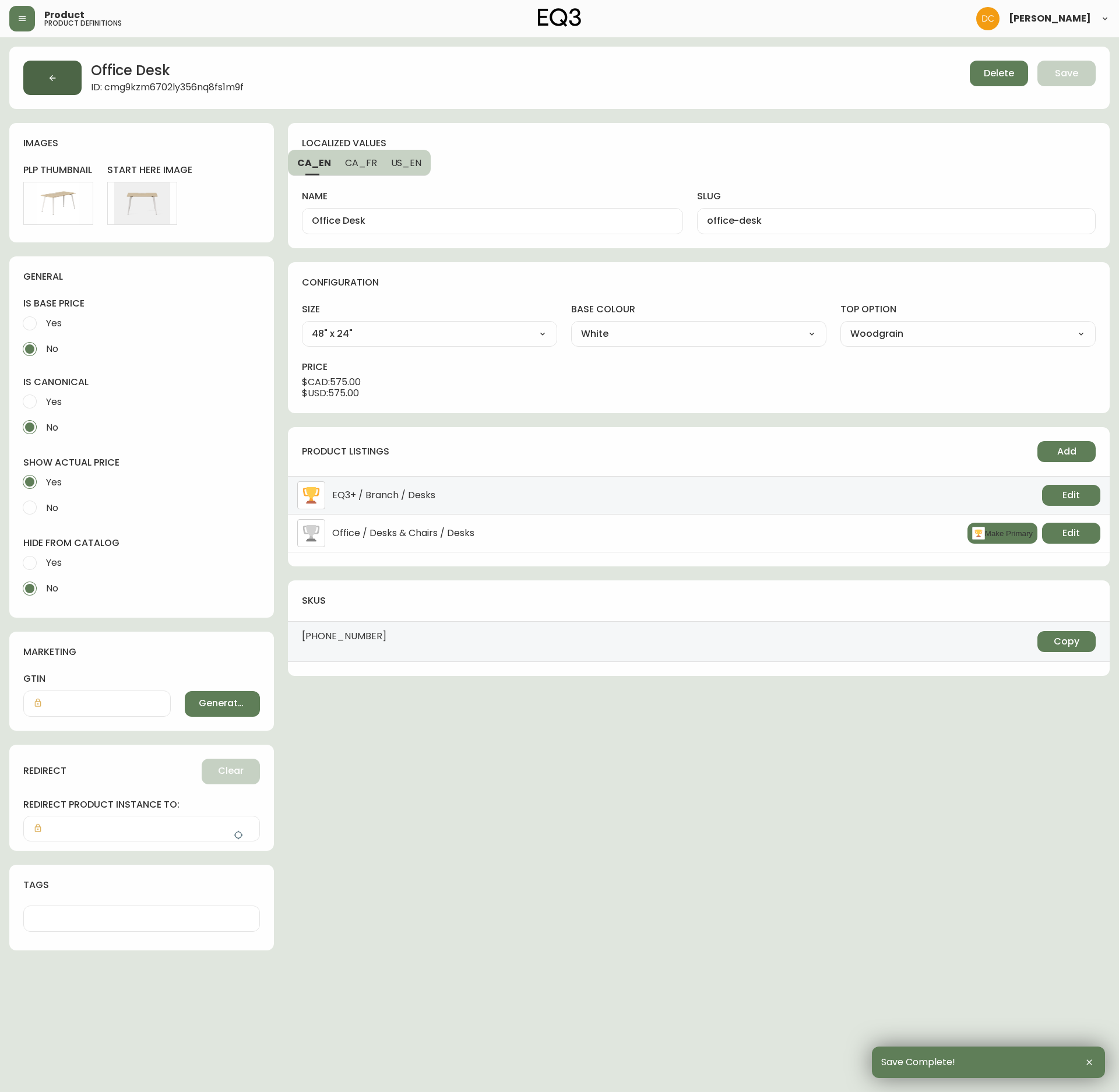
click at [43, 76] on button "button" at bounding box center [52, 78] width 58 height 35
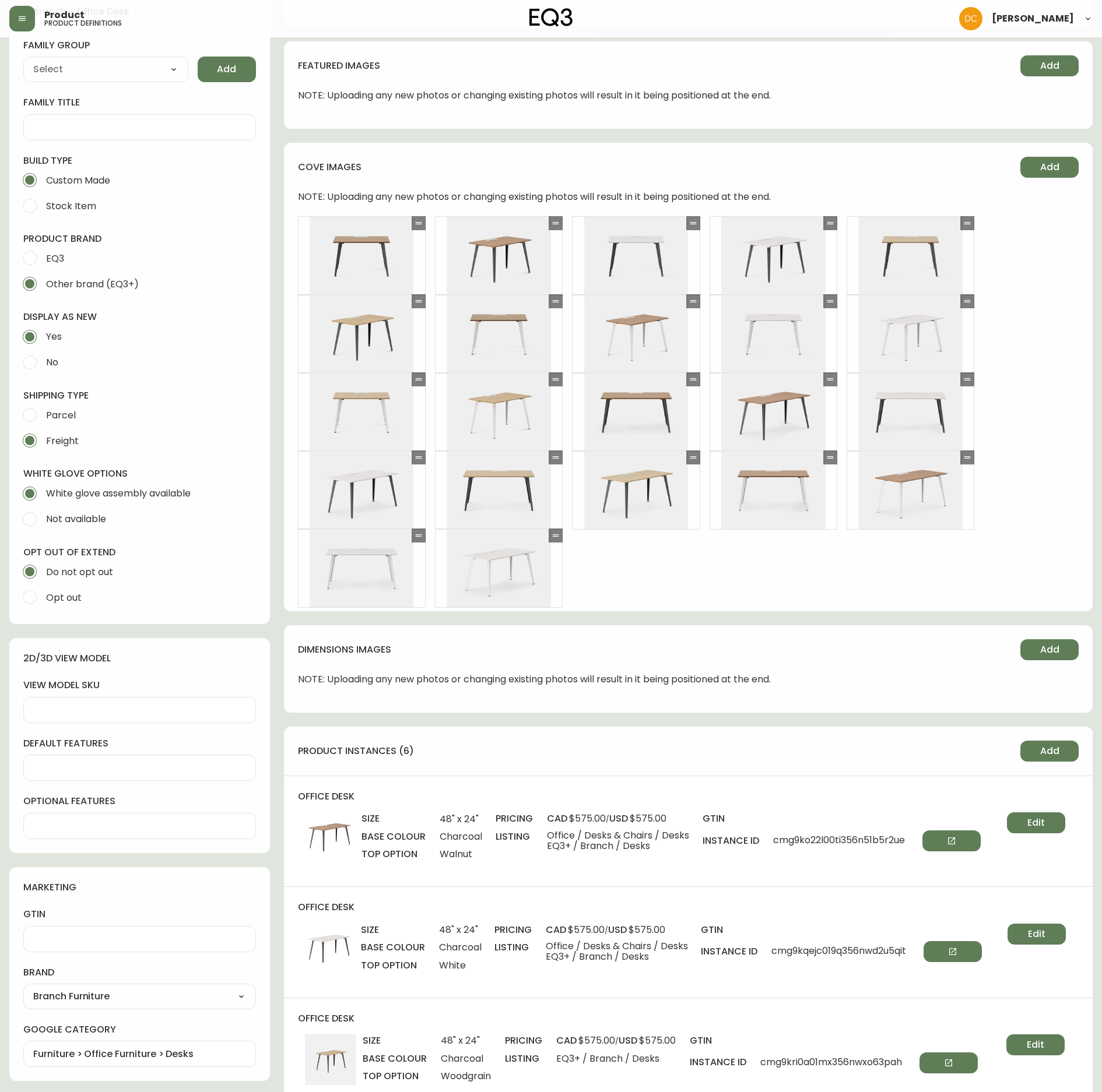
scroll to position [699, 0]
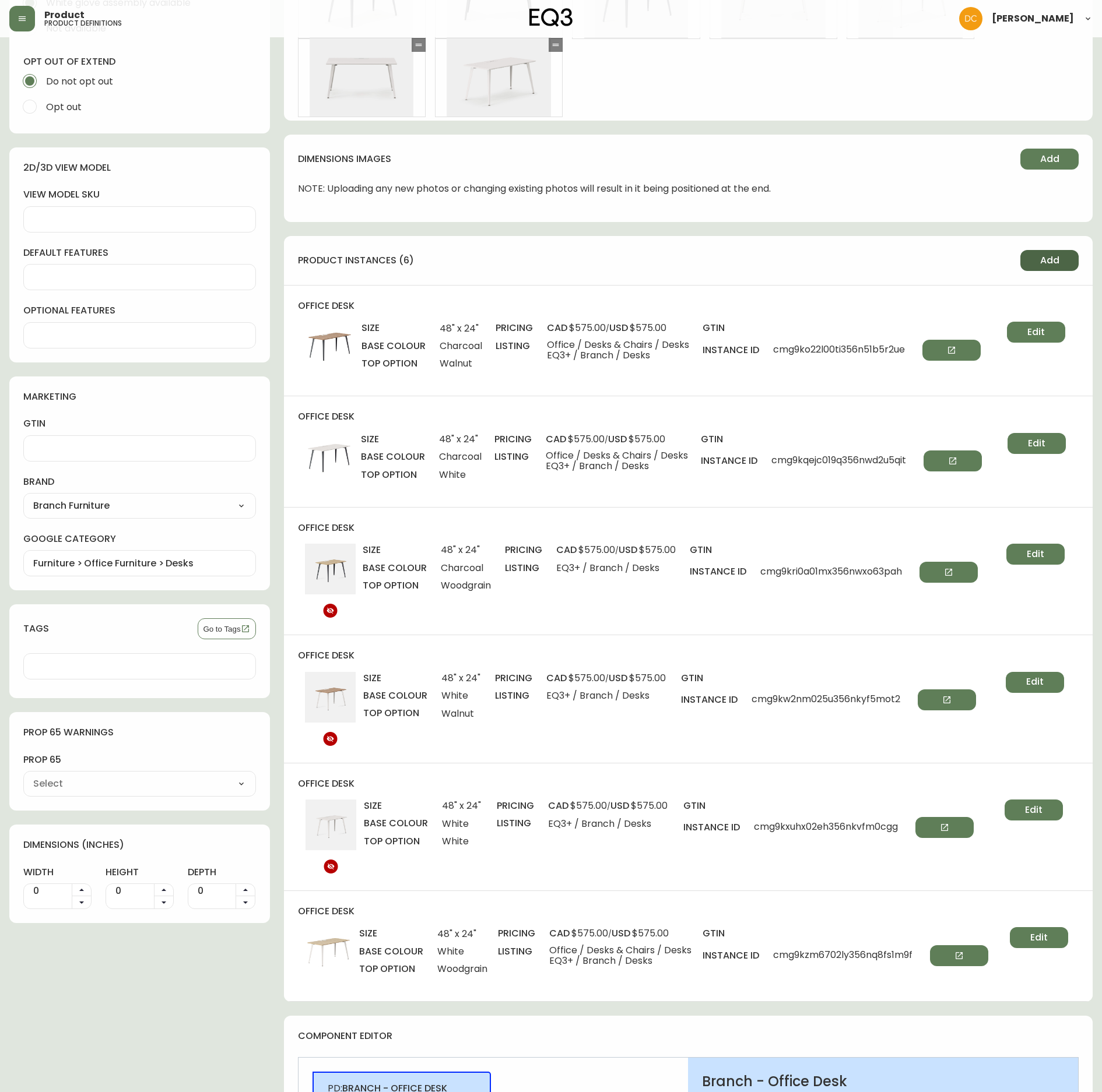
click at [1041, 257] on span "Add" at bounding box center [1050, 260] width 19 height 13
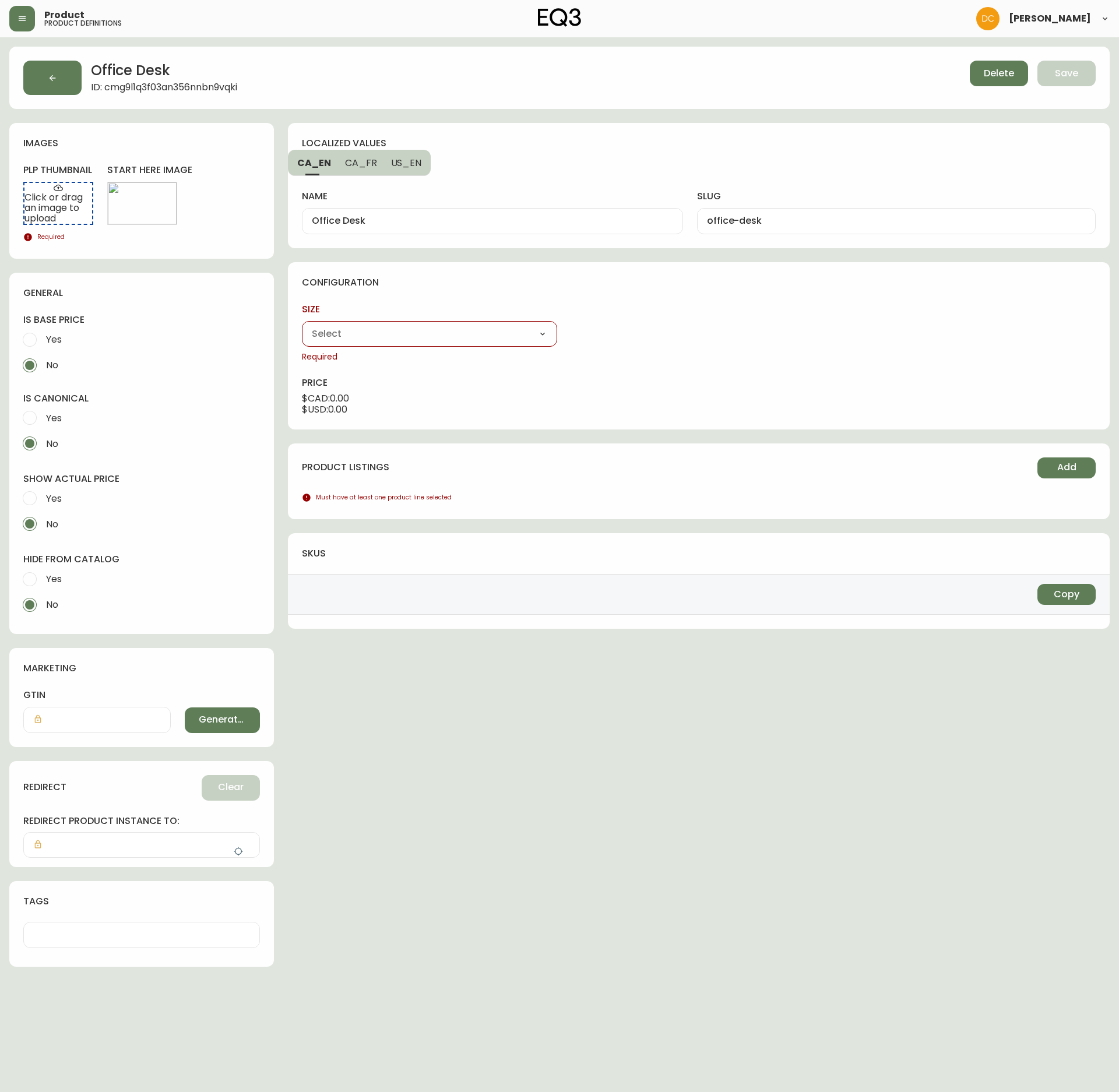
click at [398, 338] on select "48" x 24" 60" x 30"" at bounding box center [429, 334] width 255 height 17
click at [302, 327] on select "48" x 24" 60" x 30"" at bounding box center [429, 334] width 255 height 17
click at [630, 341] on select "Charcoal White" at bounding box center [699, 334] width 255 height 17
click at [572, 327] on select "Charcoal White" at bounding box center [699, 334] width 255 height 17
click at [471, 330] on select "48" x 24" 60" x 30"" at bounding box center [429, 334] width 255 height 17
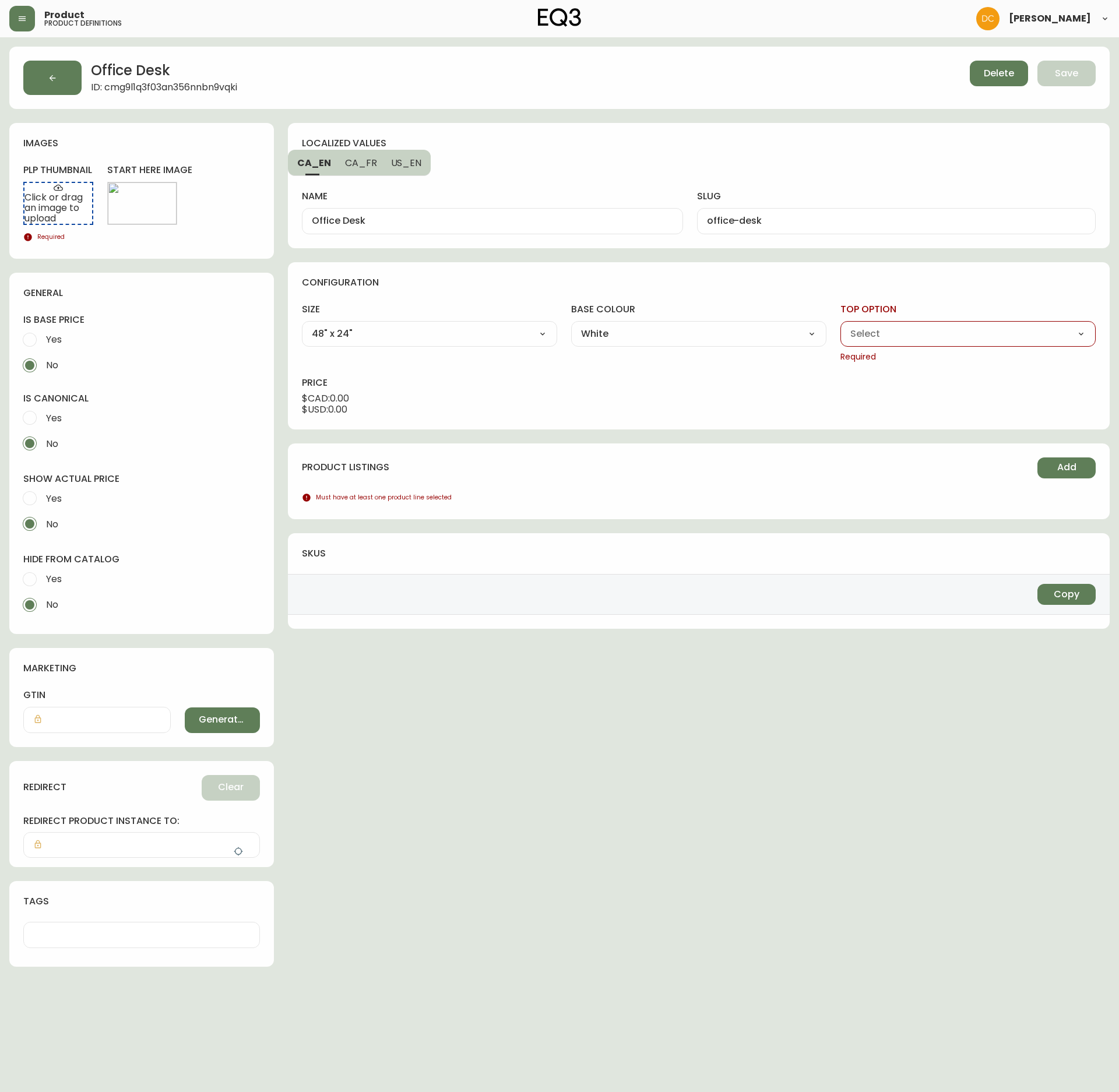
click at [302, 327] on select "48" x 24" 60" x 30"" at bounding box center [429, 334] width 255 height 17
click at [659, 342] on select "Charcoal White" at bounding box center [699, 334] width 255 height 17
click at [572, 327] on select "Charcoal White" at bounding box center [699, 334] width 255 height 17
click at [921, 335] on select "Walnut White Woodgrain" at bounding box center [968, 334] width 255 height 17
click at [841, 327] on select "Walnut White Woodgrain" at bounding box center [968, 334] width 255 height 17
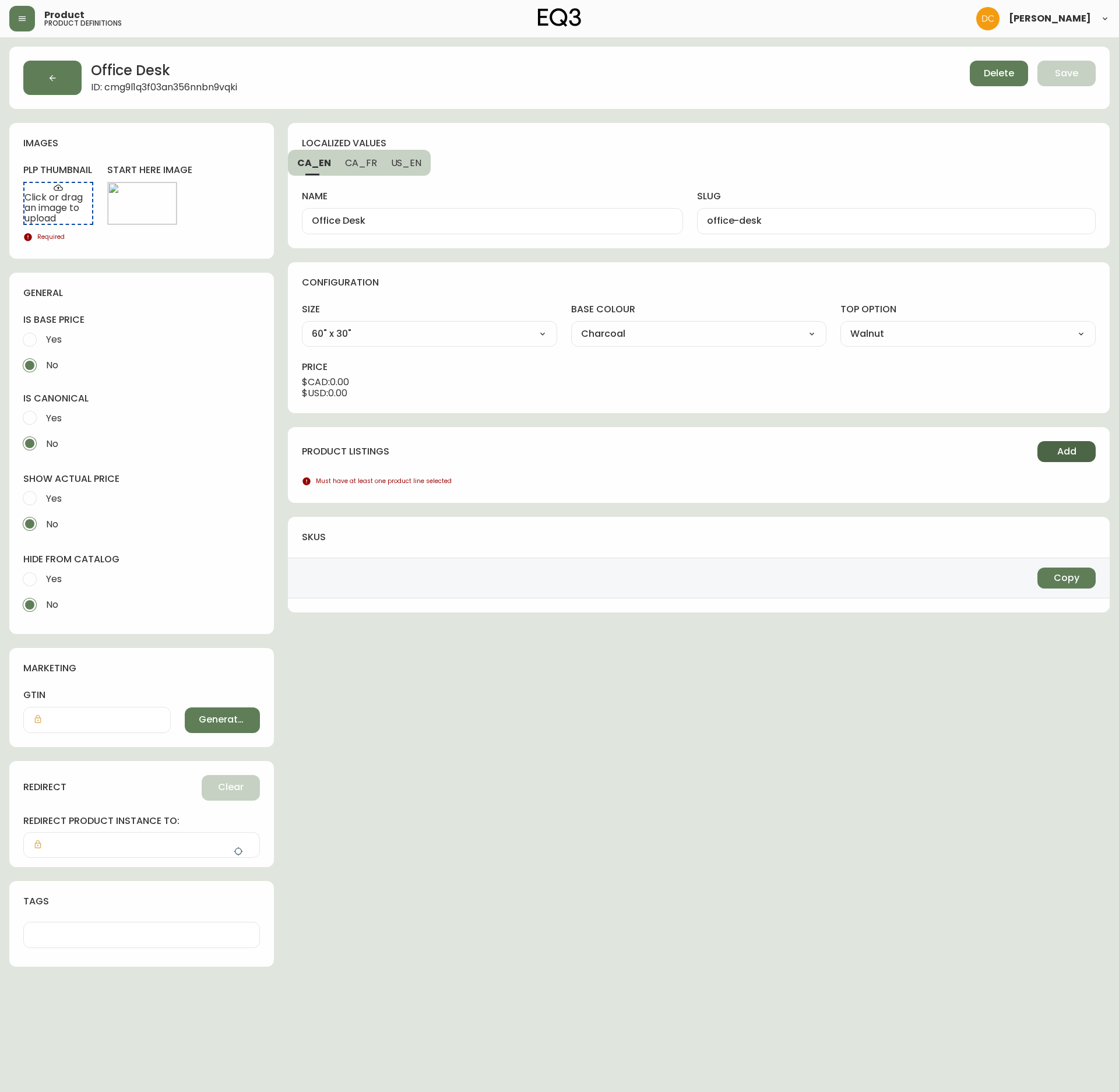
click at [1065, 455] on span "Add" at bounding box center [1067, 451] width 19 height 13
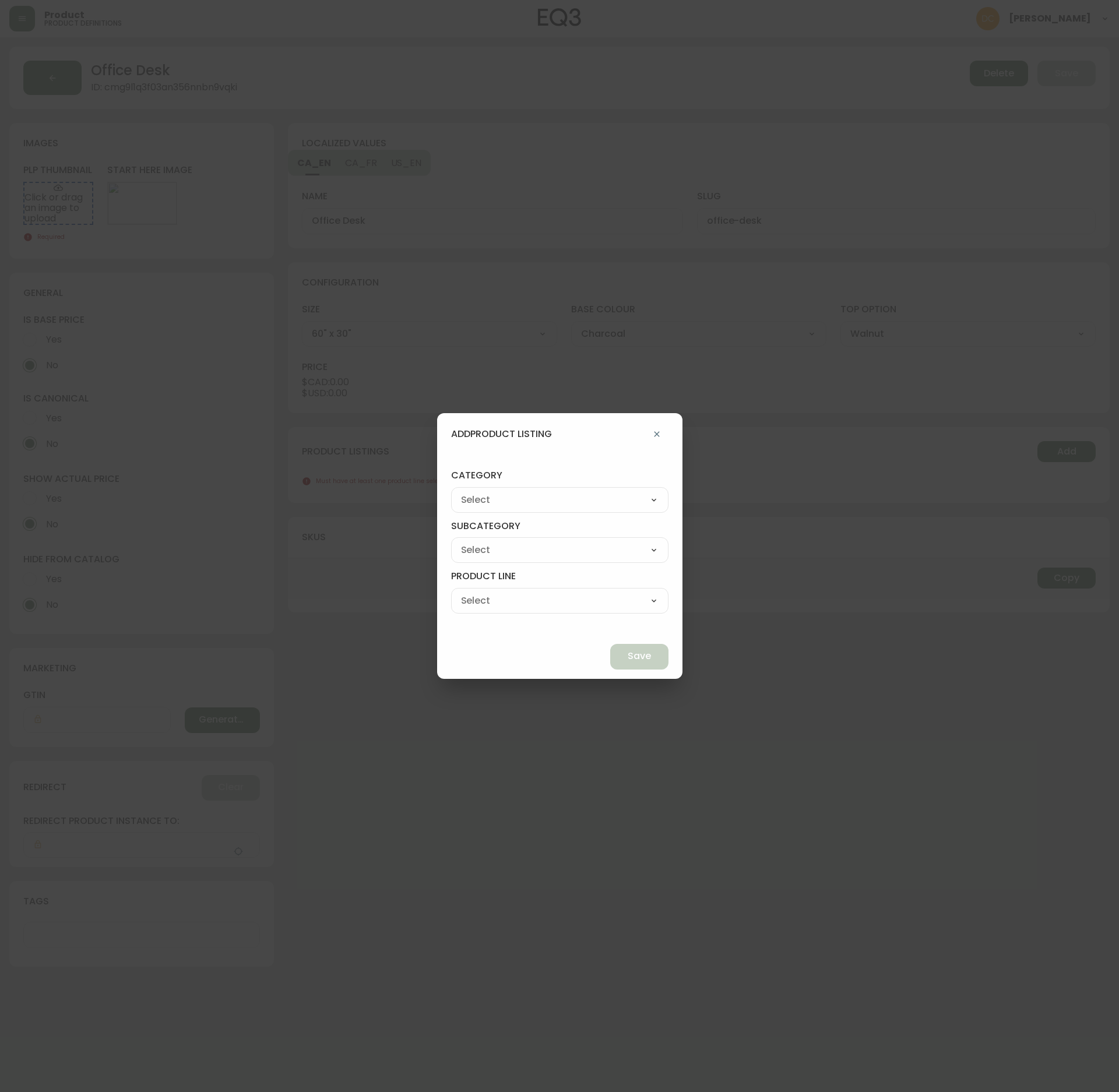
drag, startPoint x: 582, startPoint y: 501, endPoint x: 573, endPoint y: 502, distance: 9.1
click at [582, 501] on select "Best Sellers Living Dining Bedroom Outdoor Office Lighting Rugs Accessories EQ3…" at bounding box center [560, 500] width 217 height 17
click at [478, 491] on select "Best Sellers Living Dining Bedroom Outdoor Office Lighting Rugs Accessories EQ3…" at bounding box center [560, 500] width 217 height 17
click at [533, 555] on select "[PERSON_NAME] Palliser Branch Silk & Snow Marimekko Neighbor Loll Designs [PERS…" at bounding box center [560, 550] width 217 height 17
click at [478, 541] on select "[PERSON_NAME] Palliser Branch Silk & Snow Marimekko Neighbor Loll Designs [PERS…" at bounding box center [560, 550] width 217 height 17
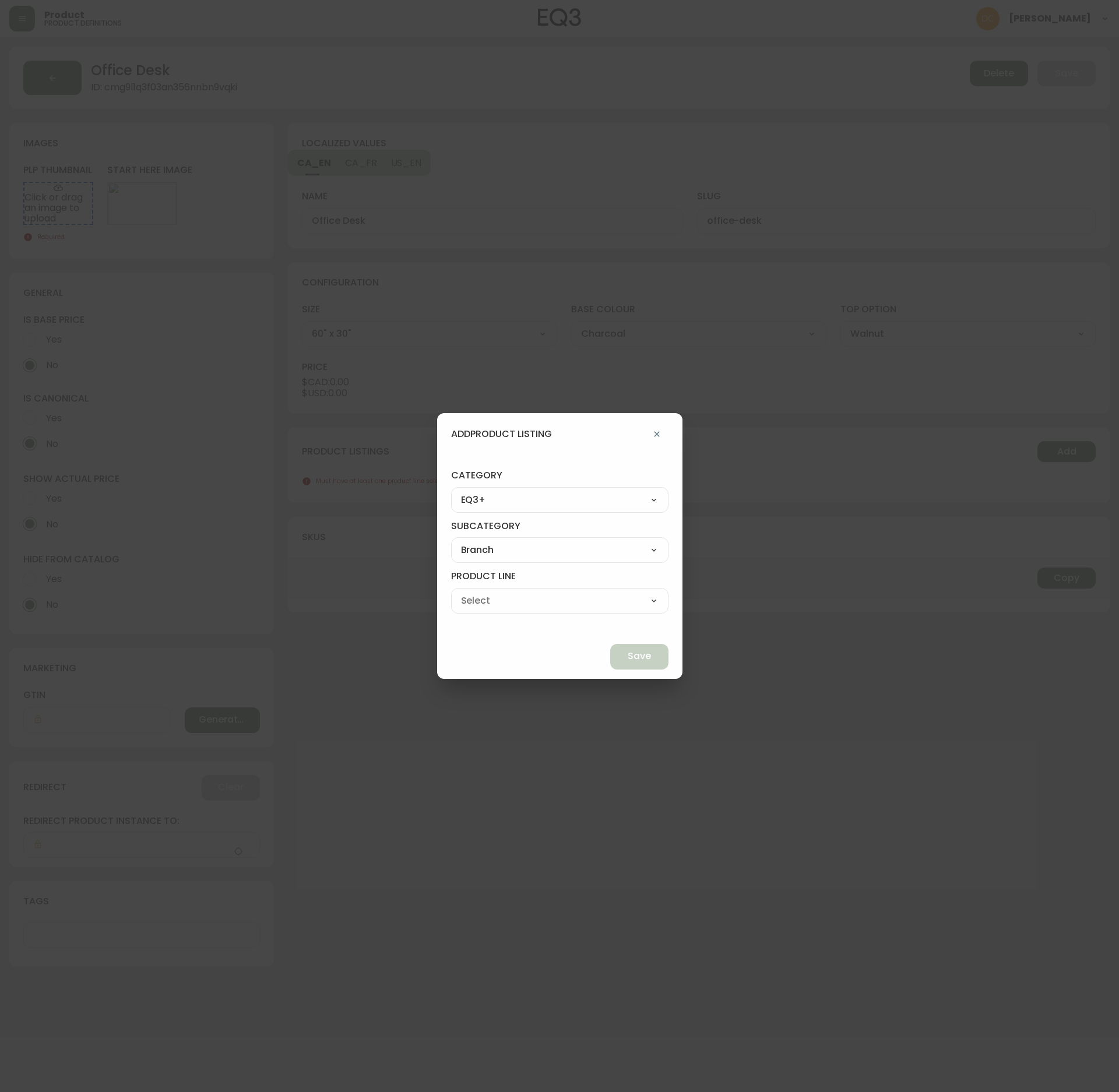
click at [547, 598] on select "Office Chairs Desks Desk Accessories Chair Accessories" at bounding box center [560, 601] width 217 height 17
click at [478, 592] on select "Office Chairs Desks Desk Accessories Chair Accessories" at bounding box center [560, 601] width 217 height 17
click at [611, 649] on button "Save" at bounding box center [639, 657] width 58 height 26
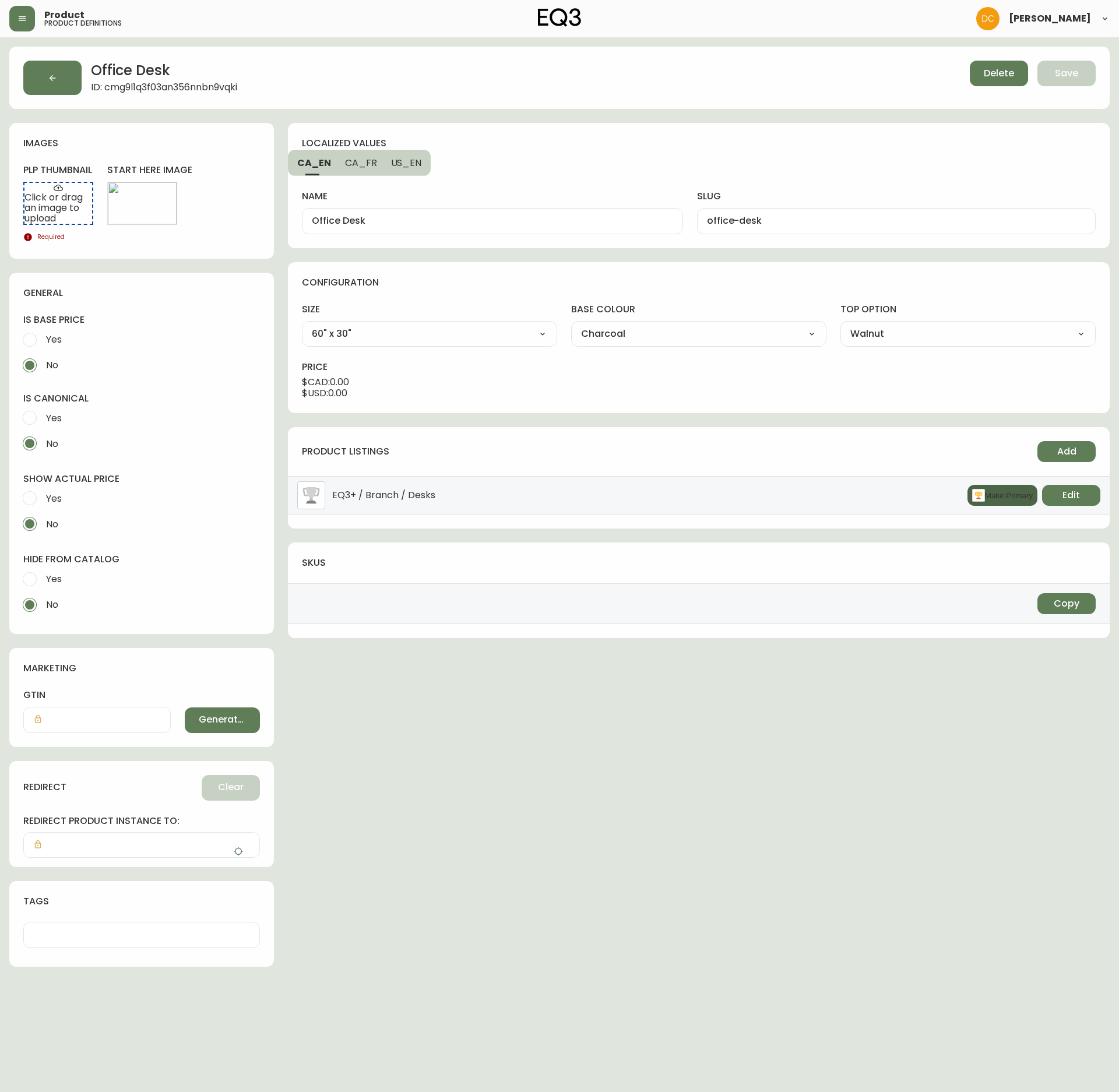
click at [984, 506] on button "Make Primary" at bounding box center [1002, 495] width 70 height 21
click at [67, 573] on label "Yes" at bounding box center [134, 579] width 233 height 26
click at [42, 573] on input "Yes" at bounding box center [30, 579] width 26 height 26
click at [61, 511] on div "Yes No" at bounding box center [142, 511] width 237 height 51
click at [54, 488] on span "Yes" at bounding box center [52, 499] width 19 height 26
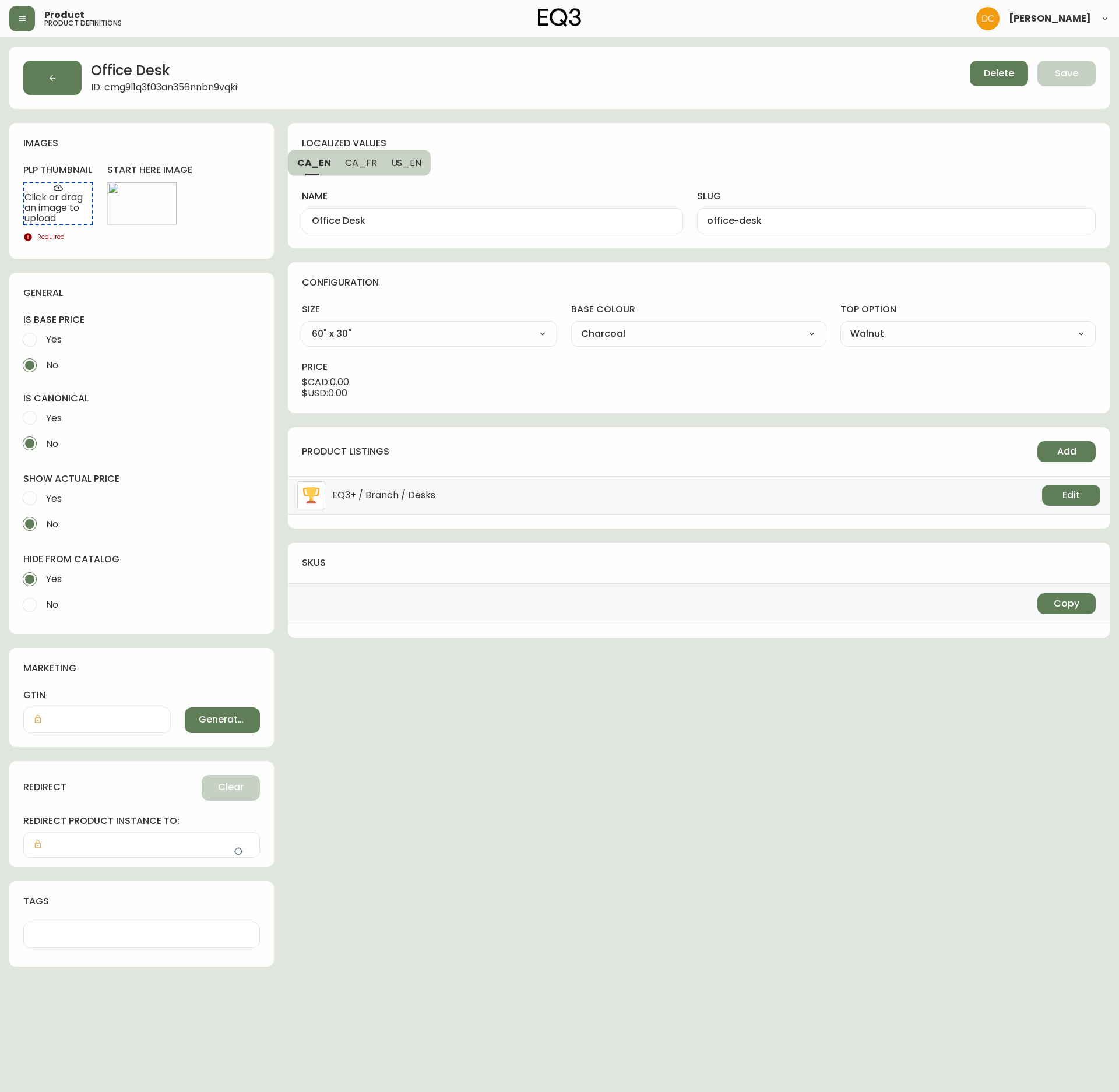
click at [42, 488] on input "Yes" at bounding box center [30, 499] width 26 height 26
click at [137, 198] on span "Edit" at bounding box center [142, 203] width 17 height 13
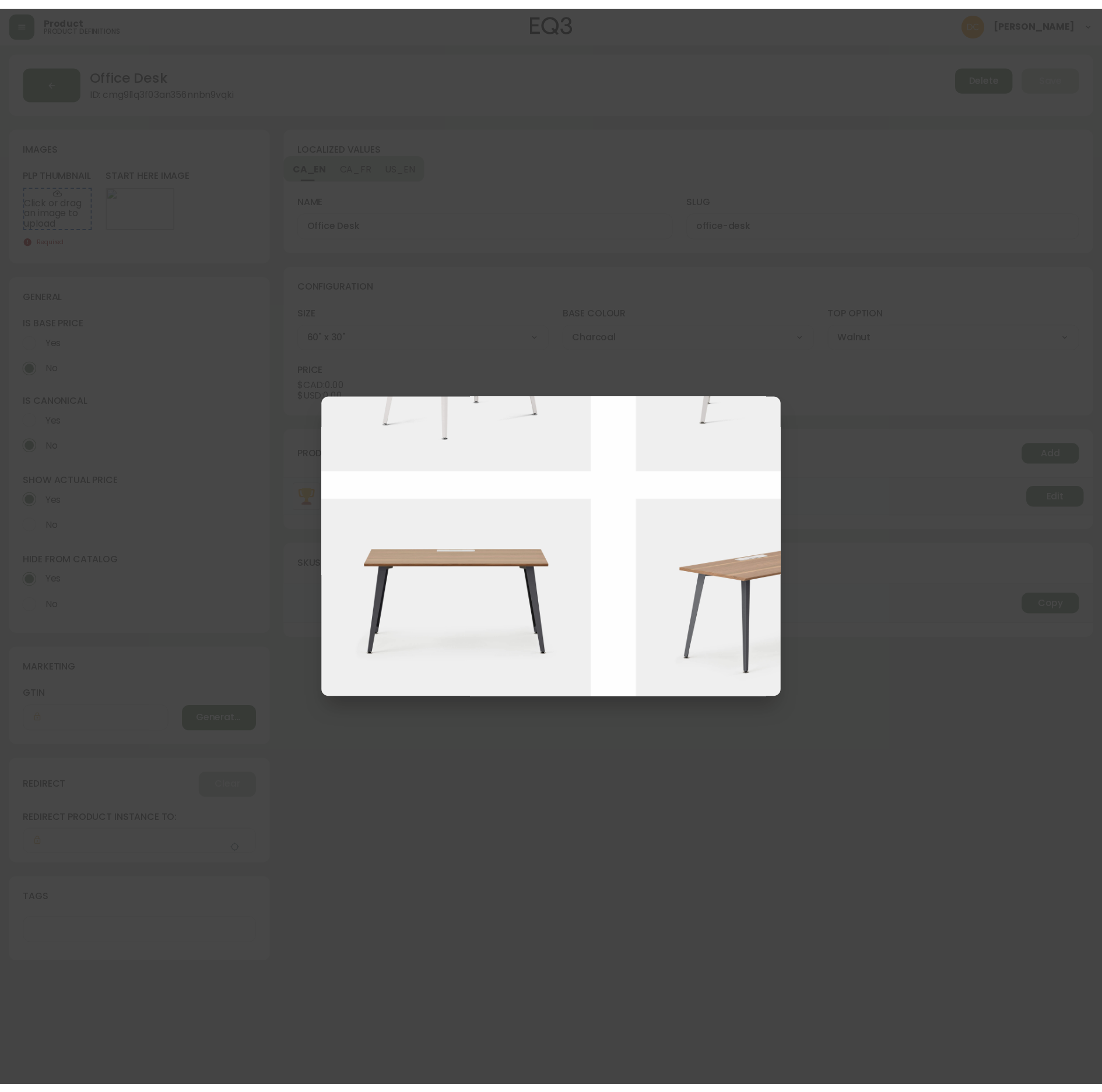
scroll to position [816, 0]
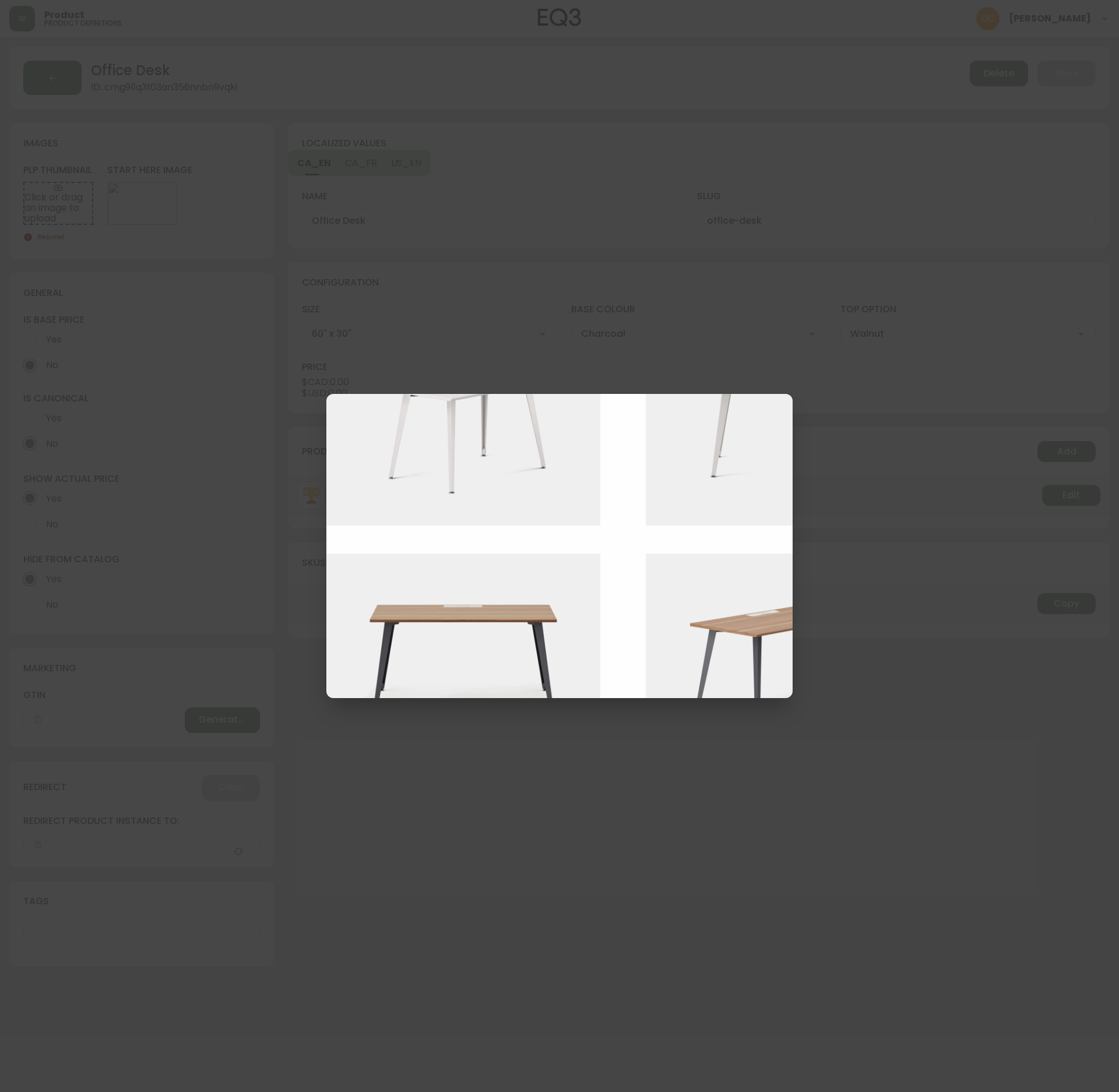
click at [582, 623] on img at bounding box center [472, 656] width 291 height 206
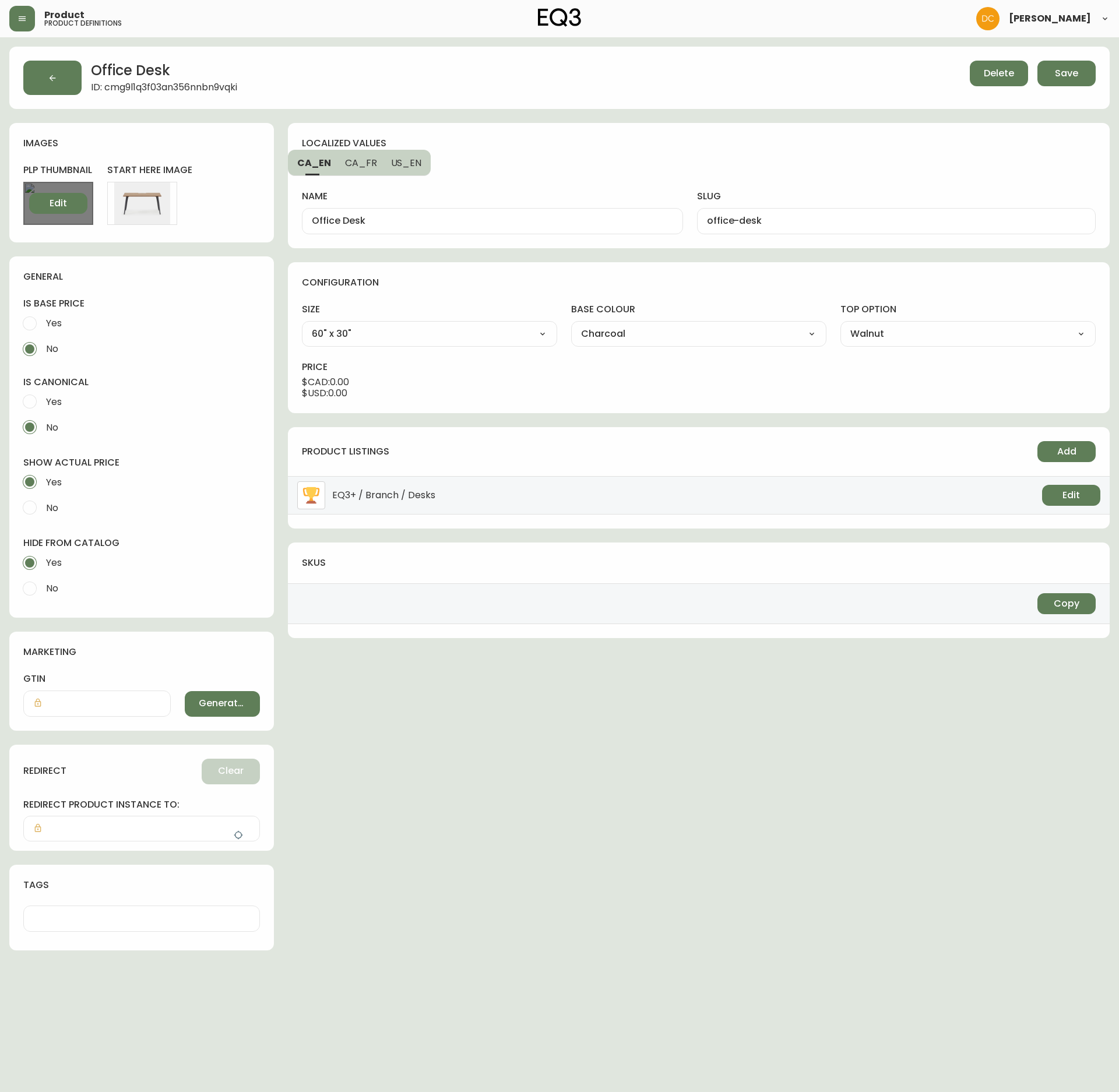
click at [69, 214] on button "Edit" at bounding box center [58, 203] width 58 height 21
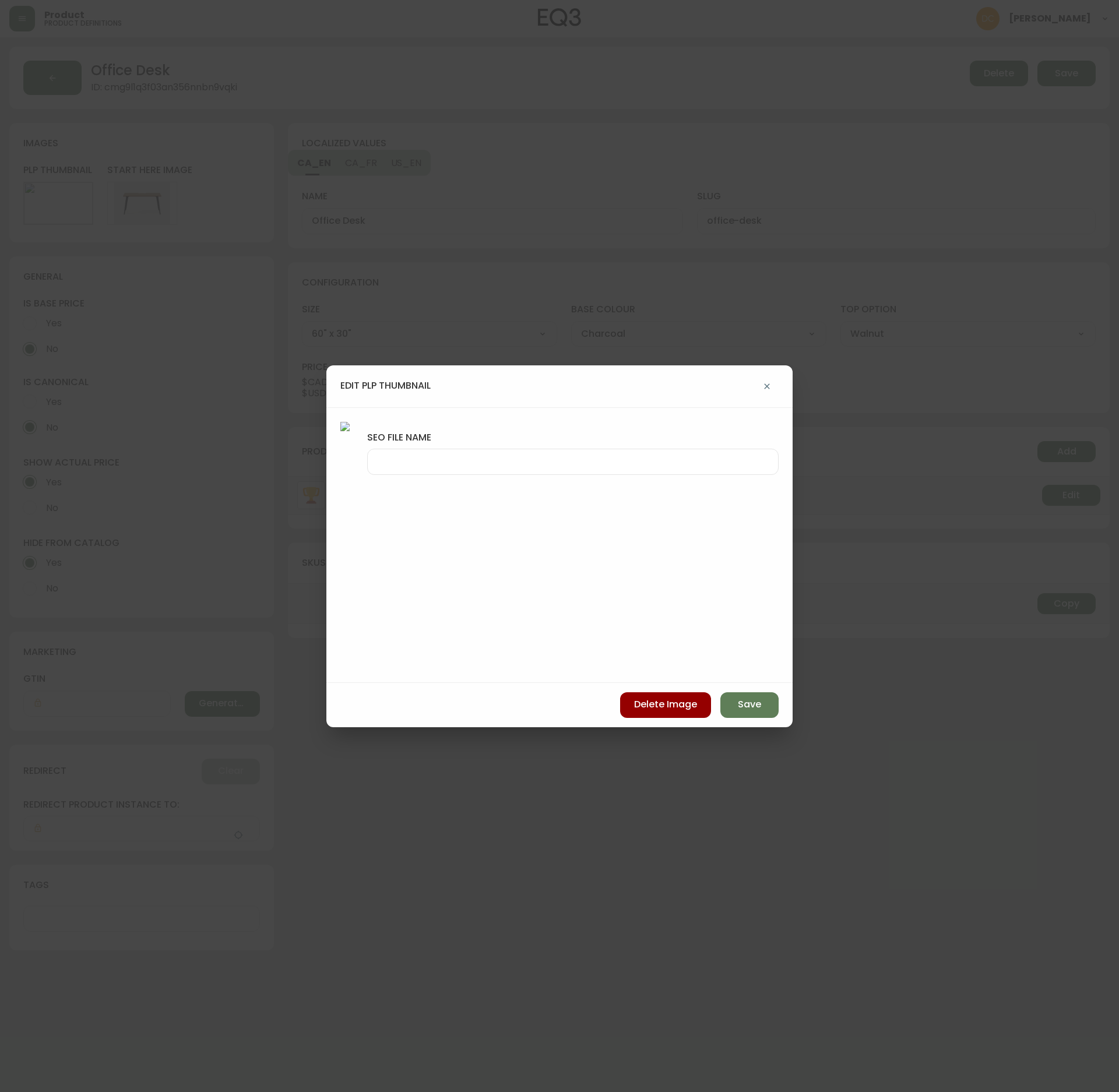
click at [662, 471] on div at bounding box center [573, 462] width 412 height 26
click at [757, 676] on button "Save" at bounding box center [749, 706] width 58 height 26
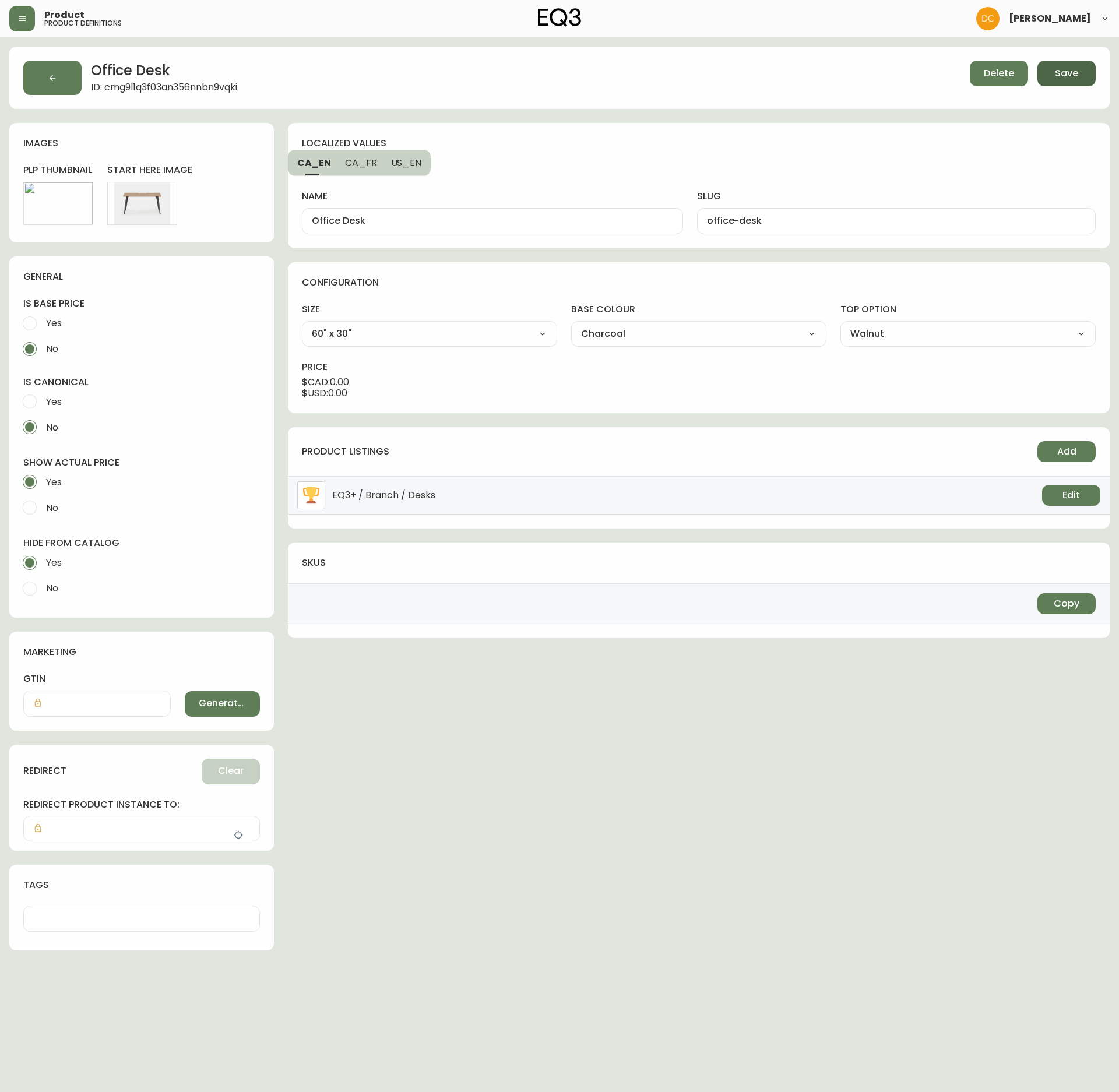
click at [1064, 70] on span "Save" at bounding box center [1066, 73] width 23 height 13
click at [42, 81] on button "button" at bounding box center [52, 78] width 58 height 35
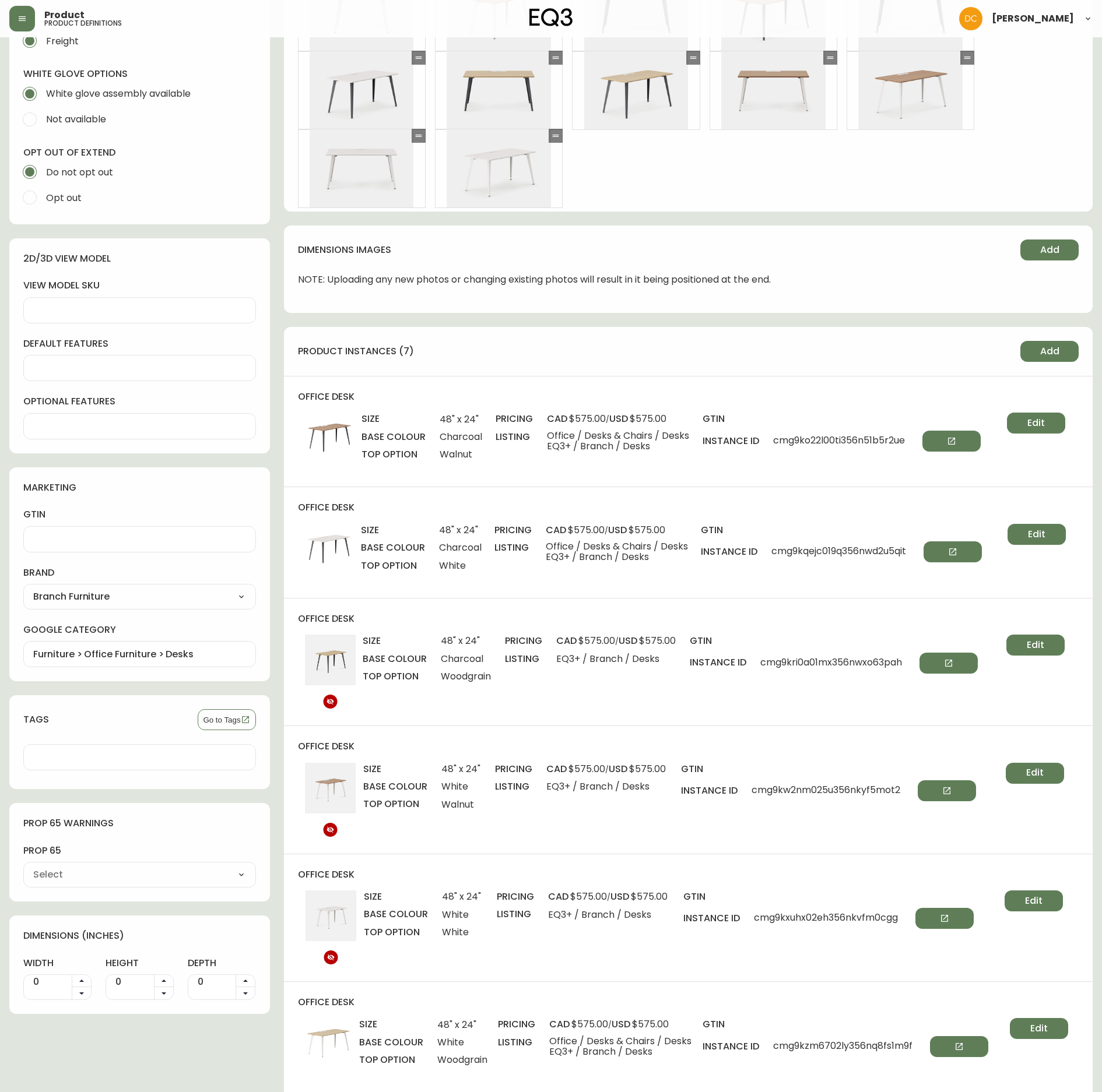
scroll to position [583, 0]
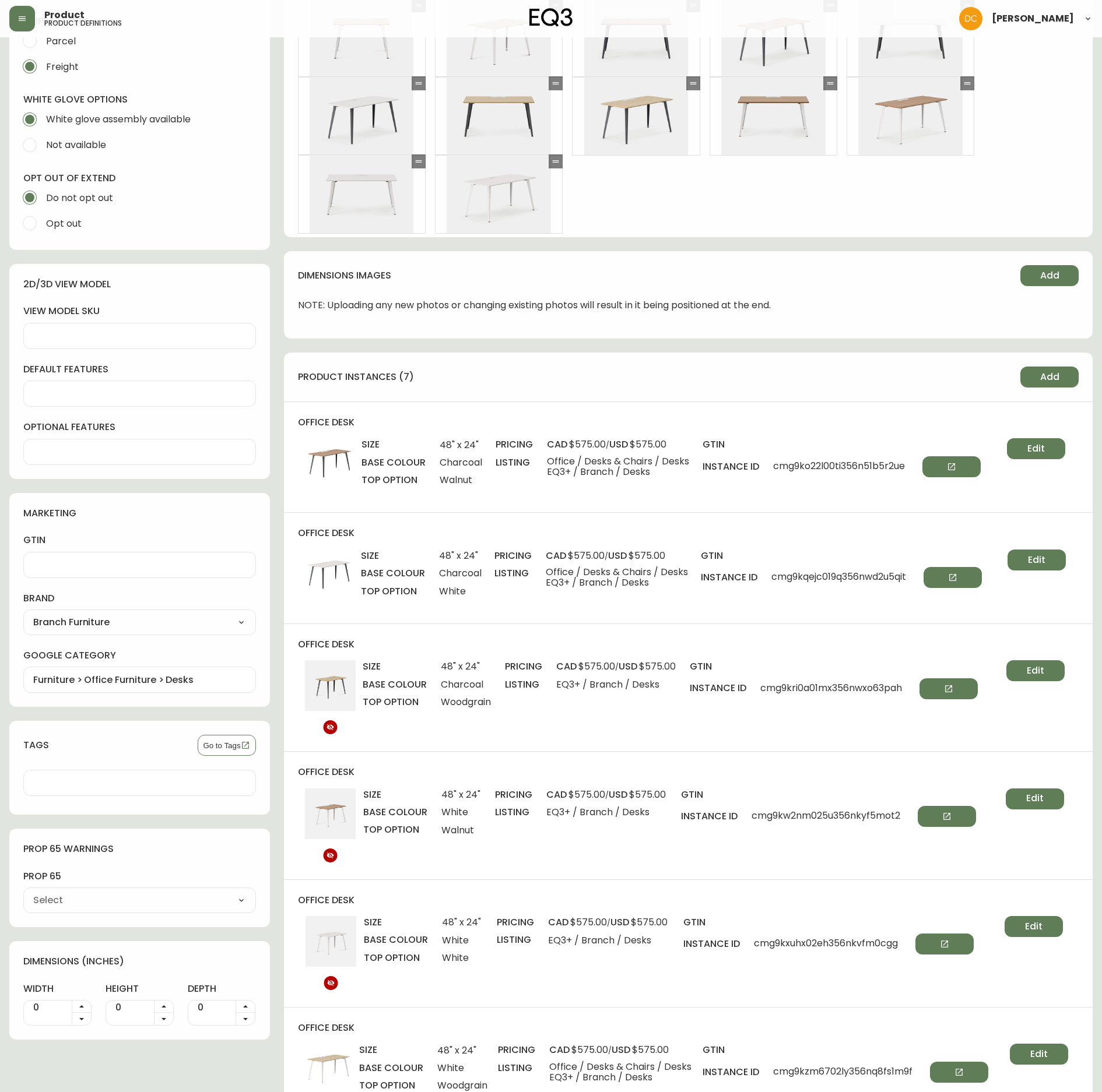
click at [1051, 388] on div "product instances (7) Add" at bounding box center [689, 377] width 810 height 49
click at [1052, 380] on span "Add" at bounding box center [1050, 377] width 19 height 13
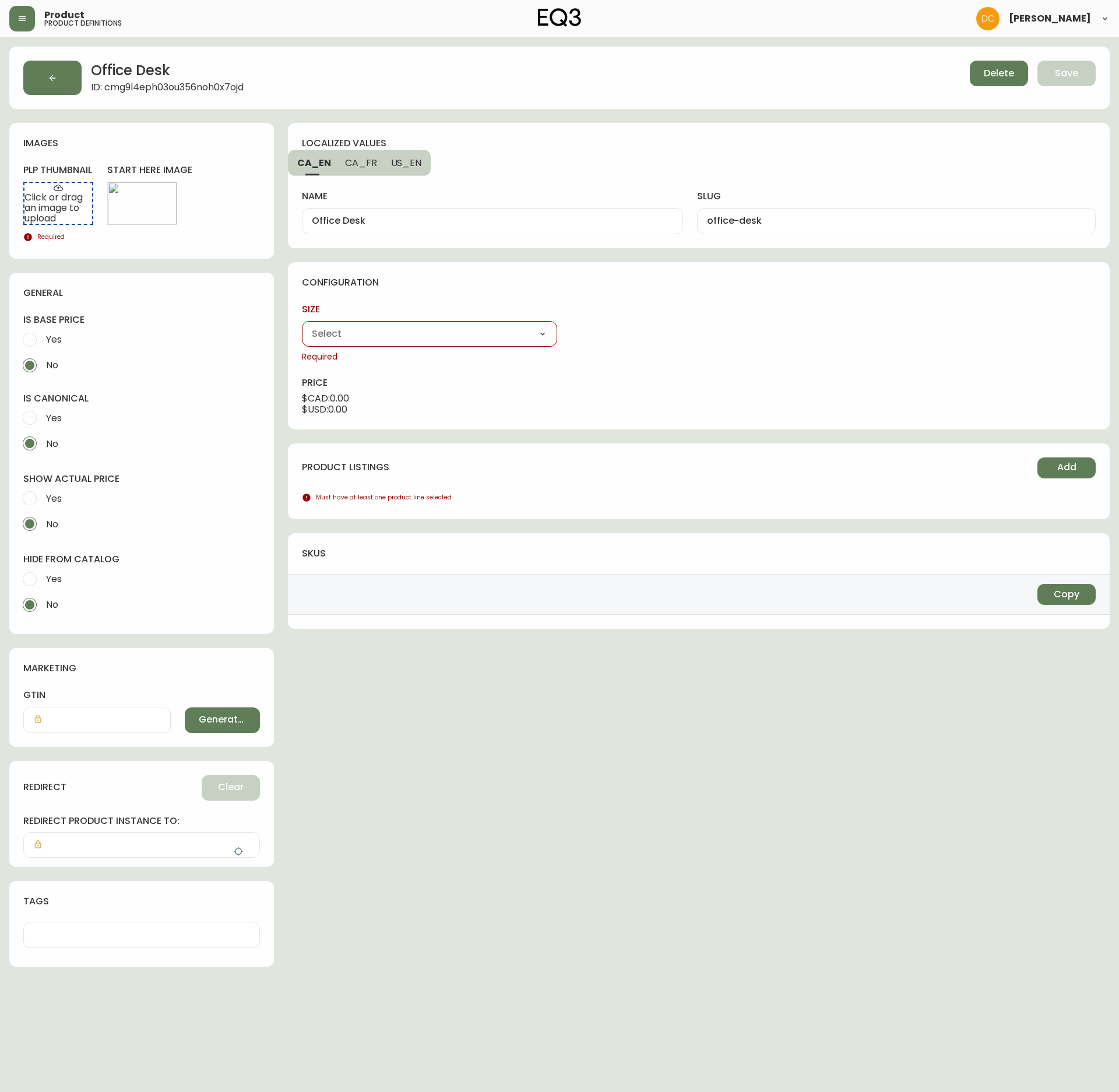
click at [515, 345] on div "48" x 24" 60" x 30"" at bounding box center [429, 334] width 255 height 26
click at [525, 337] on select "48" x 24" 60" x 30"" at bounding box center [429, 334] width 255 height 17
click at [302, 327] on select "48" x 24" 60" x 30"" at bounding box center [429, 334] width 255 height 17
click at [649, 342] on select "Charcoal White" at bounding box center [699, 334] width 255 height 17
click at [572, 327] on select "Charcoal White" at bounding box center [699, 334] width 255 height 17
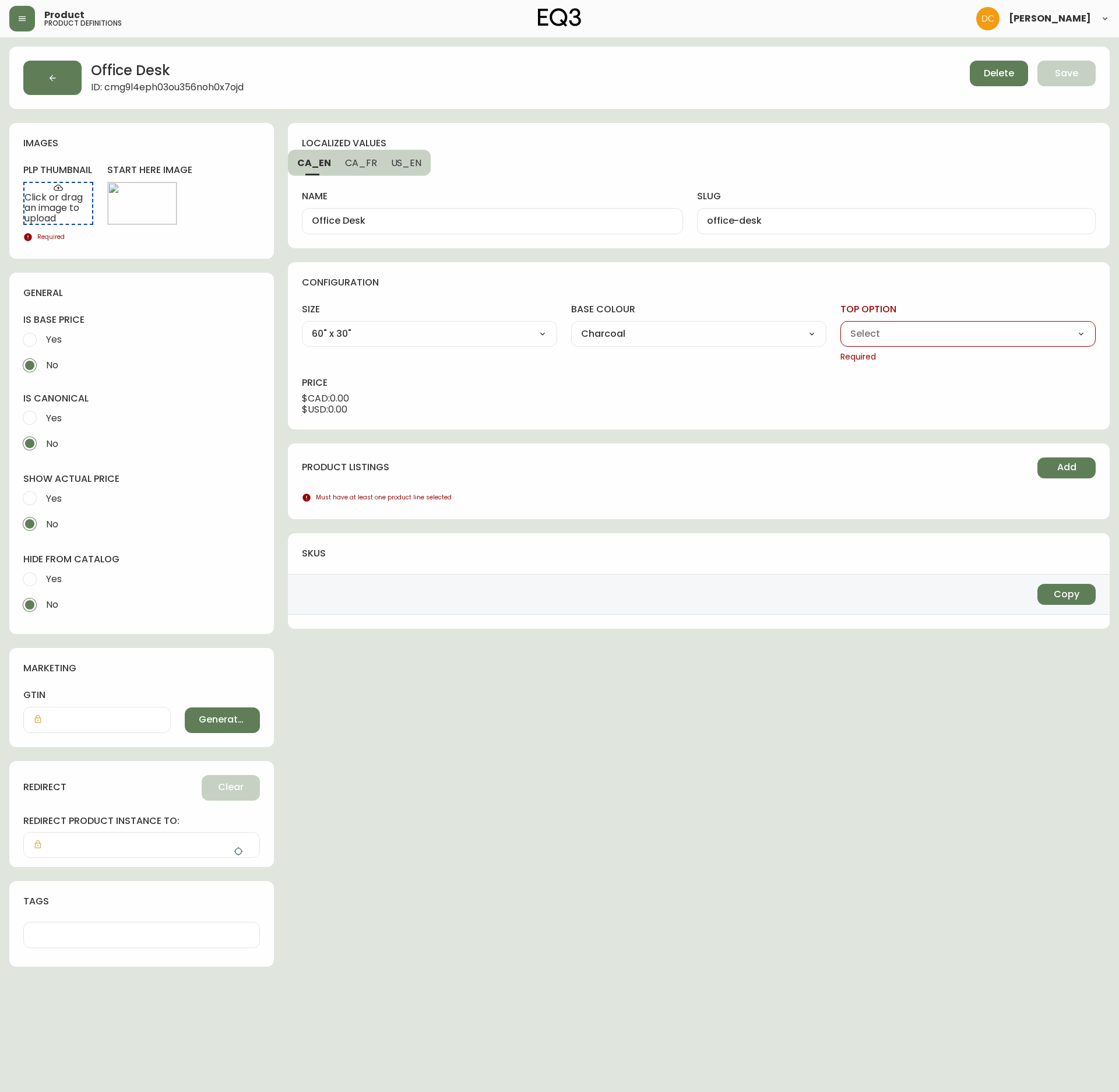
click at [870, 323] on div "Walnut White Woodgrain" at bounding box center [968, 334] width 255 height 26
click at [870, 341] on select "Walnut White Woodgrain" at bounding box center [968, 334] width 255 height 17
click at [841, 327] on select "Walnut White Woodgrain" at bounding box center [968, 334] width 255 height 17
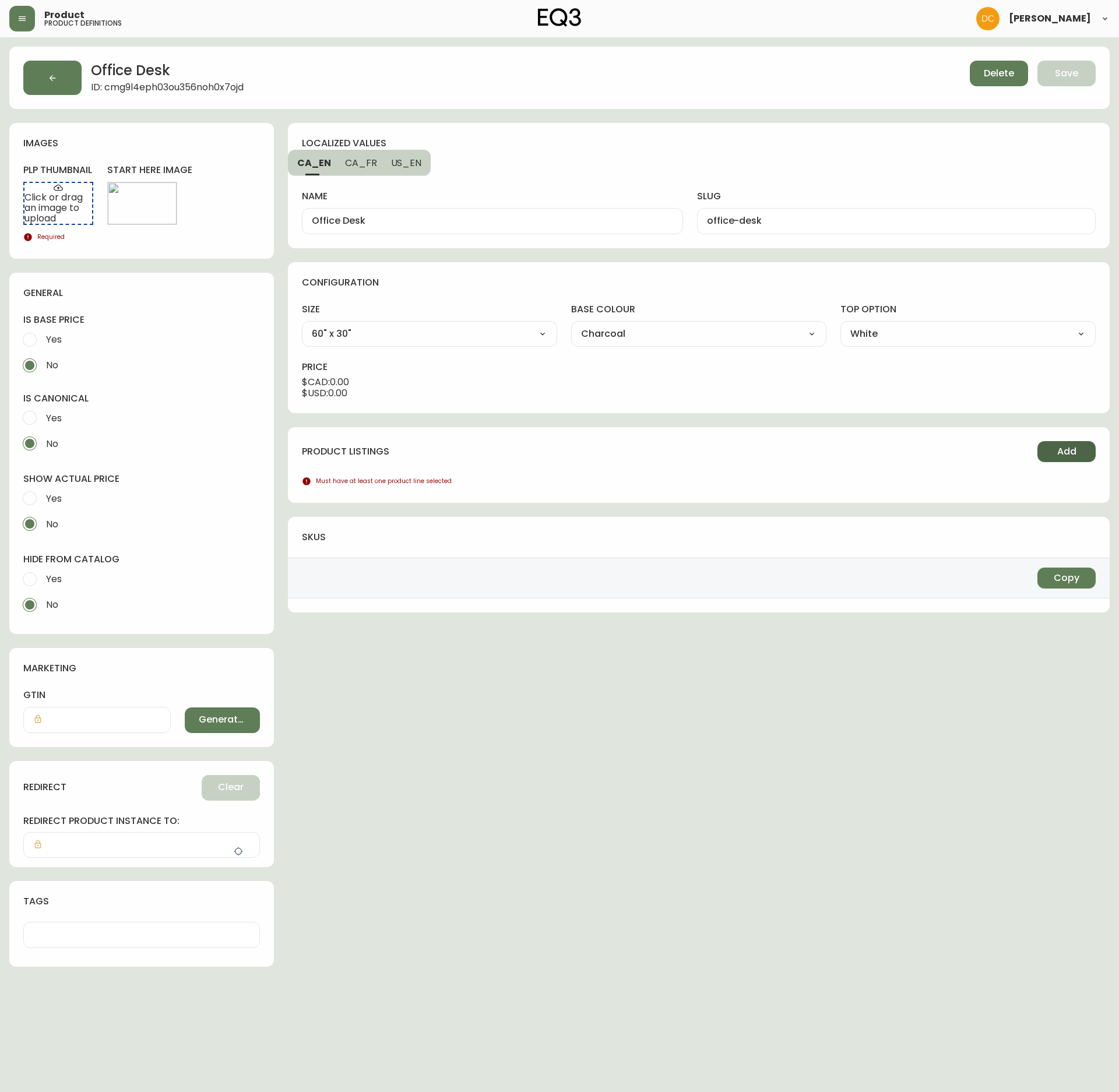
click at [1053, 452] on button "Add" at bounding box center [1066, 451] width 58 height 21
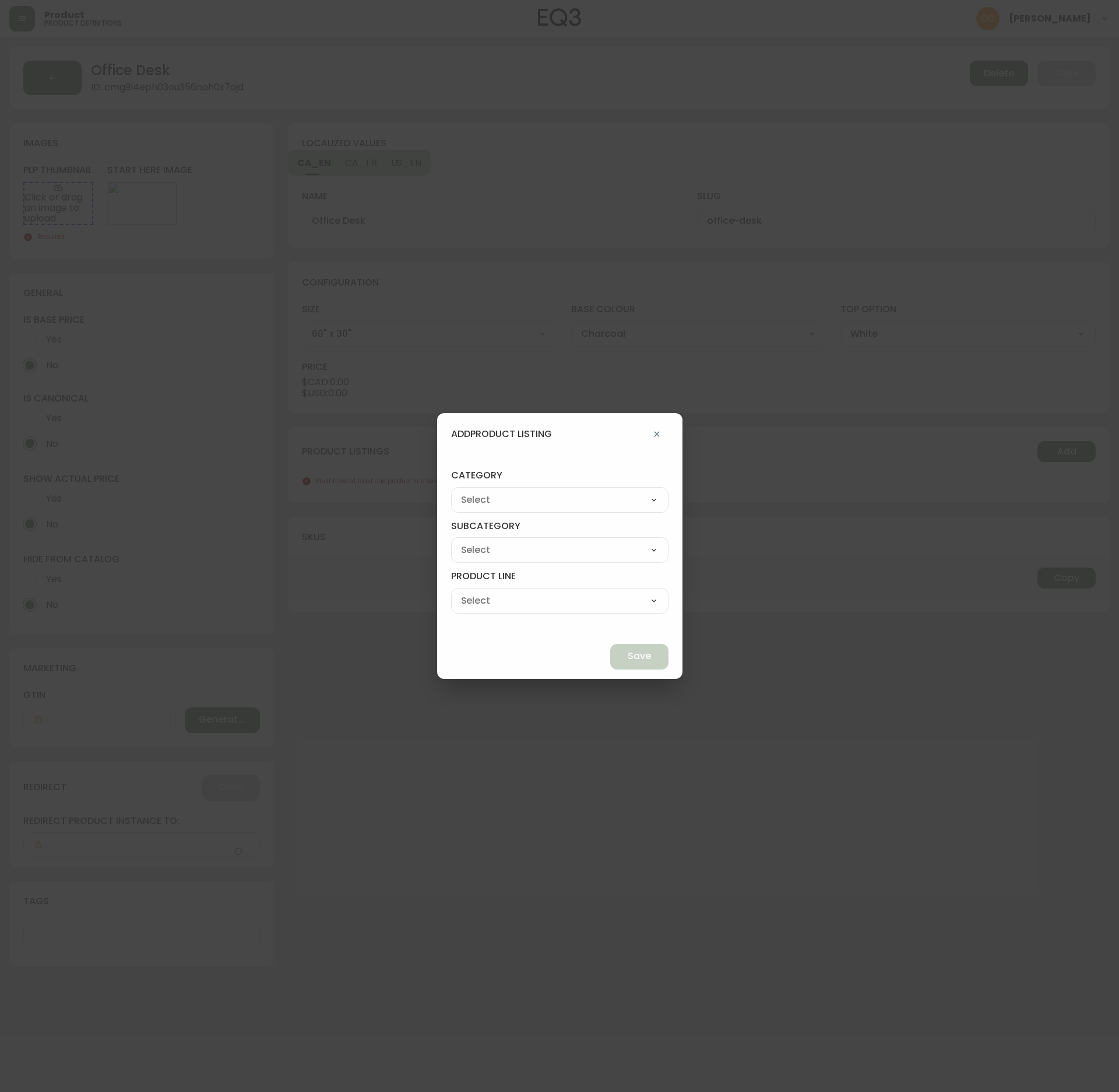
click at [596, 491] on select "Best Sellers Living Dining Bedroom Outdoor Office Lighting Rugs Accessories EQ3…" at bounding box center [560, 500] width 217 height 17
click at [478, 491] on select "Best Sellers Living Dining Bedroom Outdoor Office Lighting Rugs Accessories EQ3…" at bounding box center [560, 500] width 217 height 17
click at [603, 562] on div "[PERSON_NAME] Palliser Branch Silk & Snow Marimekko Neighbor Loll Designs [PERS…" at bounding box center [560, 551] width 217 height 26
click at [613, 553] on select "[PERSON_NAME] Palliser Branch Silk & Snow Marimekko Neighbor Loll Designs [PERS…" at bounding box center [560, 550] width 217 height 17
click at [478, 541] on select "[PERSON_NAME] Palliser Branch Silk & Snow Marimekko Neighbor Loll Designs [PERS…" at bounding box center [560, 550] width 217 height 17
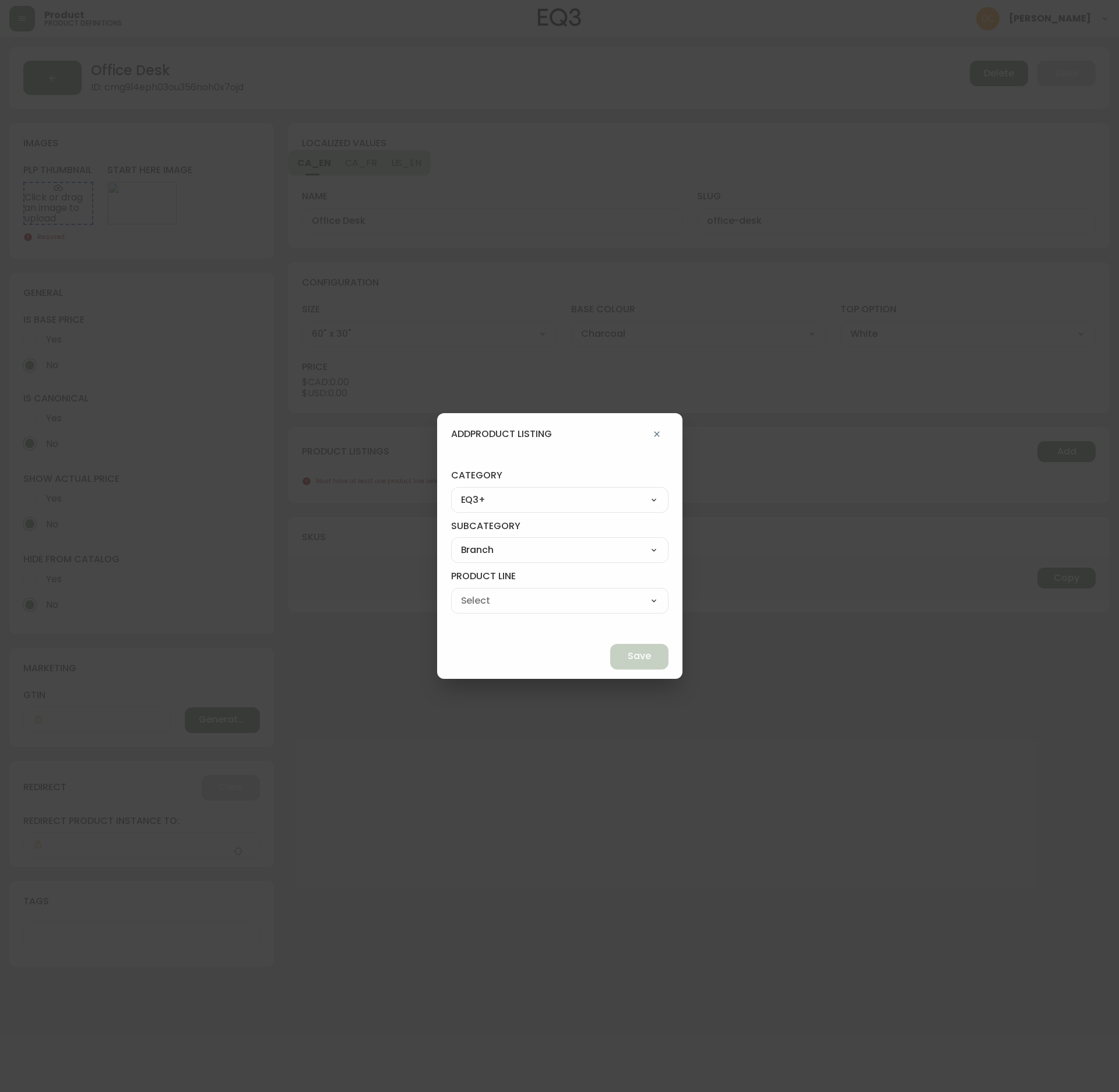
click at [609, 588] on div "Office Chairs Desks Desk Accessories Chair Accessories" at bounding box center [560, 601] width 217 height 26
click at [597, 602] on select "Office Chairs Desks Desk Accessories Chair Accessories" at bounding box center [560, 601] width 217 height 17
click at [478, 592] on select "Office Chairs Desks Desk Accessories Chair Accessories" at bounding box center [560, 601] width 217 height 17
click at [628, 650] on span "Save" at bounding box center [639, 656] width 23 height 13
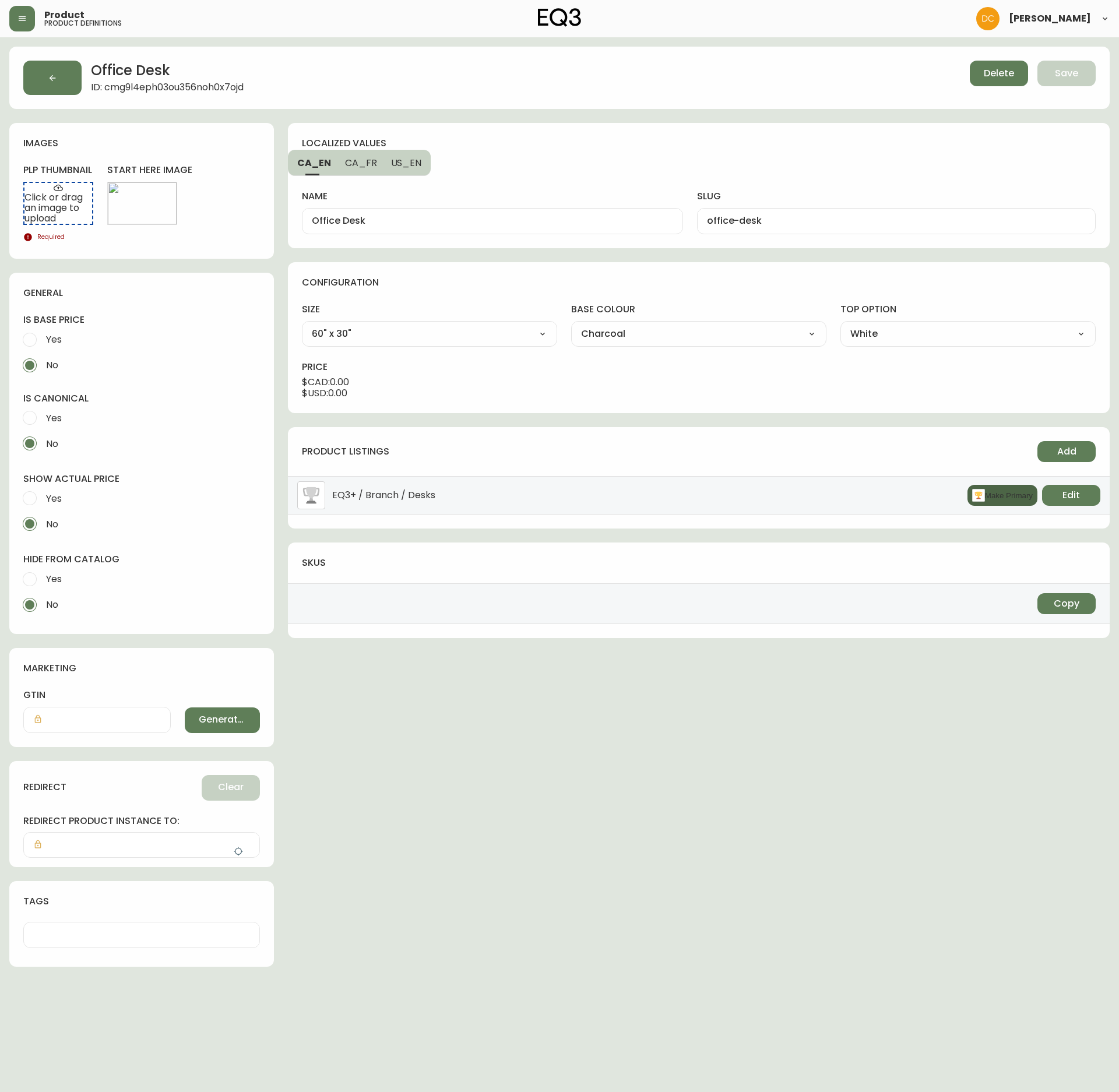
click at [1000, 491] on button "Make Primary" at bounding box center [1002, 495] width 70 height 21
click at [58, 581] on span "Yes" at bounding box center [54, 579] width 16 height 12
click at [42, 581] on input "Yes" at bounding box center [30, 579] width 26 height 26
click at [43, 496] on span "Yes" at bounding box center [52, 499] width 19 height 26
click at [42, 496] on input "Yes" at bounding box center [30, 499] width 26 height 26
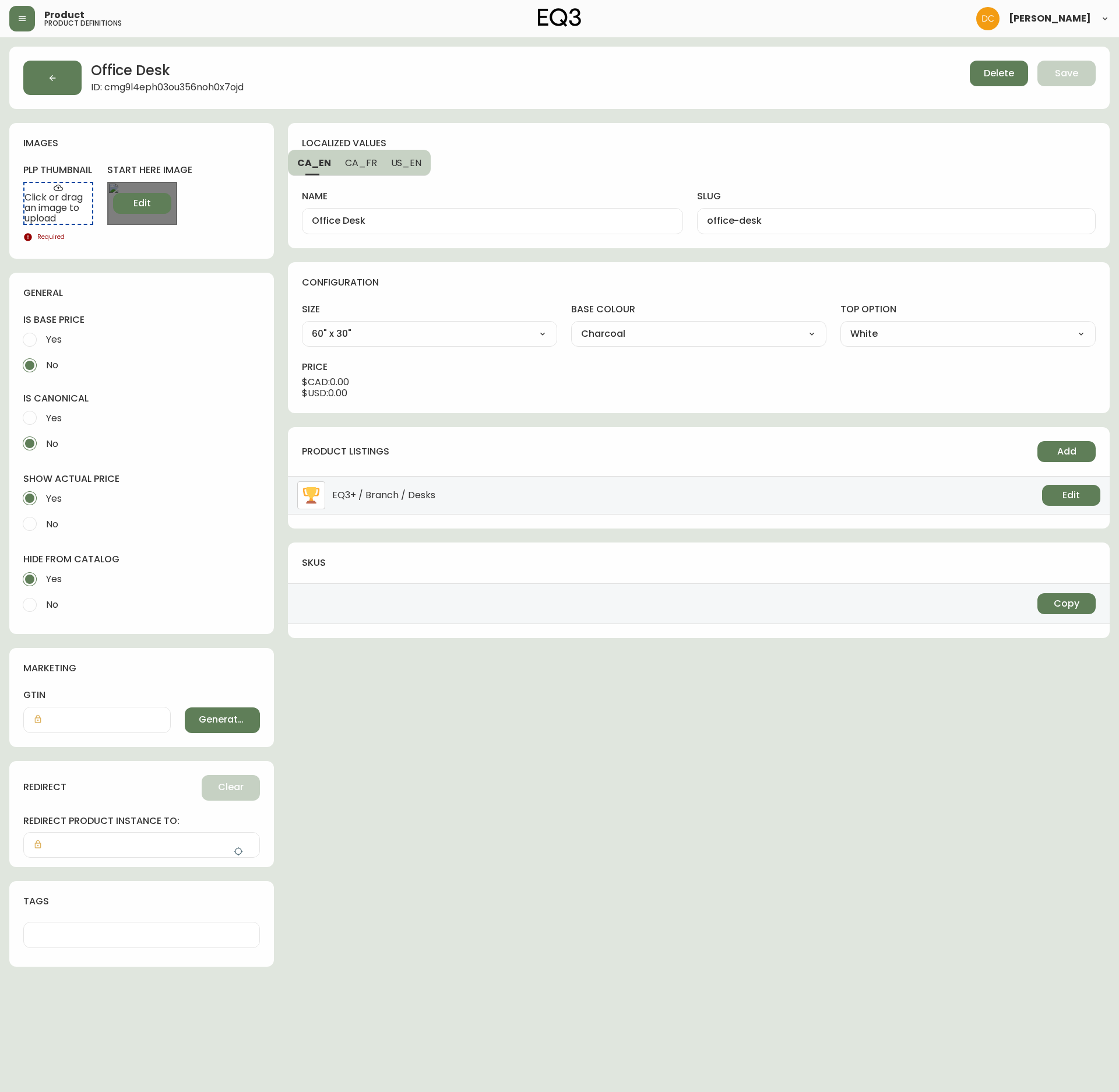
click at [157, 208] on button "Edit" at bounding box center [142, 203] width 58 height 21
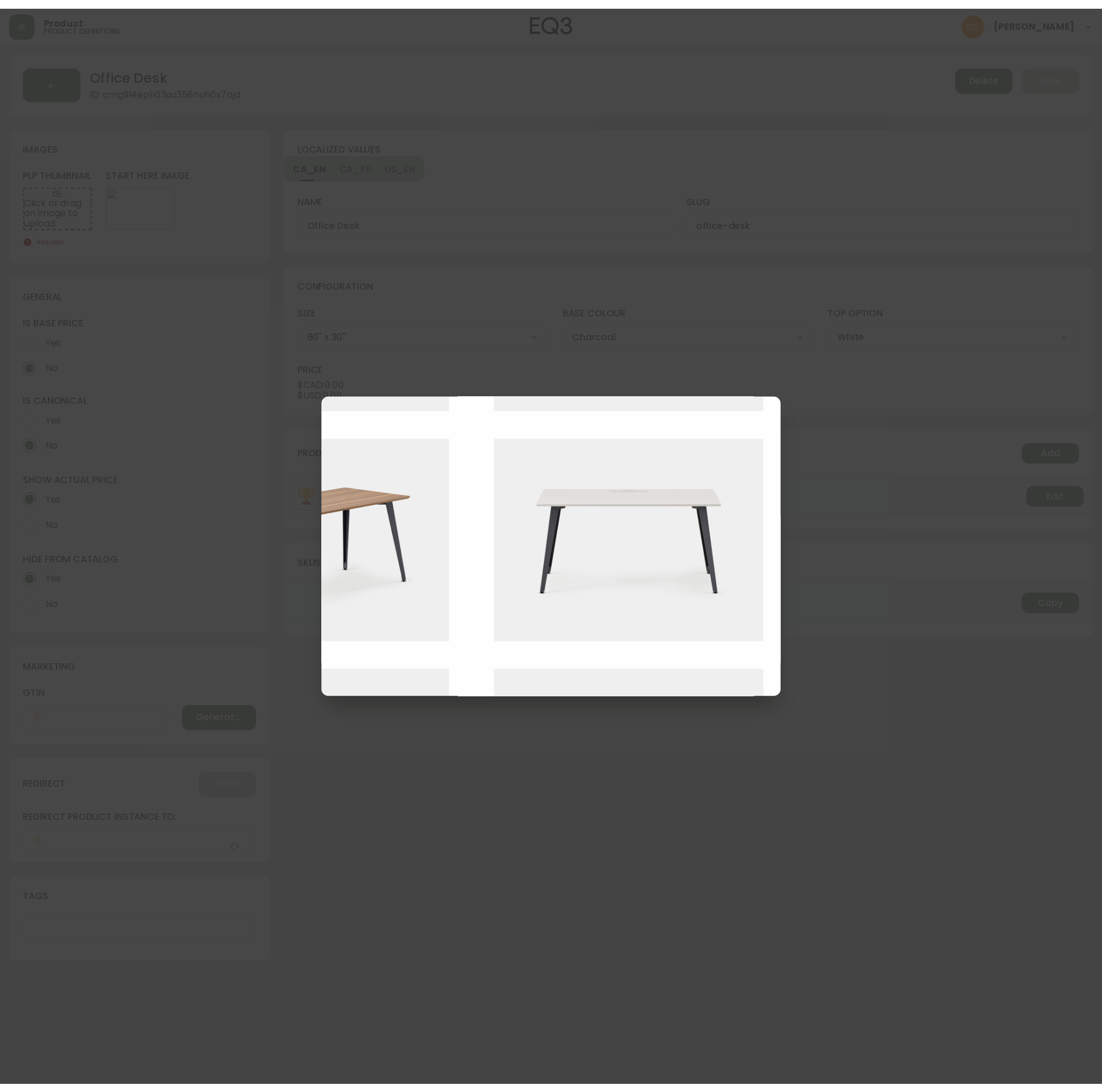
scroll to position [933, 482]
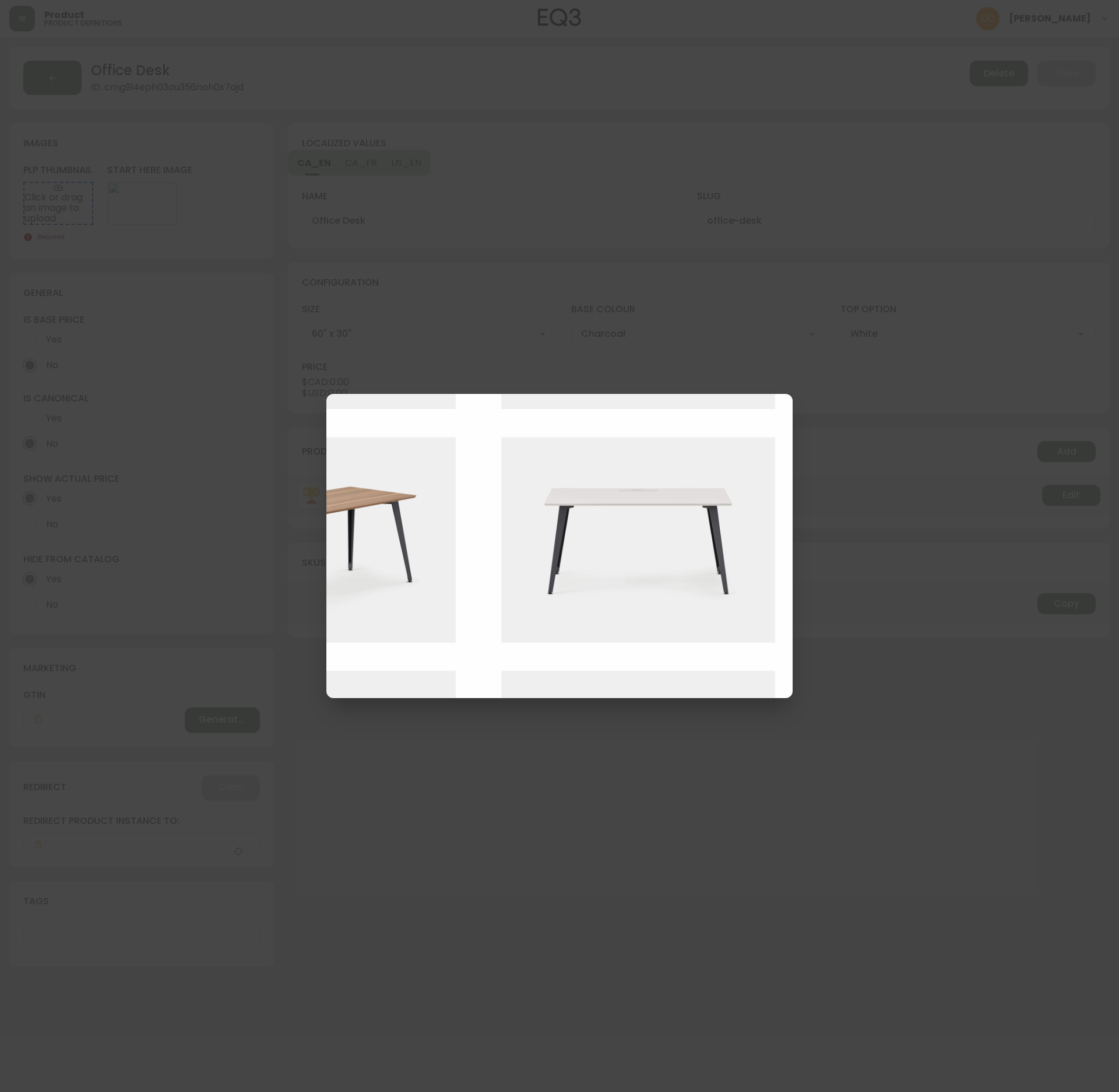
click at [585, 531] on img at bounding box center [647, 540] width 291 height 206
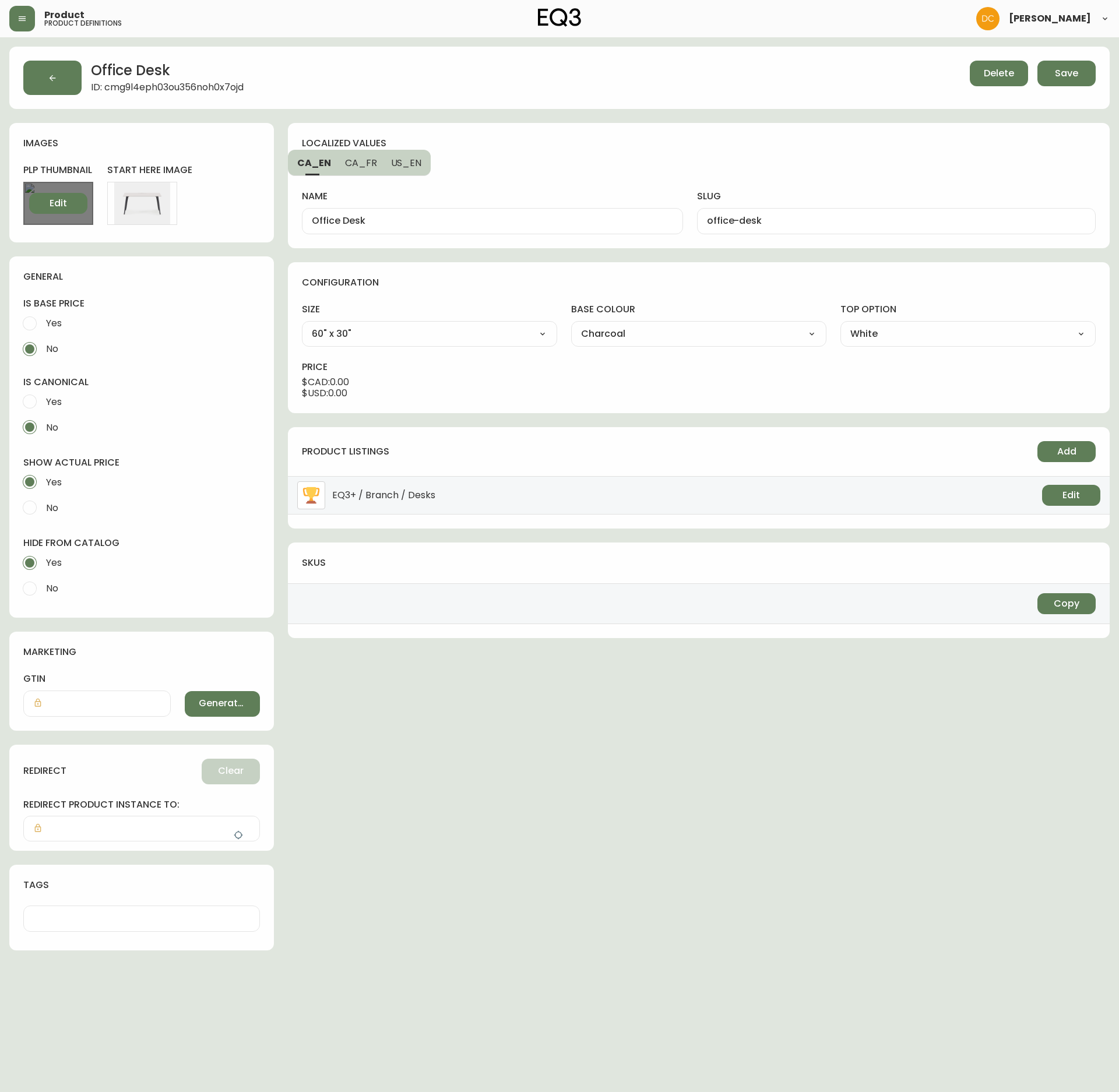
click at [67, 210] on button "Edit" at bounding box center [58, 203] width 58 height 21
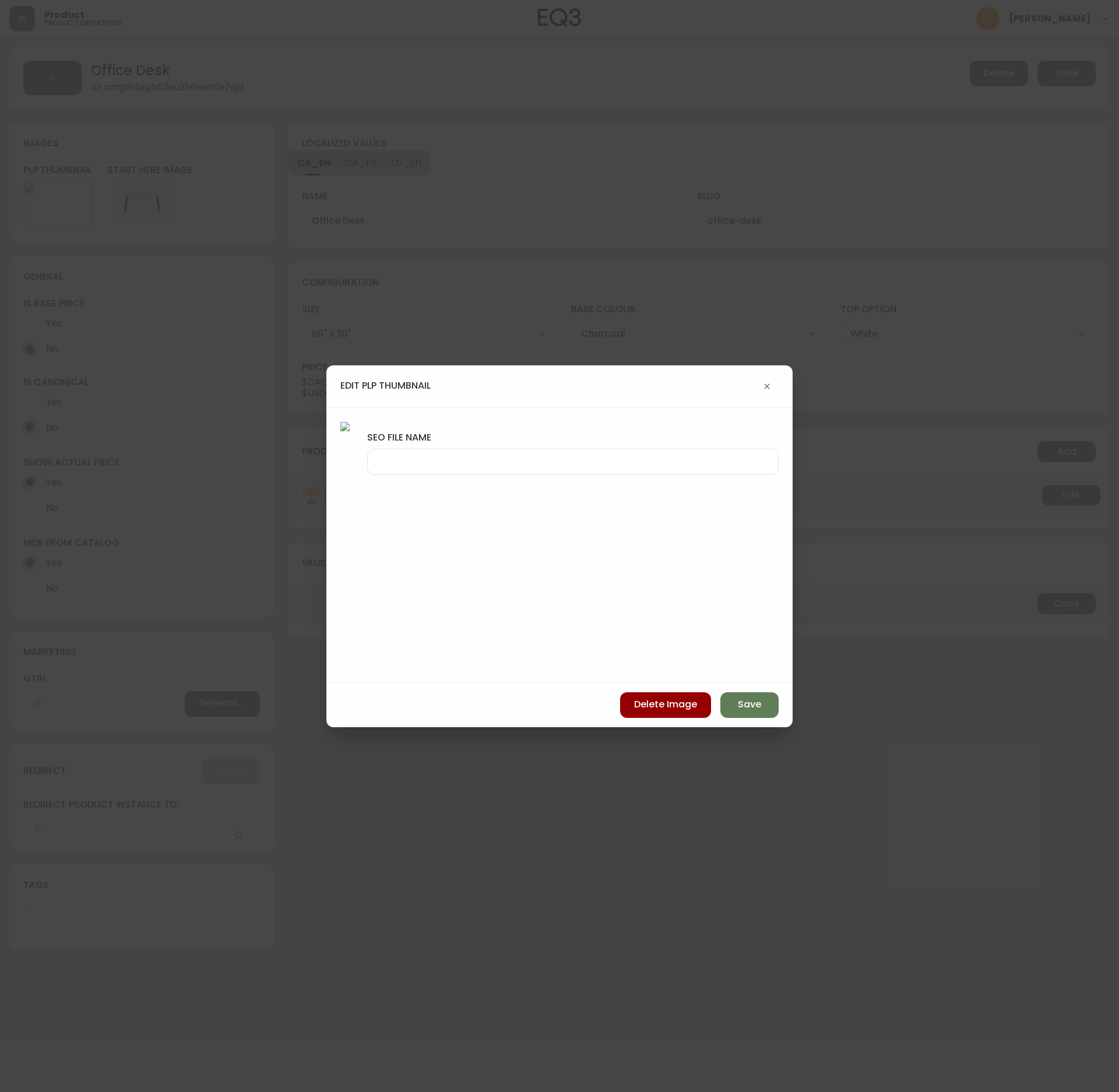
click at [657, 469] on div at bounding box center [573, 462] width 412 height 26
click at [769, 676] on button "Save" at bounding box center [749, 706] width 58 height 26
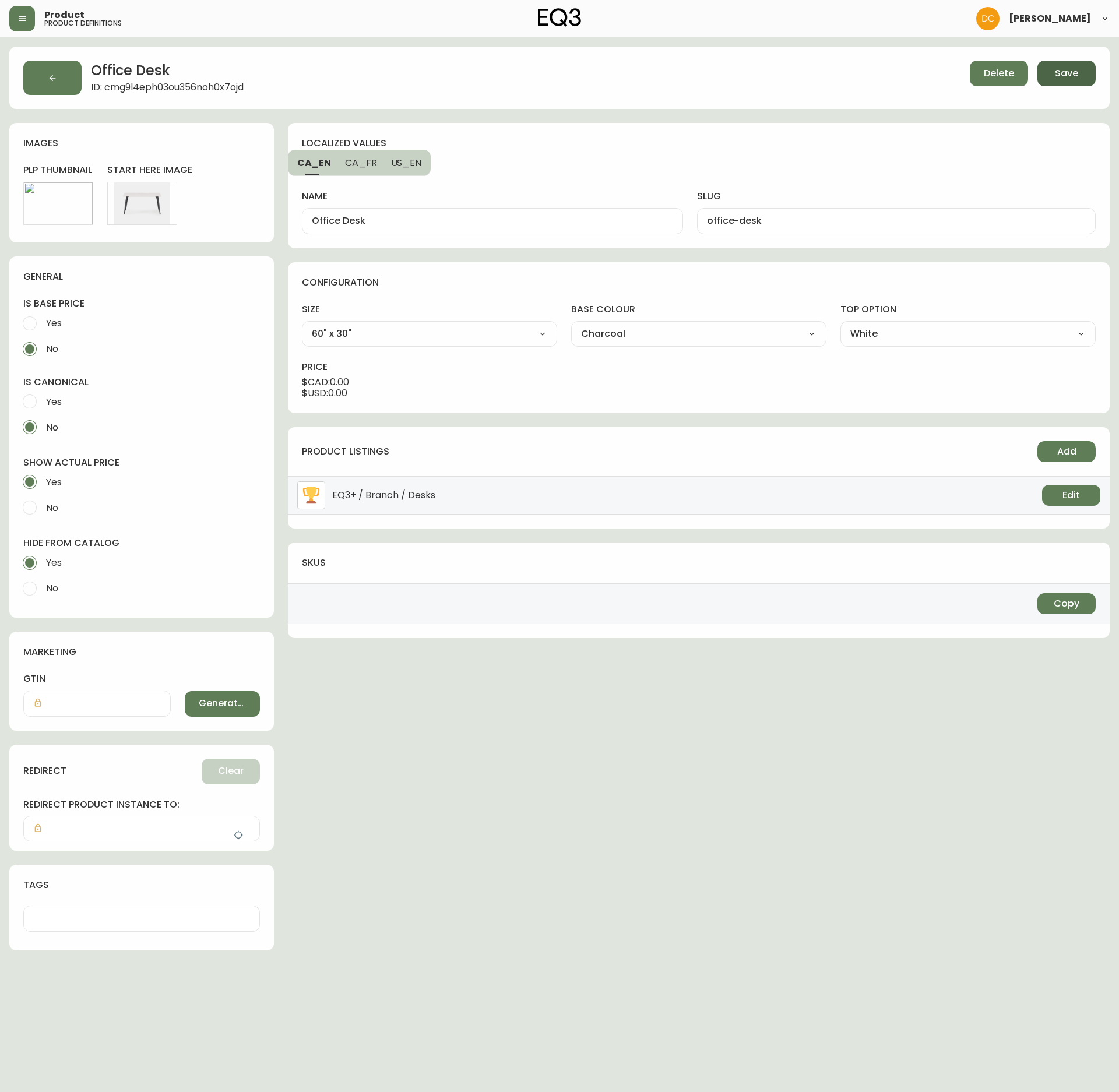
click at [1065, 77] on span "Save" at bounding box center [1066, 73] width 23 height 13
click at [74, 73] on button "button" at bounding box center [52, 78] width 58 height 35
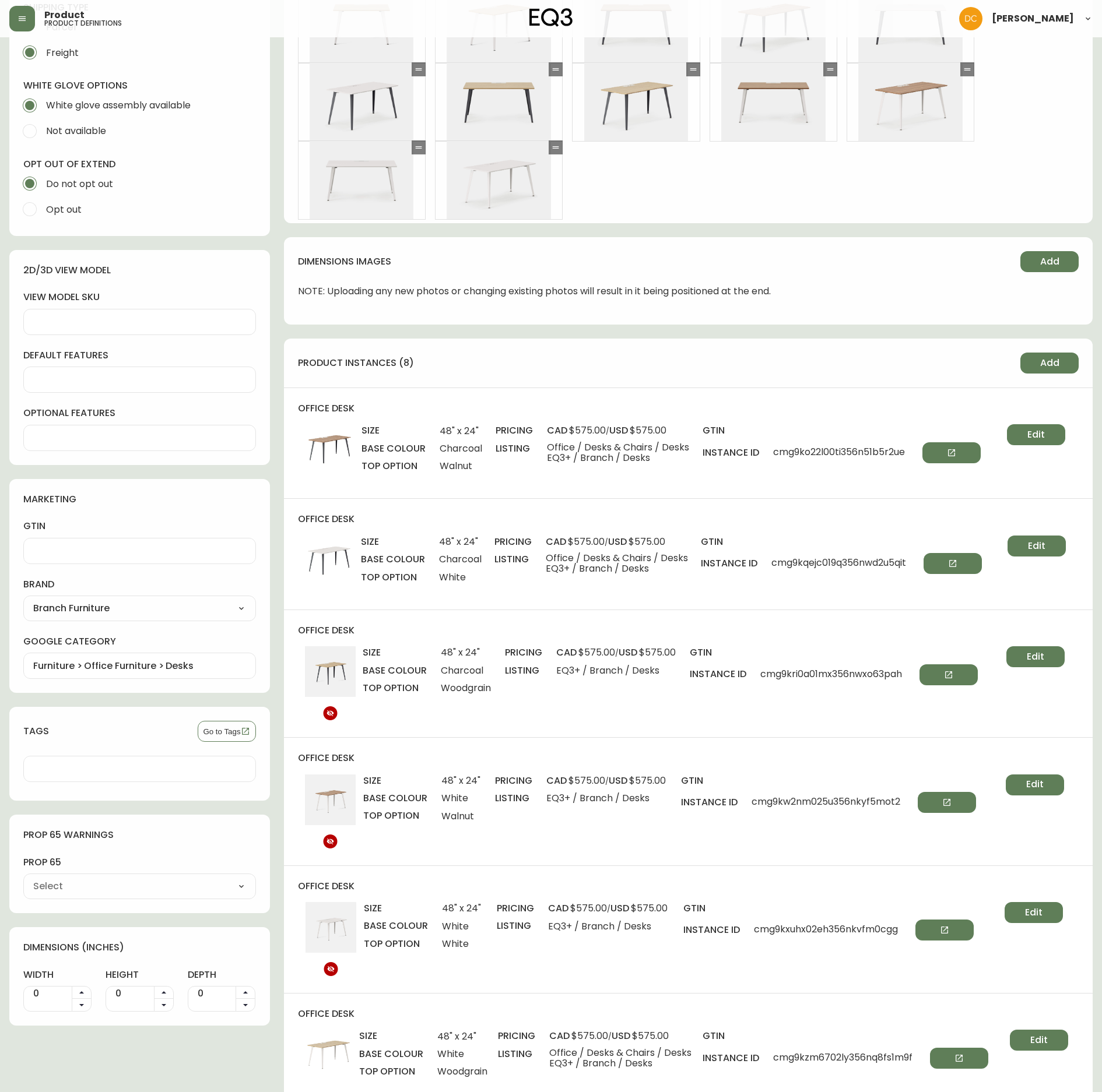
scroll to position [583, 0]
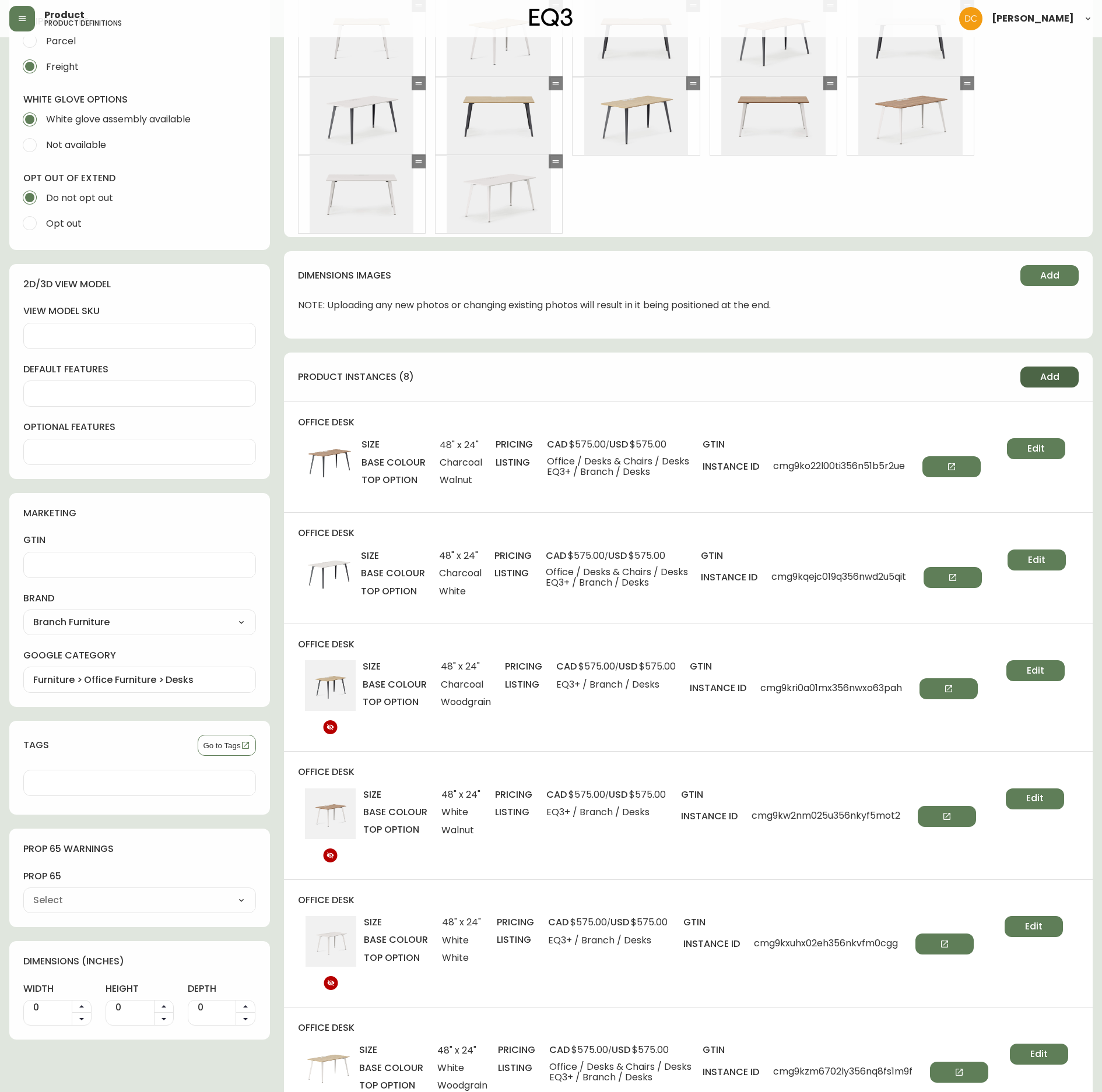
click at [1055, 378] on span "Add" at bounding box center [1050, 377] width 19 height 13
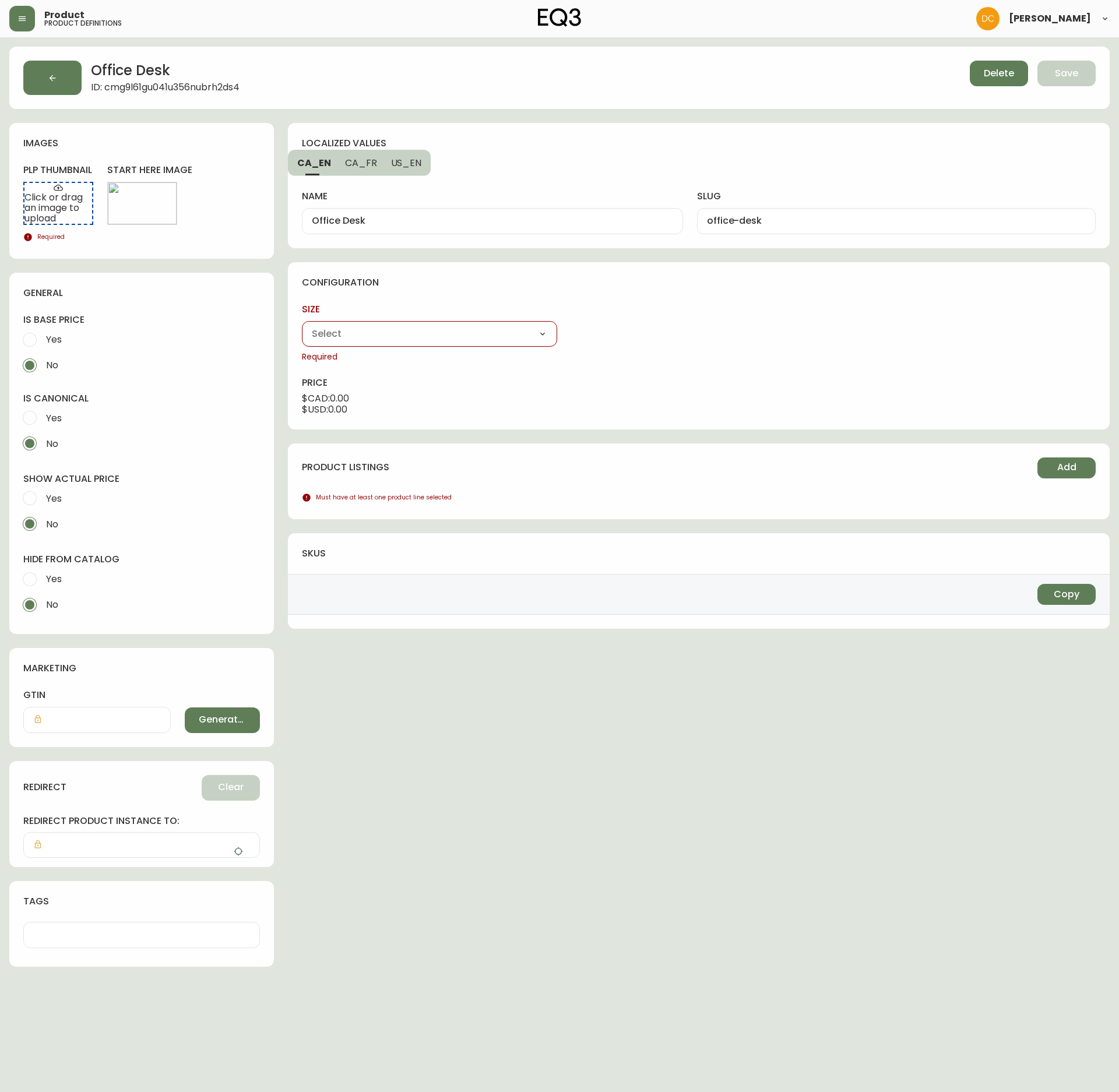
click at [495, 341] on select "48" x 24" 60" x 30"" at bounding box center [429, 334] width 255 height 17
click at [302, 327] on select "48" x 24" 60" x 30"" at bounding box center [429, 334] width 255 height 17
click at [713, 327] on div "Charcoal White" at bounding box center [699, 334] width 255 height 26
click at [709, 348] on div "base colour Charcoal White Required" at bounding box center [699, 333] width 255 height 60
click at [715, 342] on select "Charcoal White" at bounding box center [699, 334] width 255 height 17
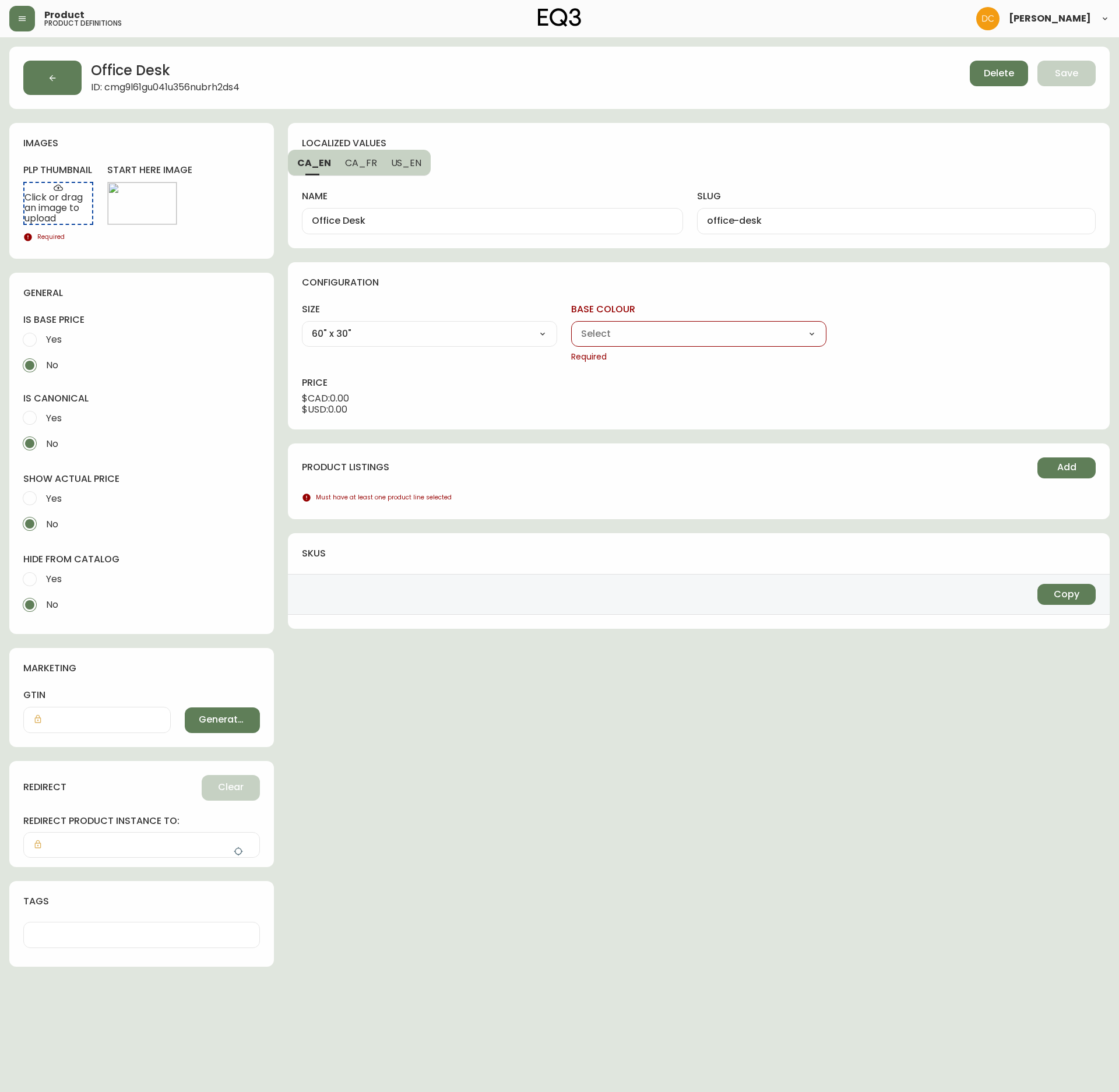
click at [572, 327] on select "Charcoal White" at bounding box center [699, 334] width 255 height 17
click at [915, 325] on div "Walnut White Woodgrain" at bounding box center [968, 334] width 255 height 26
click at [911, 346] on div "Walnut White Woodgrain" at bounding box center [968, 334] width 255 height 26
click at [931, 334] on select "Walnut White Woodgrain" at bounding box center [968, 334] width 255 height 17
click at [841, 327] on select "Walnut White Woodgrain" at bounding box center [968, 334] width 255 height 17
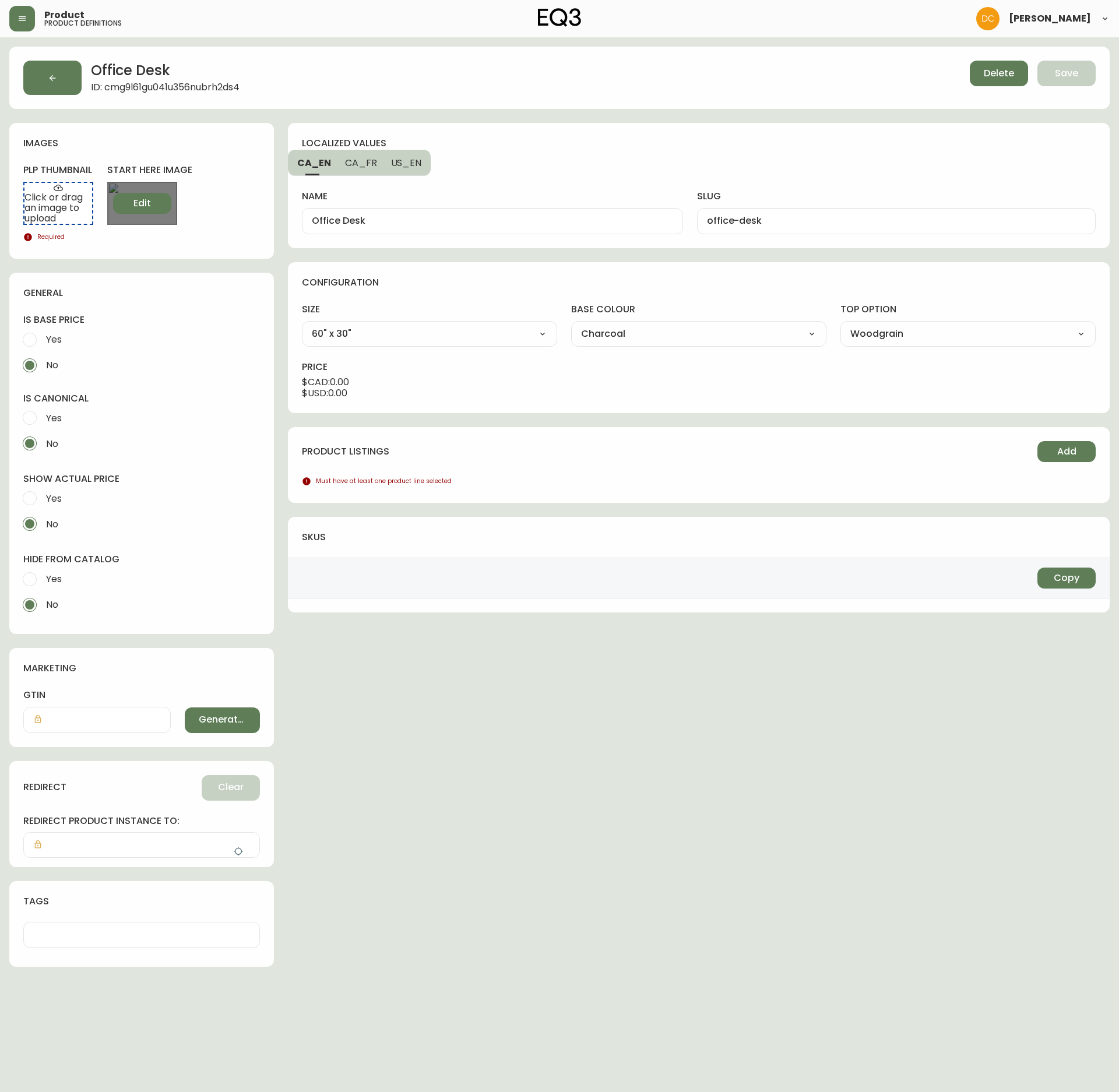
click at [140, 201] on span "Edit" at bounding box center [142, 203] width 17 height 13
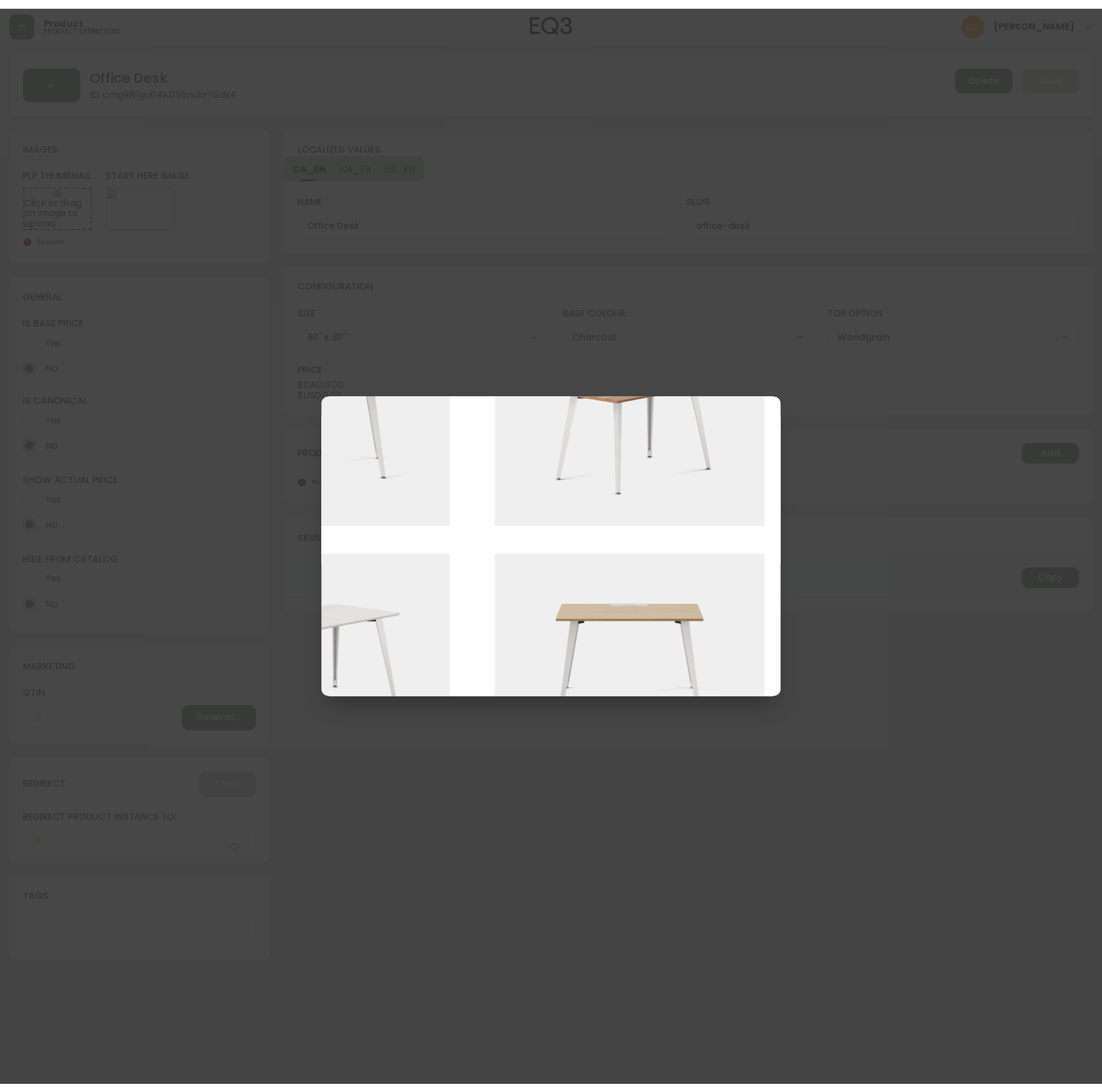
scroll to position [583, 200]
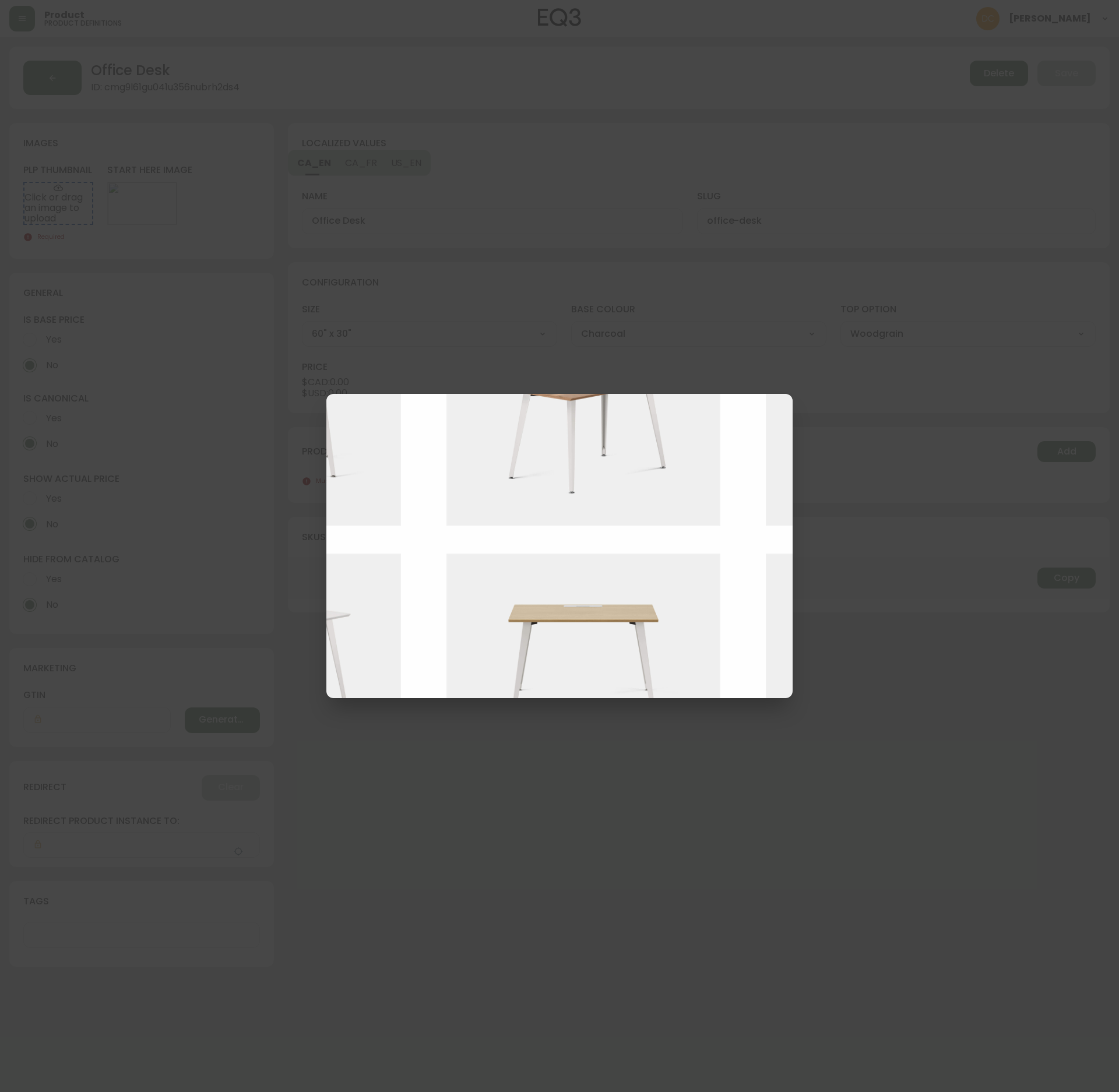
drag, startPoint x: 632, startPoint y: 597, endPoint x: 590, endPoint y: 411, distance: 190.7
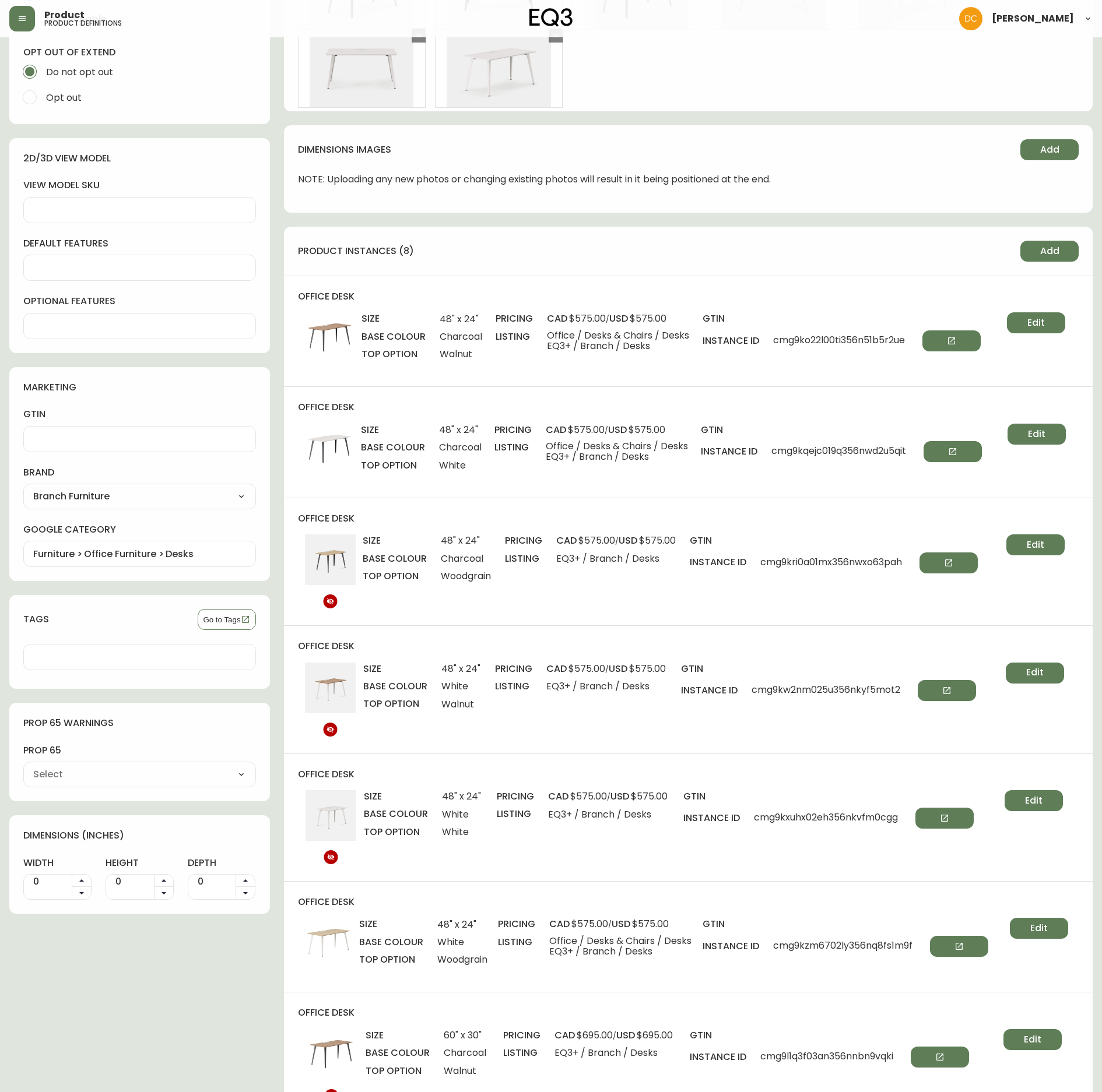
scroll to position [699, 0]
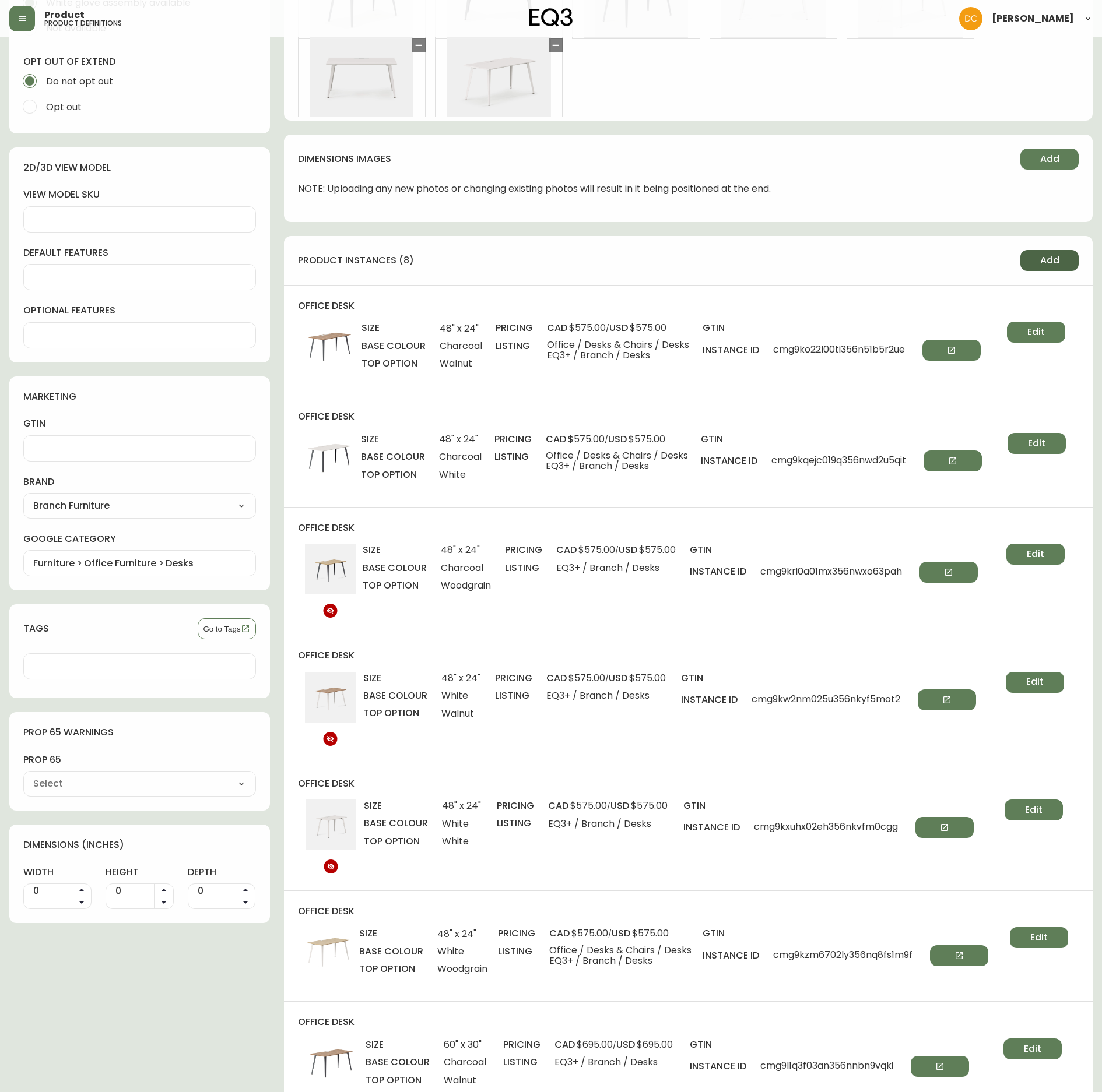
click at [1054, 260] on span "Add" at bounding box center [1050, 260] width 19 height 13
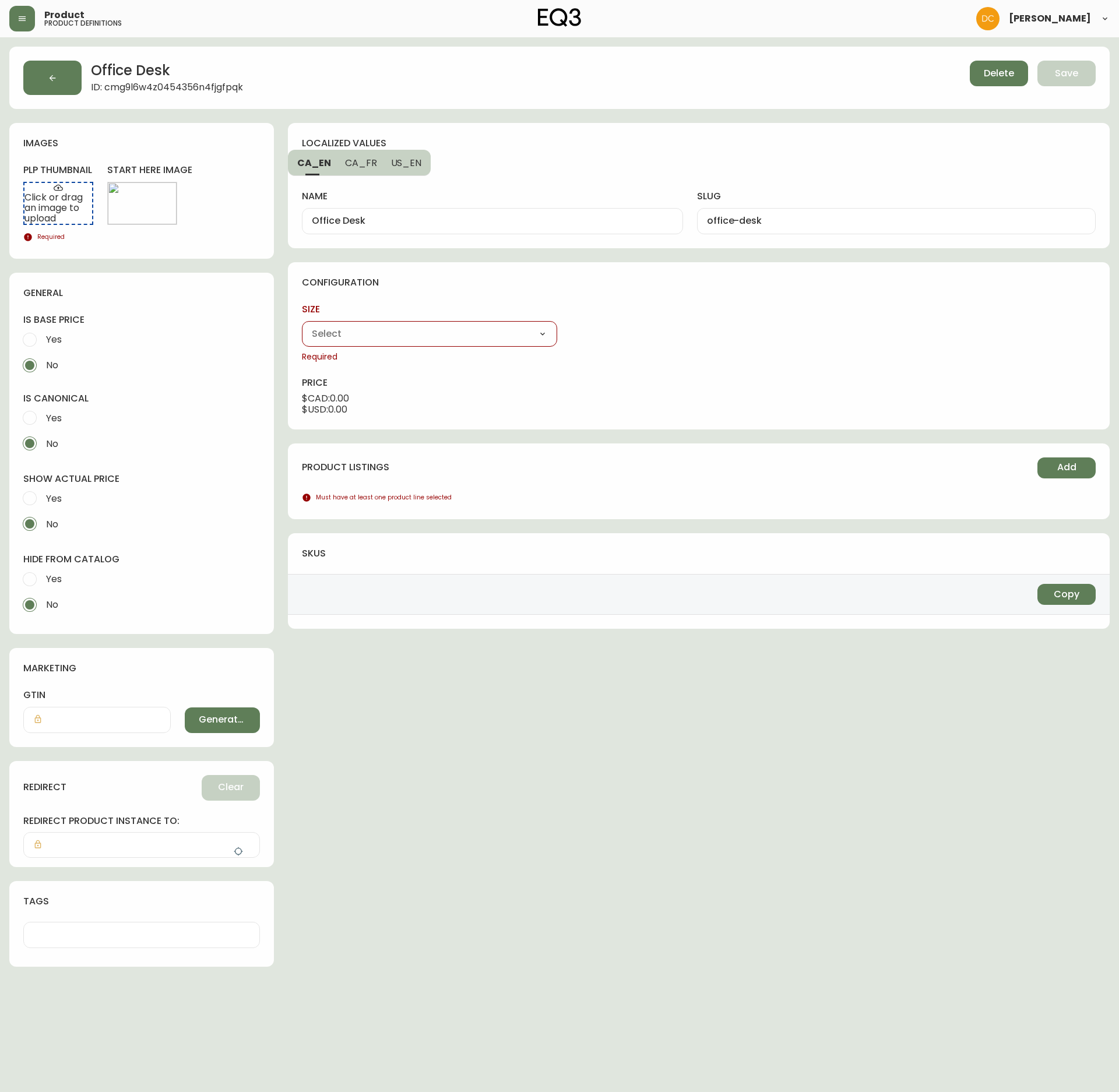
click at [472, 342] on select "48" x 24" 60" x 30"" at bounding box center [429, 334] width 255 height 17
click at [302, 327] on select "48" x 24" 60" x 30"" at bounding box center [429, 334] width 255 height 17
drag, startPoint x: 630, startPoint y: 338, endPoint x: 632, endPoint y: 350, distance: 12.2
click at [632, 350] on div "base colour Charcoal White Required" at bounding box center [699, 333] width 255 height 60
click at [572, 327] on select "Charcoal White" at bounding box center [699, 334] width 255 height 17
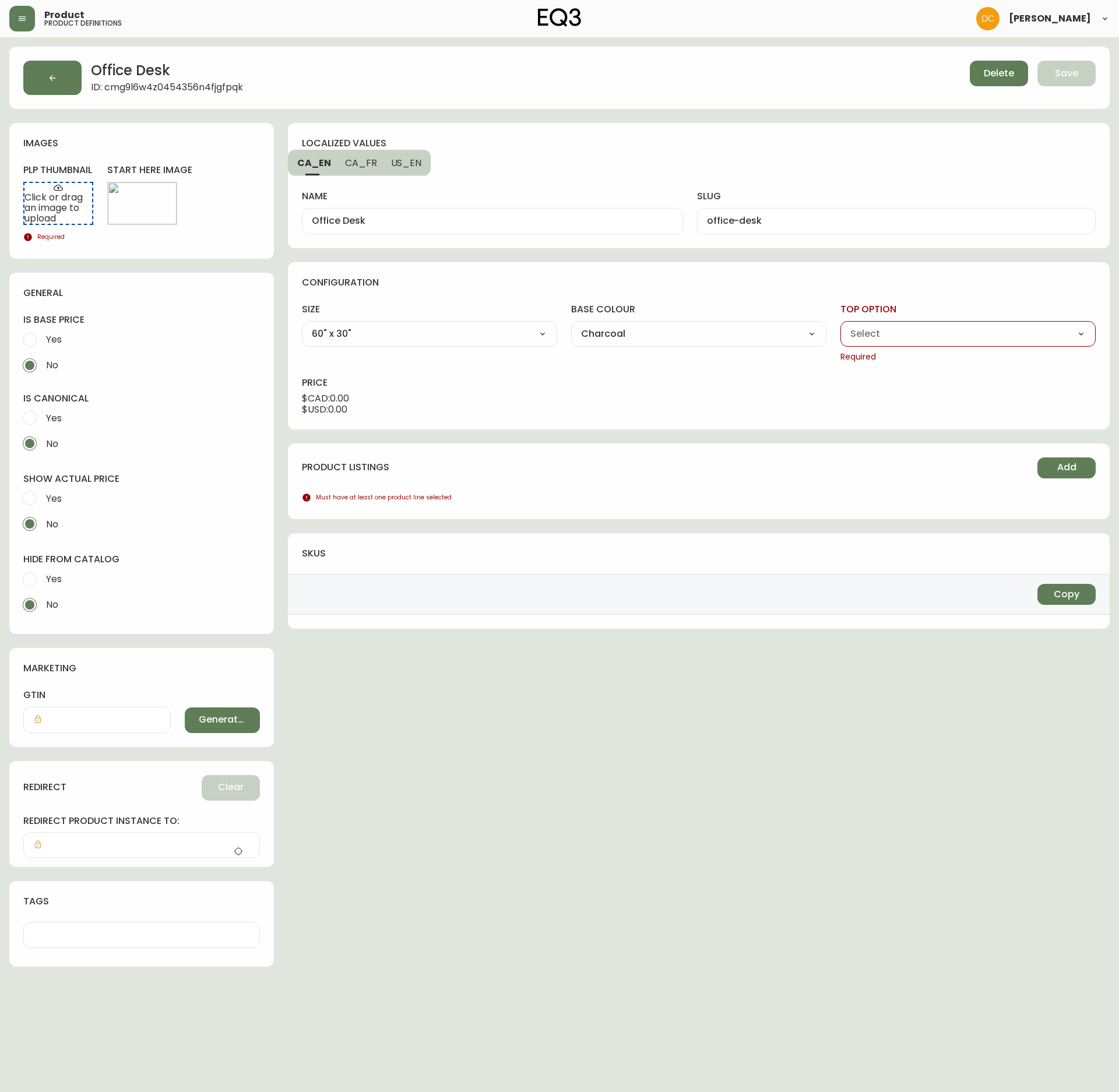
click at [908, 338] on select "Walnut White Woodgrain" at bounding box center [968, 334] width 255 height 17
click at [841, 327] on select "Walnut White Woodgrain" at bounding box center [968, 334] width 255 height 17
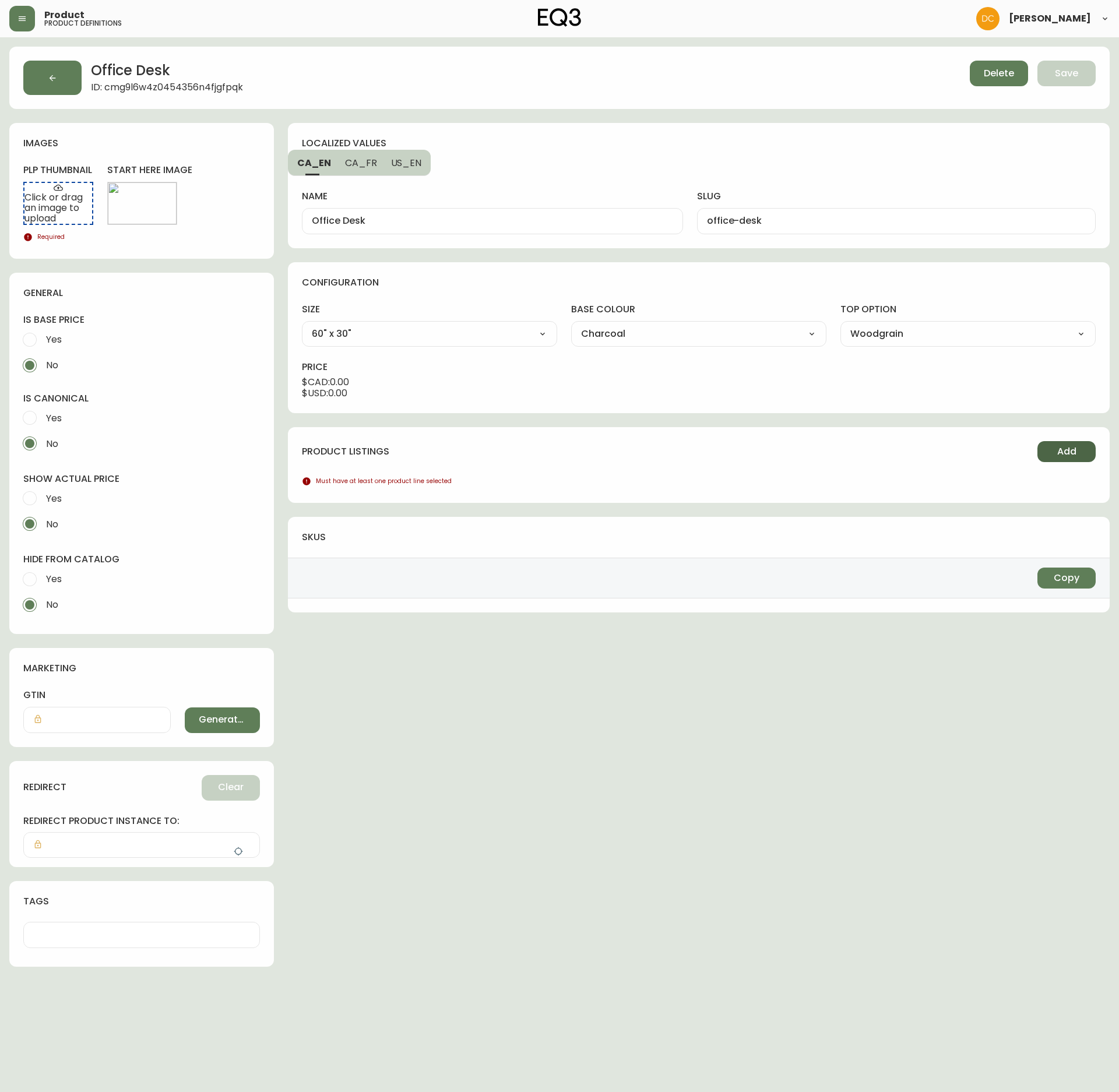
click at [1062, 451] on span "Add" at bounding box center [1067, 451] width 19 height 13
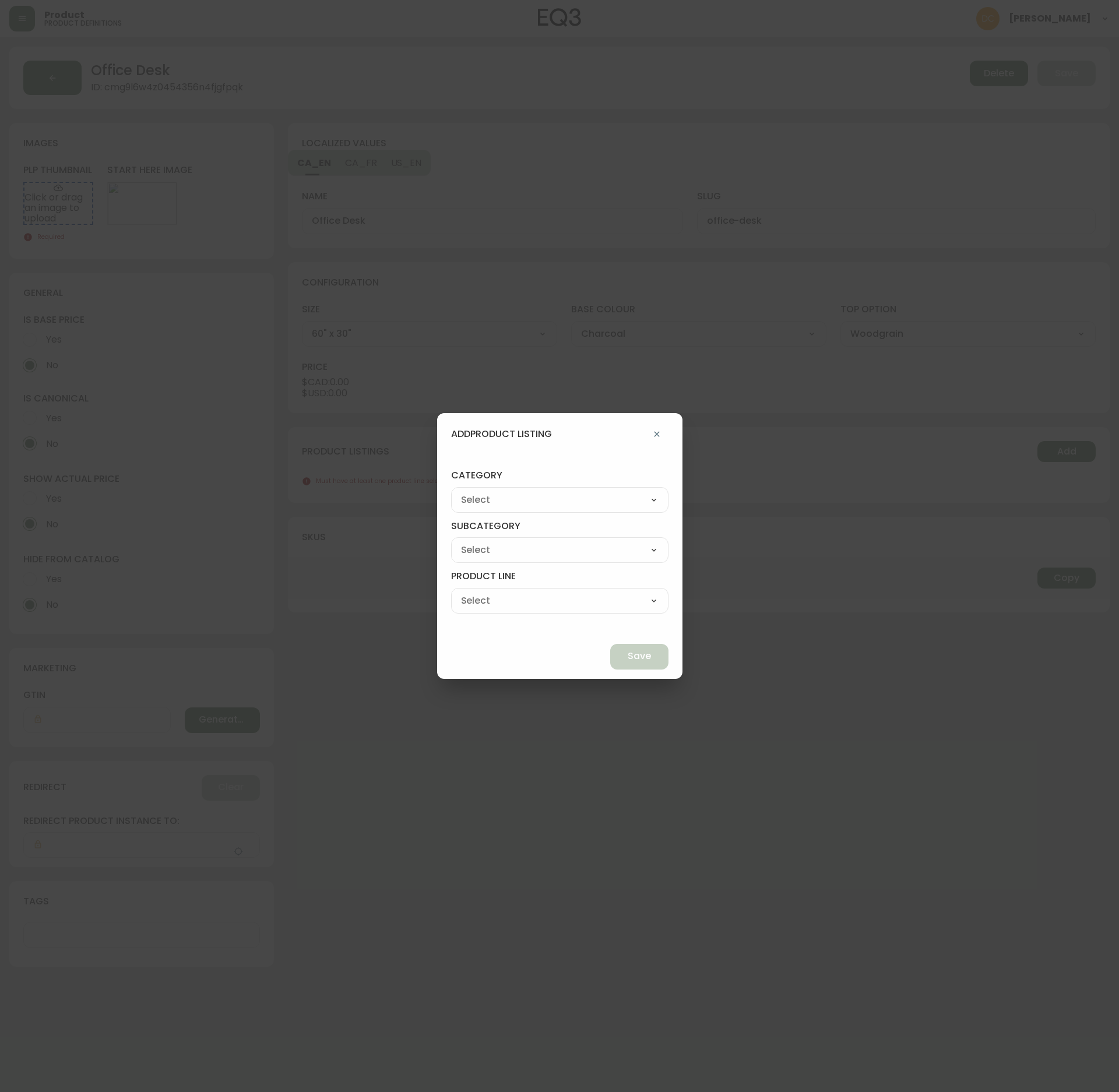
drag, startPoint x: 569, startPoint y: 509, endPoint x: 592, endPoint y: 491, distance: 29.2
click at [568, 509] on div "Best Sellers Living Dining Bedroom Outdoor Office Lighting Rugs Accessories EQ3…" at bounding box center [560, 501] width 217 height 26
click at [592, 489] on div "Best Sellers Living Dining Bedroom Outdoor Office Lighting Rugs Accessories EQ3…" at bounding box center [560, 501] width 217 height 26
click at [591, 492] on select "Best Sellers Living Dining Bedroom Outdoor Office Lighting Rugs Accessories EQ3…" at bounding box center [560, 500] width 217 height 17
click at [478, 491] on select "Best Sellers Living Dining Bedroom Outdoor Office Lighting Rugs Accessories EQ3…" at bounding box center [560, 500] width 217 height 17
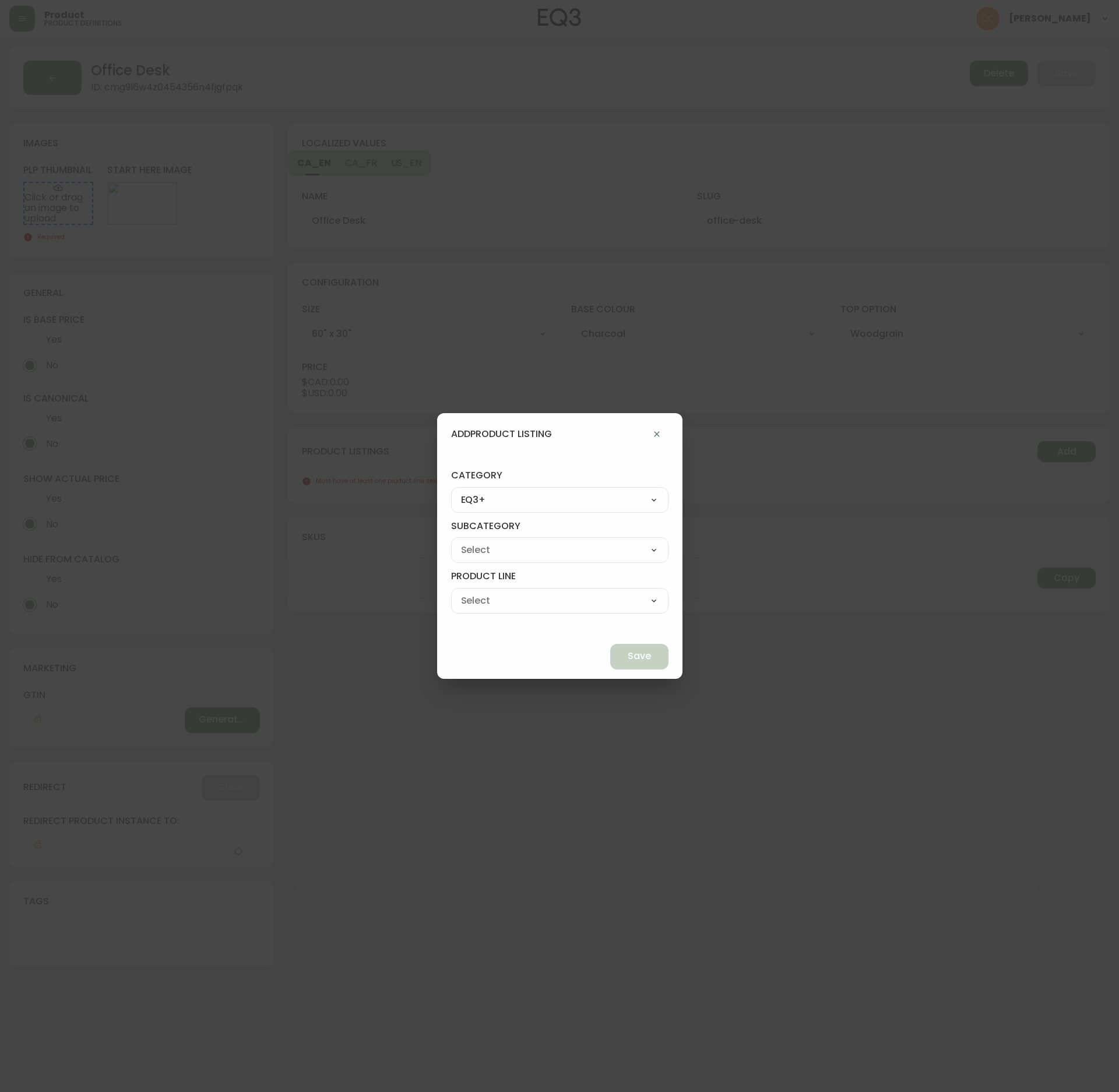
click at [555, 558] on select "[PERSON_NAME] Palliser Branch Silk & Snow Marimekko Neighbor Loll Designs [PERS…" at bounding box center [560, 550] width 217 height 17
click at [478, 541] on select "[PERSON_NAME] Palliser Branch Silk & Snow Marimekko Neighbor Loll Designs [PERS…" at bounding box center [560, 550] width 217 height 17
click at [612, 605] on select "Office Chairs Desks Desk Accessories Chair Accessories" at bounding box center [560, 601] width 217 height 17
click at [478, 592] on select "Office Chairs Desks Desk Accessories Chair Accessories" at bounding box center [560, 601] width 217 height 17
click at [628, 660] on span "Save" at bounding box center [639, 656] width 23 height 13
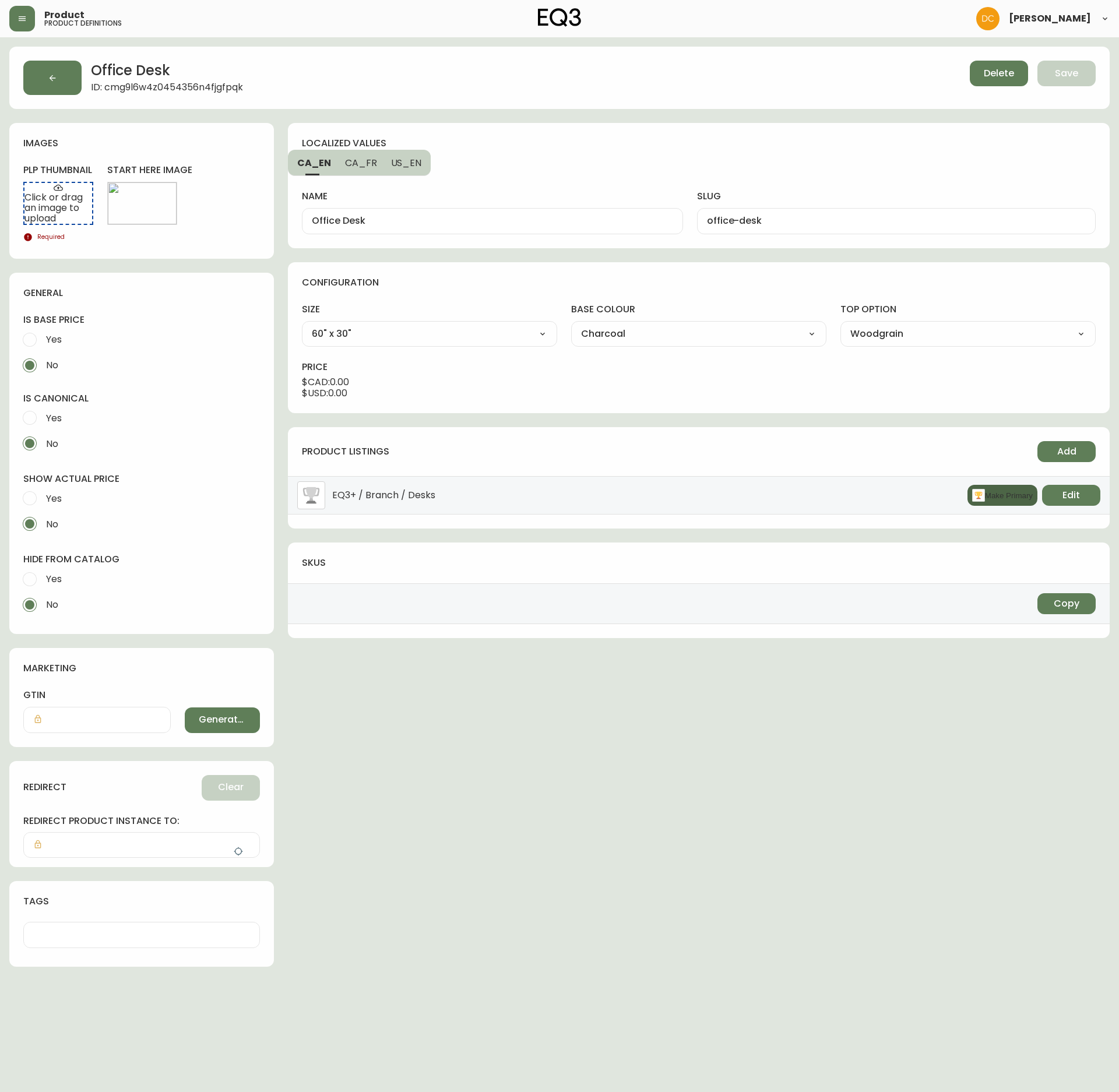
click at [1015, 502] on button "Make Primary" at bounding box center [1002, 495] width 70 height 21
click at [33, 565] on h4 "hide from catalog" at bounding box center [142, 559] width 237 height 13
click at [41, 577] on input "Yes" at bounding box center [30, 579] width 26 height 26
click at [66, 500] on label "Yes" at bounding box center [134, 499] width 233 height 26
click at [42, 500] on input "Yes" at bounding box center [30, 499] width 26 height 26
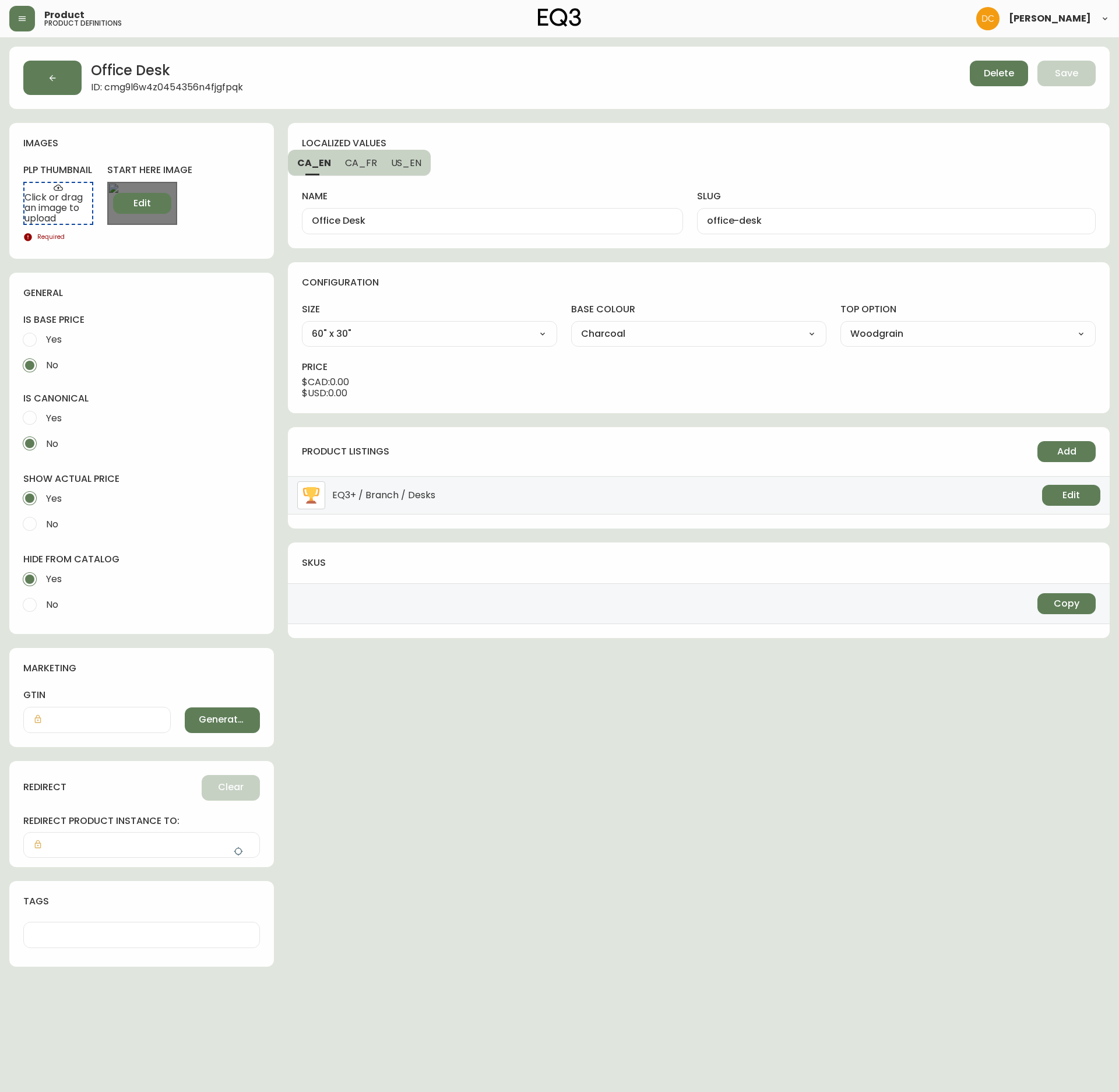
click at [135, 195] on button "Edit" at bounding box center [142, 203] width 58 height 21
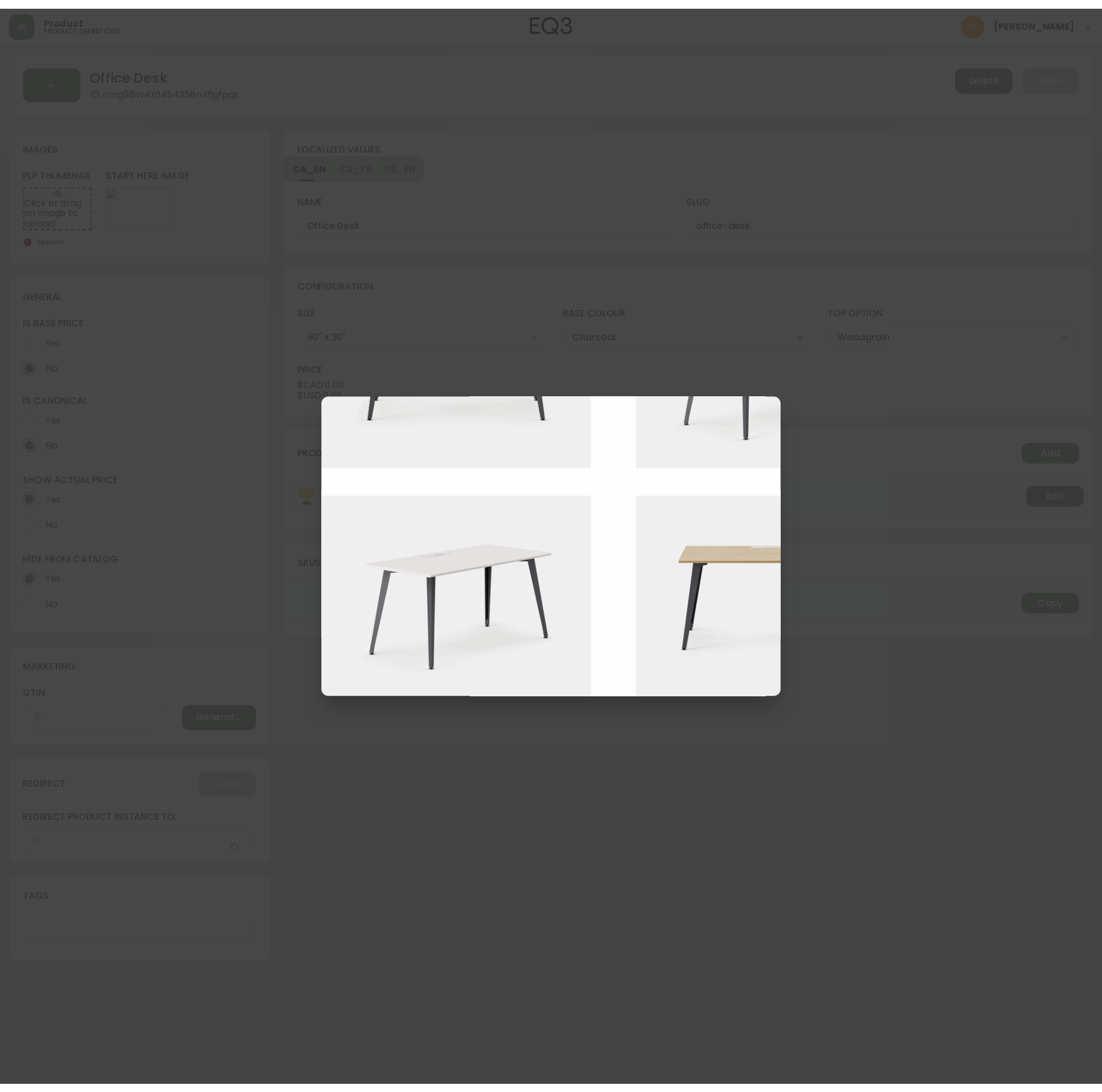
scroll to position [1050, 0]
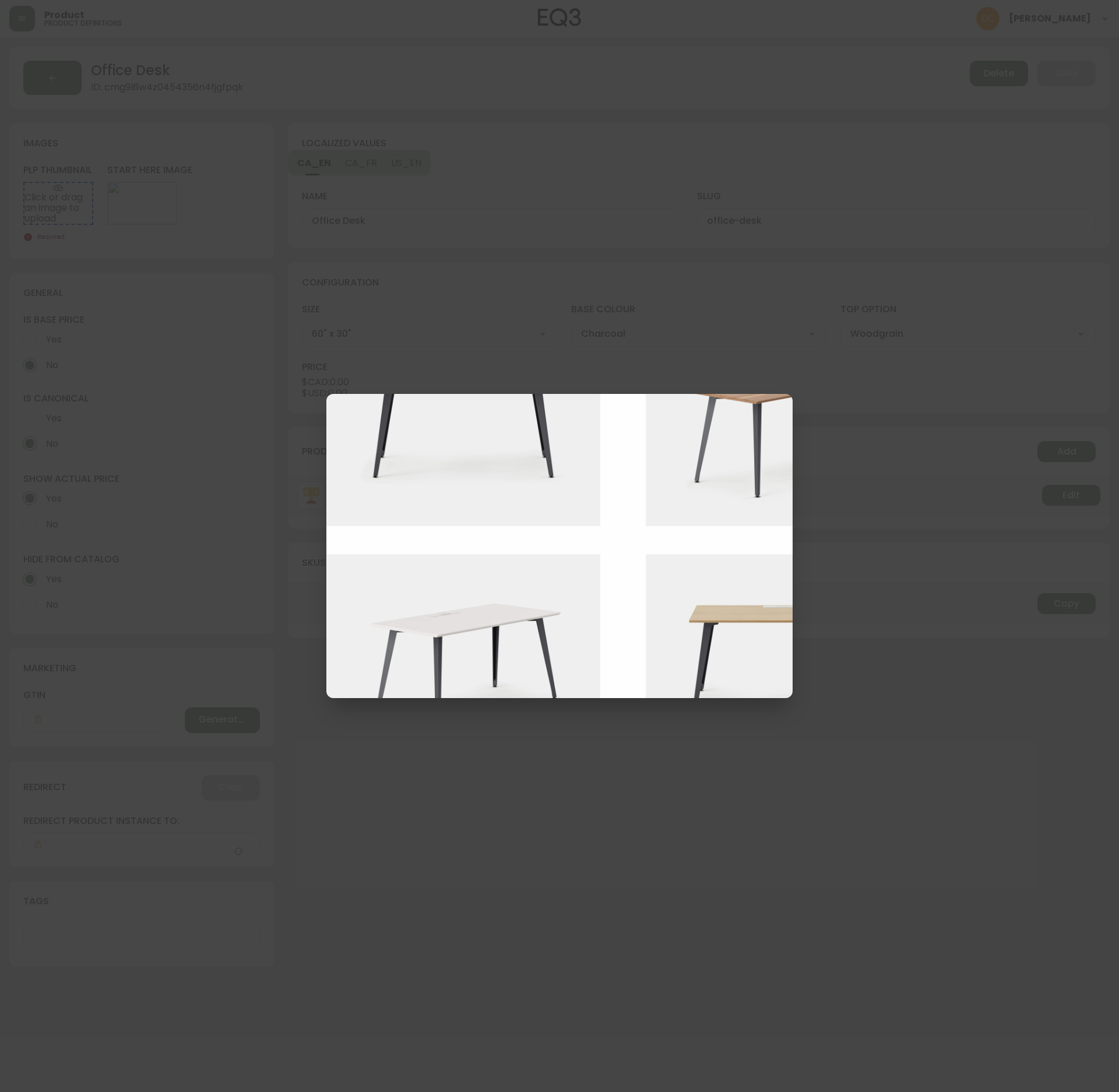
click at [693, 646] on img at bounding box center [791, 657] width 291 height 206
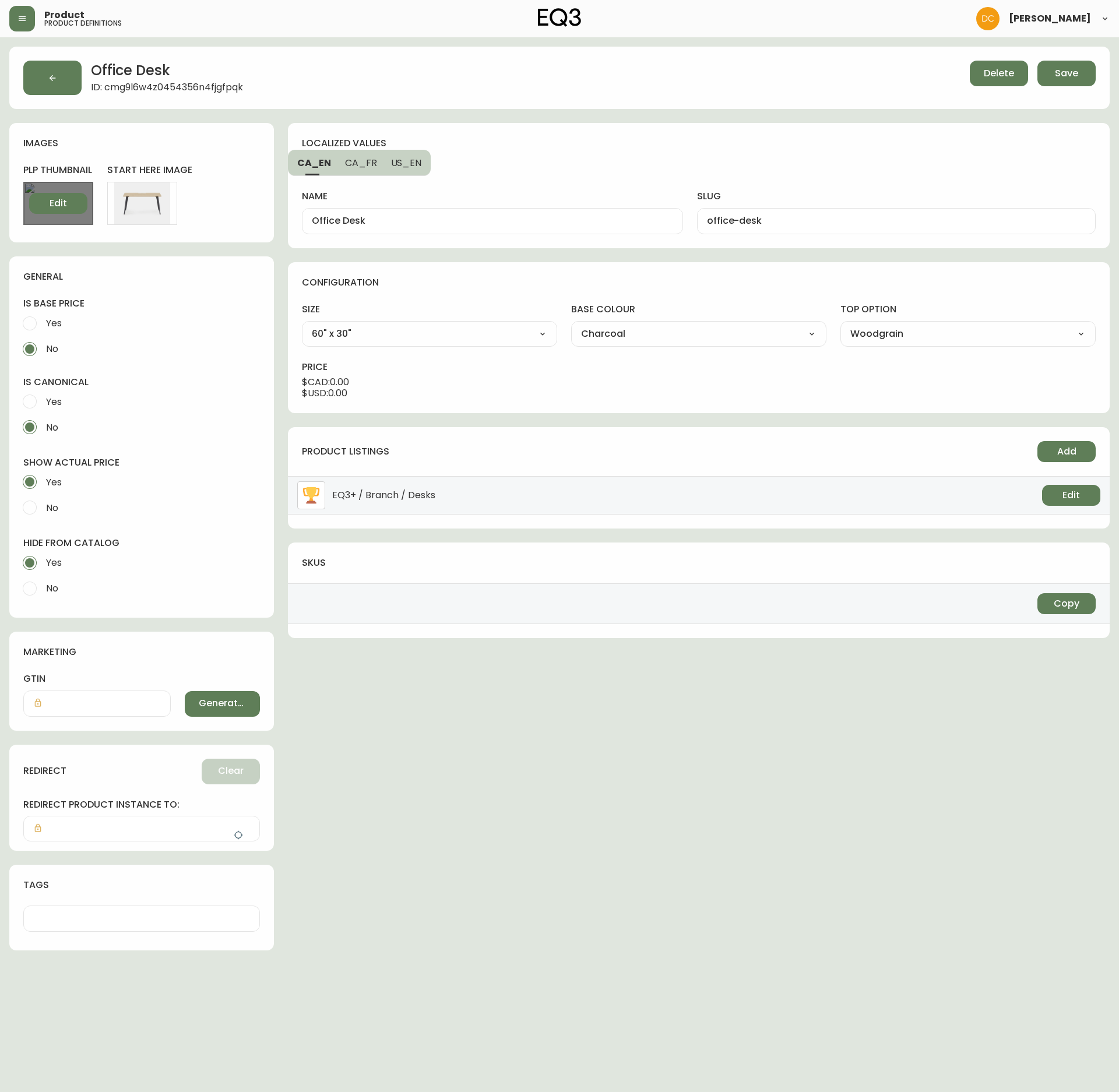
click at [60, 201] on span "Edit" at bounding box center [58, 203] width 17 height 13
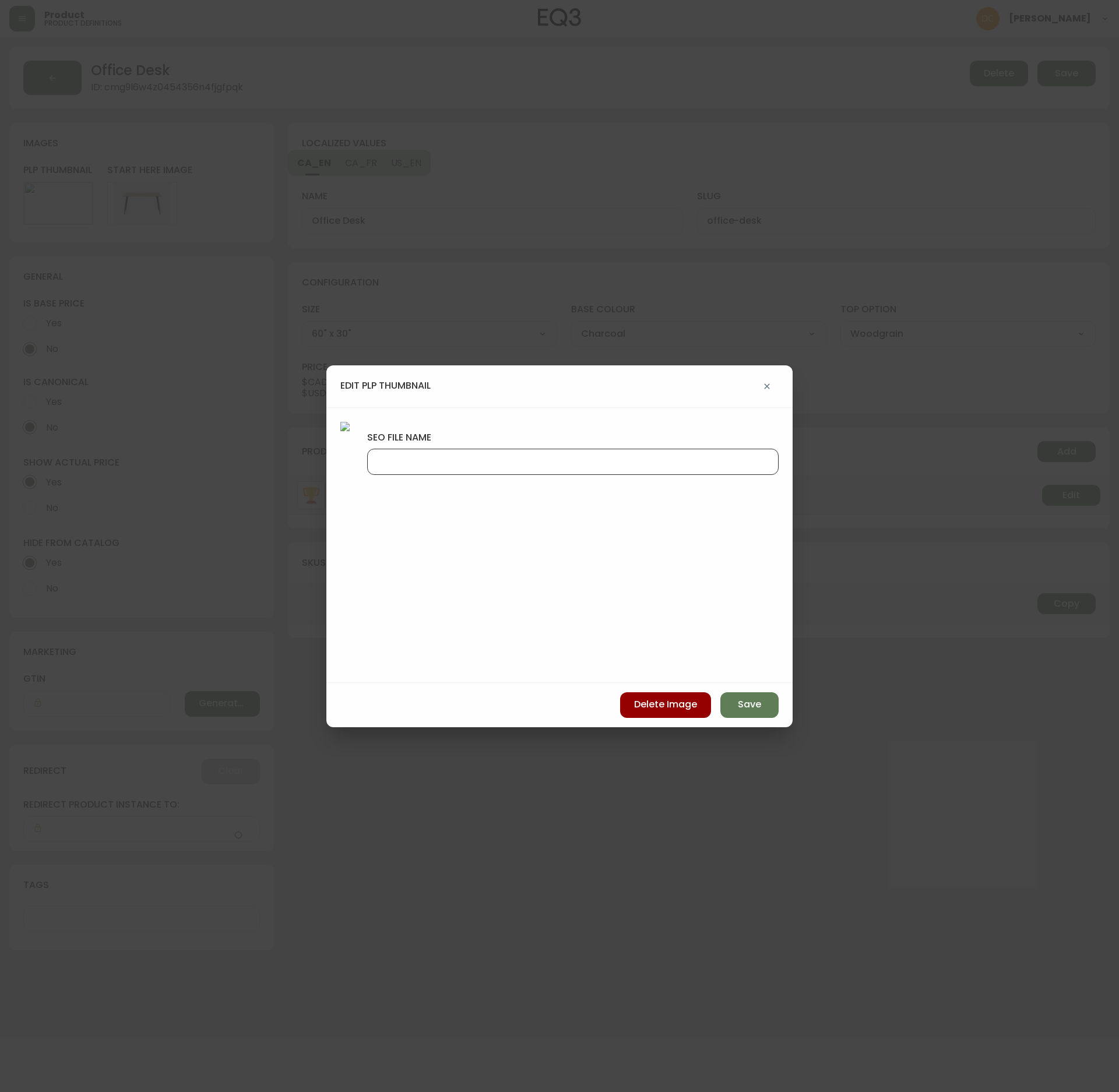
click at [694, 461] on input "seo file name" at bounding box center [572, 462] width 392 height 11
click at [750, 676] on span "Save" at bounding box center [750, 705] width 23 height 13
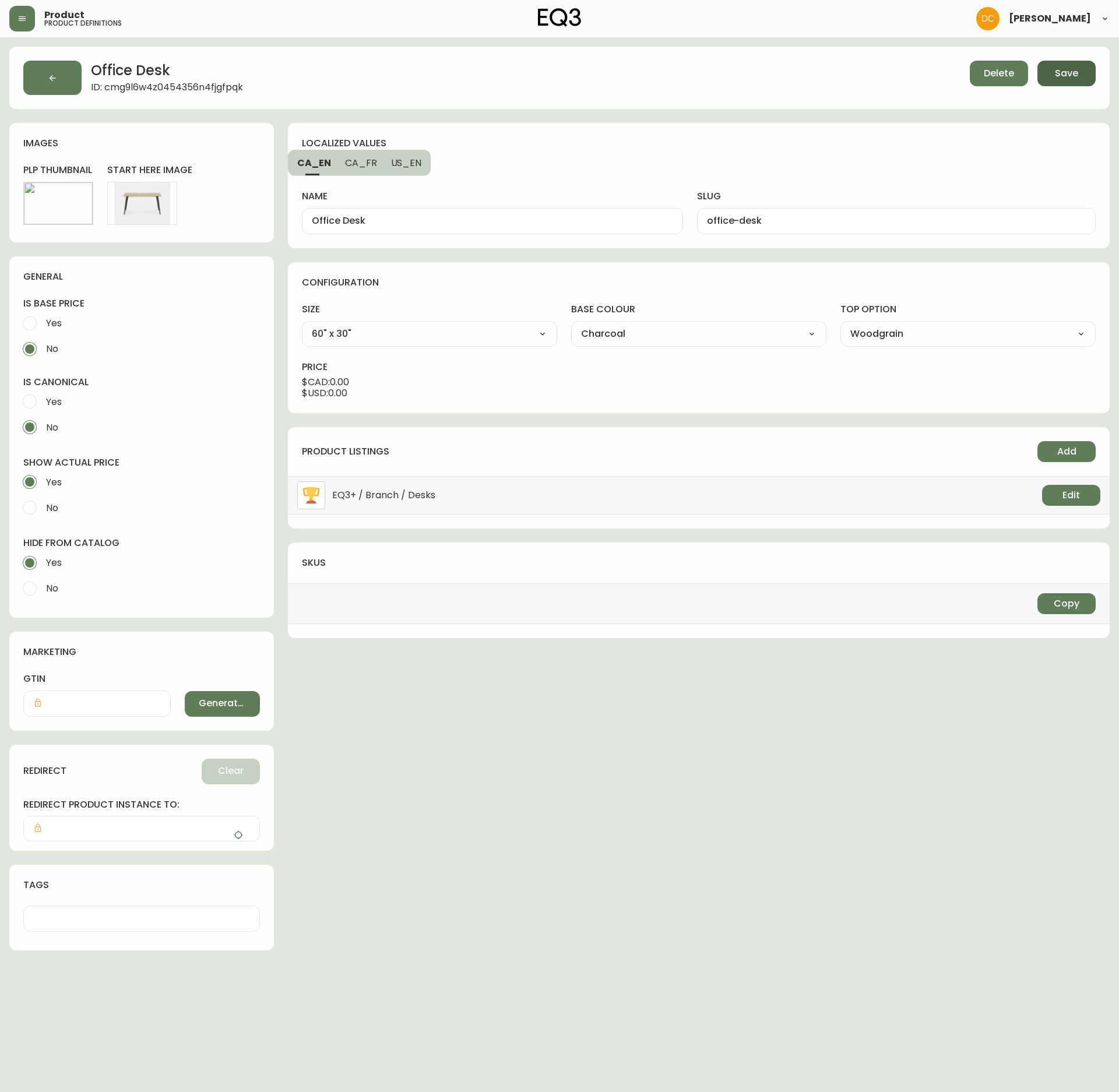
click at [1055, 76] on span "Save" at bounding box center [1066, 73] width 23 height 13
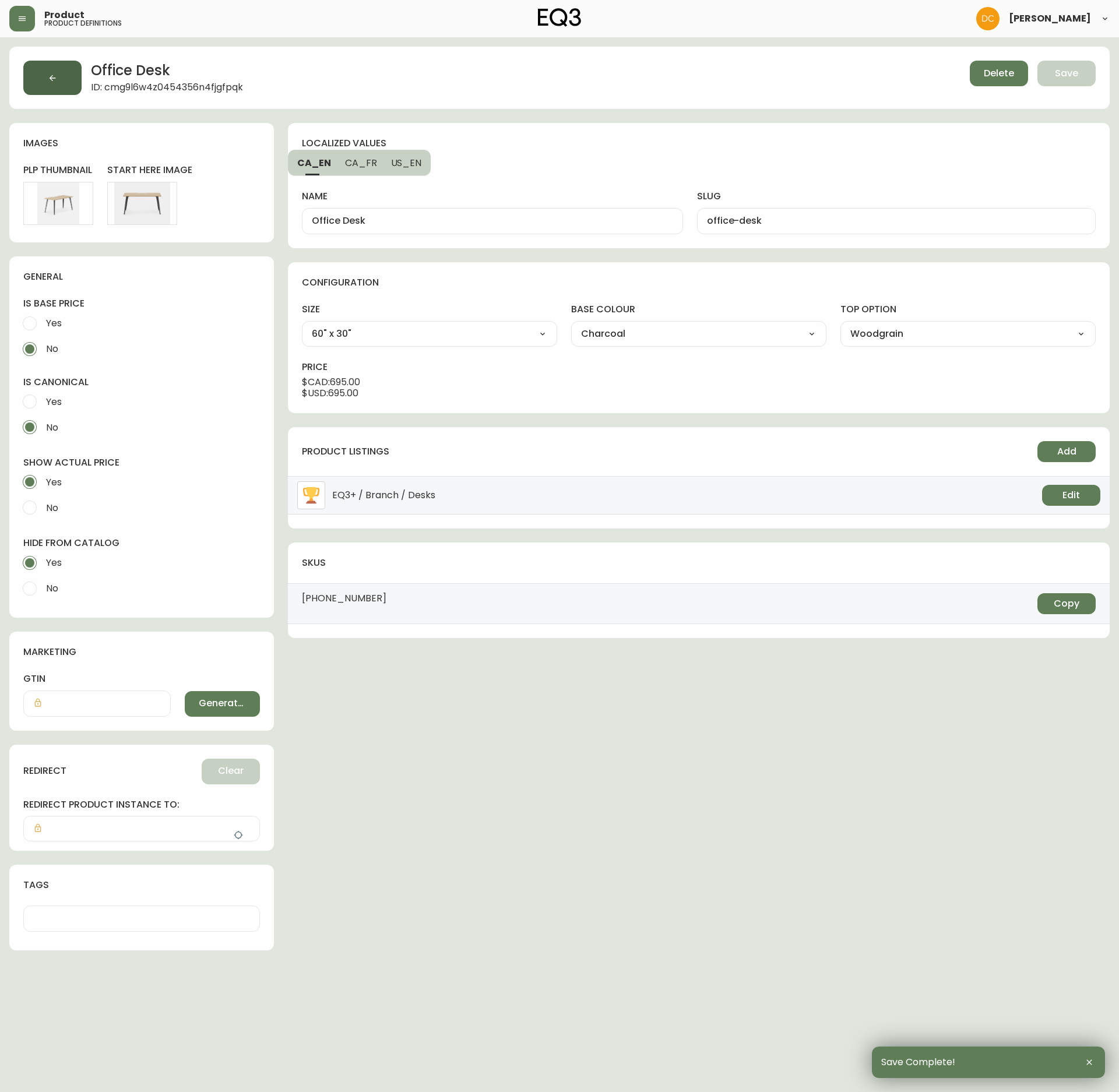
click at [51, 85] on button "button" at bounding box center [52, 78] width 58 height 35
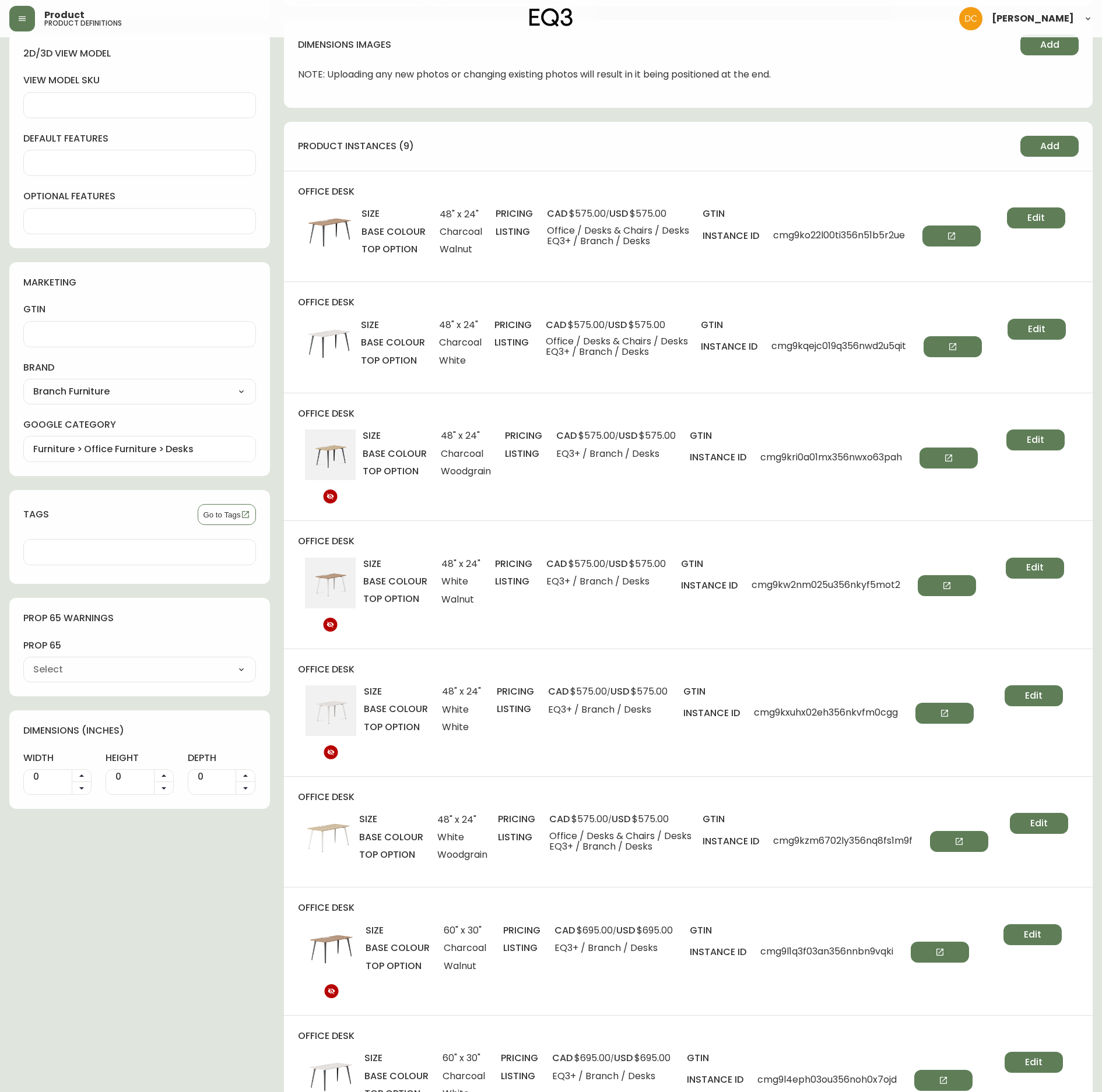
scroll to position [583, 0]
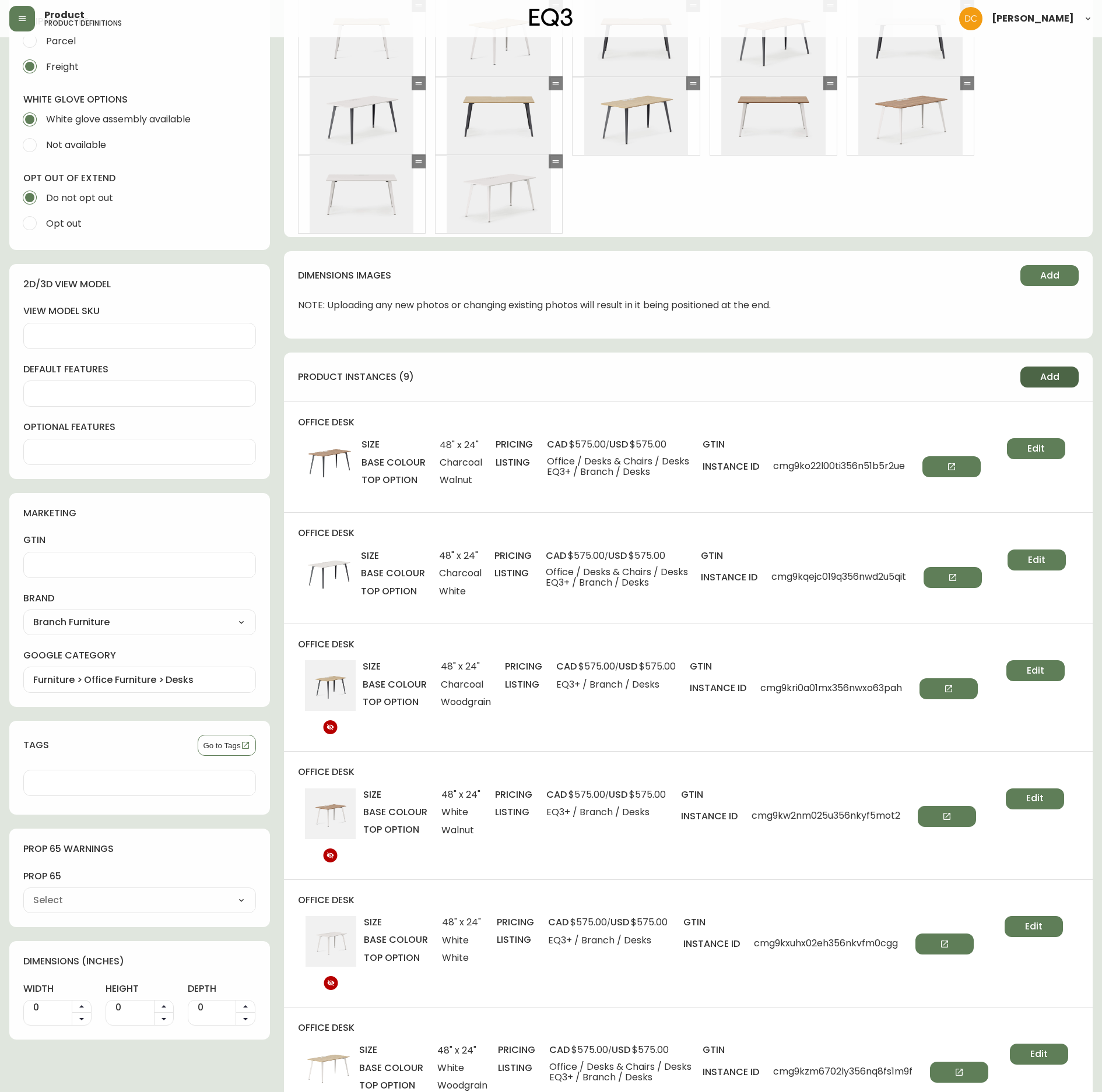
click at [1054, 367] on button "Add" at bounding box center [1049, 377] width 58 height 21
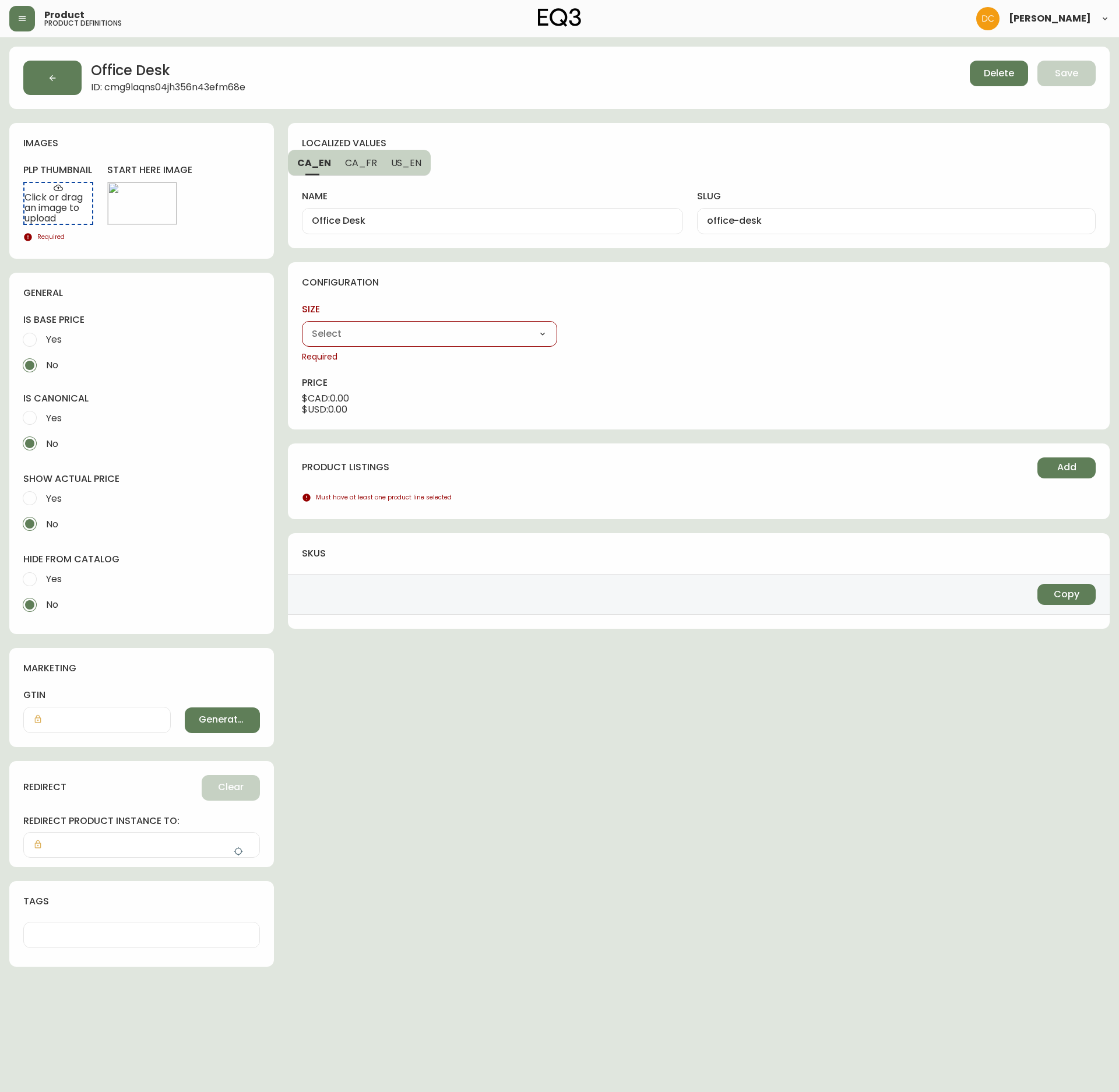
click at [425, 337] on select "48" x 24" 60" x 30"" at bounding box center [429, 334] width 255 height 17
click at [302, 327] on select "48" x 24" 60" x 30"" at bounding box center [429, 334] width 255 height 17
click at [672, 332] on select "Charcoal White" at bounding box center [699, 334] width 255 height 17
click at [572, 327] on select "Charcoal White" at bounding box center [699, 334] width 255 height 17
click at [924, 335] on select "Walnut White Woodgrain" at bounding box center [968, 334] width 255 height 17
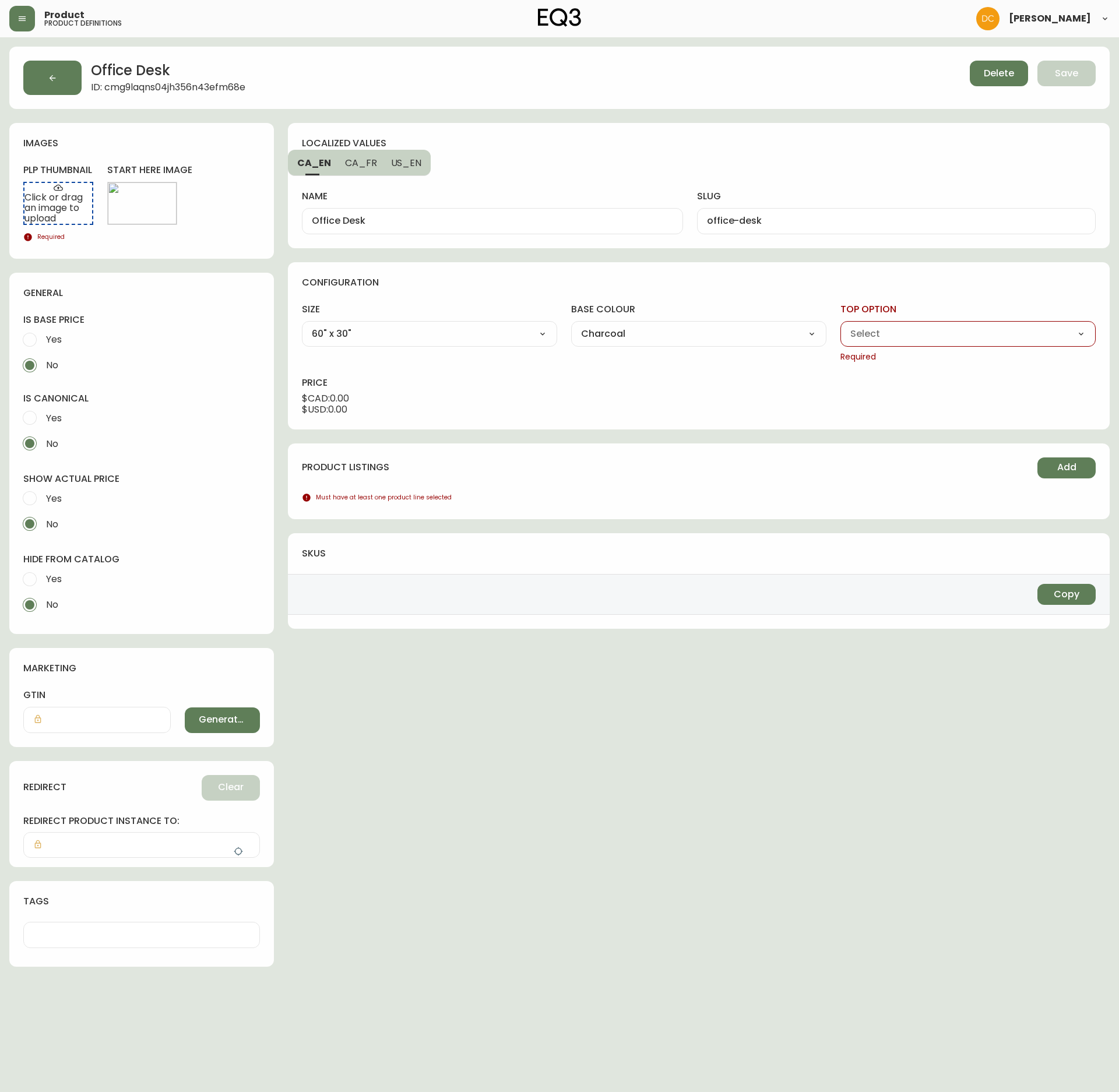
click at [746, 337] on select "Charcoal White" at bounding box center [699, 334] width 255 height 17
click at [572, 327] on select "Charcoal White" at bounding box center [699, 334] width 255 height 17
click at [884, 331] on select "Walnut White" at bounding box center [968, 334] width 255 height 17
click at [841, 327] on select "Walnut White" at bounding box center [968, 334] width 255 height 17
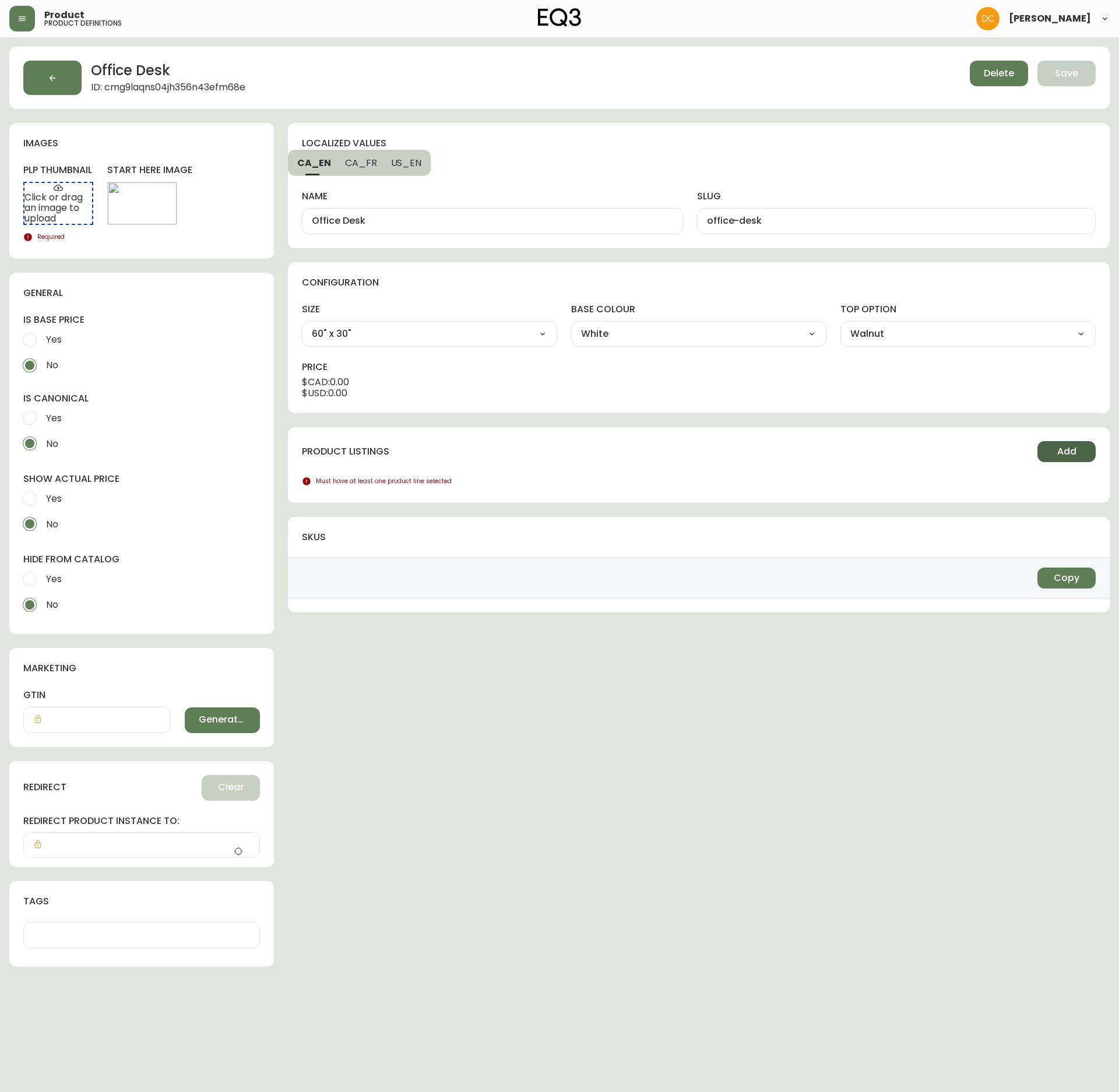
click at [1048, 461] on button "Add" at bounding box center [1066, 451] width 58 height 21
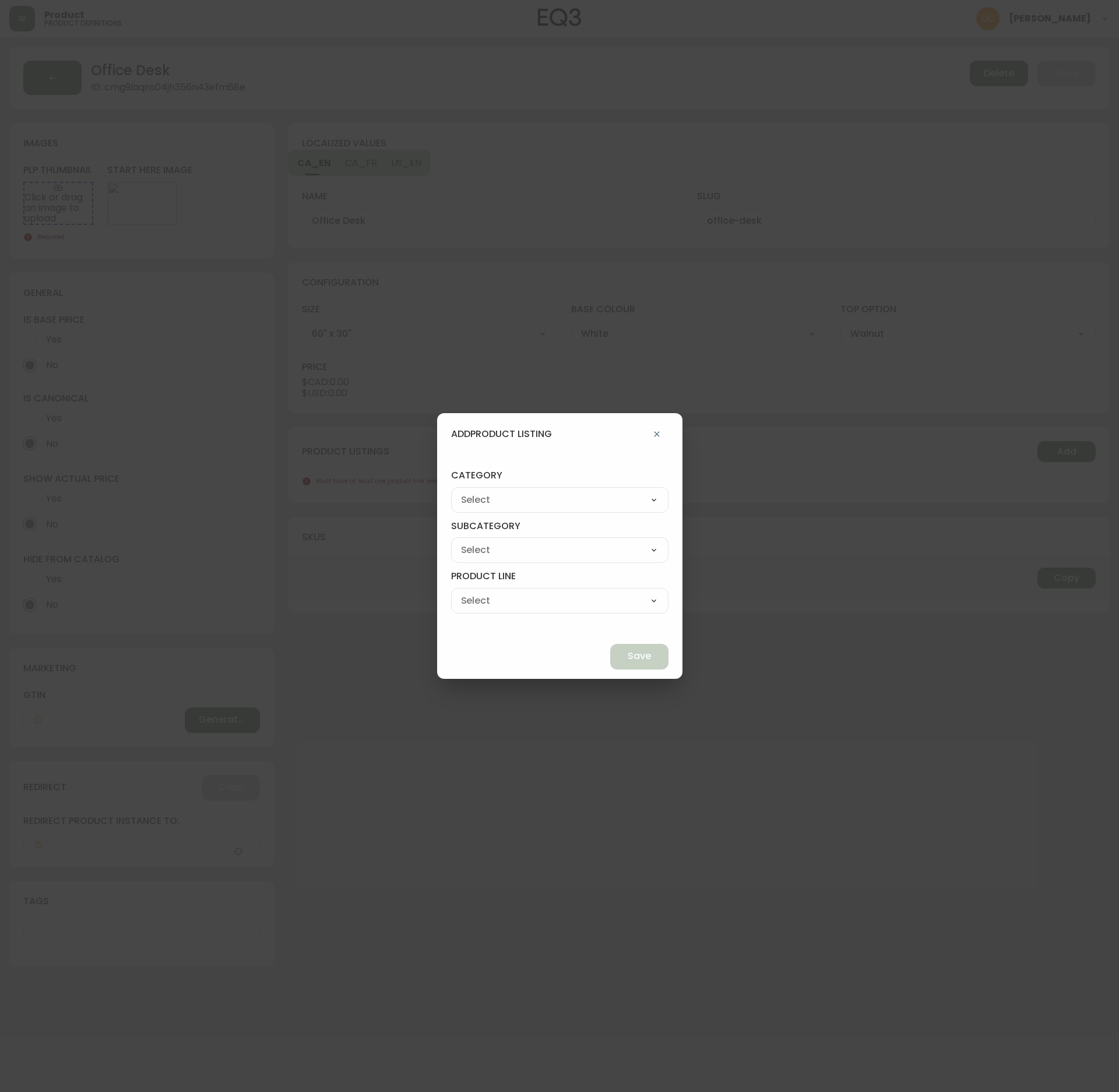
click at [610, 495] on select "Best Sellers Living Dining Bedroom Outdoor Office Lighting Rugs Accessories EQ3…" at bounding box center [560, 500] width 217 height 17
click at [478, 491] on select "Best Sellers Living Dining Bedroom Outdoor Office Lighting Rugs Accessories EQ3…" at bounding box center [560, 500] width 217 height 17
click at [539, 546] on select "[PERSON_NAME] Palliser Branch Silk & Snow Marimekko Neighbor Loll Designs [PERS…" at bounding box center [560, 550] width 217 height 17
click at [478, 541] on select "[PERSON_NAME] Palliser Branch Silk & Snow Marimekko Neighbor Loll Designs [PERS…" at bounding box center [560, 550] width 217 height 17
click at [563, 600] on select "Office Chairs Desks Desk Accessories Chair Accessories" at bounding box center [560, 601] width 217 height 17
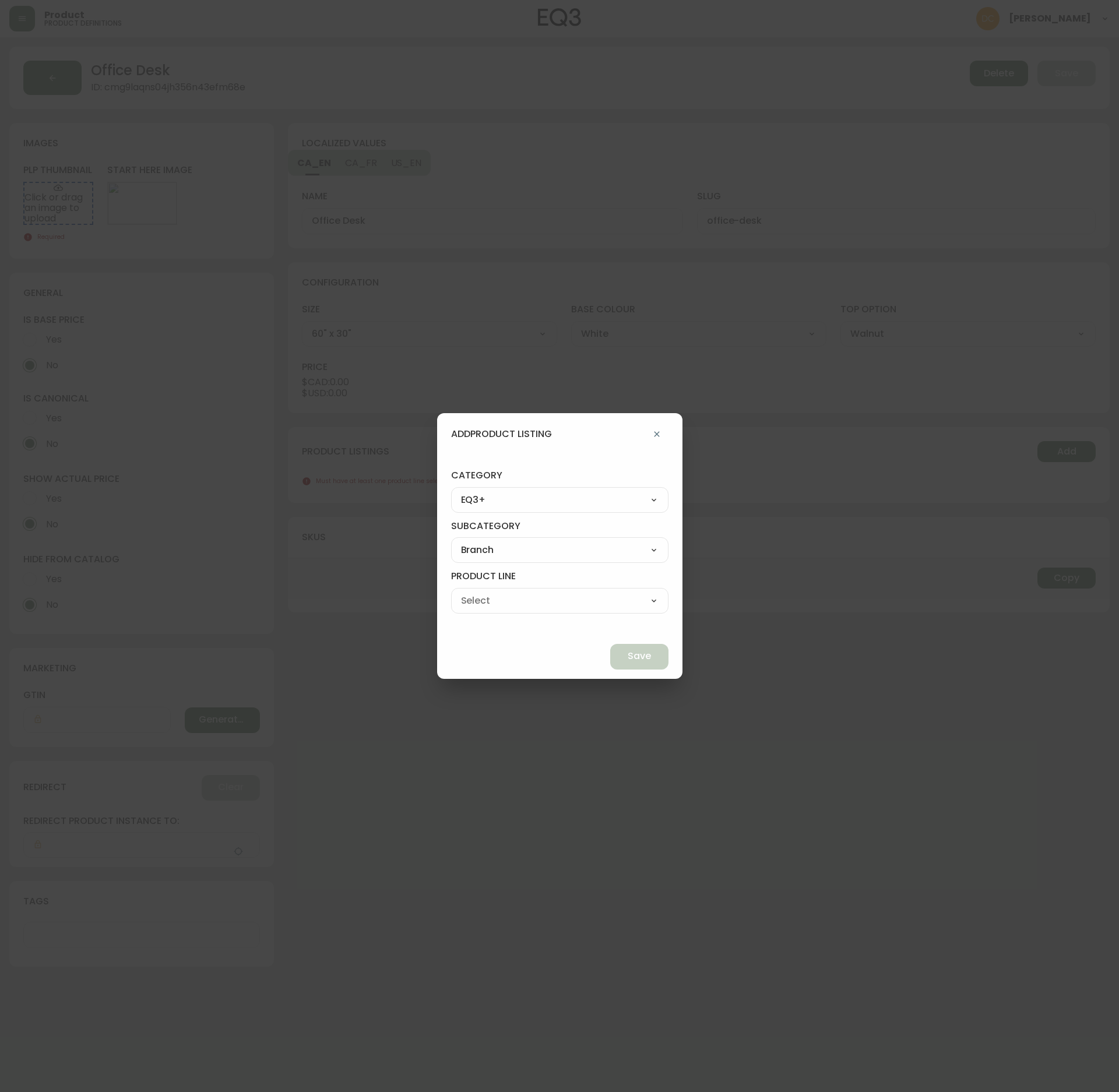
click at [478, 592] on select "Office Chairs Desks Desk Accessories Chair Accessories" at bounding box center [560, 601] width 217 height 17
click at [629, 661] on button "Save" at bounding box center [639, 657] width 58 height 26
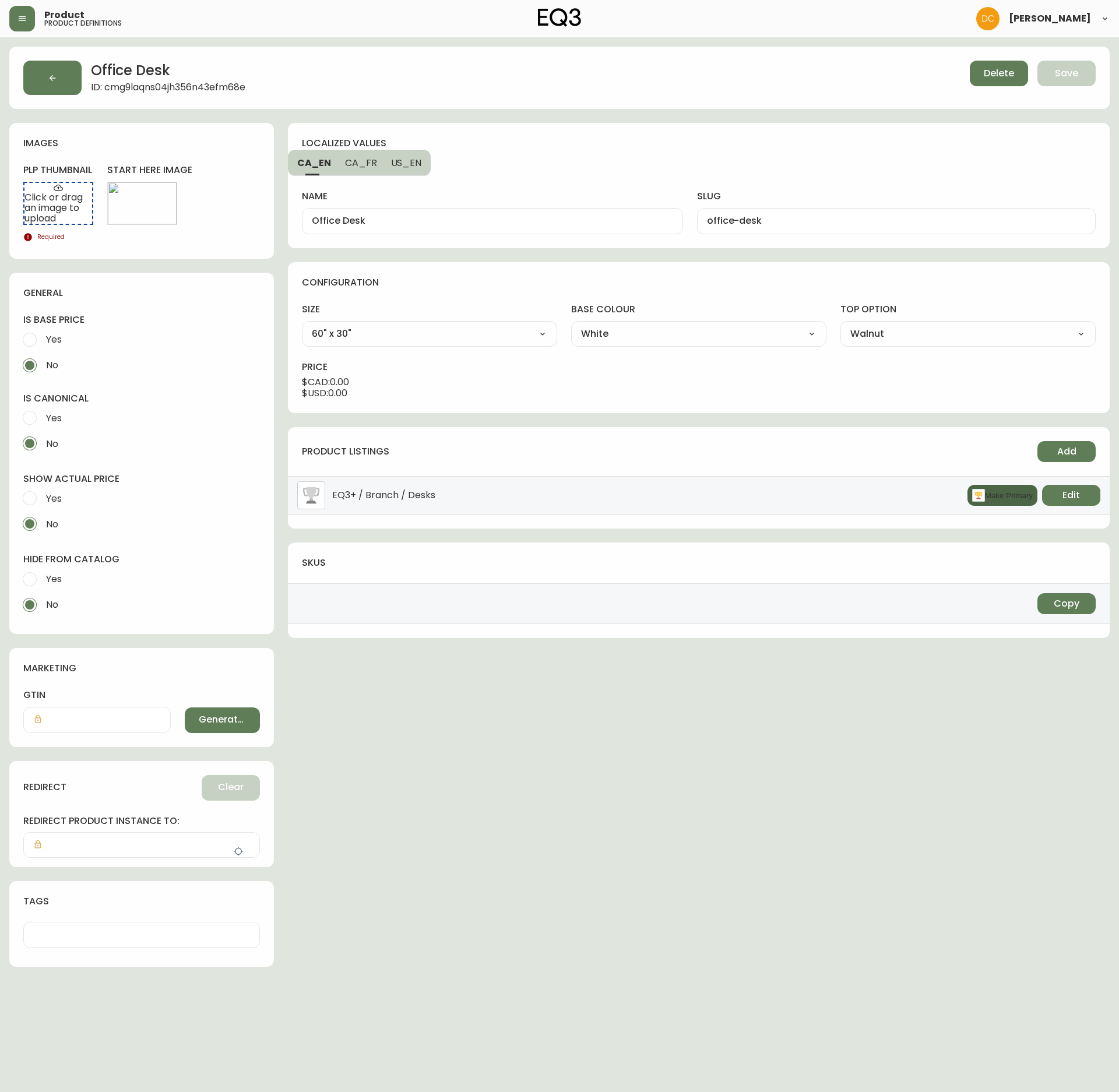
click at [984, 504] on button "Make Primary" at bounding box center [1002, 495] width 70 height 21
click at [64, 578] on label "Yes" at bounding box center [134, 579] width 233 height 26
click at [42, 578] on input "Yes" at bounding box center [30, 579] width 26 height 26
click at [58, 493] on span "Yes" at bounding box center [54, 499] width 16 height 12
click at [42, 493] on input "Yes" at bounding box center [30, 499] width 26 height 26
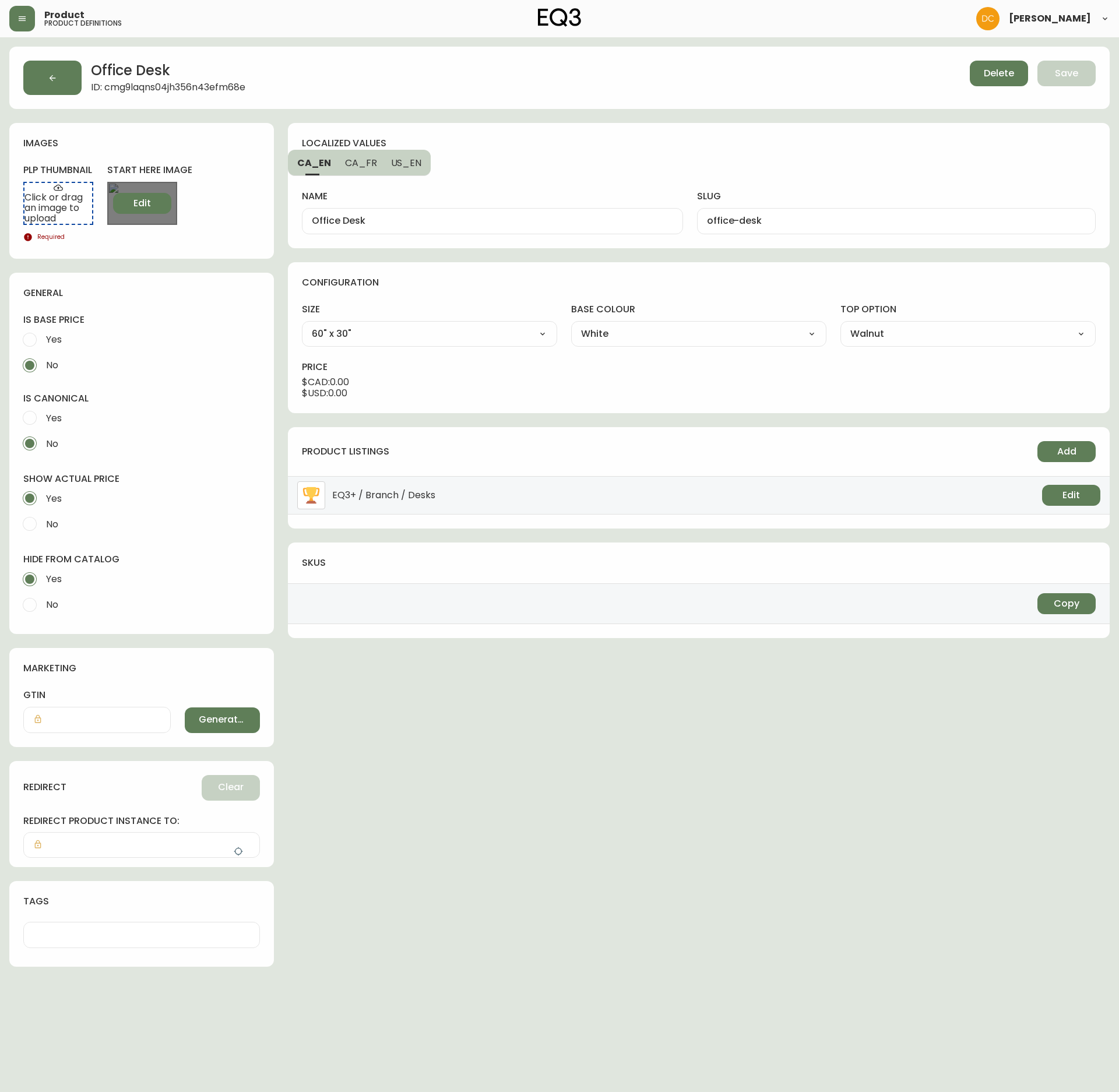
click at [127, 203] on button "Edit" at bounding box center [142, 203] width 58 height 21
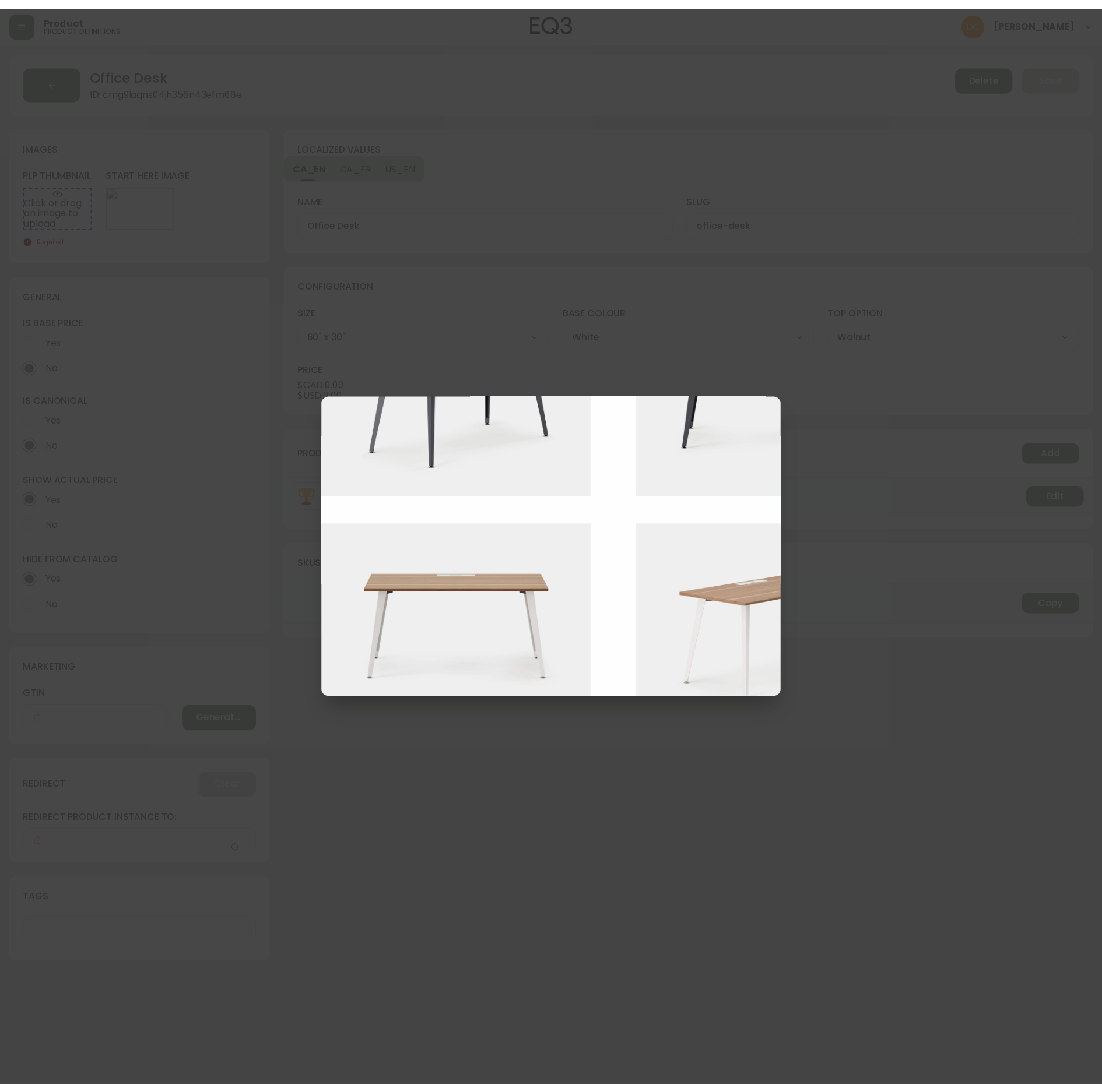
scroll to position [1355, 0]
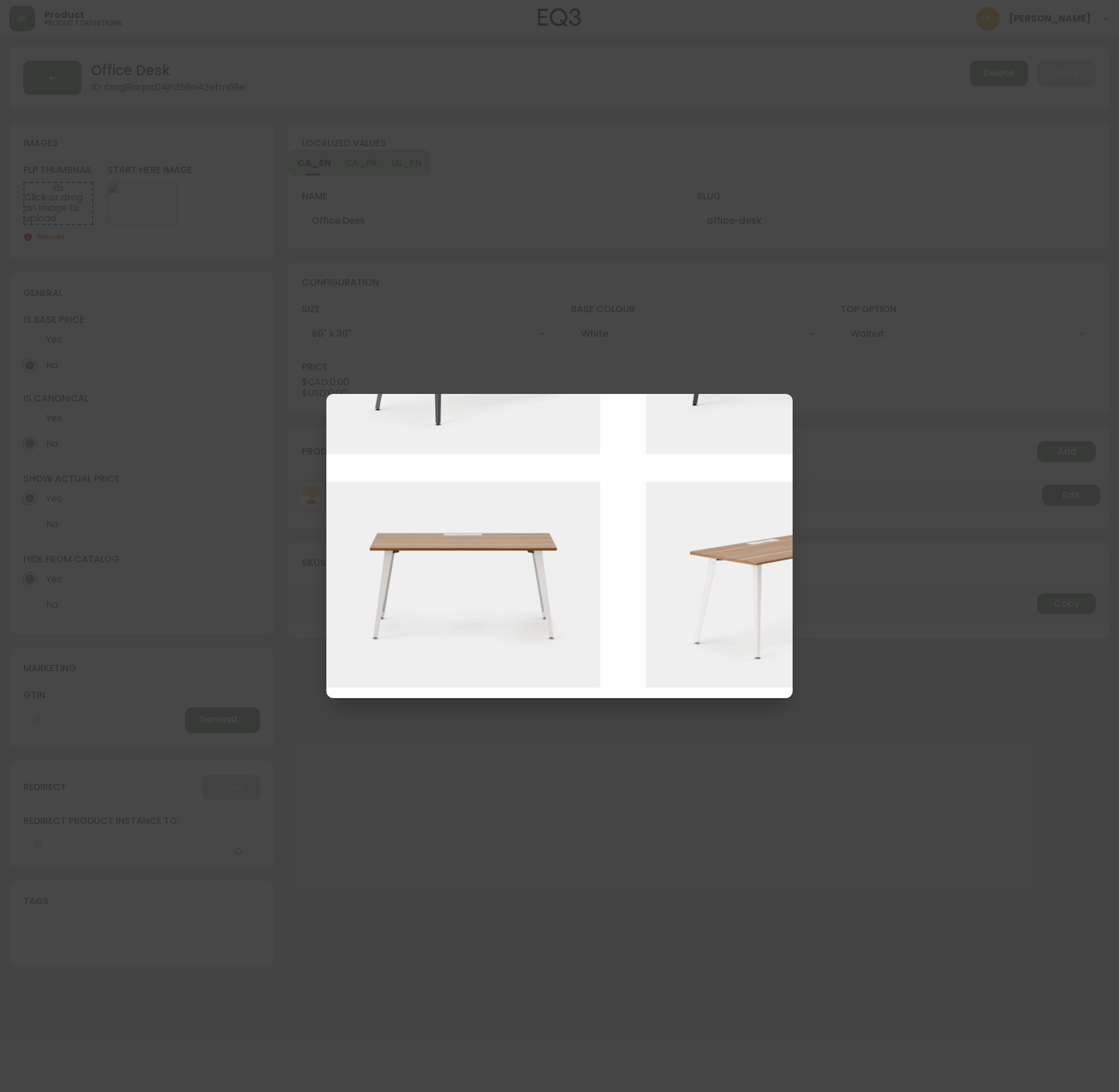
click at [489, 615] on img at bounding box center [472, 585] width 291 height 206
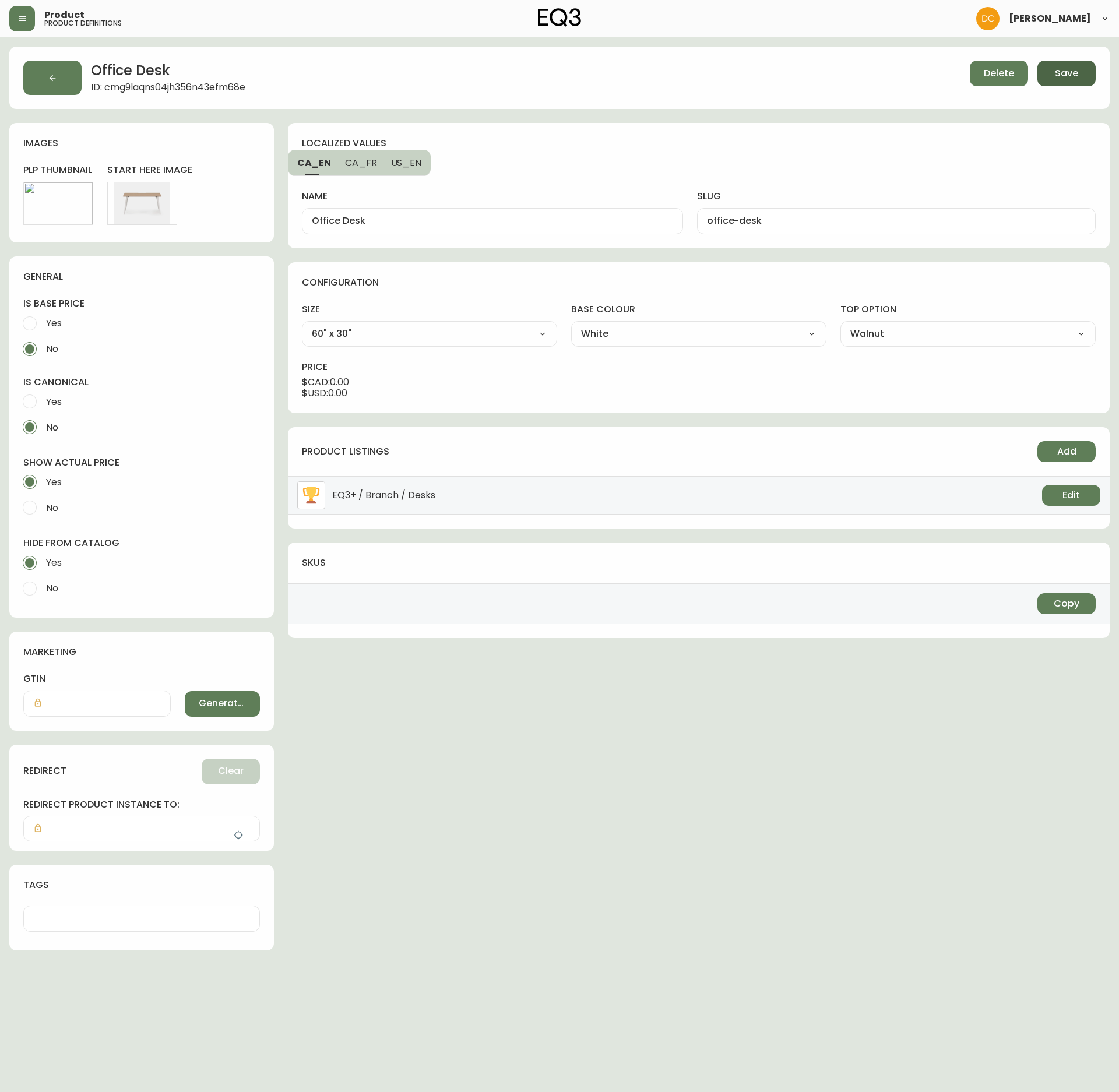
click at [1077, 70] on span "Save" at bounding box center [1066, 73] width 23 height 13
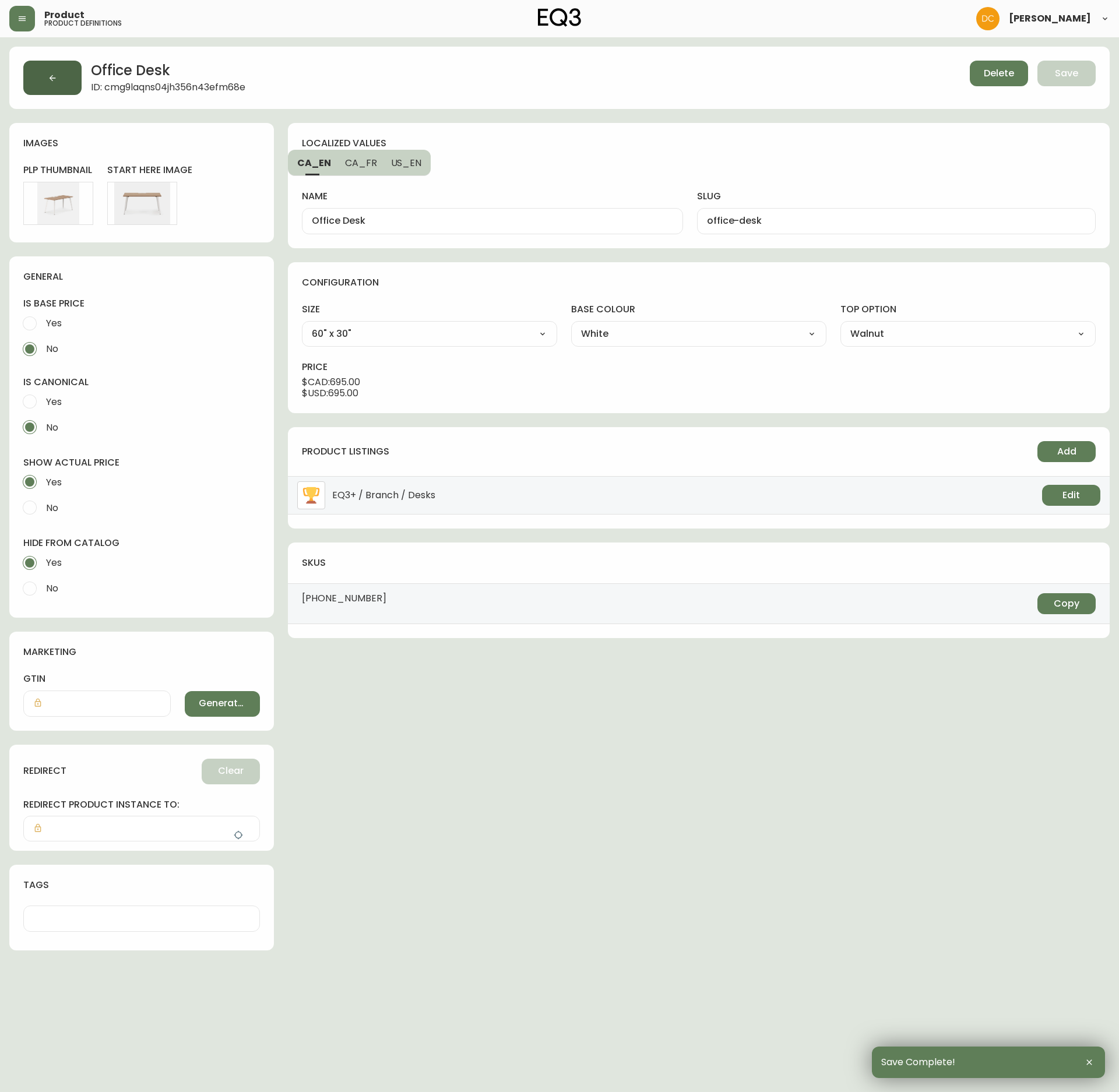
click at [53, 80] on icon "button" at bounding box center [52, 77] width 6 height 6
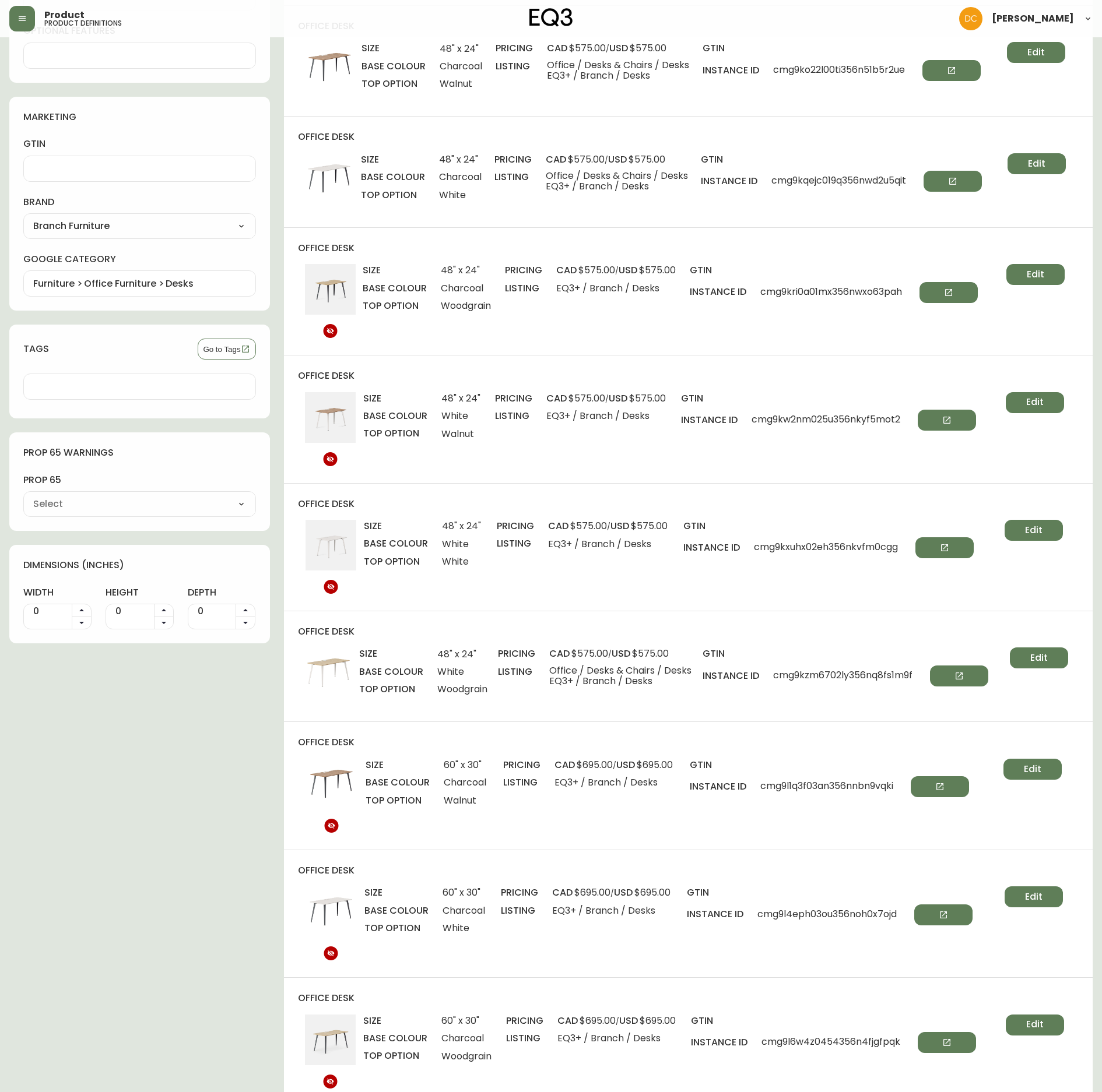
scroll to position [699, 0]
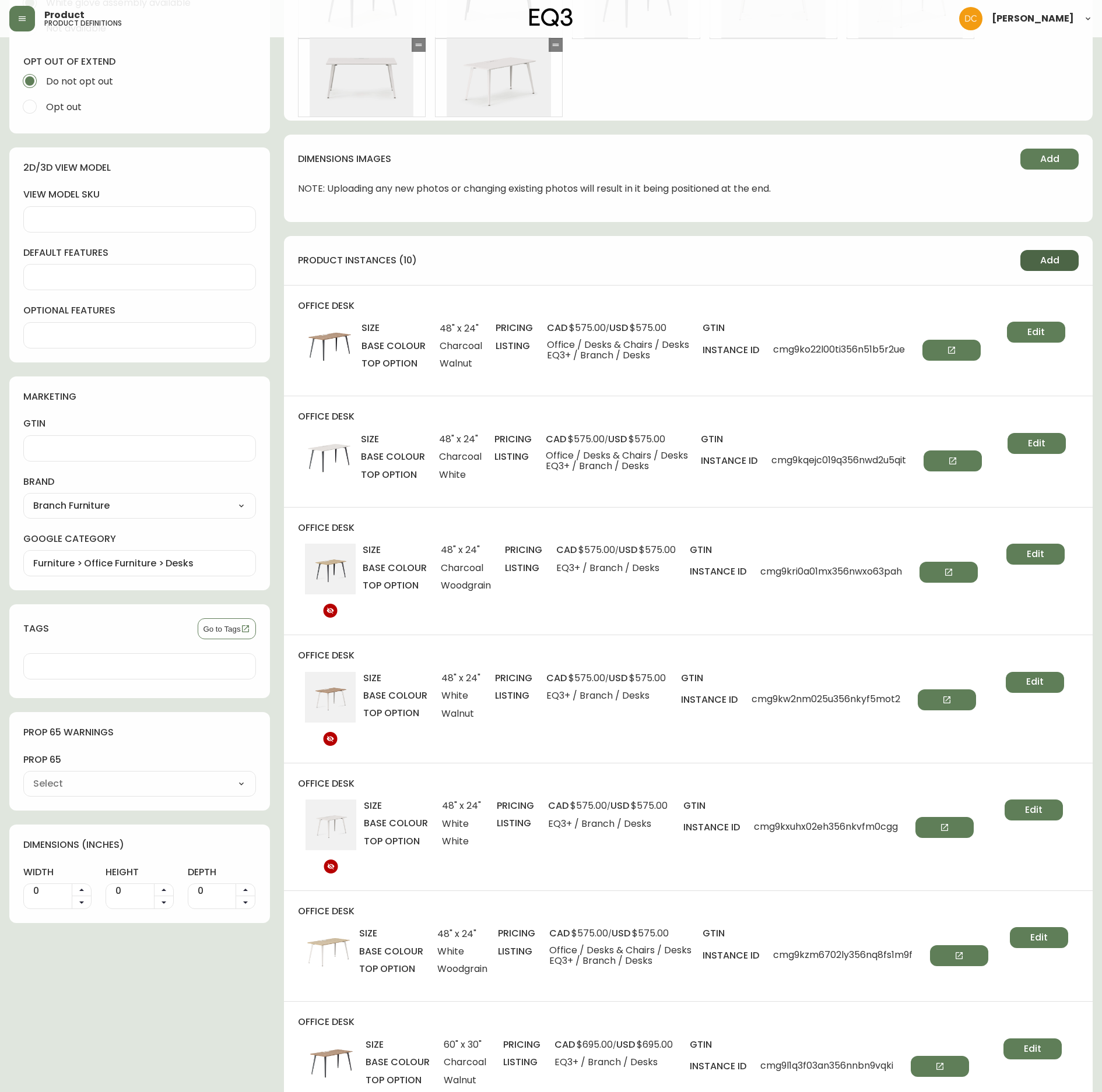
click at [1055, 261] on span "Add" at bounding box center [1050, 260] width 19 height 13
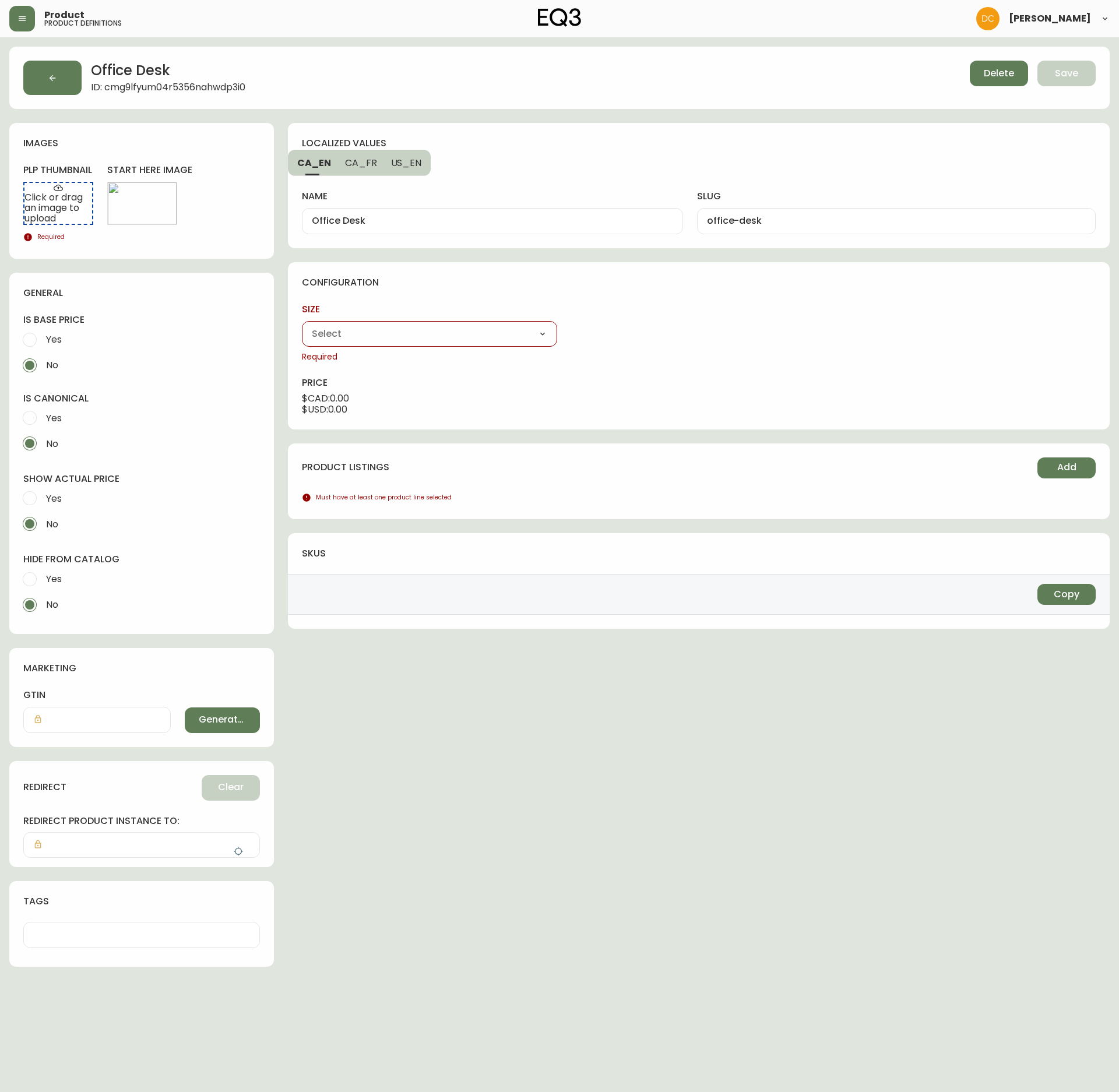
click at [427, 339] on select "48" x 24" 60" x 30"" at bounding box center [429, 334] width 255 height 17
click at [302, 327] on select "48" x 24" 60" x 30"" at bounding box center [429, 334] width 255 height 17
click at [659, 332] on select "Charcoal White" at bounding box center [699, 334] width 255 height 17
click at [572, 327] on select "Charcoal White" at bounding box center [699, 334] width 255 height 17
click at [866, 331] on select "Walnut White" at bounding box center [968, 334] width 255 height 17
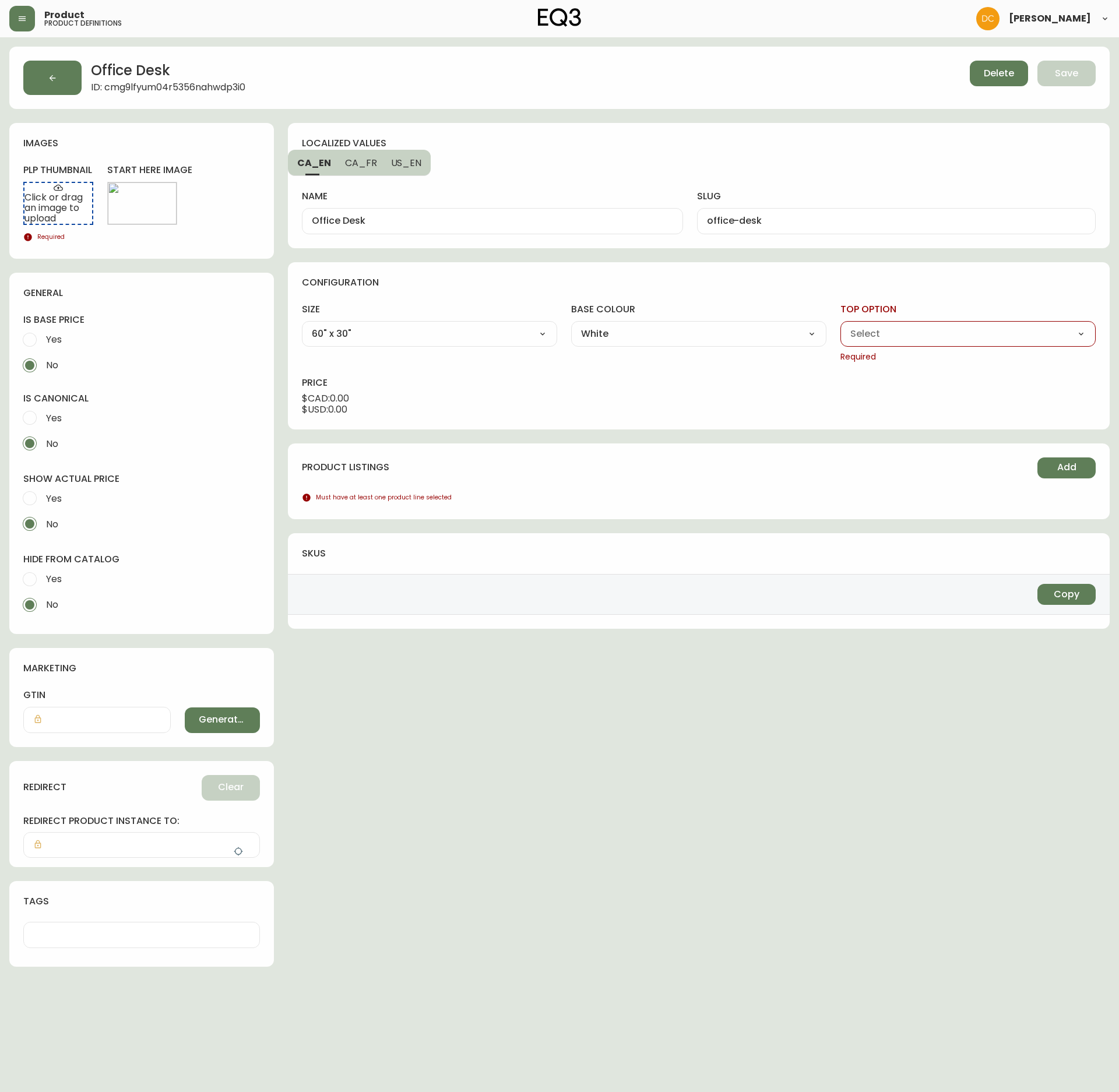
click at [841, 327] on select "Walnut White" at bounding box center [968, 334] width 255 height 17
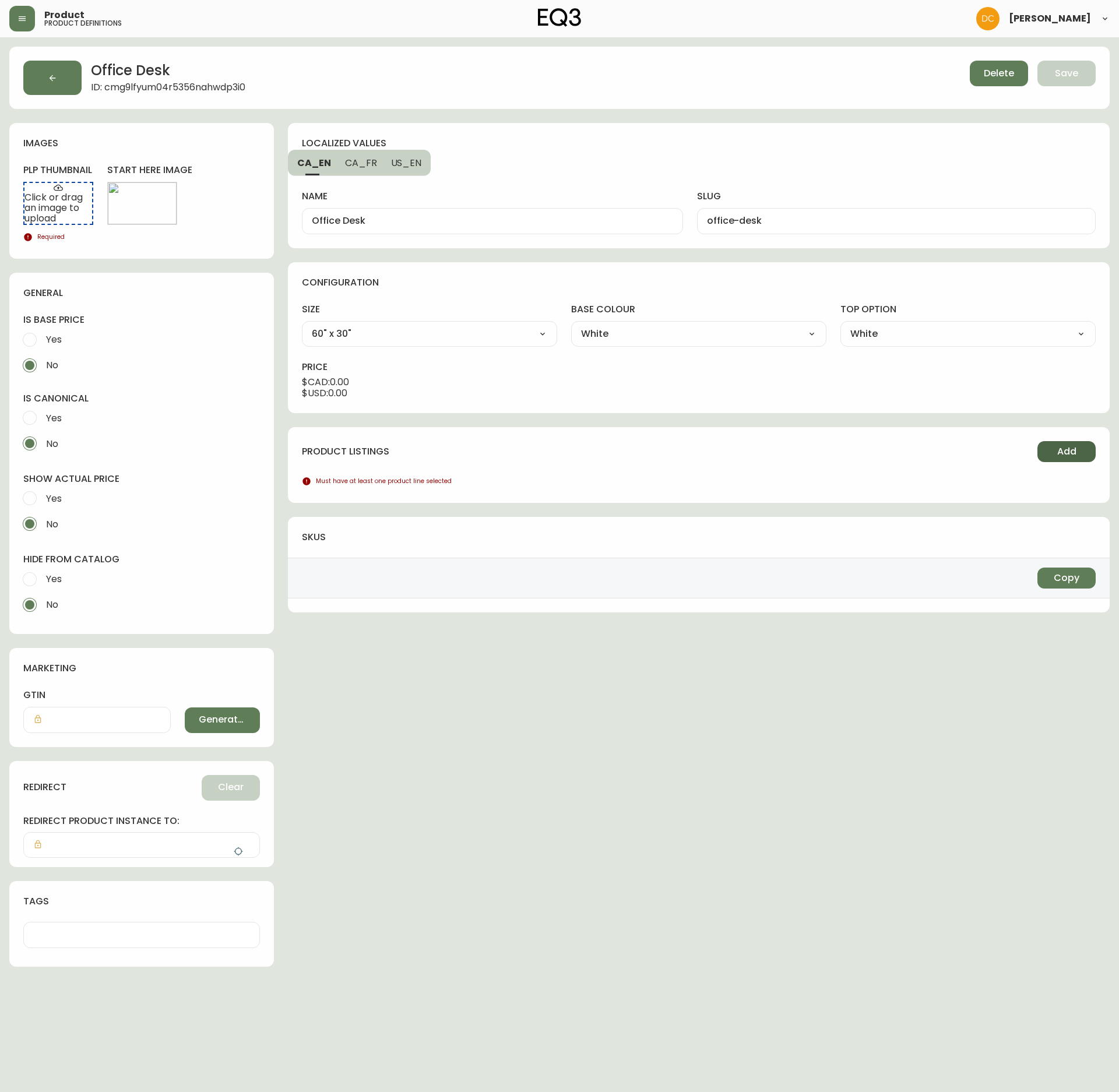
click at [1074, 449] on span "Add" at bounding box center [1067, 451] width 19 height 13
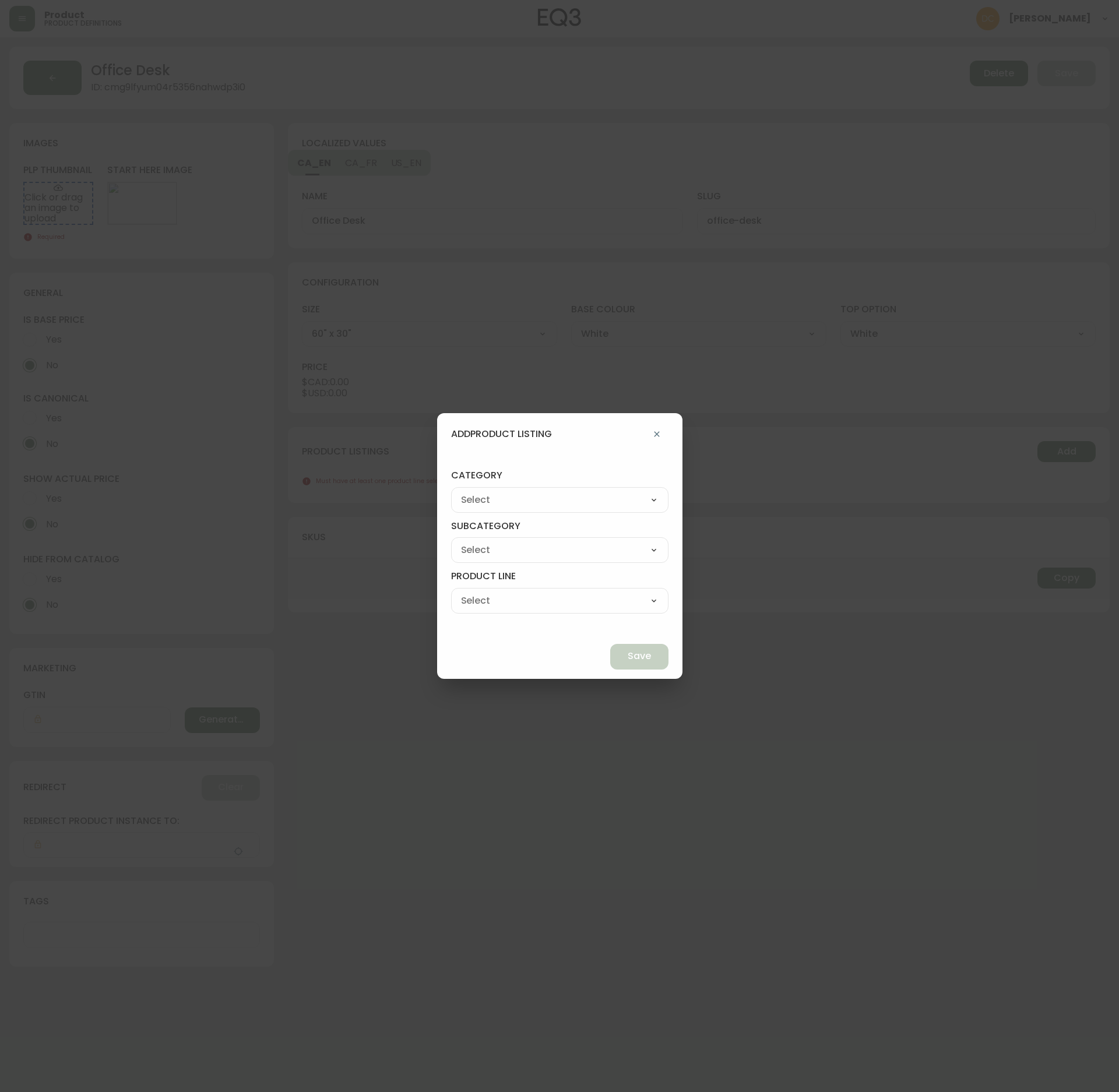
click at [535, 489] on div "Best Sellers Living Dining Bedroom Outdoor Office Lighting Rugs Accessories EQ3…" at bounding box center [560, 501] width 217 height 26
click at [553, 498] on select "Best Sellers Living Dining Bedroom Outdoor Office Lighting Rugs Accessories EQ3…" at bounding box center [560, 500] width 217 height 17
click at [478, 491] on select "Best Sellers Living Dining Bedroom Outdoor Office Lighting Rugs Accessories EQ3…" at bounding box center [560, 500] width 217 height 17
click at [573, 552] on select "[PERSON_NAME] Palliser Branch Silk & Snow Marimekko Neighbor Loll Designs [PERS…" at bounding box center [560, 550] width 217 height 17
click at [478, 541] on select "[PERSON_NAME] Palliser Branch Silk & Snow Marimekko Neighbor Loll Designs [PERS…" at bounding box center [560, 550] width 217 height 17
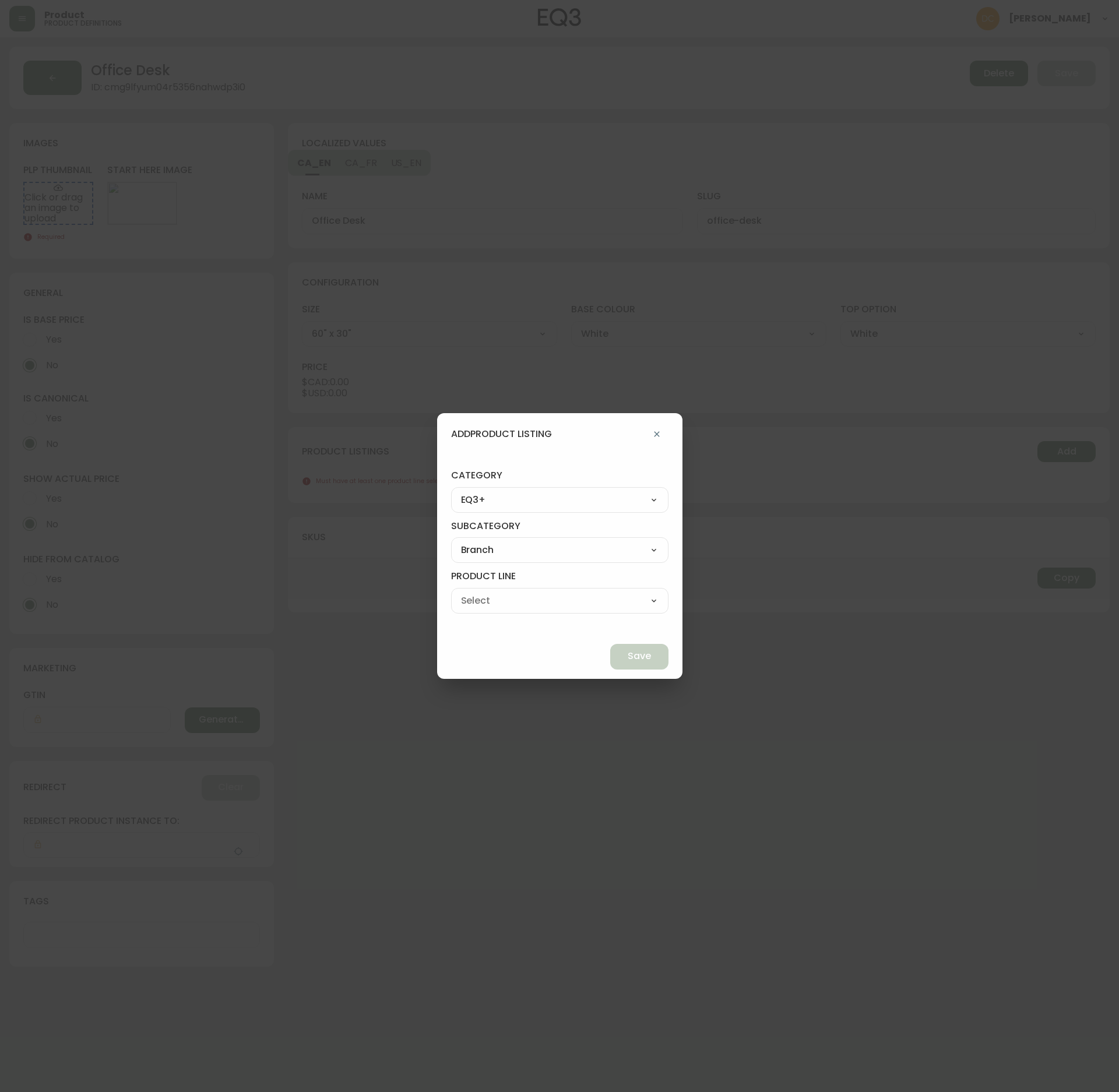
click at [585, 598] on select "Office Chairs Desks Desk Accessories Chair Accessories" at bounding box center [560, 601] width 217 height 17
click at [478, 592] on select "Office Chairs Desks Desk Accessories Chair Accessories" at bounding box center [560, 601] width 217 height 17
click at [628, 655] on span "Save" at bounding box center [639, 656] width 23 height 13
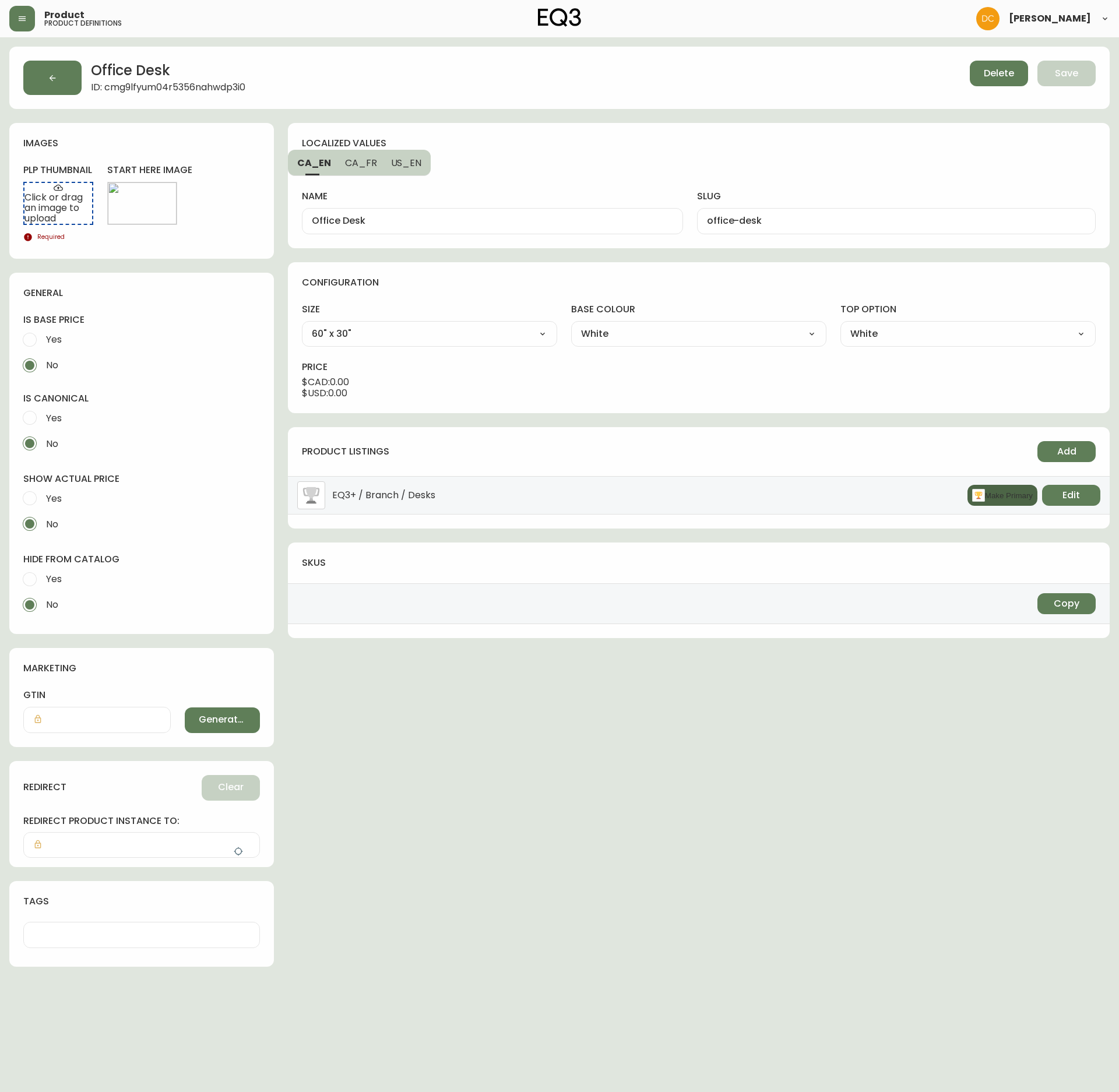
click at [990, 506] on button "Make Primary" at bounding box center [1002, 495] width 70 height 21
click at [63, 572] on label "Yes" at bounding box center [134, 579] width 233 height 26
click at [42, 572] on input "Yes" at bounding box center [30, 579] width 26 height 26
click at [58, 495] on span "Yes" at bounding box center [54, 499] width 16 height 12
click at [42, 495] on input "Yes" at bounding box center [30, 499] width 26 height 26
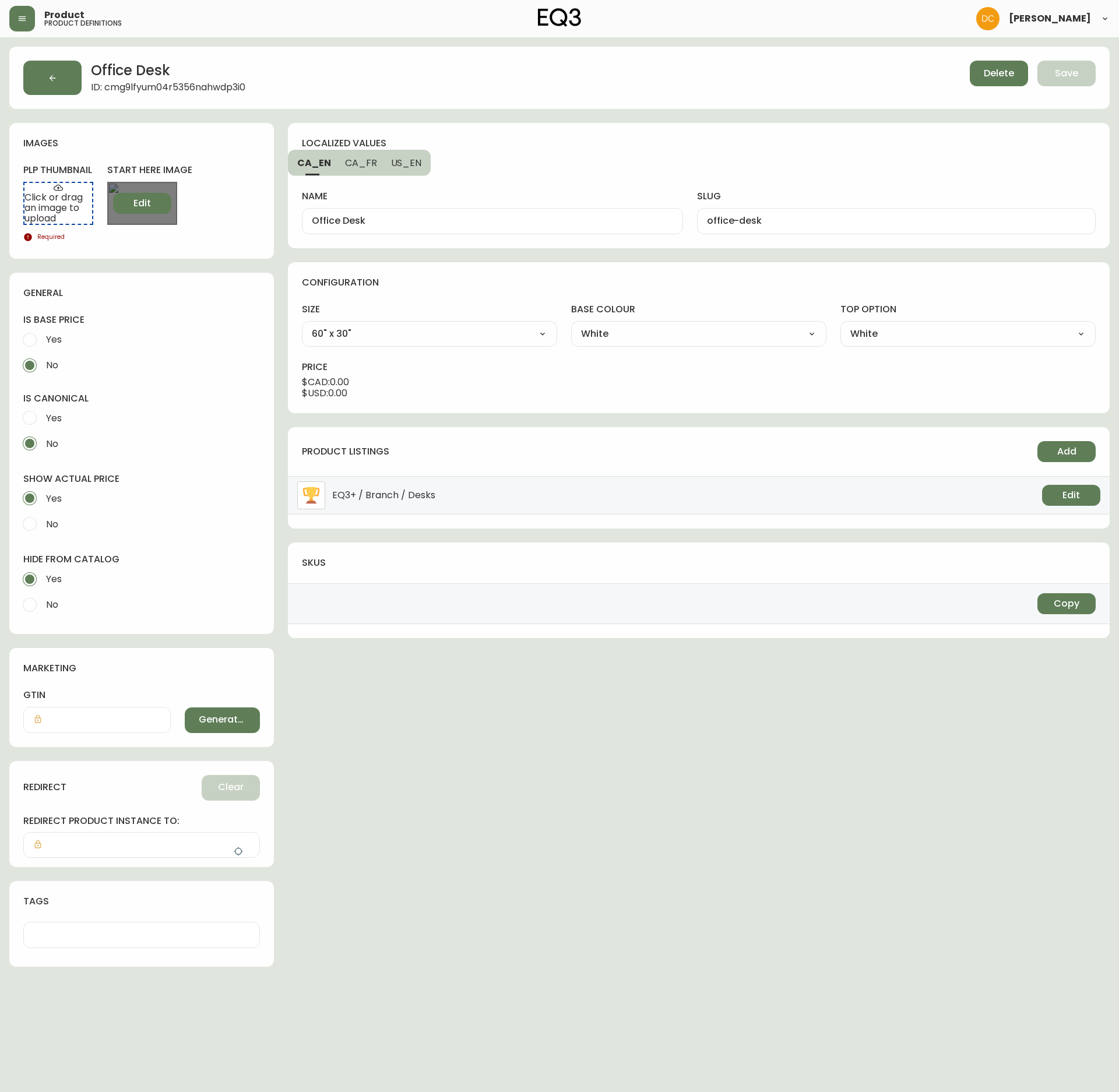
click at [150, 201] on span "Edit" at bounding box center [142, 203] width 17 height 13
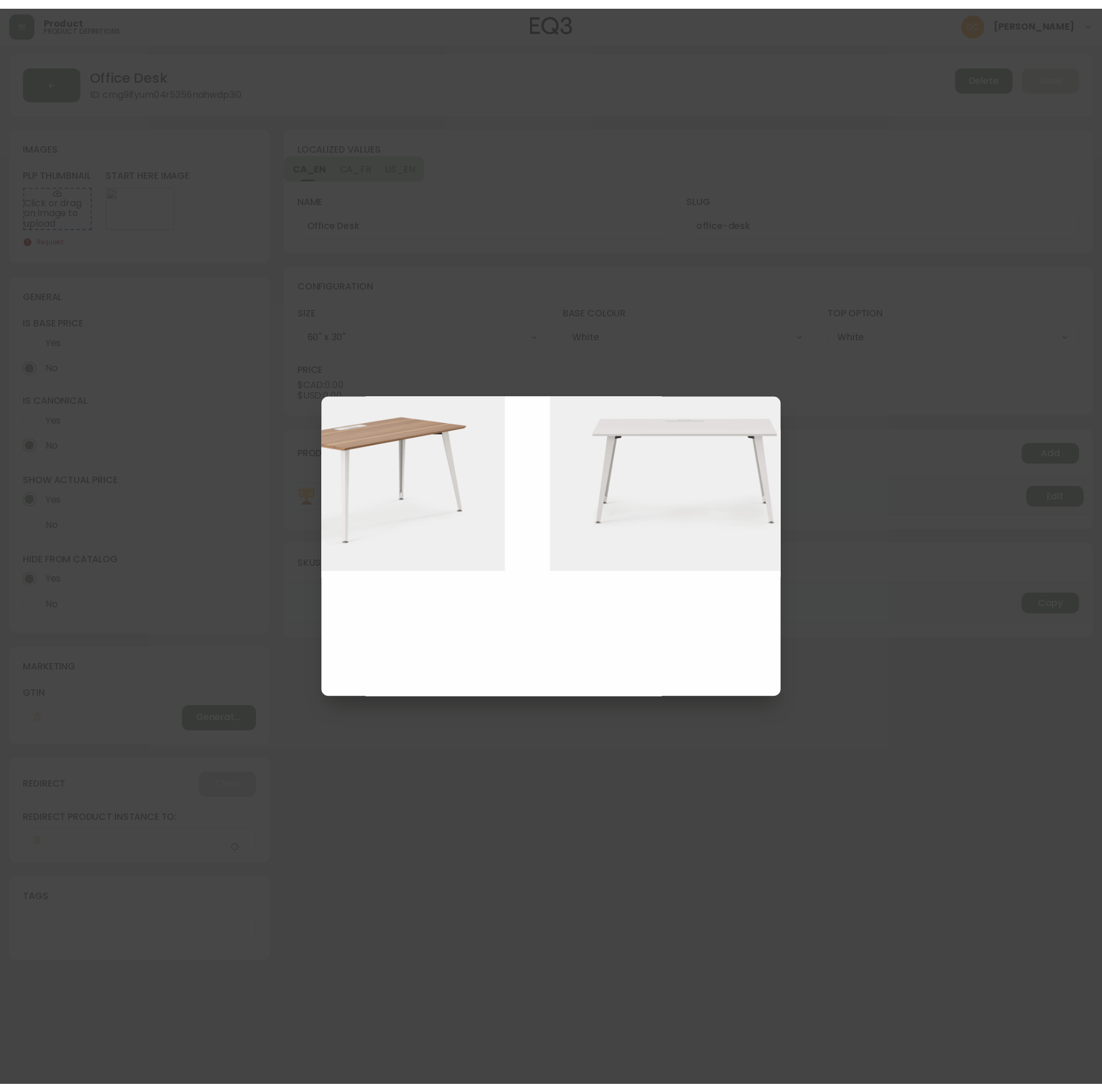
scroll to position [1472, 479]
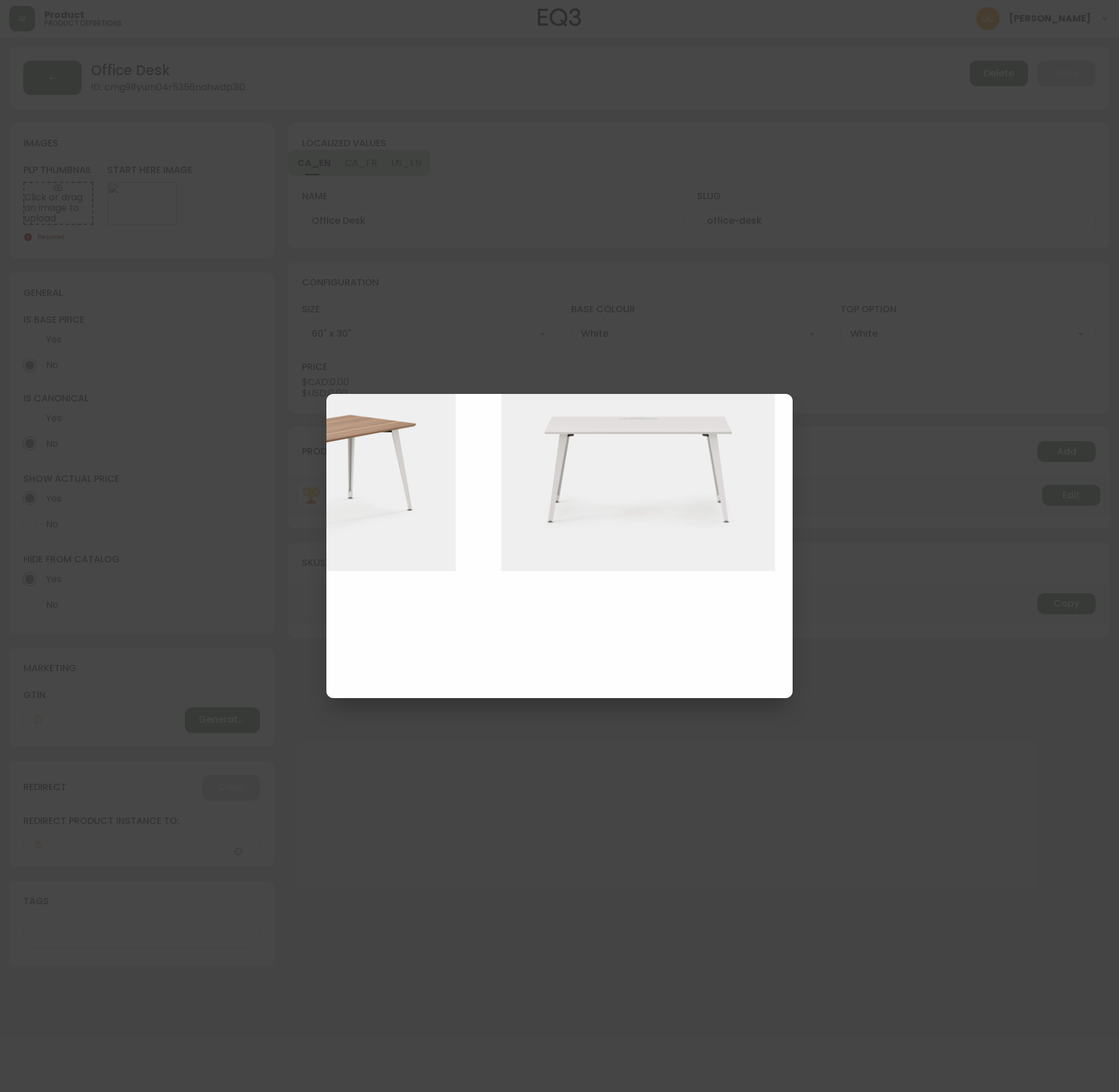
click at [609, 493] on img at bounding box center [647, 469] width 291 height 206
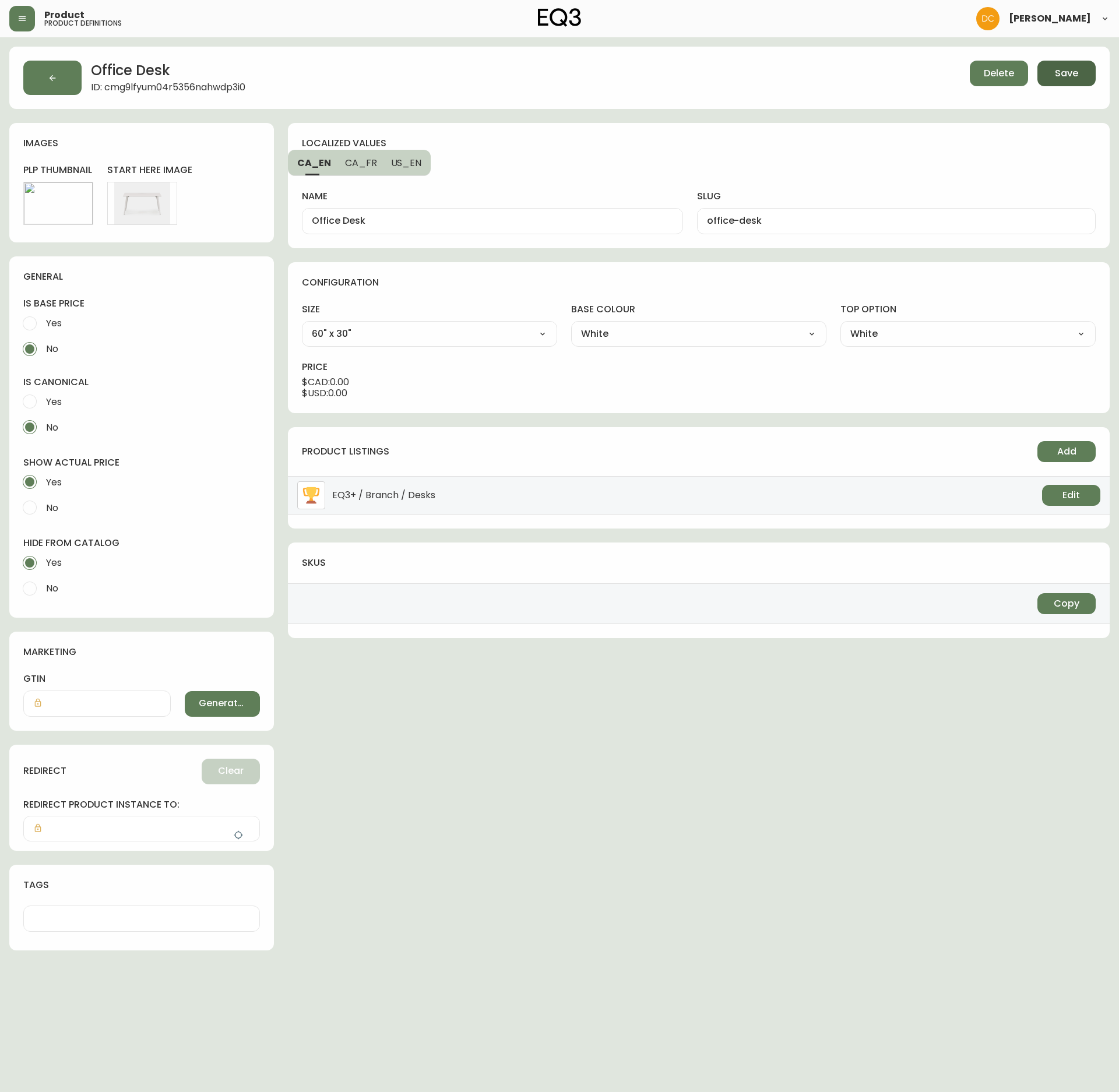
click at [1068, 70] on span "Save" at bounding box center [1066, 73] width 23 height 13
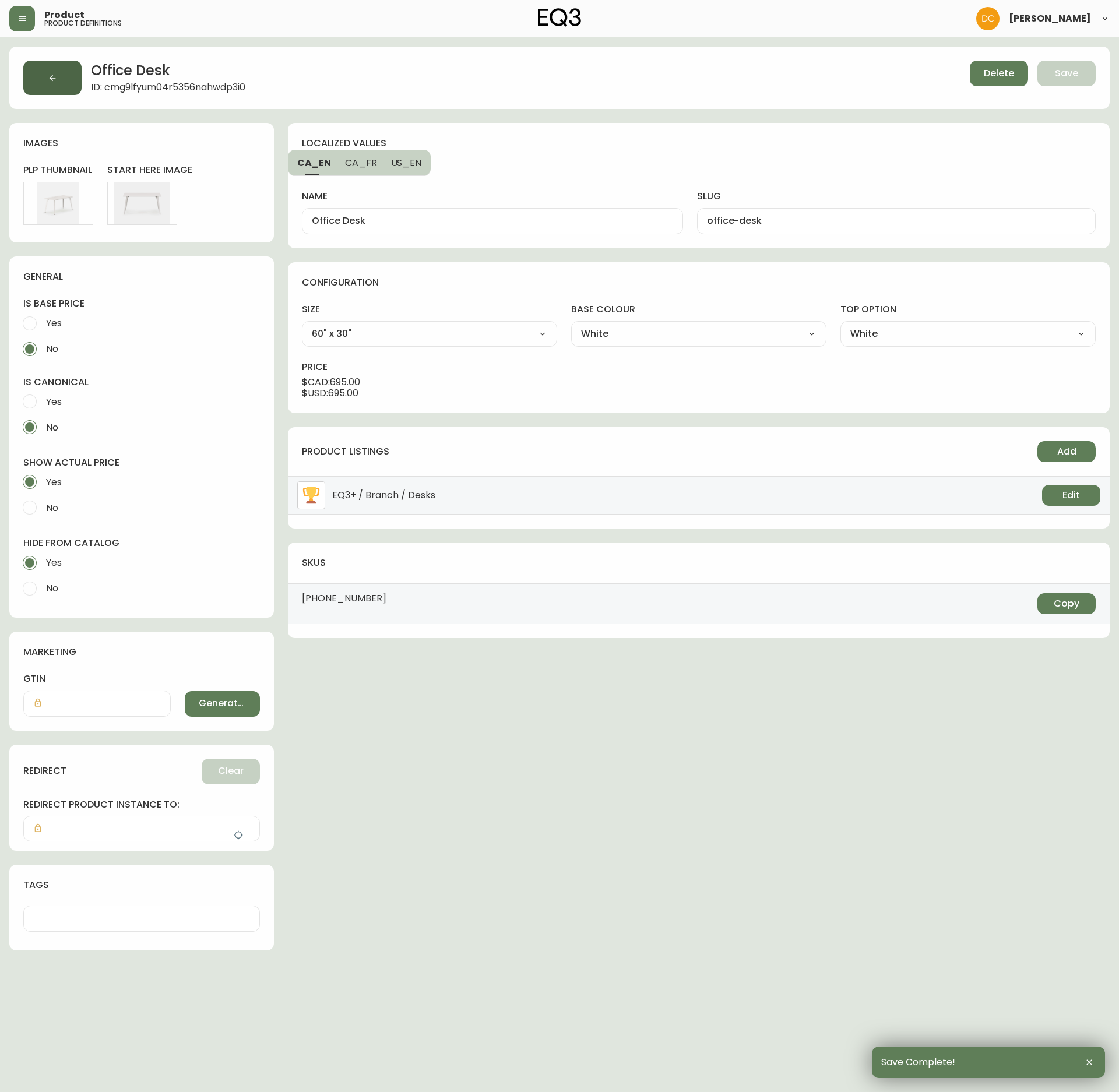
click at [37, 85] on button "button" at bounding box center [52, 78] width 58 height 35
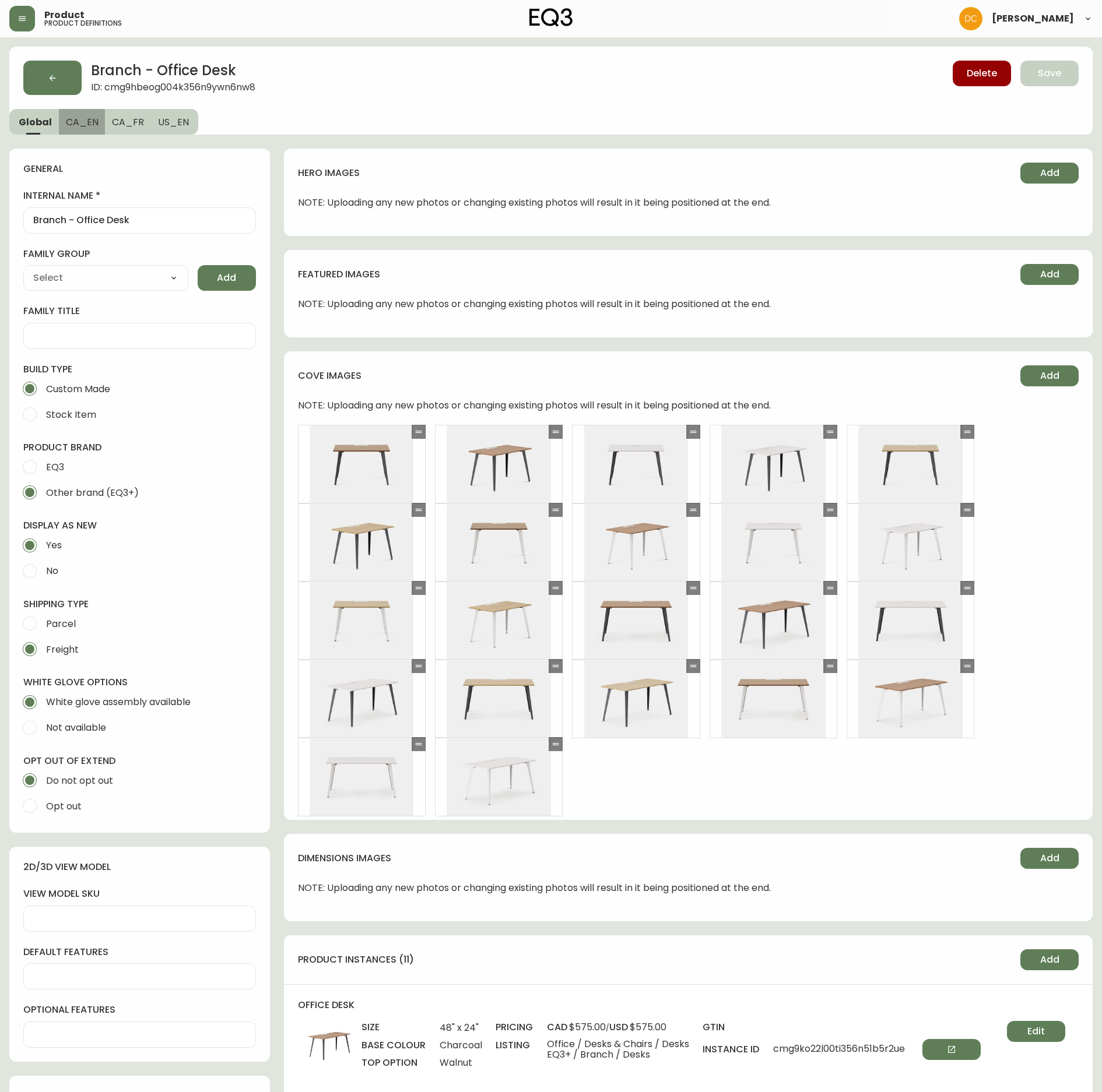
click at [83, 128] on button "CA_EN" at bounding box center [82, 122] width 47 height 26
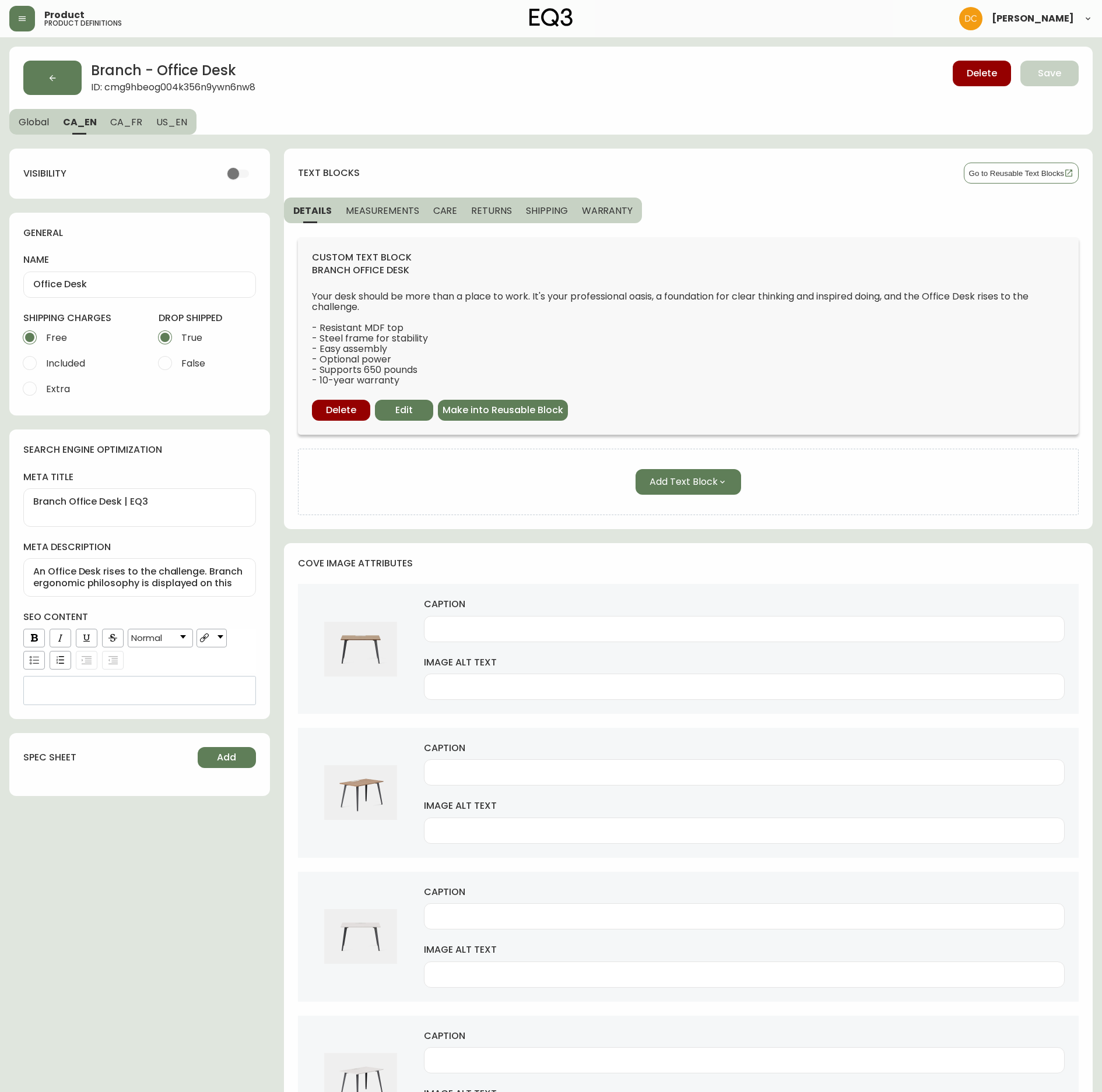
click at [241, 168] on input "checkbox" at bounding box center [233, 174] width 67 height 22
click at [50, 124] on button "Global" at bounding box center [33, 122] width 47 height 26
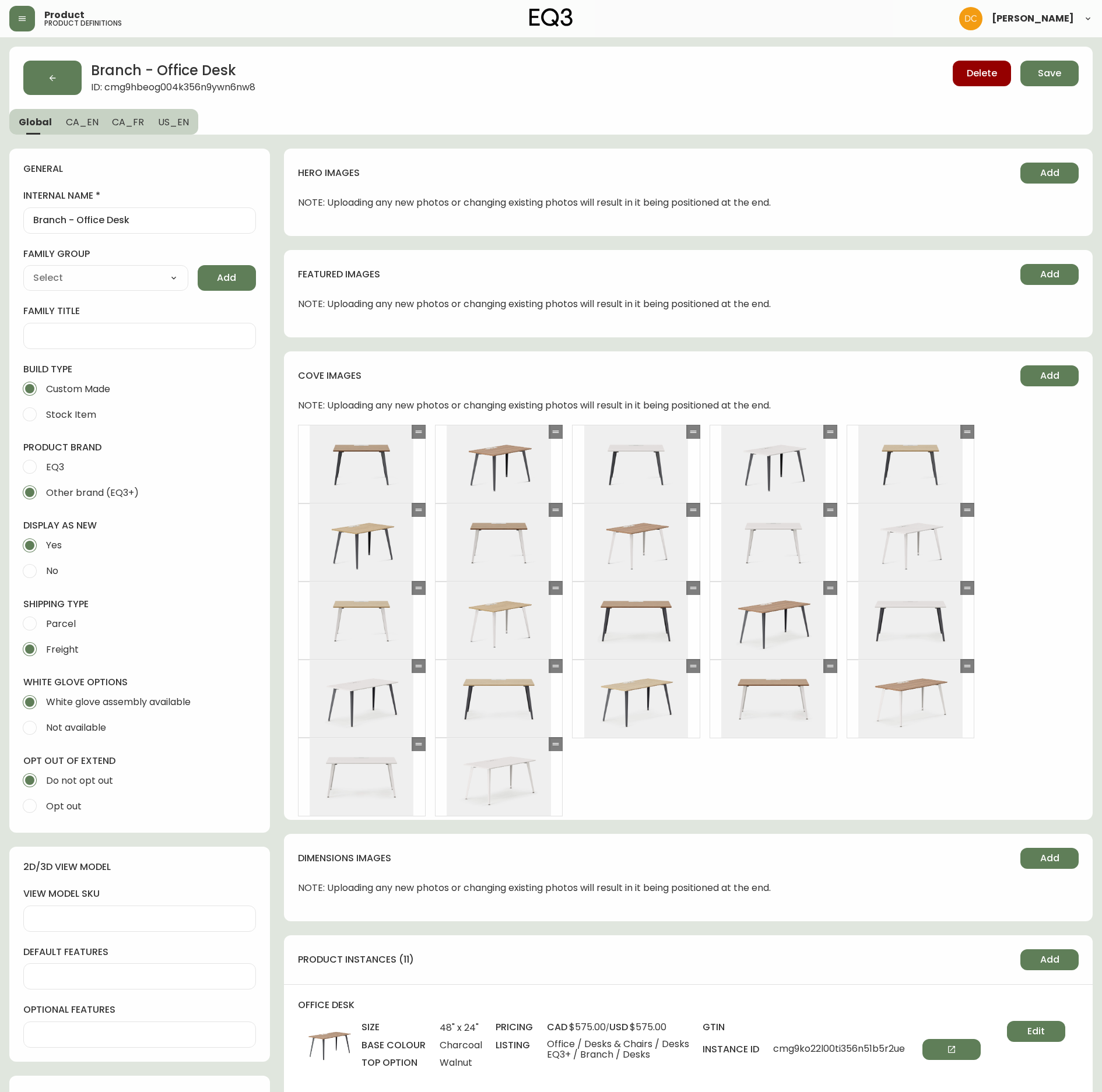
drag, startPoint x: 632, startPoint y: 706, endPoint x: 599, endPoint y: 412, distance: 295.8
click at [1075, 90] on div "Delete Save" at bounding box center [841, 78] width 475 height 35
click at [1067, 83] on button "Save" at bounding box center [1049, 73] width 58 height 26
